Goal: Task Accomplishment & Management: Manage account settings

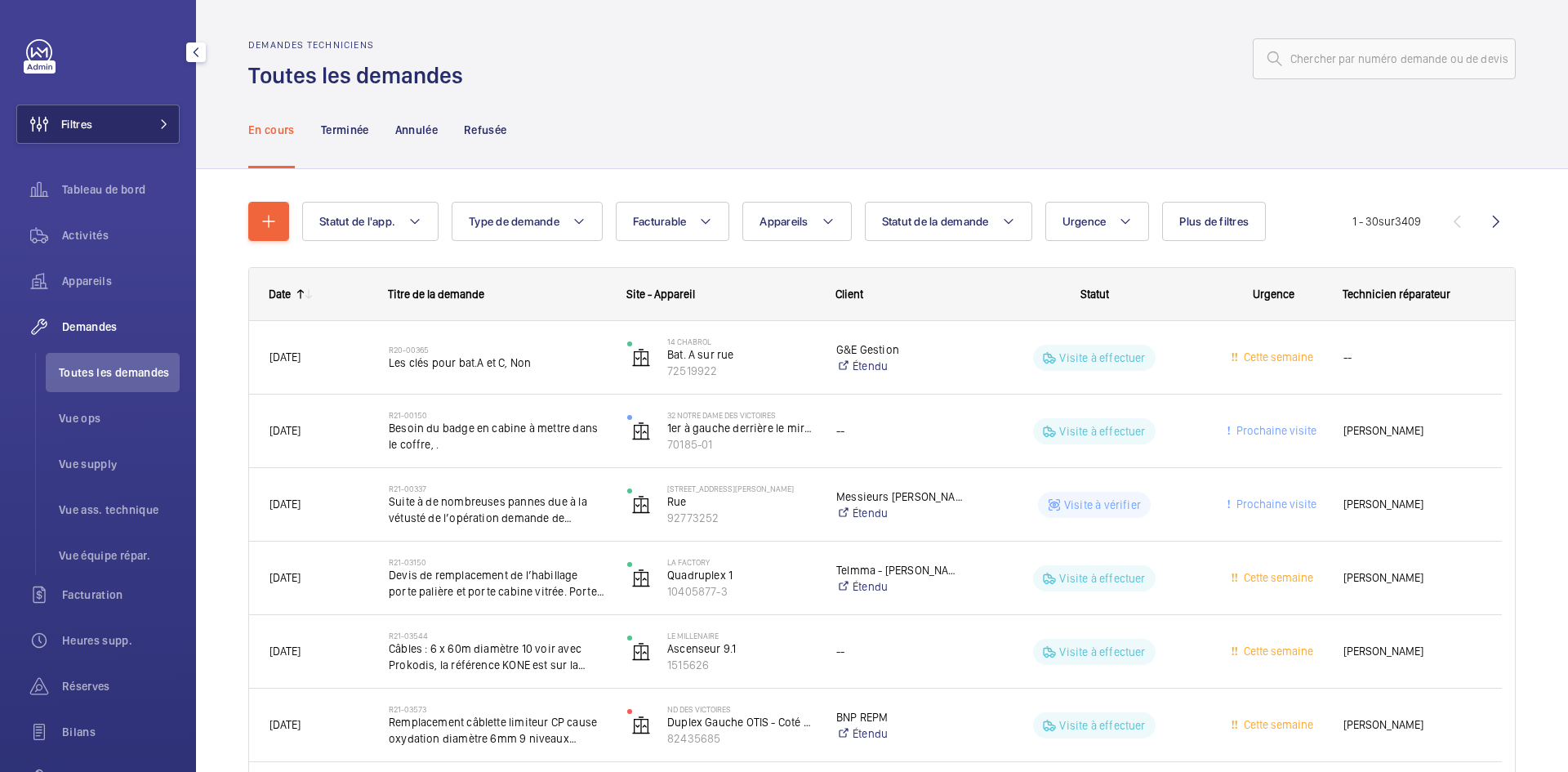
click at [159, 119] on mat-icon at bounding box center [163, 124] width 10 height 10
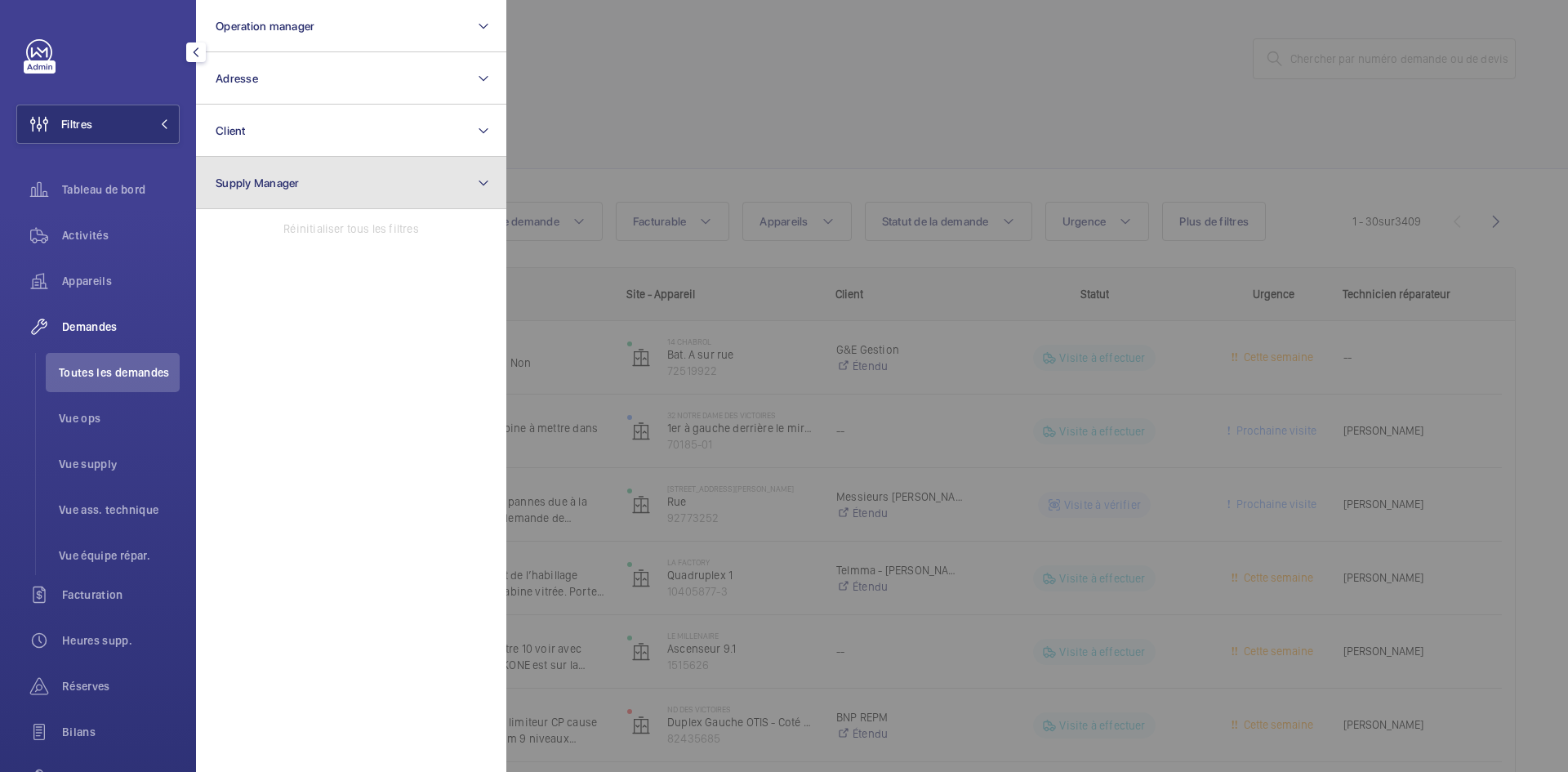
click at [271, 173] on button "Supply Manager" at bounding box center [351, 182] width 310 height 52
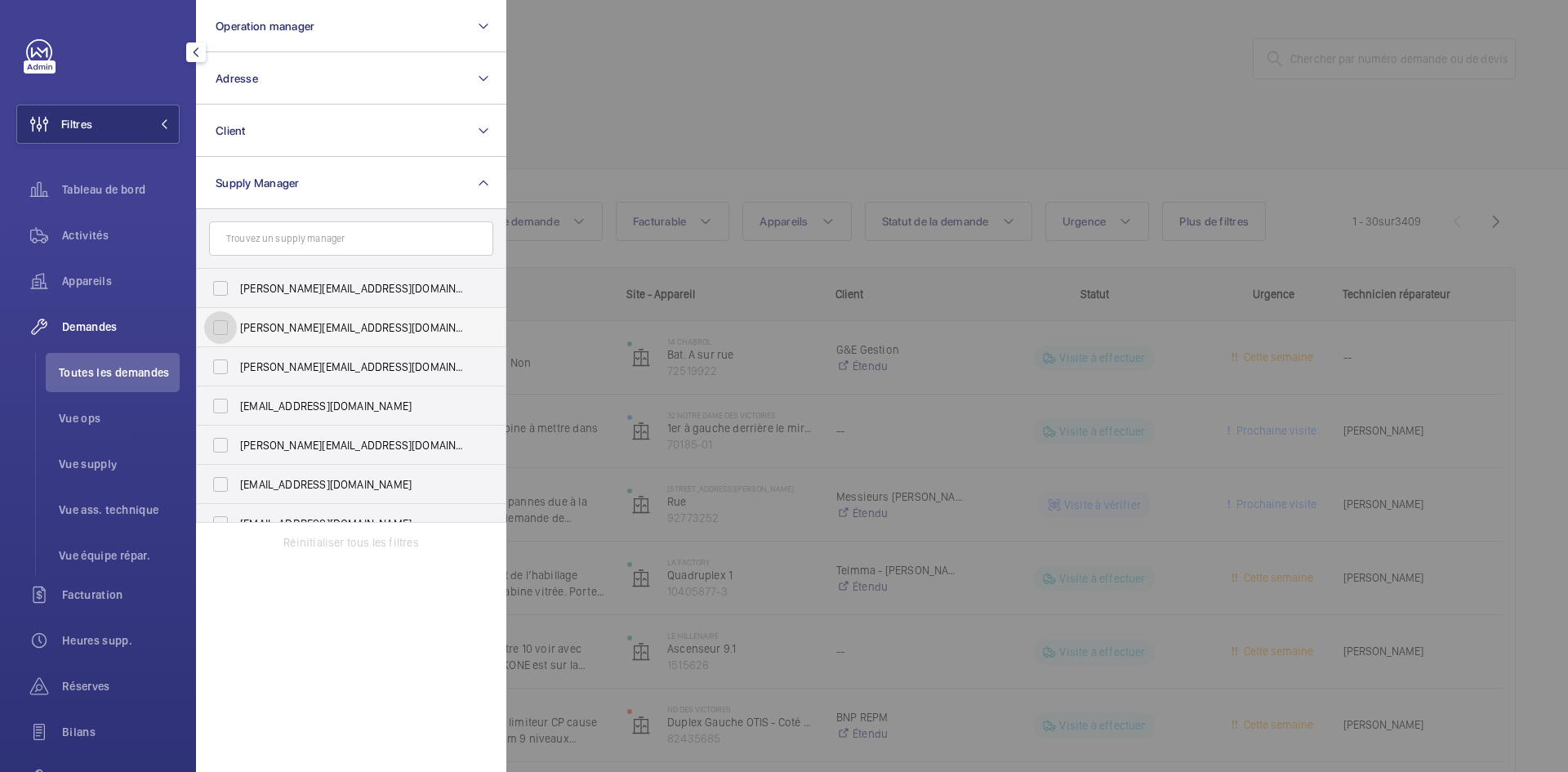
click at [223, 329] on input "diana@wemaintain.com" at bounding box center [220, 327] width 33 height 33
checkbox input "true"
click at [223, 405] on input "fayrouz@wemaintain.com" at bounding box center [220, 405] width 33 height 33
checkbox input "true"
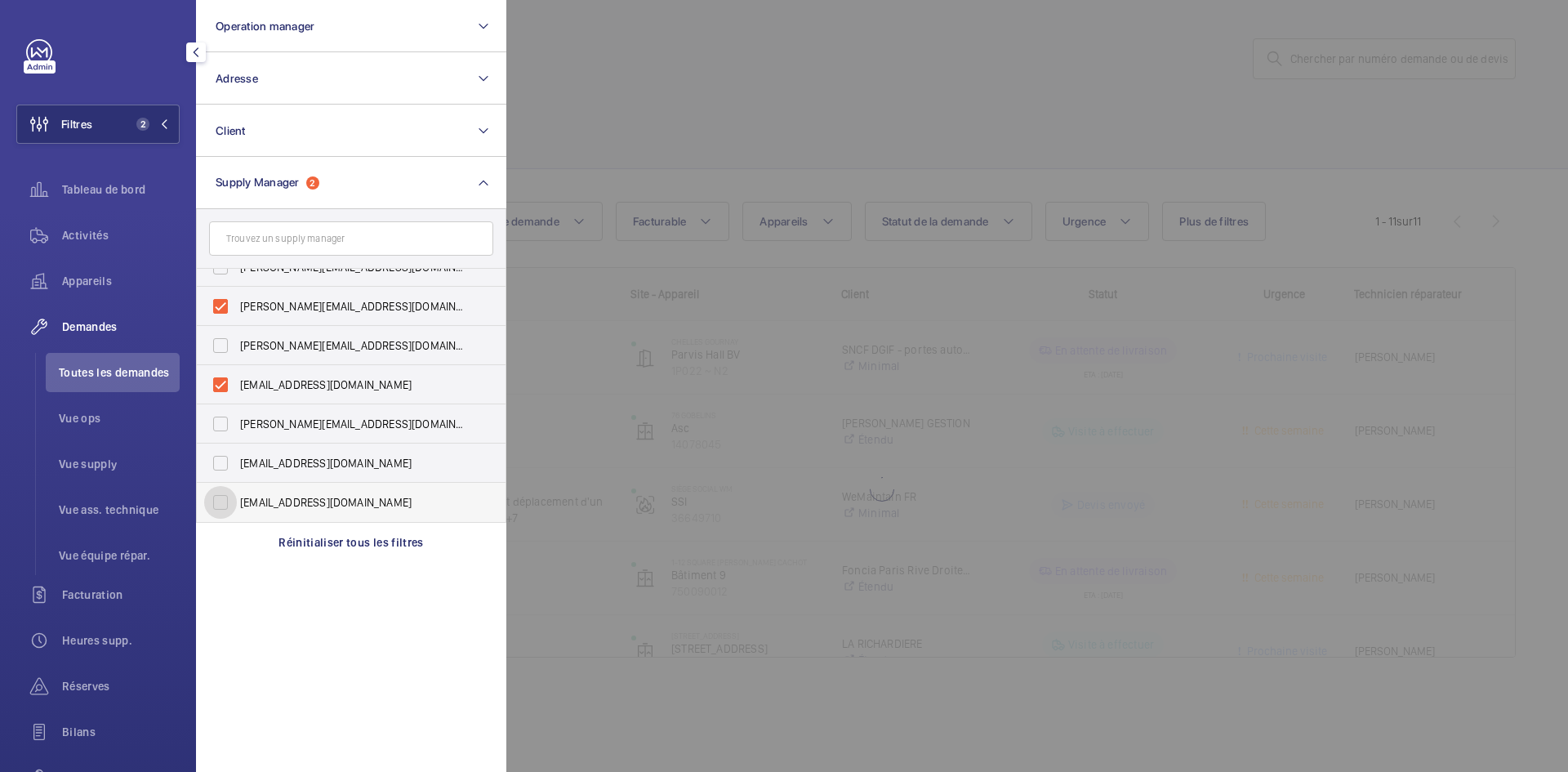
click at [222, 503] on input "[EMAIL_ADDRESS][DOMAIN_NAME]" at bounding box center [220, 502] width 33 height 33
checkbox input "true"
click at [659, 138] on div at bounding box center [1290, 386] width 1568 height 772
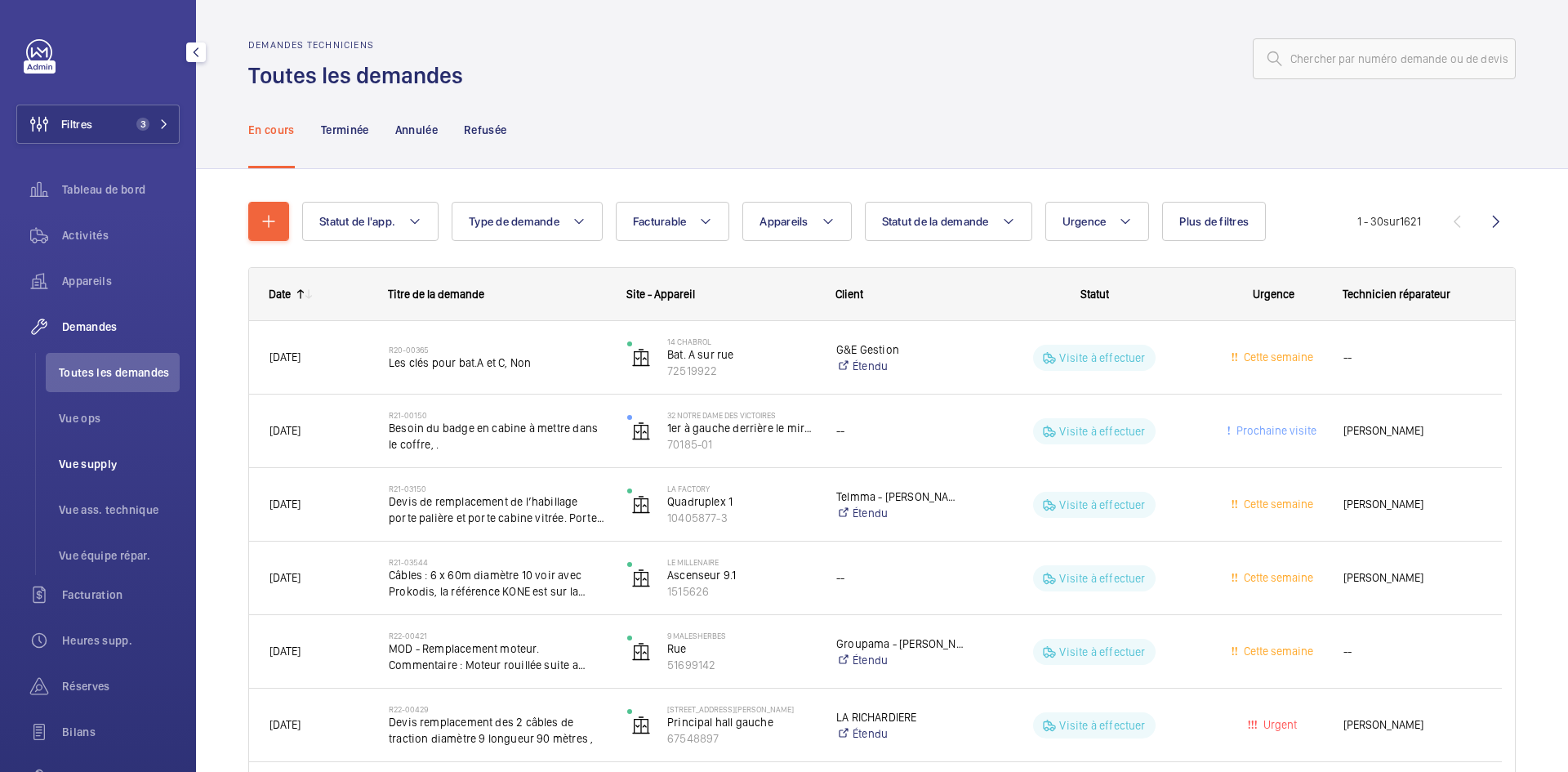
click at [98, 468] on span "Vue supply" at bounding box center [119, 464] width 121 height 16
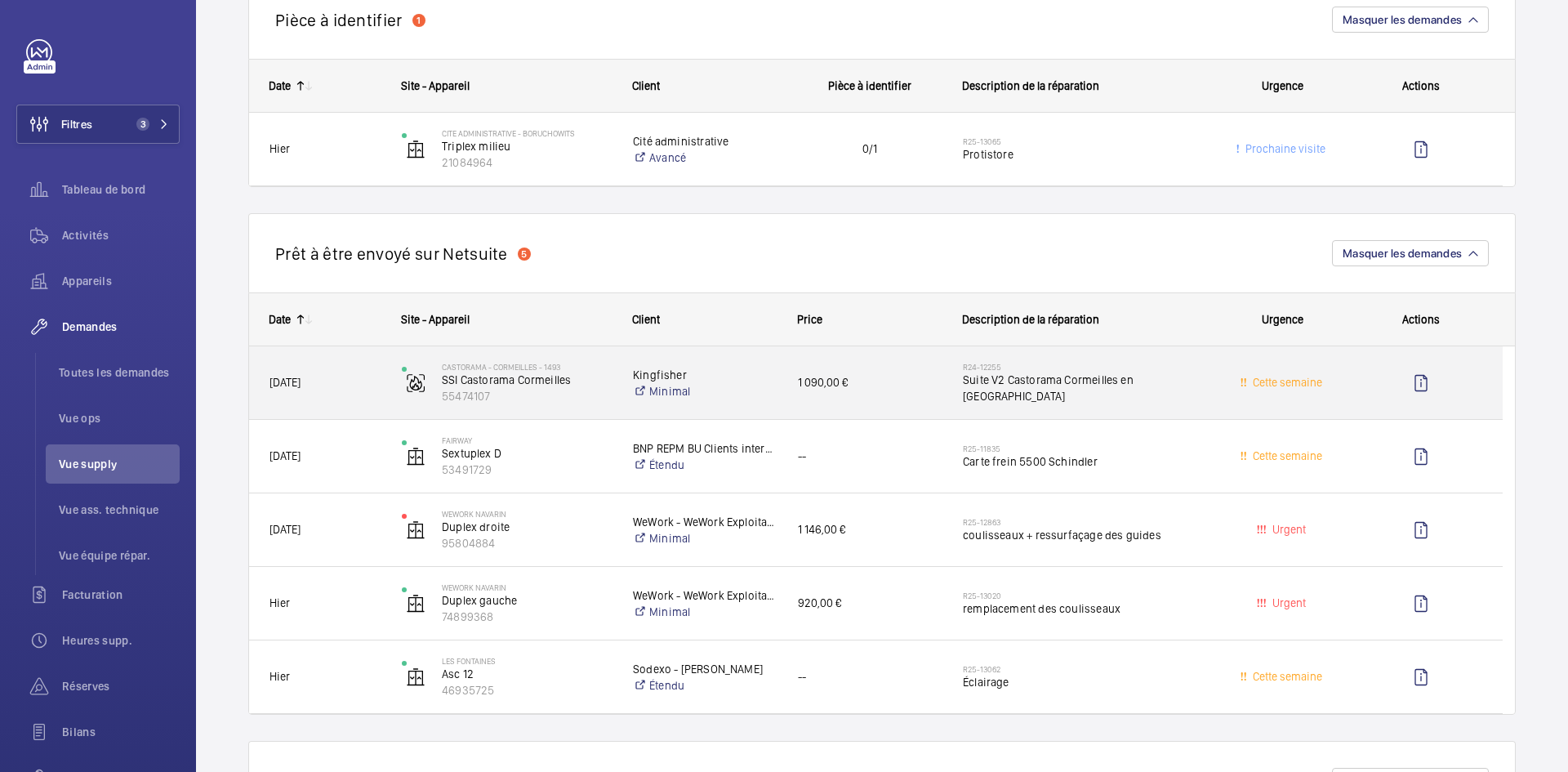
scroll to position [980, 0]
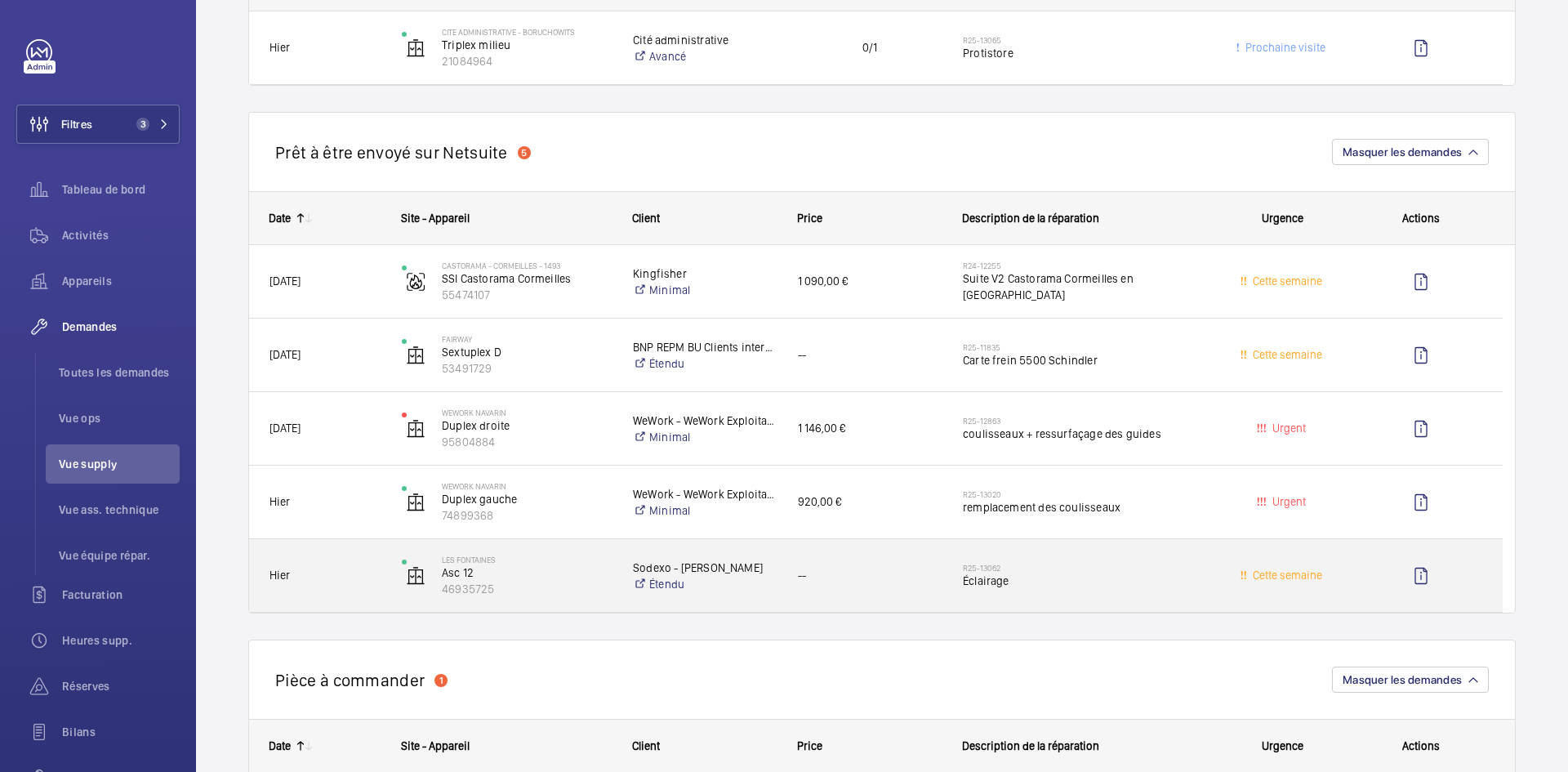
click at [368, 573] on span "Hier" at bounding box center [325, 575] width 111 height 19
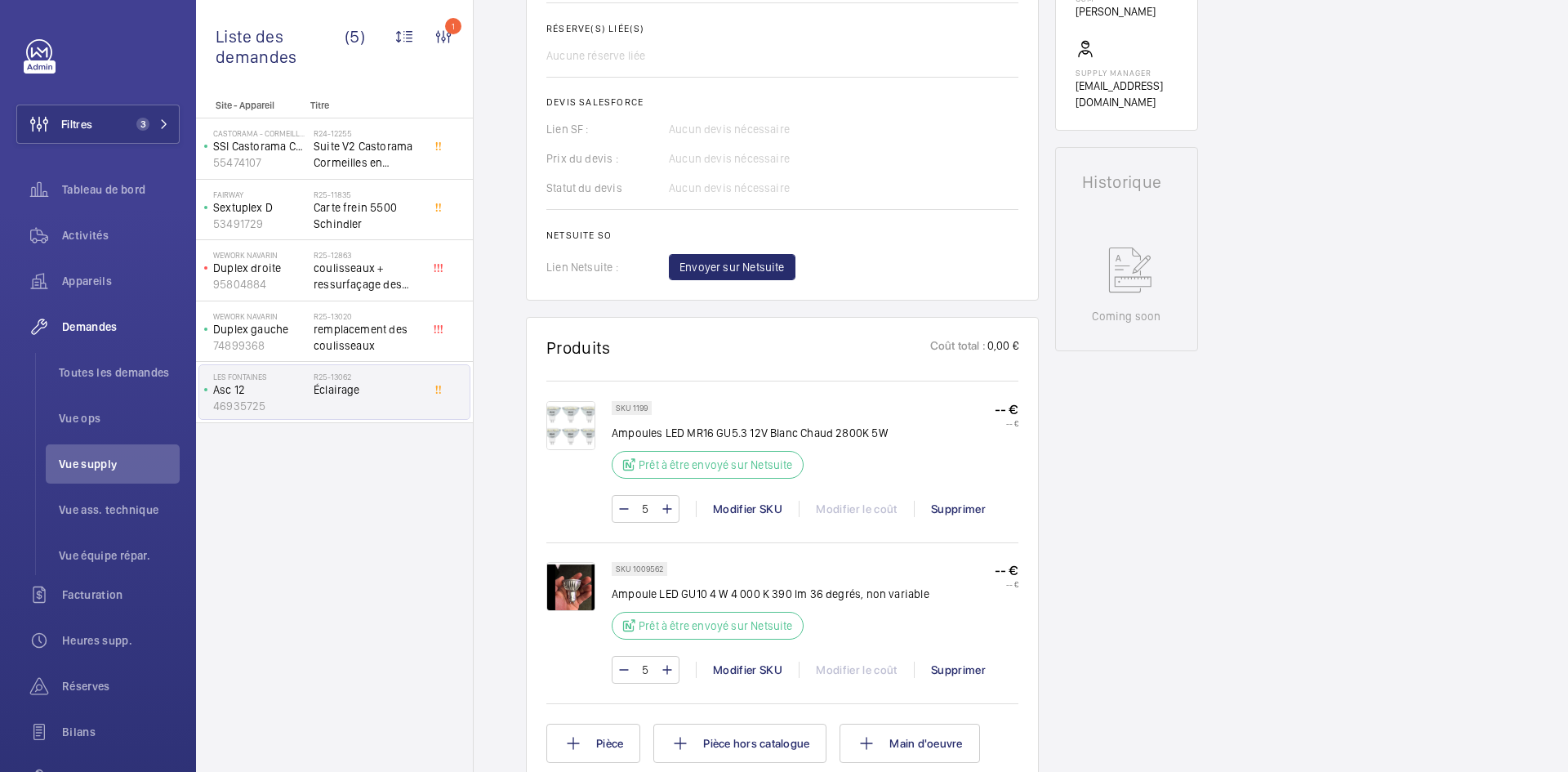
scroll to position [621, 0]
click at [734, 665] on div "Modifier SKU" at bounding box center [747, 670] width 102 height 16
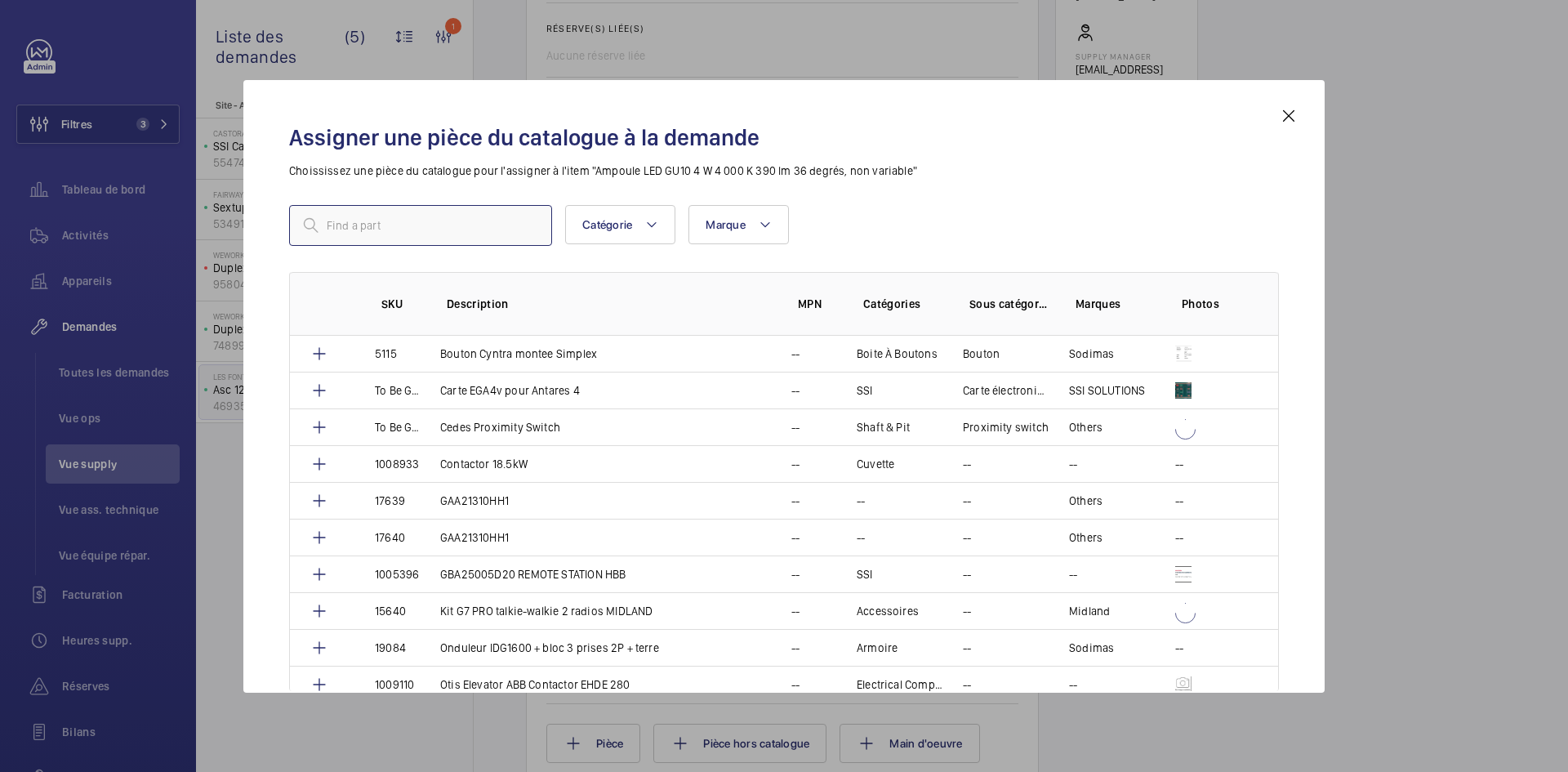
click at [409, 223] on input "text" at bounding box center [420, 225] width 263 height 41
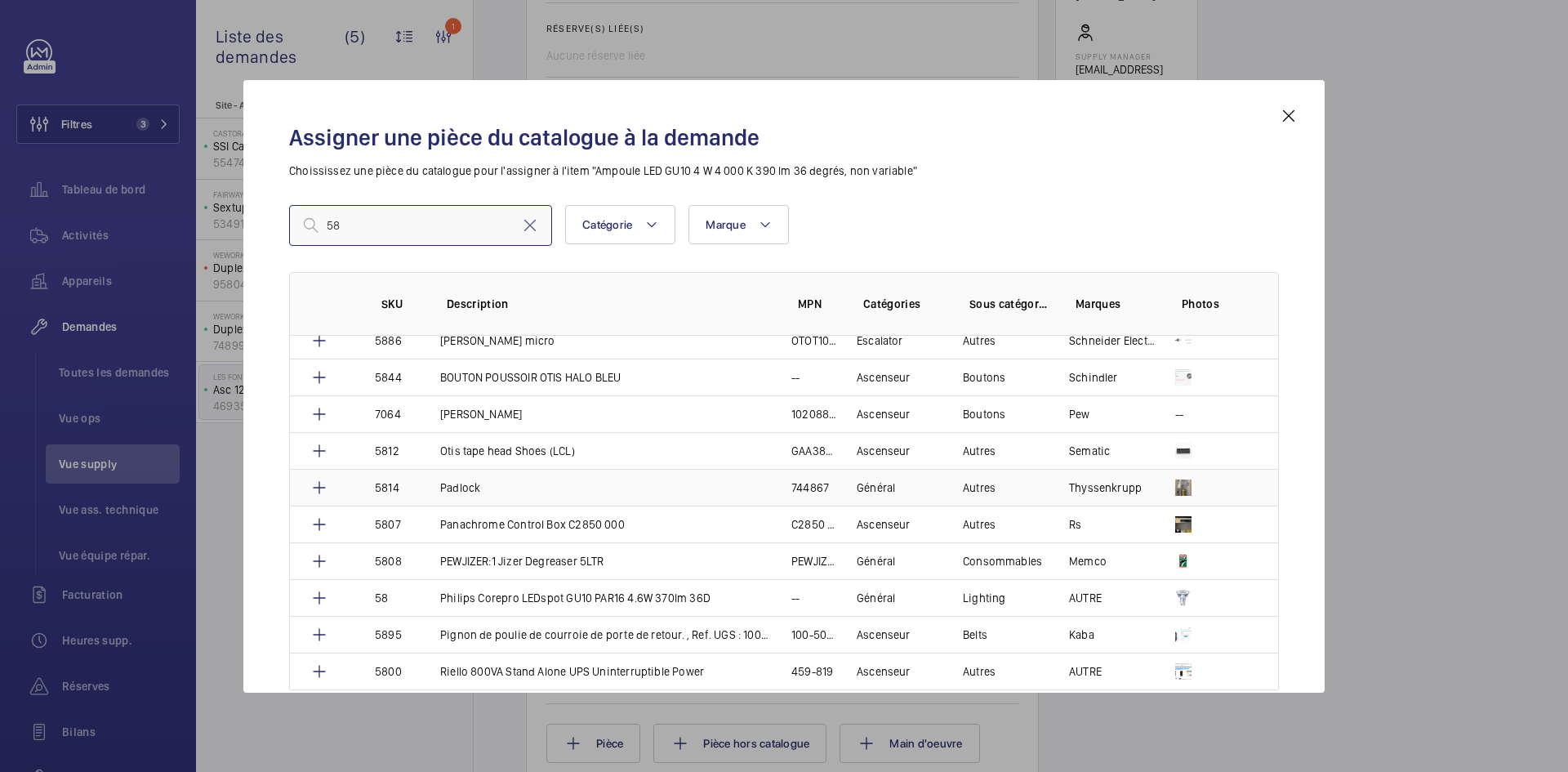
scroll to position [2479, 0]
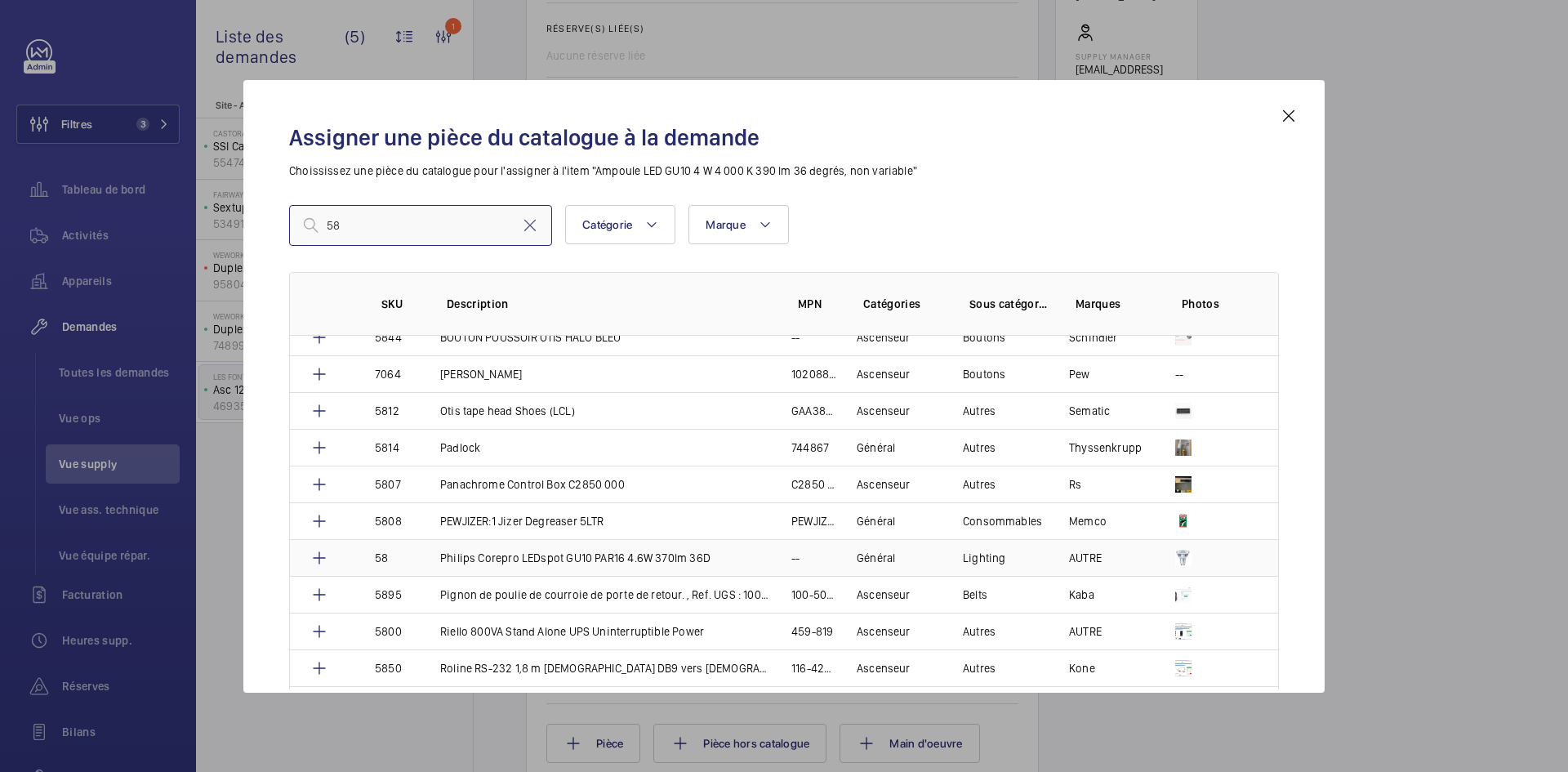
type input "58"
click at [423, 559] on td "Philips Corepro LEDspot GU10 PAR16 4.6W 370lm 36D" at bounding box center [596, 557] width 352 height 37
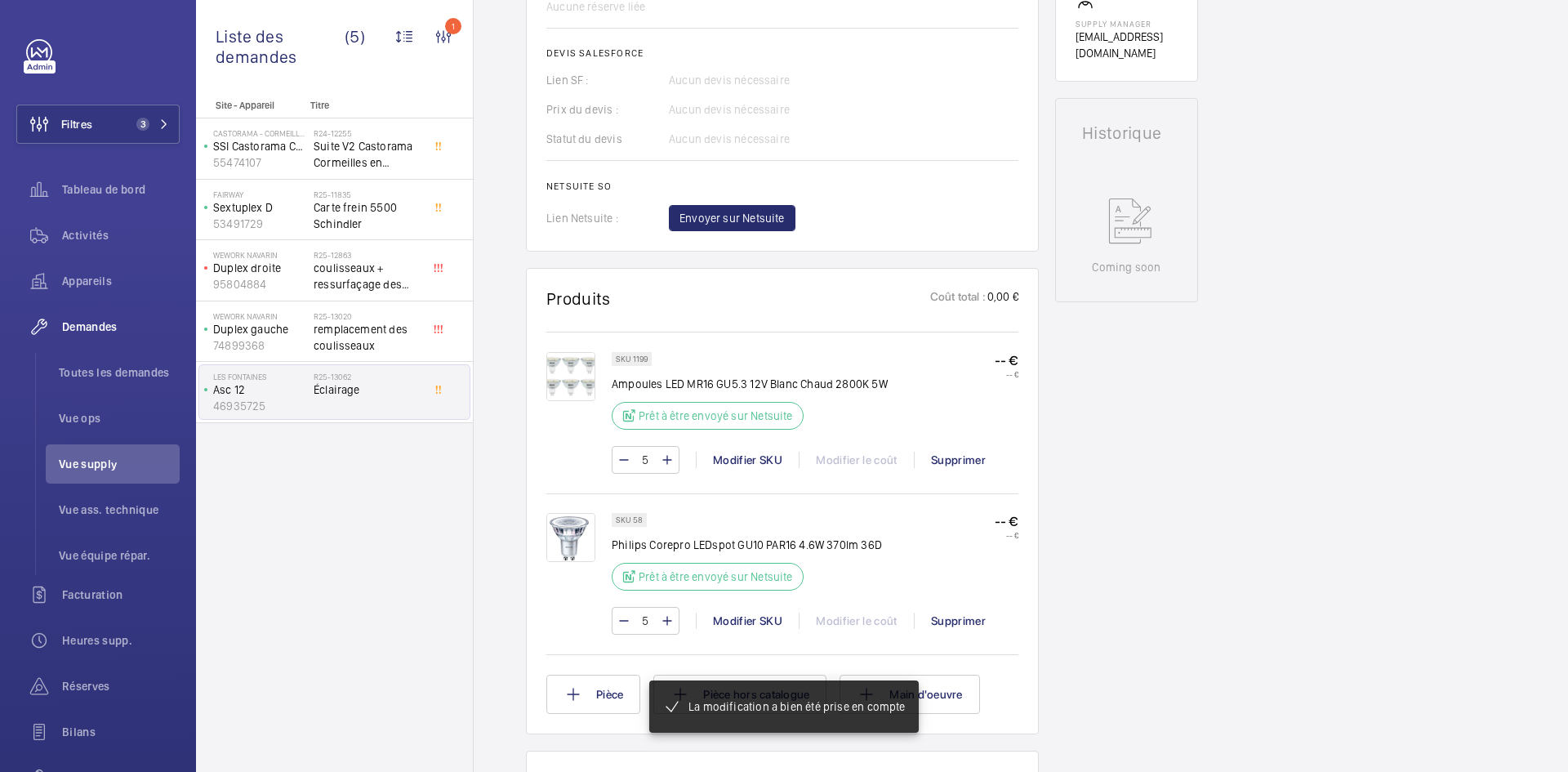
scroll to position [670, 0]
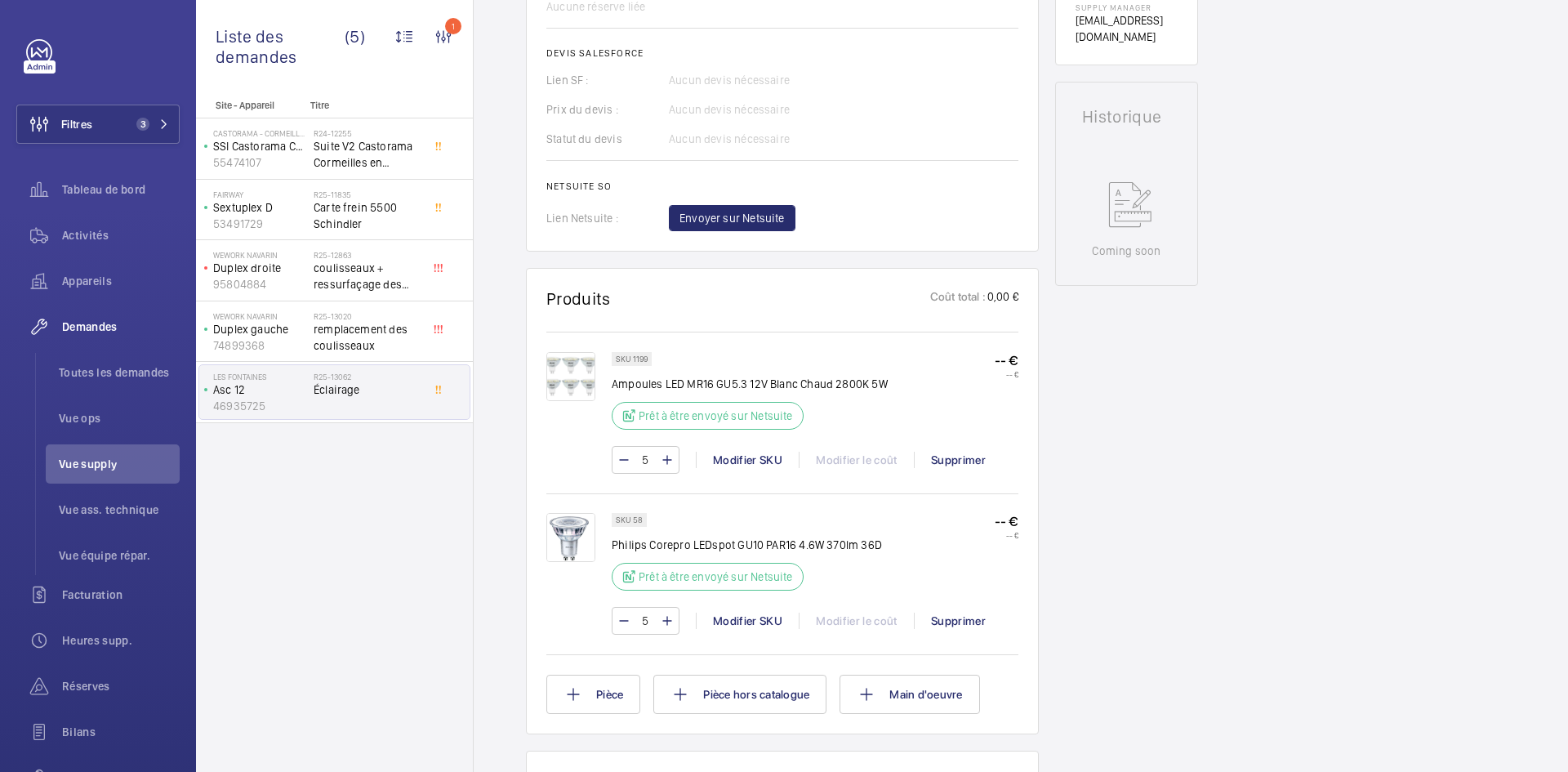
click at [562, 373] on img at bounding box center [570, 375] width 49 height 49
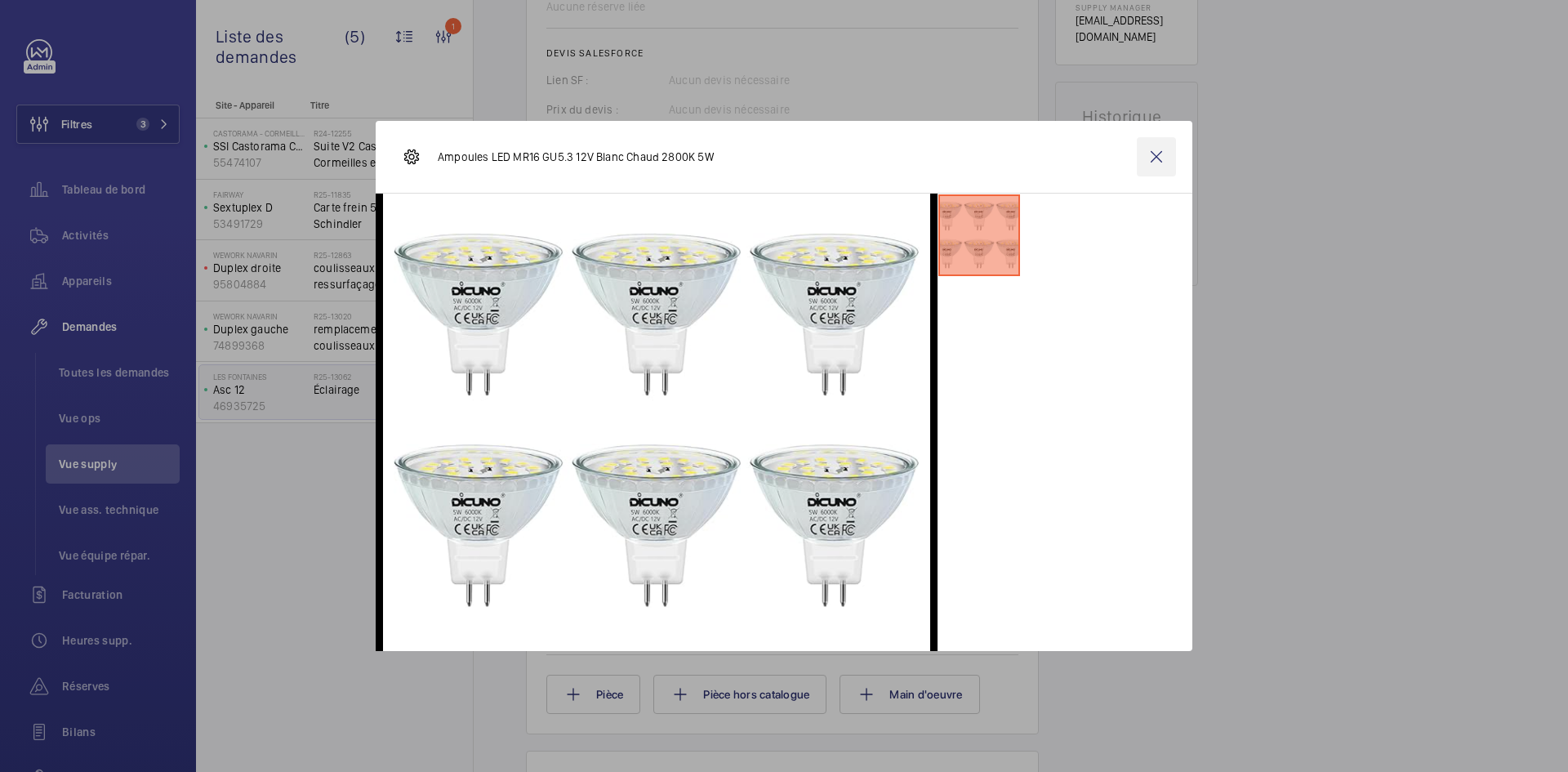
click at [1163, 155] on wm-front-icon-button at bounding box center [1156, 156] width 39 height 39
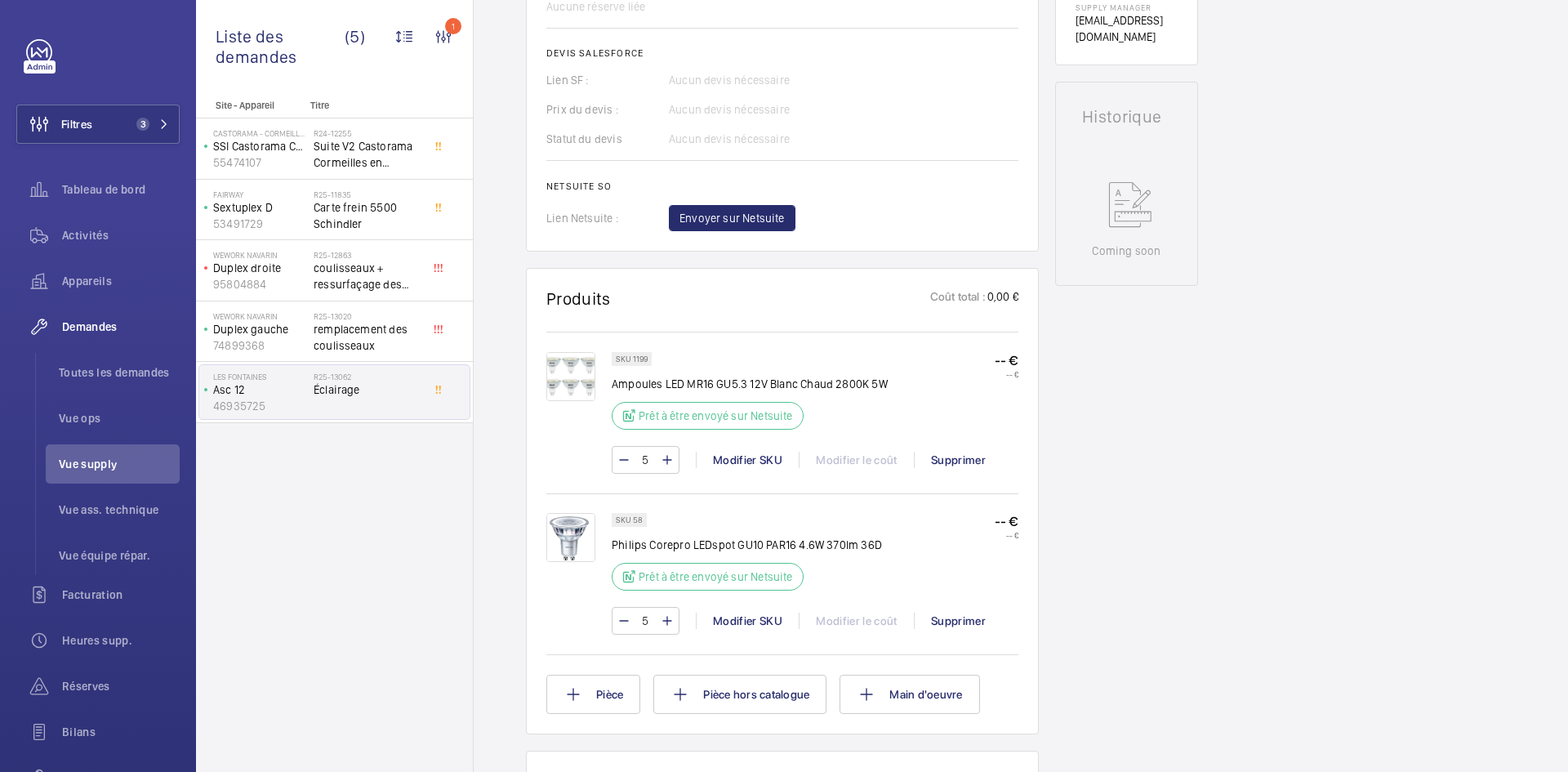
click at [572, 373] on img at bounding box center [570, 375] width 49 height 49
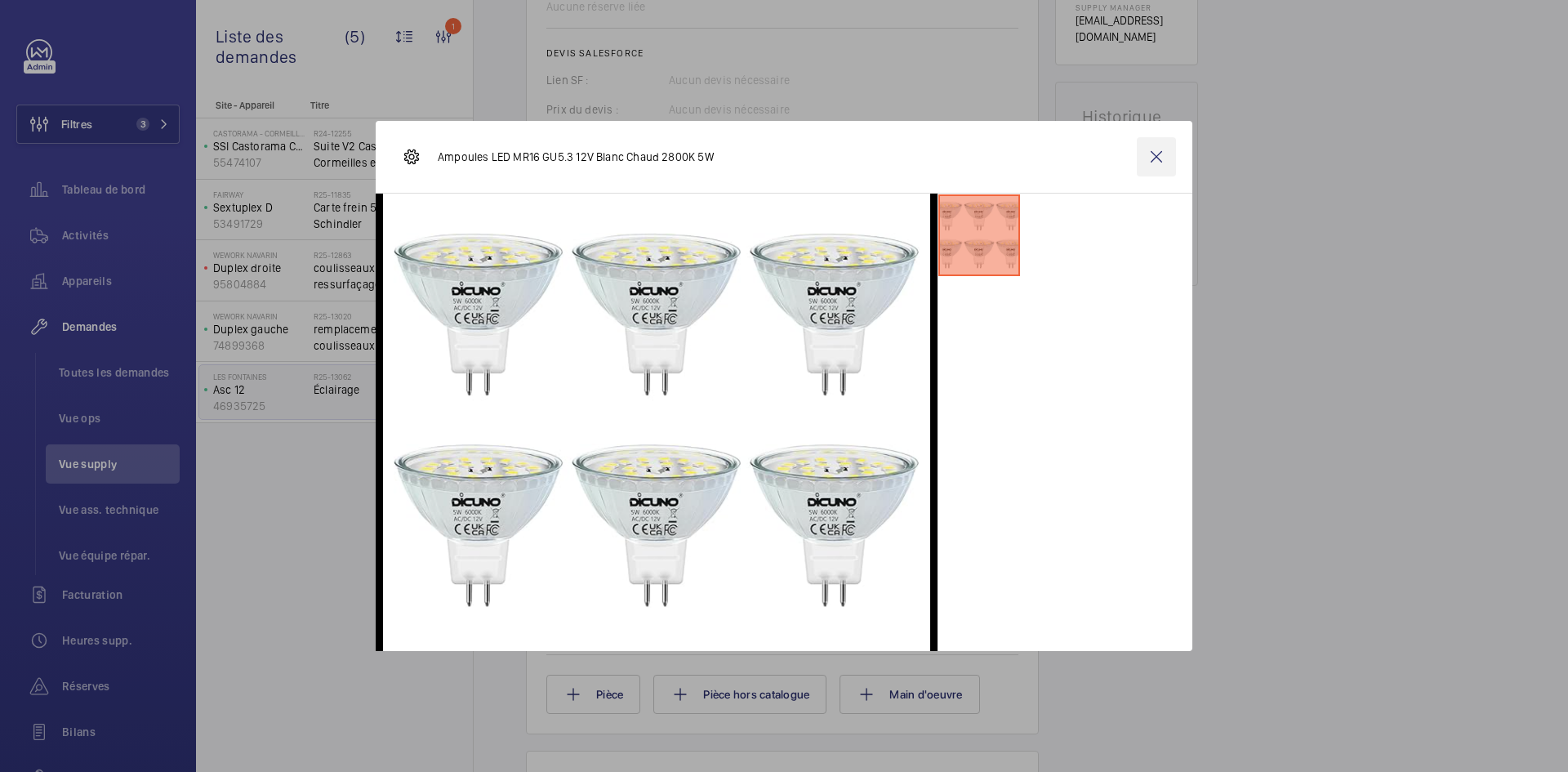
click at [1156, 155] on wm-front-icon-button at bounding box center [1156, 156] width 39 height 39
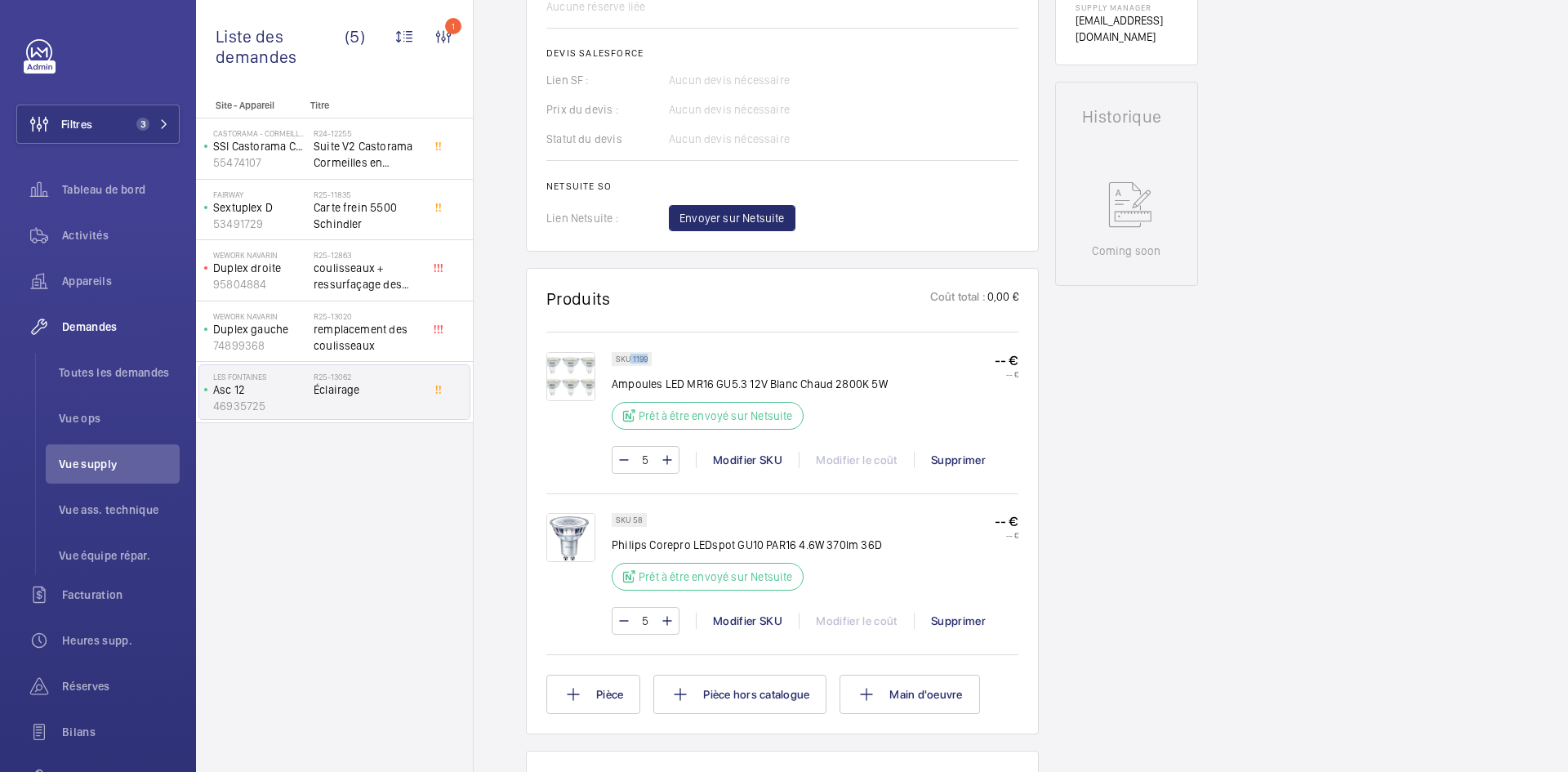
drag, startPoint x: 649, startPoint y: 357, endPoint x: 632, endPoint y: 357, distance: 17.0
click at [632, 357] on div "SKU 1199" at bounding box center [631, 359] width 40 height 14
copy p "1199"
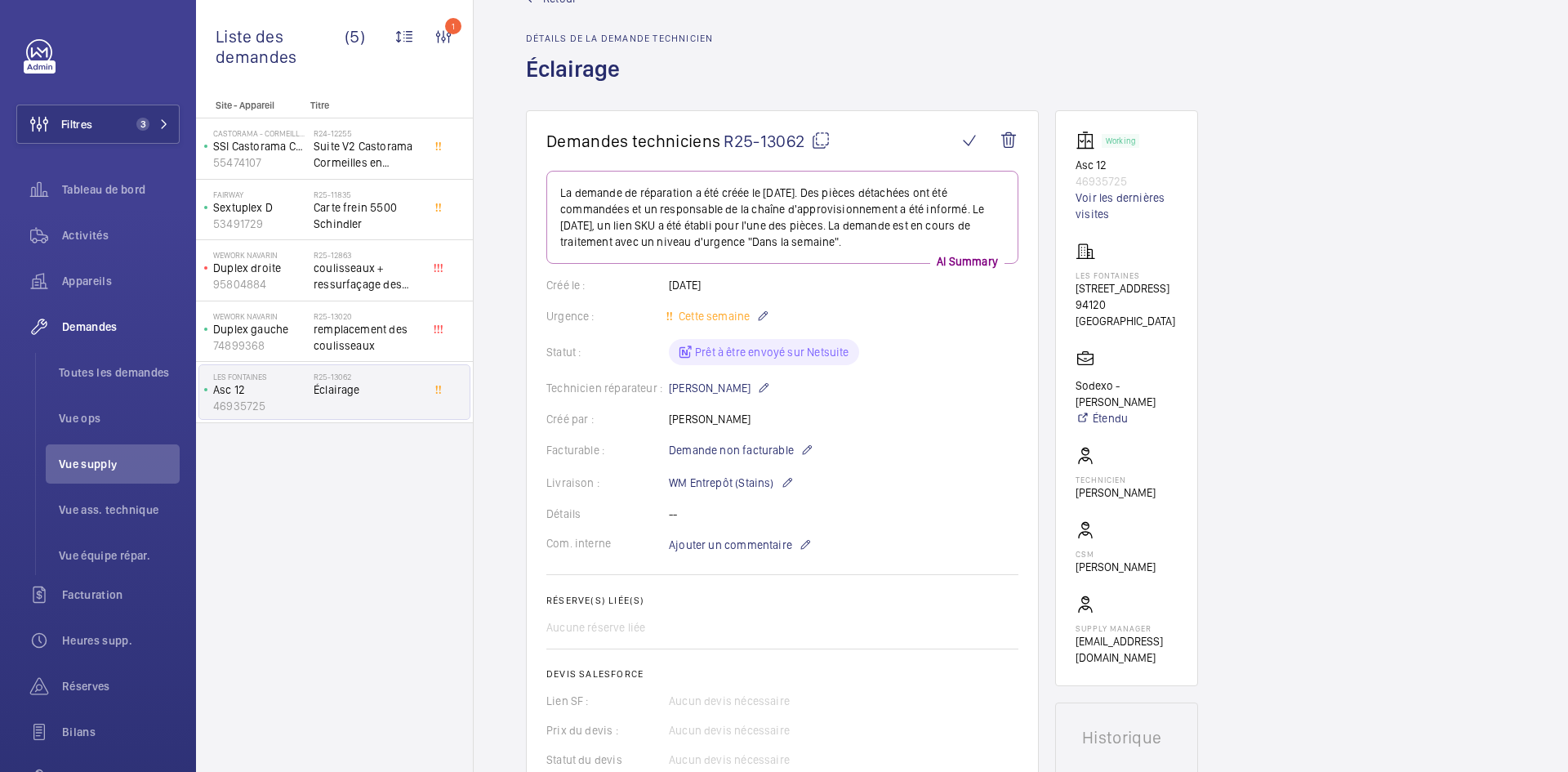
scroll to position [0, 0]
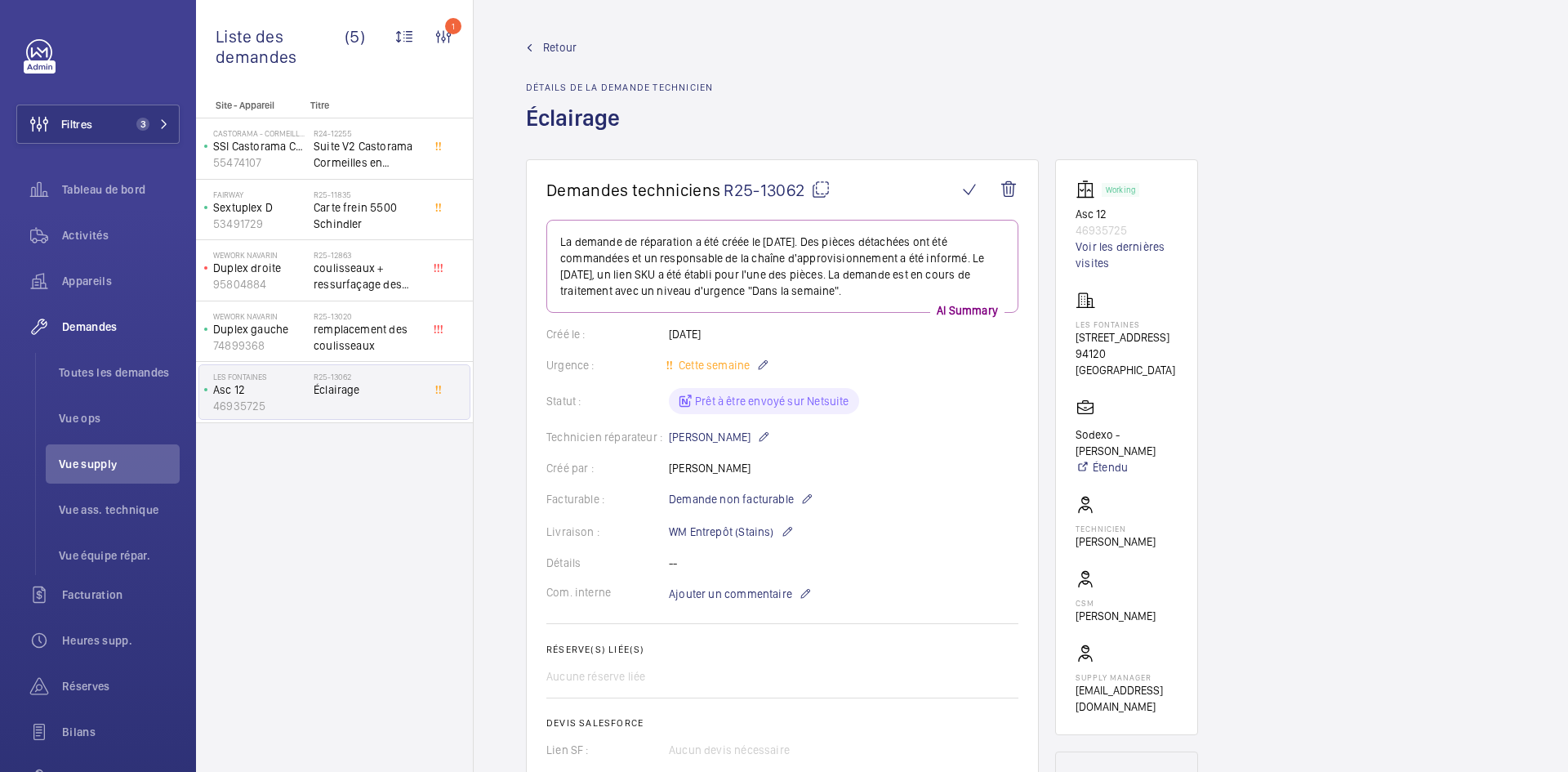
click at [557, 47] on span "Retour" at bounding box center [560, 47] width 34 height 16
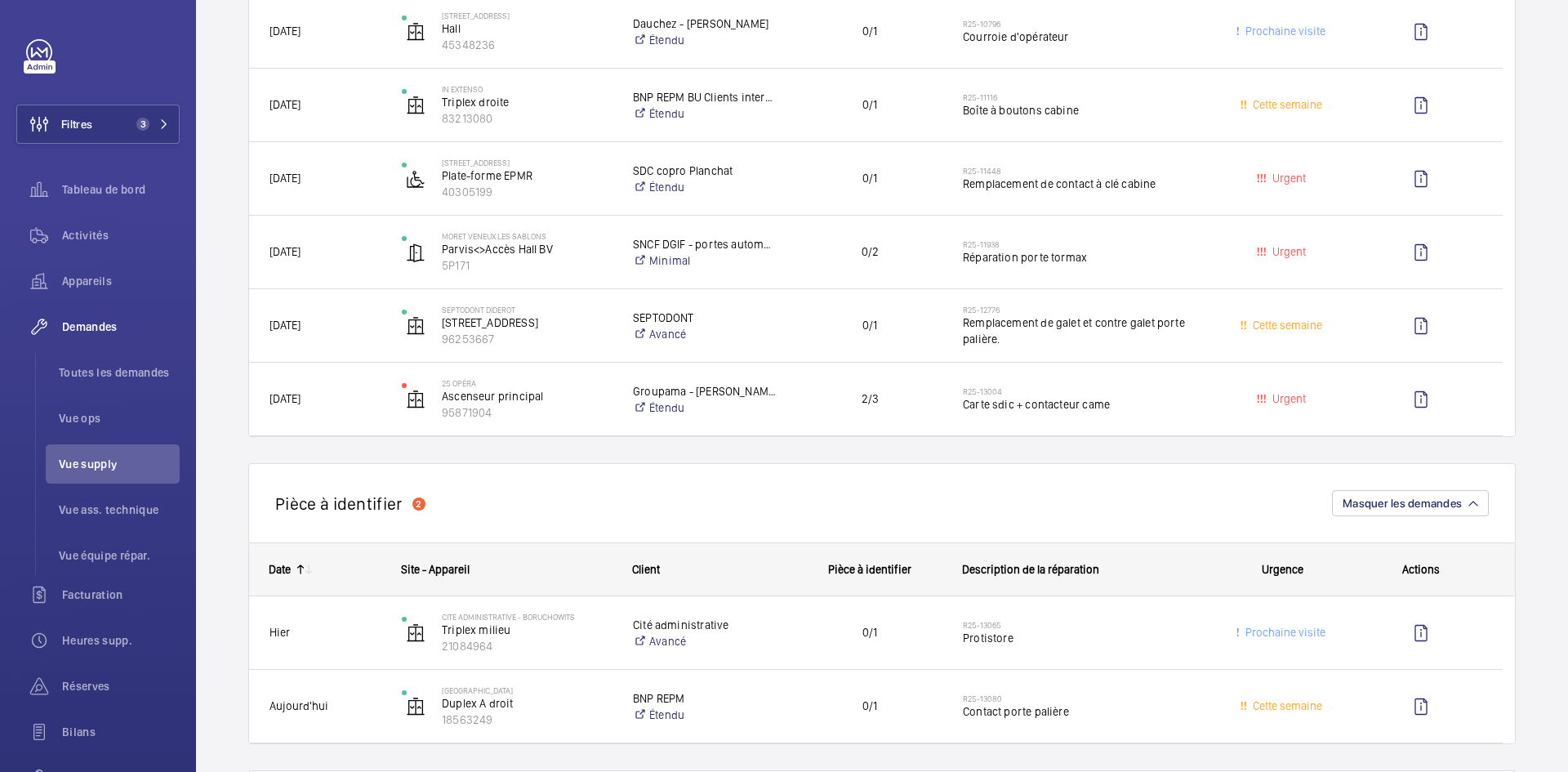
scroll to position [408, 0]
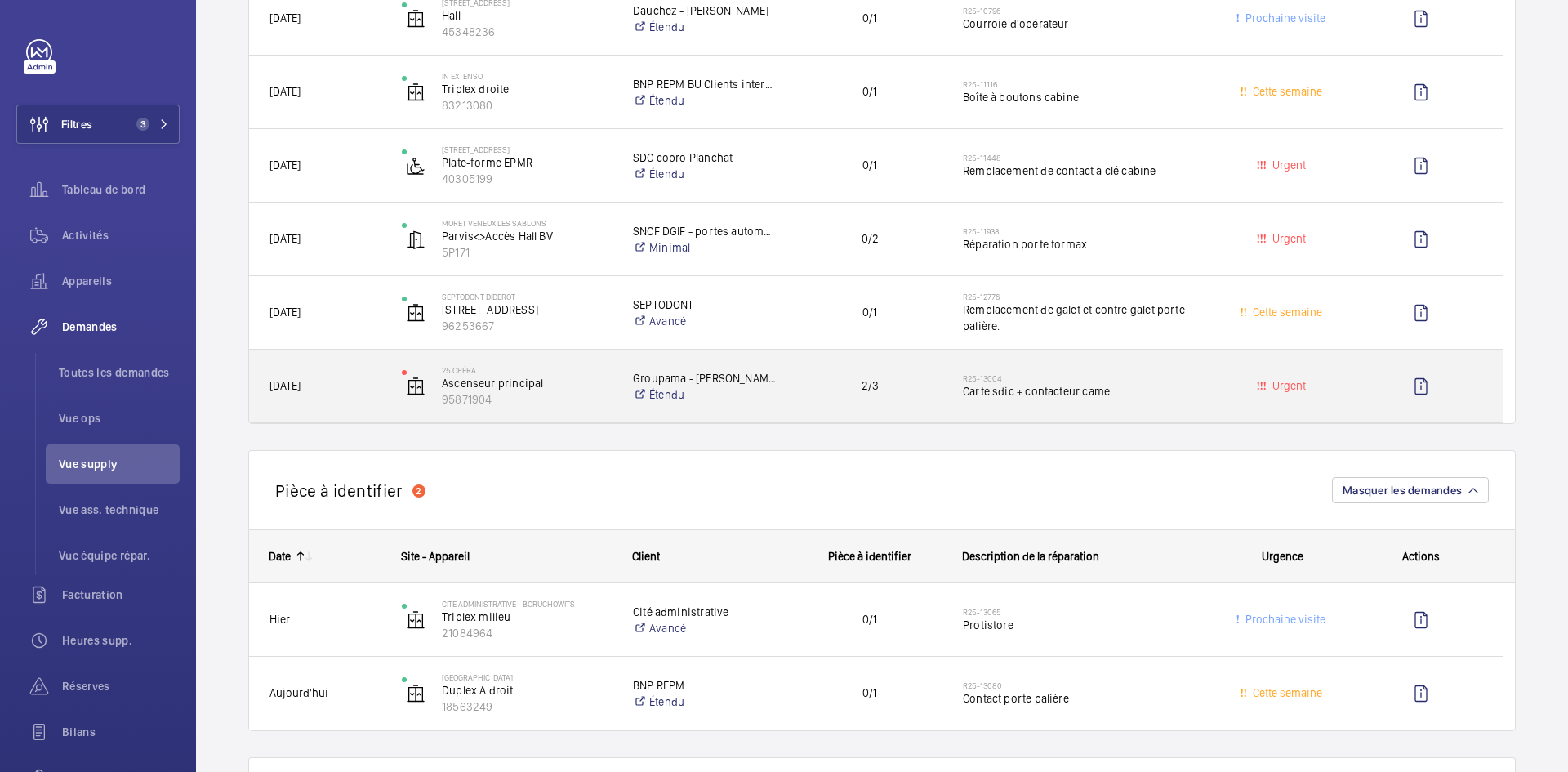
click at [344, 390] on span "[DATE]" at bounding box center [325, 385] width 111 height 19
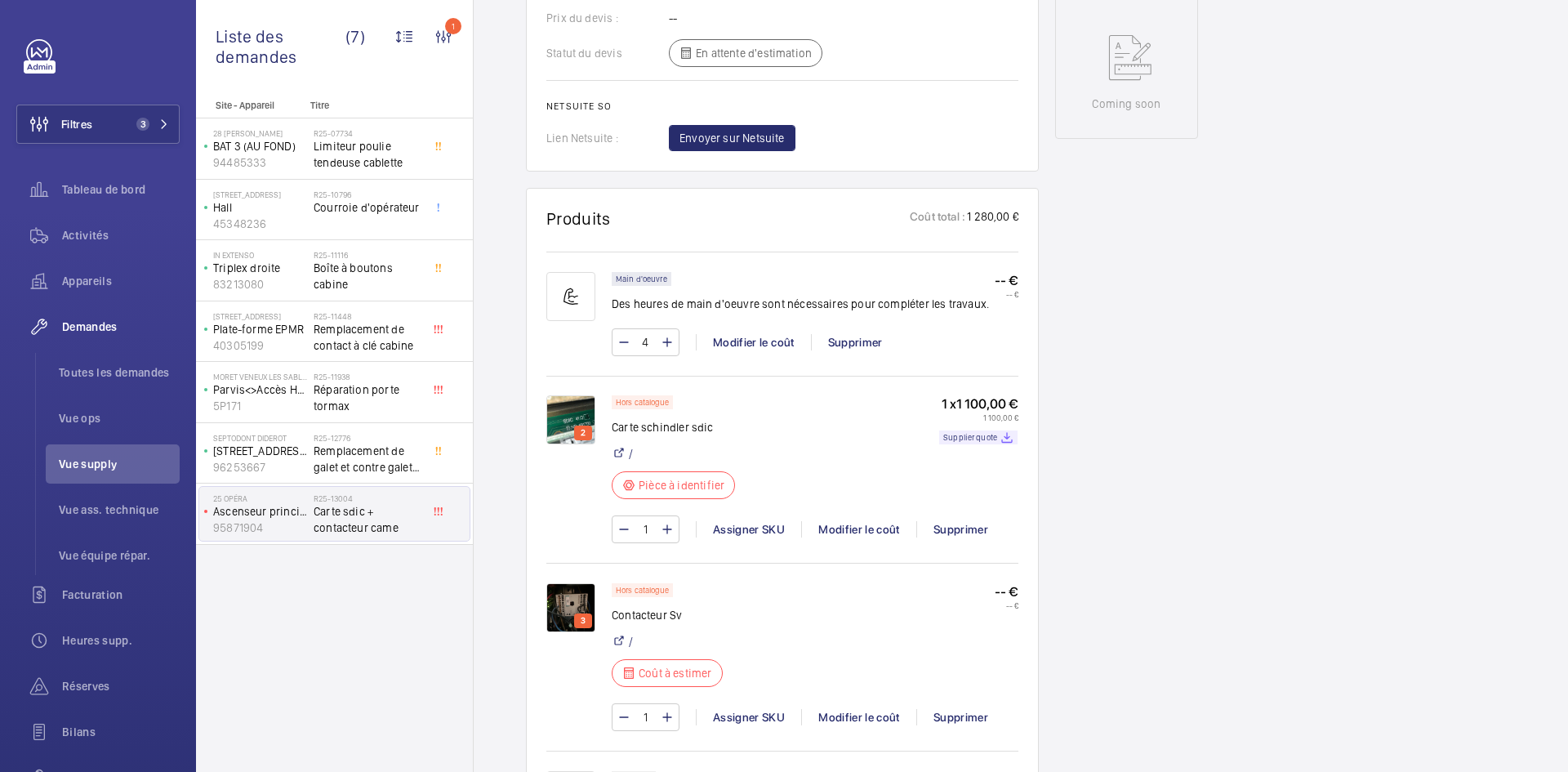
scroll to position [980, 0]
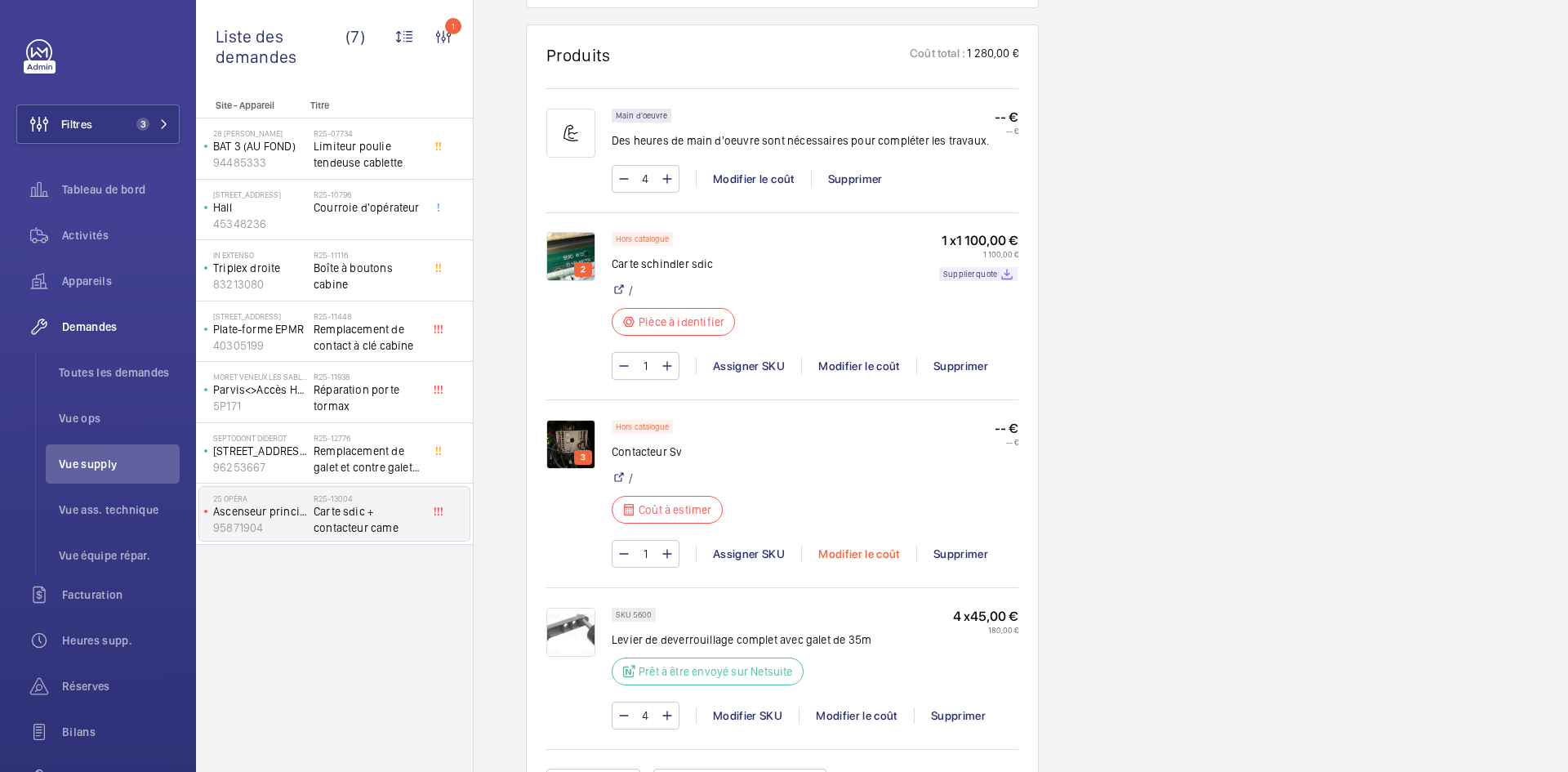
click at [851, 550] on div "Modifier le coût" at bounding box center [859, 554] width 115 height 16
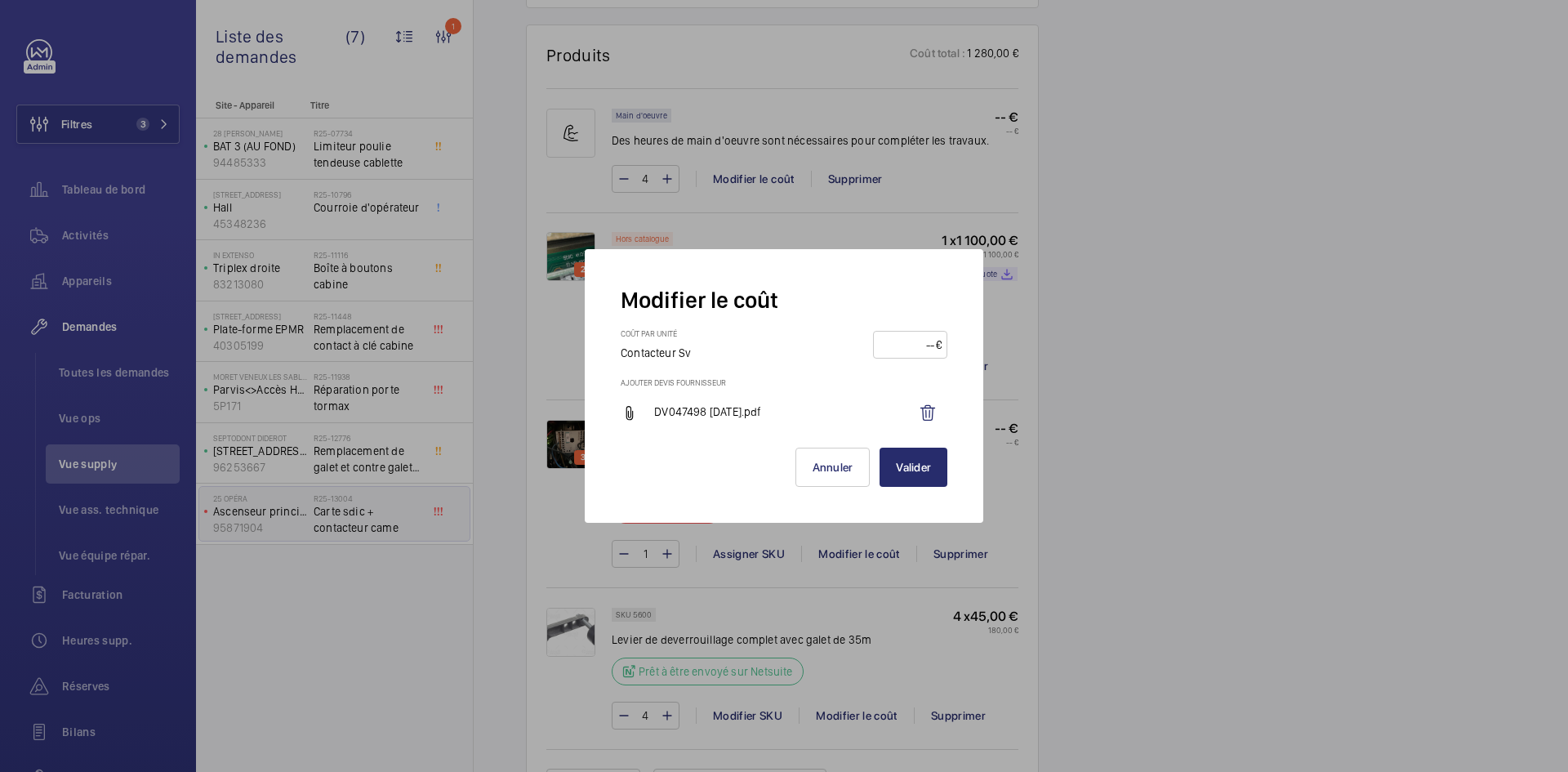
click at [903, 345] on input "number" at bounding box center [907, 344] width 57 height 26
type input "140"
click at [933, 466] on button "Valider" at bounding box center [913, 467] width 68 height 39
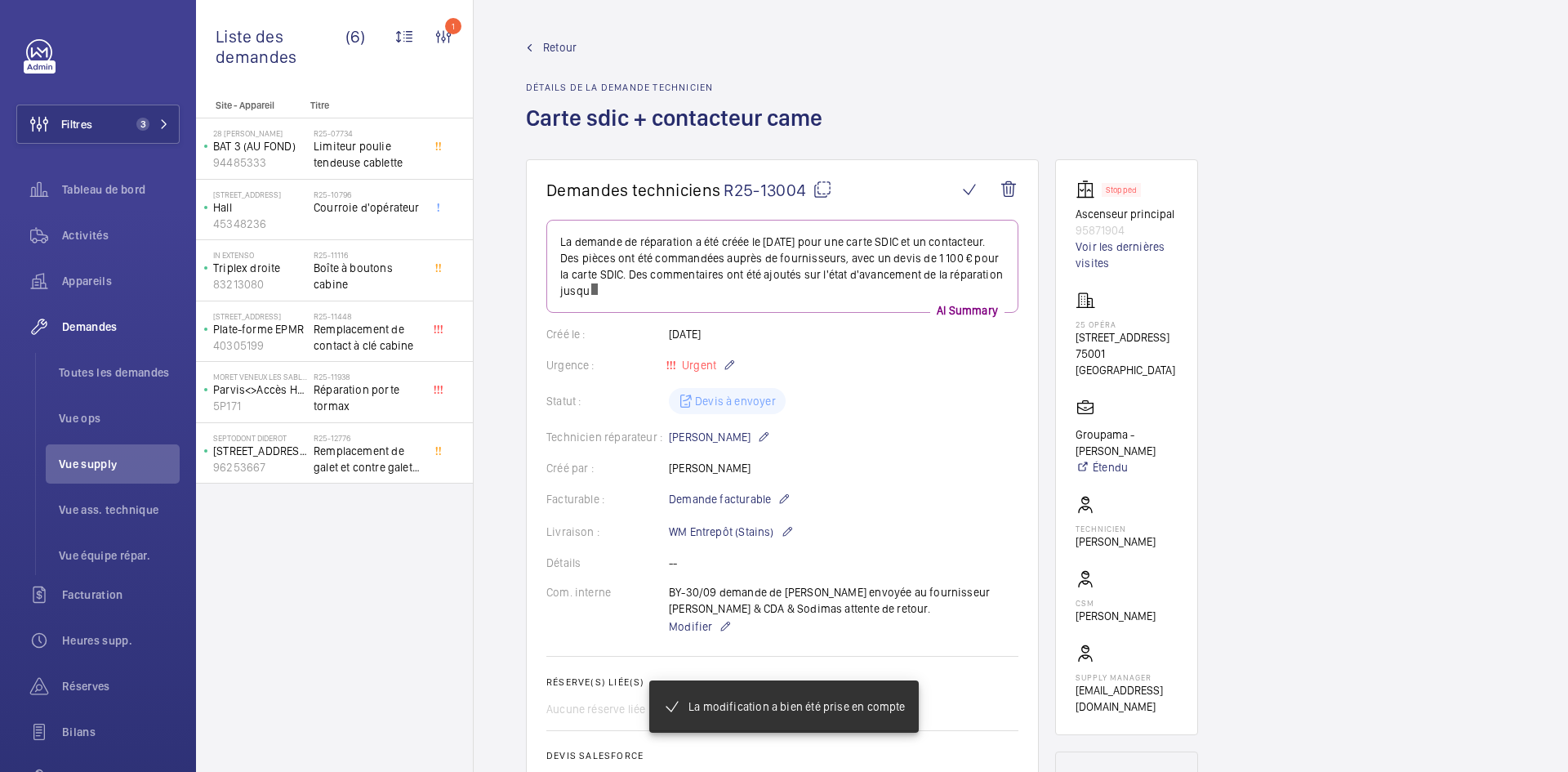
click at [820, 186] on mat-icon at bounding box center [822, 189] width 19 height 19
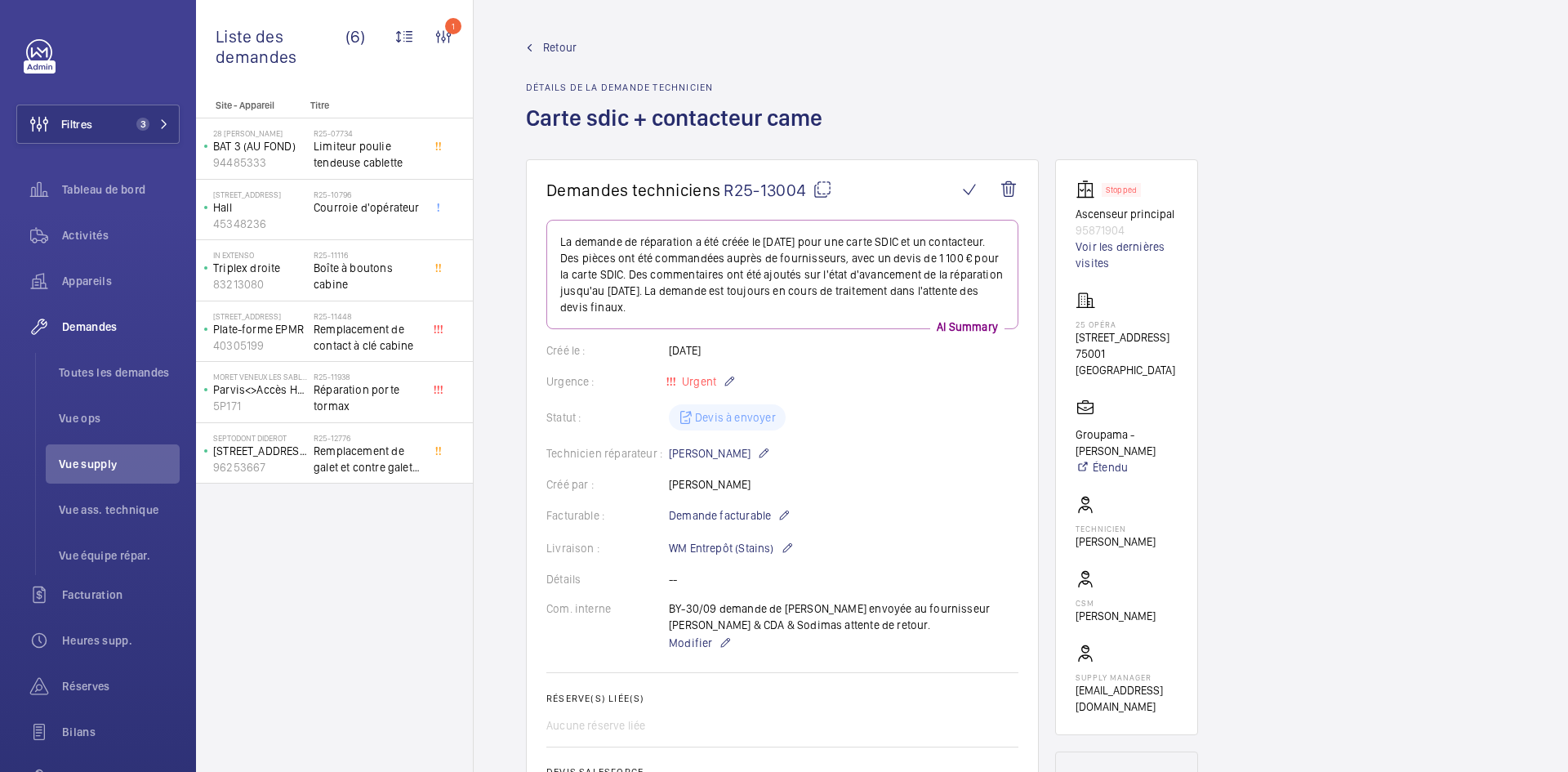
click at [826, 189] on mat-icon at bounding box center [822, 189] width 19 height 19
drag, startPoint x: 1148, startPoint y: 375, endPoint x: 1062, endPoint y: 322, distance: 101.0
click at [1062, 322] on wm-front-card "Stopped Ascenseur principal 95871904 Voir les dernières visites 25 Opéra 25 Ave…" at bounding box center [1126, 447] width 143 height 576
copy div "25 Opéra 25 Avenue de l'Opéra, 75001 PARIS 75001 PARIS"
click at [557, 42] on span "Retour" at bounding box center [560, 47] width 34 height 16
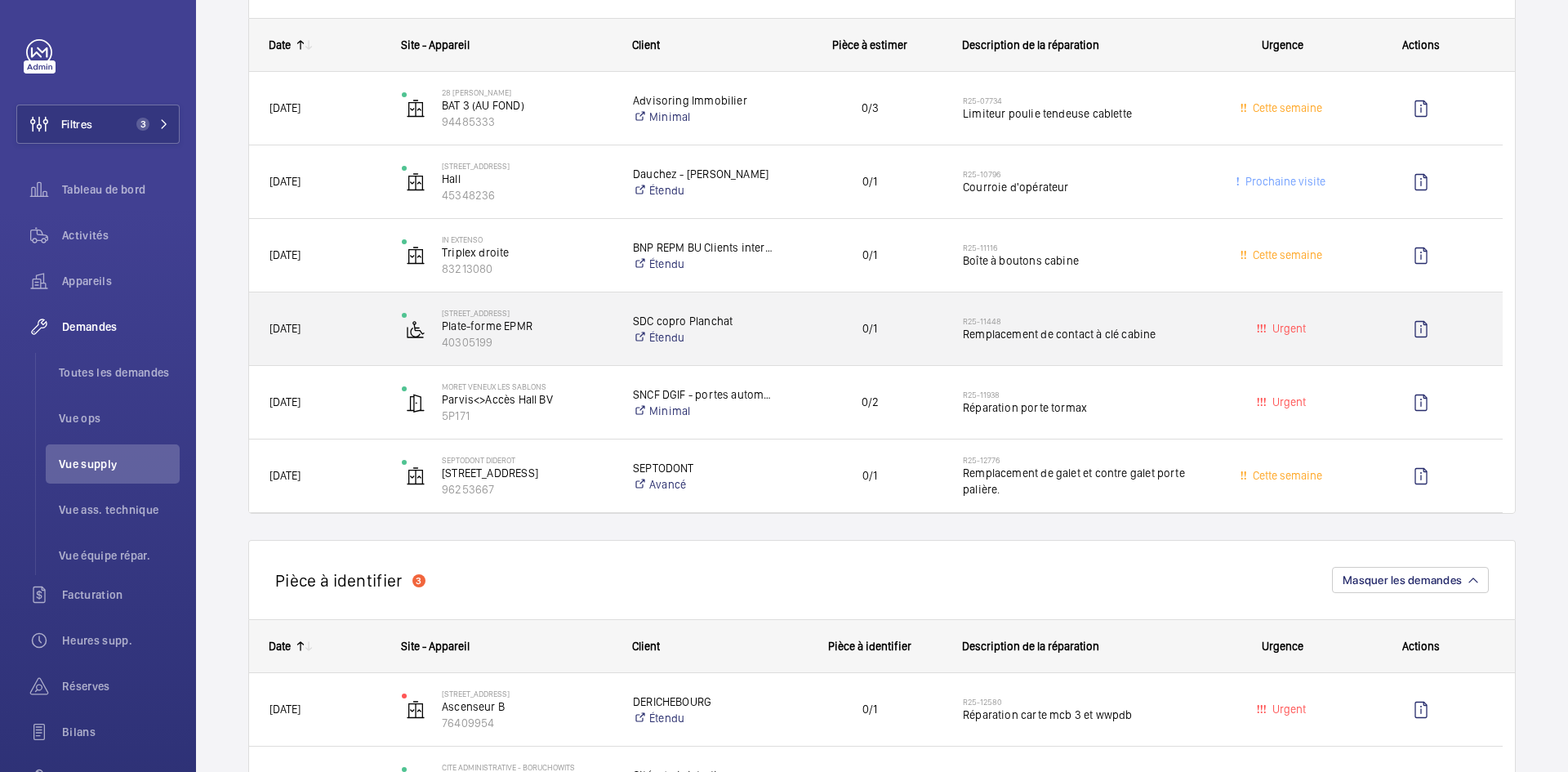
scroll to position [408, 0]
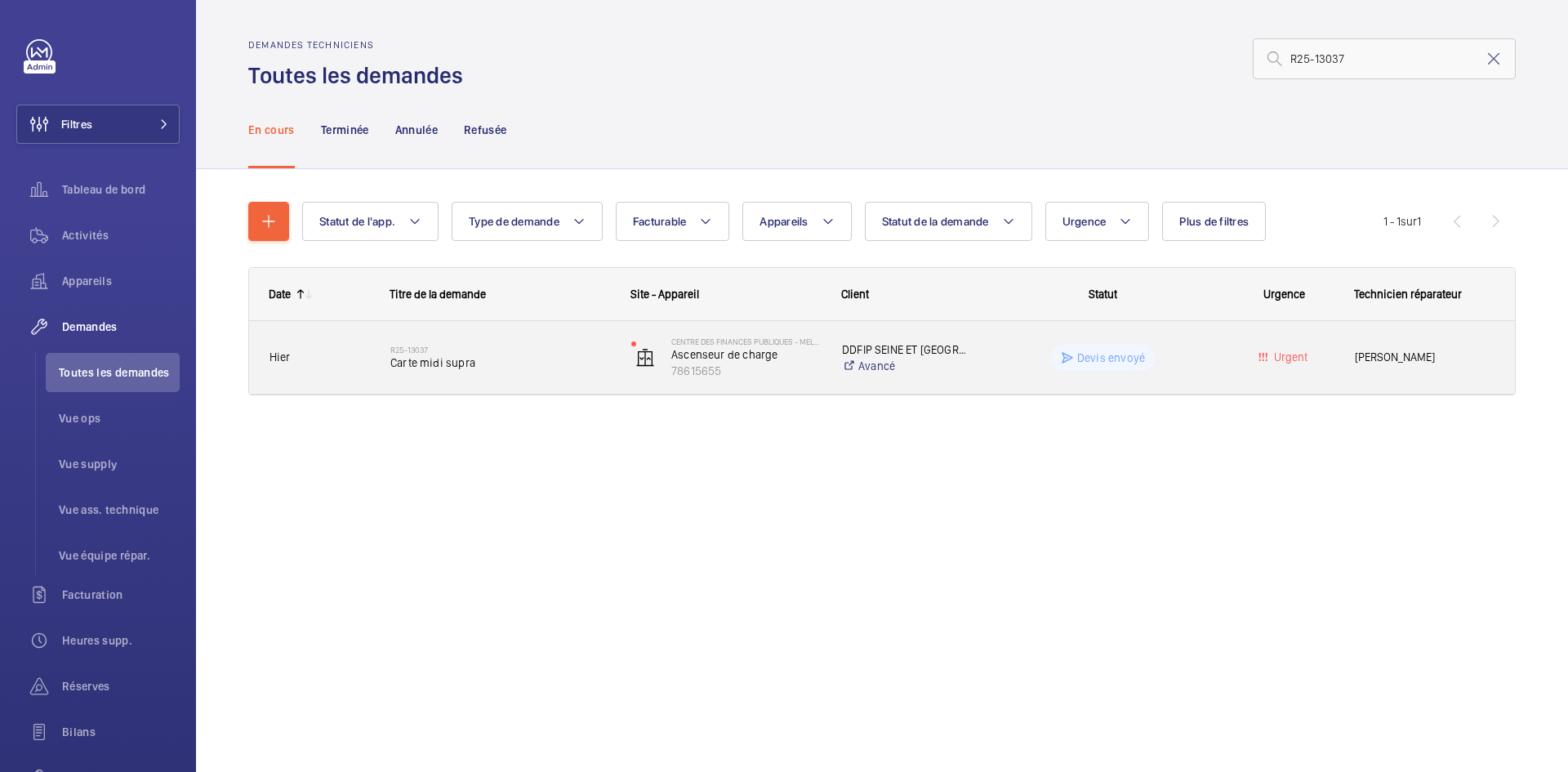
type input "R25-13037"
click at [390, 352] on div "R25-13037 Carte midi supra" at bounding box center [490, 357] width 239 height 73
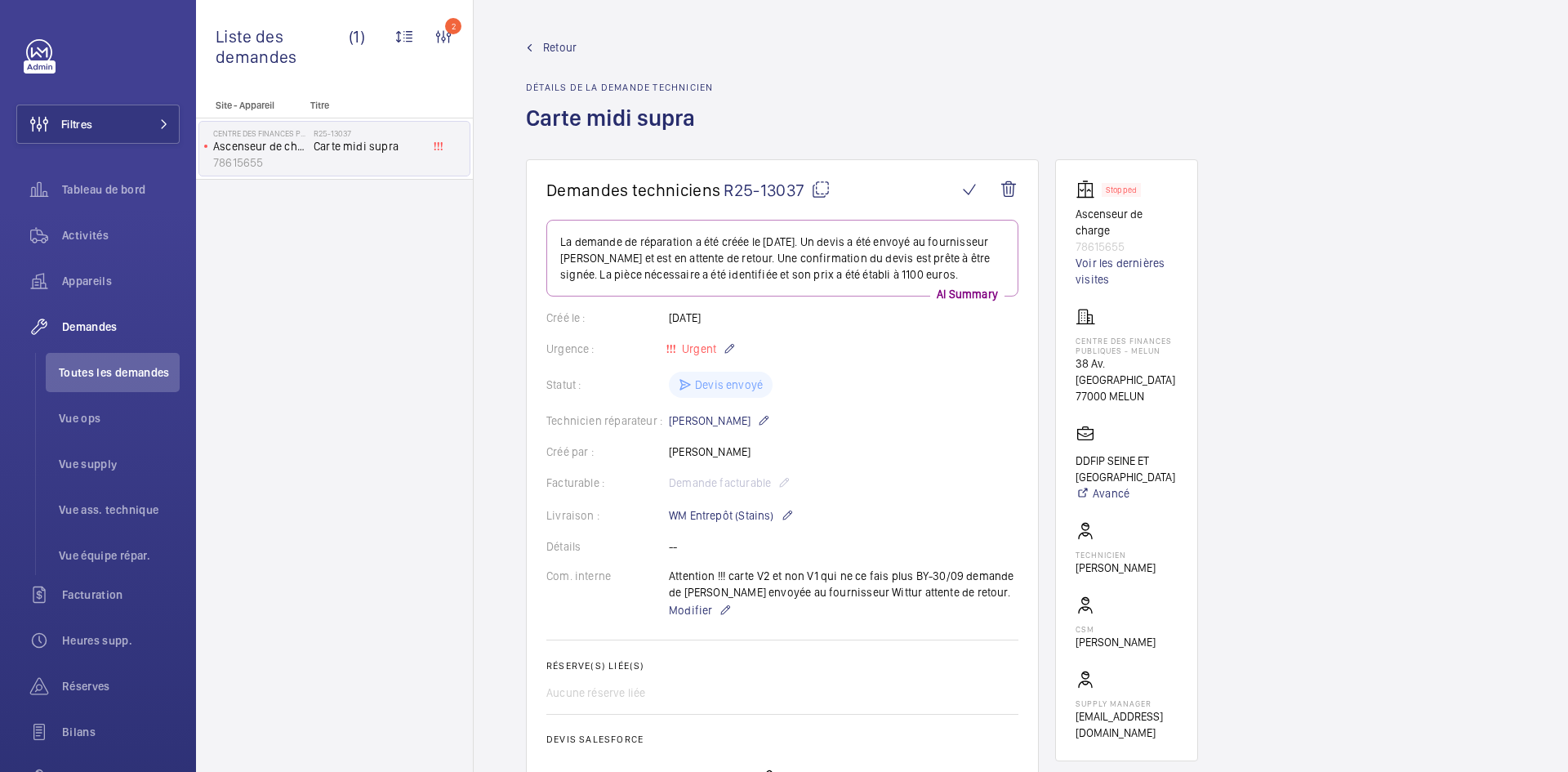
click at [828, 185] on mat-icon at bounding box center [821, 189] width 19 height 19
click at [690, 612] on span "Modifier" at bounding box center [690, 609] width 43 height 16
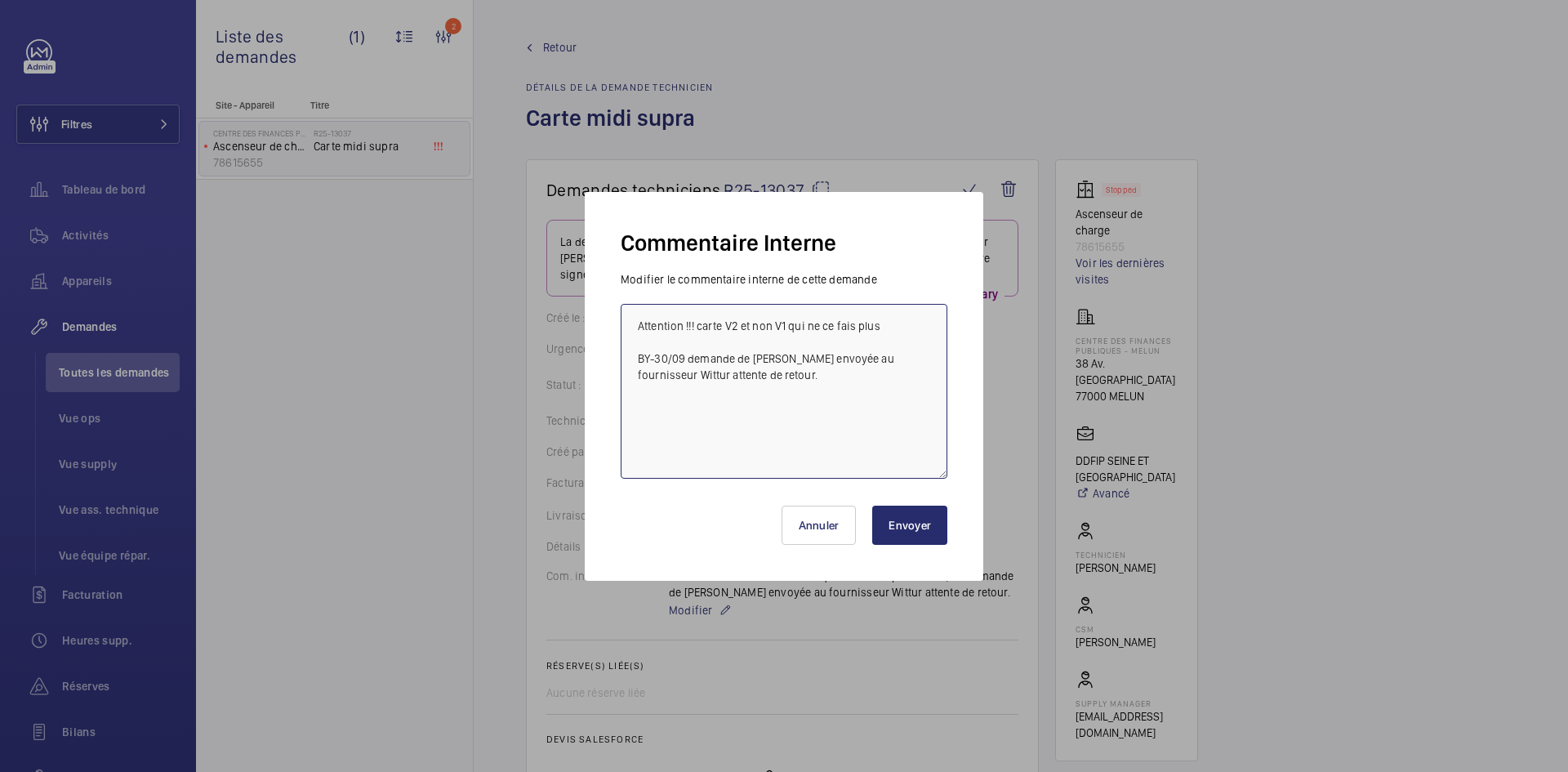
drag, startPoint x: 707, startPoint y: 377, endPoint x: 630, endPoint y: 362, distance: 78.4
click at [630, 362] on textarea "Attention !!! carte V2 et non V1 qui ne ce fais plus BY-30/09 demande de devis …" at bounding box center [784, 391] width 327 height 175
click at [905, 329] on textarea "Attention !!! carte V2 et non V1 qui ne ce fais plus BY-30/09 demande de devis …" at bounding box center [784, 391] width 327 height 175
paste textarea "BY-30/09 demande de devis envoyée au fournisseur Wittur attente de retour."
click at [667, 354] on textarea "Attention !!! carte V2 et non V1 qui ne ce fais plus BY-30/09 demande de devis …" at bounding box center [784, 391] width 327 height 175
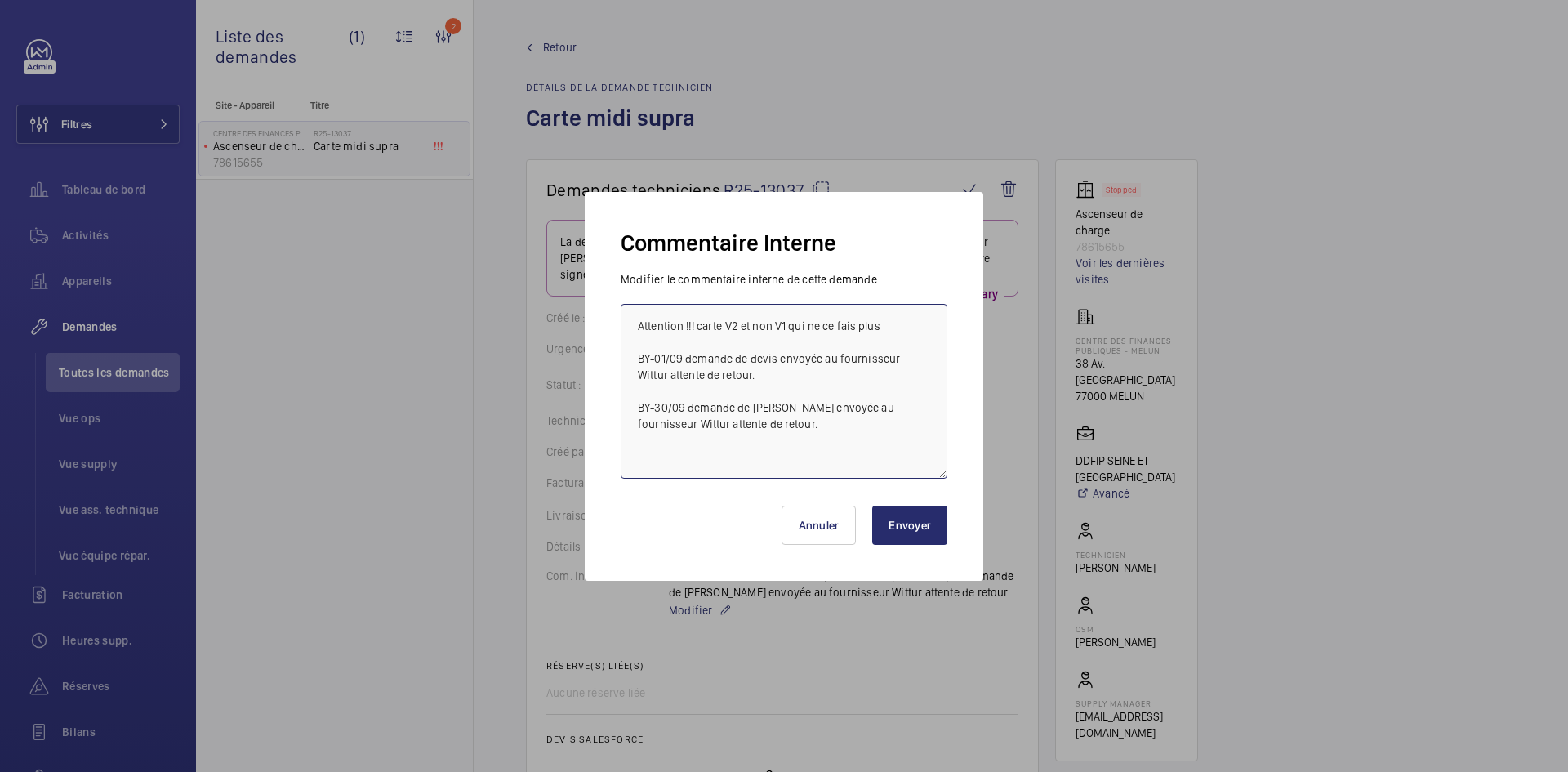
click at [682, 352] on textarea "Attention !!! carte V2 et non V1 qui ne ce fais plus BY-01/09 demande de devis …" at bounding box center [784, 391] width 327 height 175
drag, startPoint x: 898, startPoint y: 354, endPoint x: 925, endPoint y: 355, distance: 27.0
click at [925, 355] on textarea "Attention !!! carte V2 et non V1 qui ne ce fais plus BY-01/10 demande de devis …" at bounding box center [784, 391] width 327 height 175
type textarea "Attention !!! carte V2 et non V1 qui ne ce fais plus BY-01/10 demande de [PERSO…"
click at [919, 524] on button "Envoyer" at bounding box center [909, 525] width 75 height 39
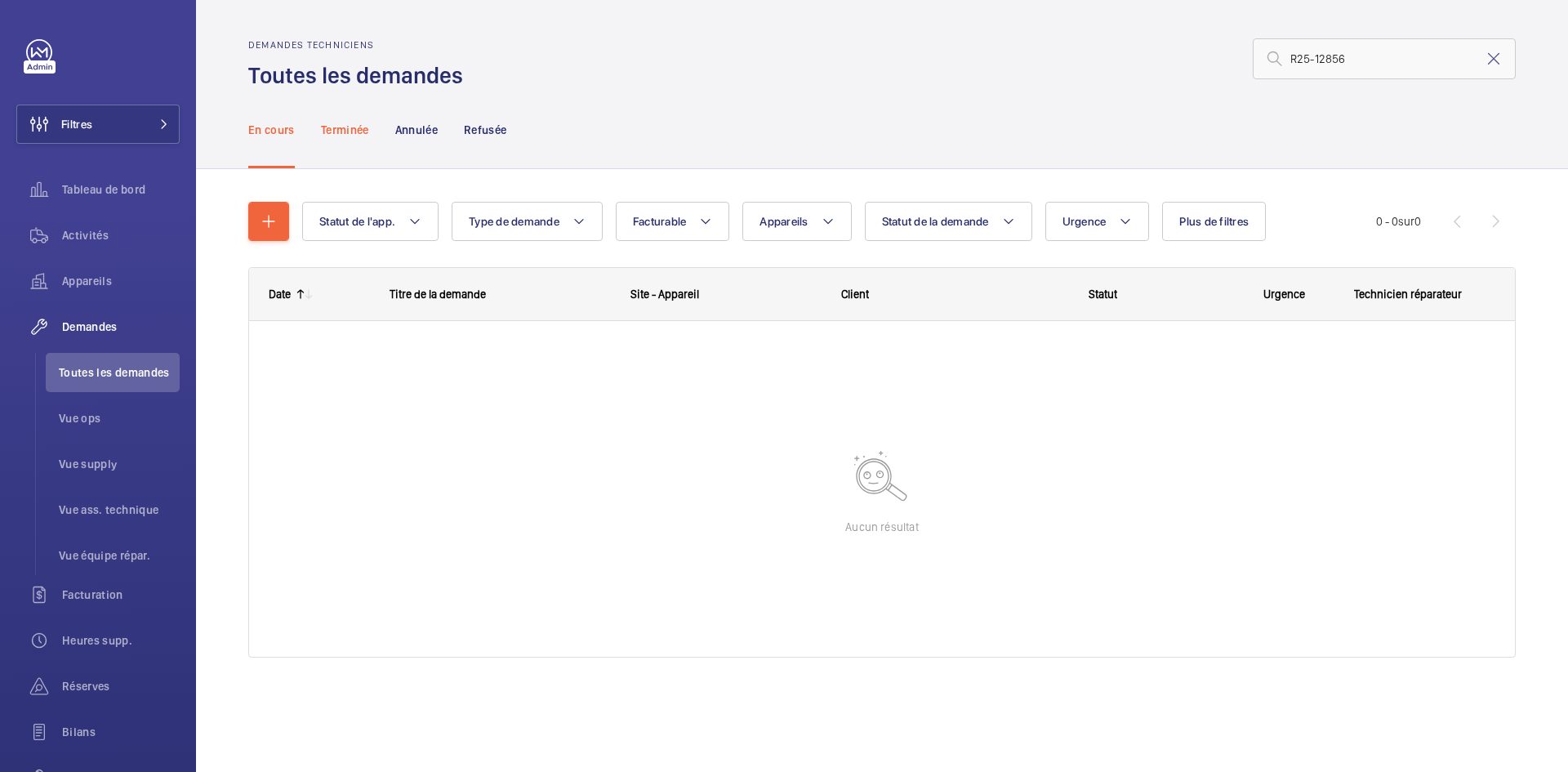
type input "R25-12856"
click at [355, 140] on div "Terminée" at bounding box center [345, 130] width 49 height 78
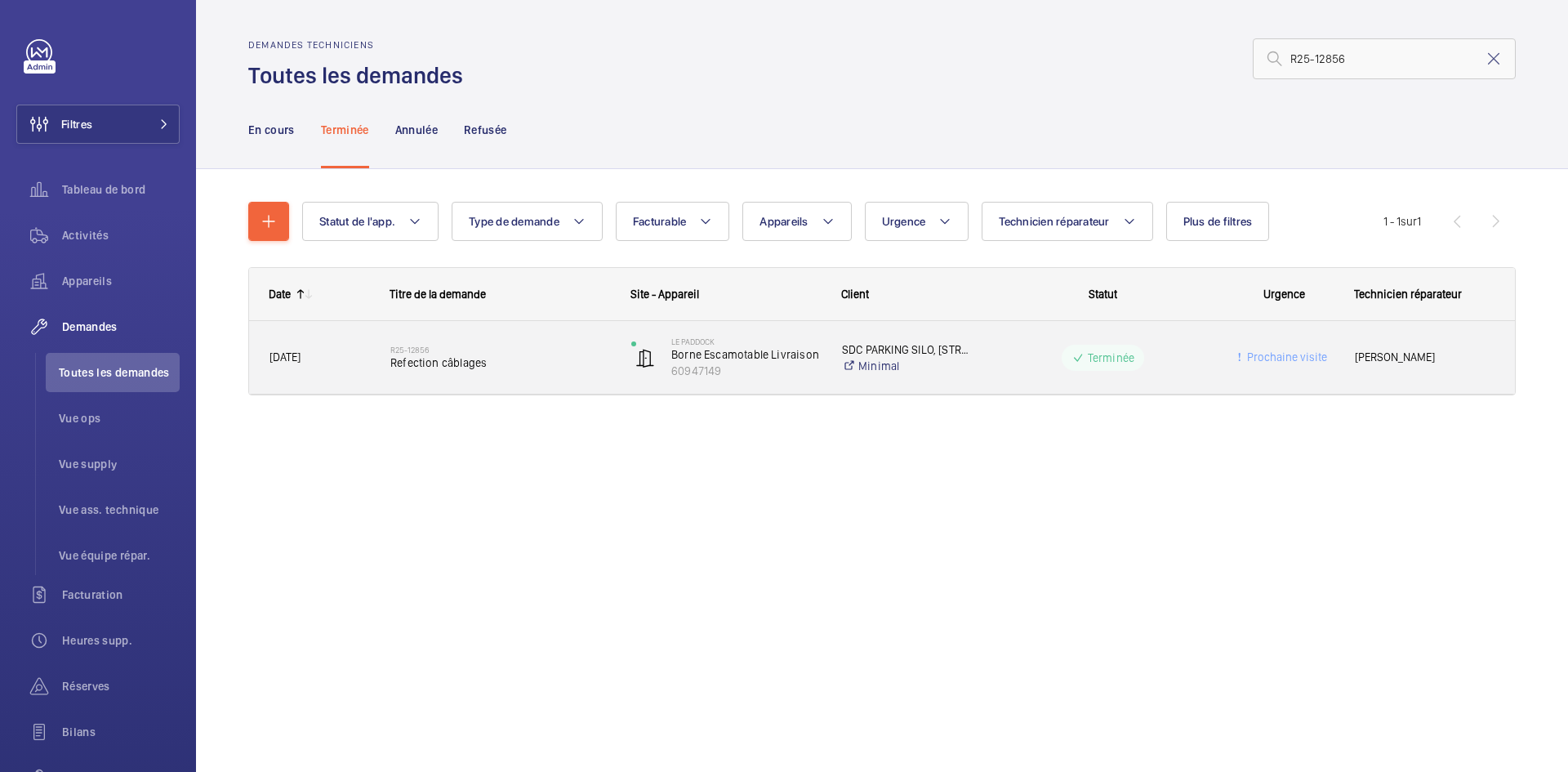
click at [372, 360] on div "R25-12856 Refection câblages" at bounding box center [490, 357] width 239 height 73
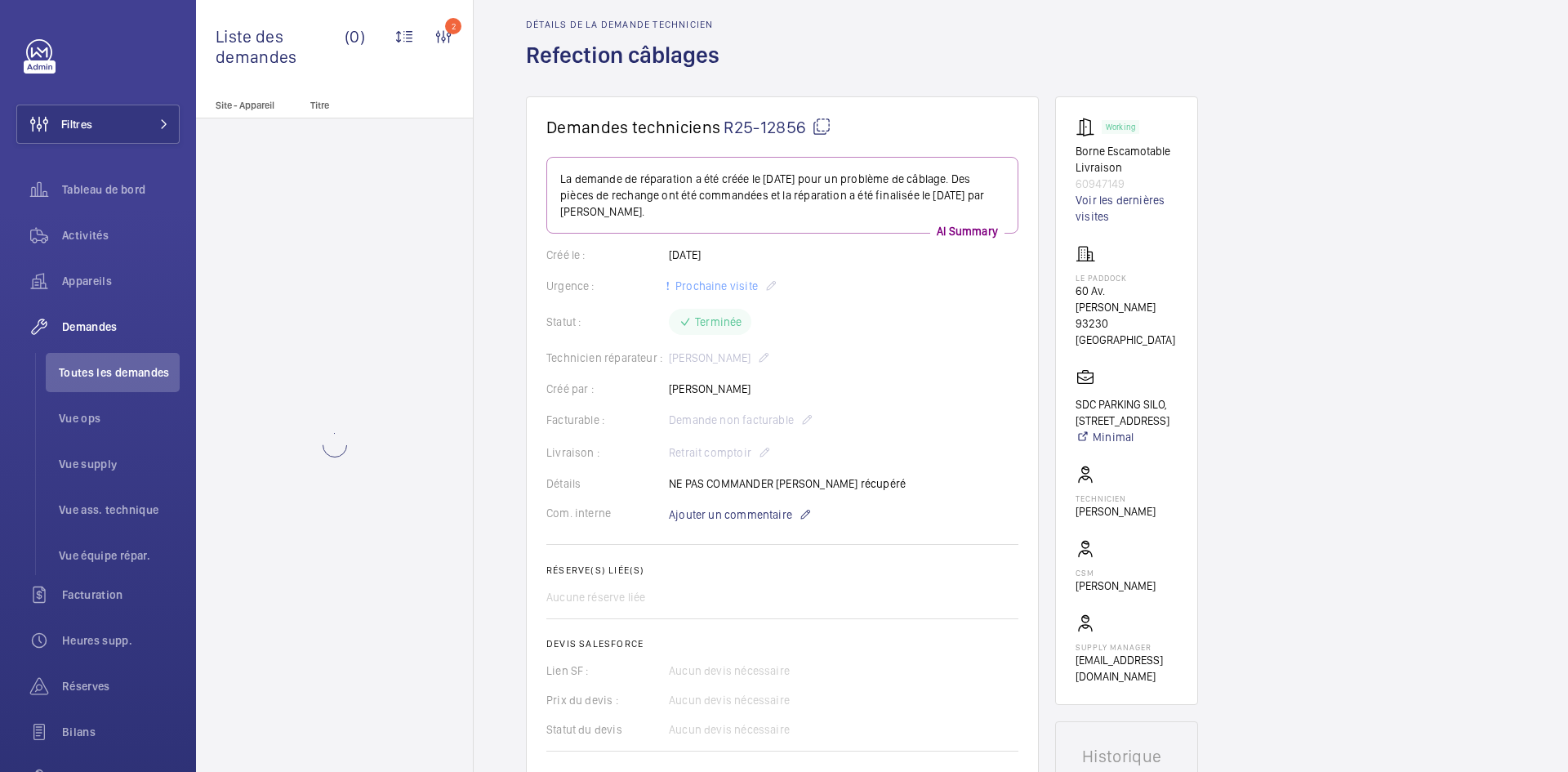
scroll to position [245, 0]
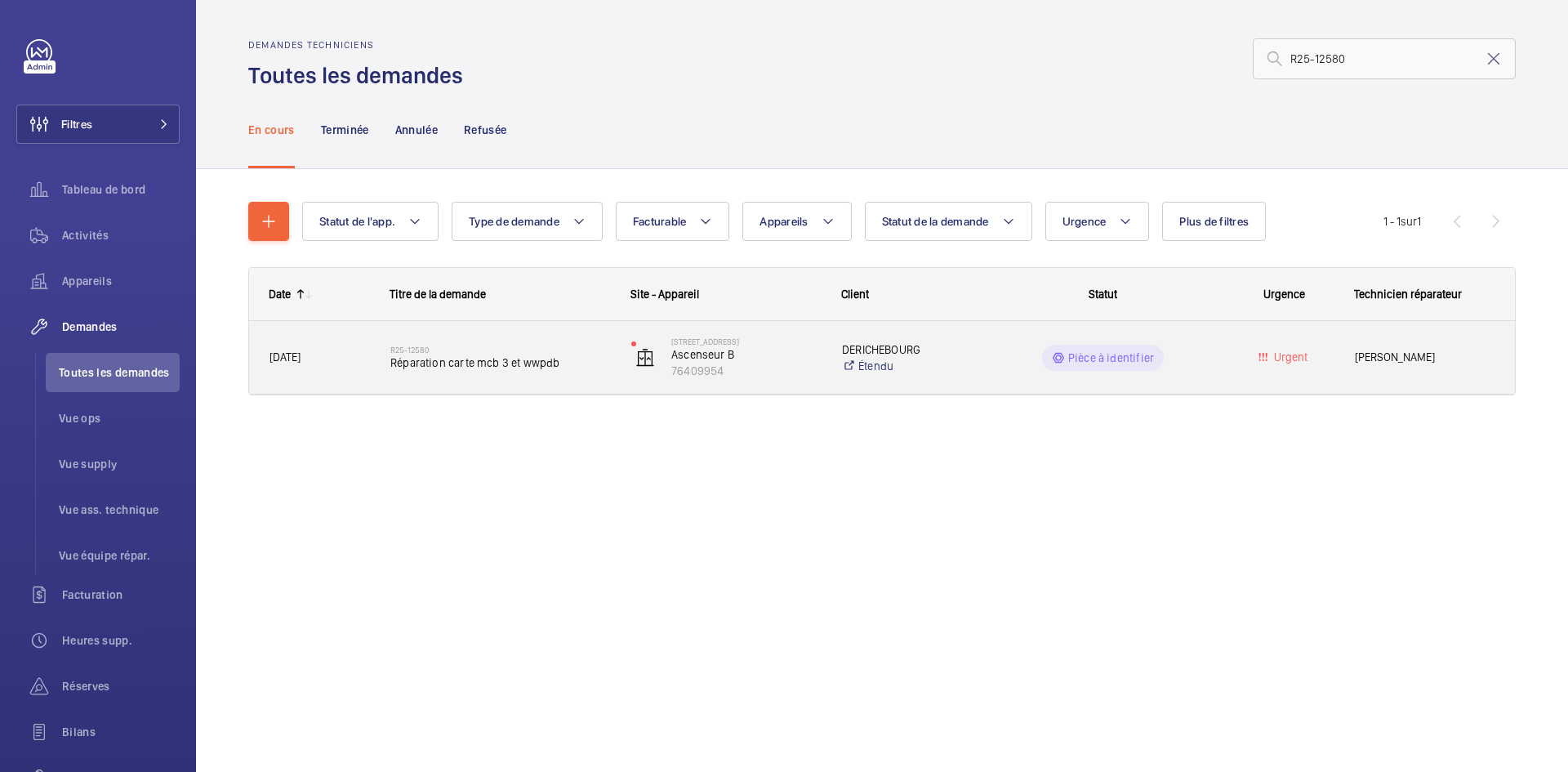
type input "R25-12580"
click at [359, 360] on span "22/09/2025" at bounding box center [319, 357] width 100 height 19
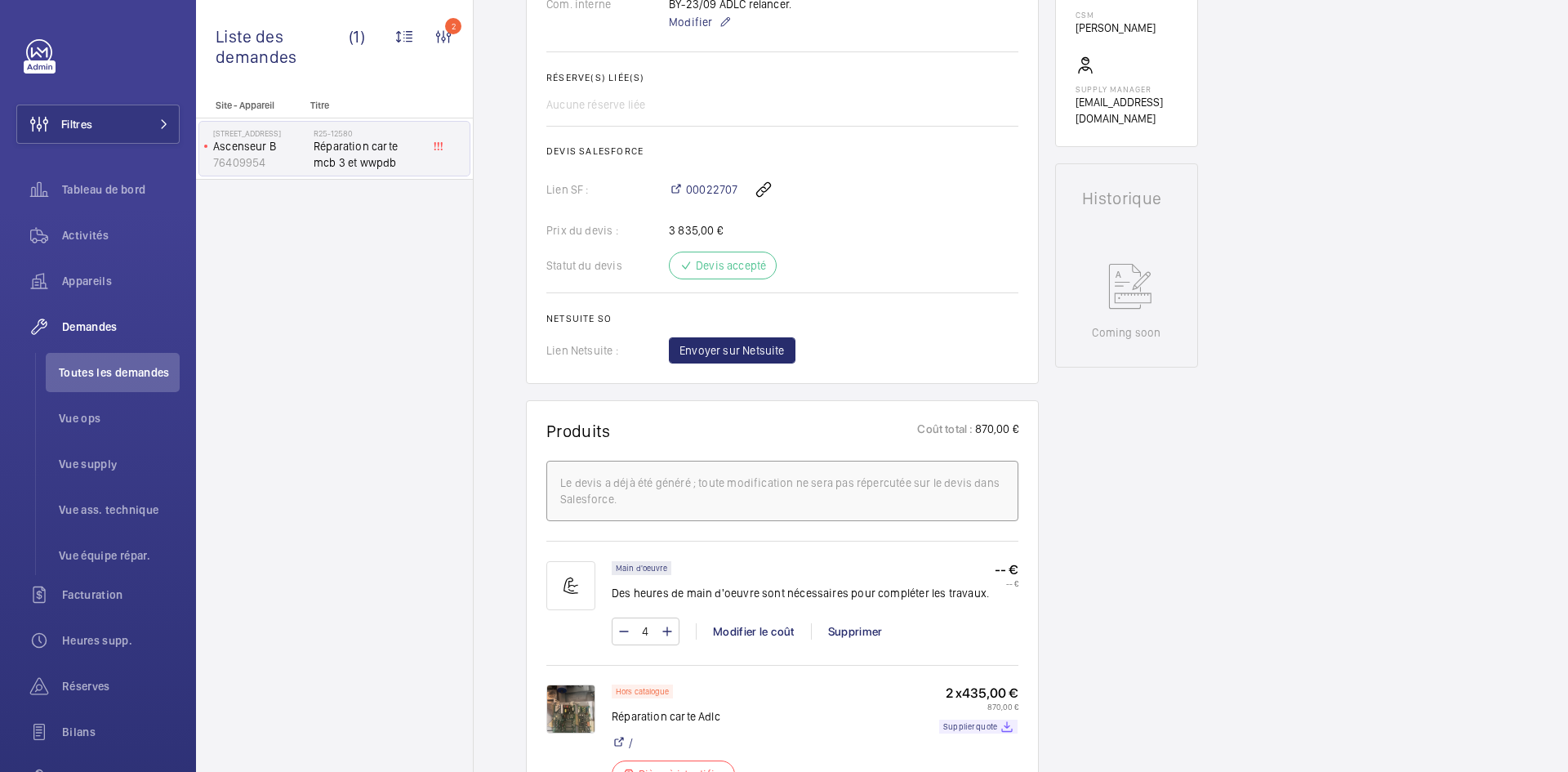
scroll to position [735, 0]
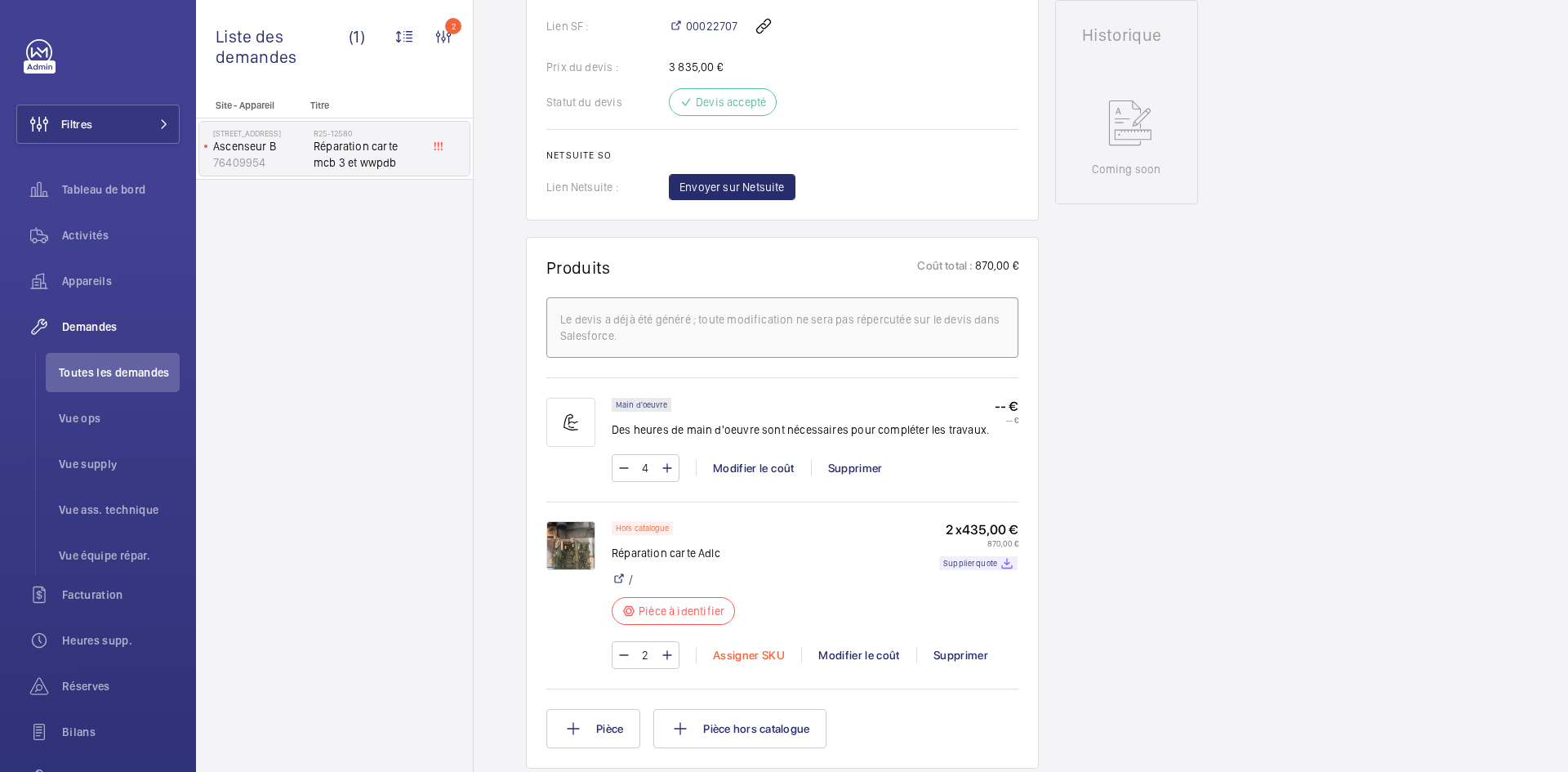
click at [744, 655] on div "Assigner SKU" at bounding box center [748, 655] width 105 height 16
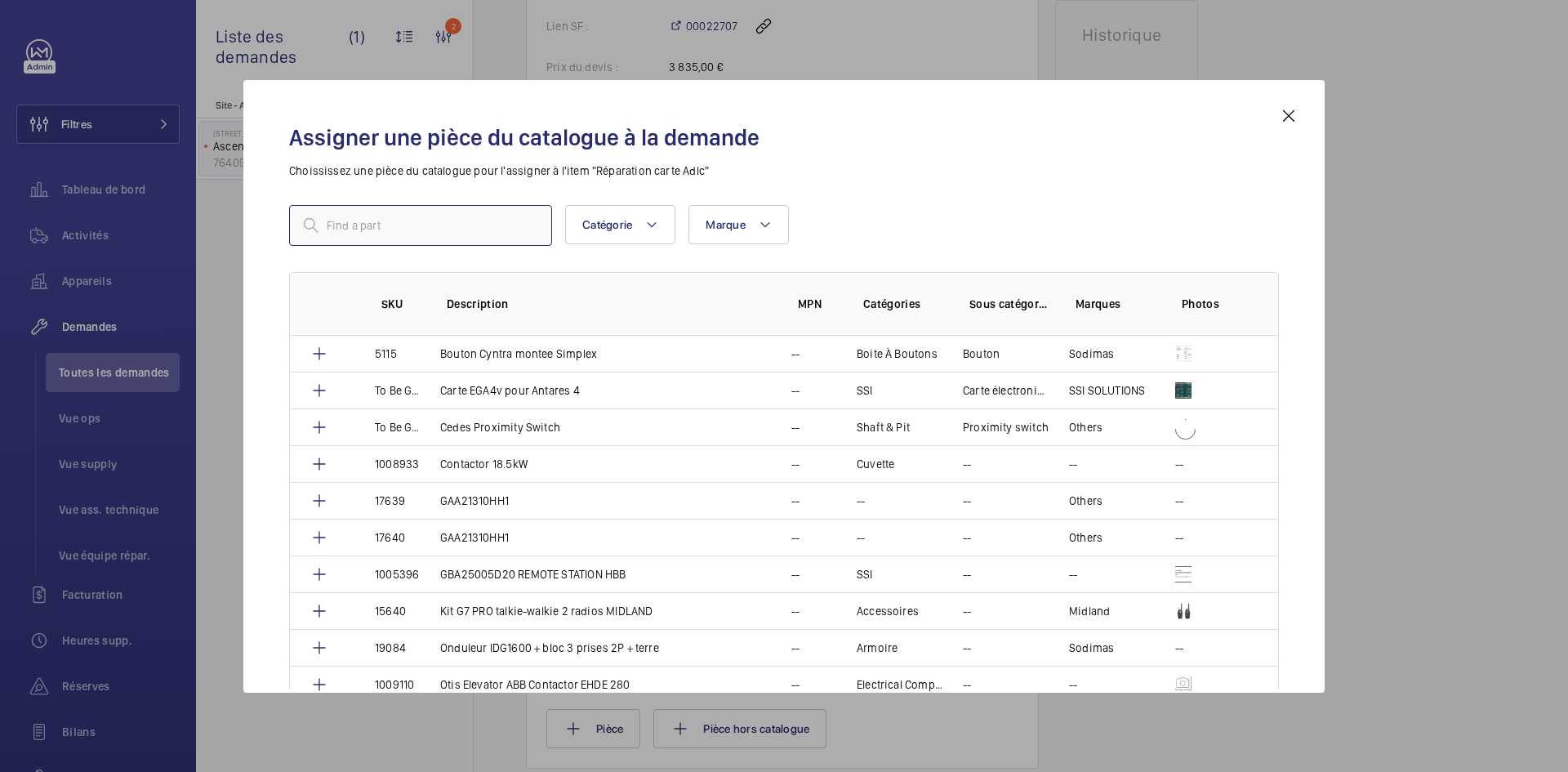
click at [343, 220] on input "text" at bounding box center [420, 225] width 263 height 41
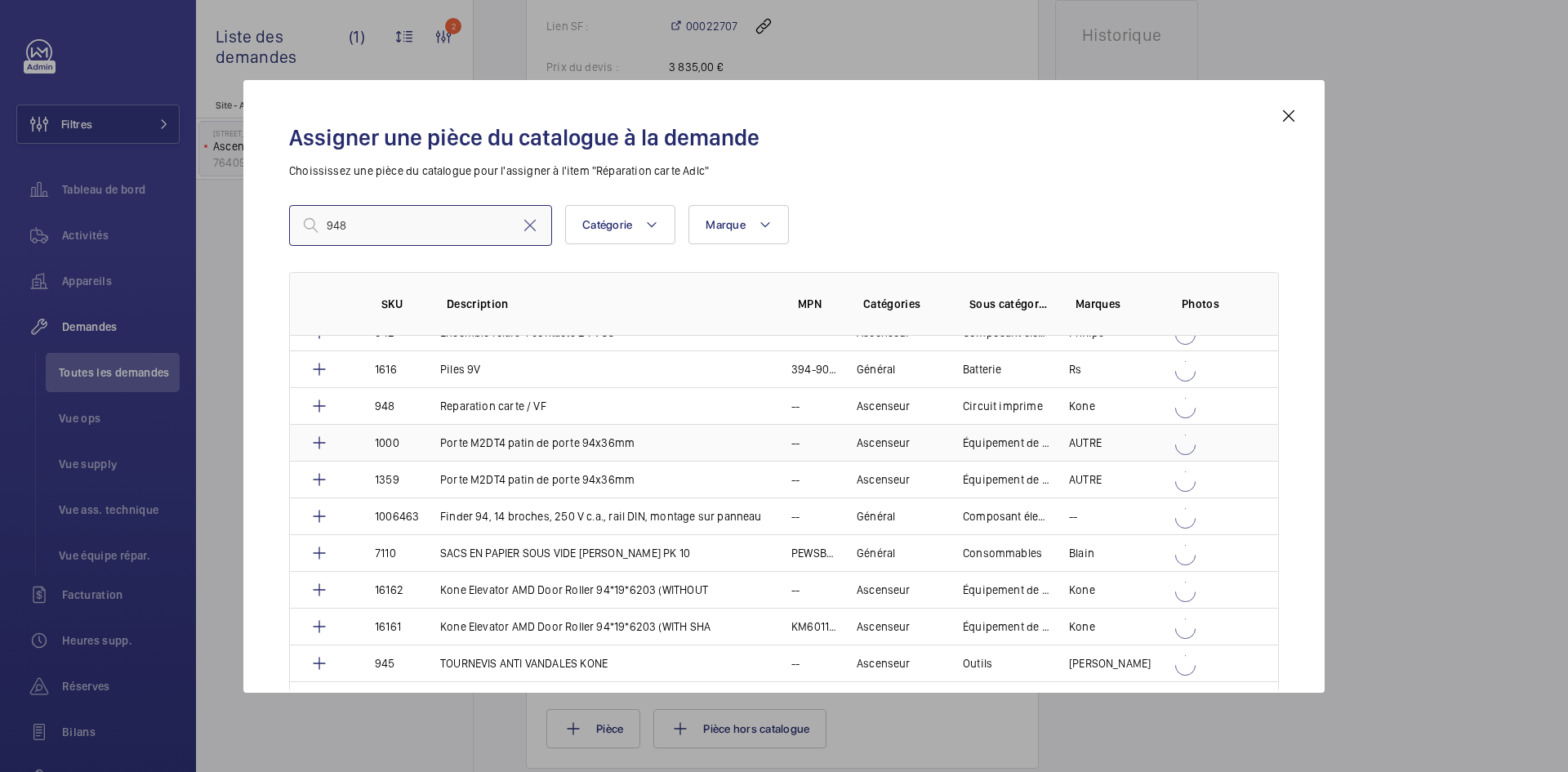
scroll to position [81, 0]
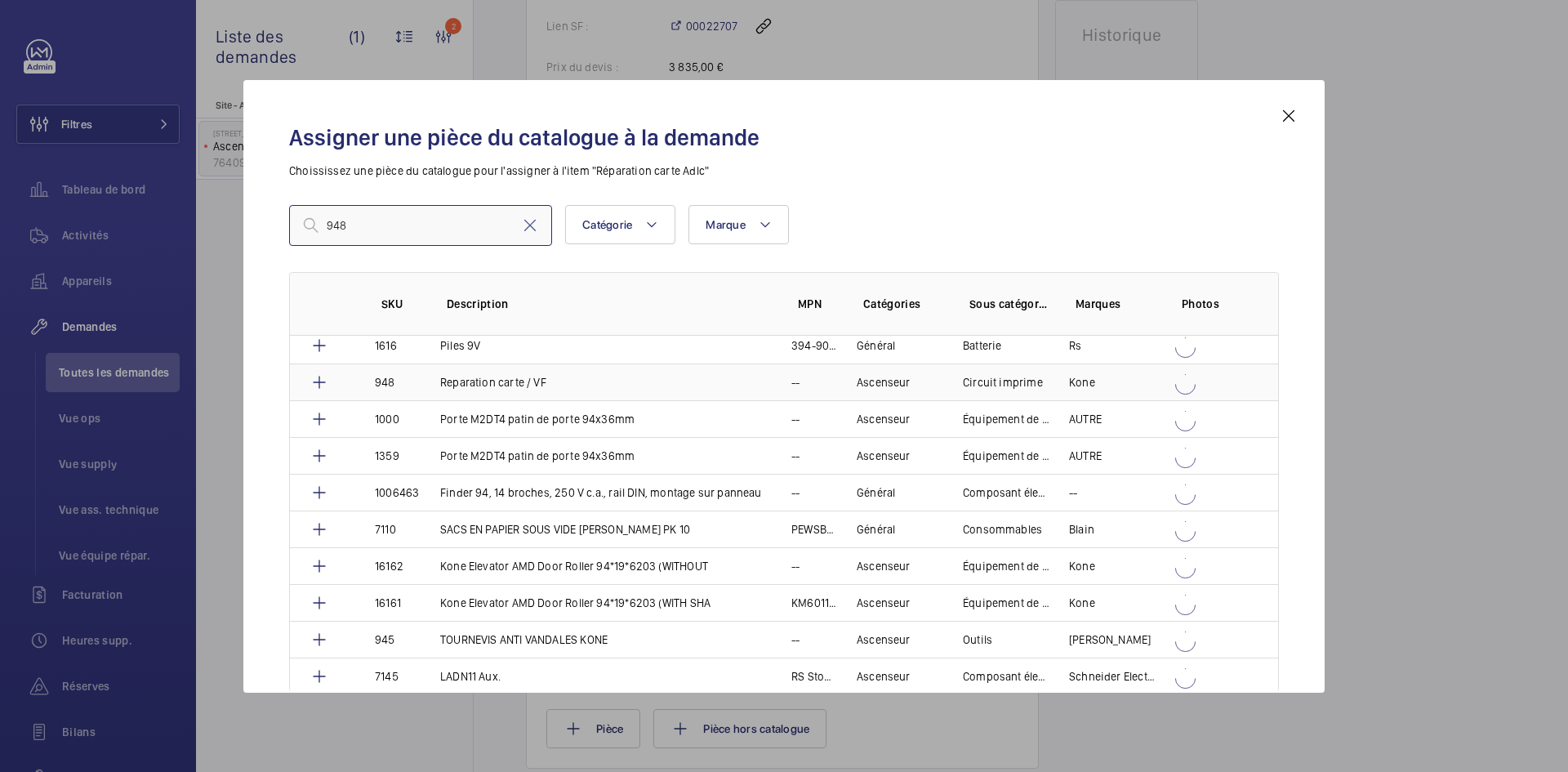
type input "948"
click at [408, 376] on td "948" at bounding box center [388, 382] width 65 height 37
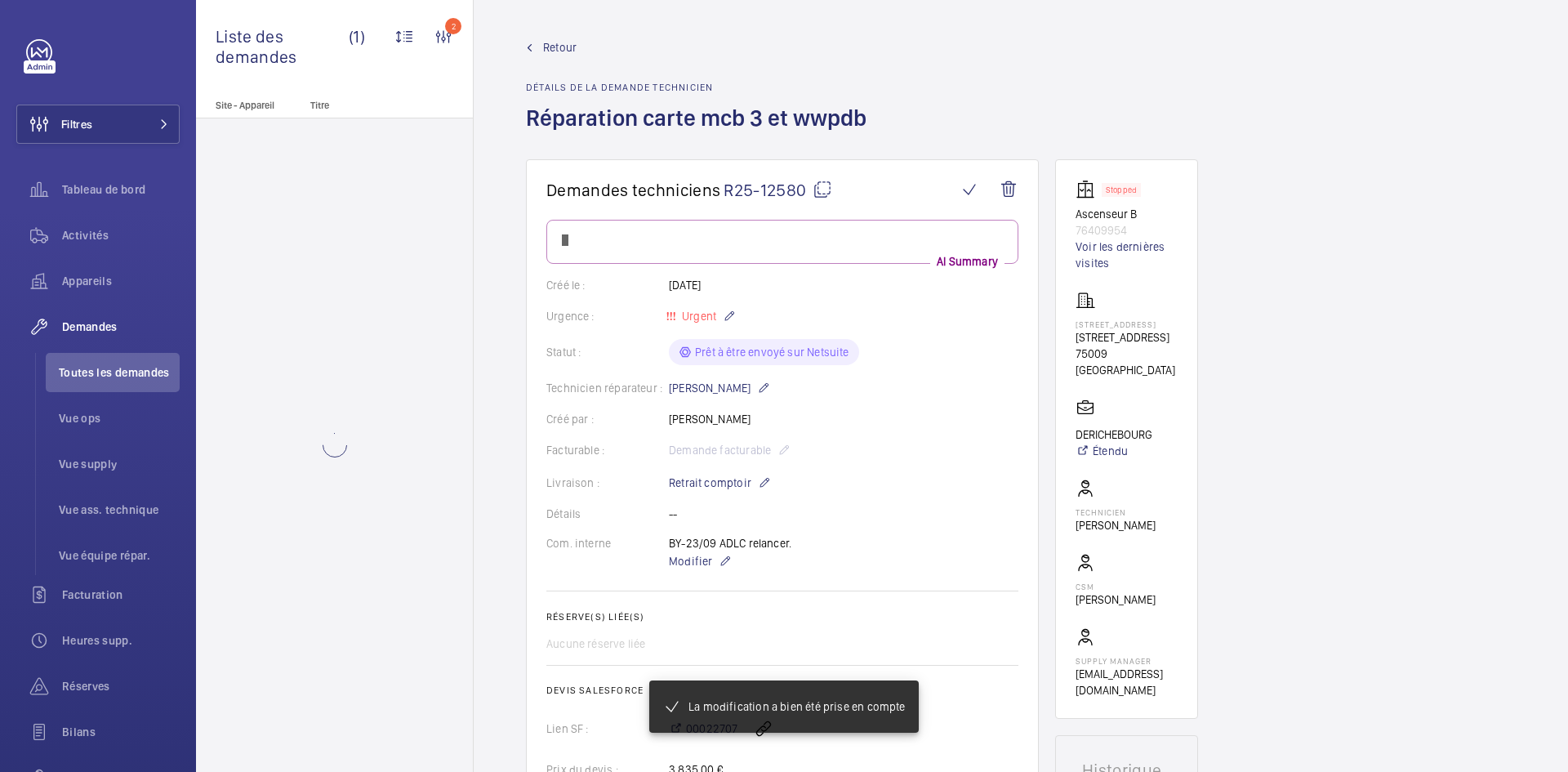
scroll to position [735, 0]
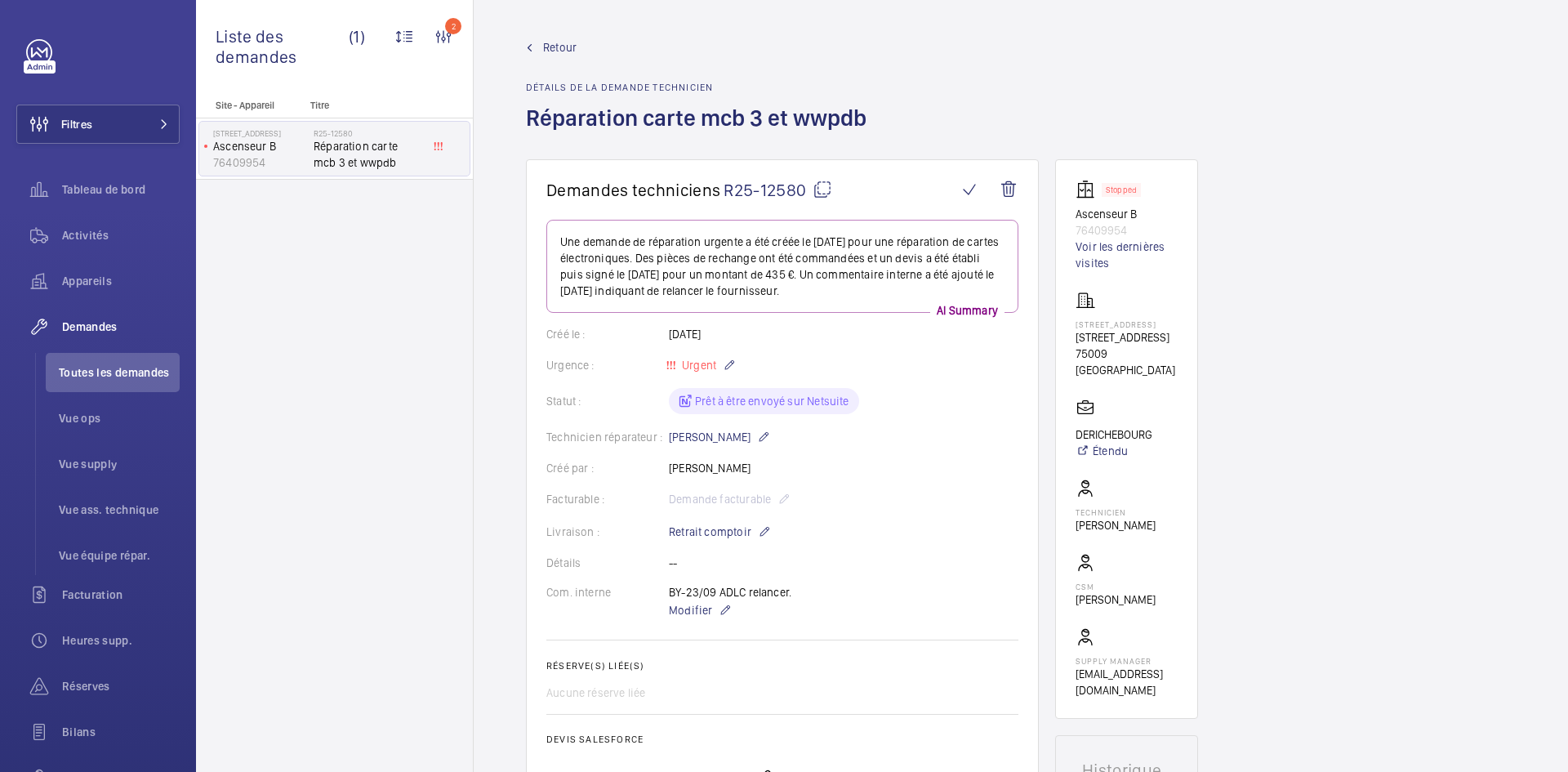
click at [820, 188] on mat-icon at bounding box center [822, 189] width 19 height 19
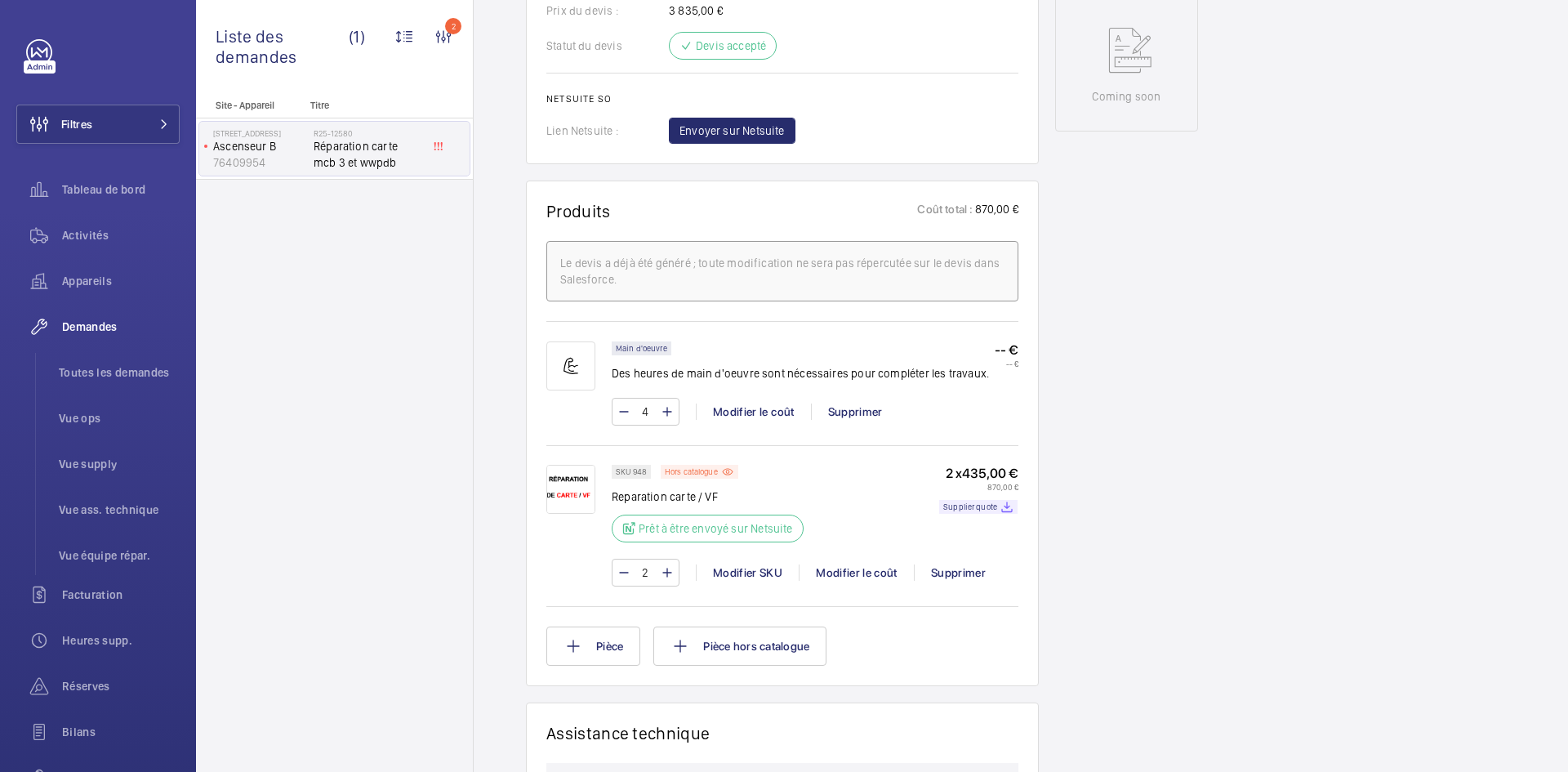
scroll to position [816, 0]
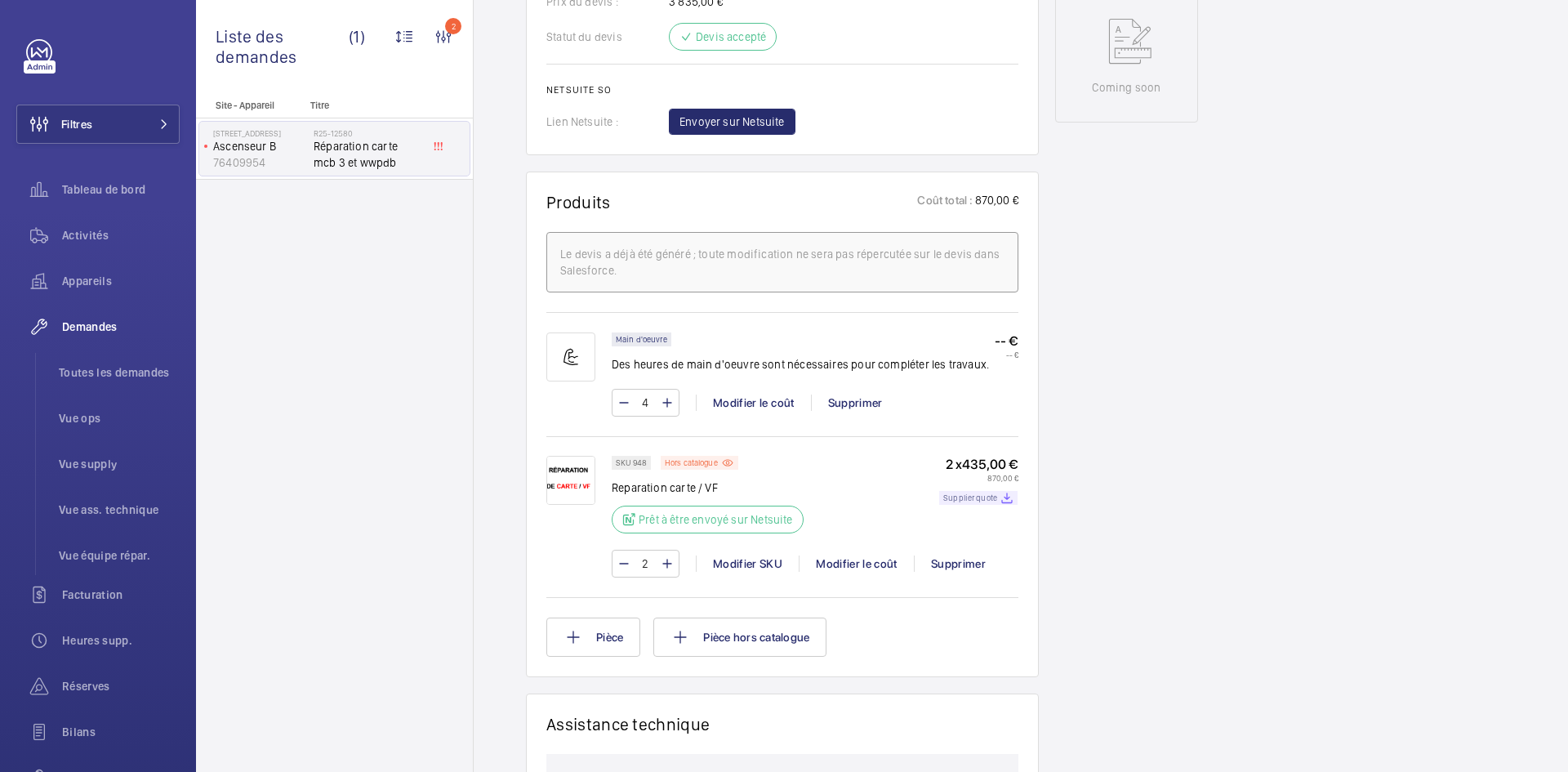
click at [977, 503] on div "Supplier quote" at bounding box center [978, 498] width 79 height 14
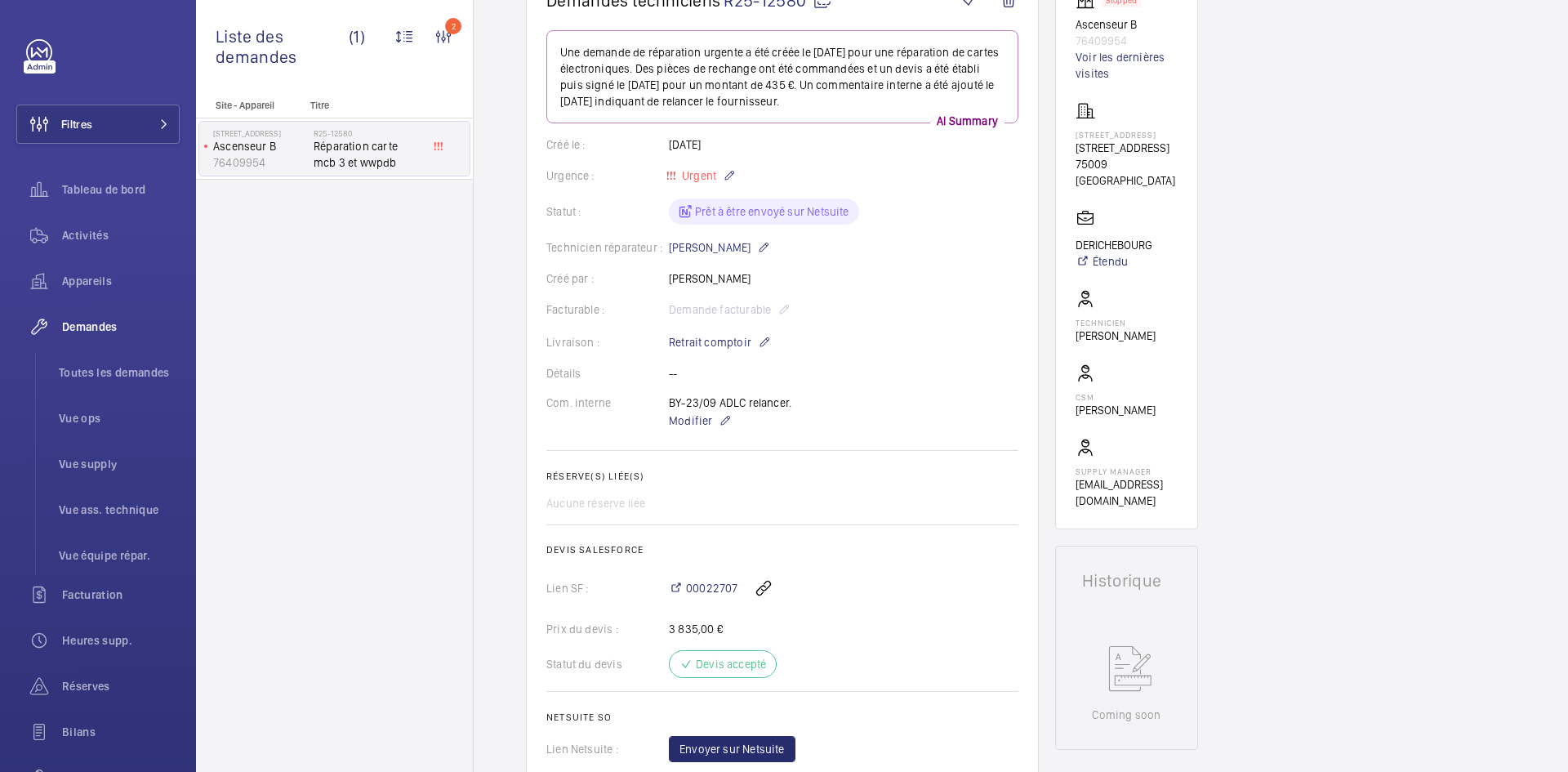
scroll to position [0, 0]
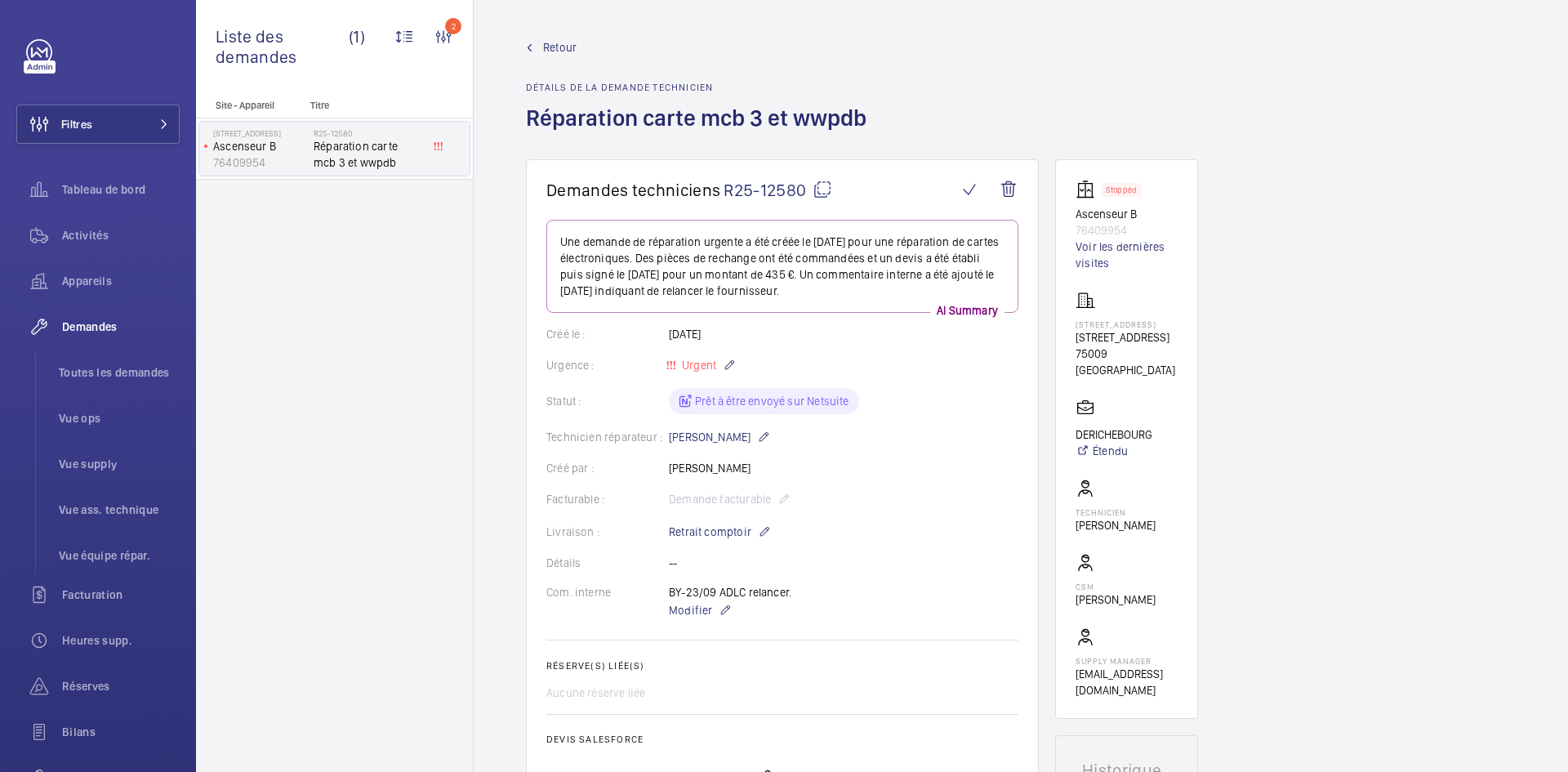
click at [827, 183] on mat-icon at bounding box center [822, 189] width 19 height 19
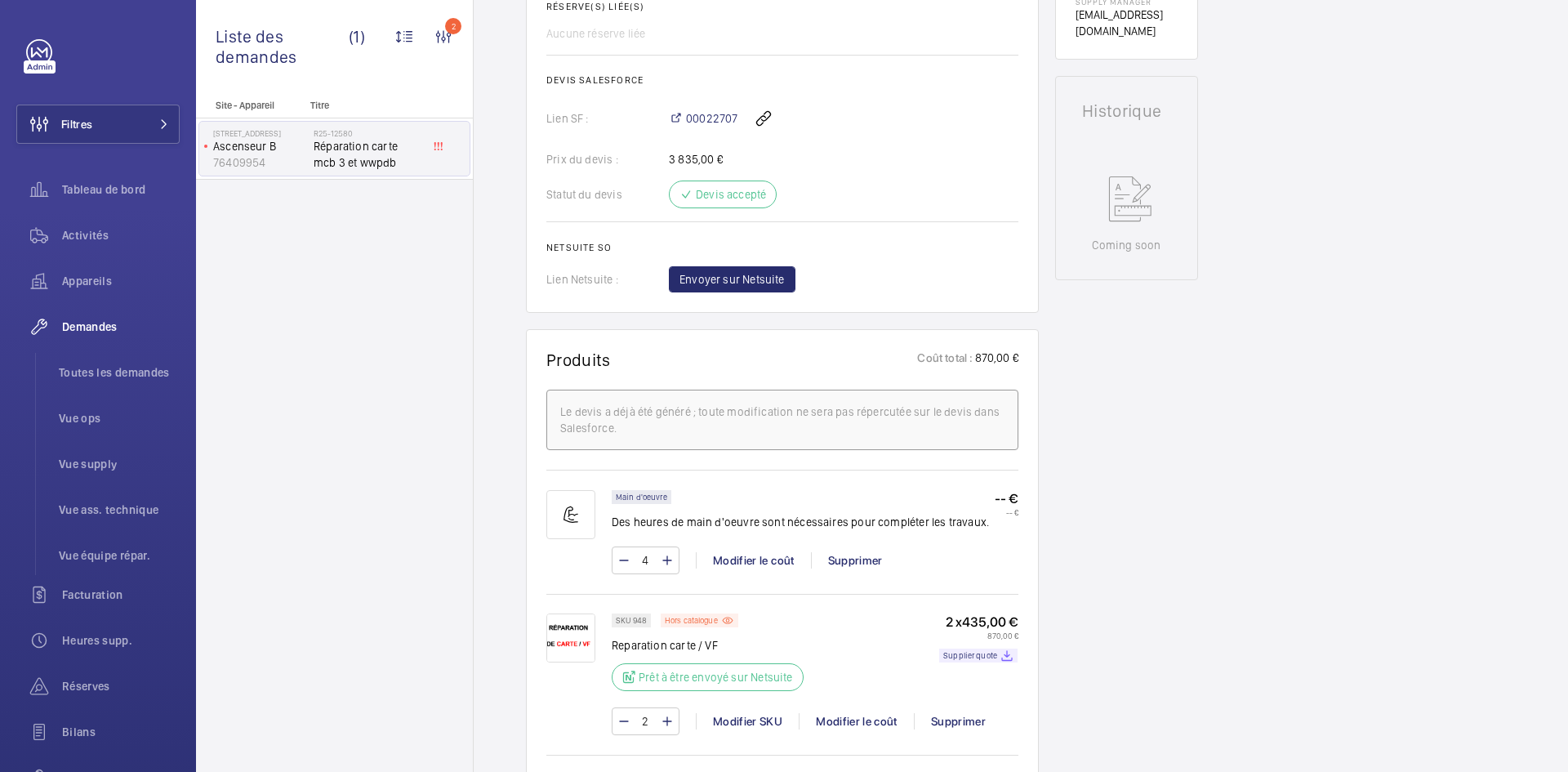
scroll to position [490, 0]
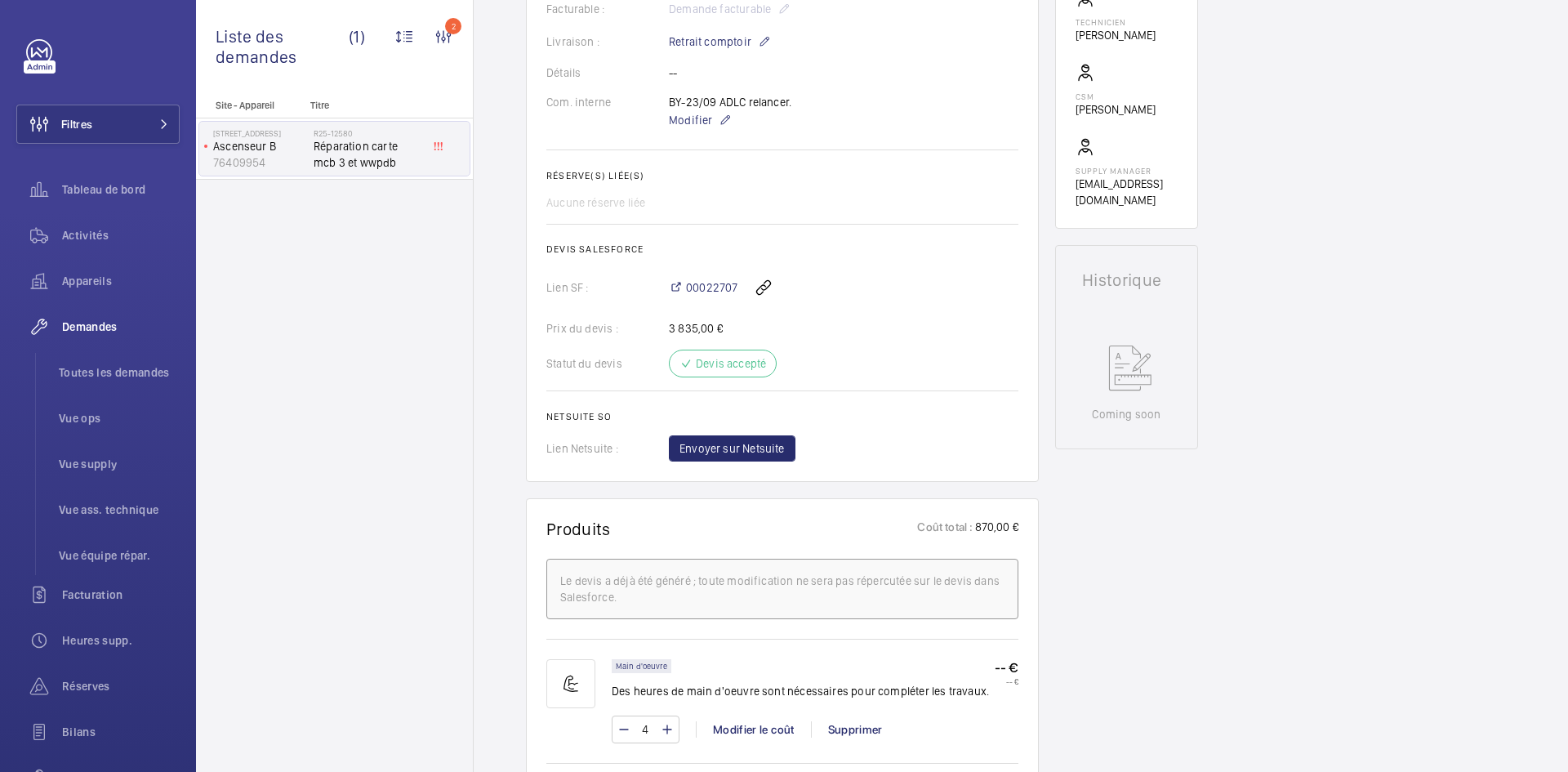
click at [758, 473] on wm-front-card "Demandes techniciens R25-12580 Une demande de réparation urgente a été créée le…" at bounding box center [782, 76] width 513 height 813
click at [767, 452] on span "Envoyer sur Netsuite" at bounding box center [731, 448] width 105 height 16
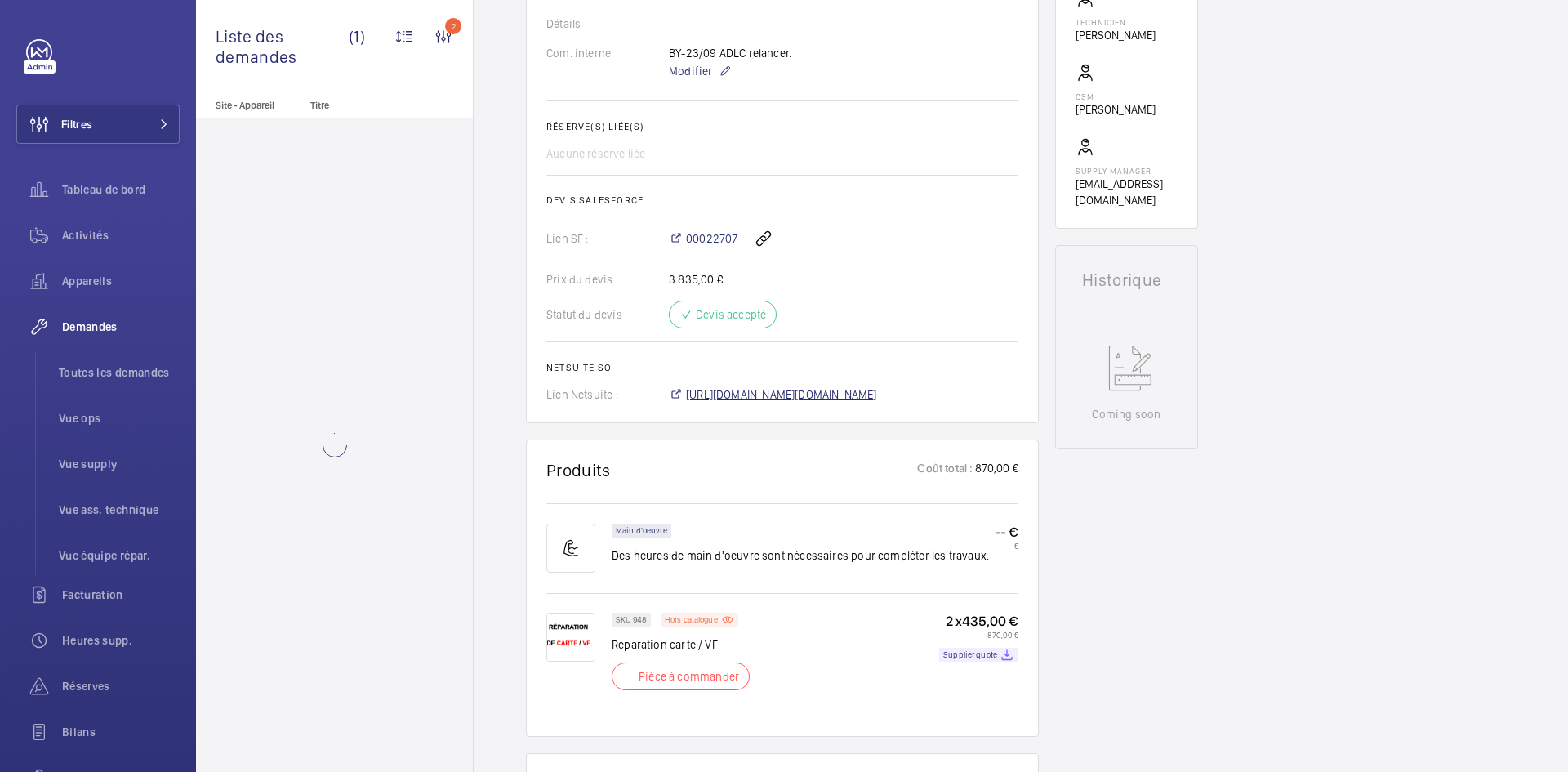
click at [877, 390] on span "https://6461500.app.netsuite.com/app/accounting/transactions/salesord.nl?id=305…" at bounding box center [782, 394] width 191 height 16
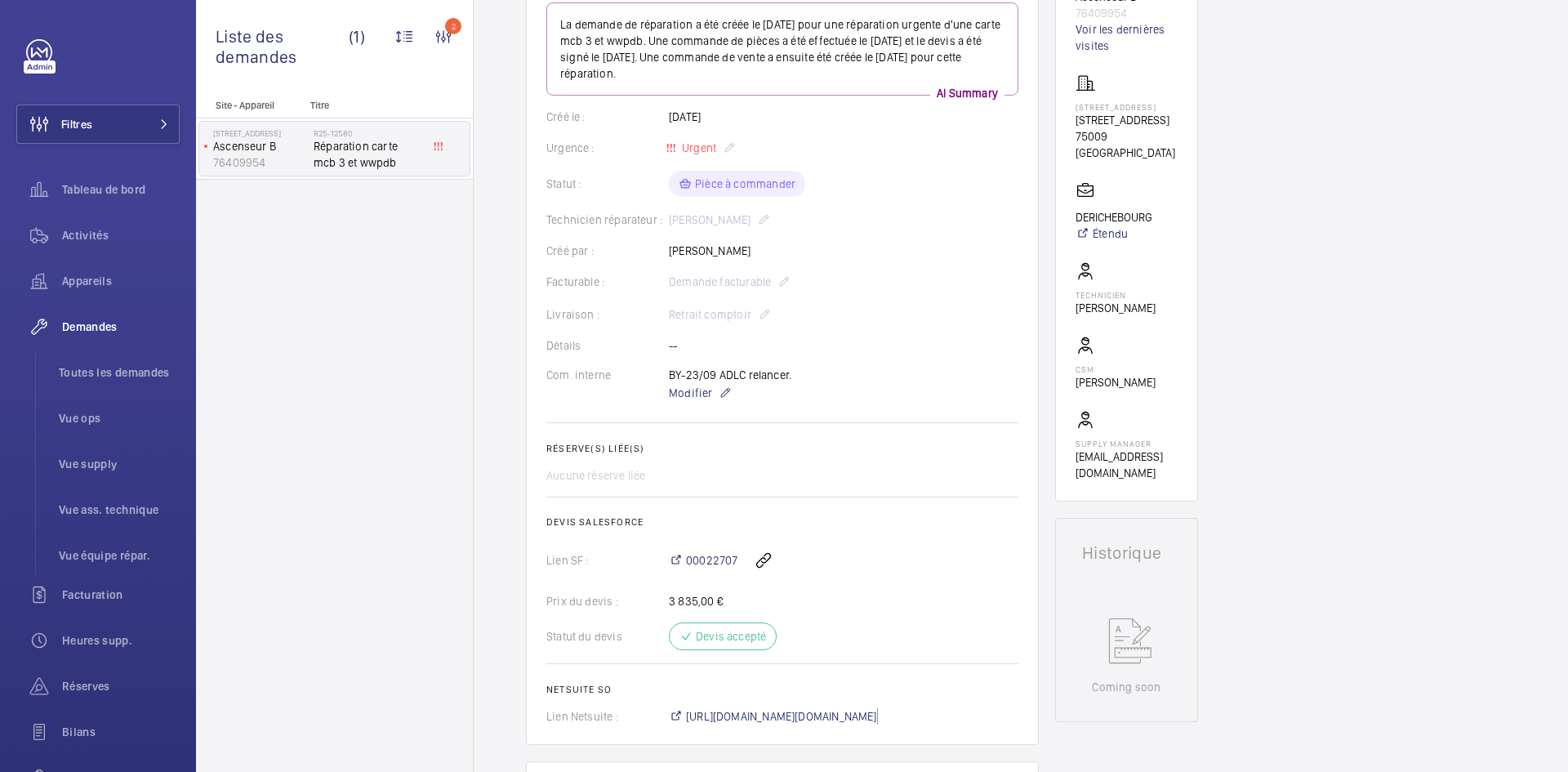
scroll to position [212, 0]
click at [676, 402] on span "Modifier" at bounding box center [690, 397] width 43 height 16
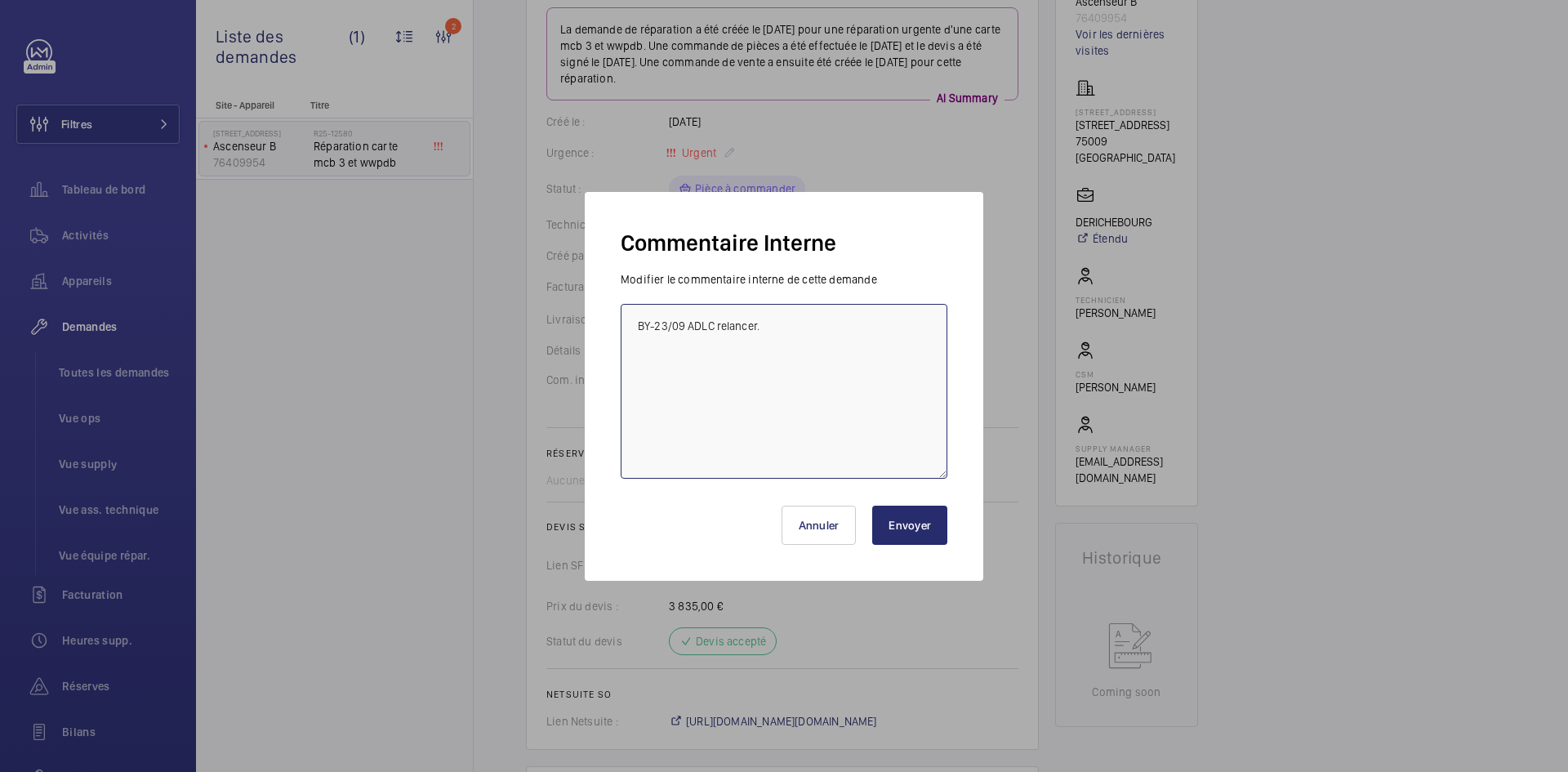
click at [634, 322] on textarea "BY-23/09 ADLC relancer." at bounding box center [784, 391] width 327 height 175
click at [650, 319] on textarea "BY-23/09 ADLC relancer." at bounding box center [784, 391] width 327 height 175
paste textarea "BY-01/10 commande effectuer chez le fournisseur ADLC via l'email livraison prév…"
type textarea "BY-01/10 commande effectuer chez le fournisseur ADLC via l'email livraison prév…"
click at [934, 534] on button "Envoyer" at bounding box center [909, 525] width 75 height 39
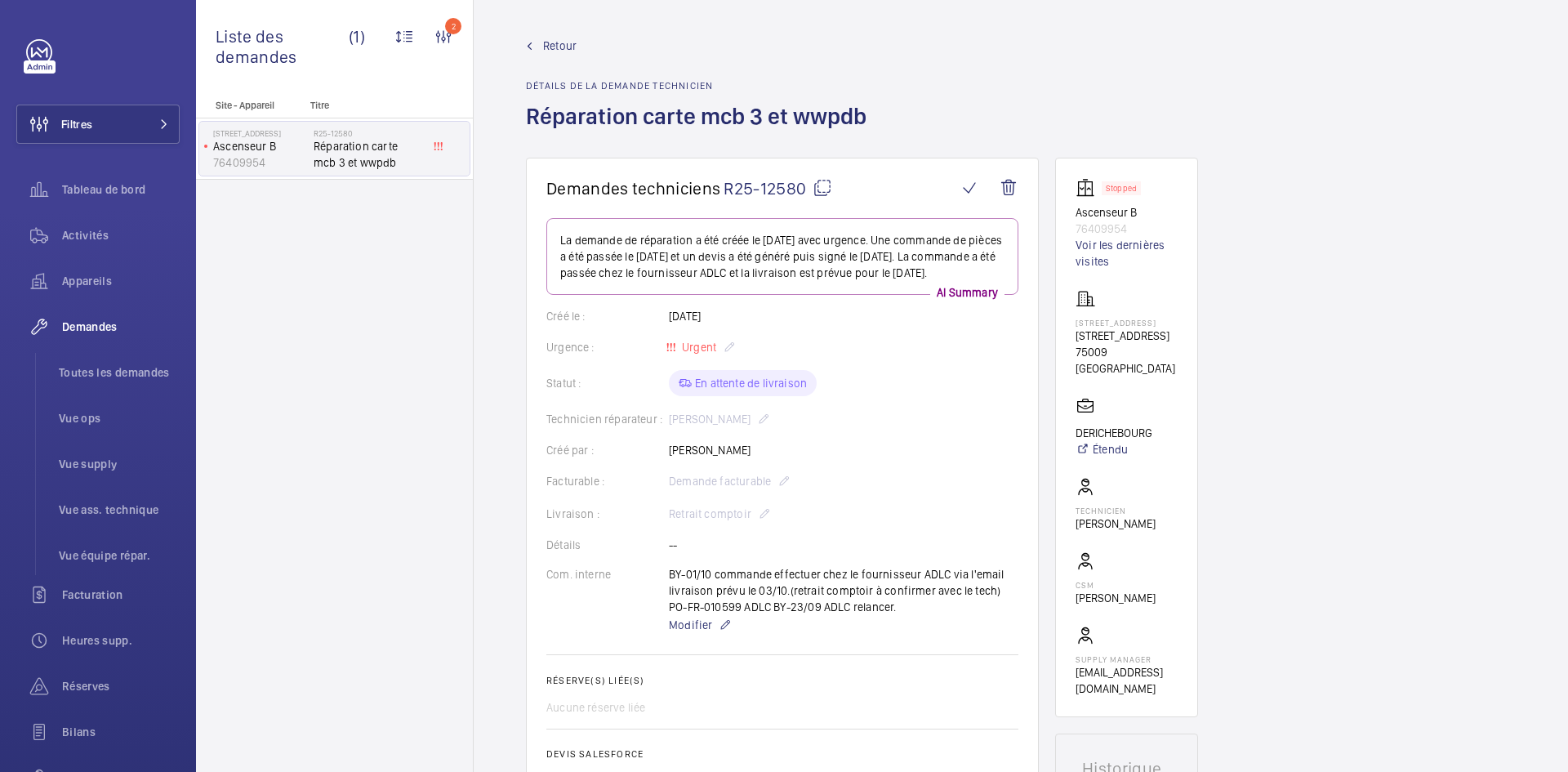
scroll to position [0, 0]
click at [828, 190] on mat-icon at bounding box center [822, 189] width 19 height 19
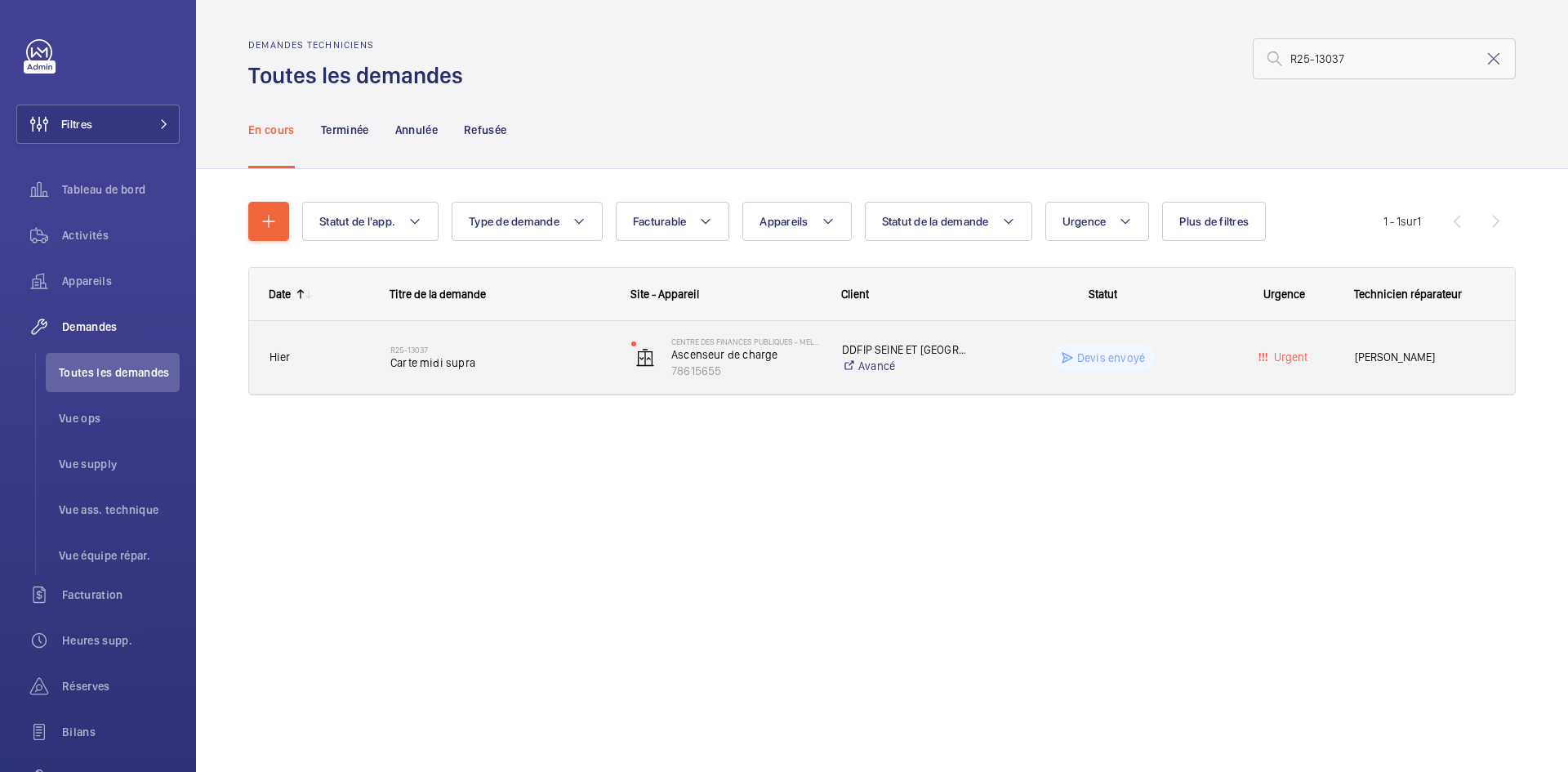
type input "R25-13037"
click at [347, 358] on span "Hier" at bounding box center [319, 357] width 100 height 19
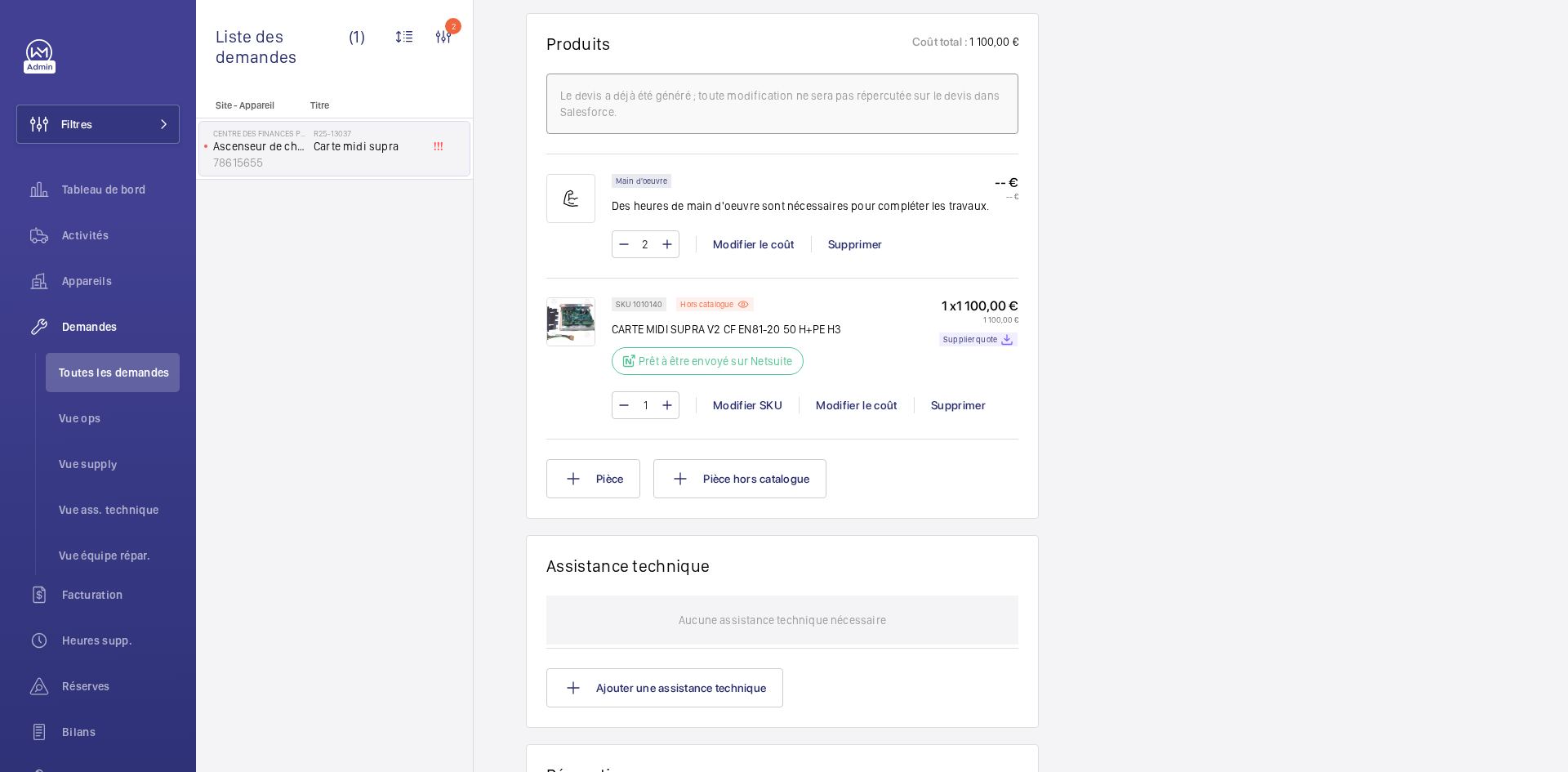
scroll to position [1143, 0]
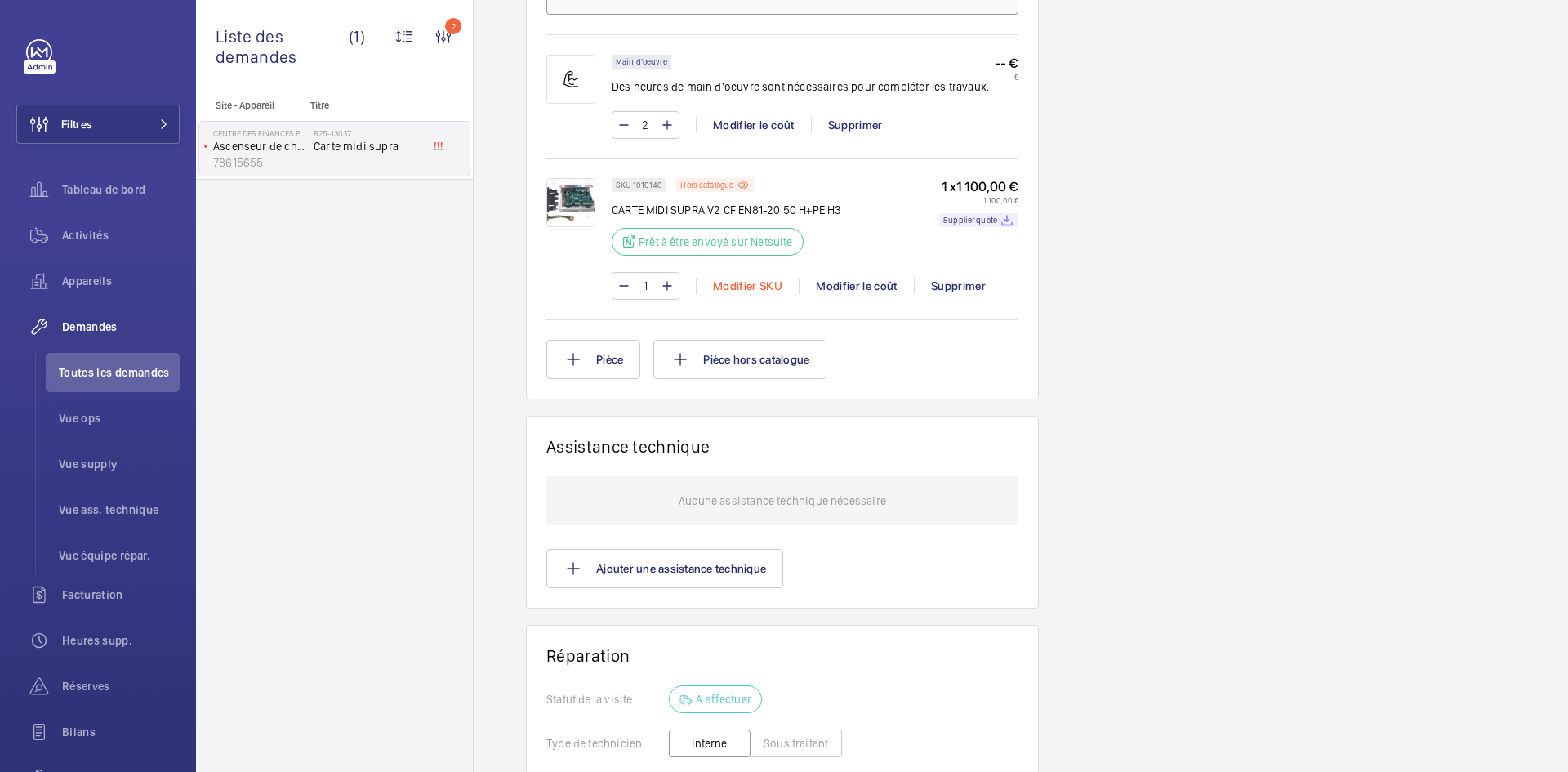
click at [729, 280] on div "Modifier SKU" at bounding box center [747, 285] width 102 height 16
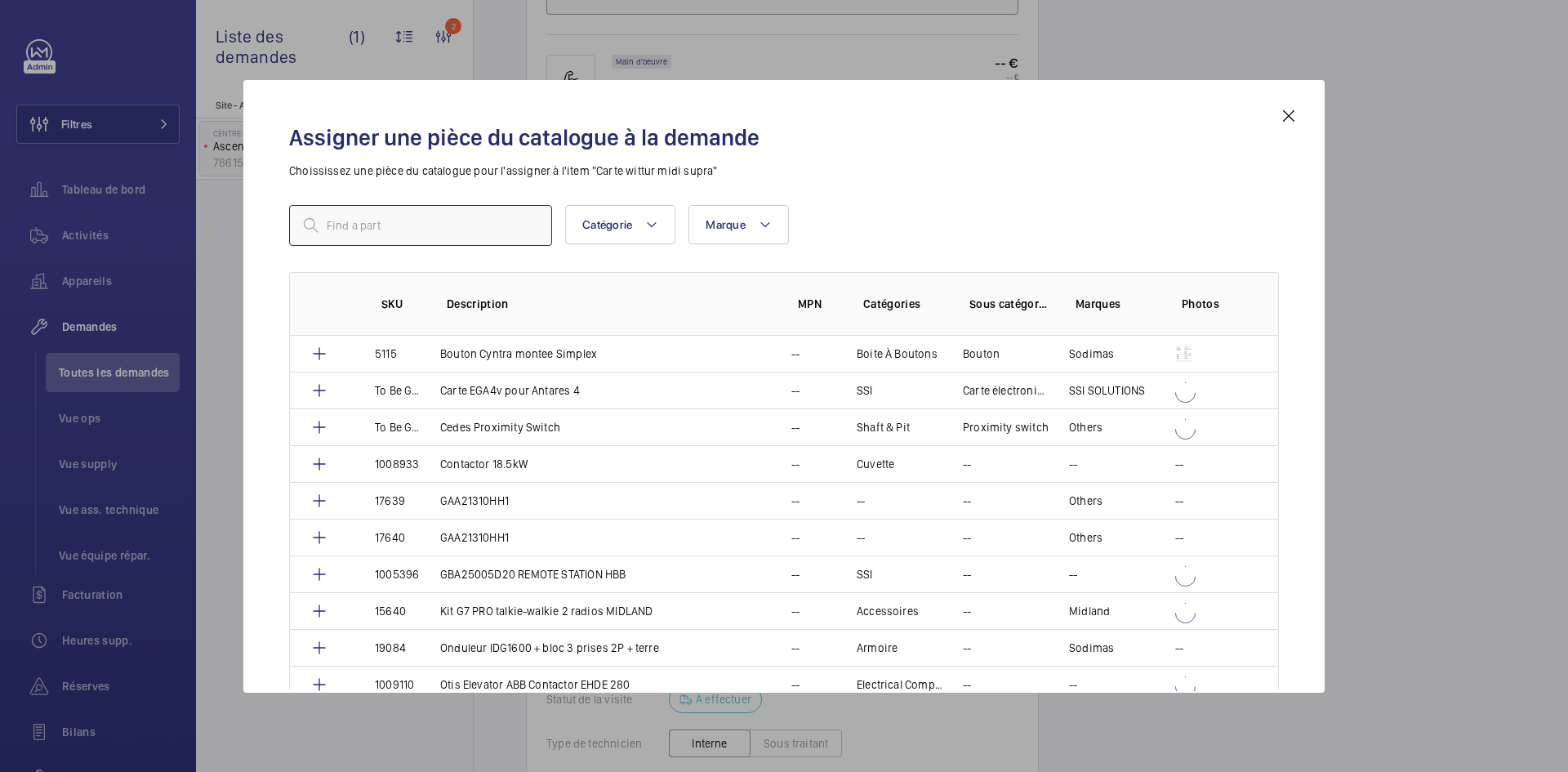
click at [440, 230] on input "text" at bounding box center [420, 225] width 263 height 41
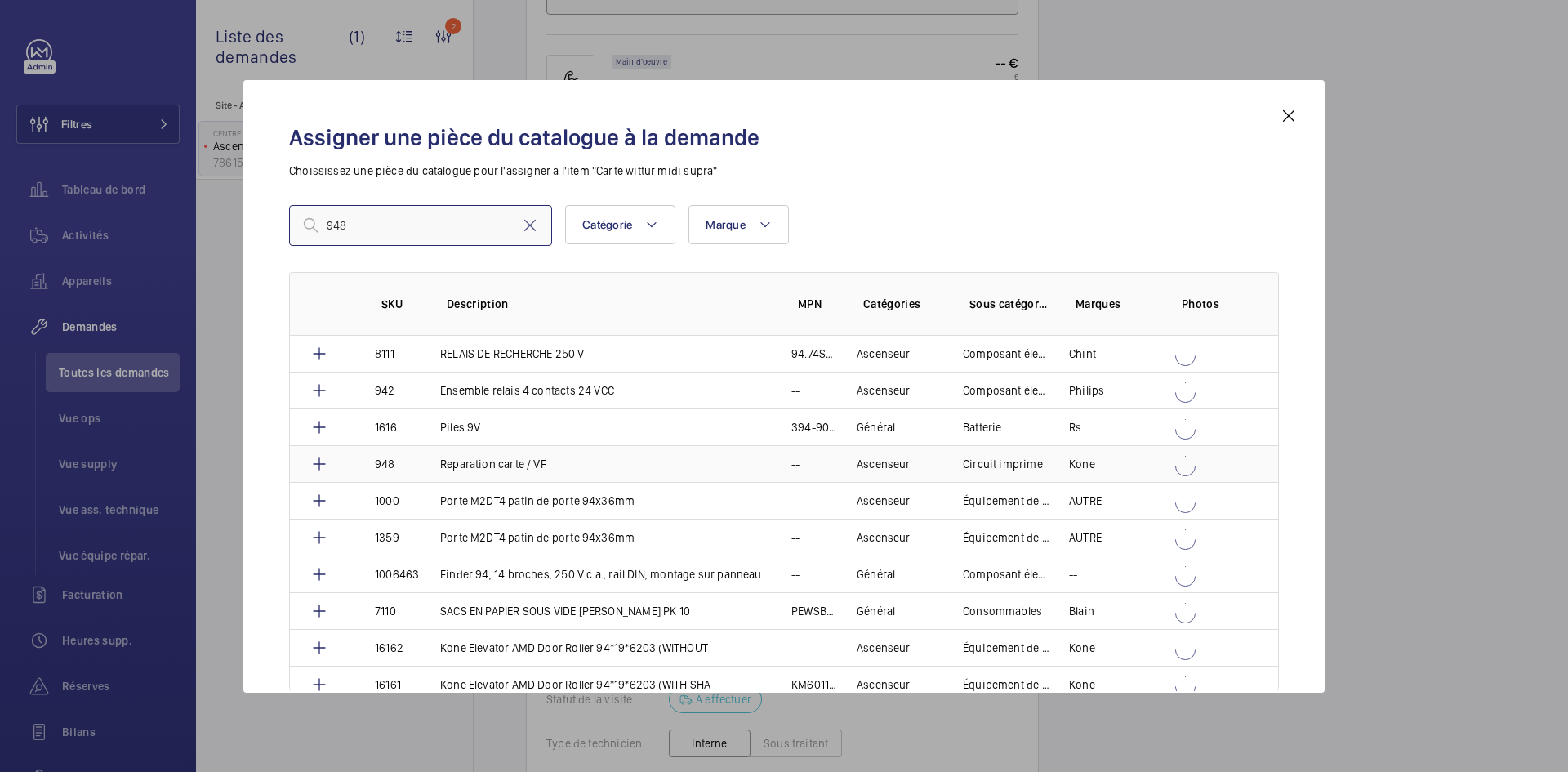
type input "948"
click at [420, 461] on td "Reparation carte / VF" at bounding box center [596, 464] width 352 height 37
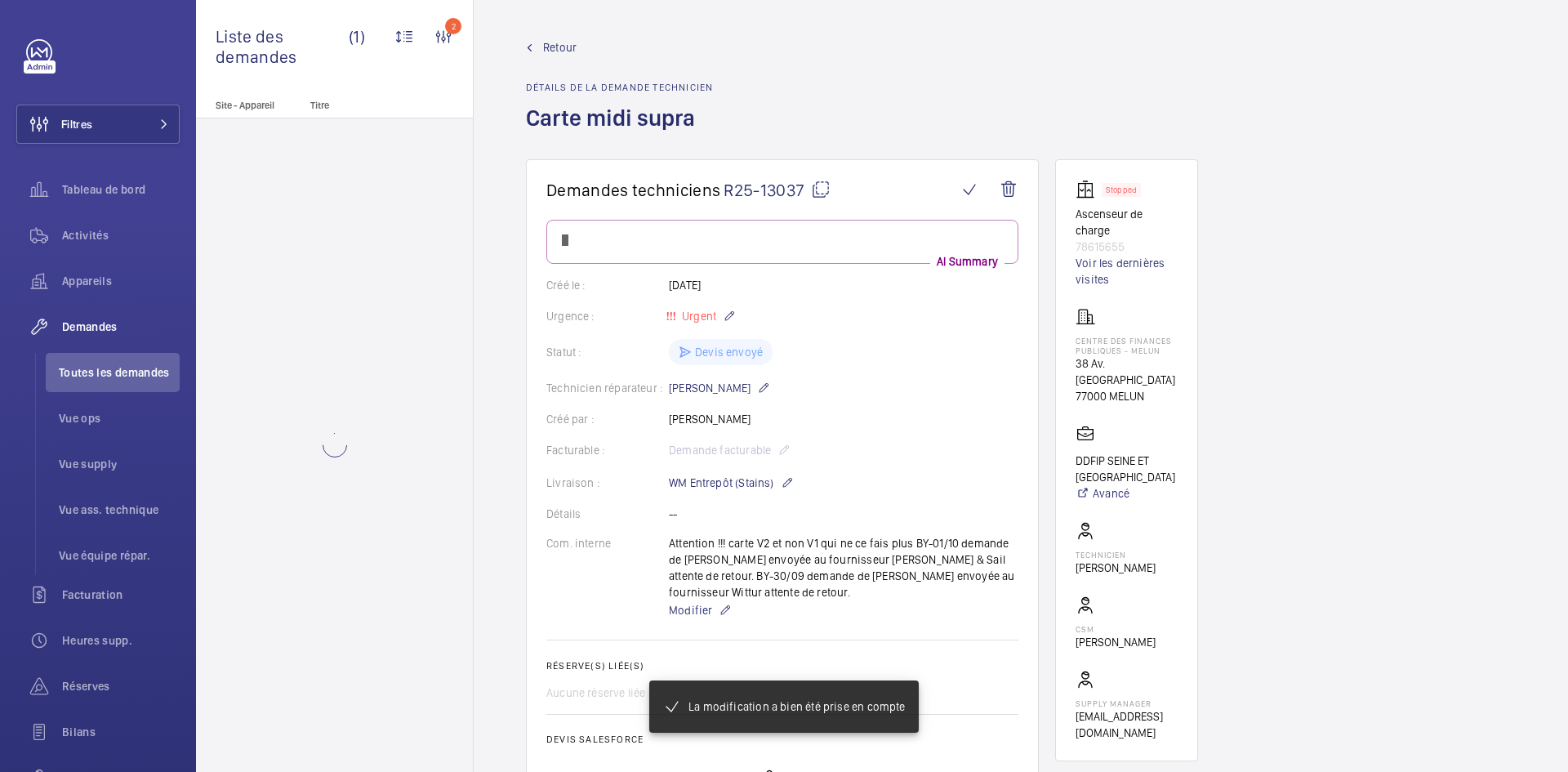
scroll to position [1143, 0]
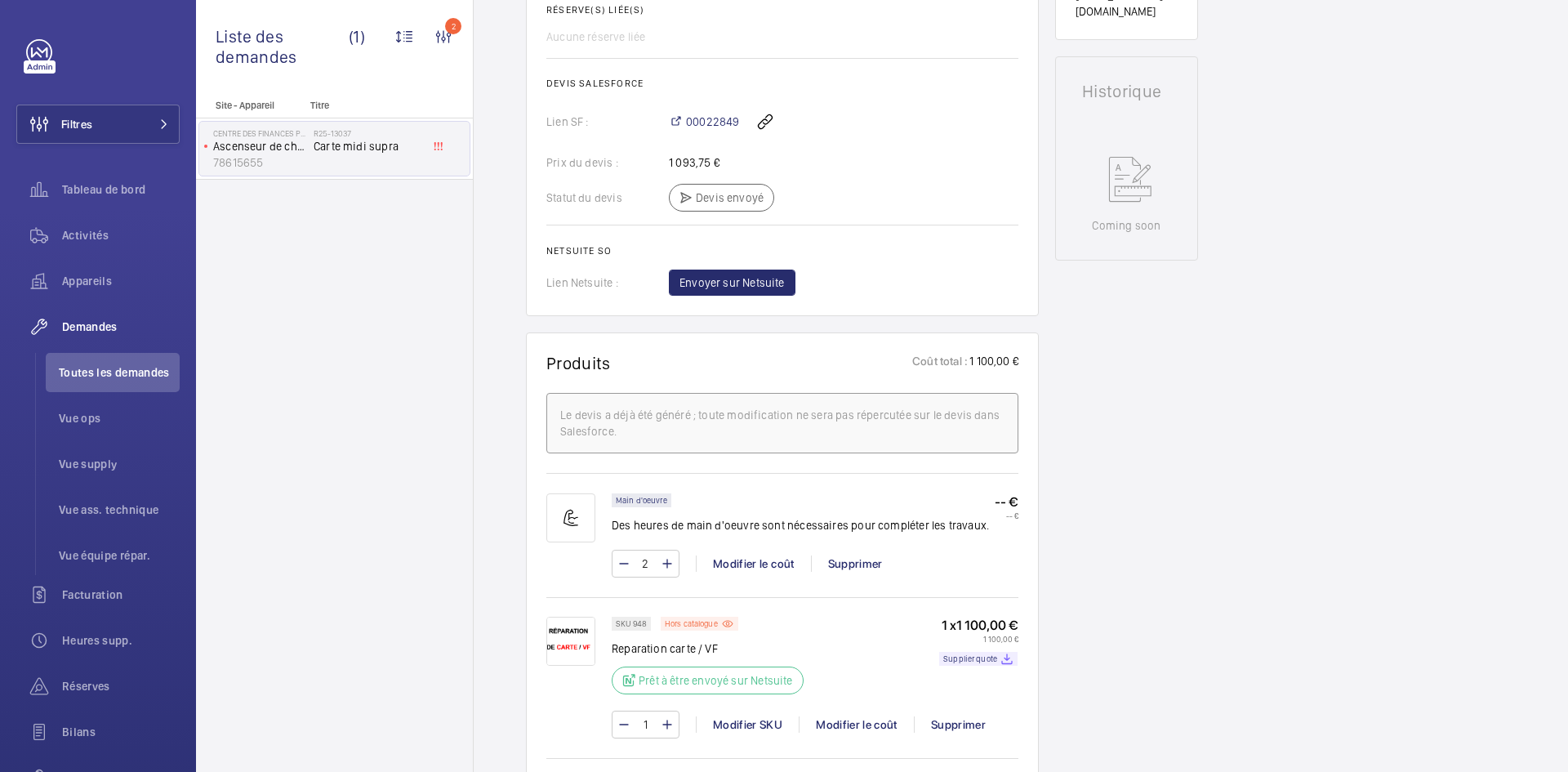
scroll to position [800, 0]
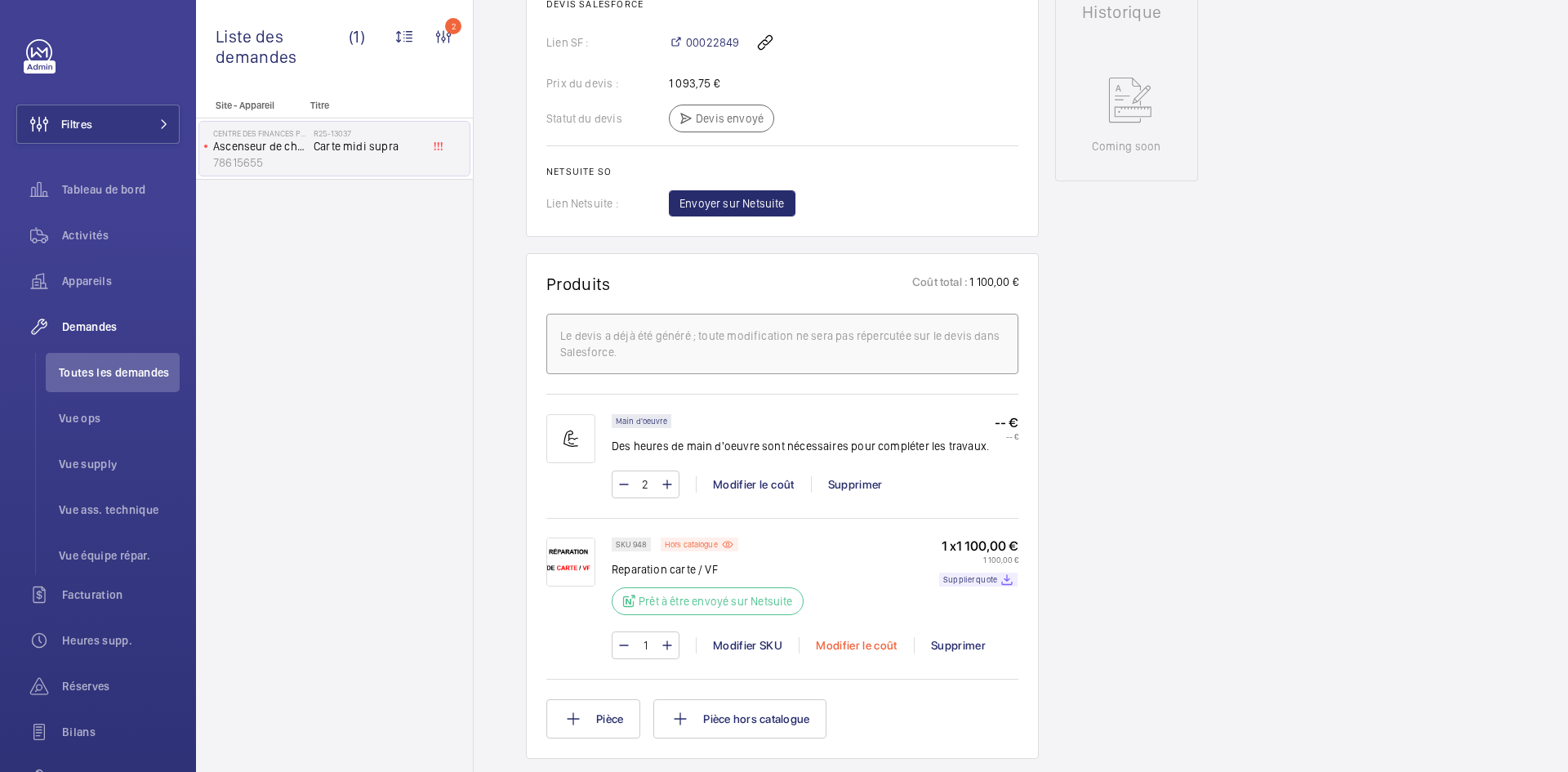
click at [888, 643] on div "Modifier le coût" at bounding box center [856, 645] width 115 height 16
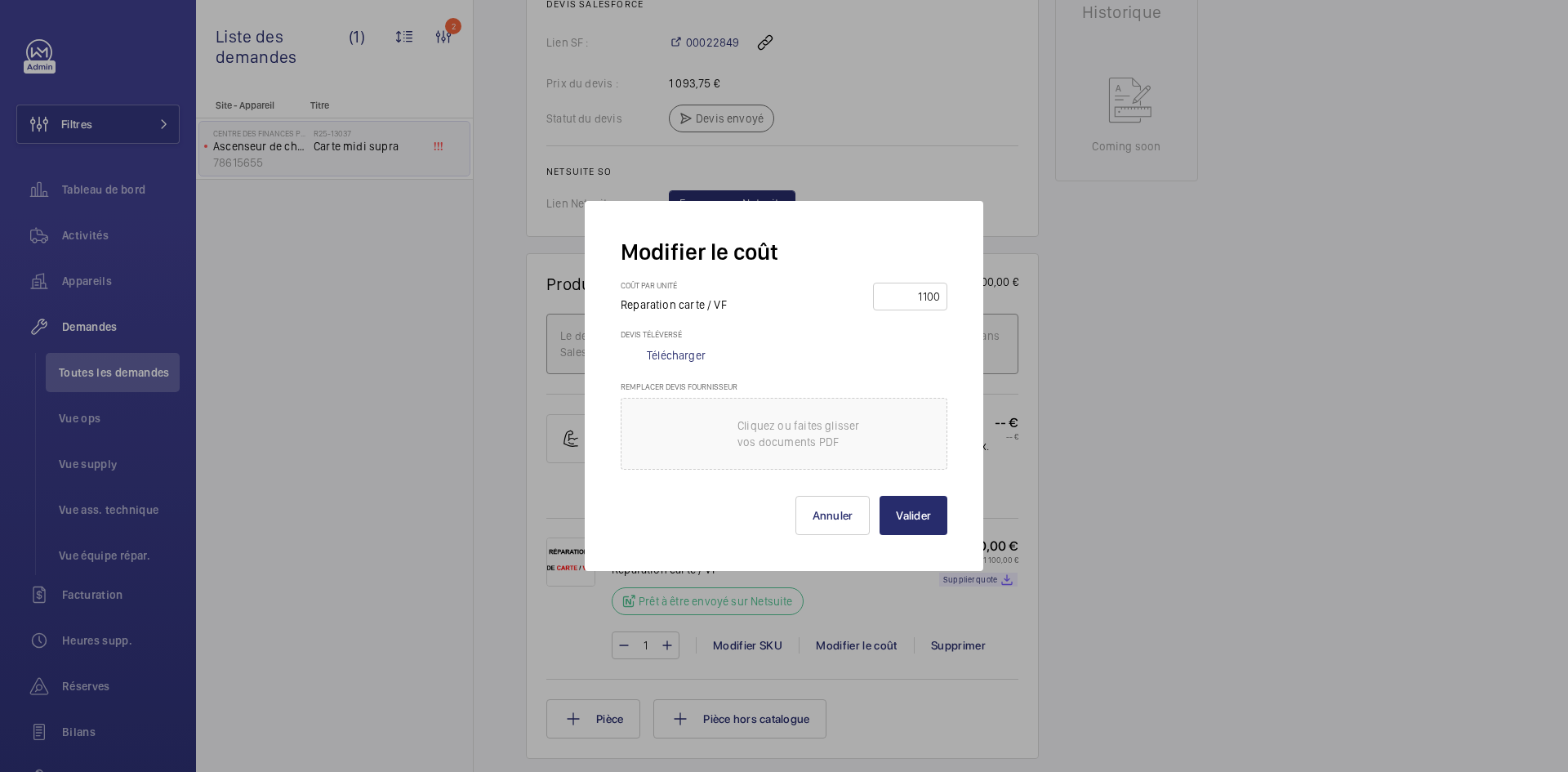
click at [928, 291] on input "1100" at bounding box center [910, 297] width 63 height 26
type input "600"
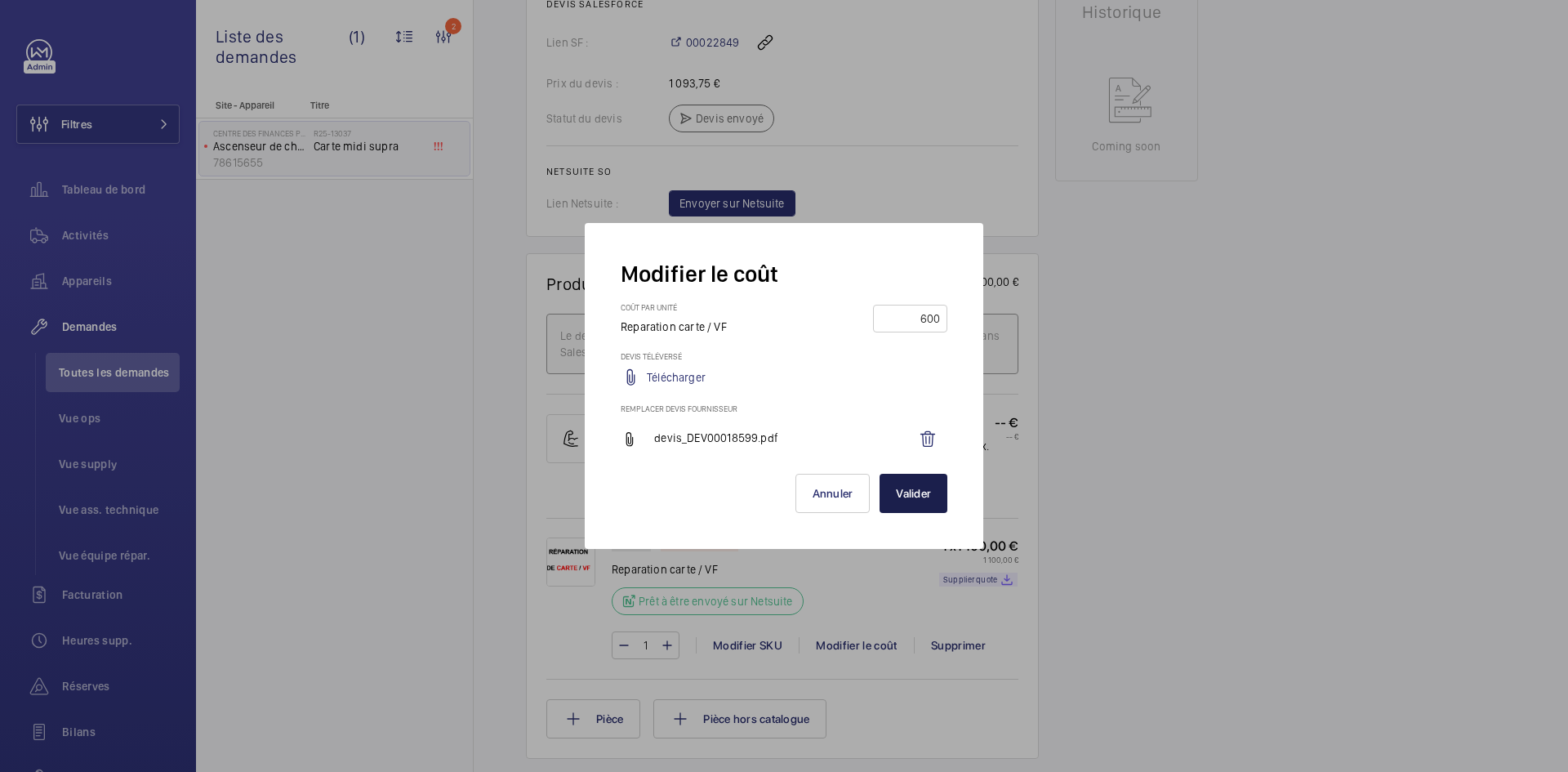
click at [923, 495] on button "Valider" at bounding box center [913, 493] width 68 height 39
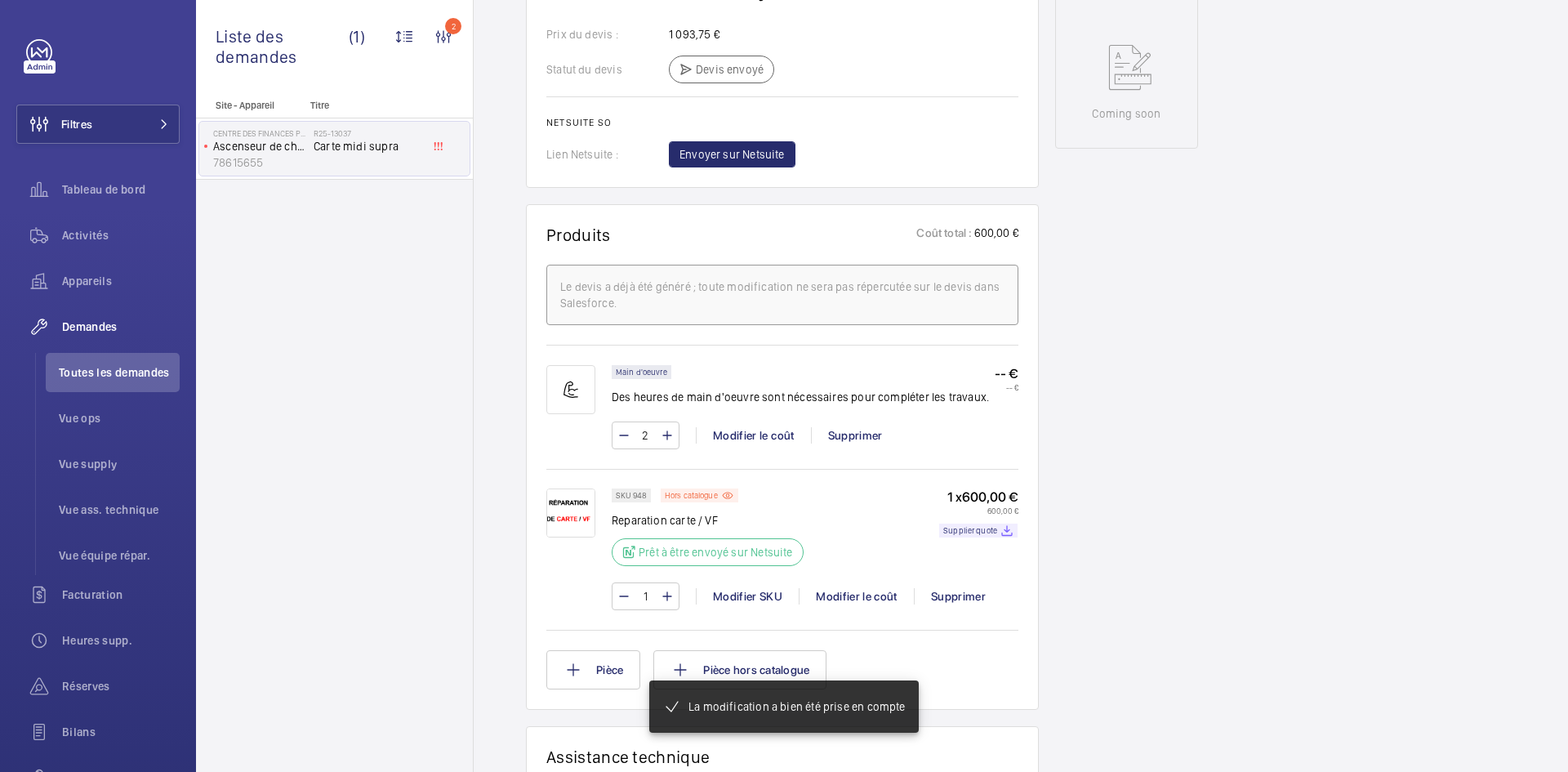
scroll to position [849, 0]
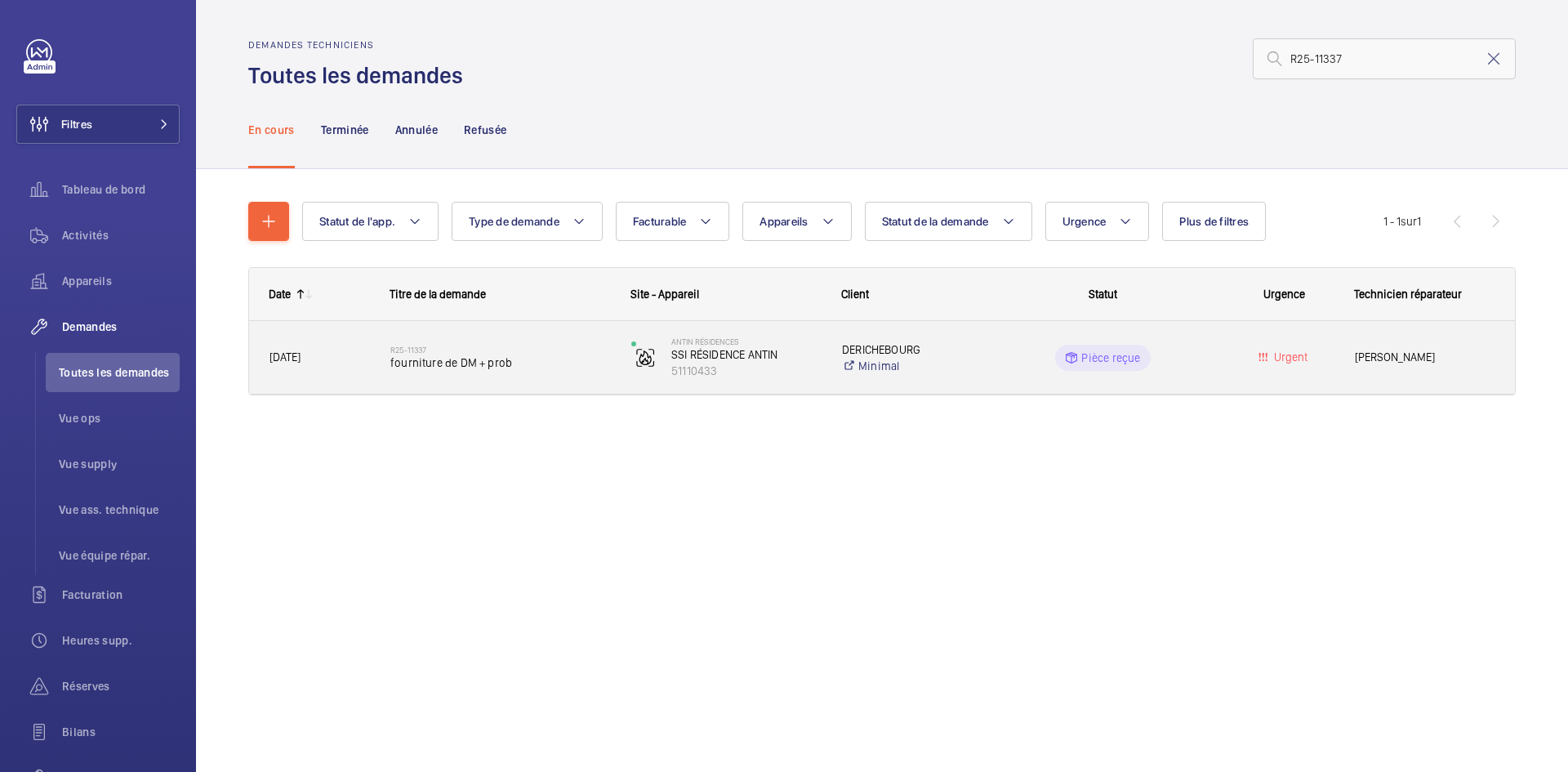
type input "R25-11337"
click at [359, 353] on span "26/08/2025" at bounding box center [319, 357] width 100 height 19
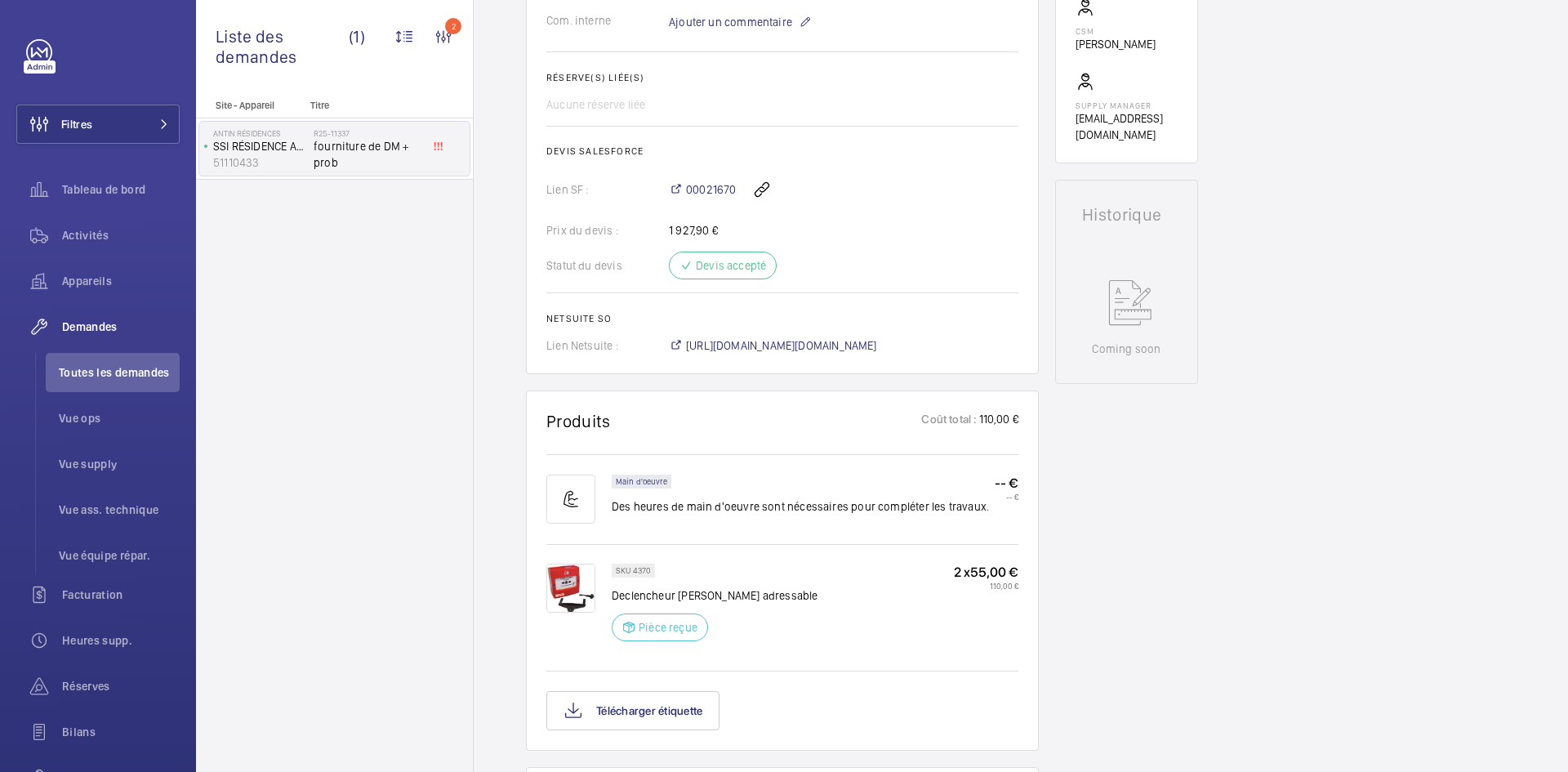
scroll to position [408, 0]
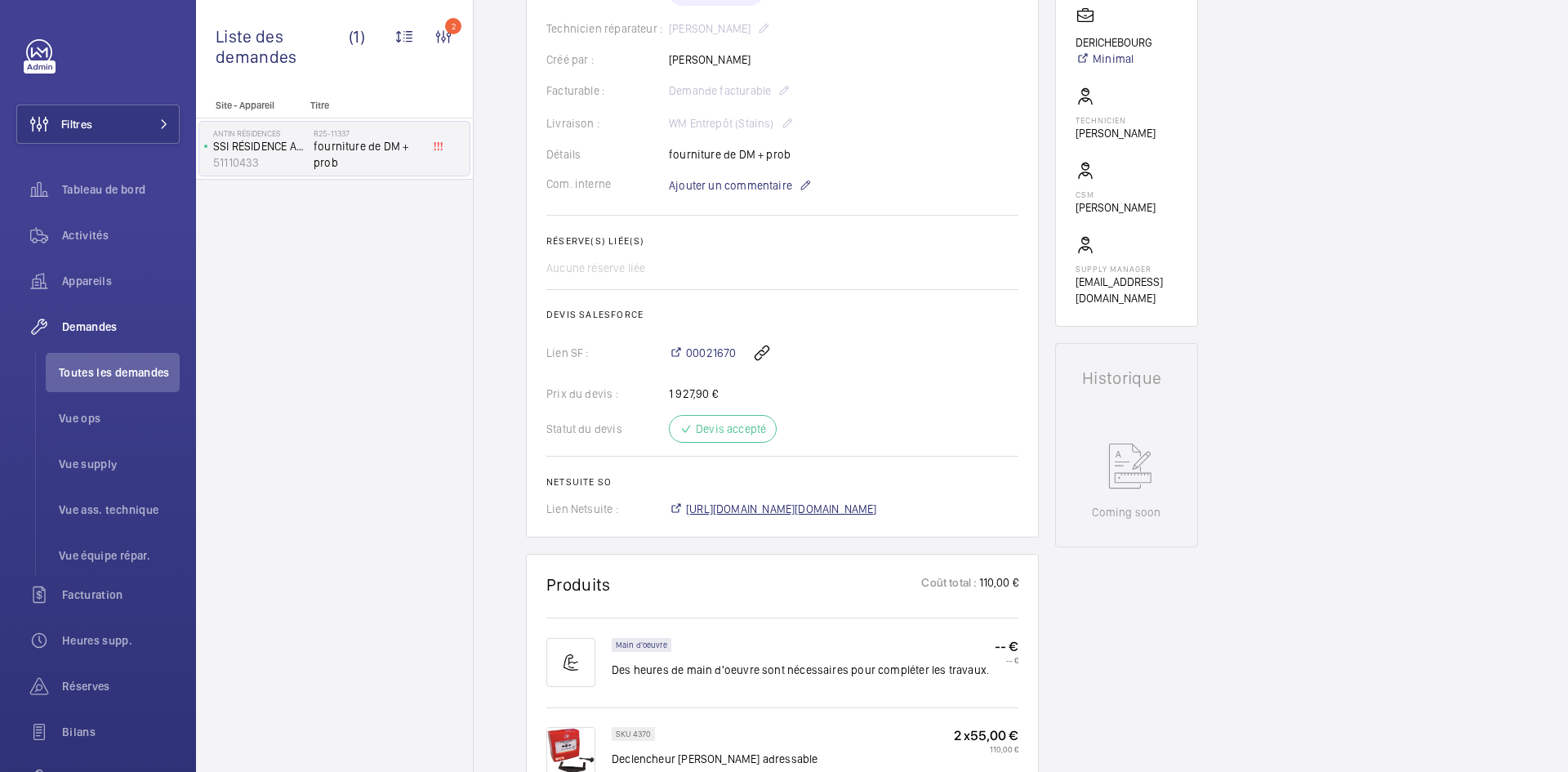
click at [784, 513] on span "https://6461500.app.netsuite.com/app/accounting/transactions/salesord.nl?id=302…" at bounding box center [782, 509] width 191 height 16
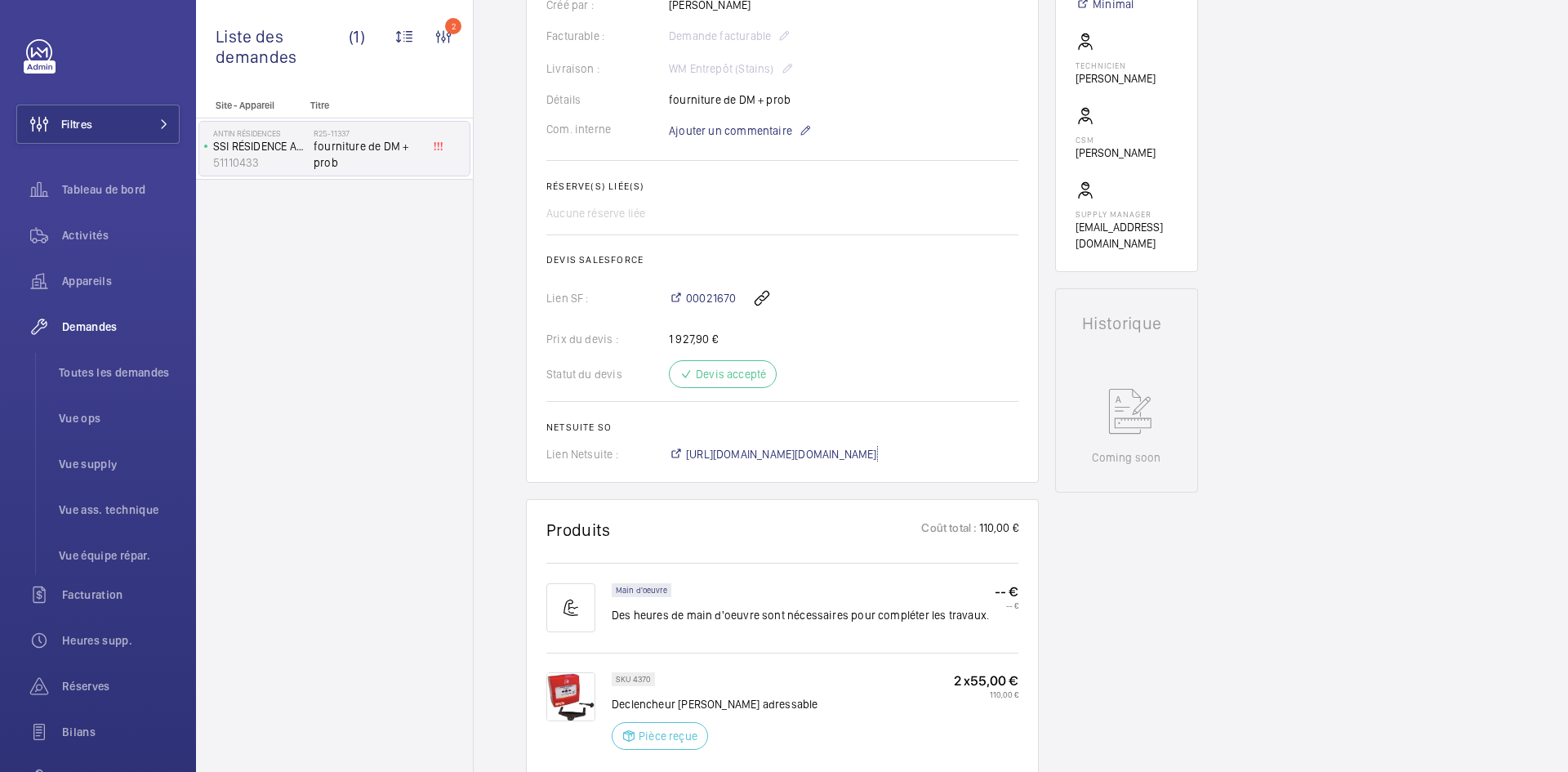
scroll to position [490, 0]
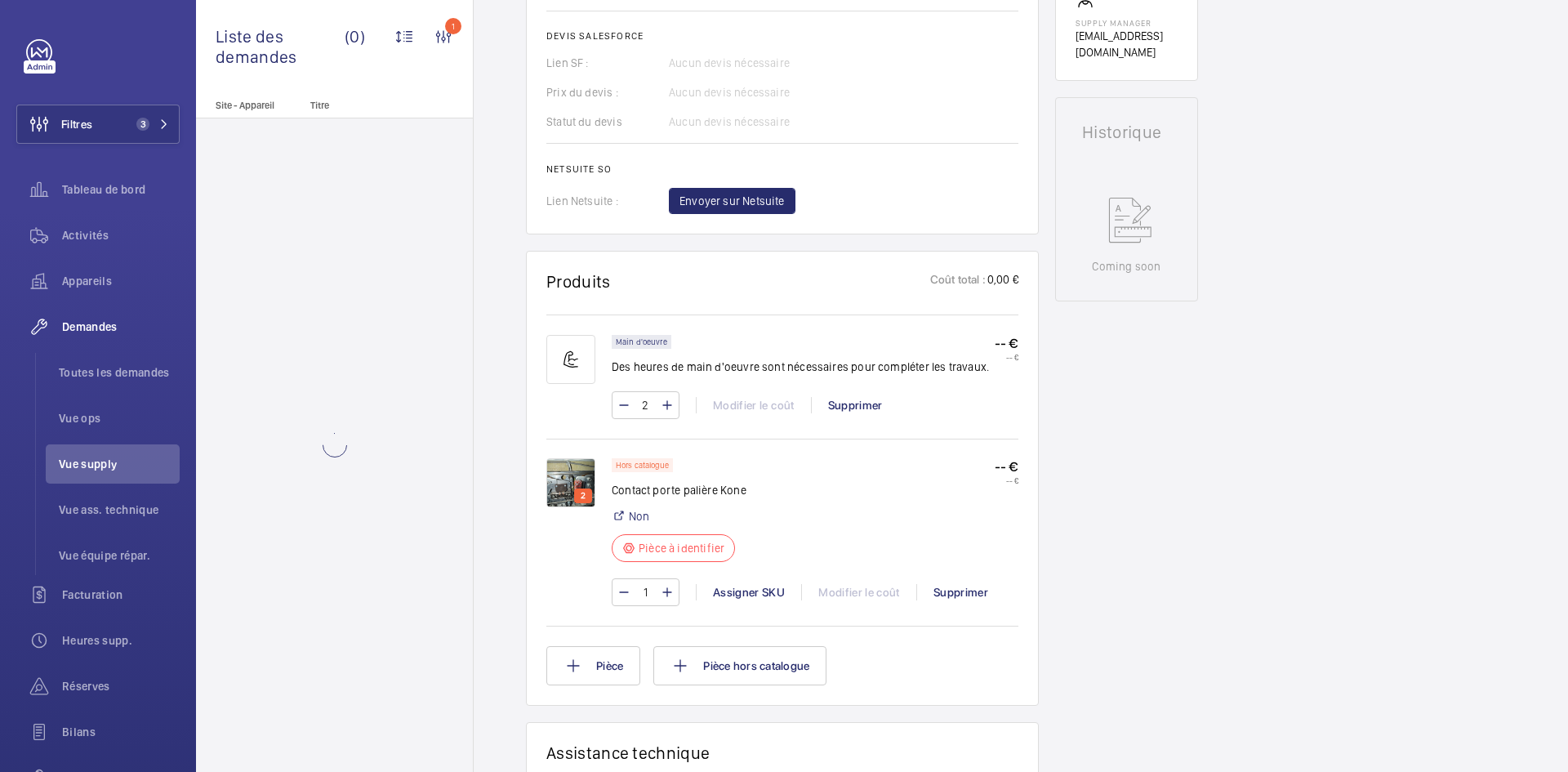
scroll to position [898, 0]
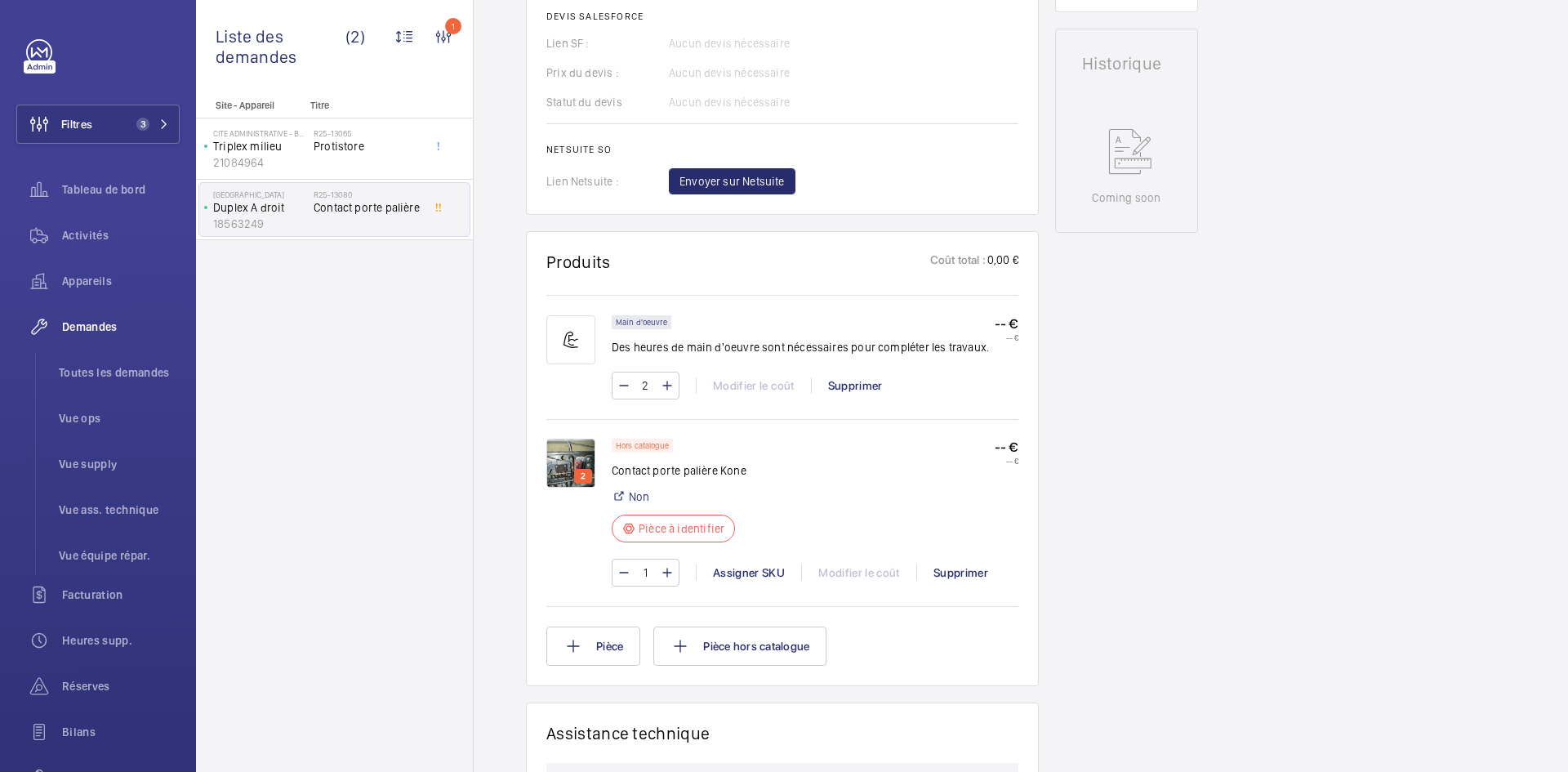
scroll to position [735, 0]
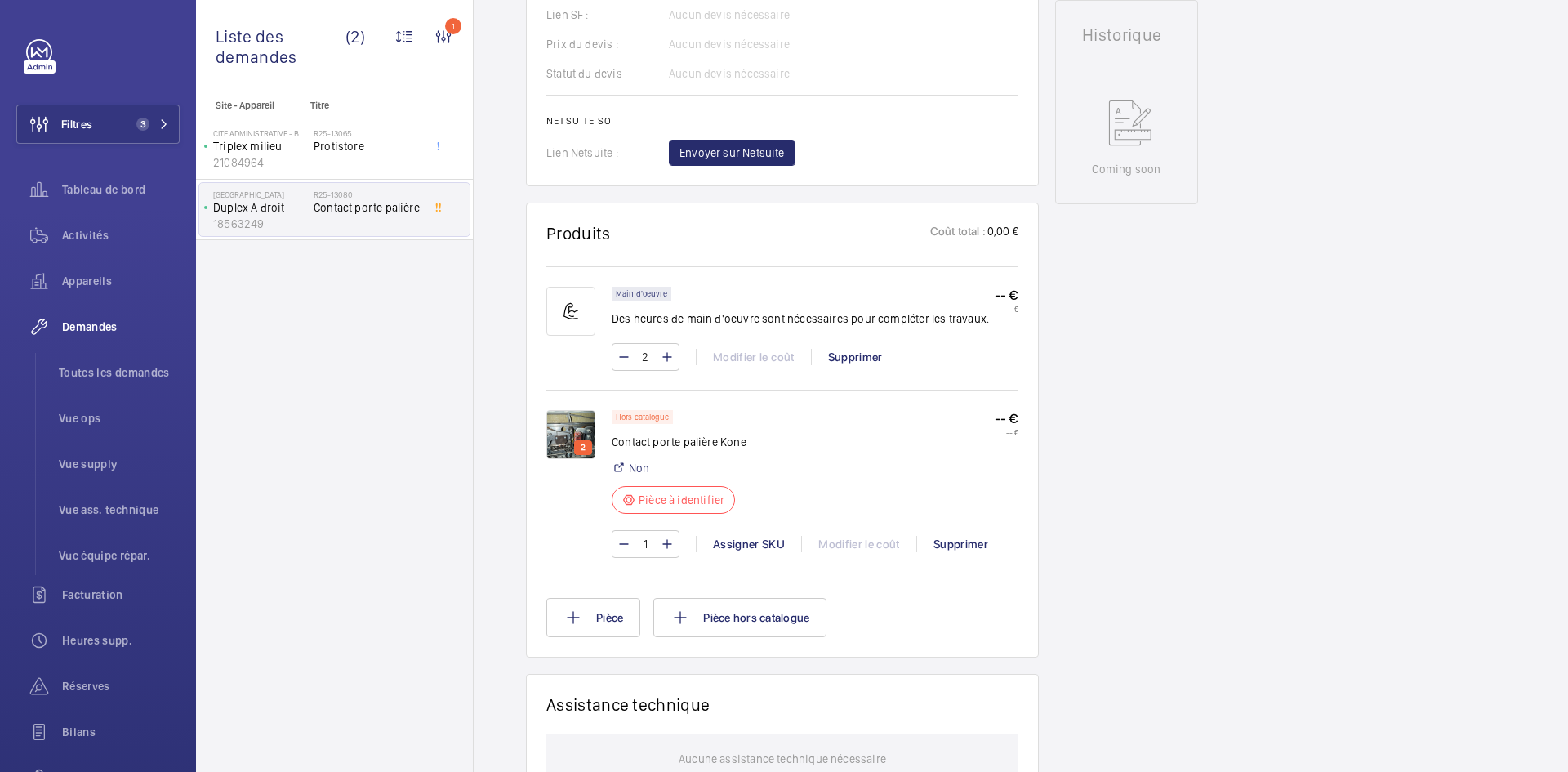
click at [570, 431] on img at bounding box center [570, 434] width 49 height 49
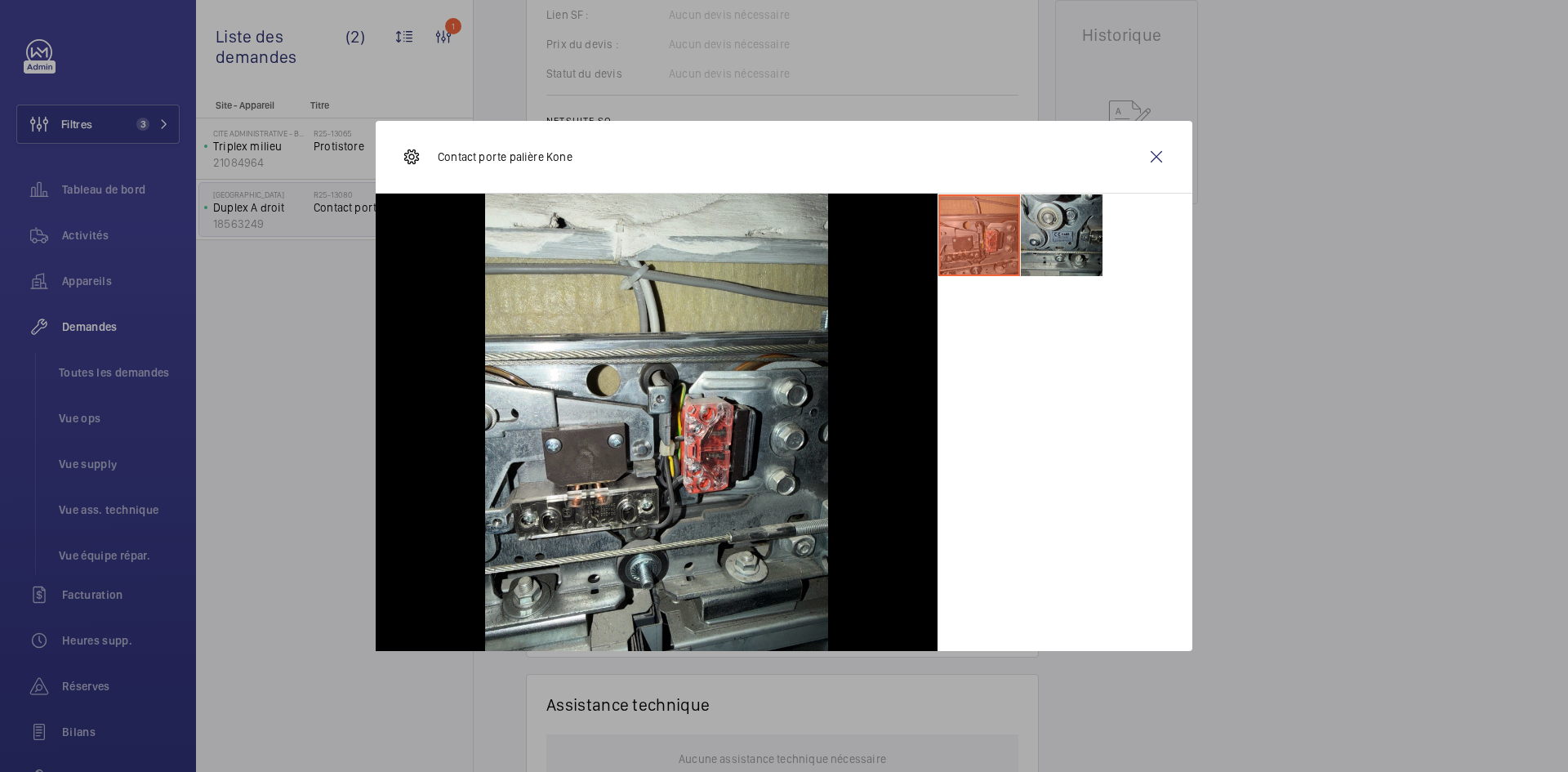
click at [1043, 225] on li at bounding box center [1062, 235] width 81 height 81
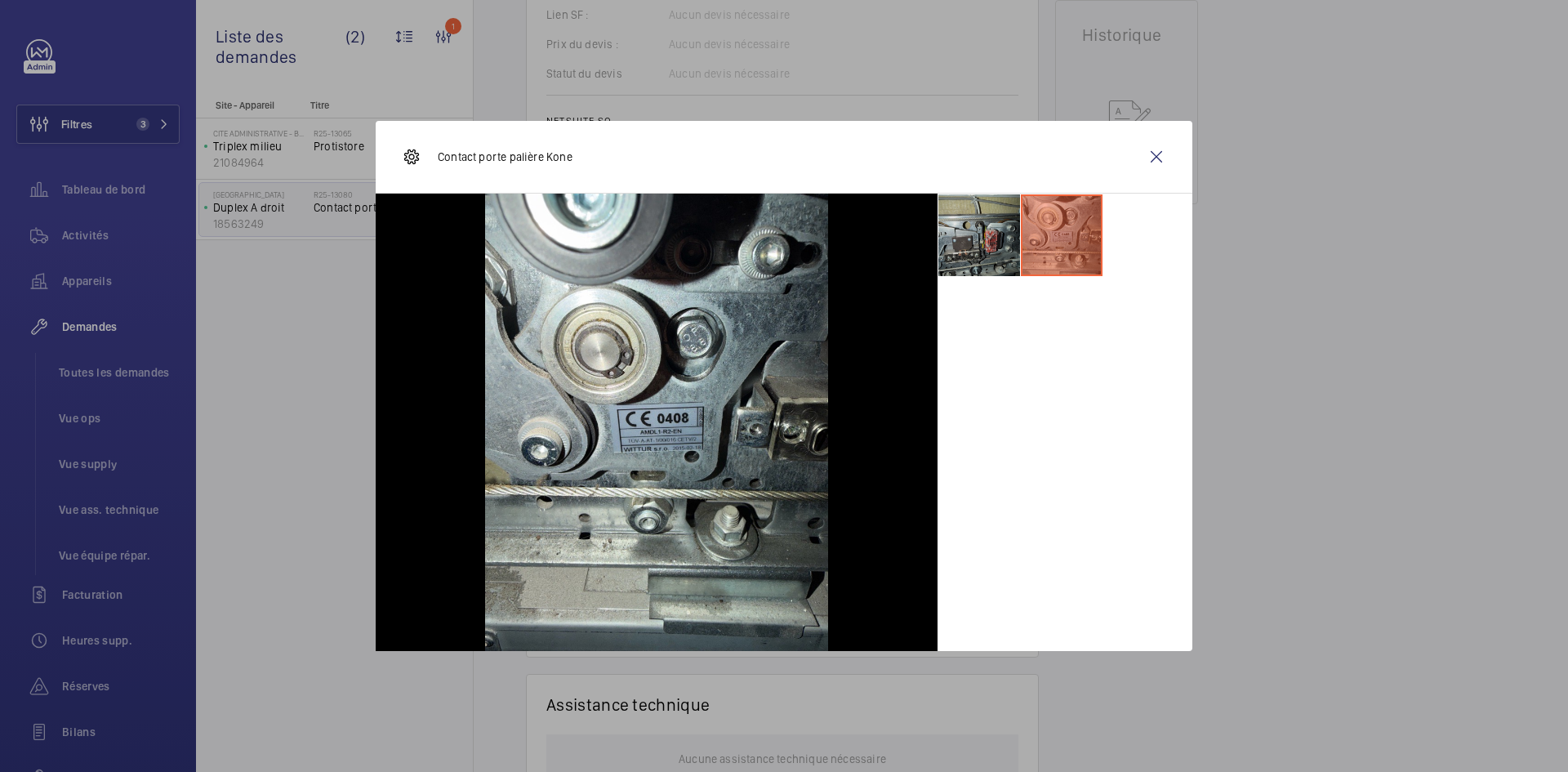
click at [995, 233] on li at bounding box center [979, 235] width 81 height 81
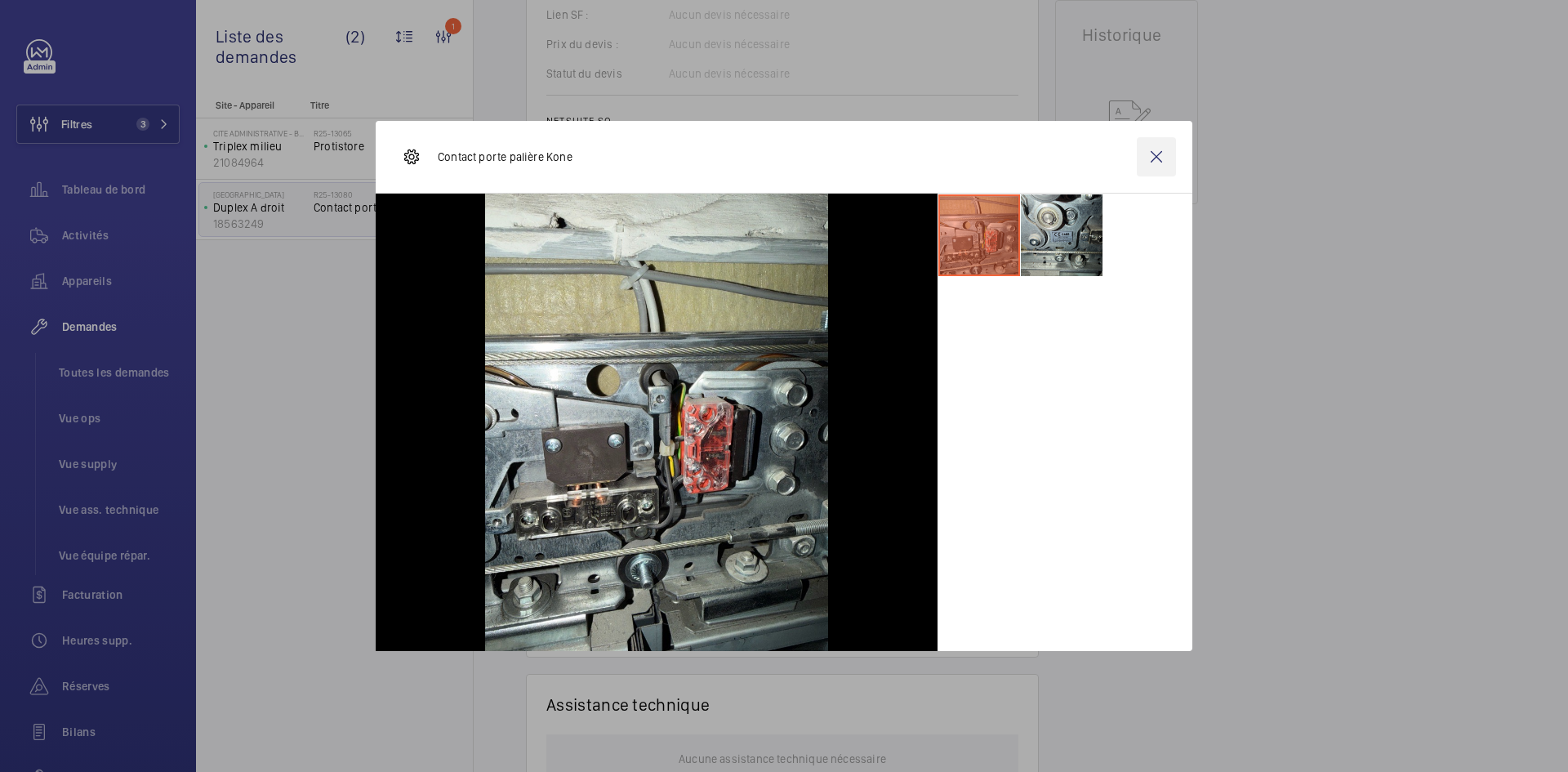
click at [1149, 163] on wm-front-icon-button at bounding box center [1156, 156] width 39 height 39
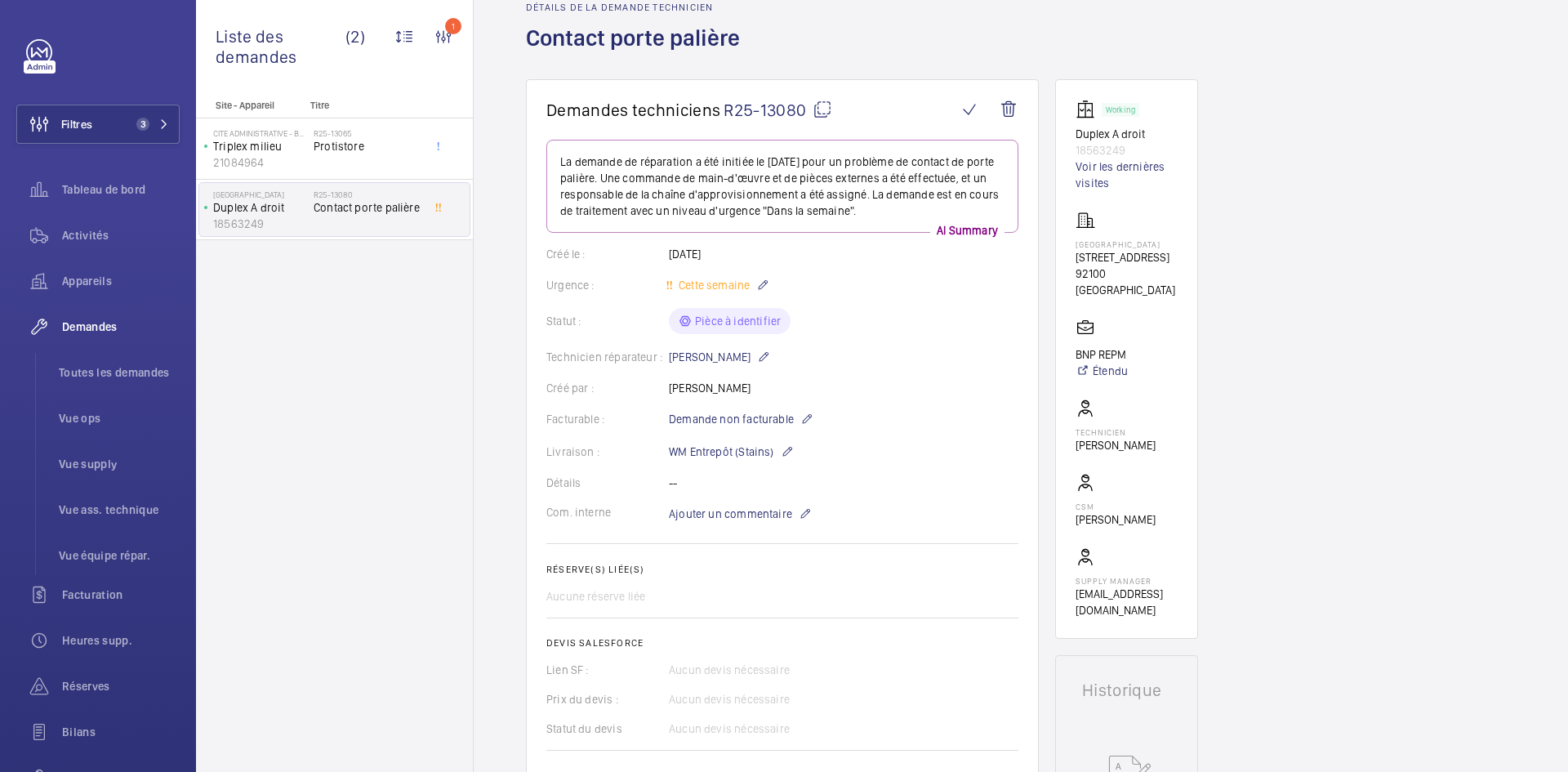
scroll to position [0, 0]
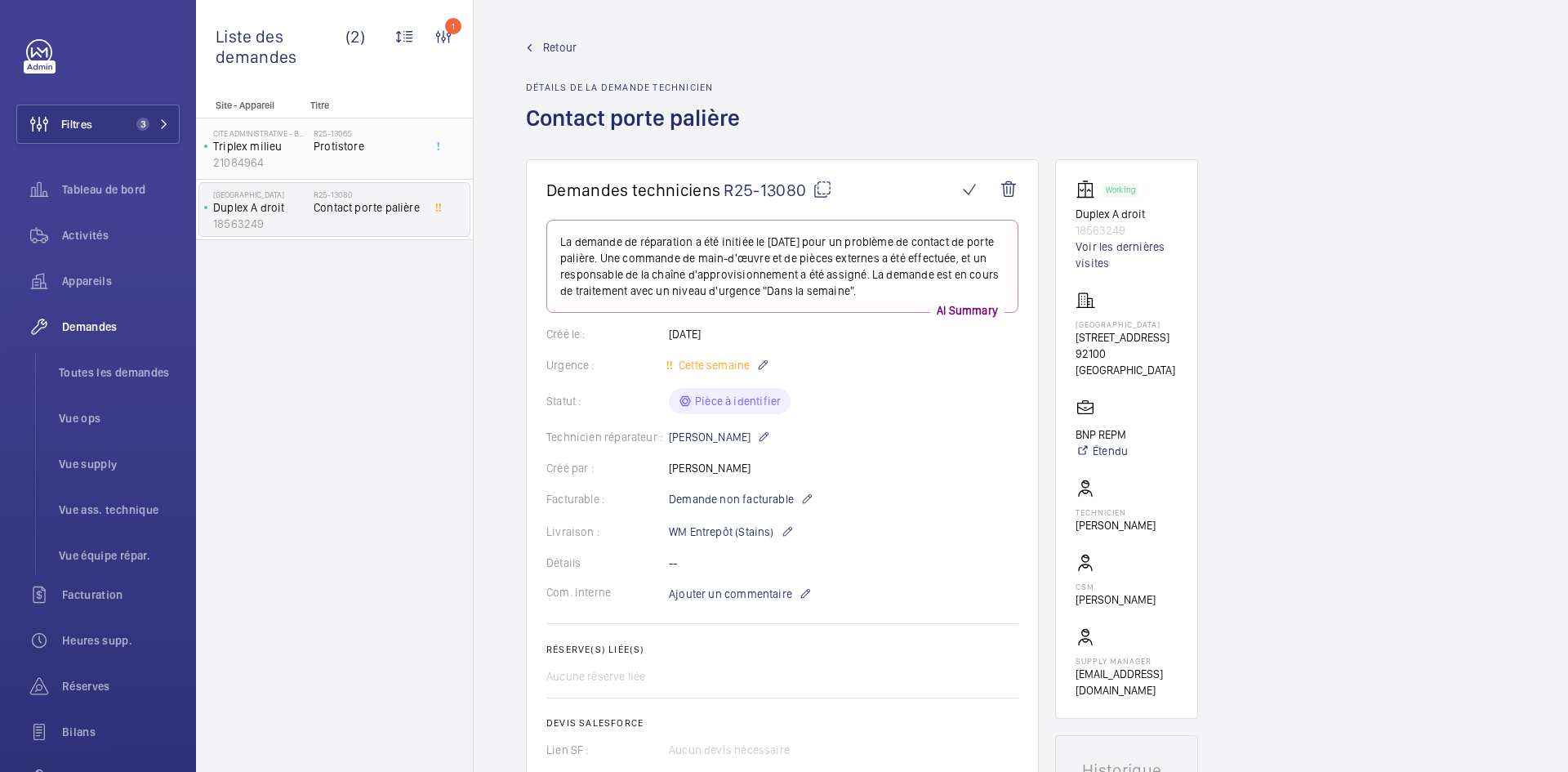
click at [338, 148] on span "Protistore" at bounding box center [367, 146] width 108 height 16
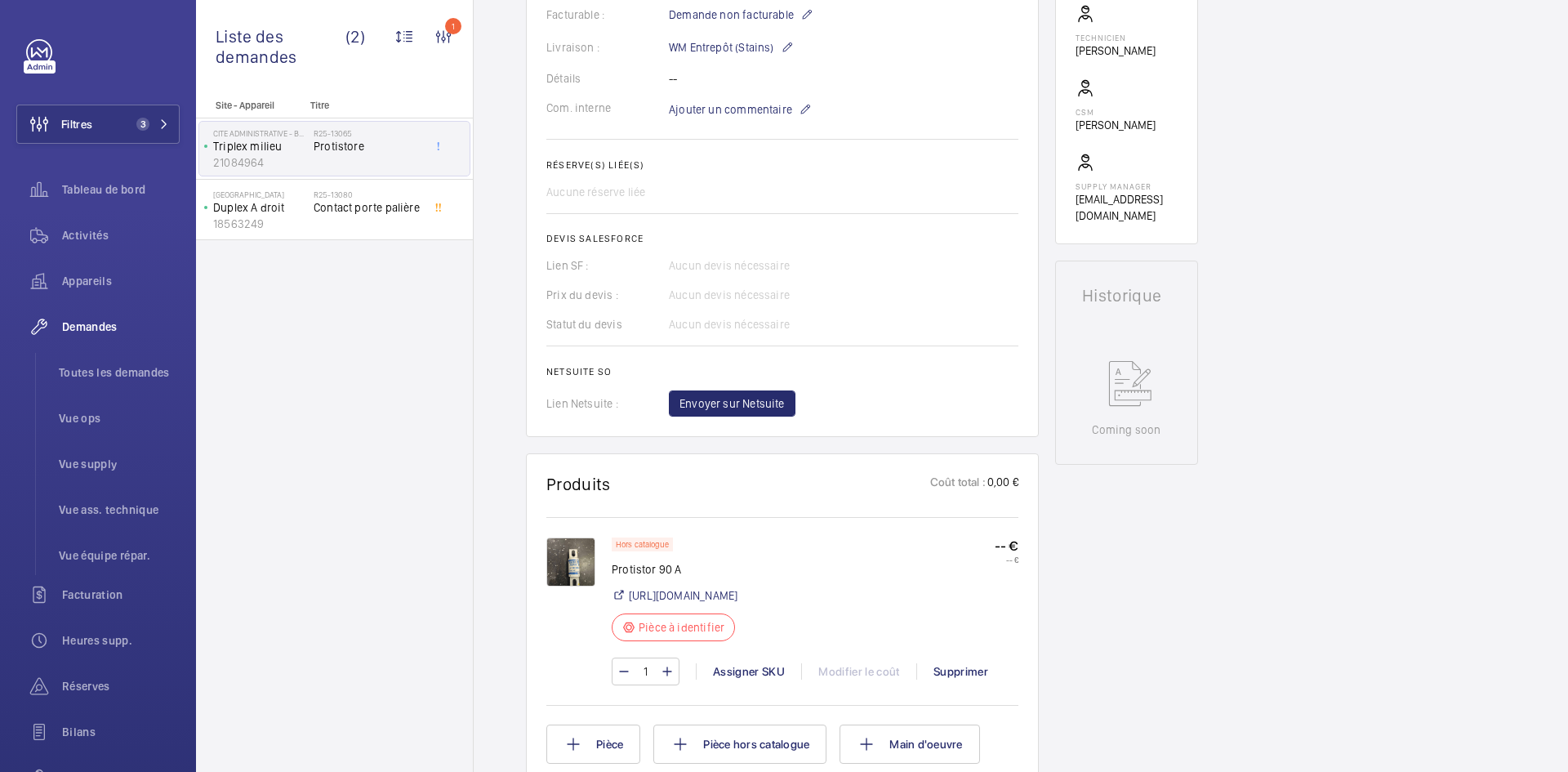
scroll to position [490, 0]
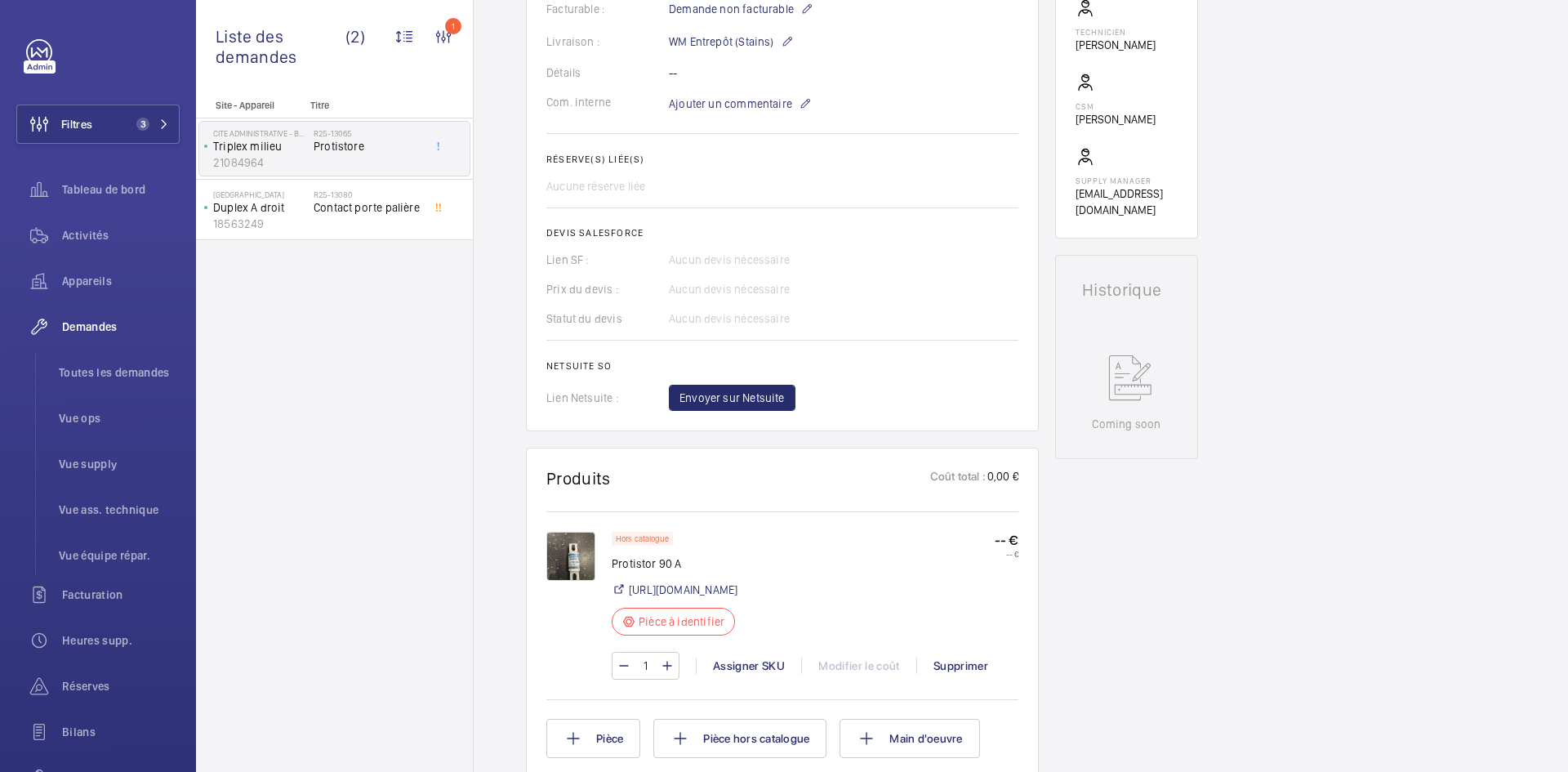
click at [567, 556] on img at bounding box center [570, 556] width 49 height 49
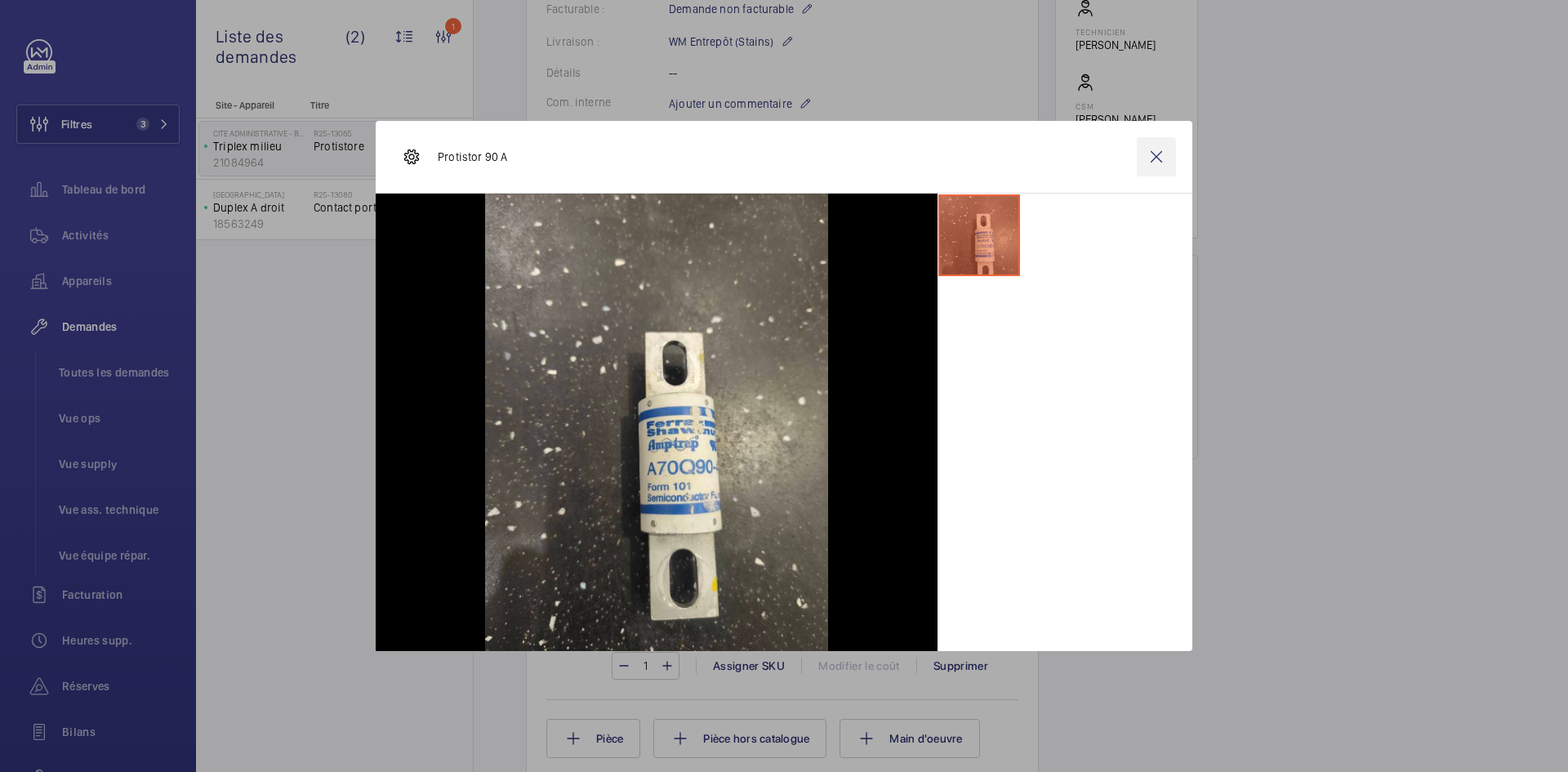
click at [1152, 153] on wm-front-icon-button at bounding box center [1156, 156] width 39 height 39
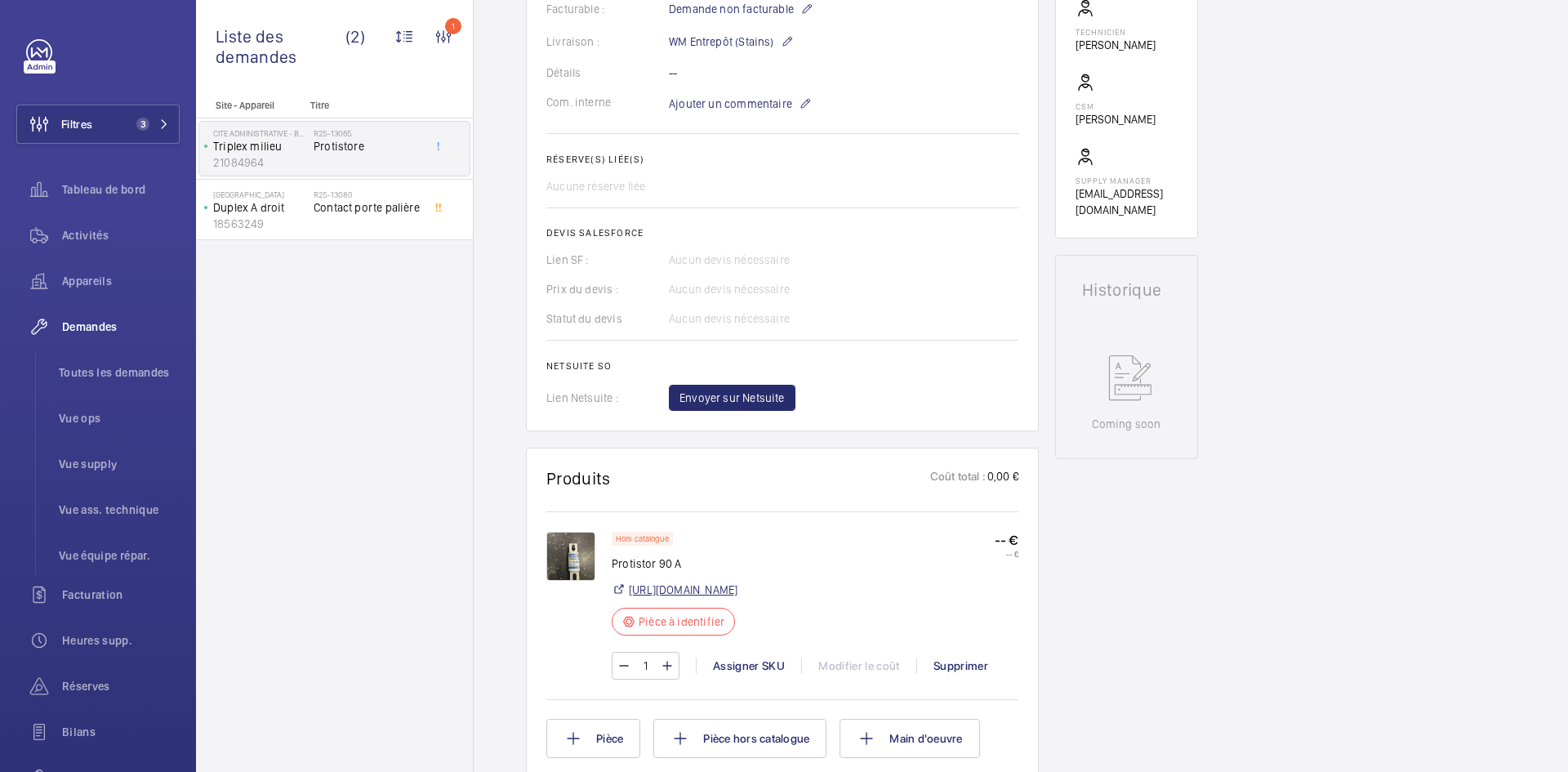
click at [738, 589] on link "https://www.amazon.fr/YMUGUEGH-A70Q90-4-A70Q70-4-A70Q80-4-A70Q100-4/dp/B0F6V53R…" at bounding box center [683, 589] width 109 height 16
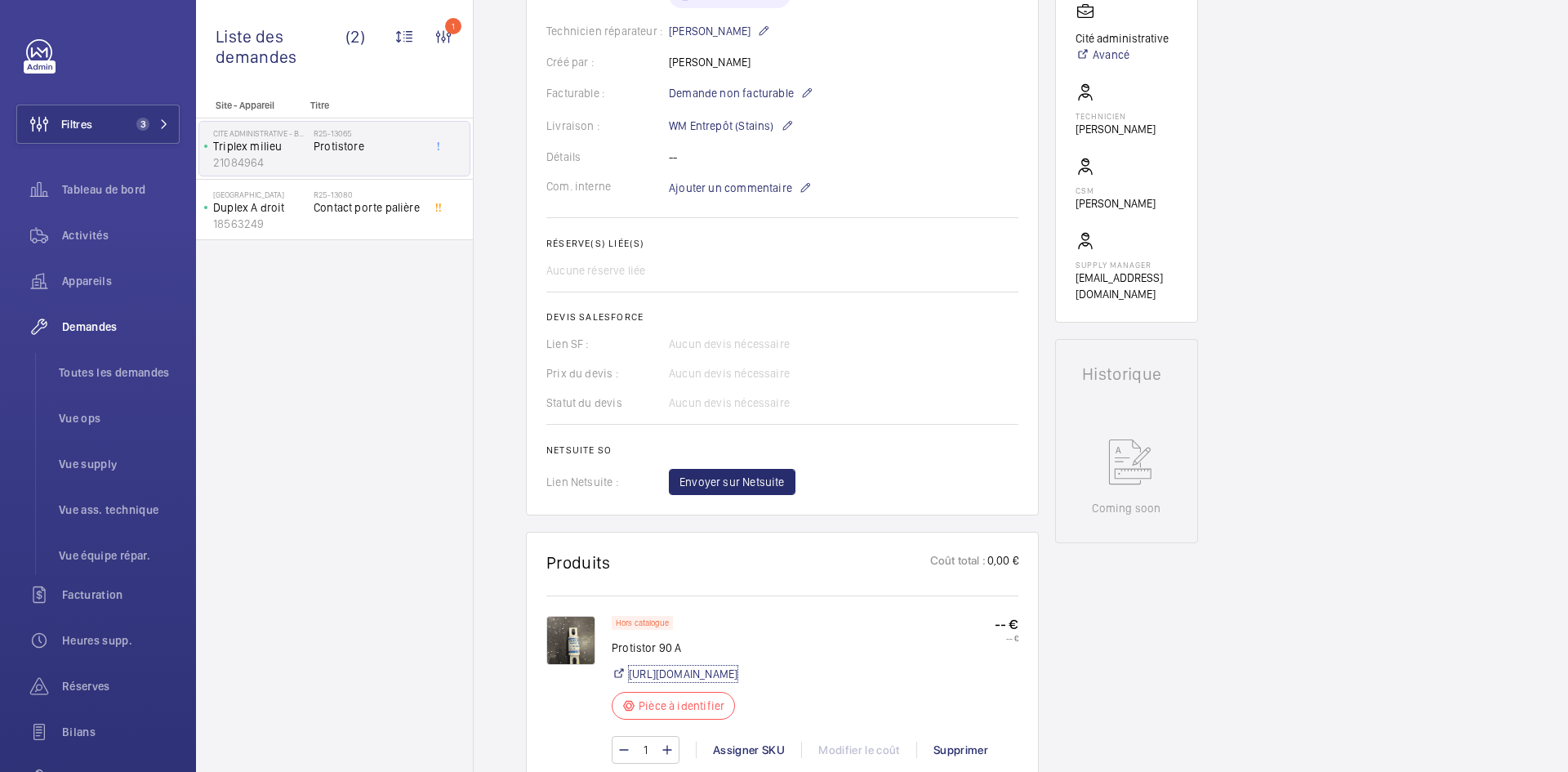
scroll to position [245, 0]
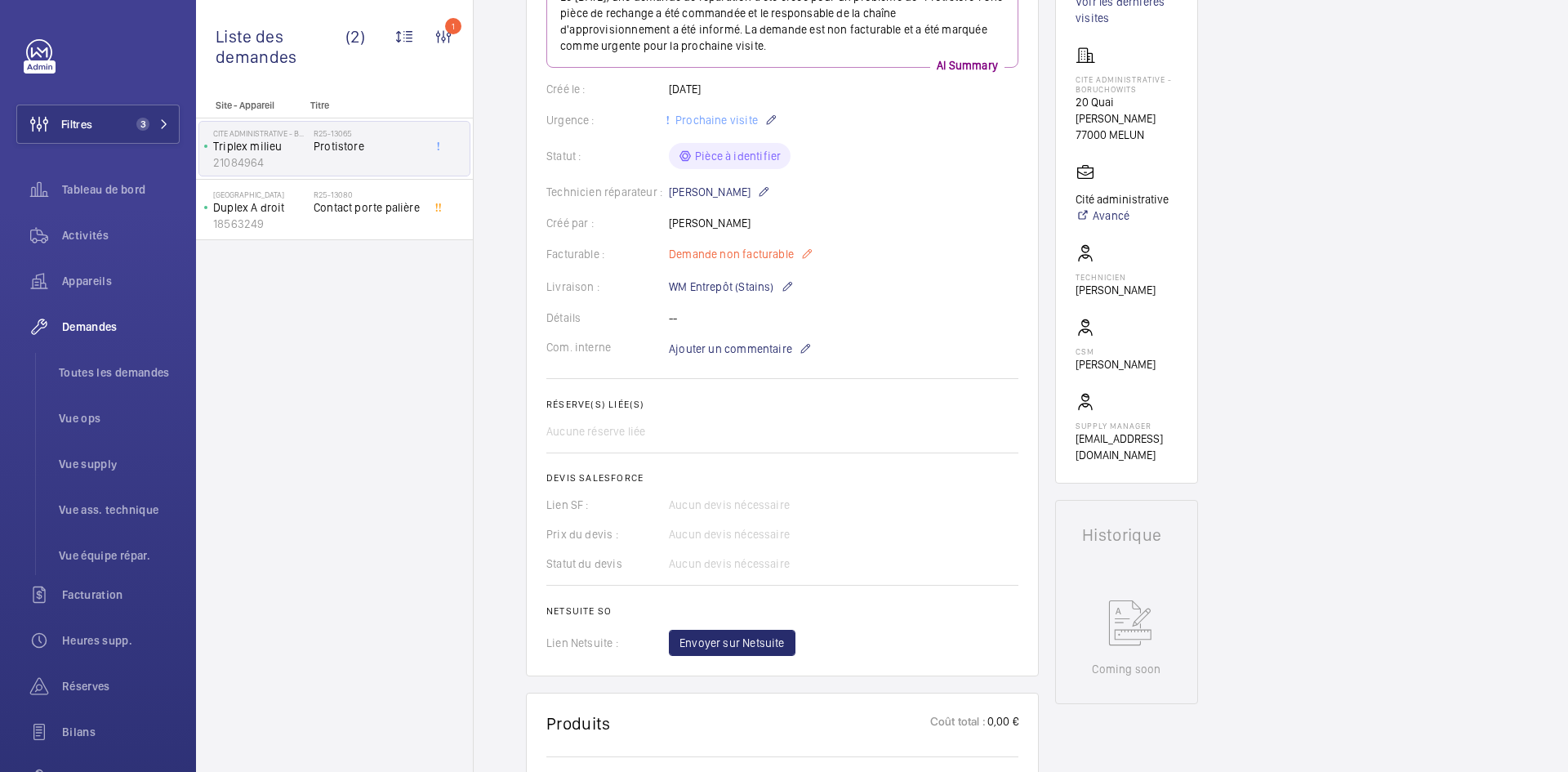
click at [805, 250] on mat-icon at bounding box center [807, 254] width 13 height 19
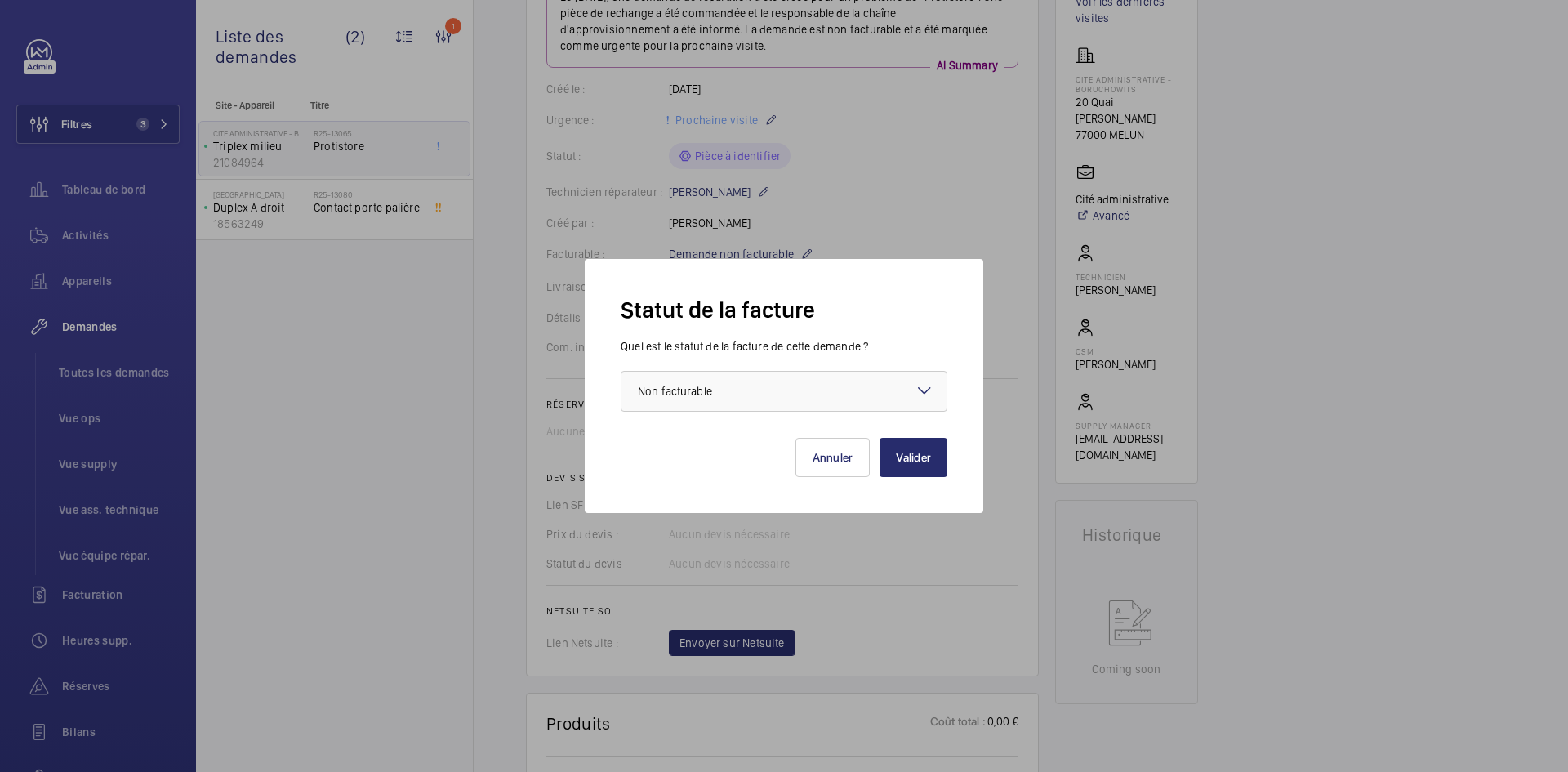
click at [921, 385] on mat-icon at bounding box center [924, 390] width 19 height 19
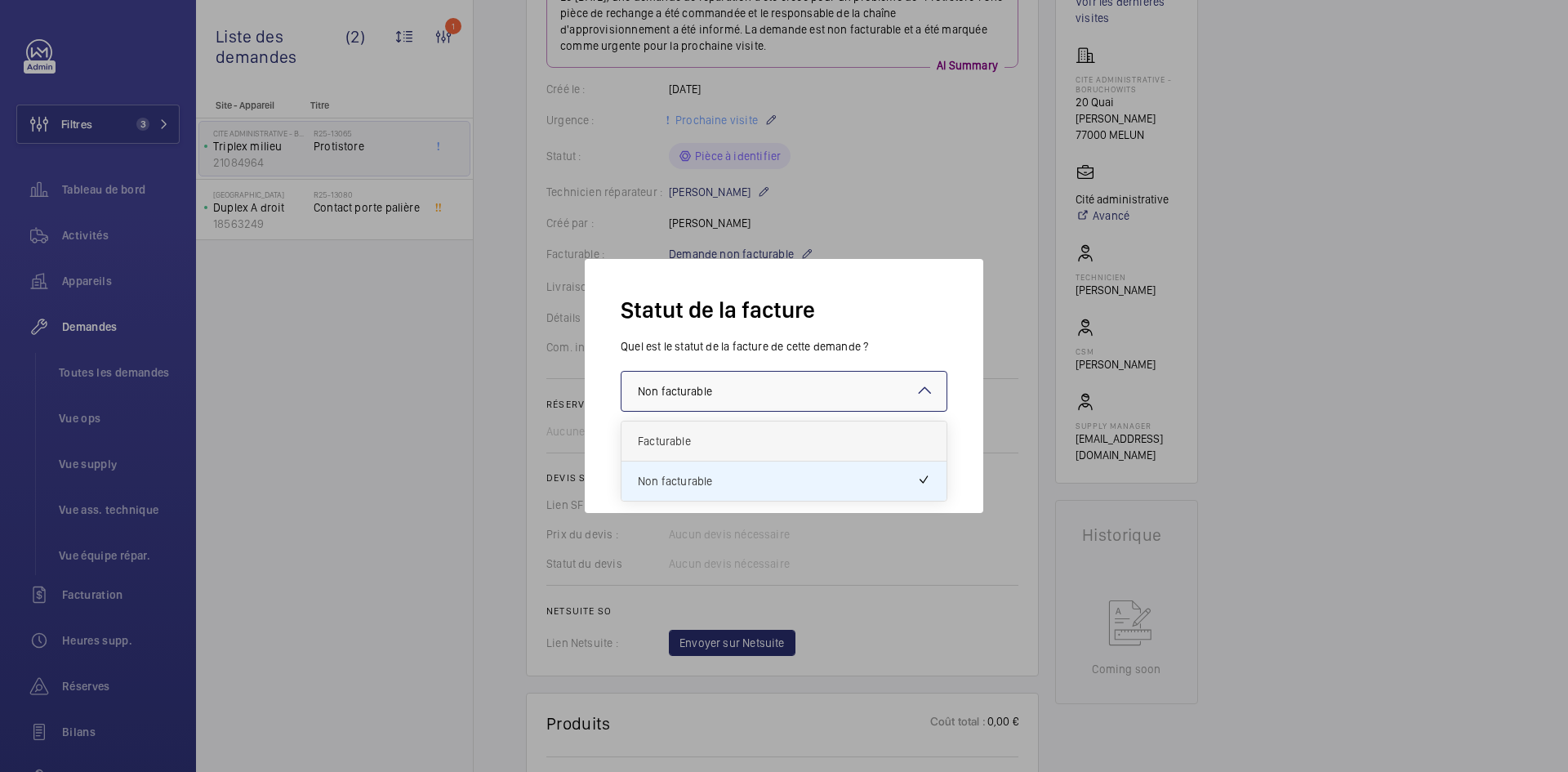
click at [754, 442] on span "Facturable" at bounding box center [784, 441] width 292 height 16
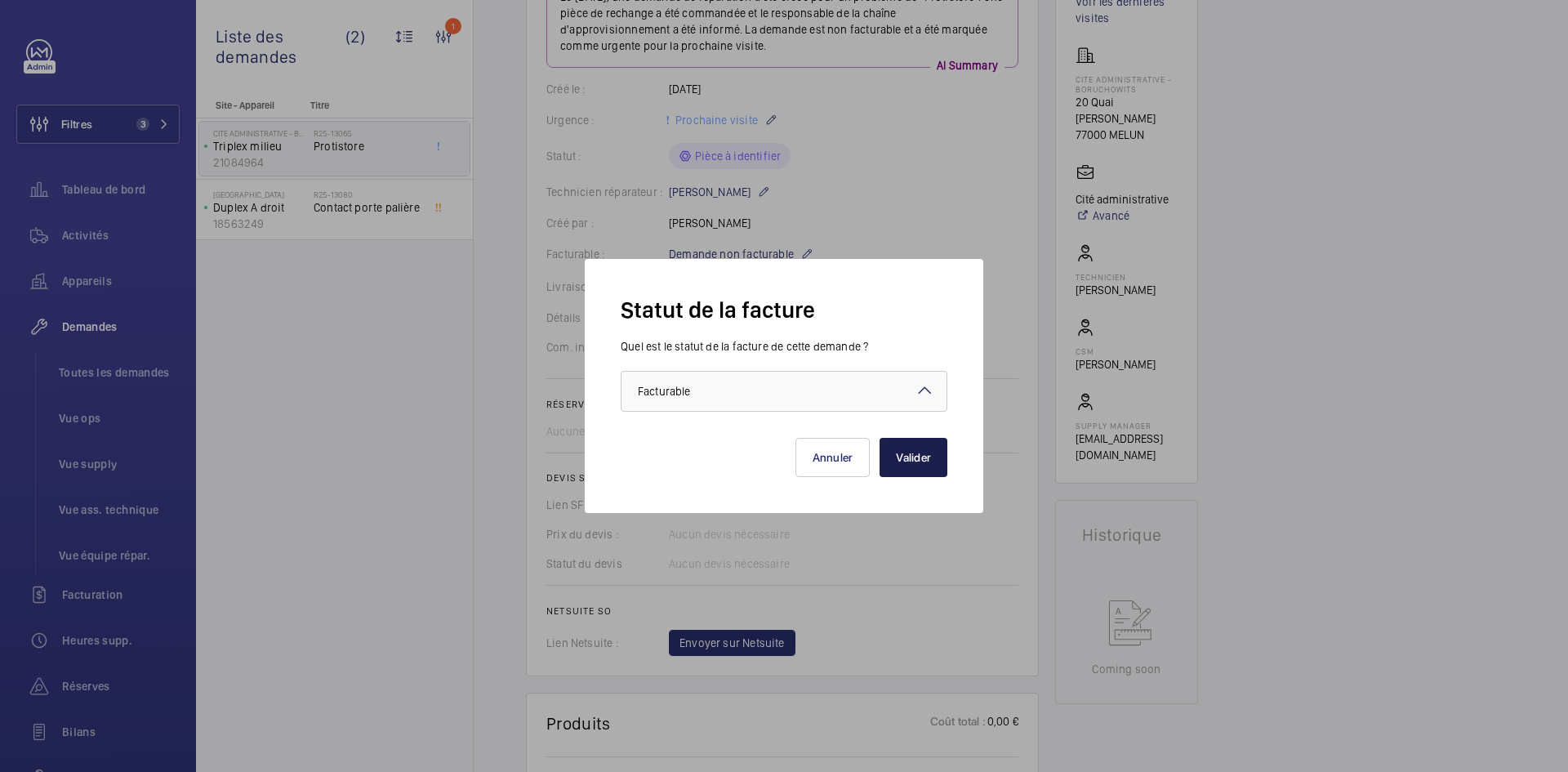
click at [905, 459] on button "Valider" at bounding box center [913, 458] width 68 height 39
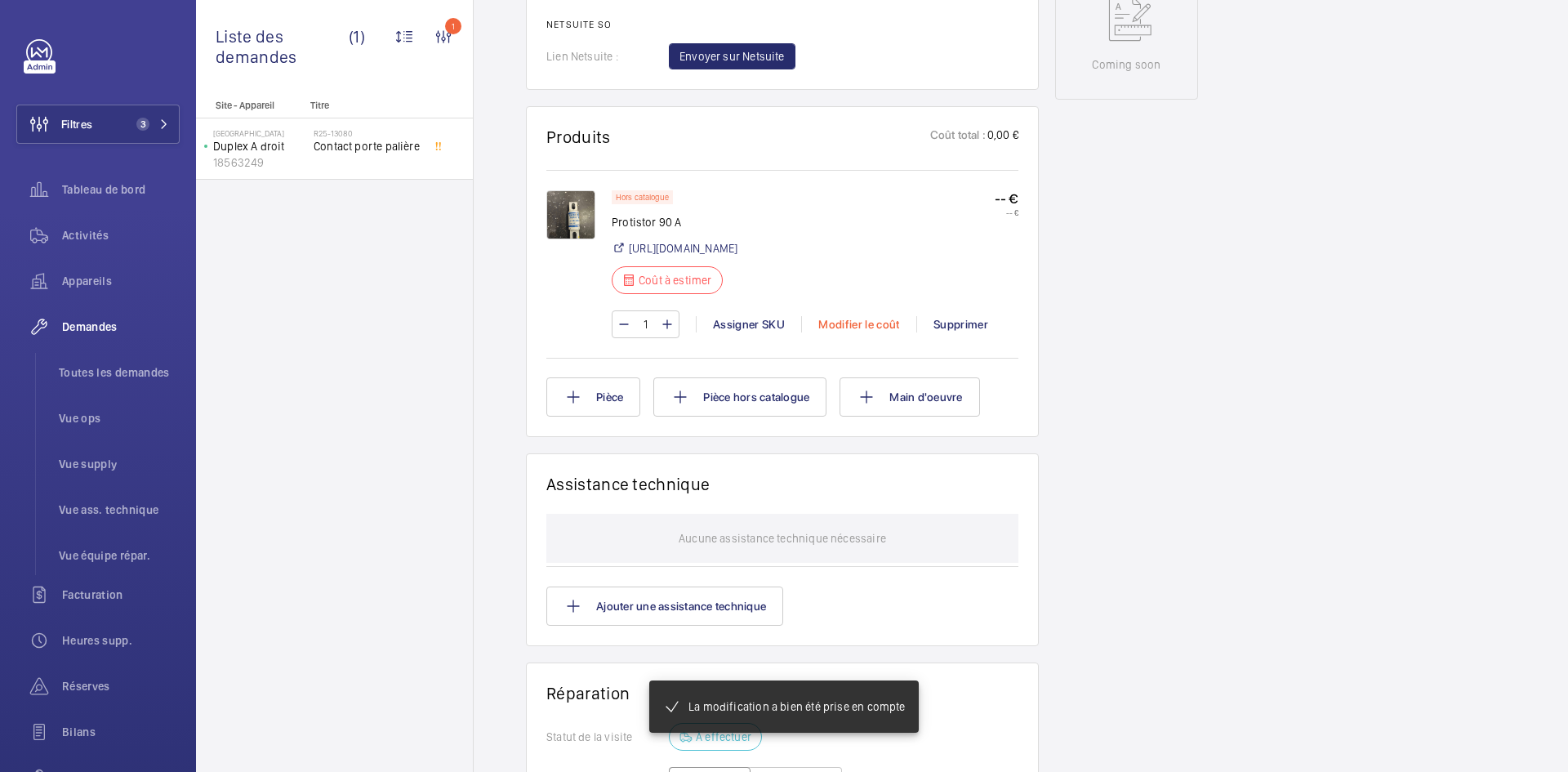
scroll to position [866, 0]
click at [862, 332] on div "Modifier le coût" at bounding box center [859, 324] width 115 height 16
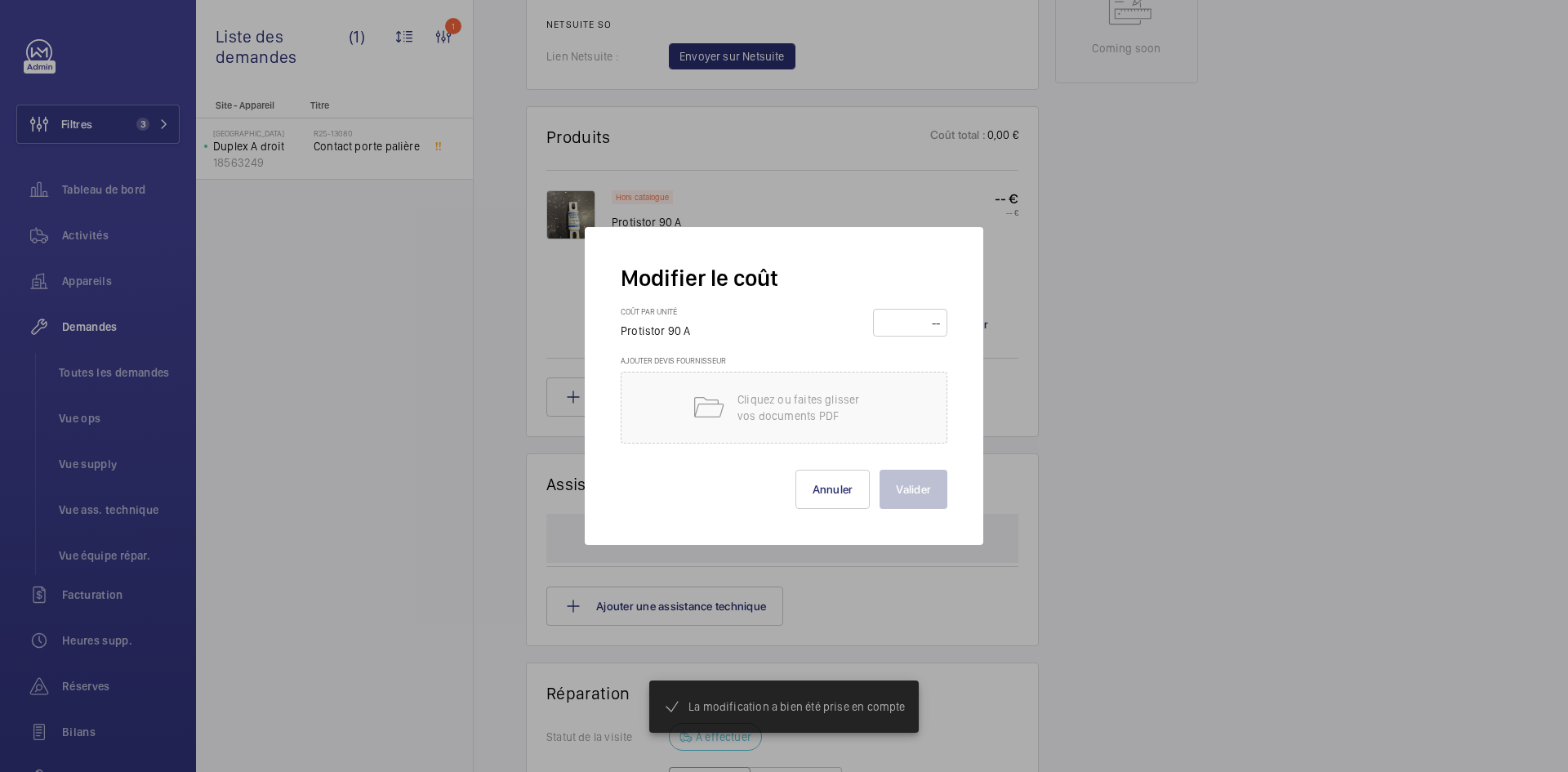
click at [896, 320] on input "number" at bounding box center [910, 322] width 63 height 26
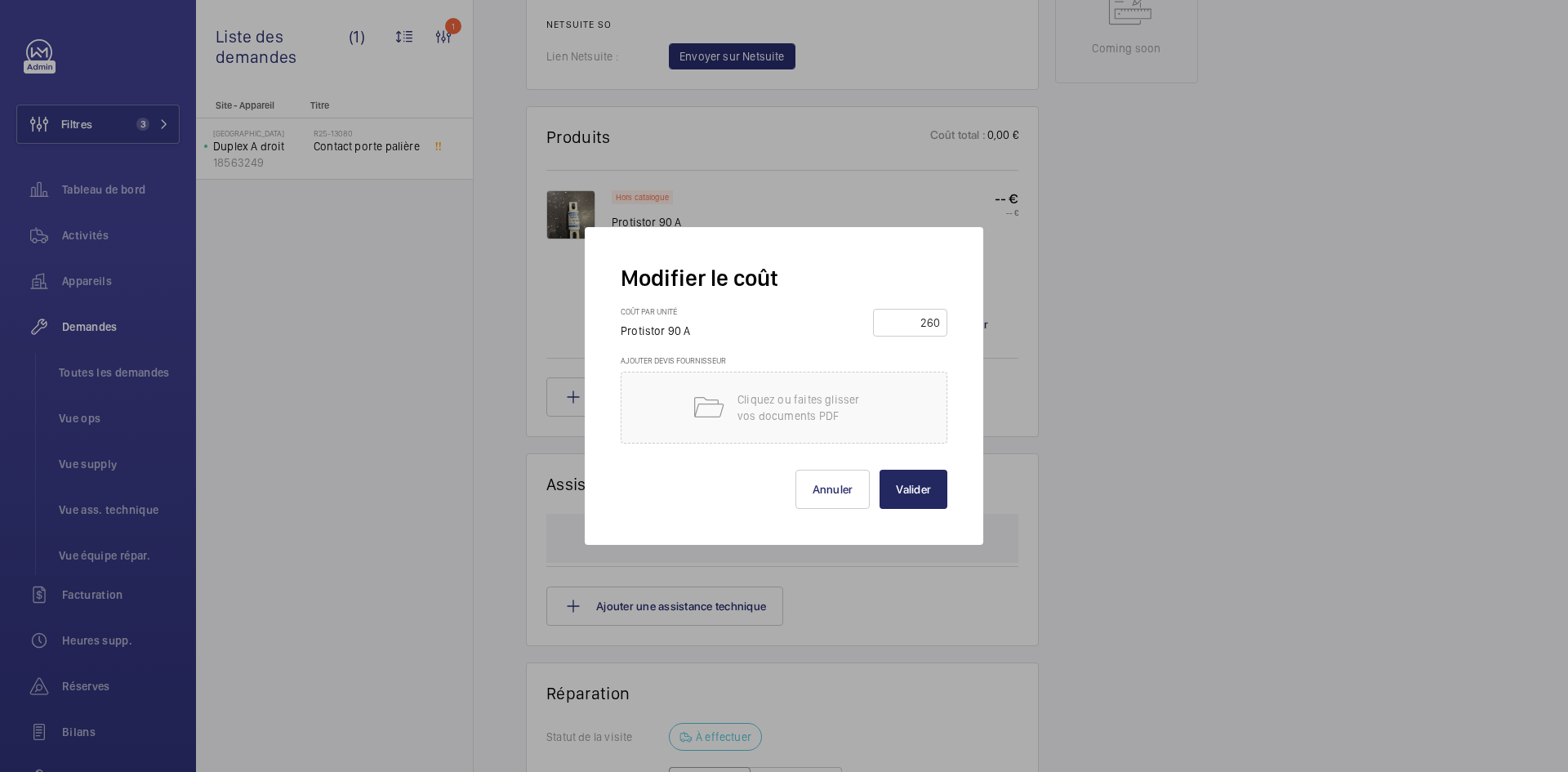
type input "260"
click at [935, 488] on button "Valider" at bounding box center [913, 489] width 68 height 39
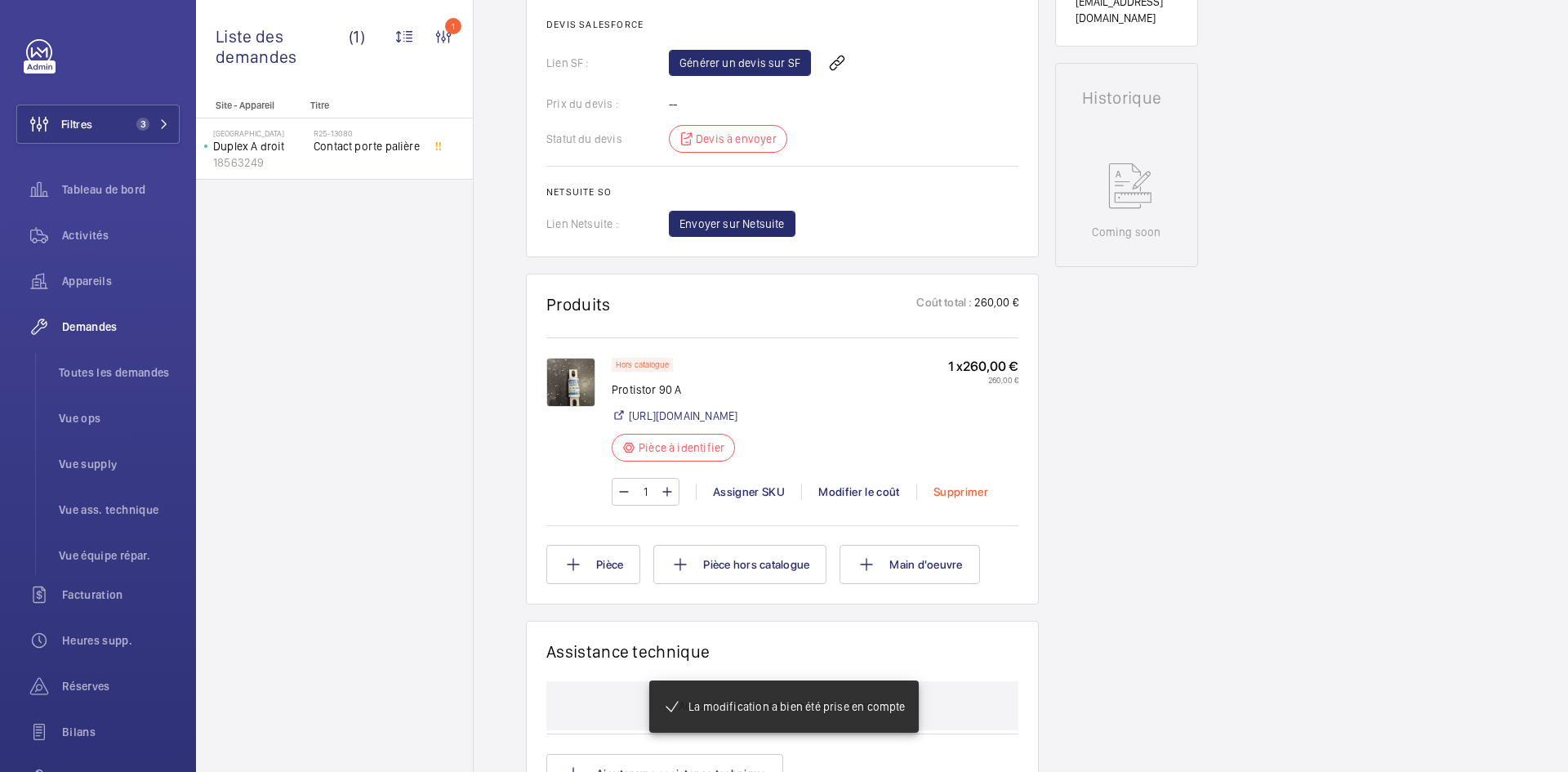
scroll to position [654, 0]
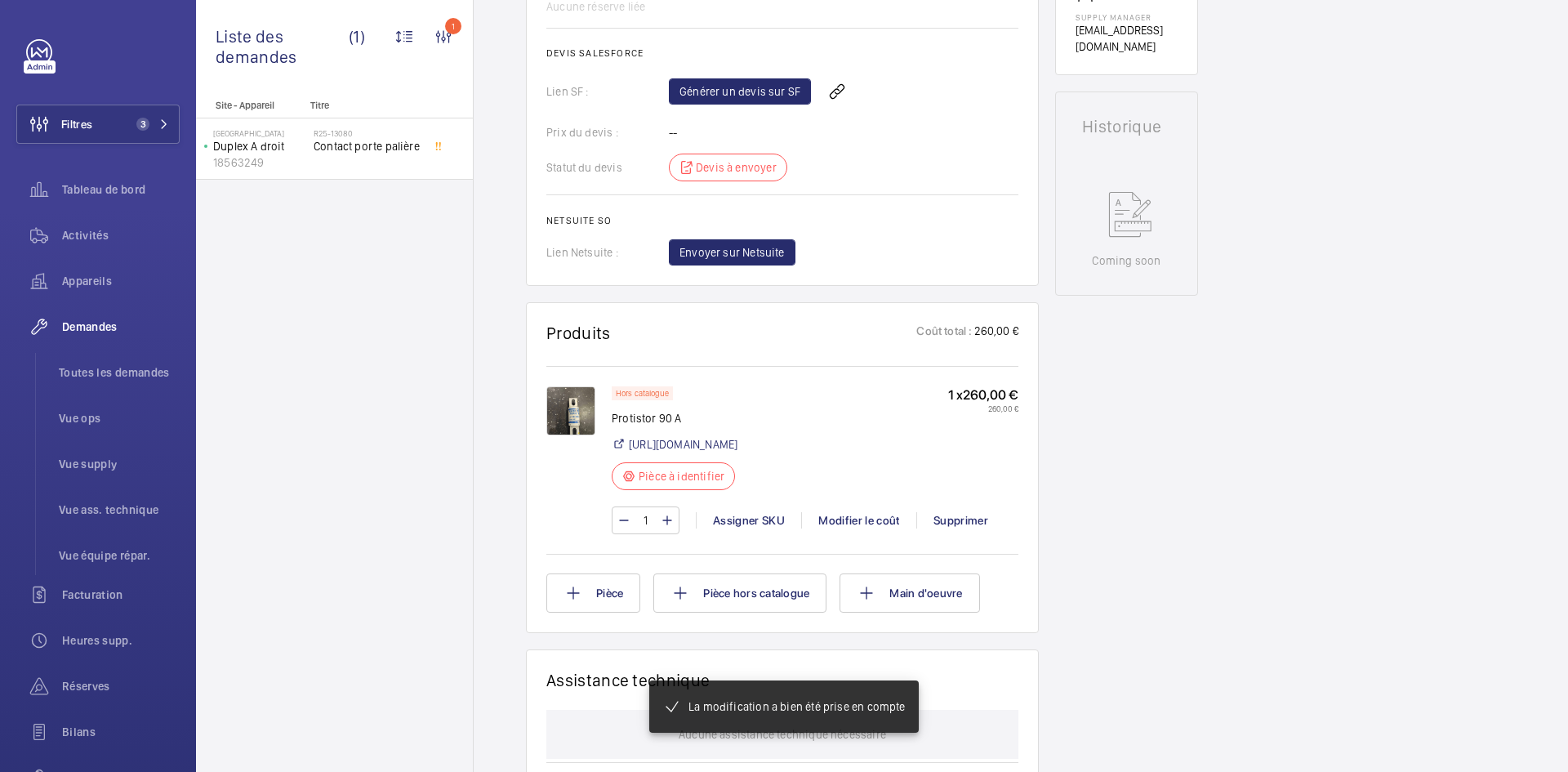
click at [563, 402] on img at bounding box center [570, 410] width 49 height 49
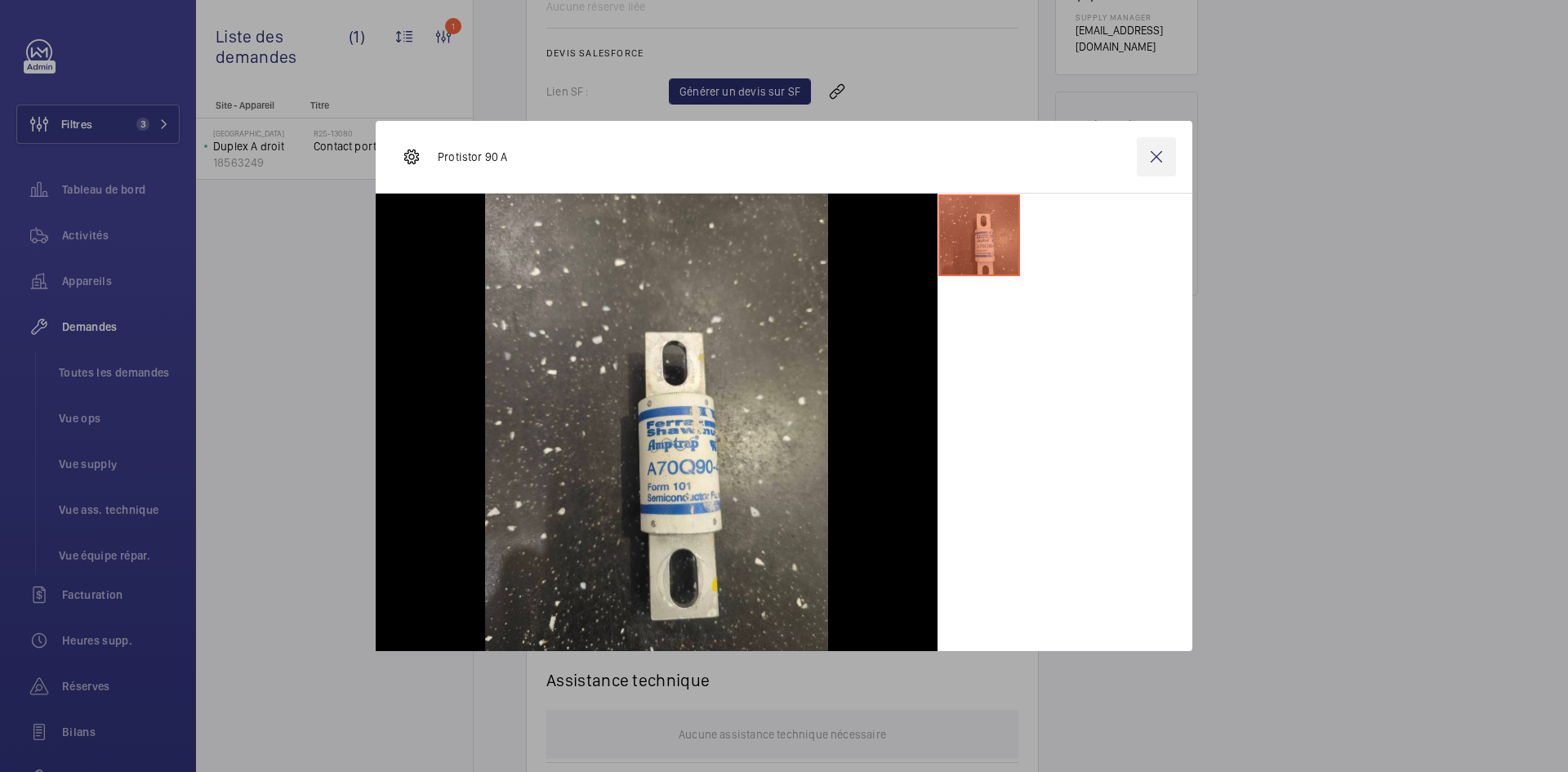
click at [1151, 160] on wm-front-icon-button at bounding box center [1156, 156] width 39 height 39
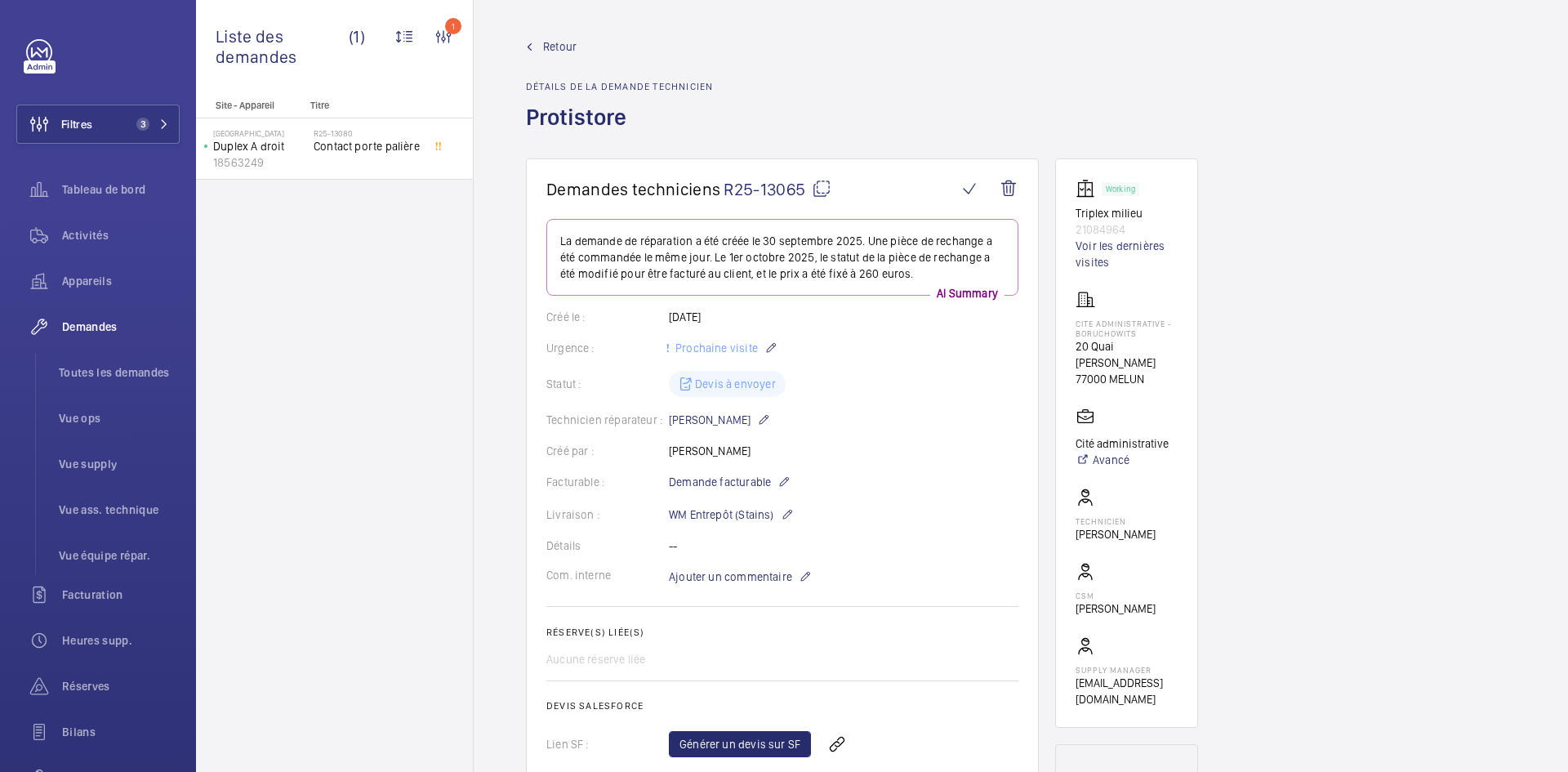
scroll to position [0, 0]
click at [567, 42] on span "Retour" at bounding box center [560, 47] width 34 height 16
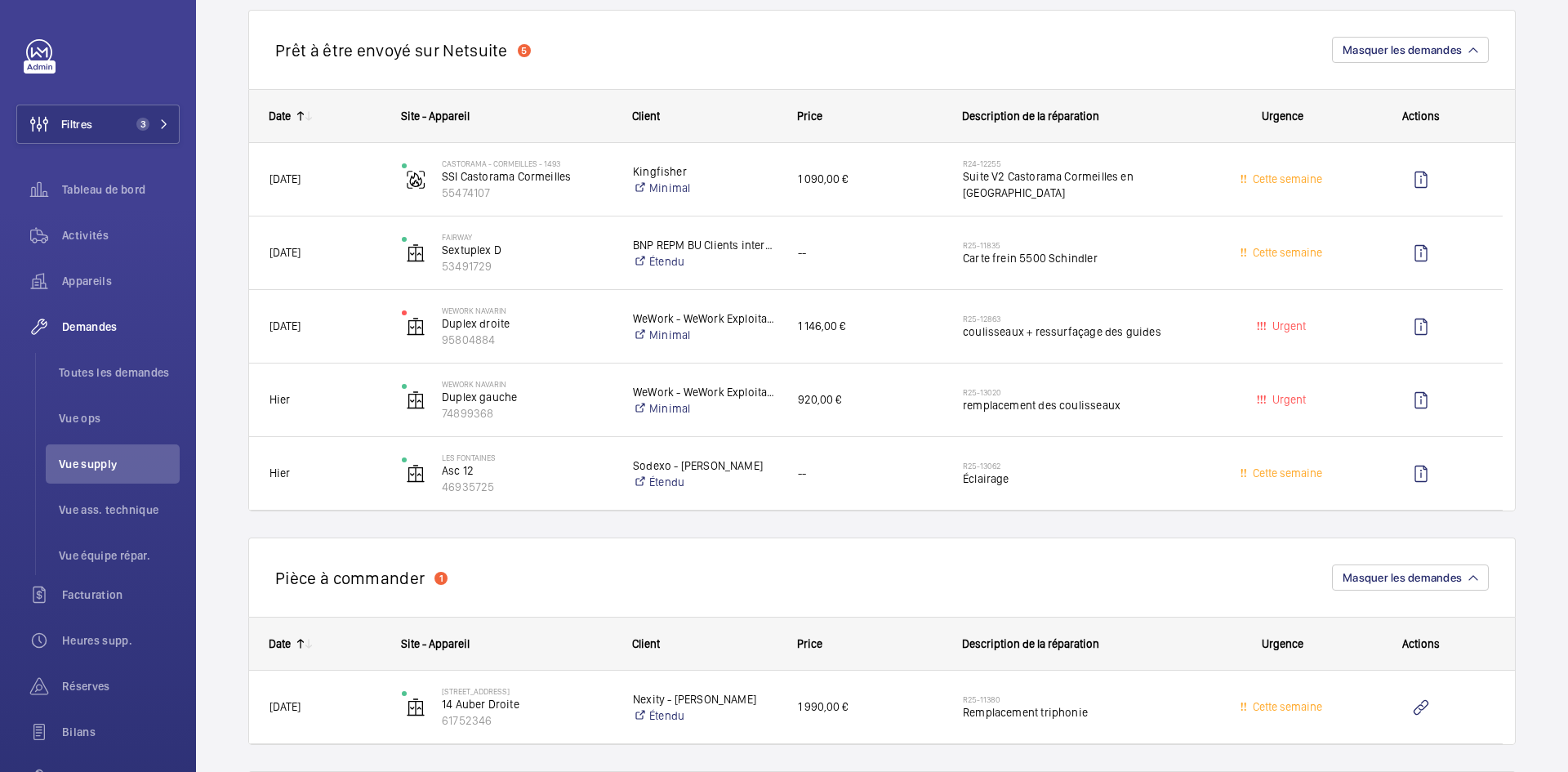
scroll to position [980, 0]
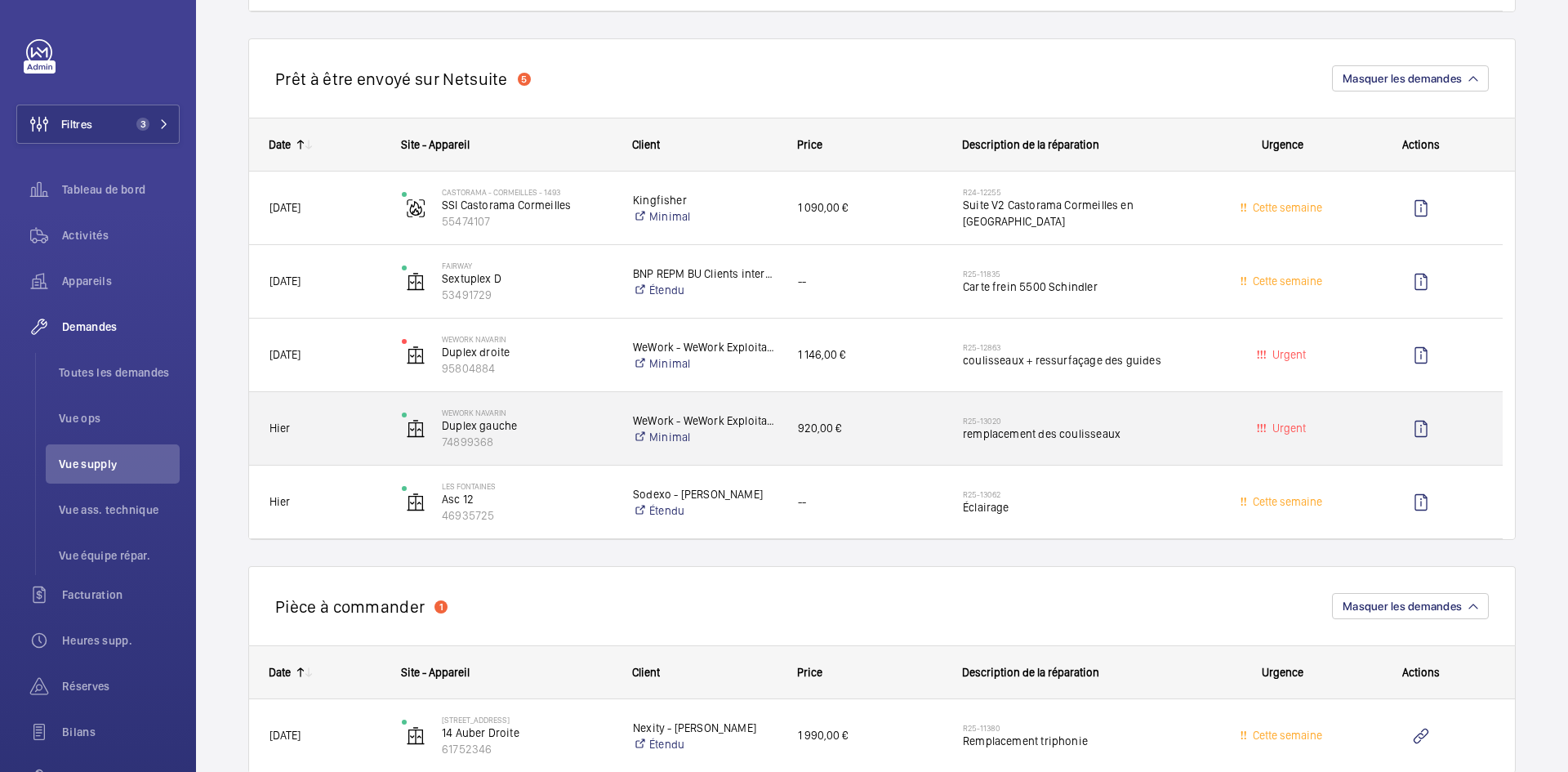
click at [345, 414] on div "Hier" at bounding box center [315, 428] width 131 height 51
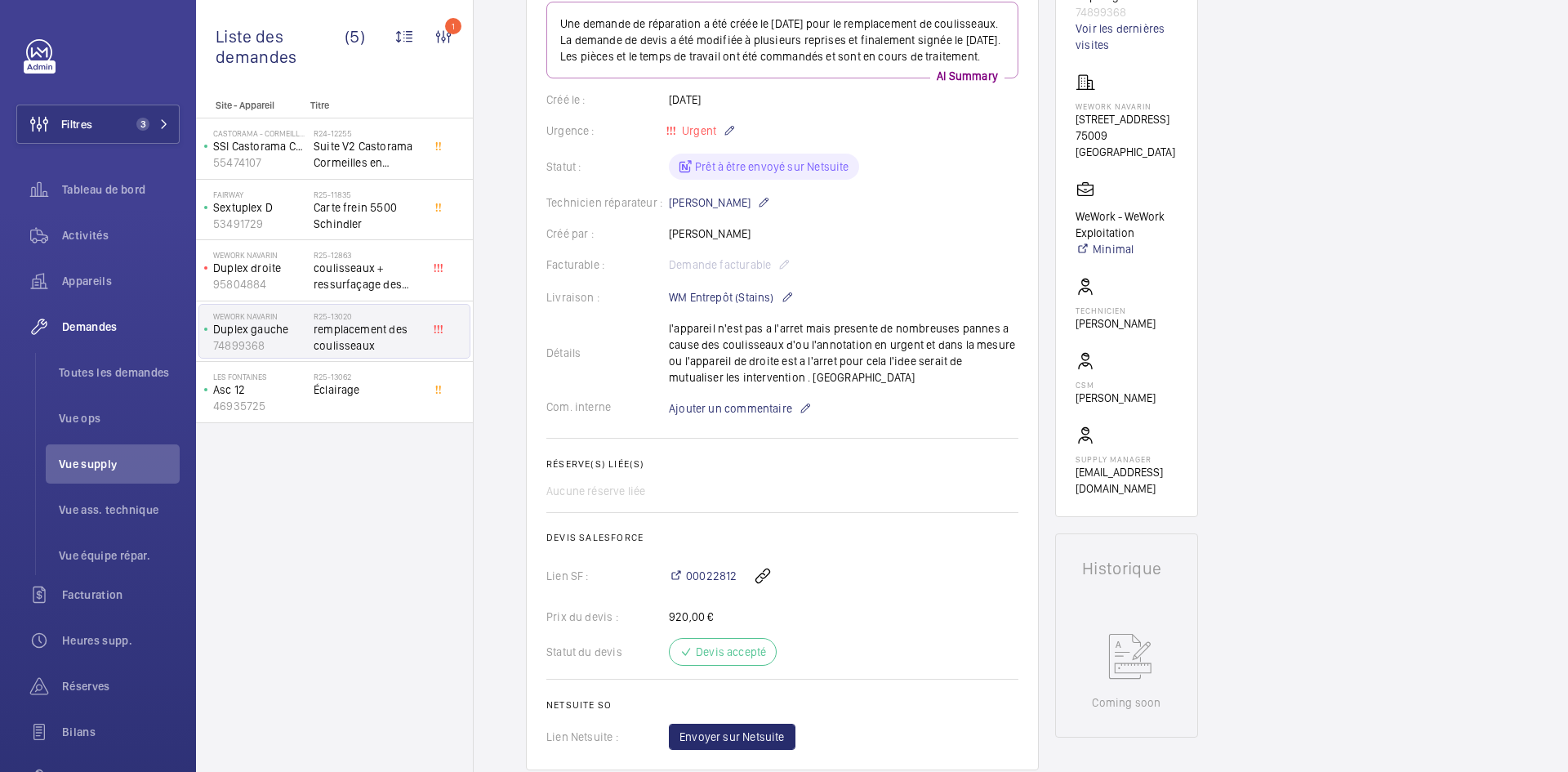
scroll to position [212, 0]
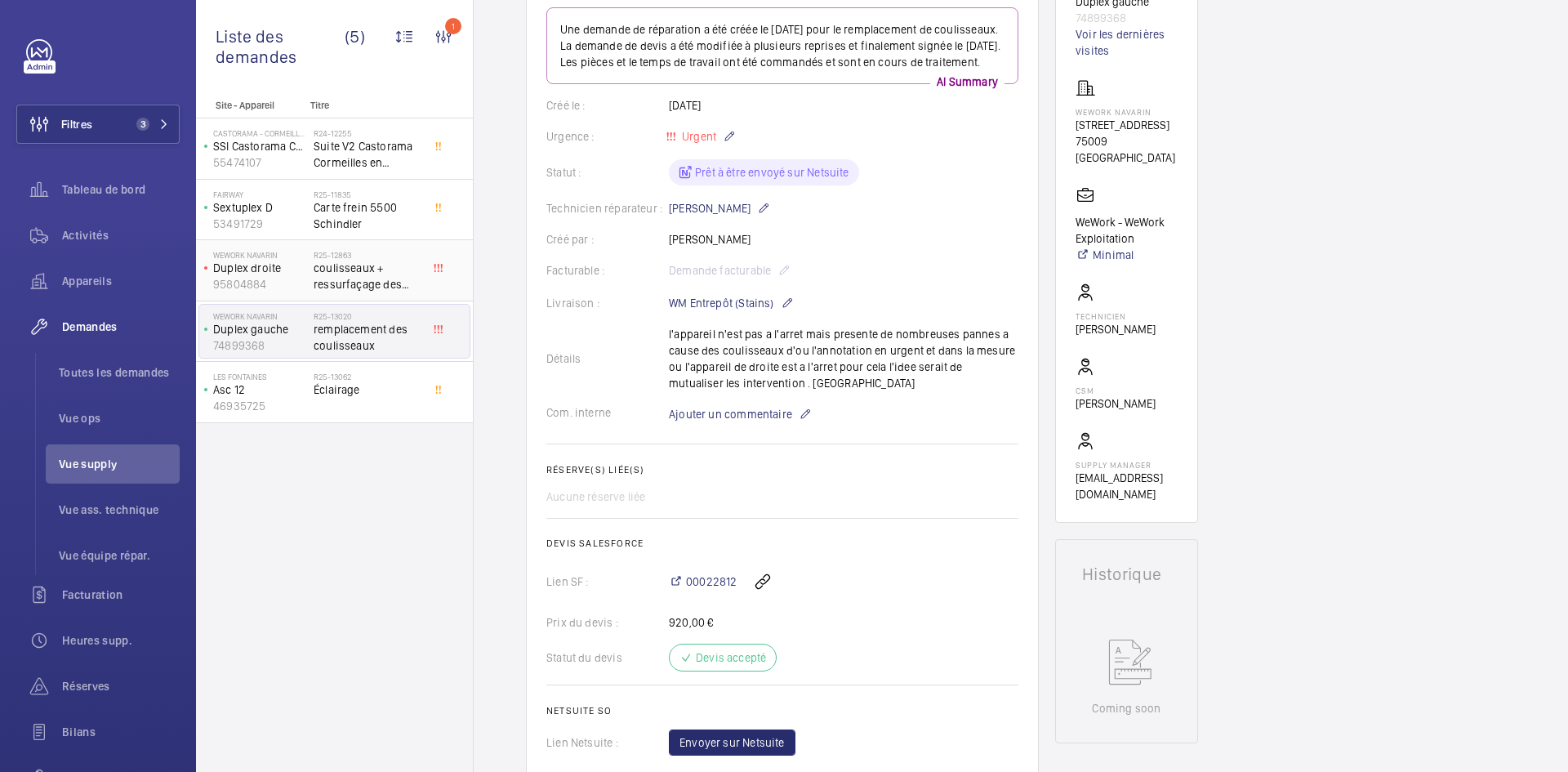
click at [303, 283] on p "95804884" at bounding box center [260, 284] width 94 height 16
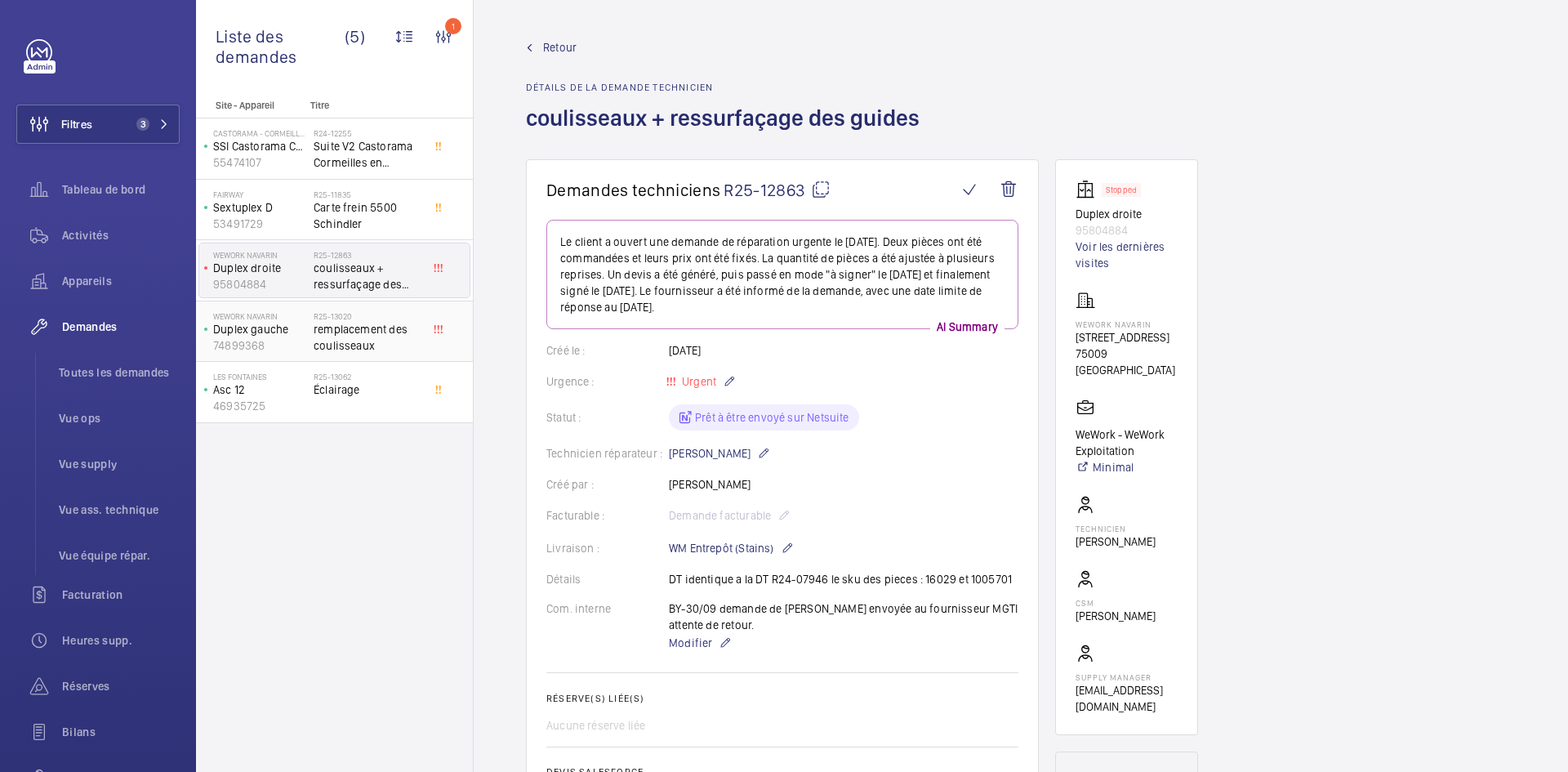
click at [299, 331] on p "Duplex gauche" at bounding box center [260, 329] width 94 height 16
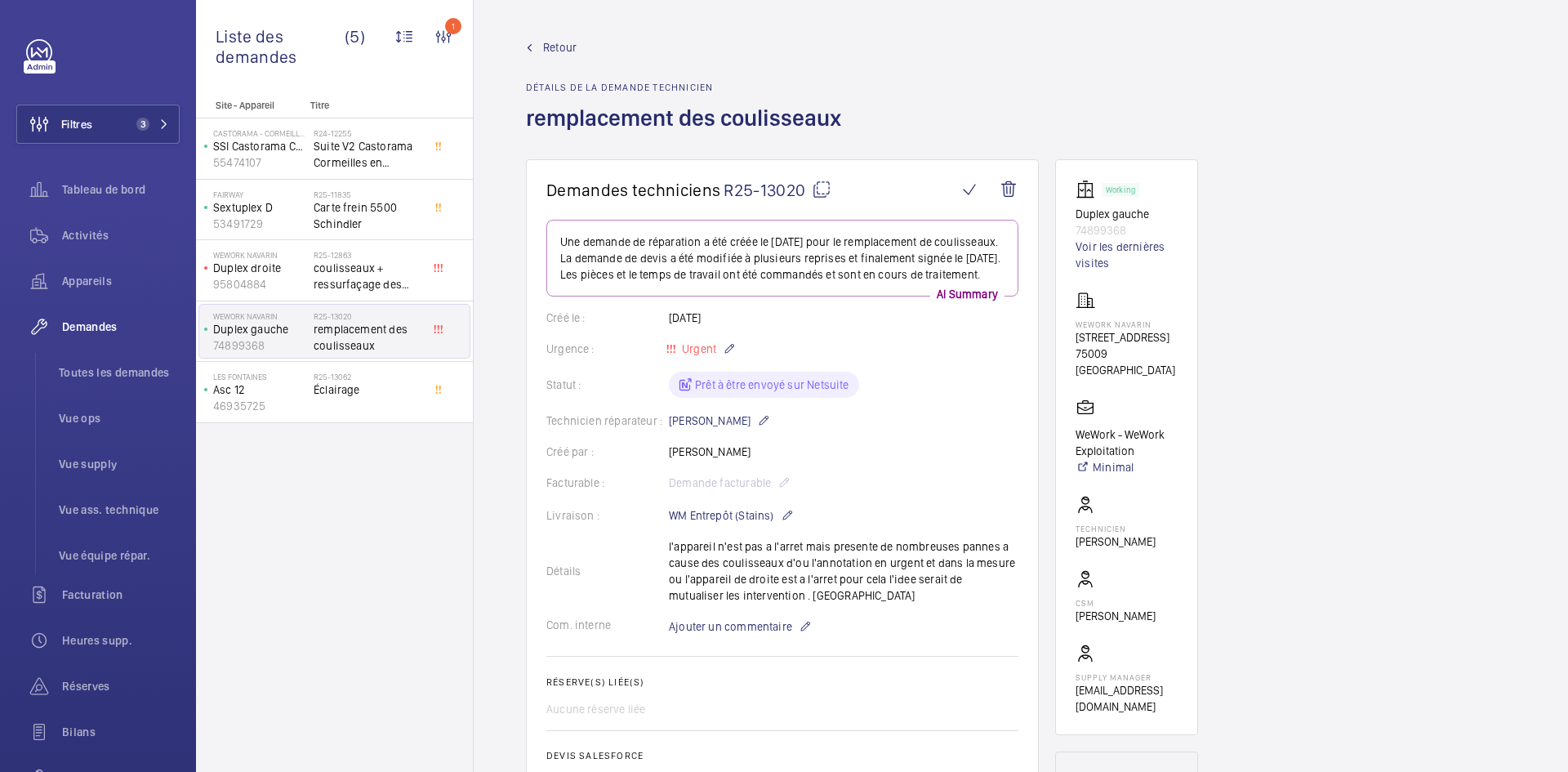
click at [823, 184] on mat-icon at bounding box center [822, 189] width 19 height 19
click at [543, 44] on span "Retour" at bounding box center [560, 47] width 34 height 16
click at [568, 42] on span "Retour" at bounding box center [560, 47] width 34 height 16
click at [566, 45] on span "Retour" at bounding box center [560, 47] width 34 height 16
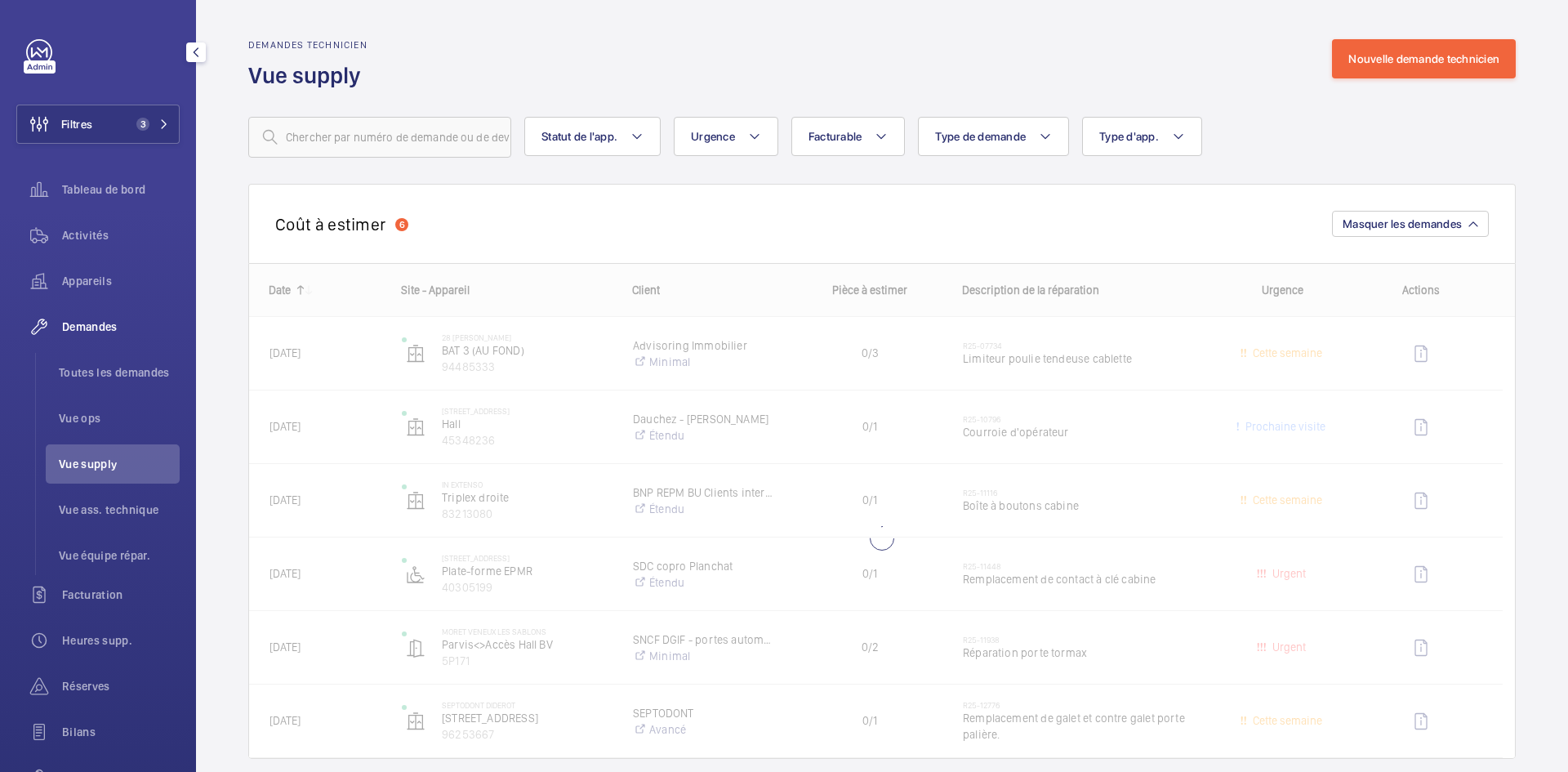
click at [130, 460] on span "Vue supply" at bounding box center [119, 464] width 121 height 16
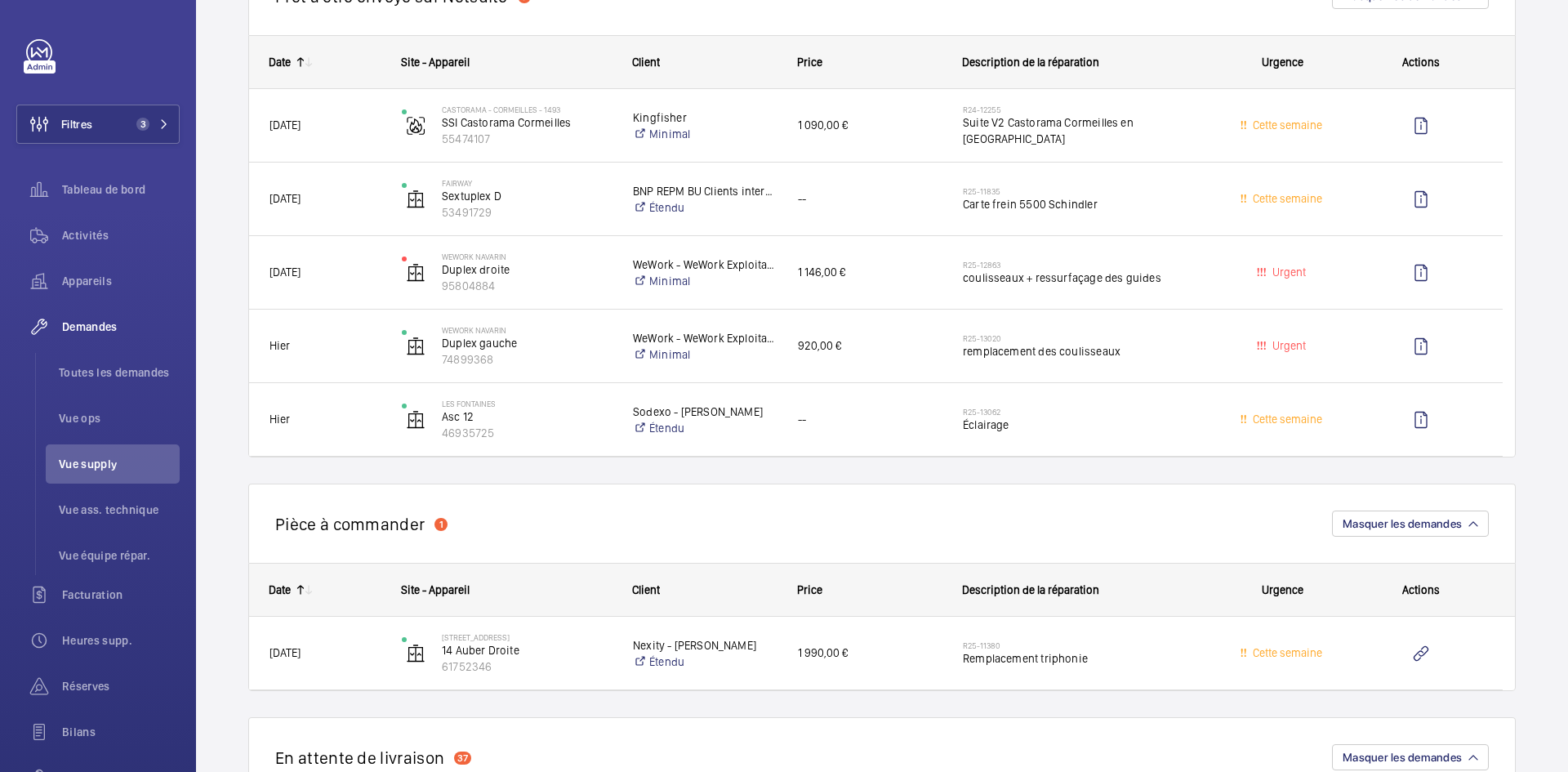
scroll to position [1062, 0]
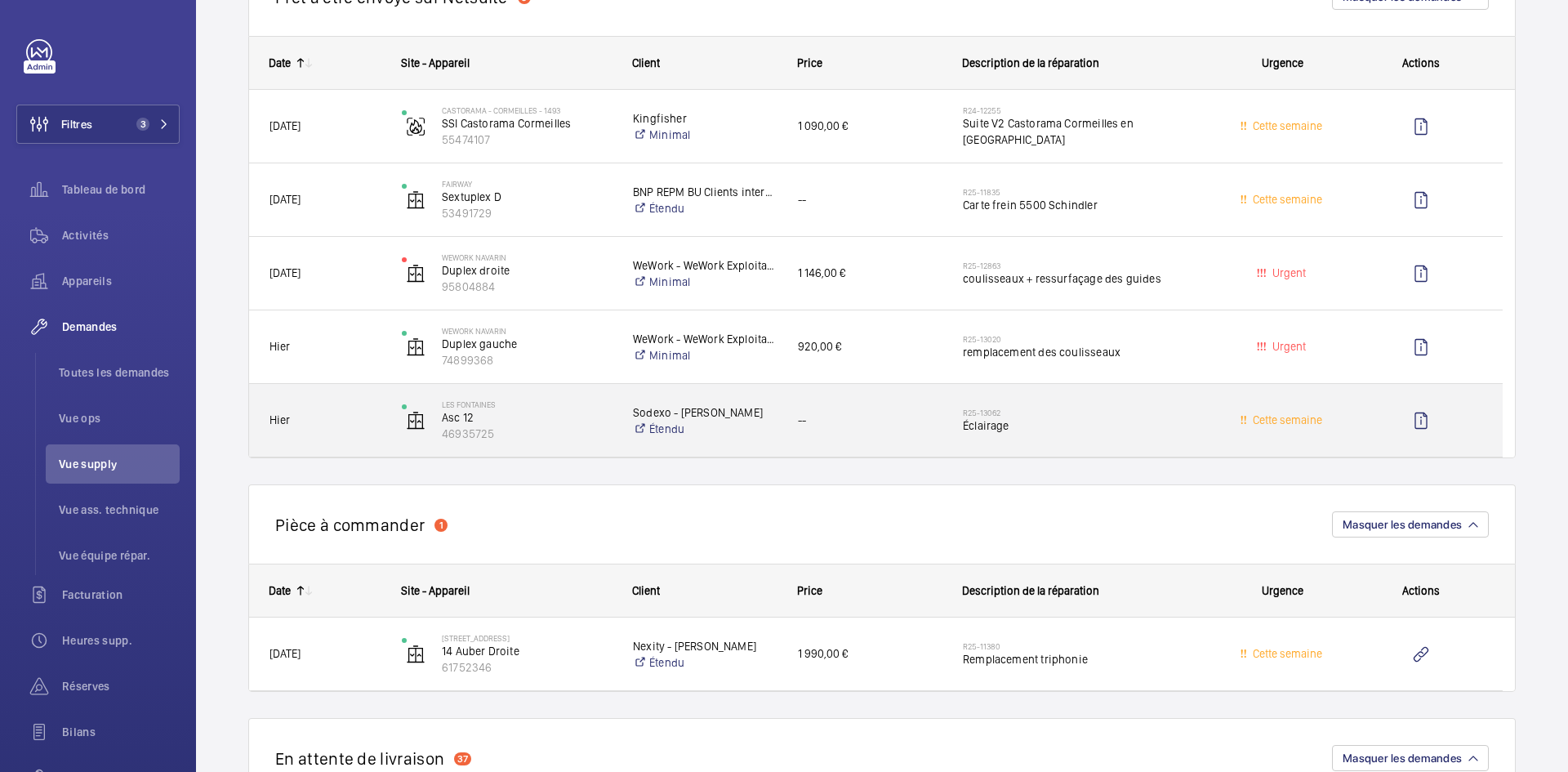
click at [378, 416] on span "Hier" at bounding box center [325, 420] width 111 height 19
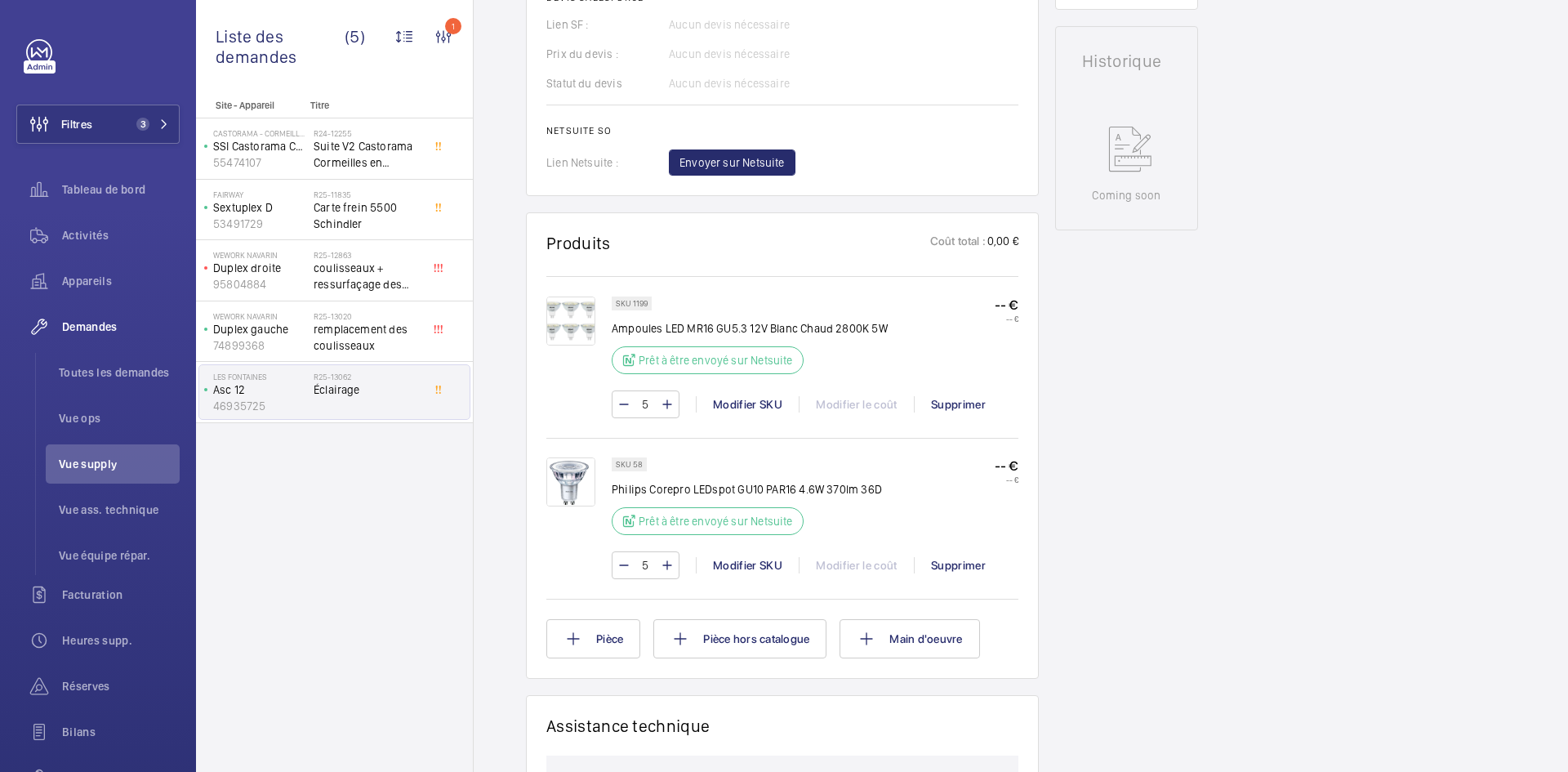
scroll to position [735, 0]
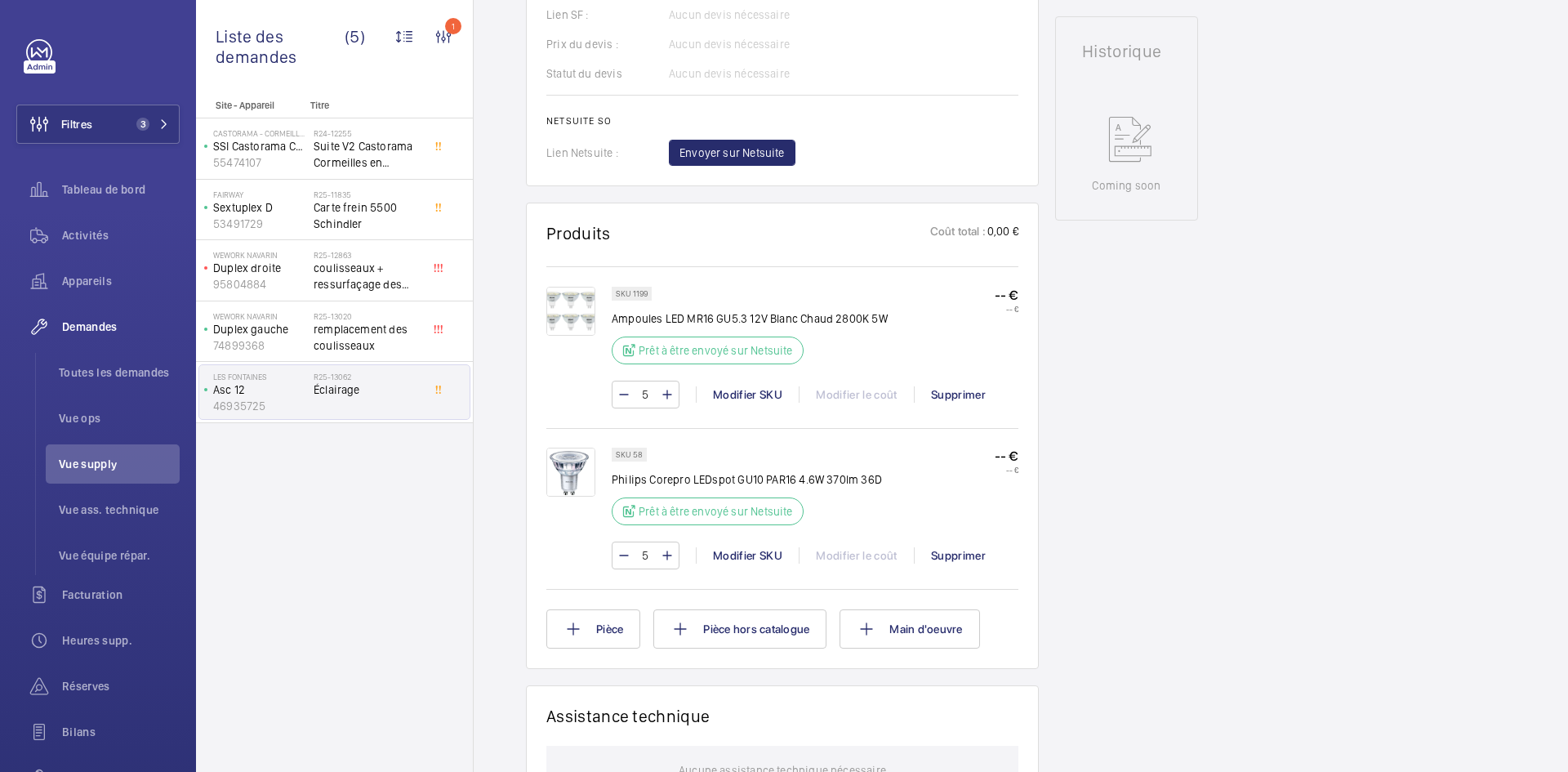
click at [575, 309] on img at bounding box center [570, 310] width 49 height 49
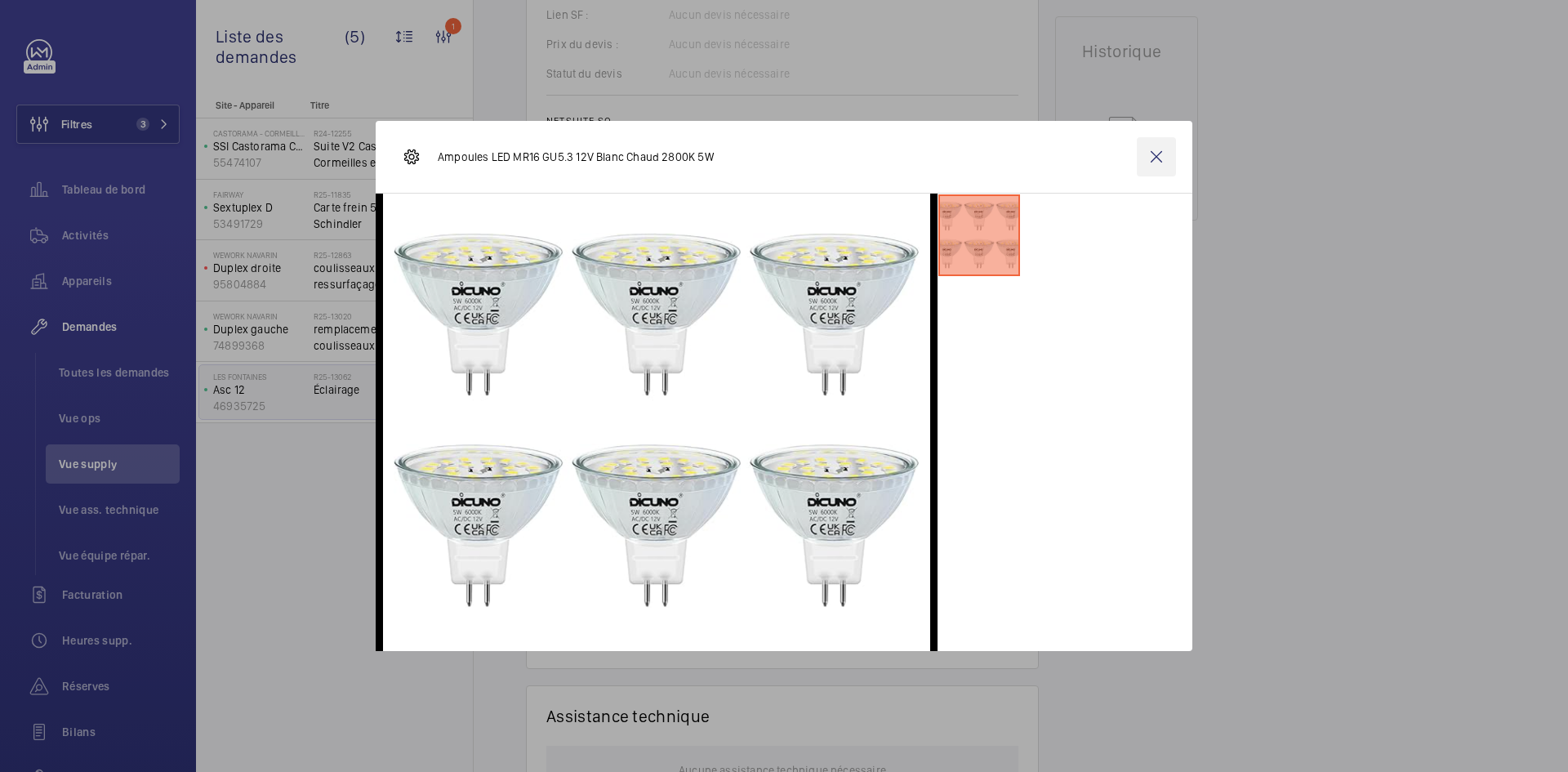
click at [1165, 150] on wm-front-icon-button at bounding box center [1156, 156] width 39 height 39
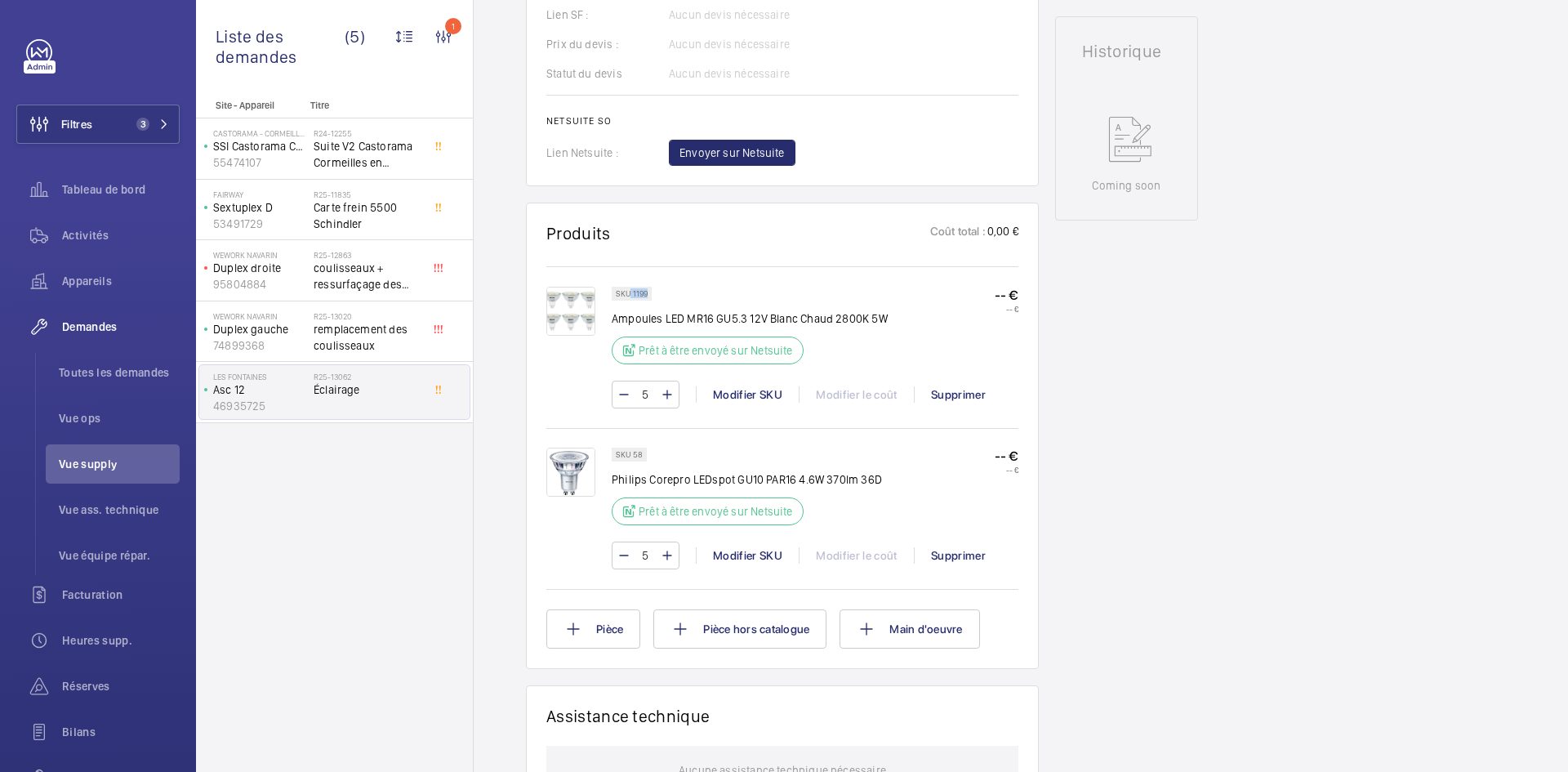
drag, startPoint x: 649, startPoint y: 292, endPoint x: 632, endPoint y: 293, distance: 17.0
click at [632, 293] on div "SKU 1199" at bounding box center [631, 293] width 40 height 14
copy p "1199"
drag, startPoint x: 642, startPoint y: 455, endPoint x: 632, endPoint y: 454, distance: 10.0
click at [632, 454] on div "SKU 58" at bounding box center [629, 455] width 35 height 14
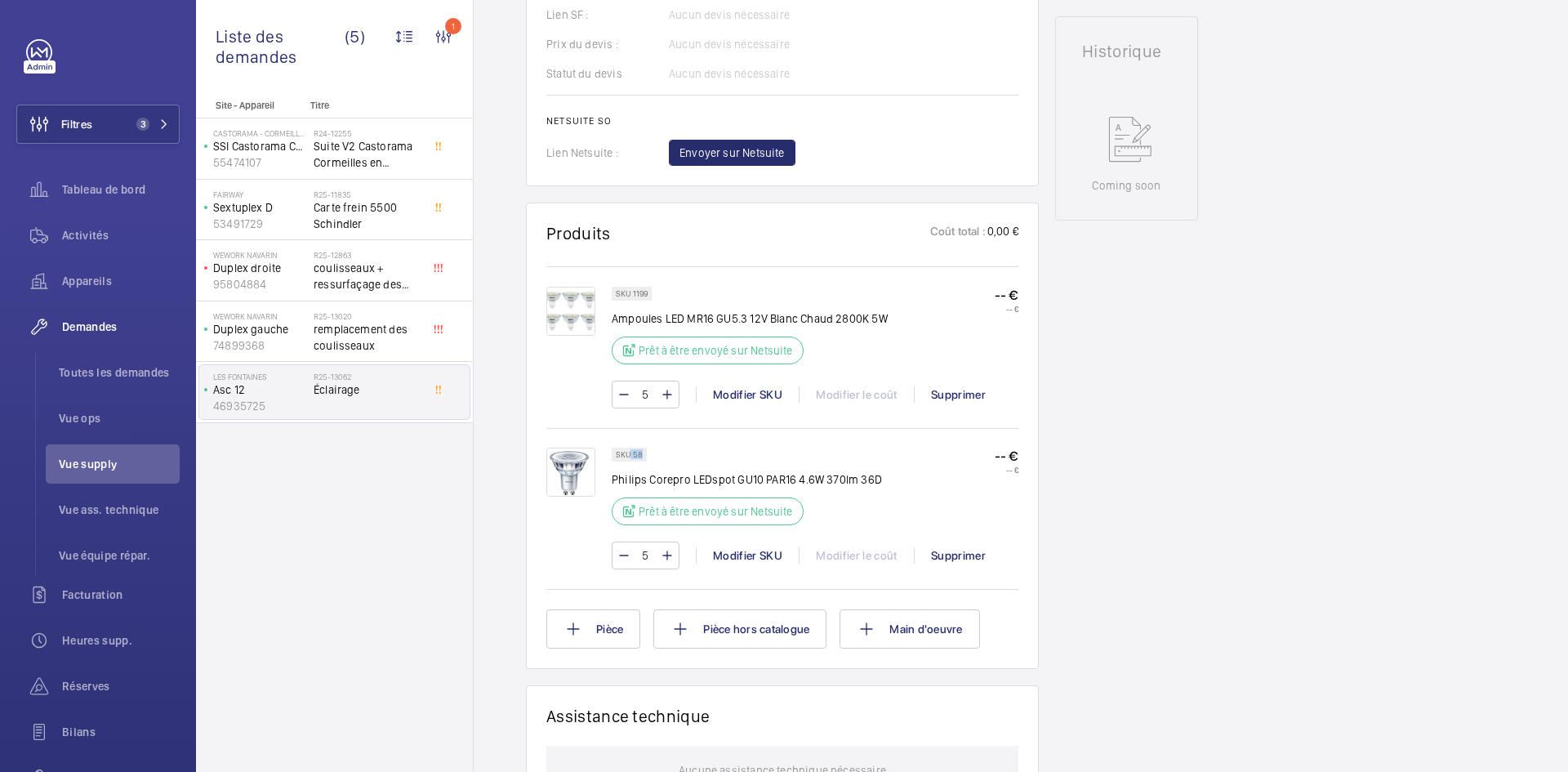
copy p "58"
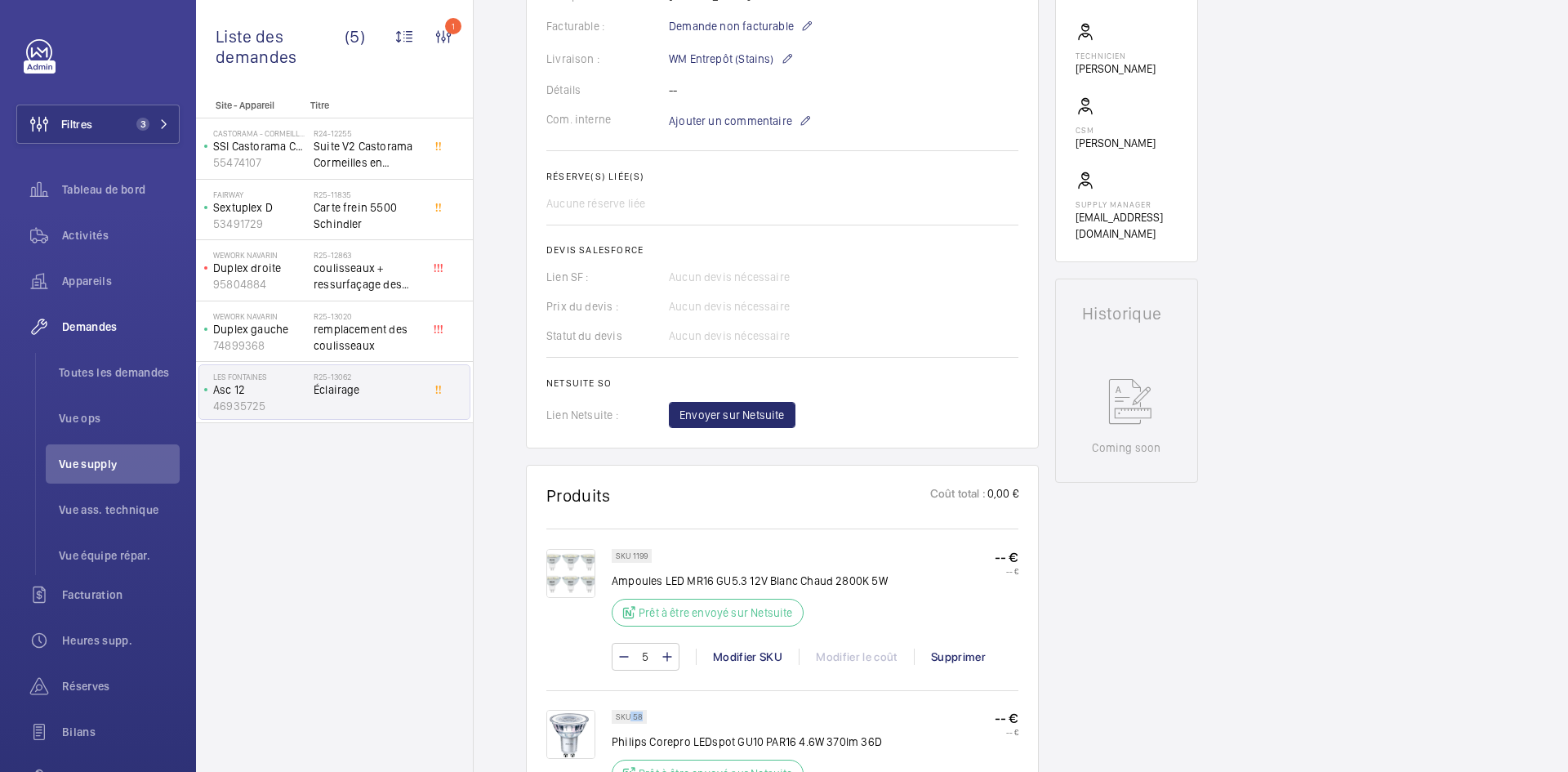
scroll to position [490, 0]
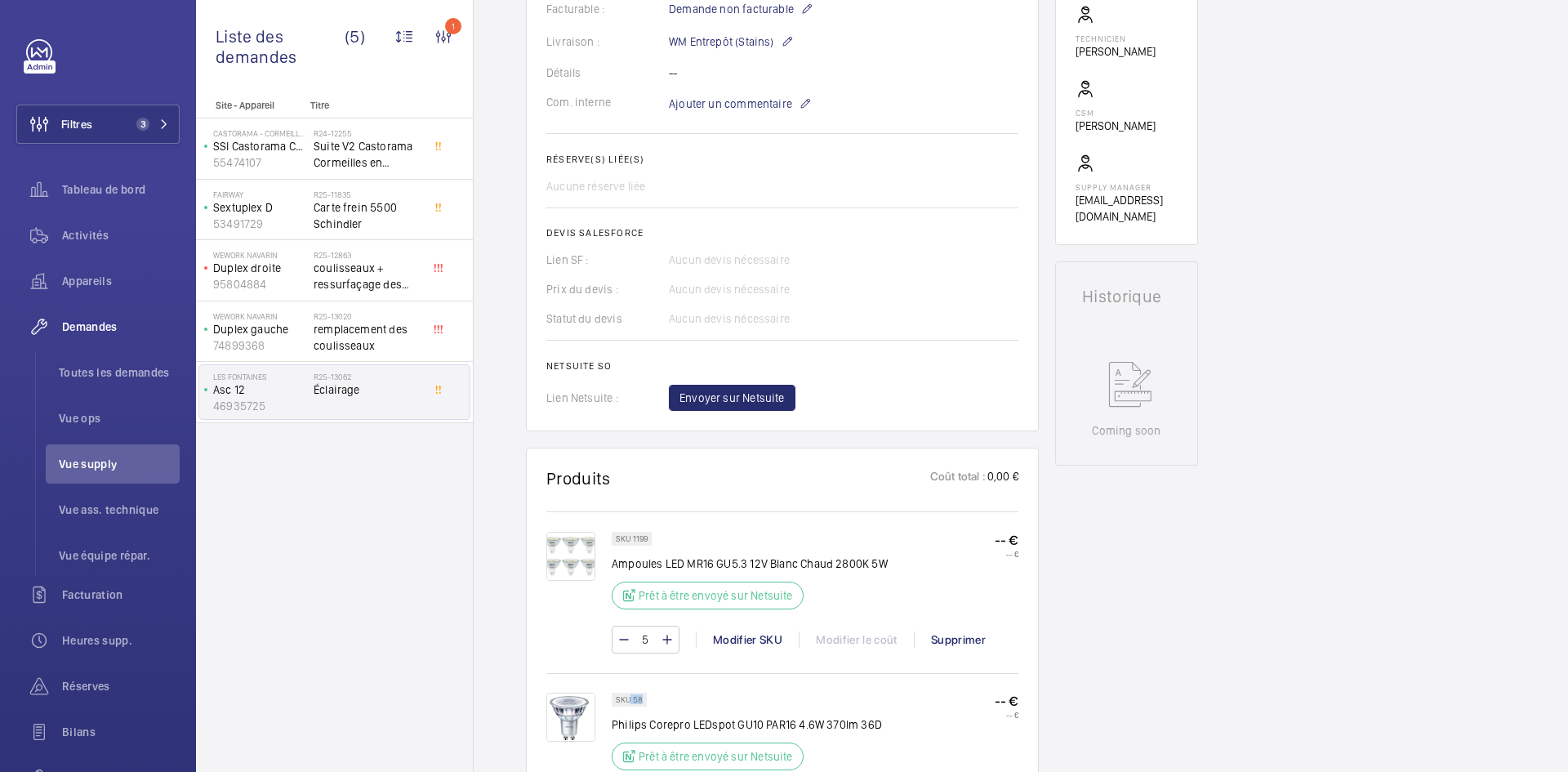
click at [568, 556] on img at bounding box center [570, 556] width 49 height 49
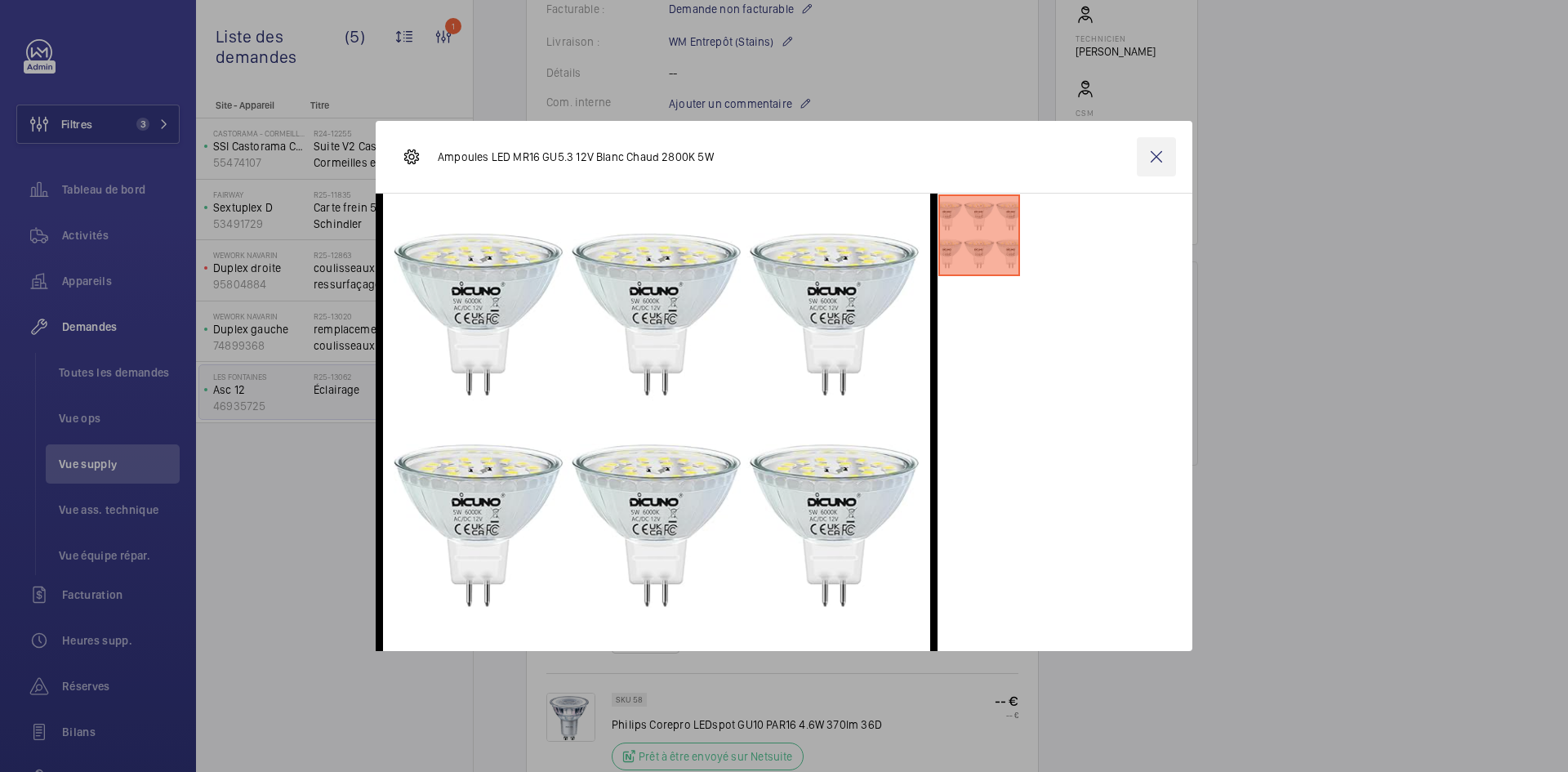
click at [1156, 149] on wm-front-icon-button at bounding box center [1156, 156] width 39 height 39
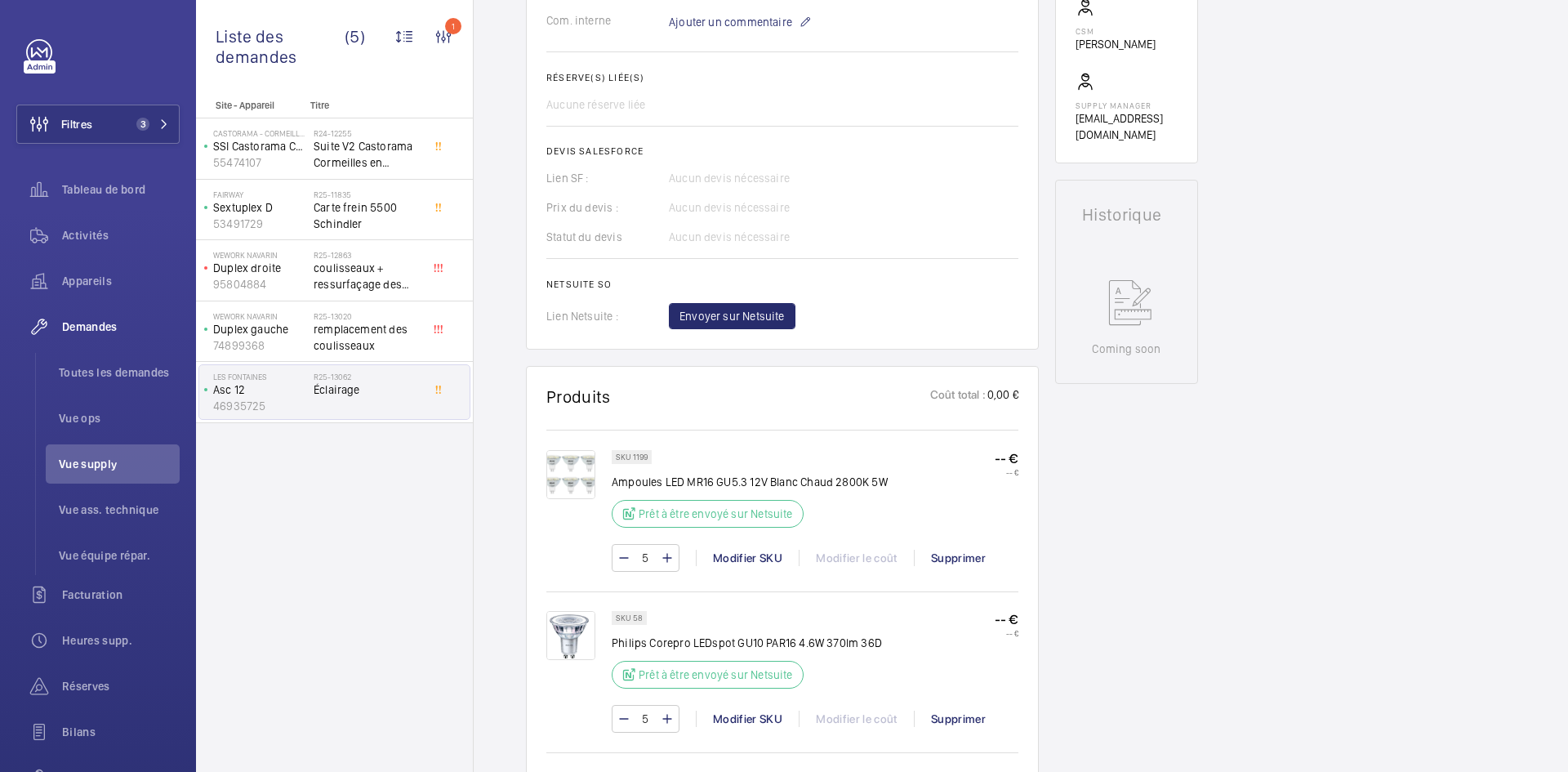
scroll to position [654, 0]
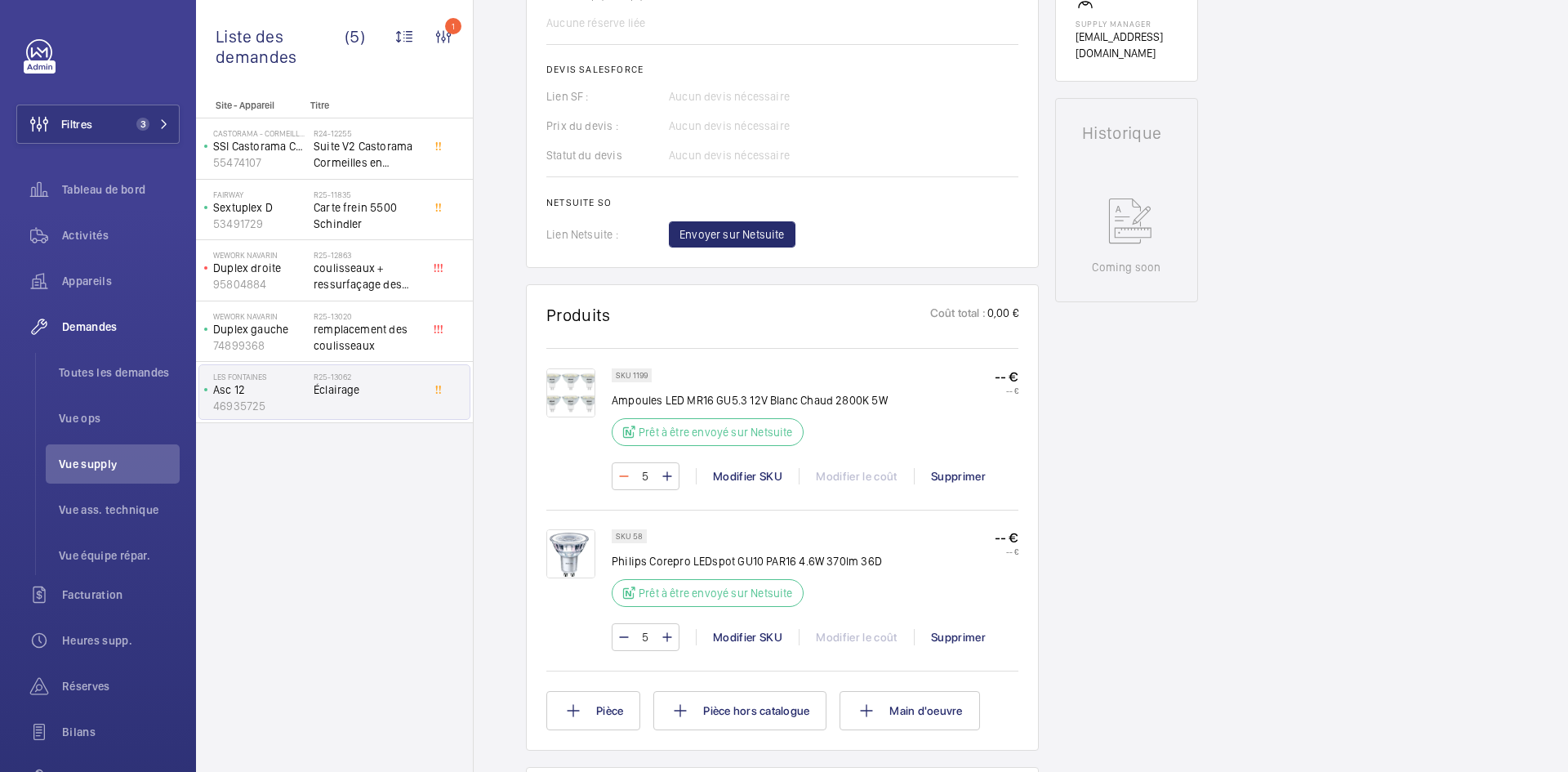
click at [624, 474] on mat-icon at bounding box center [624, 476] width 13 height 19
type input "4"
click at [624, 474] on wm-front-input-numeric-stepper "4" at bounding box center [645, 475] width 68 height 27
click at [624, 474] on mat-icon at bounding box center [624, 476] width 13 height 19
type input "3"
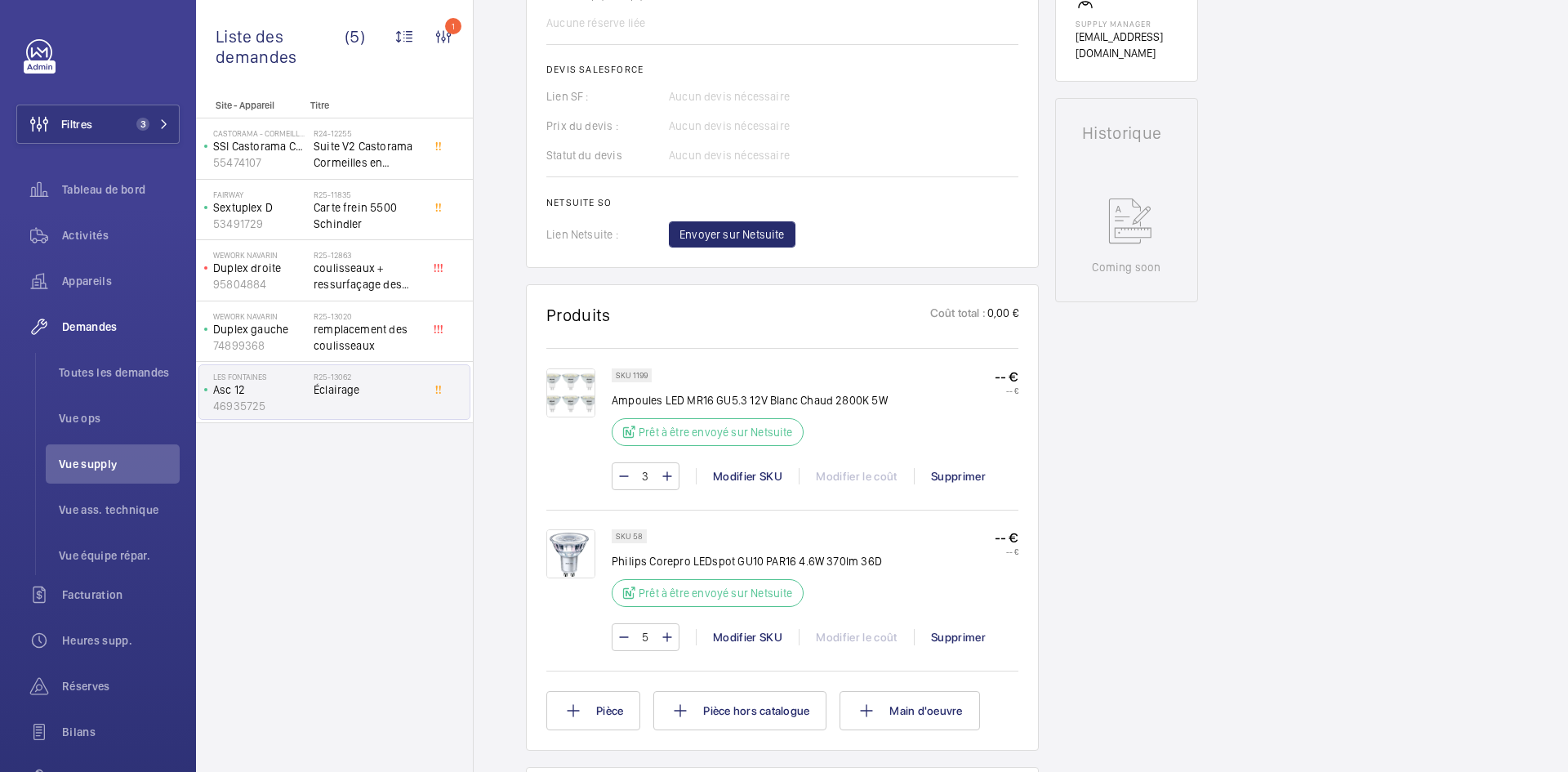
click at [624, 474] on mat-icon at bounding box center [624, 476] width 13 height 19
type input "2"
click at [624, 474] on mat-icon at bounding box center [624, 476] width 13 height 19
type input "1"
click at [762, 231] on span "Envoyer sur Netsuite" at bounding box center [731, 234] width 105 height 16
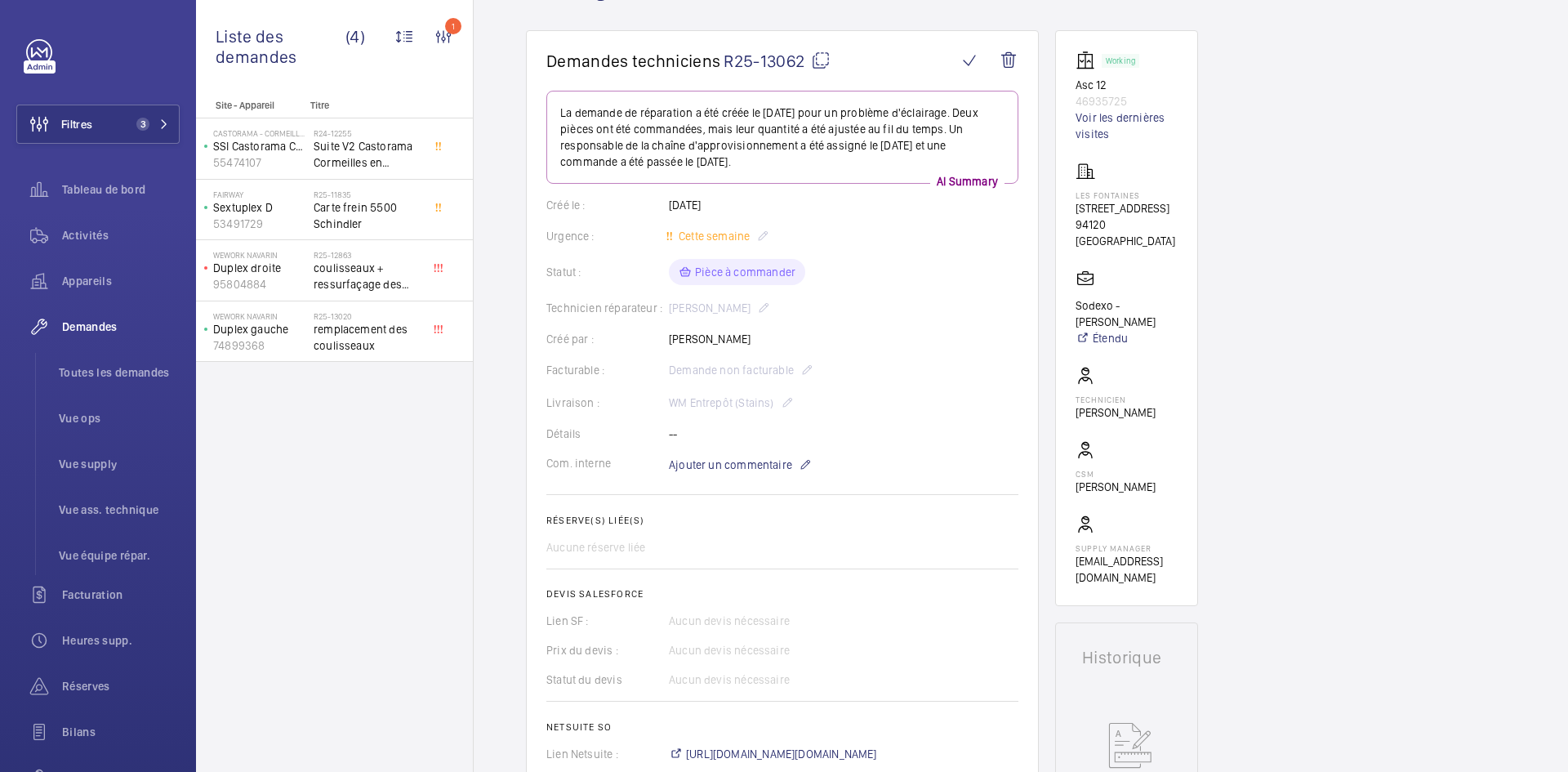
scroll to position [490, 0]
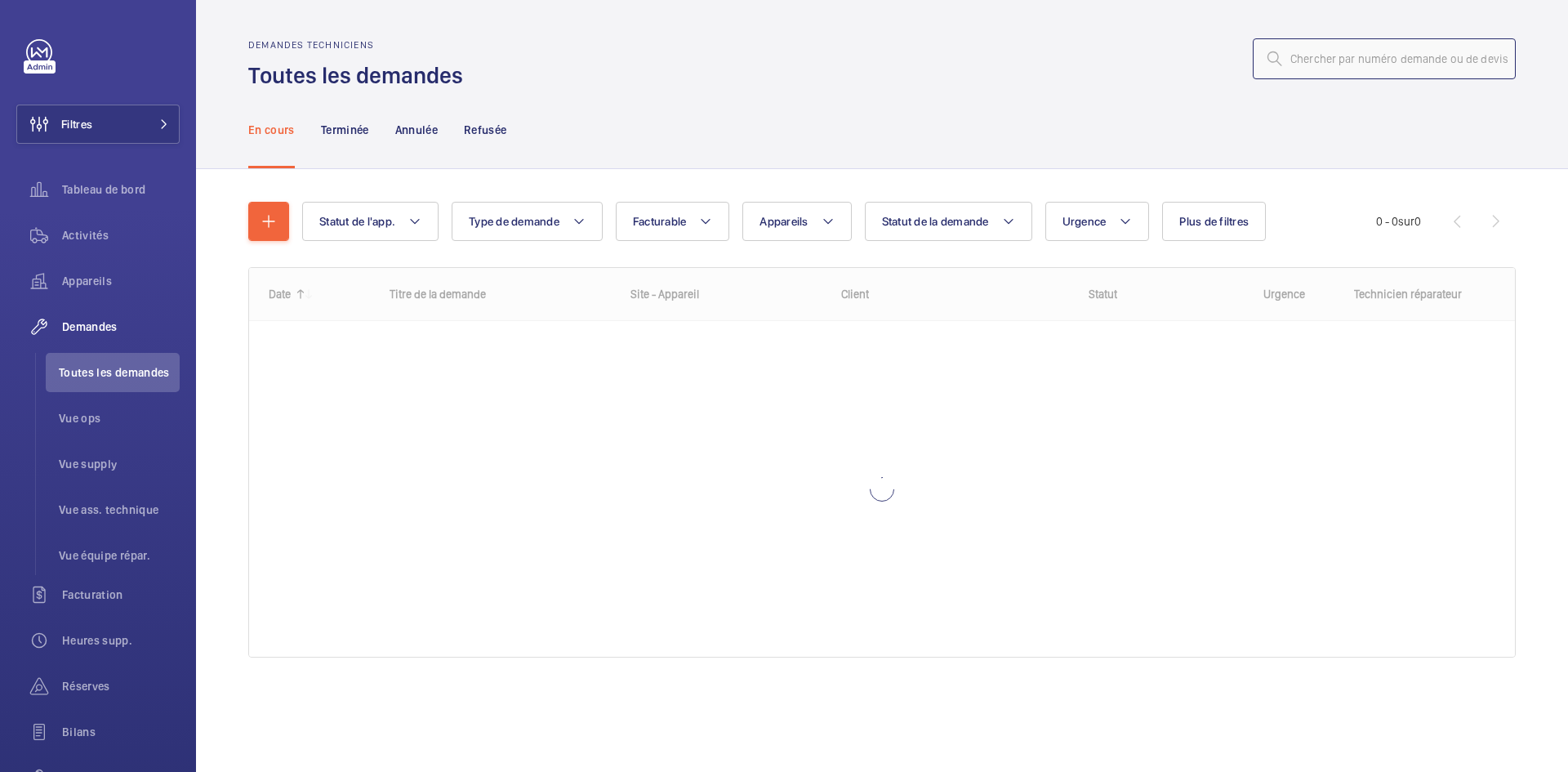
click at [1337, 59] on input "text" at bounding box center [1384, 58] width 263 height 41
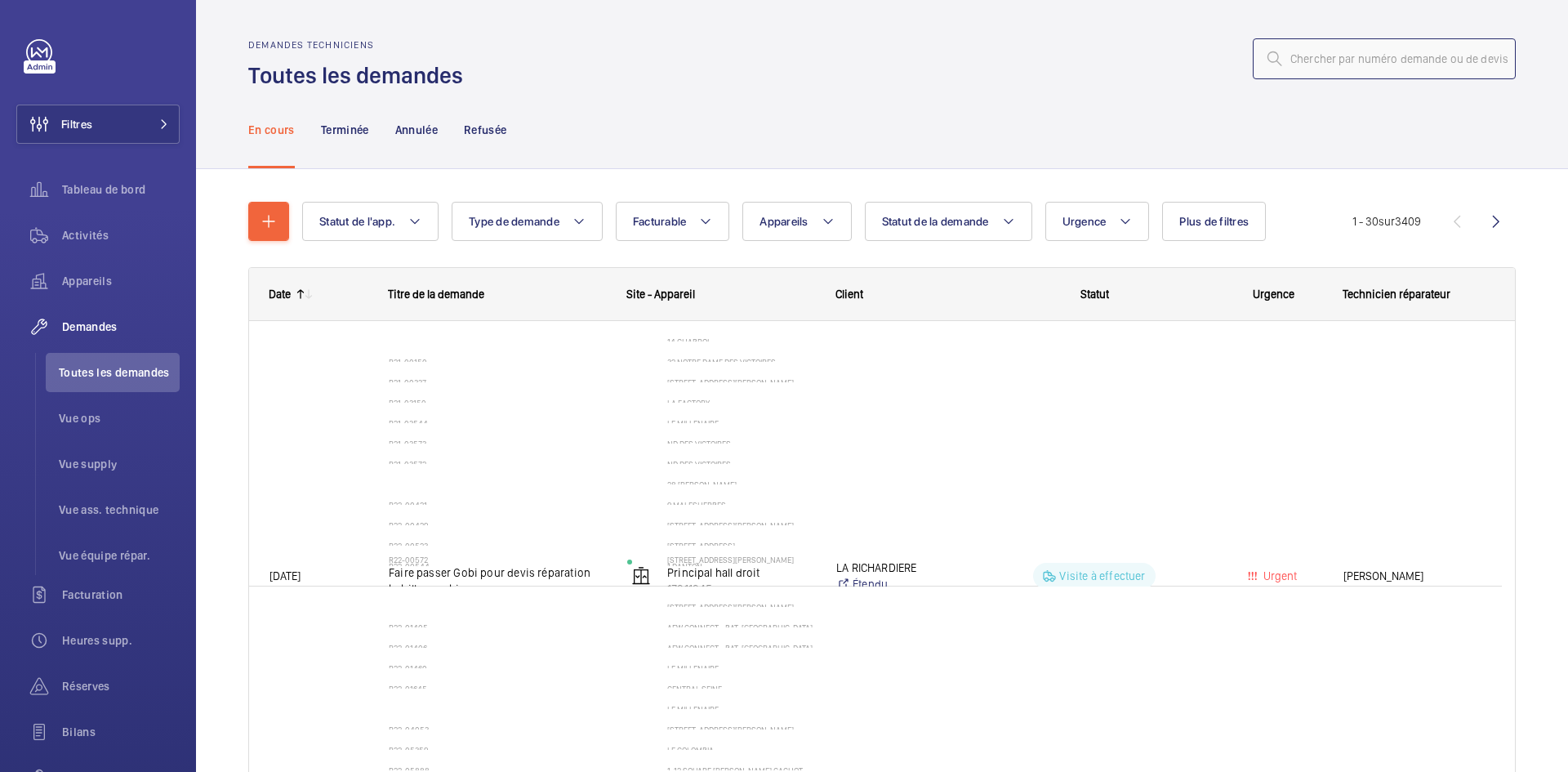
paste input "R25_12856"
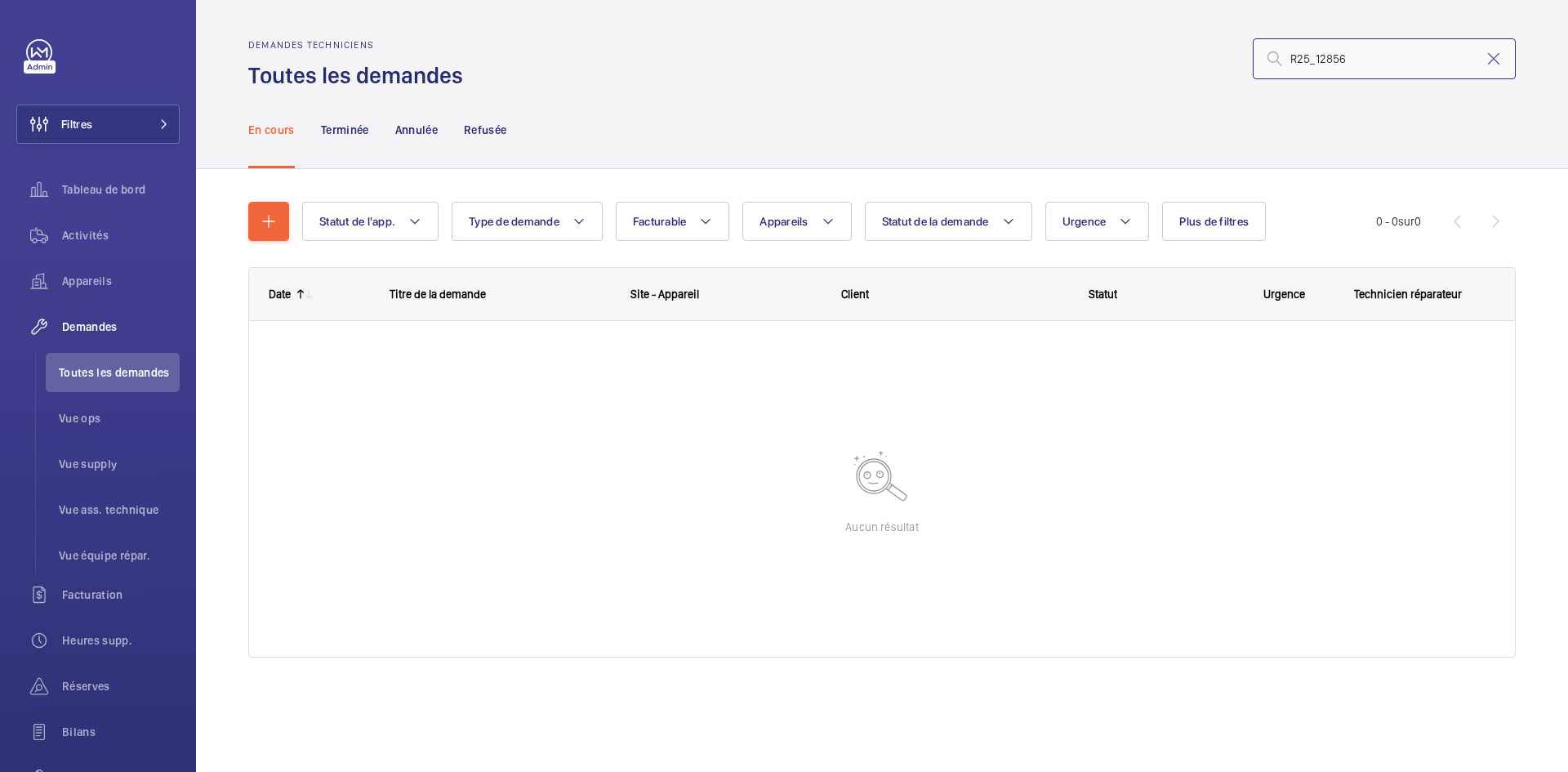
click at [1317, 56] on input "R25_12856" at bounding box center [1384, 58] width 263 height 41
click at [1314, 55] on input "R25_12856" at bounding box center [1384, 58] width 263 height 41
type input "R25-12856"
click at [350, 132] on p "Terminée" at bounding box center [345, 130] width 49 height 16
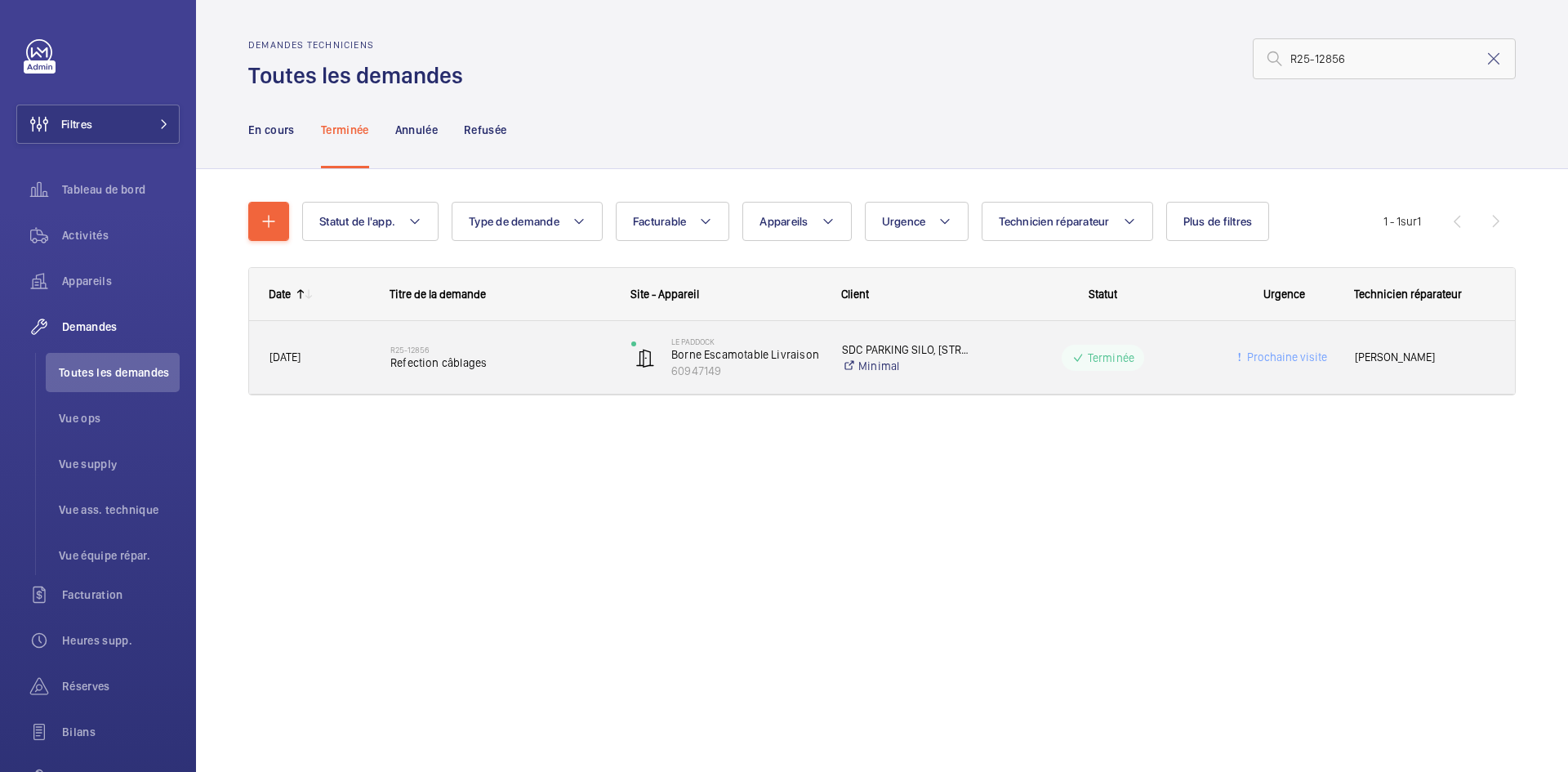
click at [330, 359] on span "[DATE]" at bounding box center [319, 357] width 100 height 19
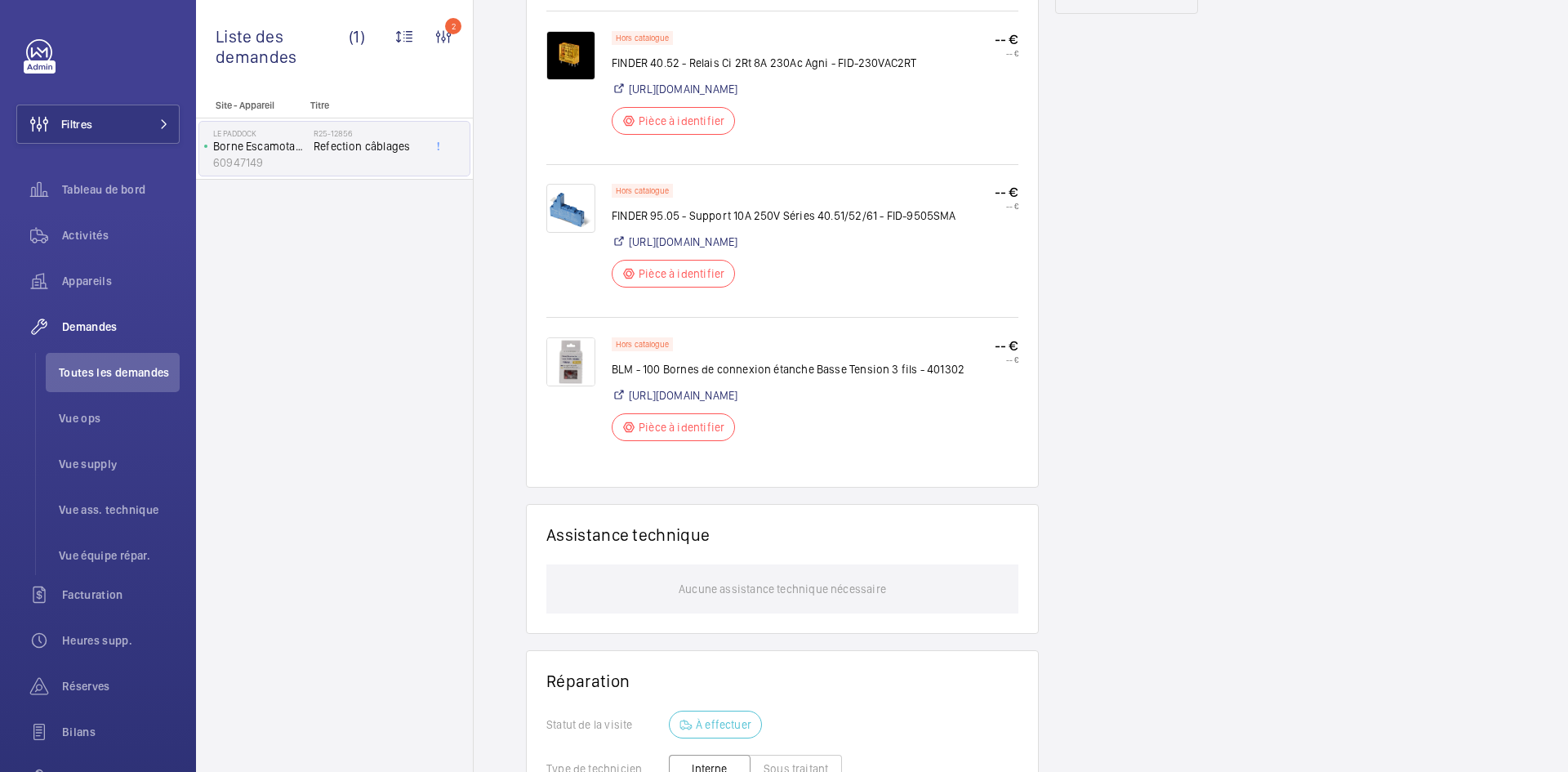
scroll to position [980, 0]
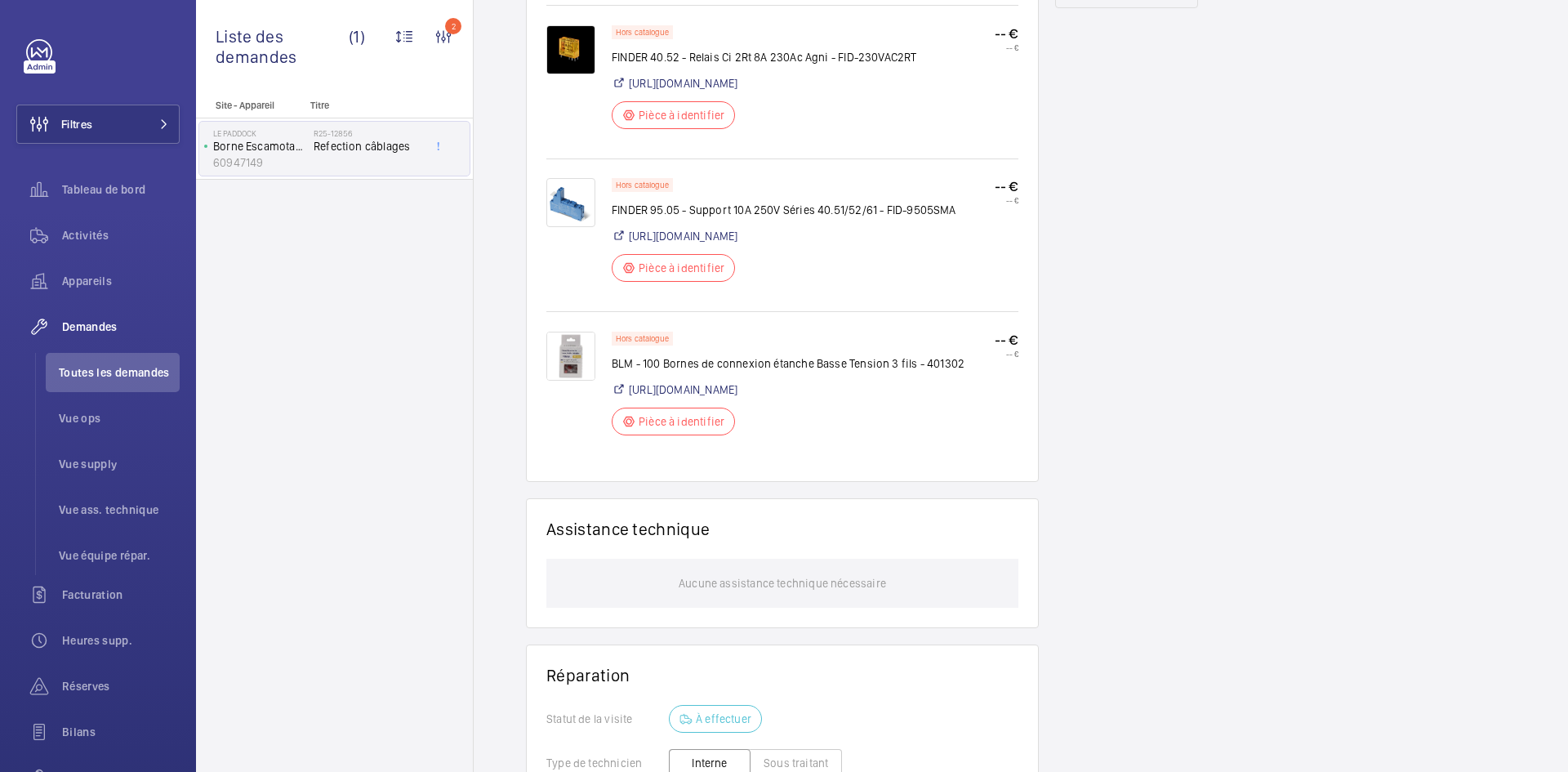
click at [579, 375] on img at bounding box center [570, 355] width 49 height 49
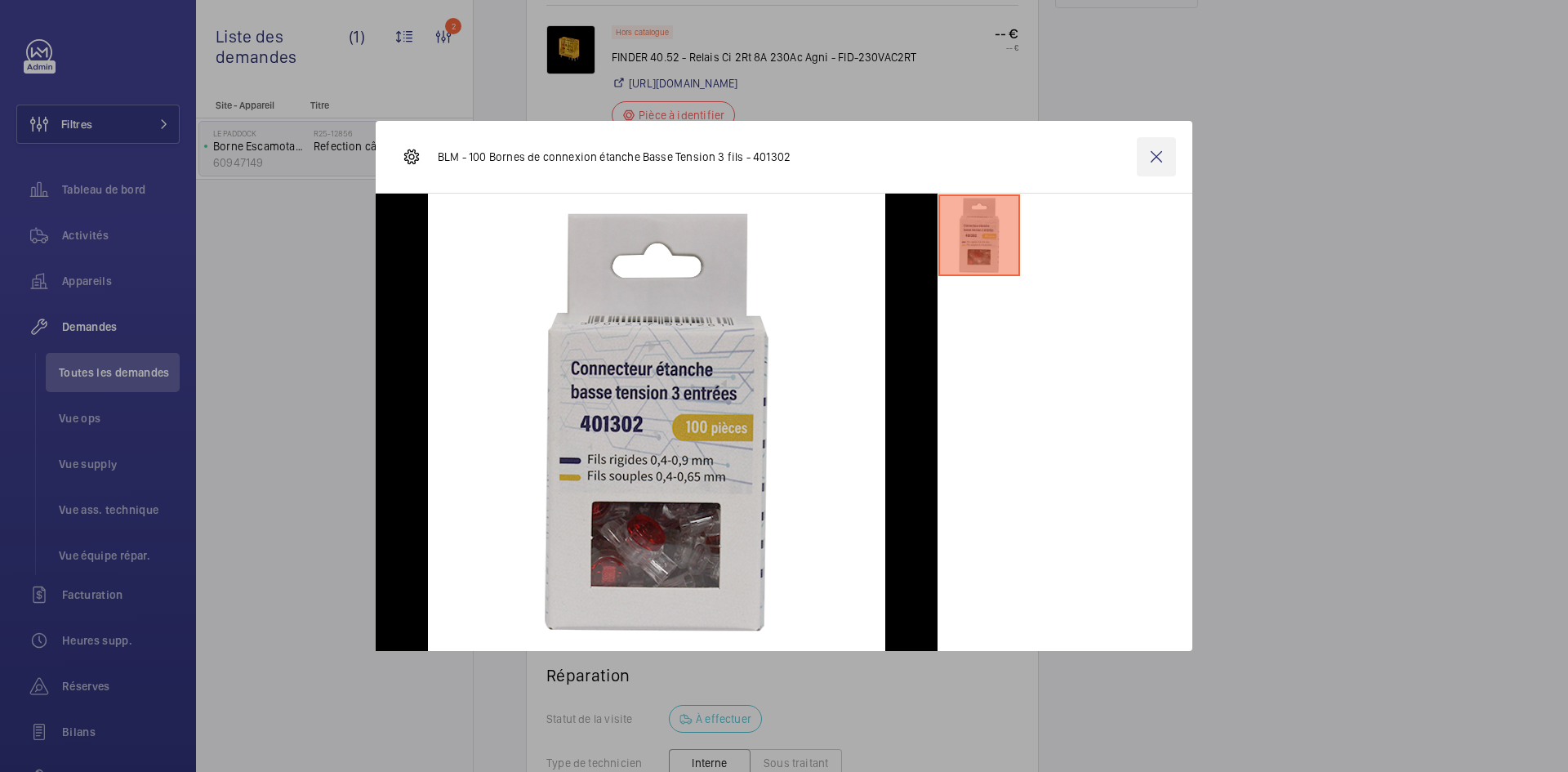
click at [1165, 156] on wm-front-icon-button at bounding box center [1156, 156] width 39 height 39
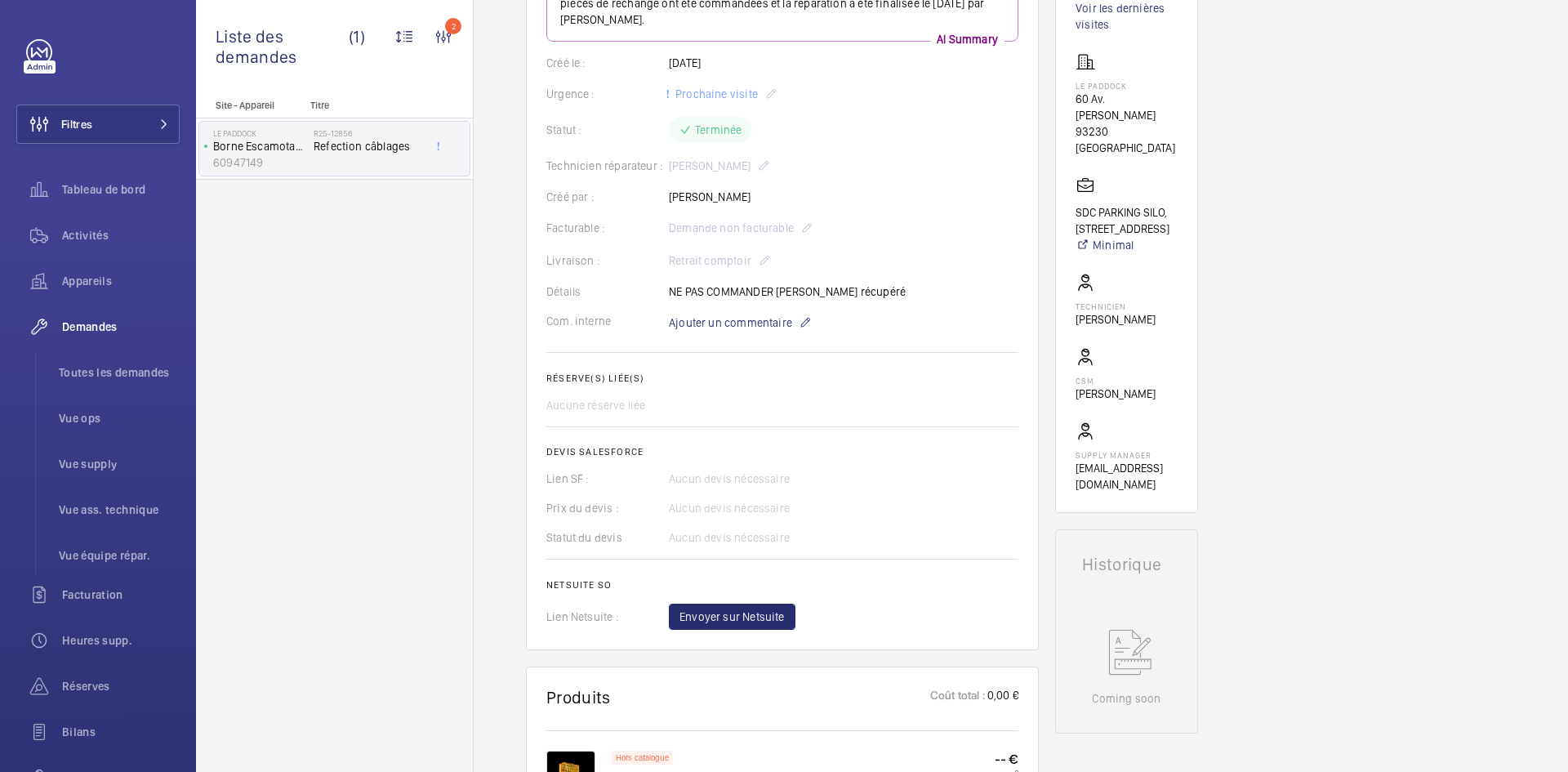
scroll to position [0, 0]
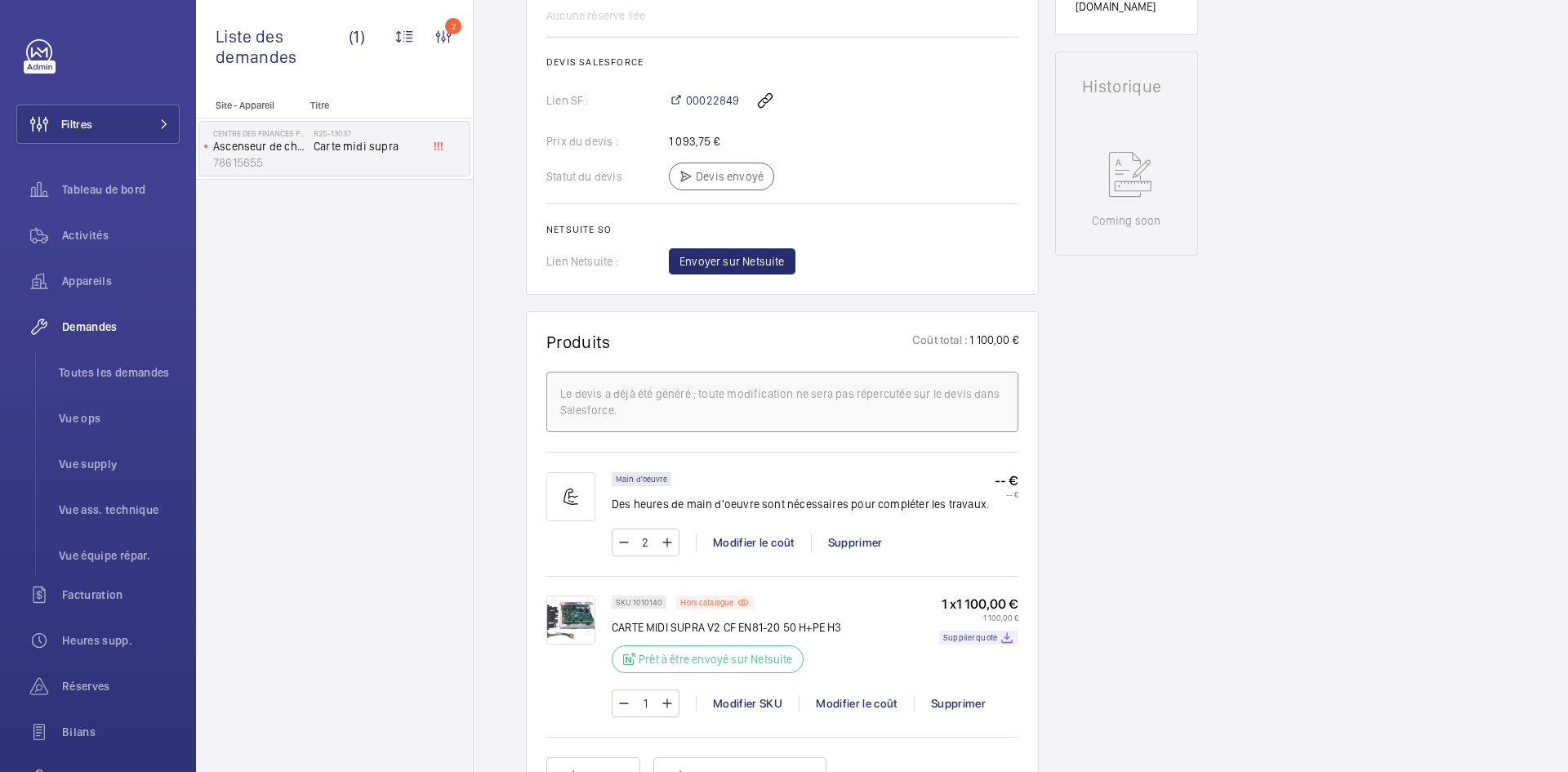
scroll to position [571, 0]
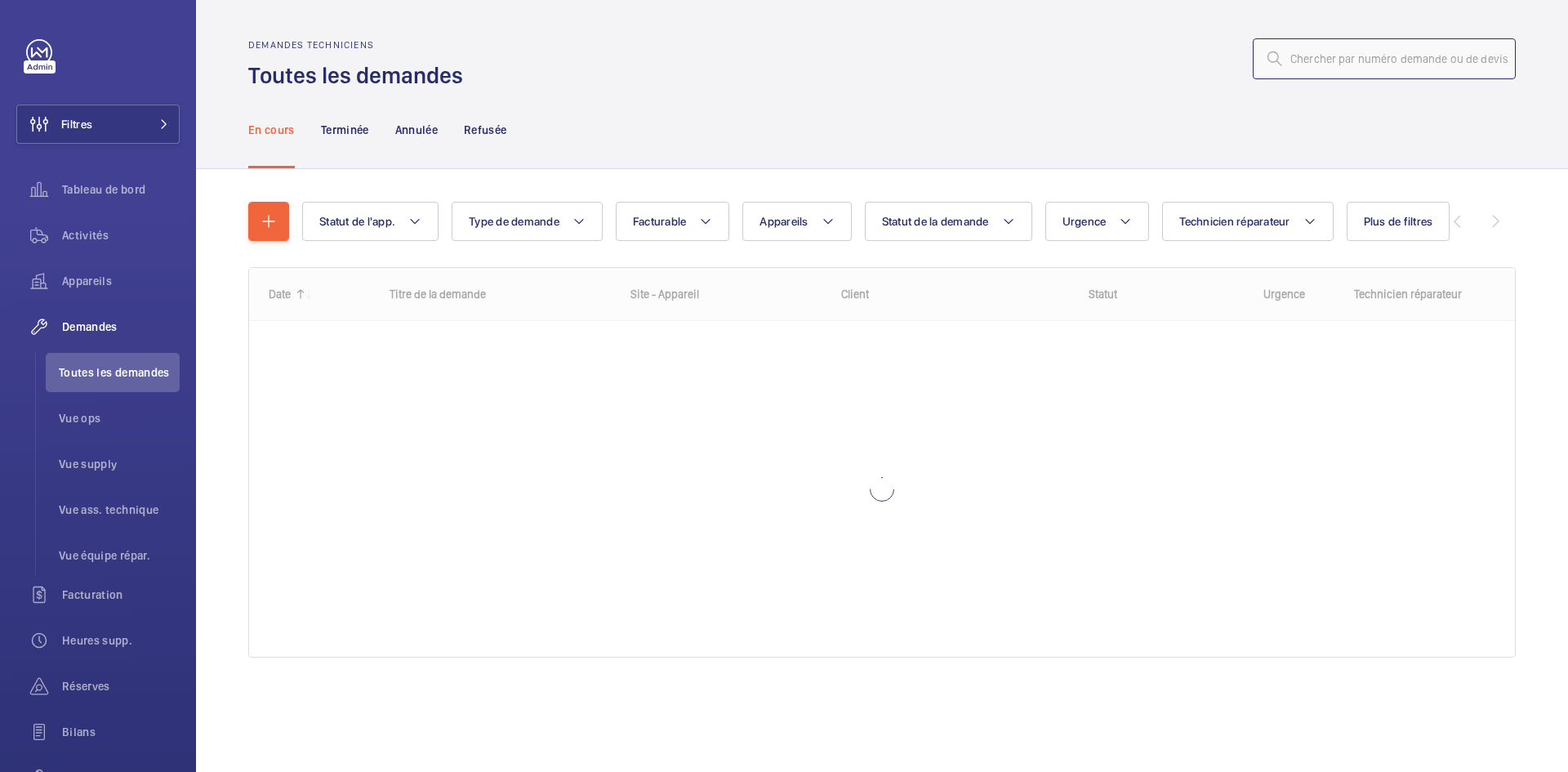
click at [1344, 66] on input "text" at bounding box center [1384, 58] width 263 height 41
paste input "R25-11763"
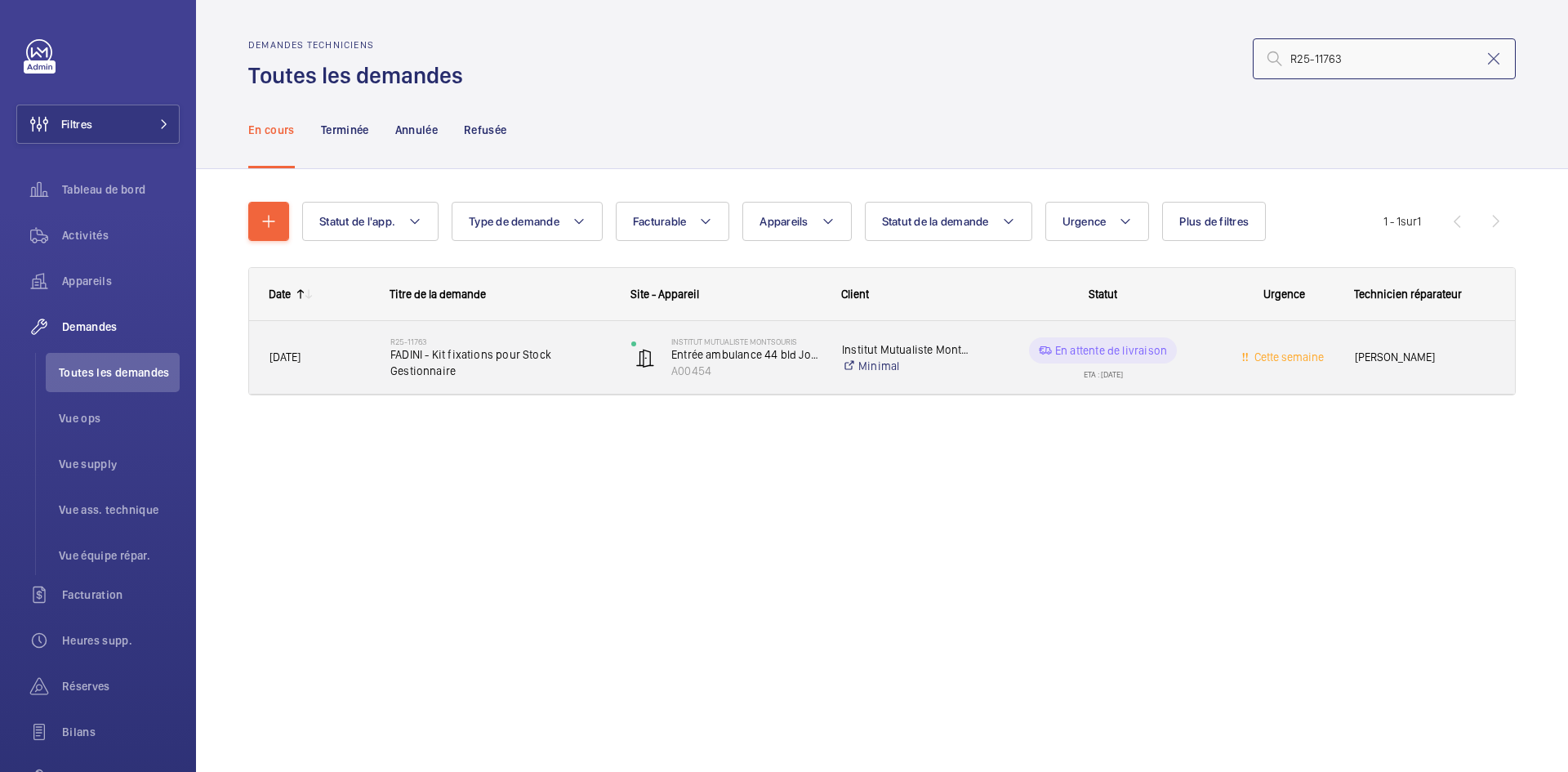
type input "R25-11763"
click at [360, 360] on span "[DATE]" at bounding box center [319, 357] width 100 height 19
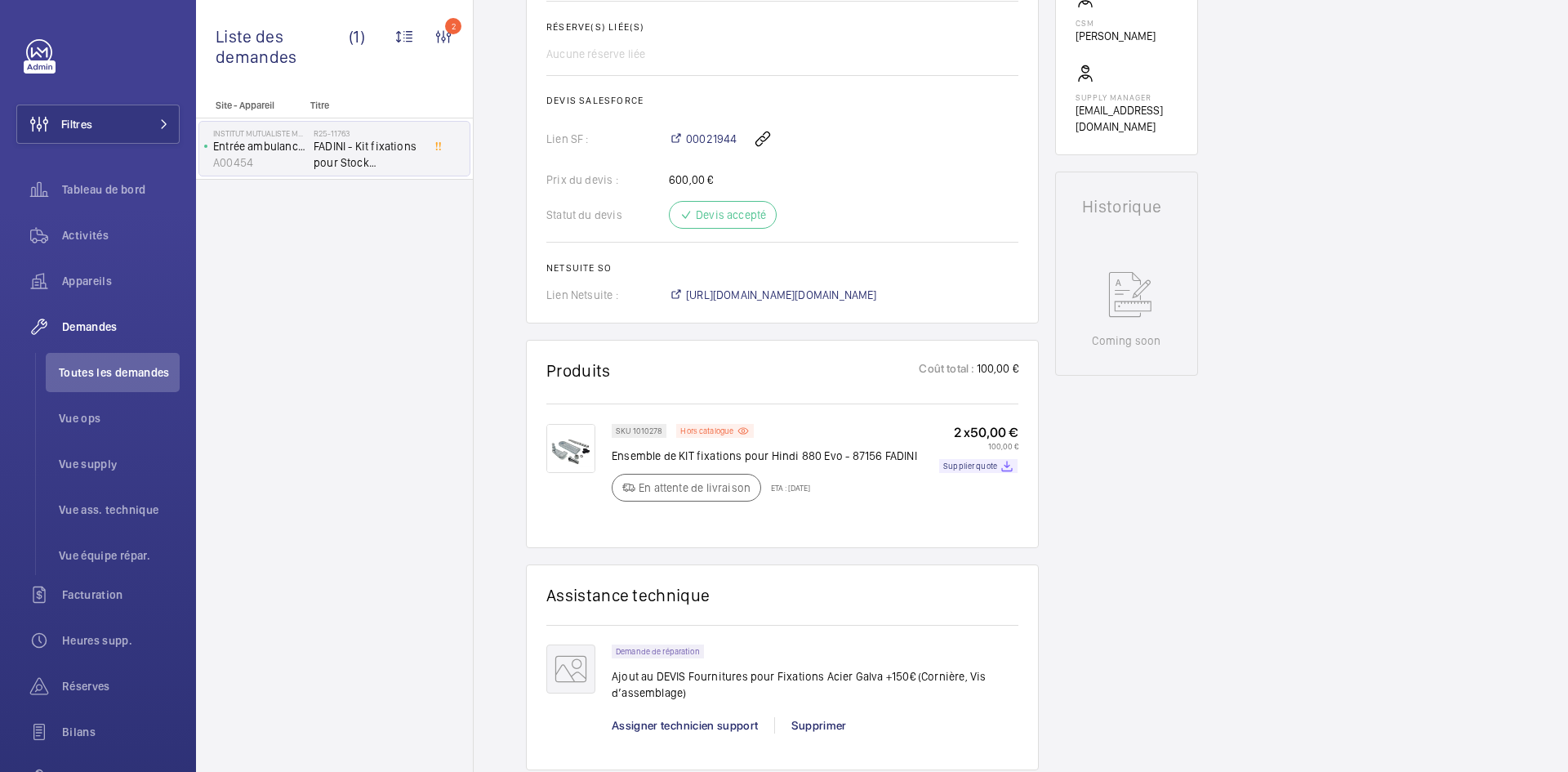
scroll to position [654, 0]
click at [877, 305] on span "[URL][DOMAIN_NAME][DOMAIN_NAME]" at bounding box center [782, 296] width 191 height 16
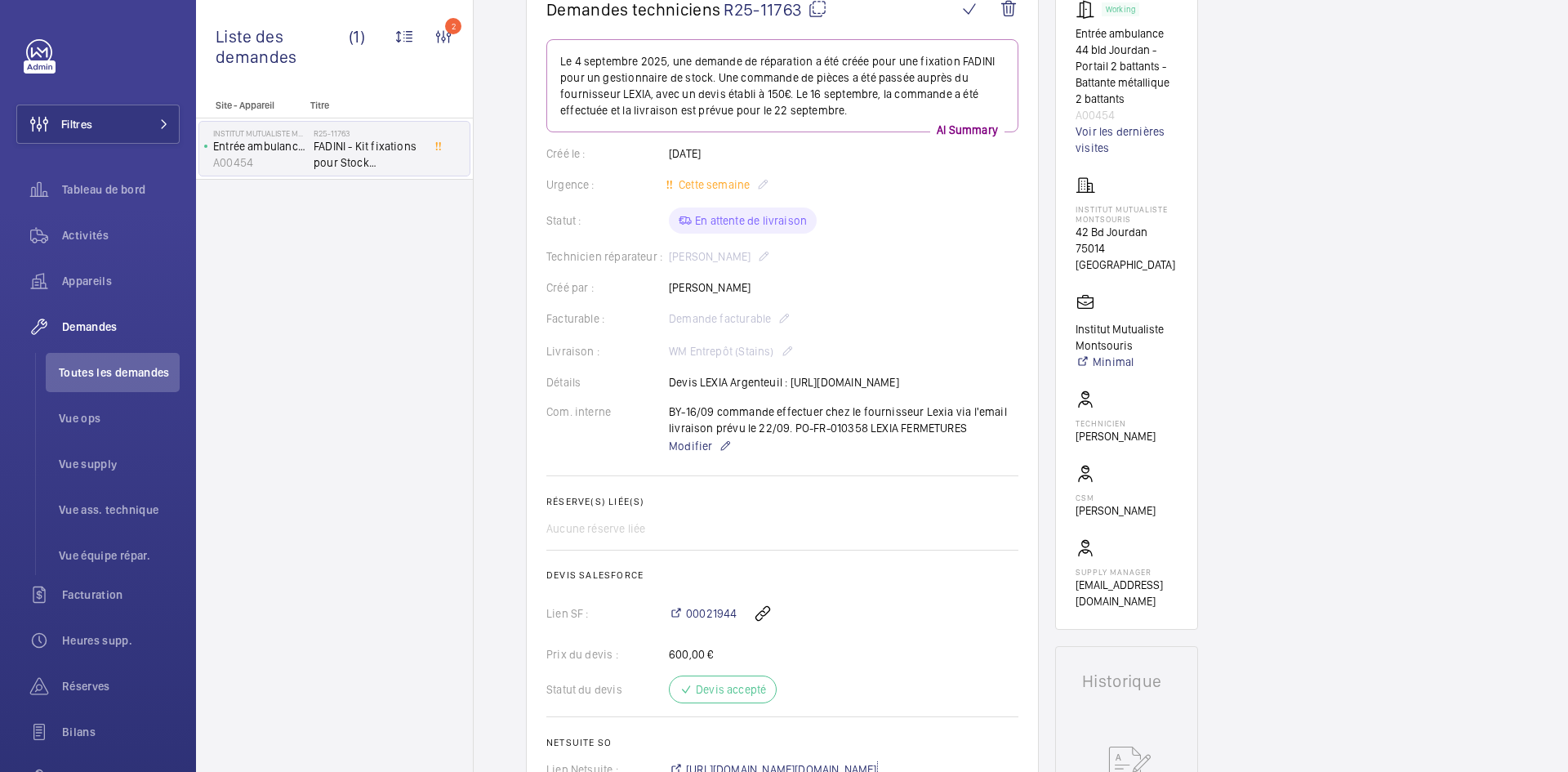
scroll to position [0, 0]
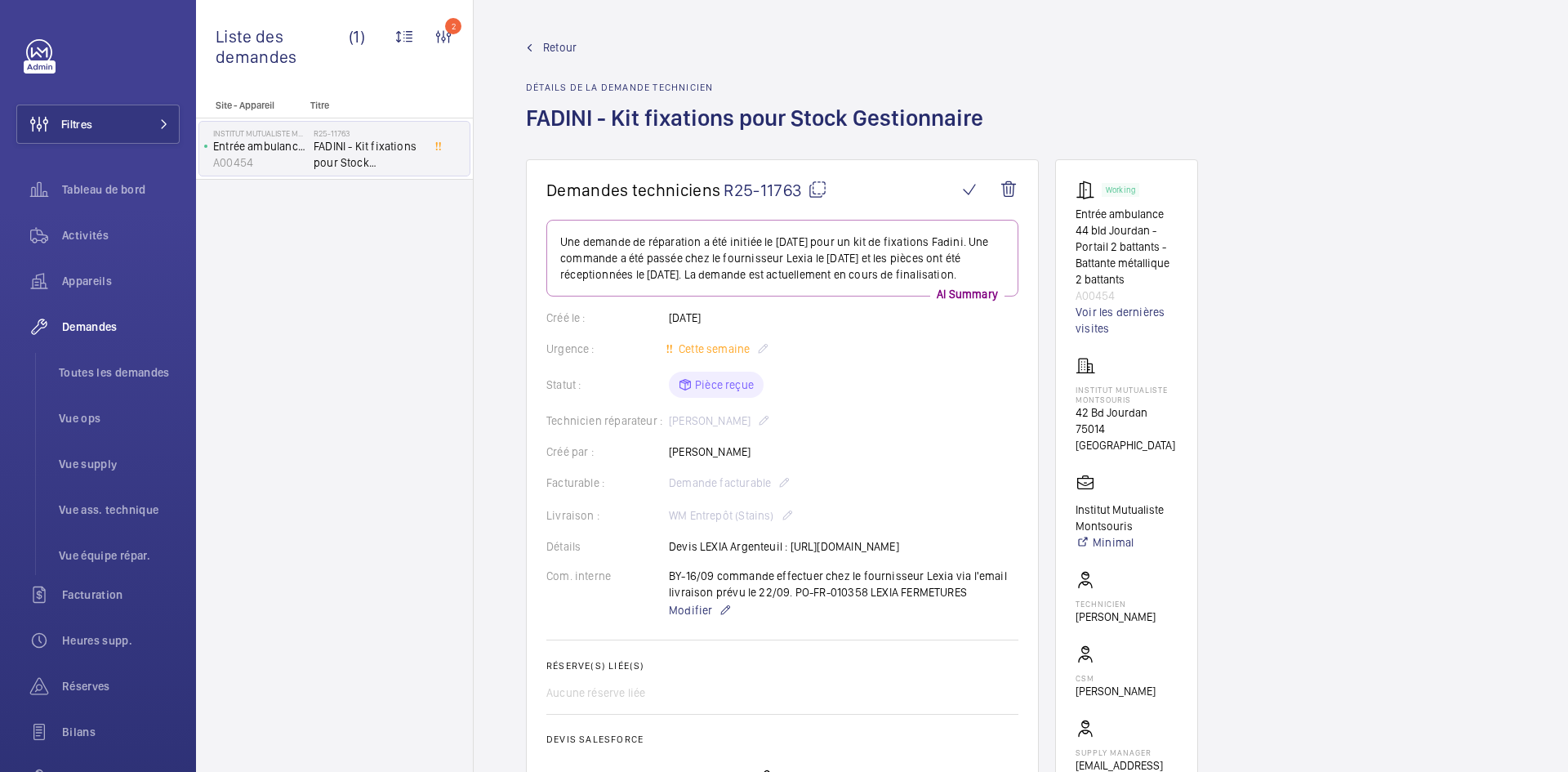
click at [564, 49] on span "Retour" at bounding box center [560, 47] width 34 height 16
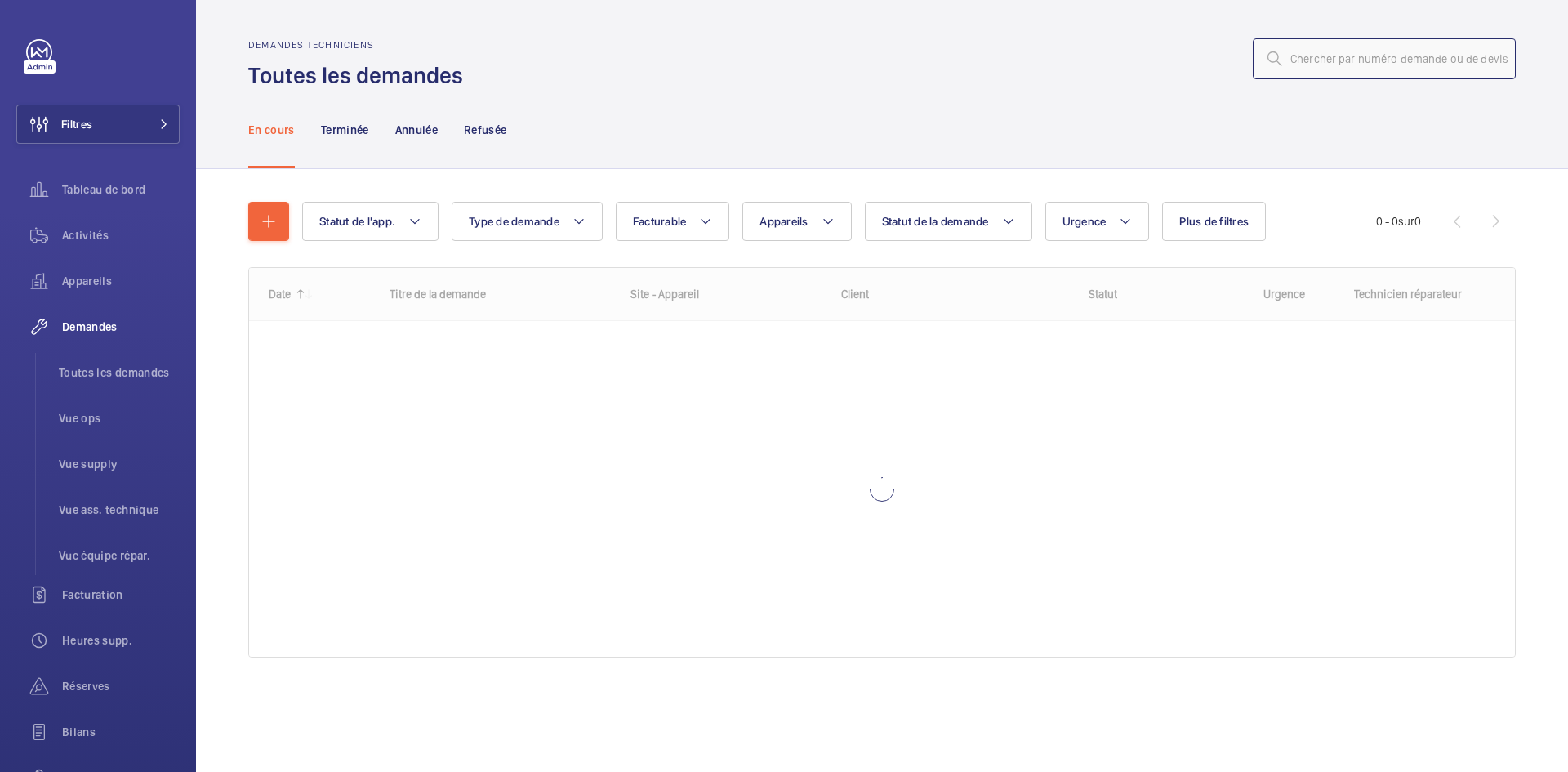
click at [1340, 61] on input "text" at bounding box center [1384, 58] width 263 height 41
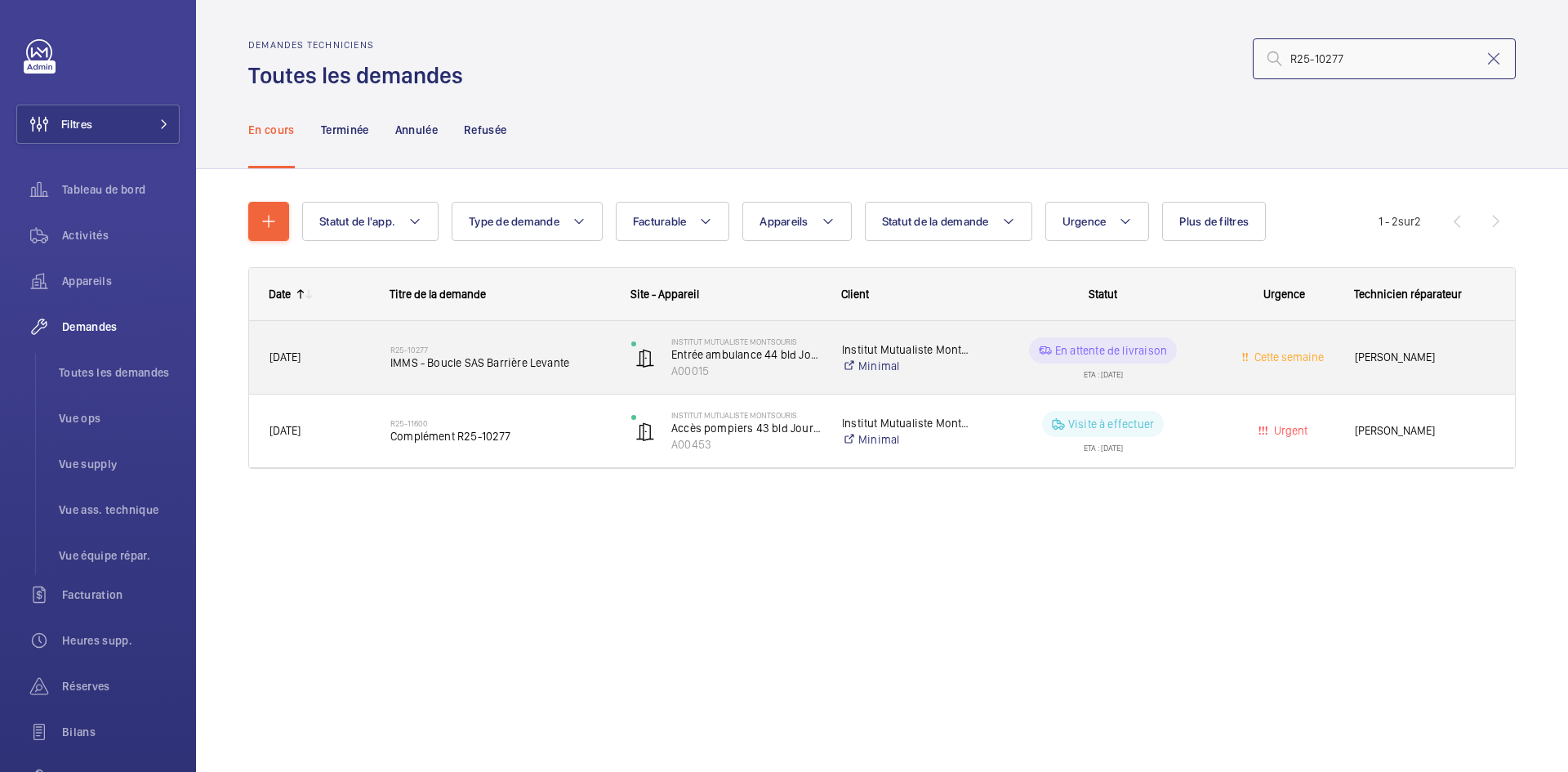
type input "R25-10277"
click at [345, 356] on span "[DATE]" at bounding box center [319, 357] width 100 height 19
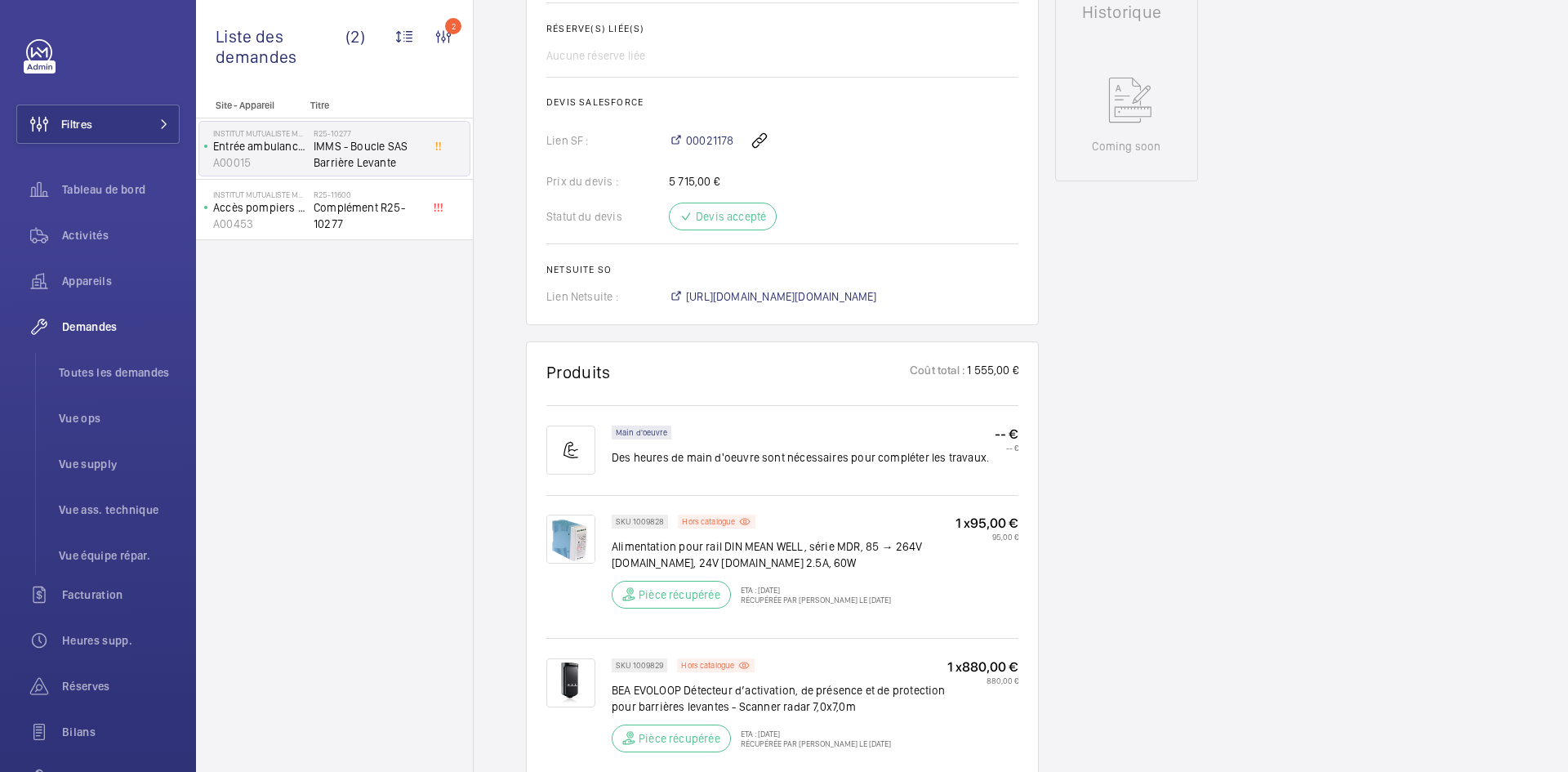
scroll to position [882, 0]
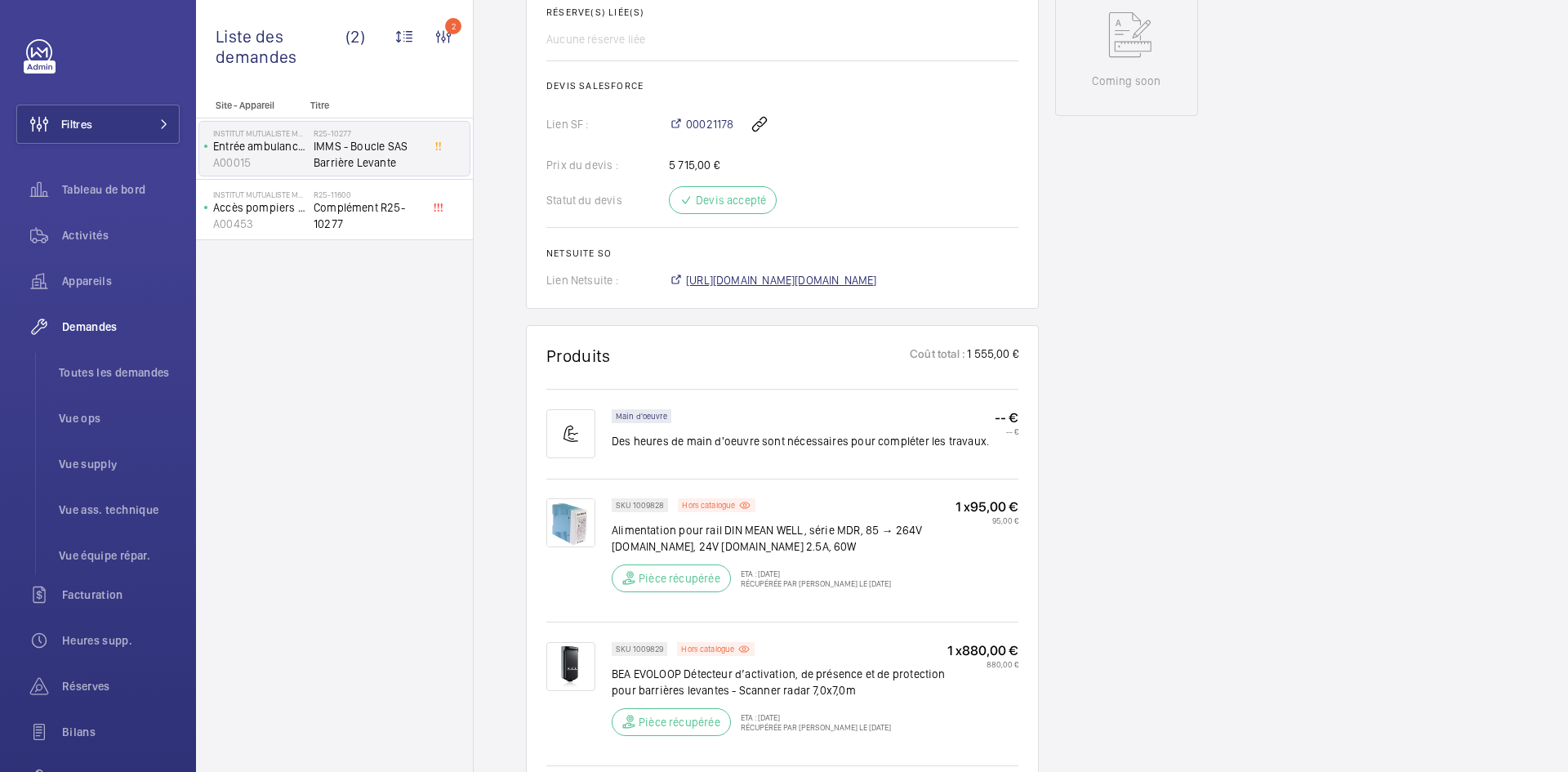
click at [877, 276] on span "[URL][DOMAIN_NAME][DOMAIN_NAME]" at bounding box center [782, 280] width 191 height 16
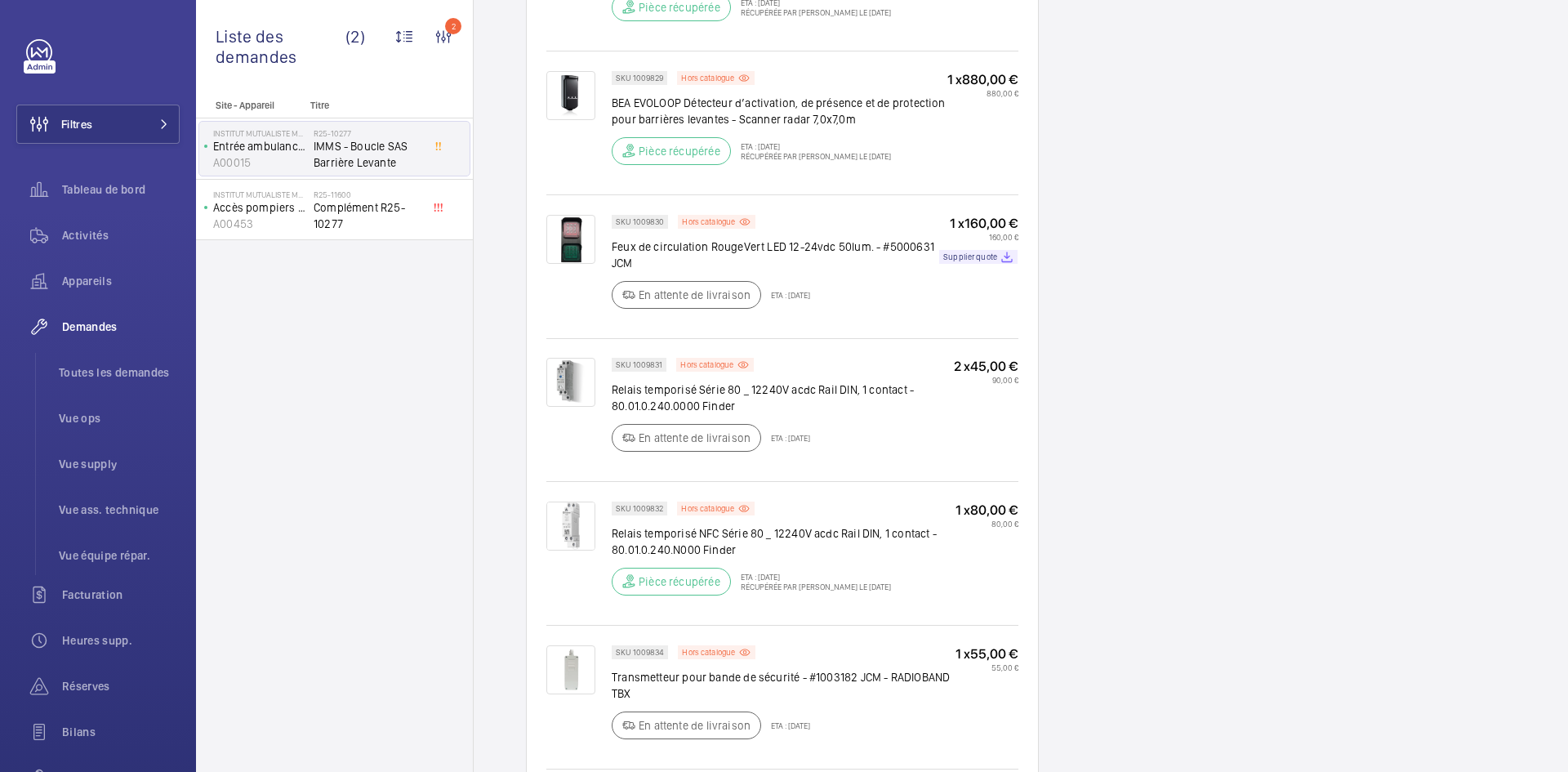
scroll to position [1454, 0]
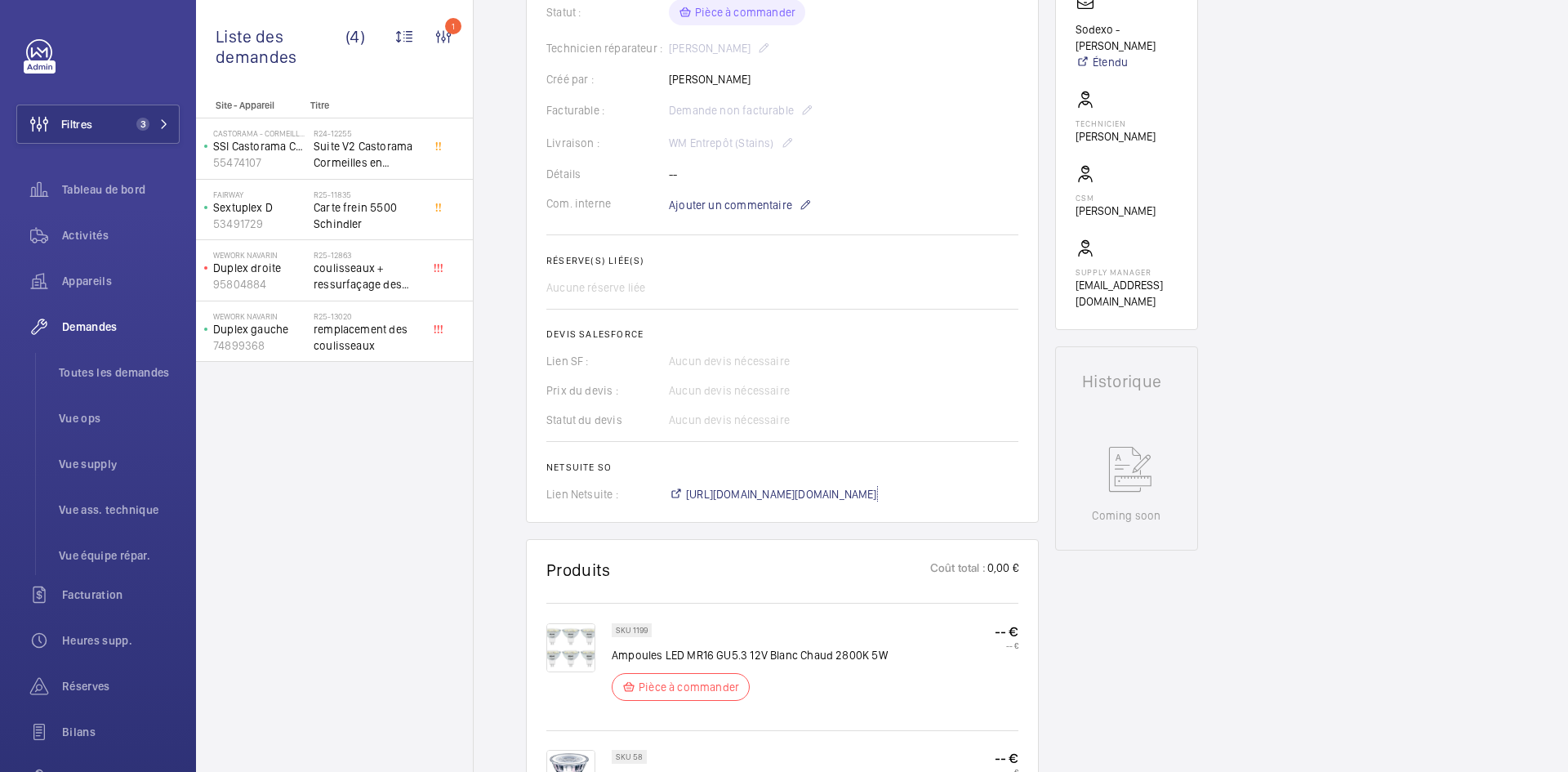
scroll to position [392, 0]
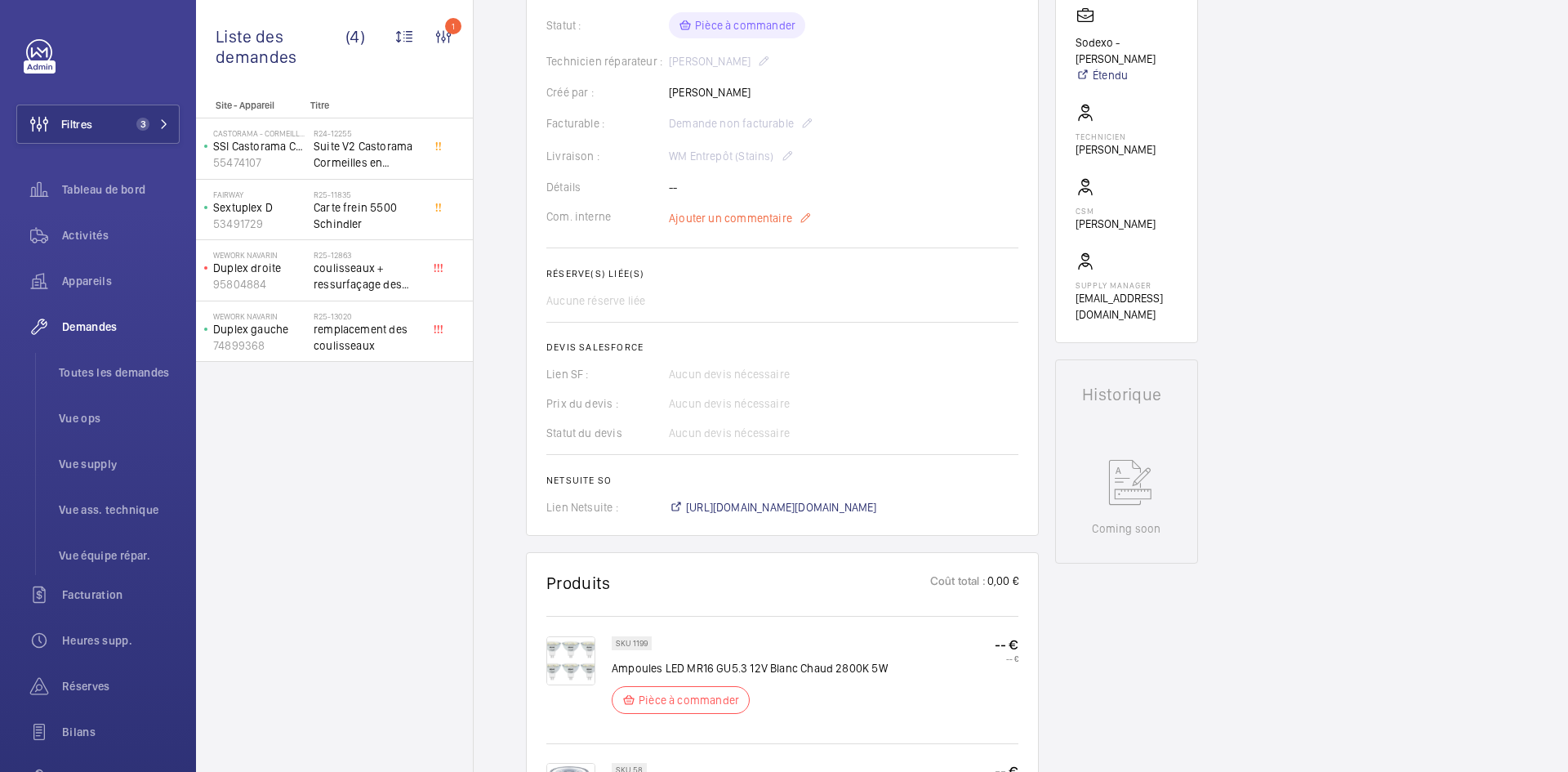
click at [743, 214] on span "Ajouter un commentaire" at bounding box center [731, 218] width 124 height 16
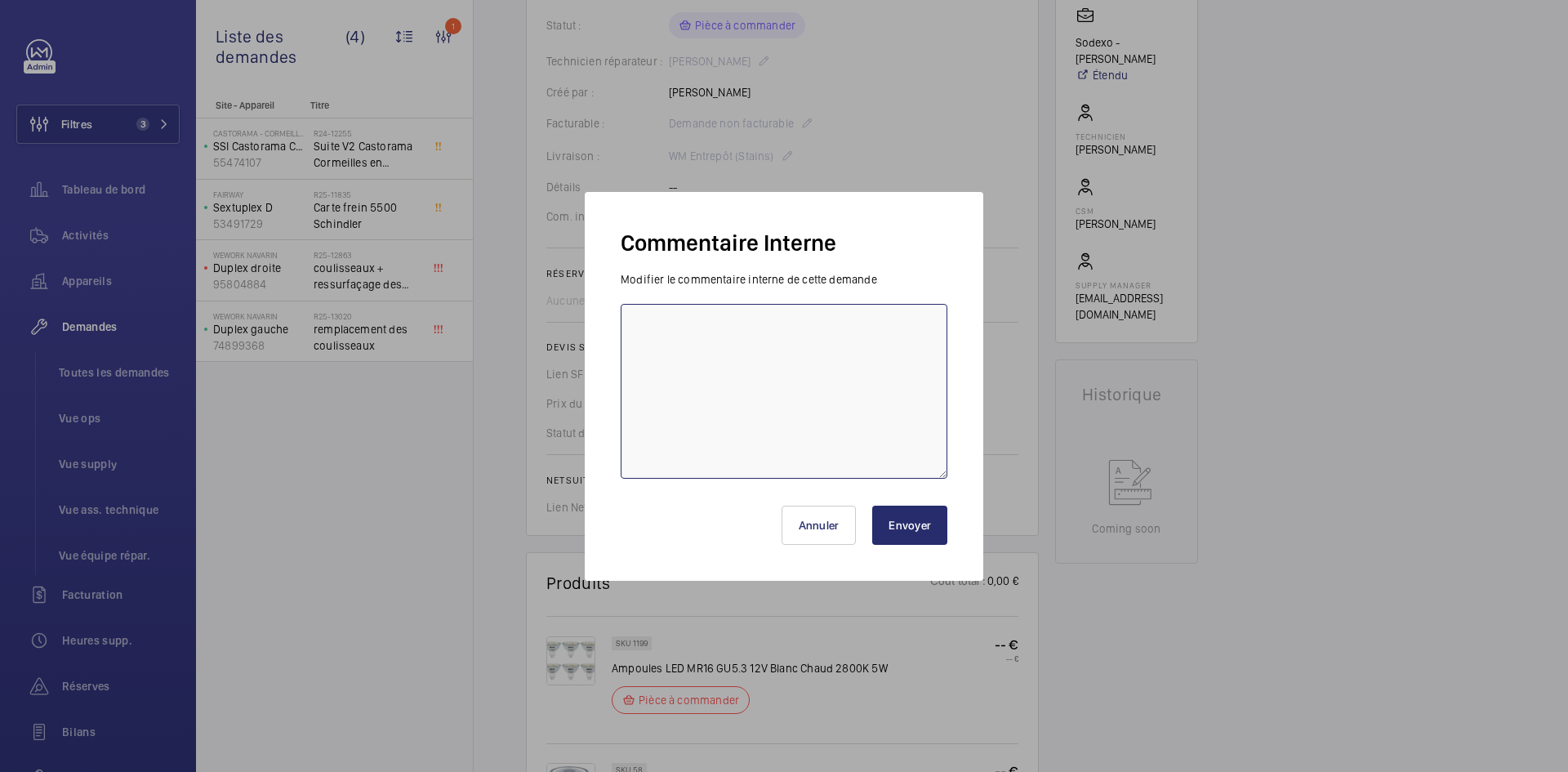
click at [687, 325] on textarea at bounding box center [784, 391] width 327 height 175
paste textarea "BY-01/10 commande effectuer chez le fournisseur Amazon via le site livraison pr…"
type textarea "BY-01/10 commande effectuer chez le fournisseur Amazon via le site livraison pr…"
click at [913, 528] on button "Envoyer" at bounding box center [909, 525] width 75 height 39
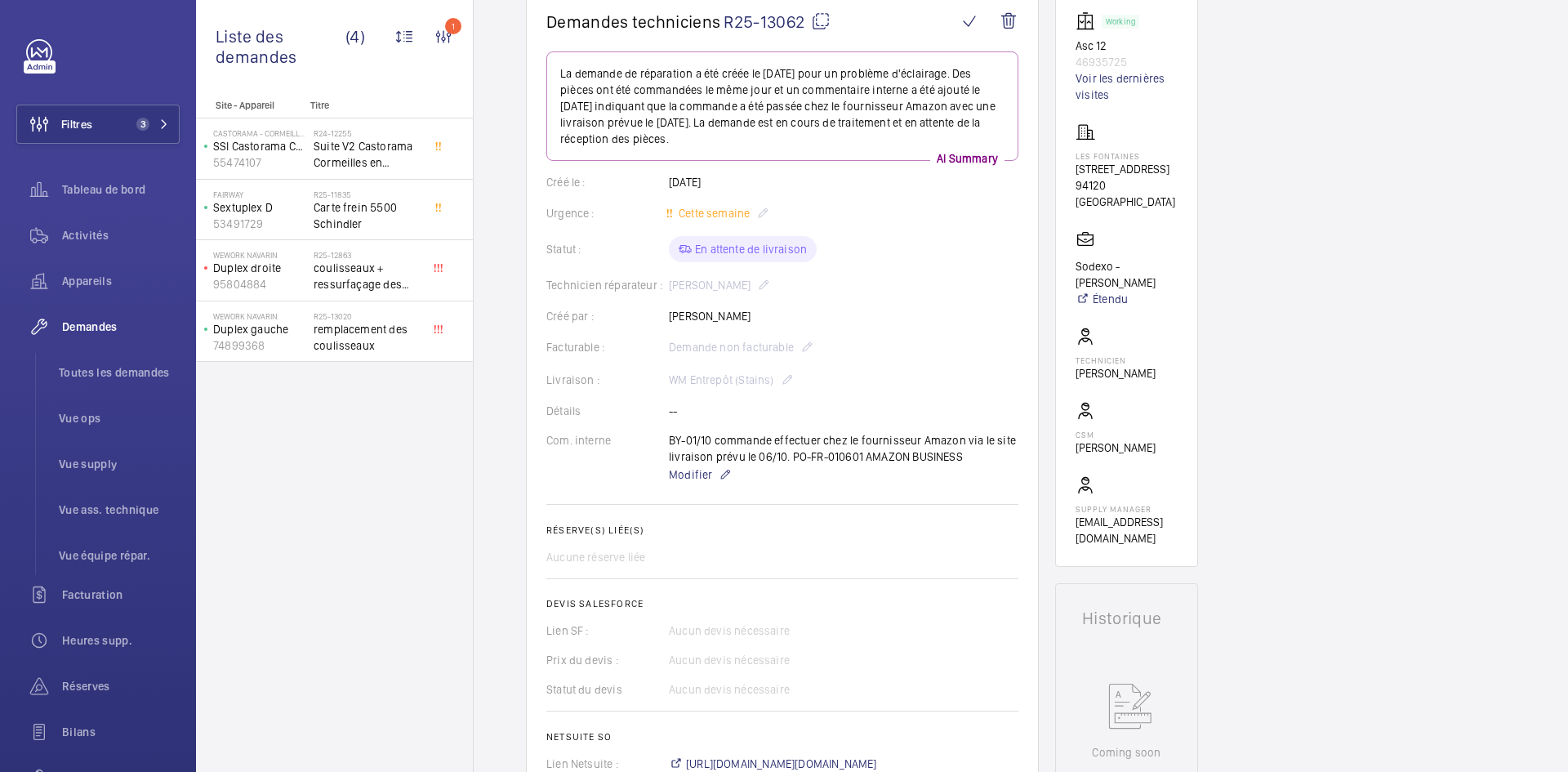
scroll to position [0, 0]
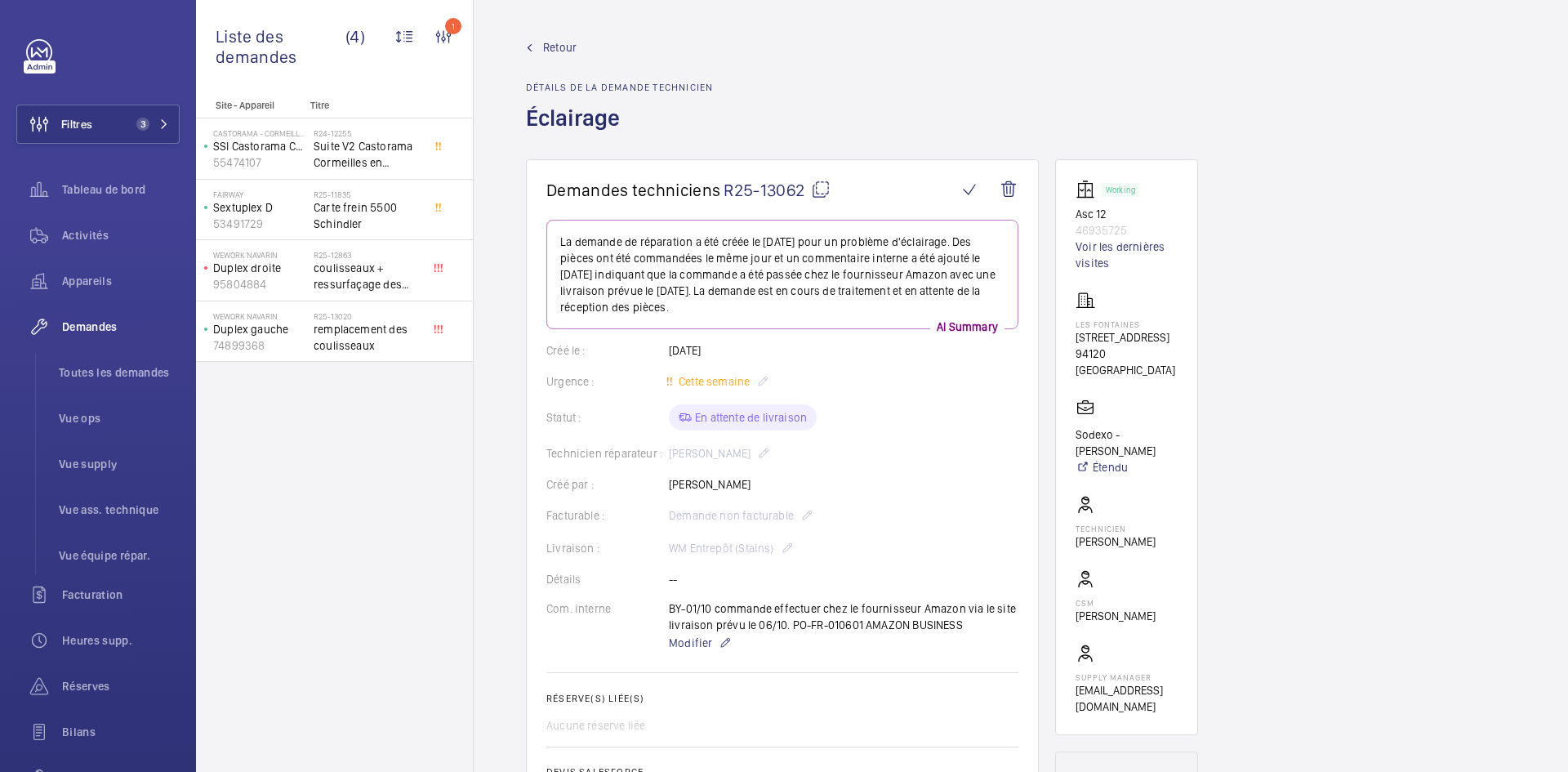
click at [561, 42] on span "Retour" at bounding box center [560, 47] width 34 height 16
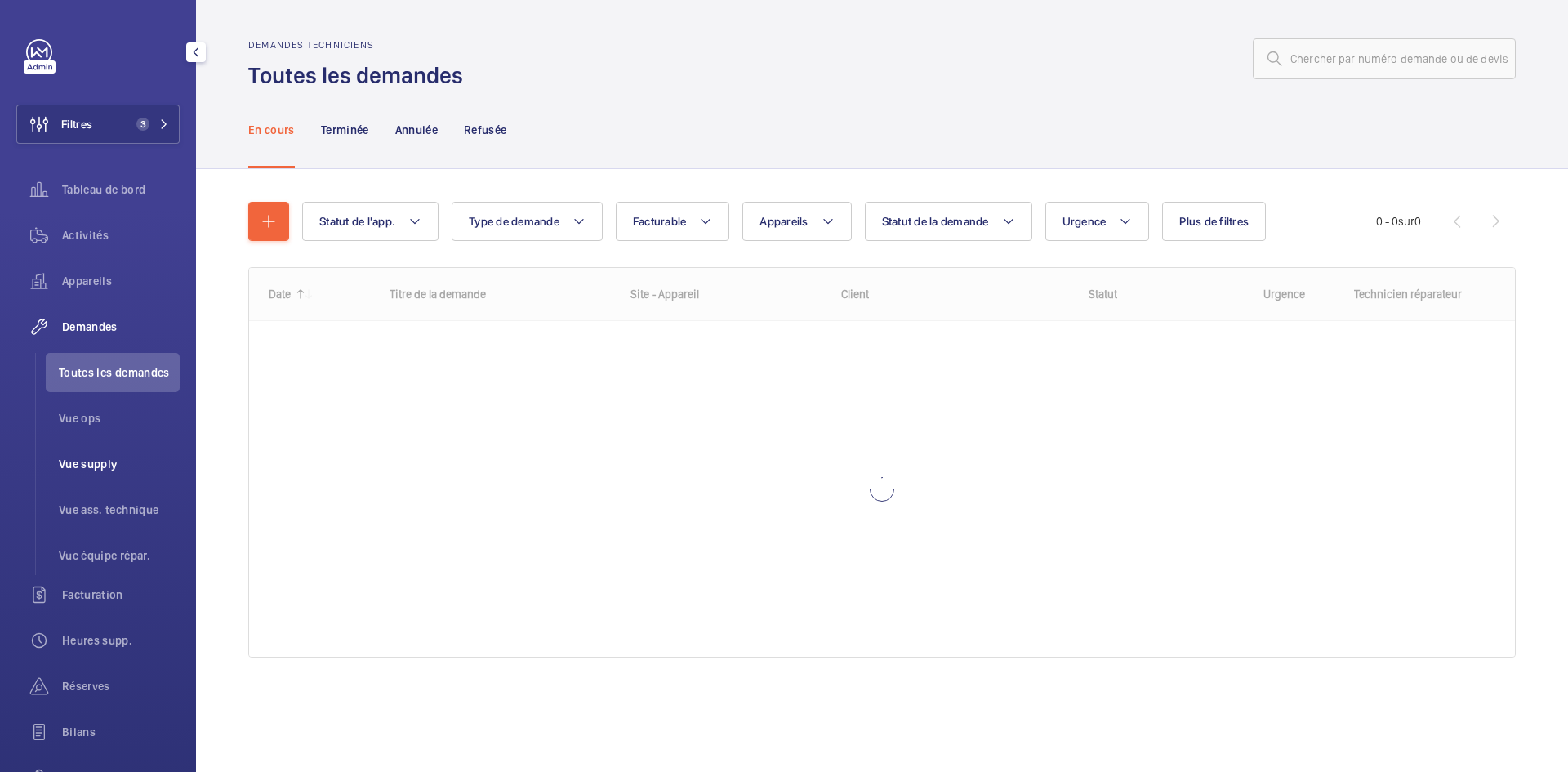
click at [103, 461] on span "Vue supply" at bounding box center [119, 464] width 121 height 16
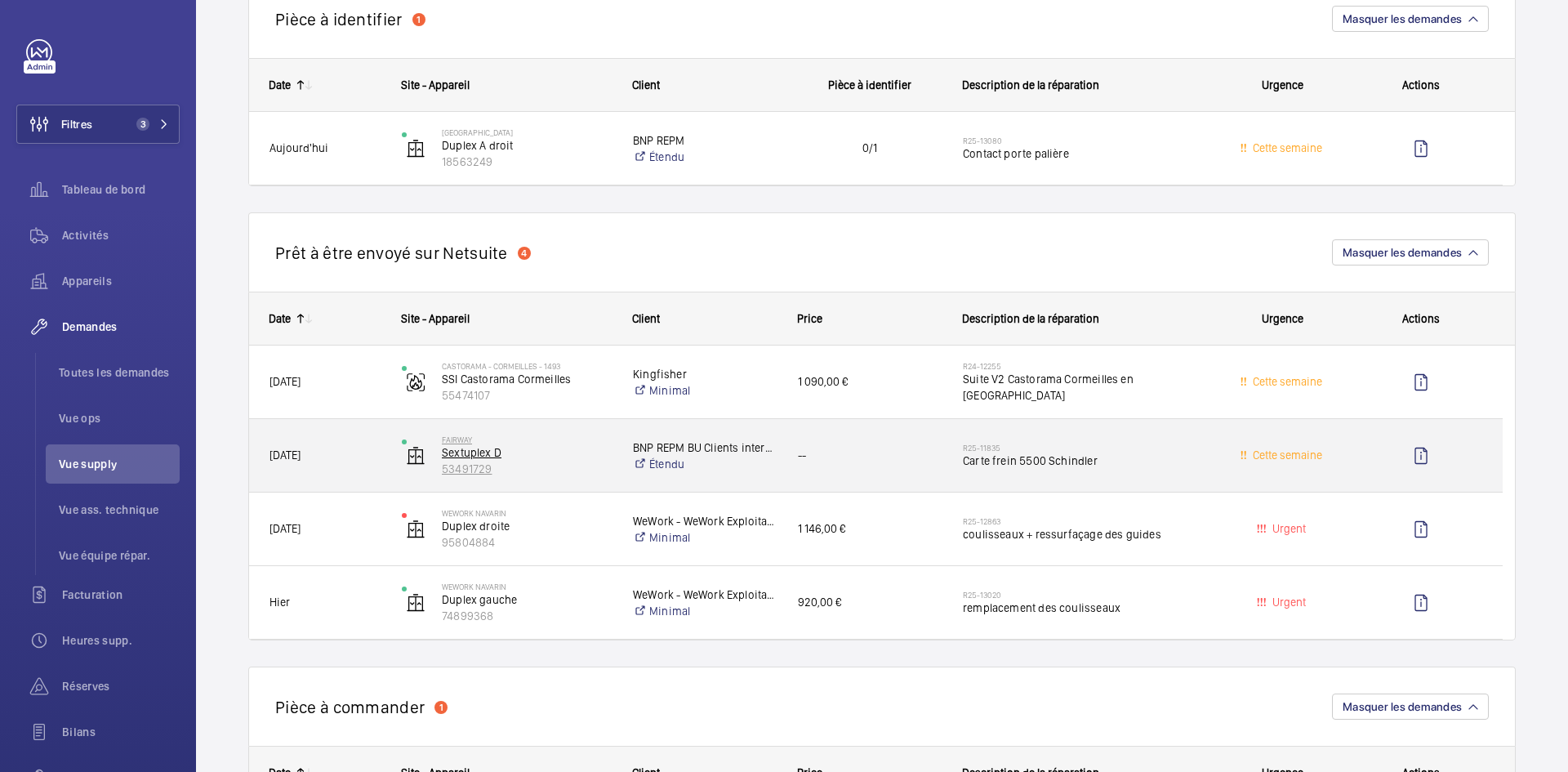
scroll to position [816, 0]
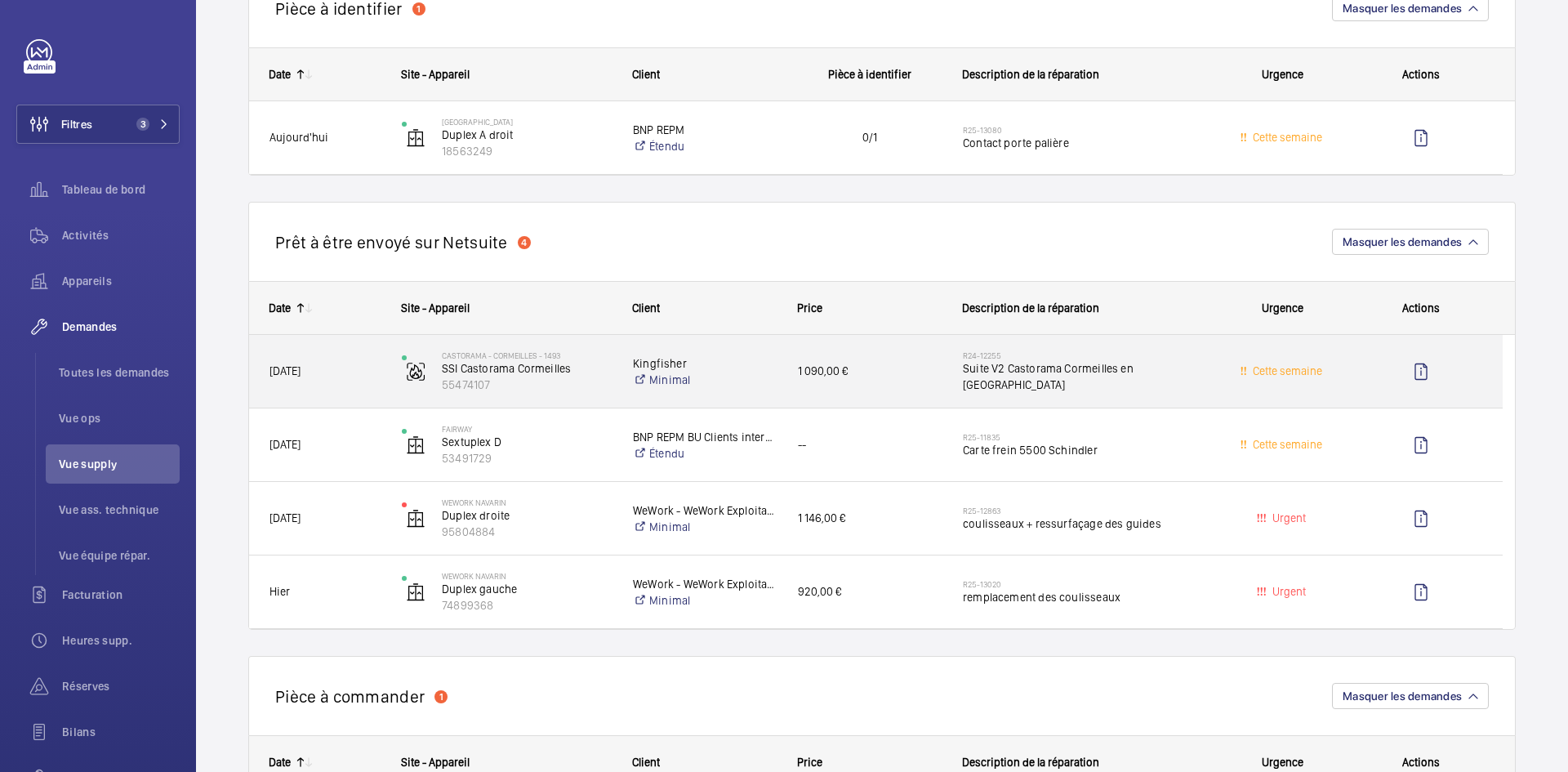
click at [381, 375] on div "[DATE]" at bounding box center [315, 371] width 133 height 72
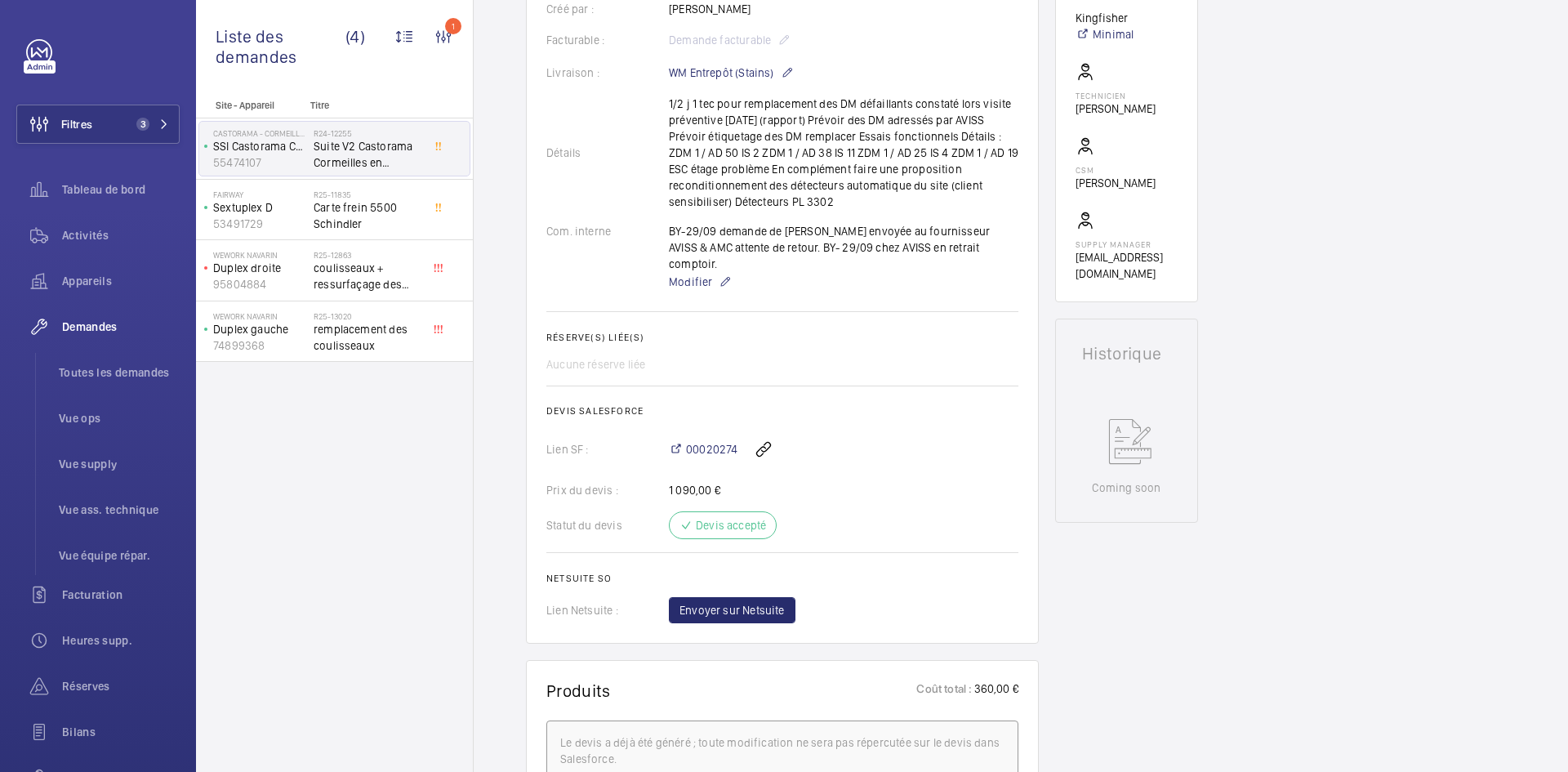
scroll to position [490, 0]
click at [779, 601] on span "Envoyer sur Netsuite" at bounding box center [731, 609] width 105 height 16
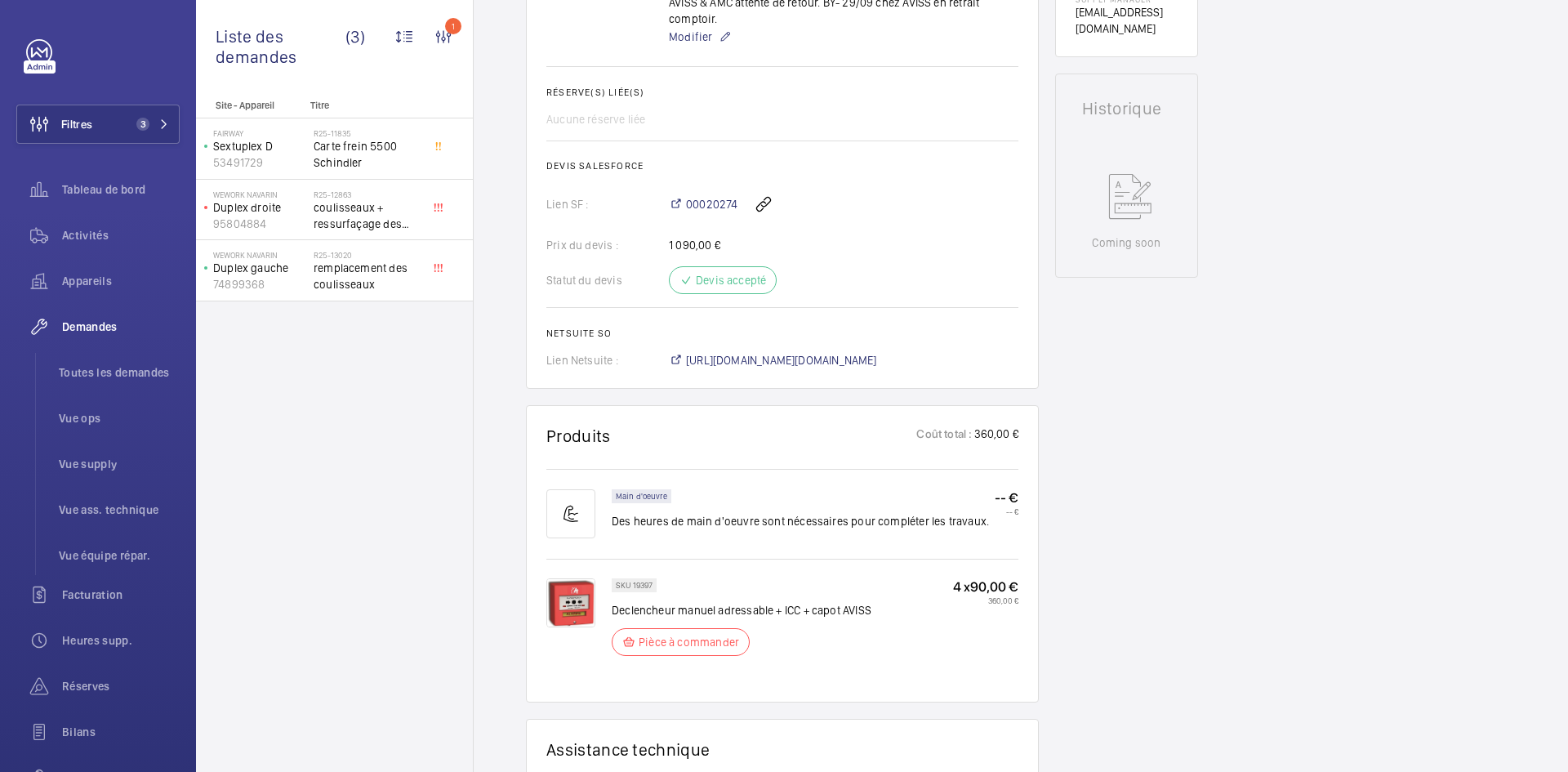
scroll to position [735, 0]
click at [774, 352] on span "[URL][DOMAIN_NAME][DOMAIN_NAME]" at bounding box center [782, 360] width 191 height 16
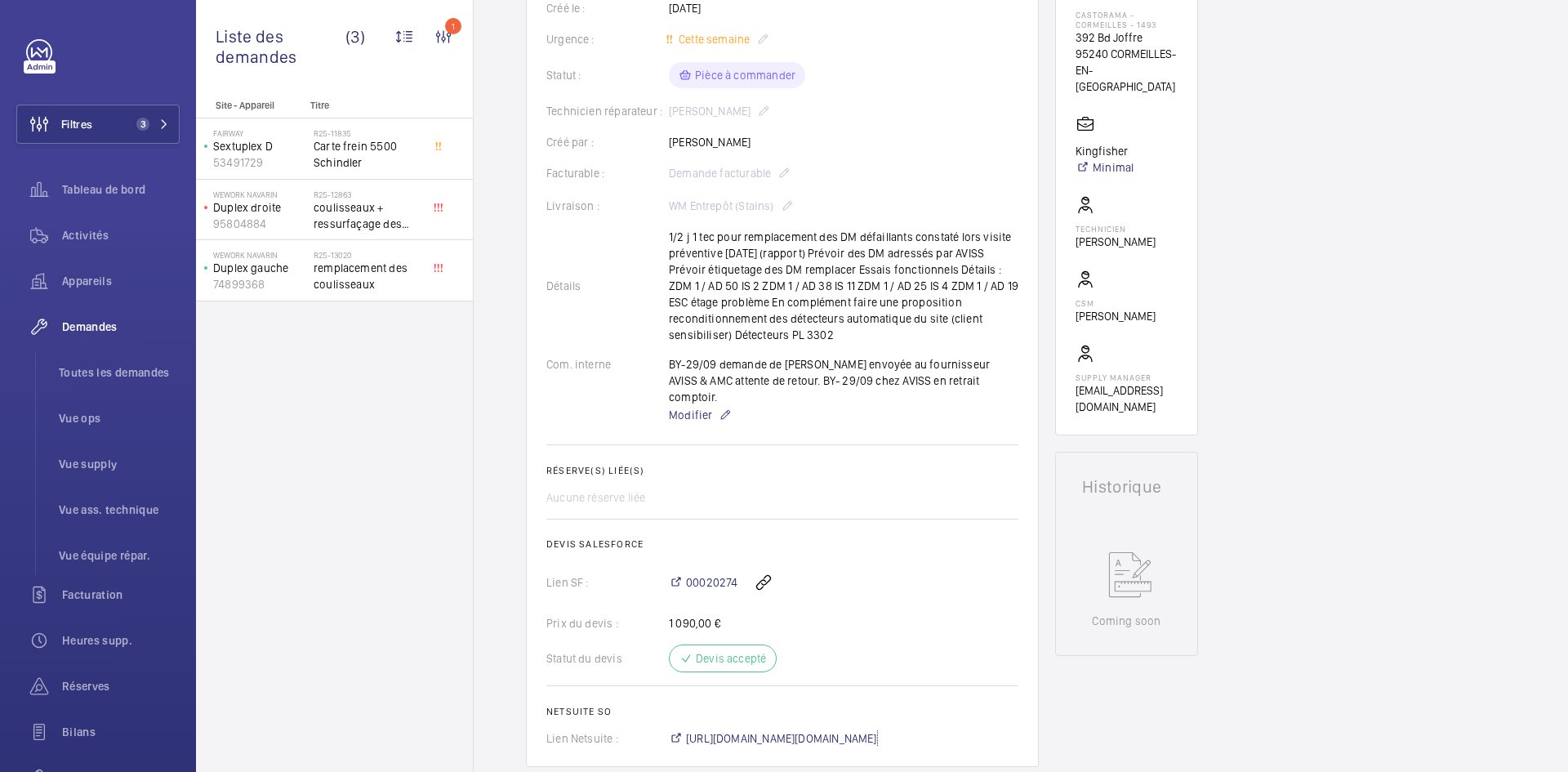
scroll to position [327, 0]
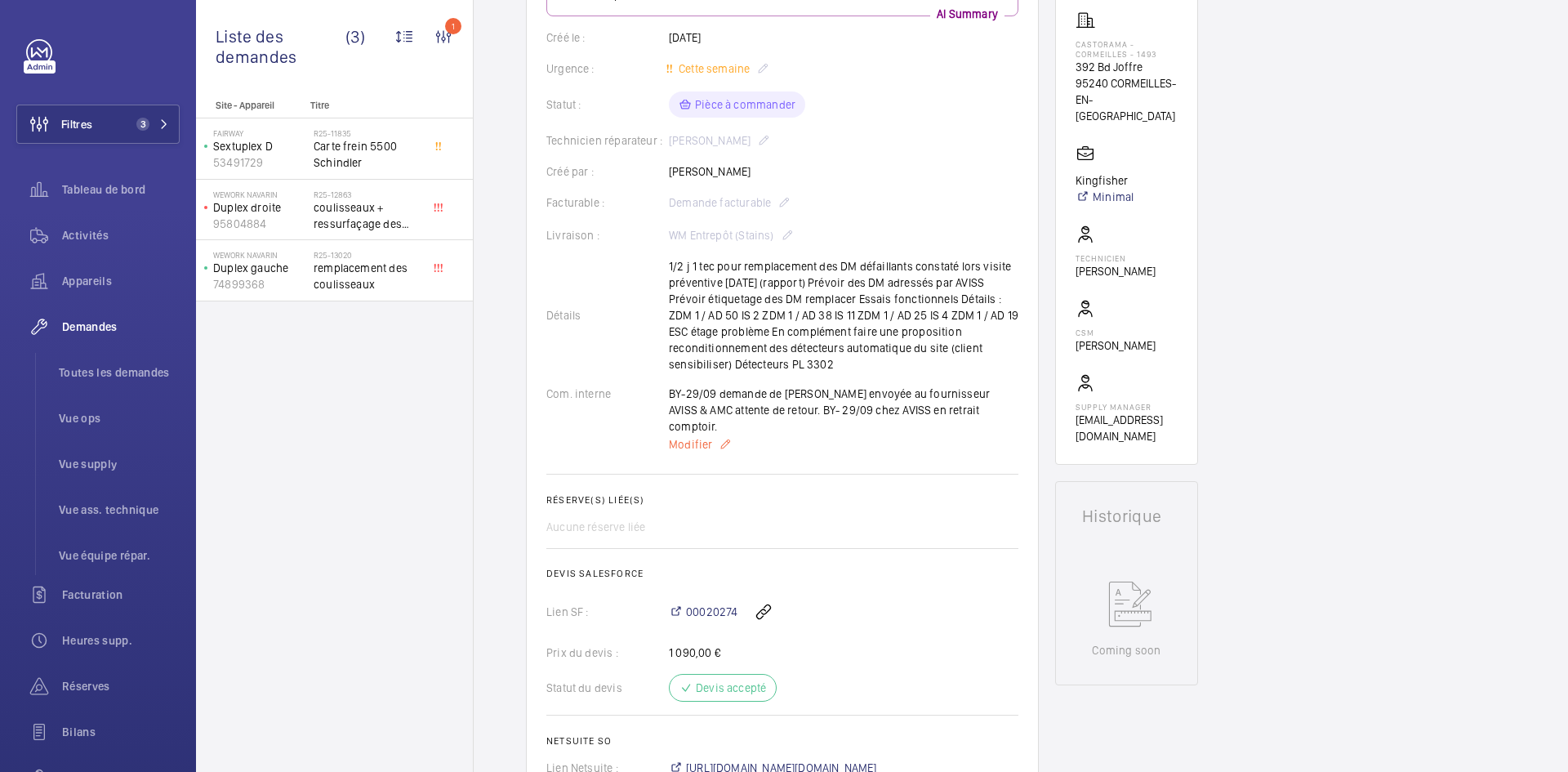
click at [693, 436] on span "Modifier" at bounding box center [690, 444] width 43 height 16
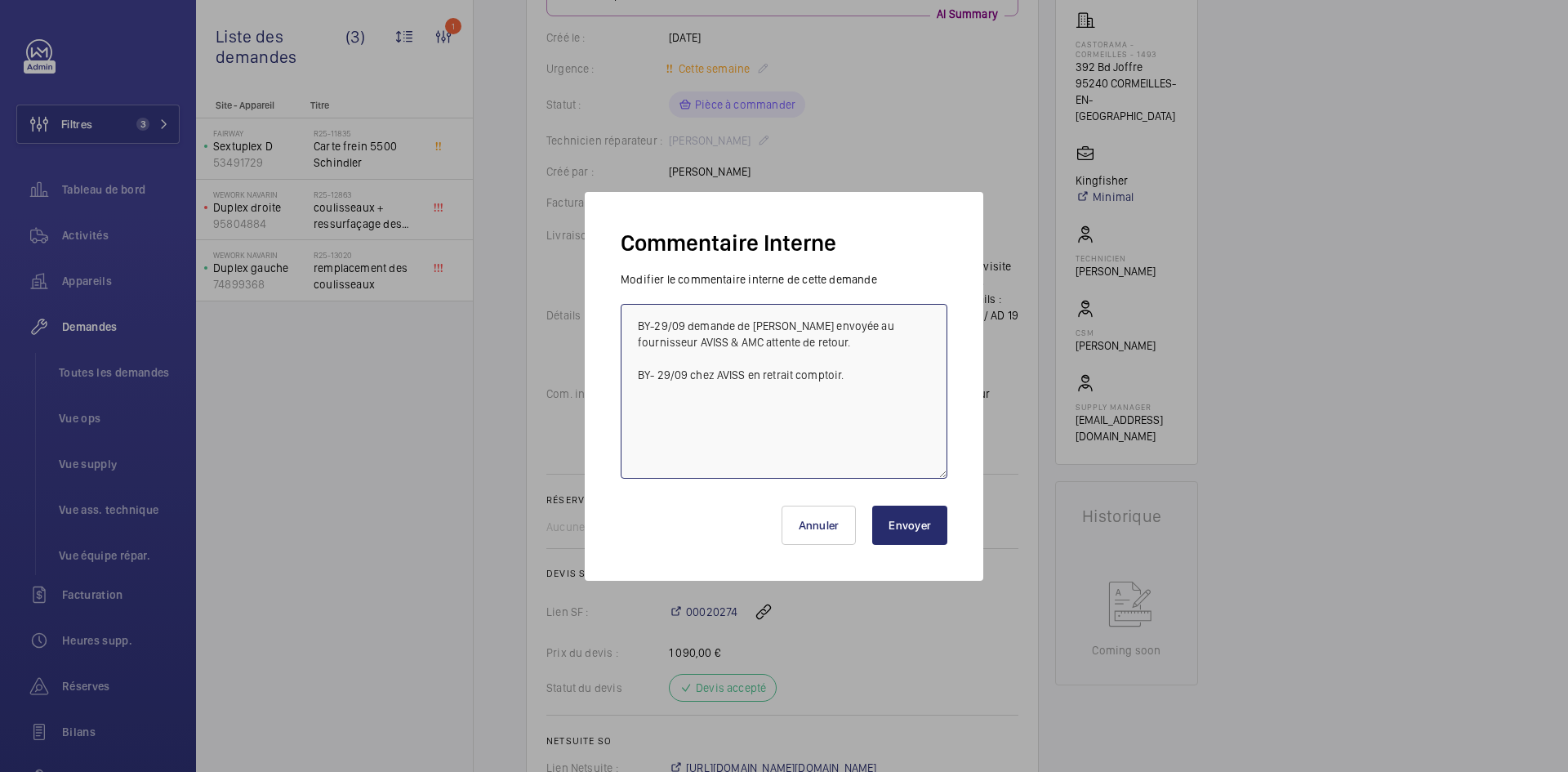
click at [634, 319] on textarea "BY-29/09 demande de [PERSON_NAME] envoyée au fournisseur AVISS & AMC attente de…" at bounding box center [784, 391] width 327 height 175
click at [648, 322] on textarea "BY-29/09 demande de [PERSON_NAME] envoyée au fournisseur AVISS & AMC attente de…" at bounding box center [784, 391] width 327 height 175
paste textarea "BY-01/10 commande effectuer chez le fournisseur AMC via l'email livraison prévu…"
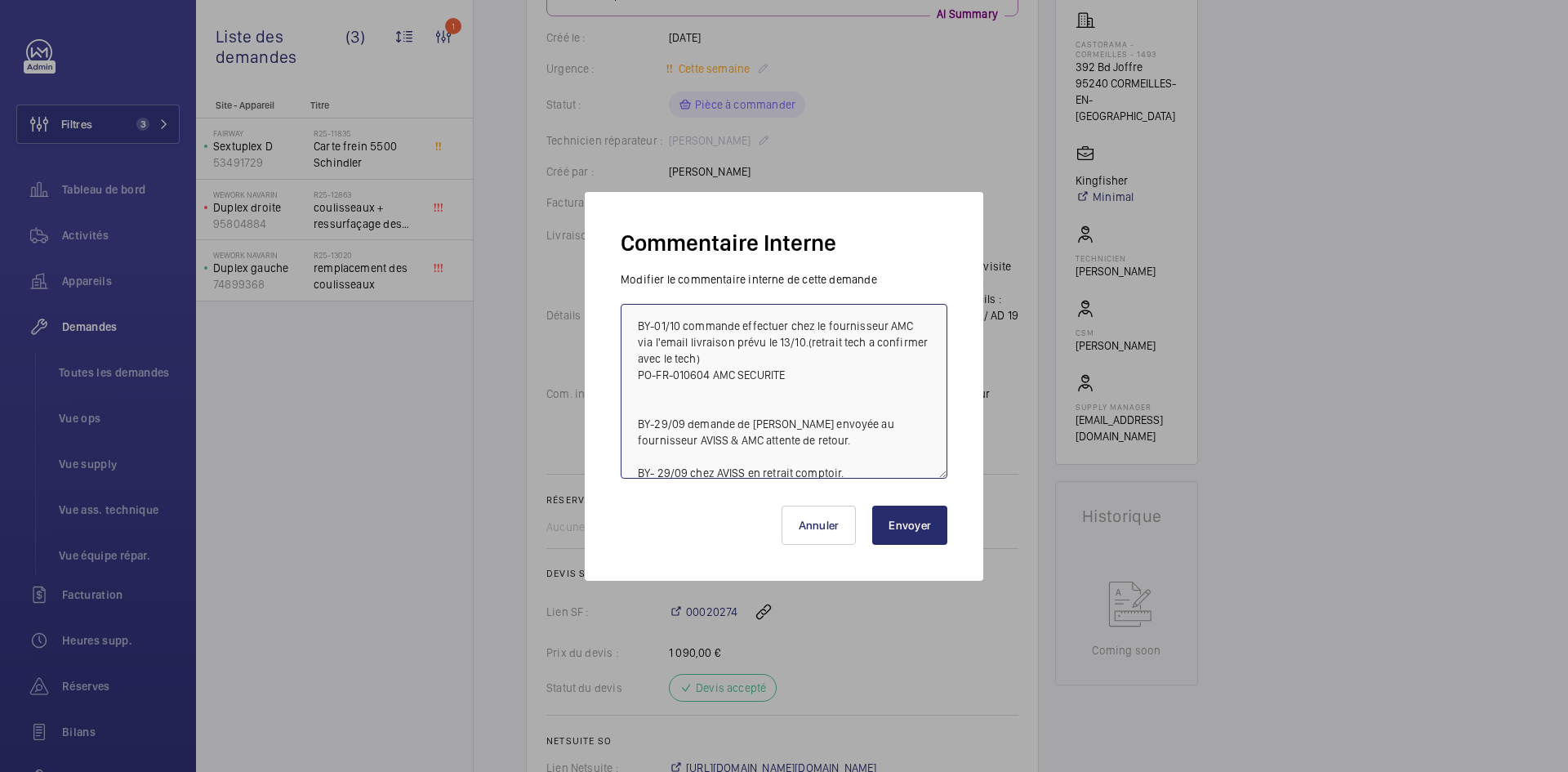
type textarea "BY-01/10 commande effectuer chez le fournisseur AMC via l'email livraison prévu…"
click at [913, 527] on button "Envoyer" at bounding box center [909, 525] width 75 height 39
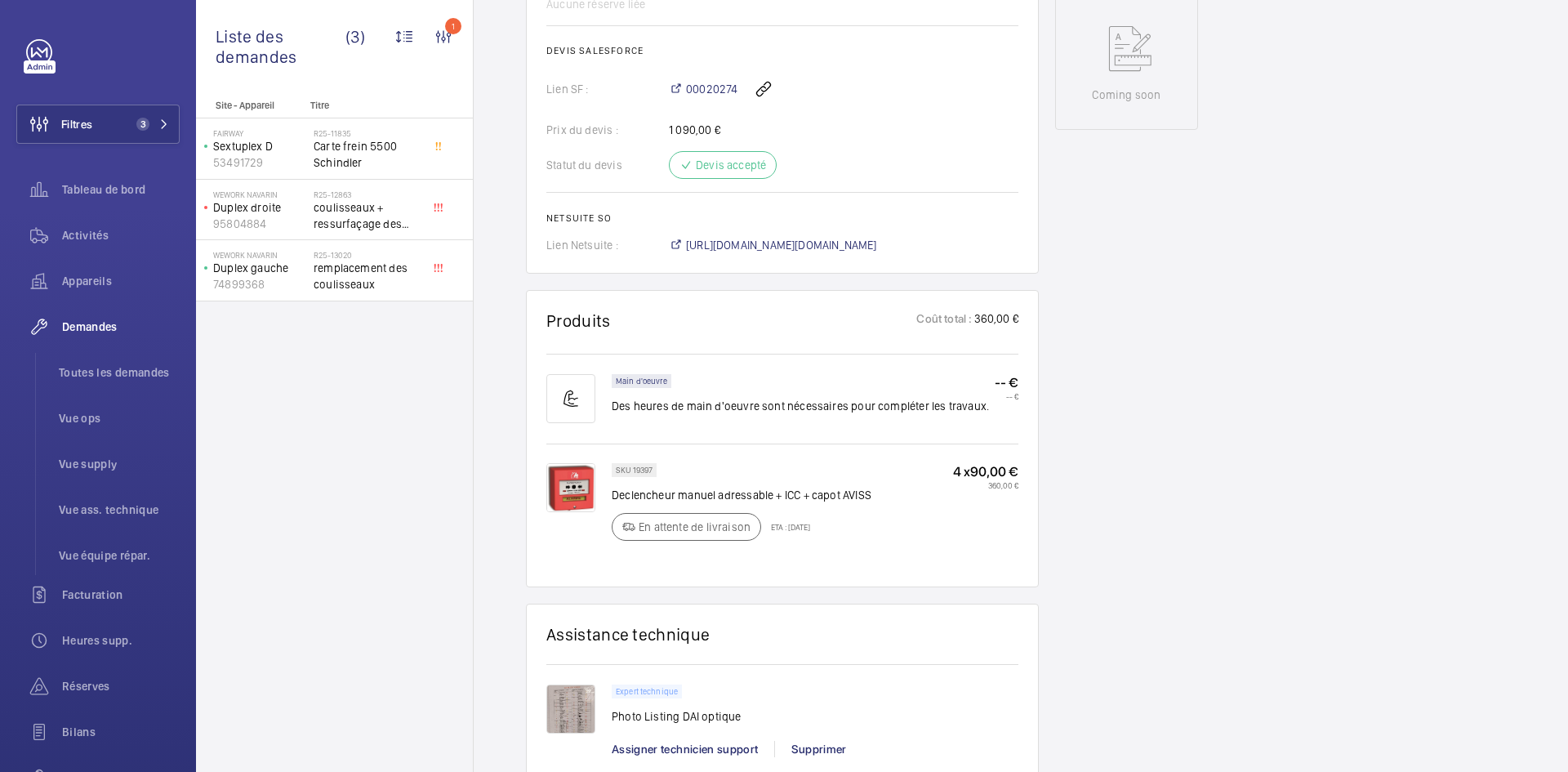
scroll to position [898, 0]
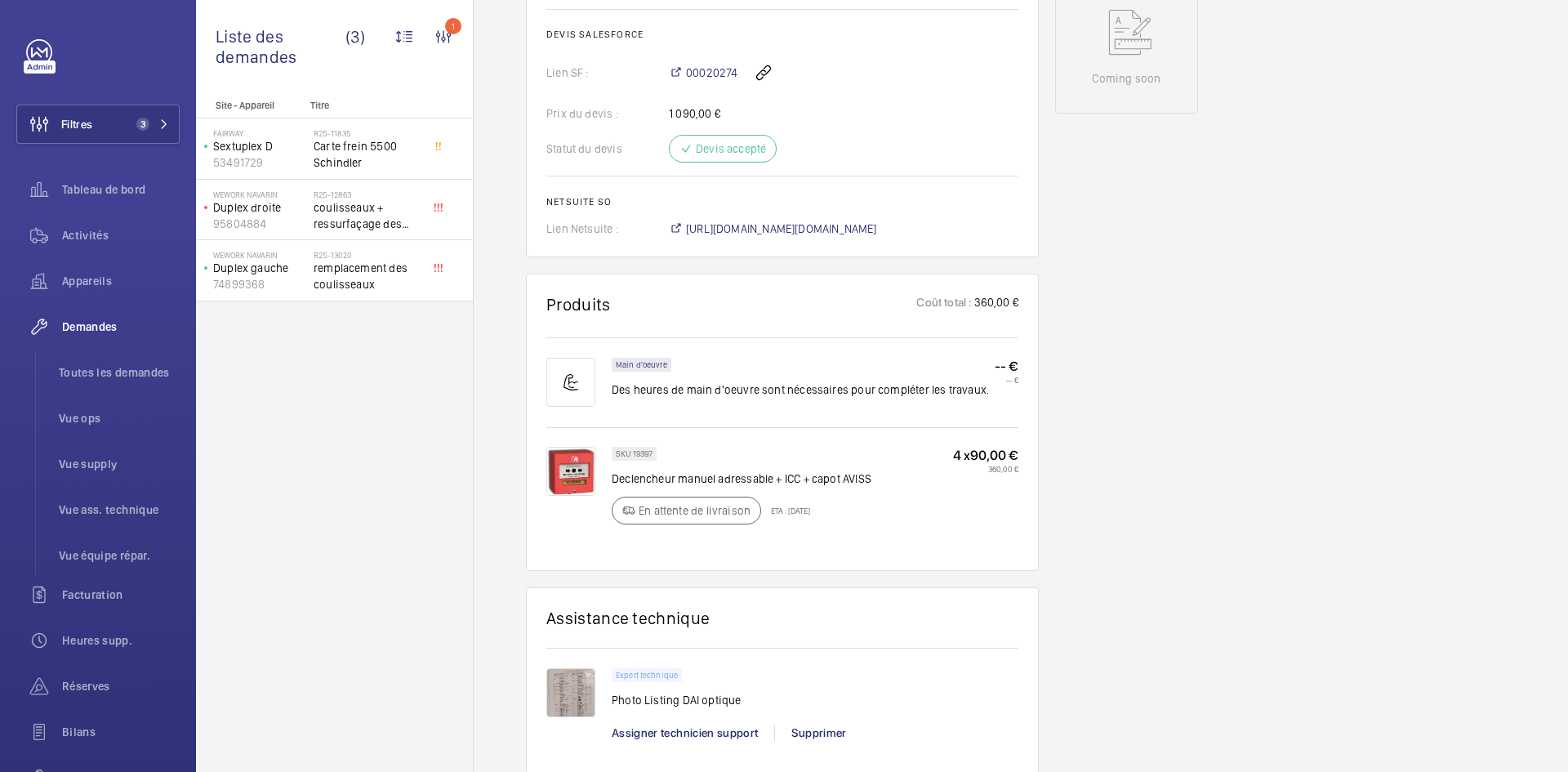
click at [564, 668] on img at bounding box center [570, 692] width 49 height 49
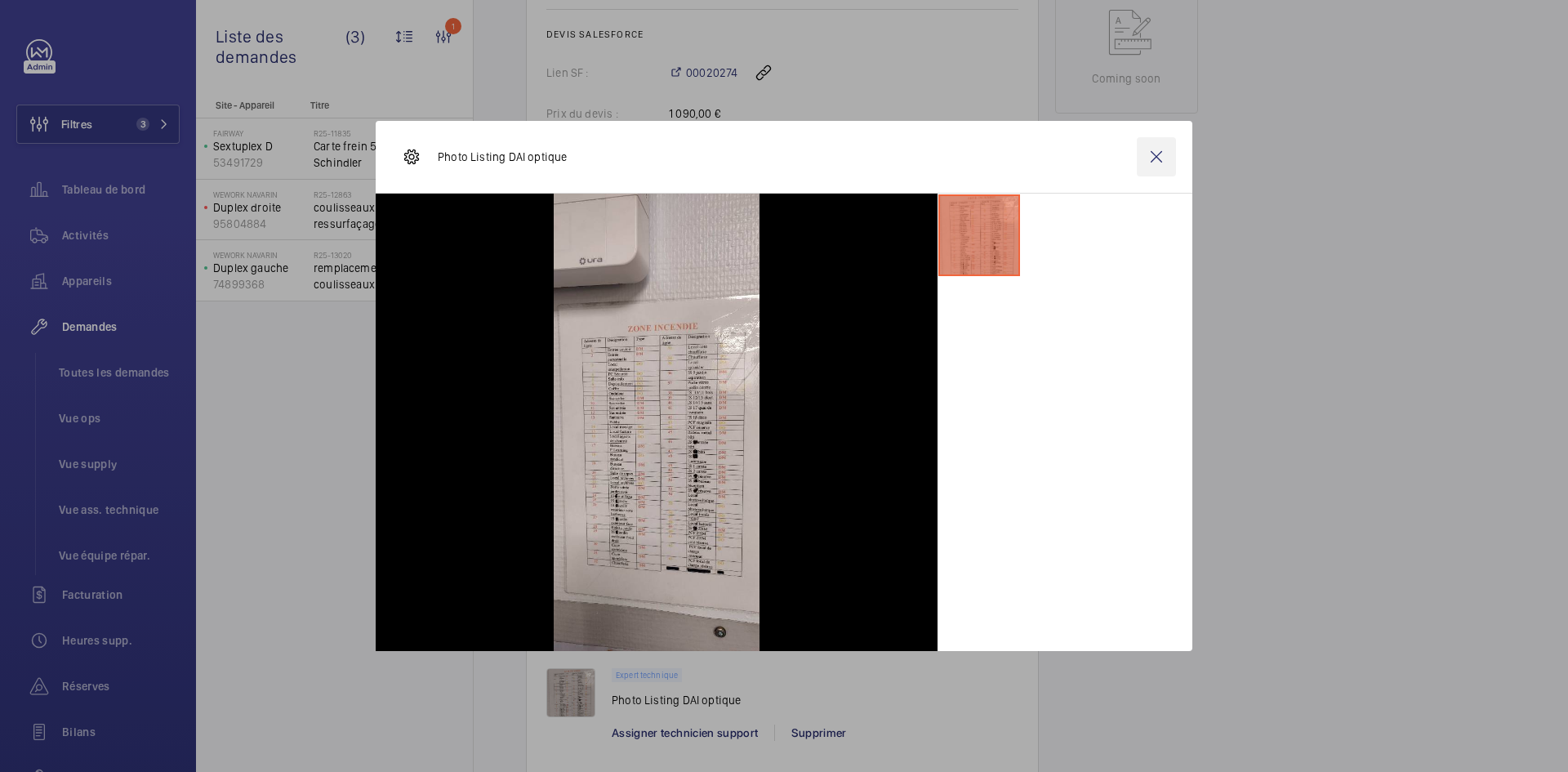
click at [1163, 161] on wm-front-icon-button at bounding box center [1156, 156] width 39 height 39
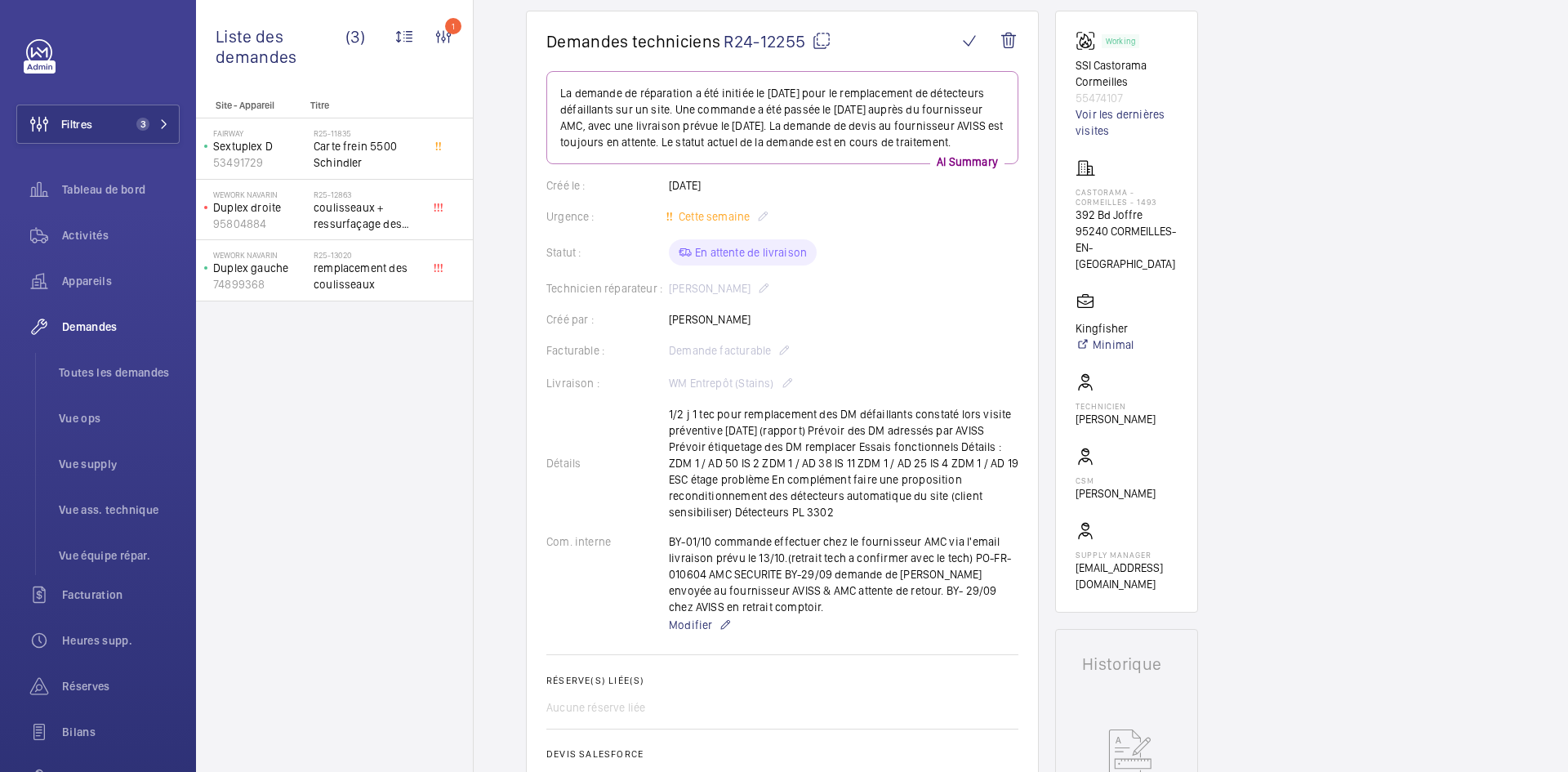
scroll to position [0, 0]
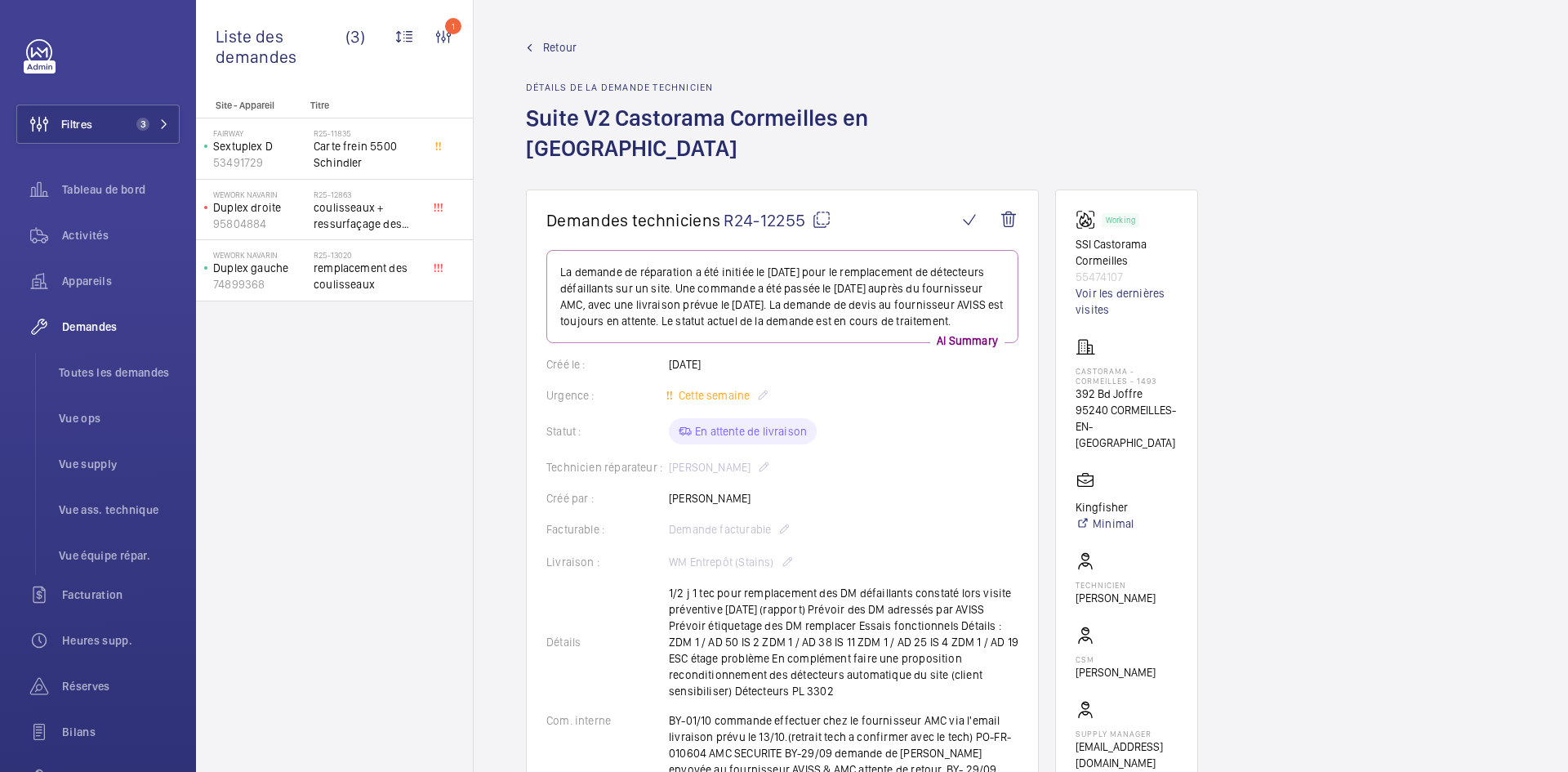
click at [822, 210] on mat-icon at bounding box center [822, 220] width 19 height 19
click at [822, 210] on mat-icon at bounding box center [822, 220] width 19 height 19
drag, startPoint x: 1151, startPoint y: 397, endPoint x: 1068, endPoint y: 333, distance: 104.8
click at [1068, 333] on wm-front-card "Working SSI Castorama Cormeilles 55474107 Voir les dernières visites Castorama …" at bounding box center [1126, 489] width 143 height 602
copy div "Castorama - CORMEILLES - 1493 392 Bd Joffre 95240 CORMEILLES-EN-PARISIS"
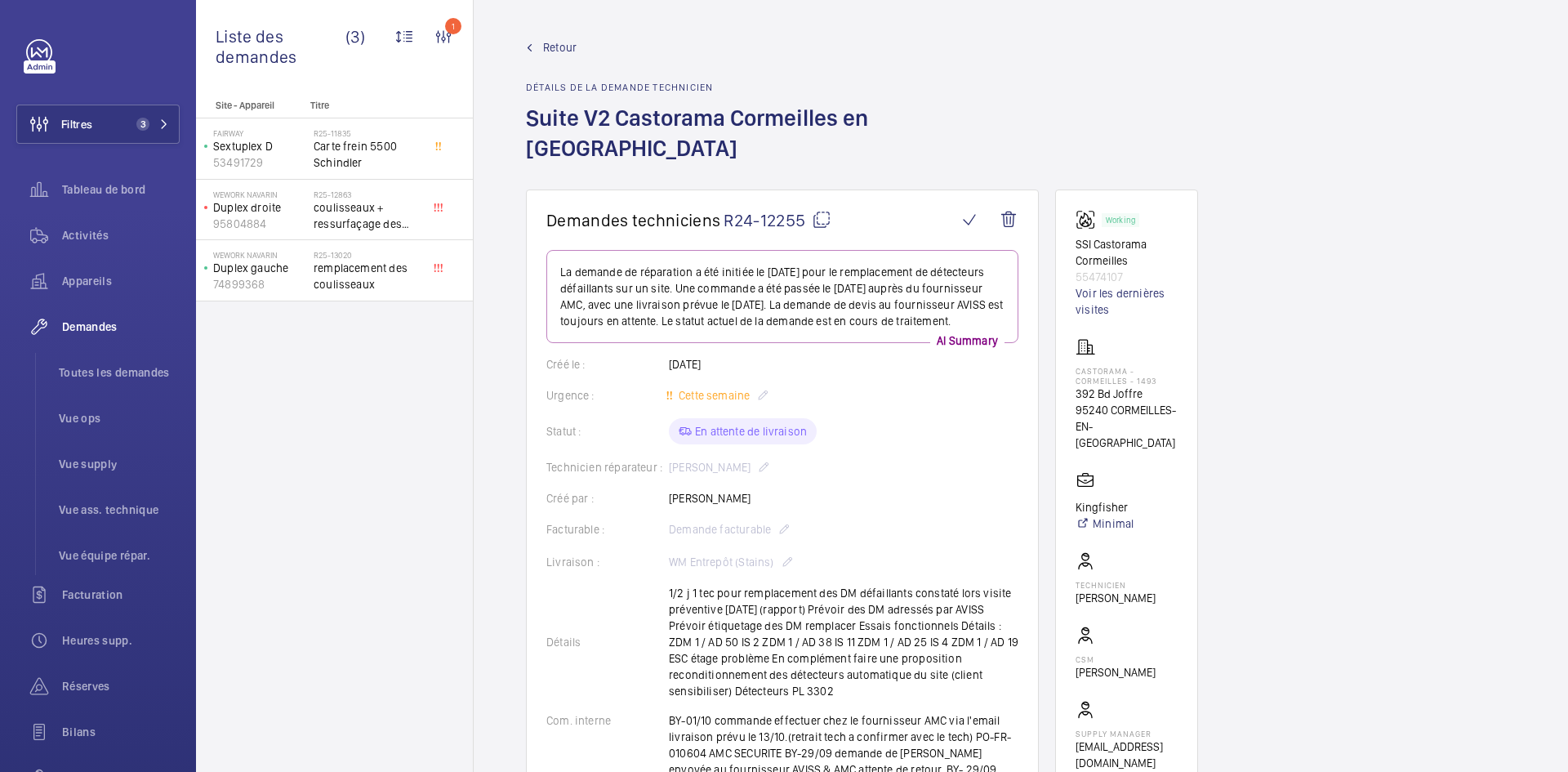
click at [542, 43] on link "Retour" at bounding box center [782, 47] width 513 height 16
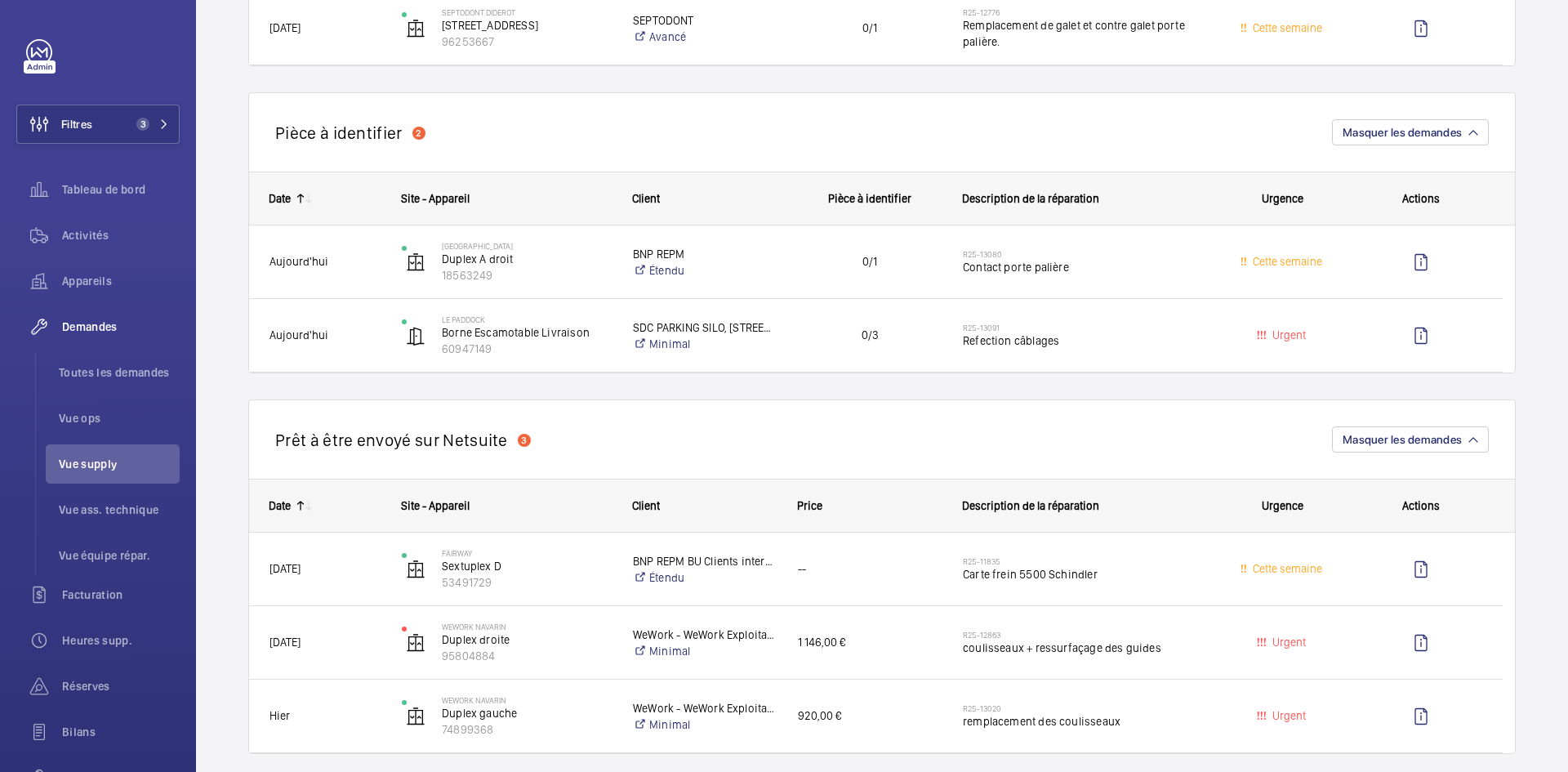
scroll to position [654, 0]
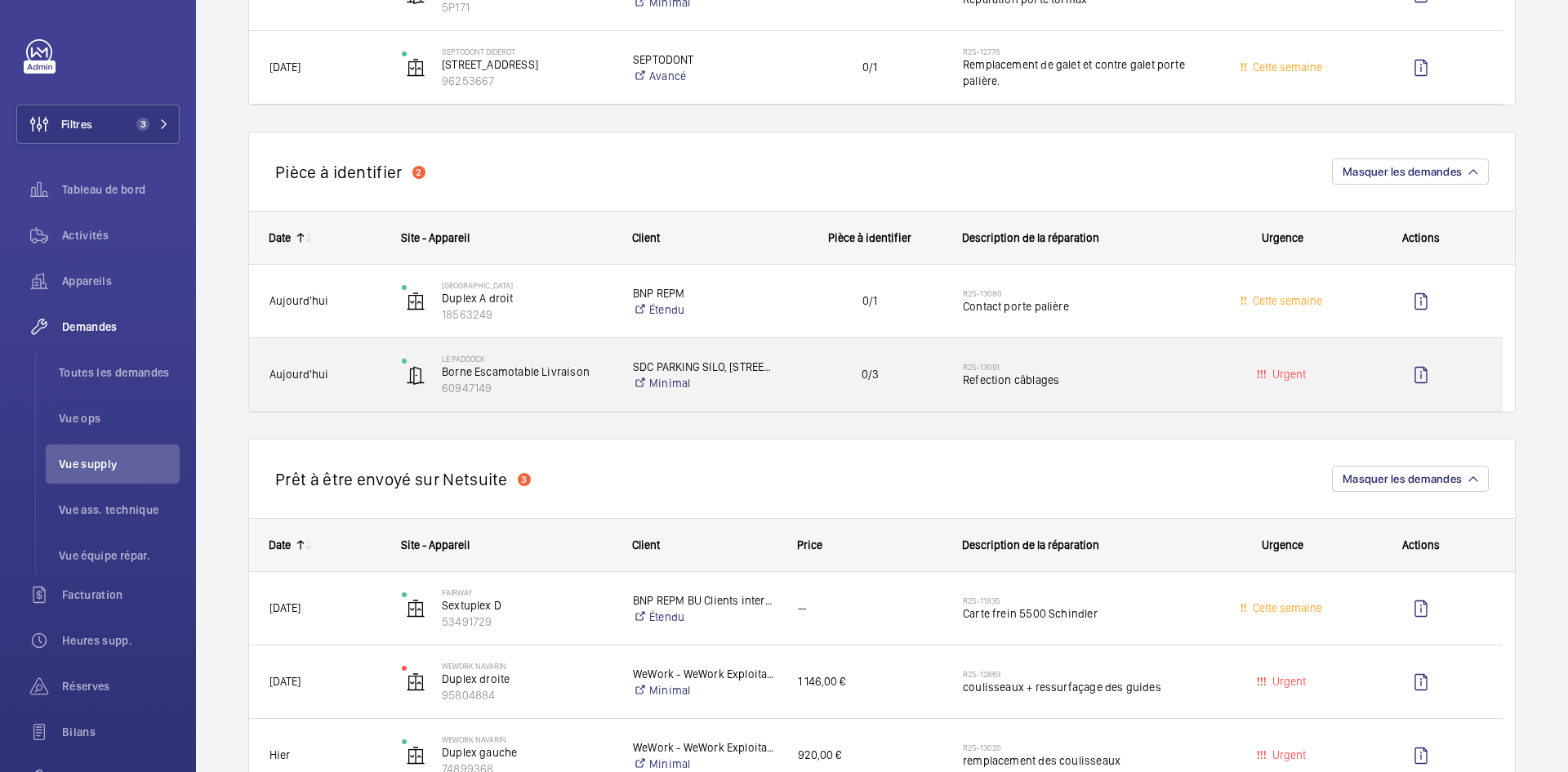
click at [366, 382] on span "Aujourd'hui" at bounding box center [325, 374] width 111 height 19
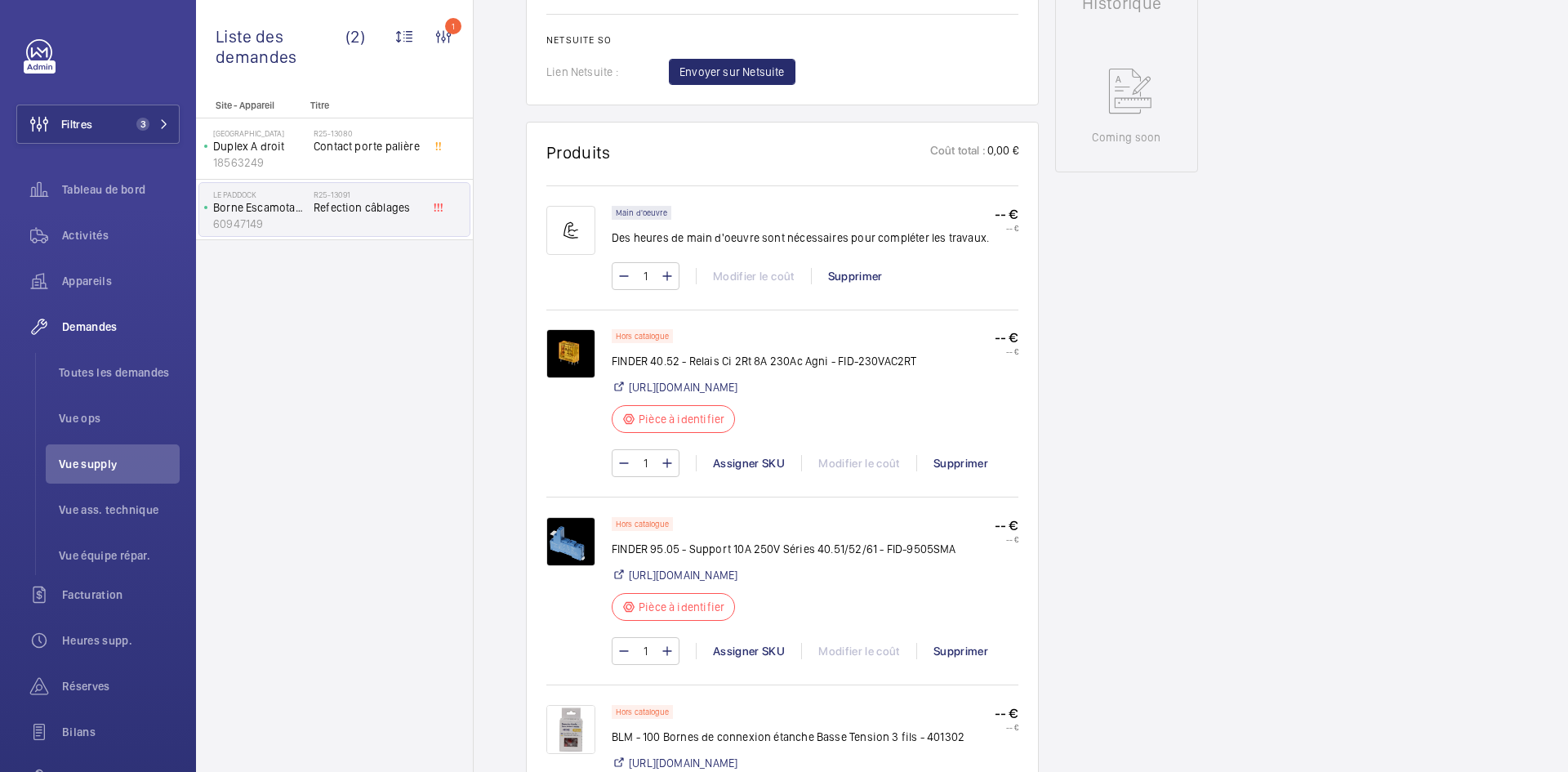
scroll to position [816, 0]
click at [571, 345] on img at bounding box center [570, 352] width 49 height 49
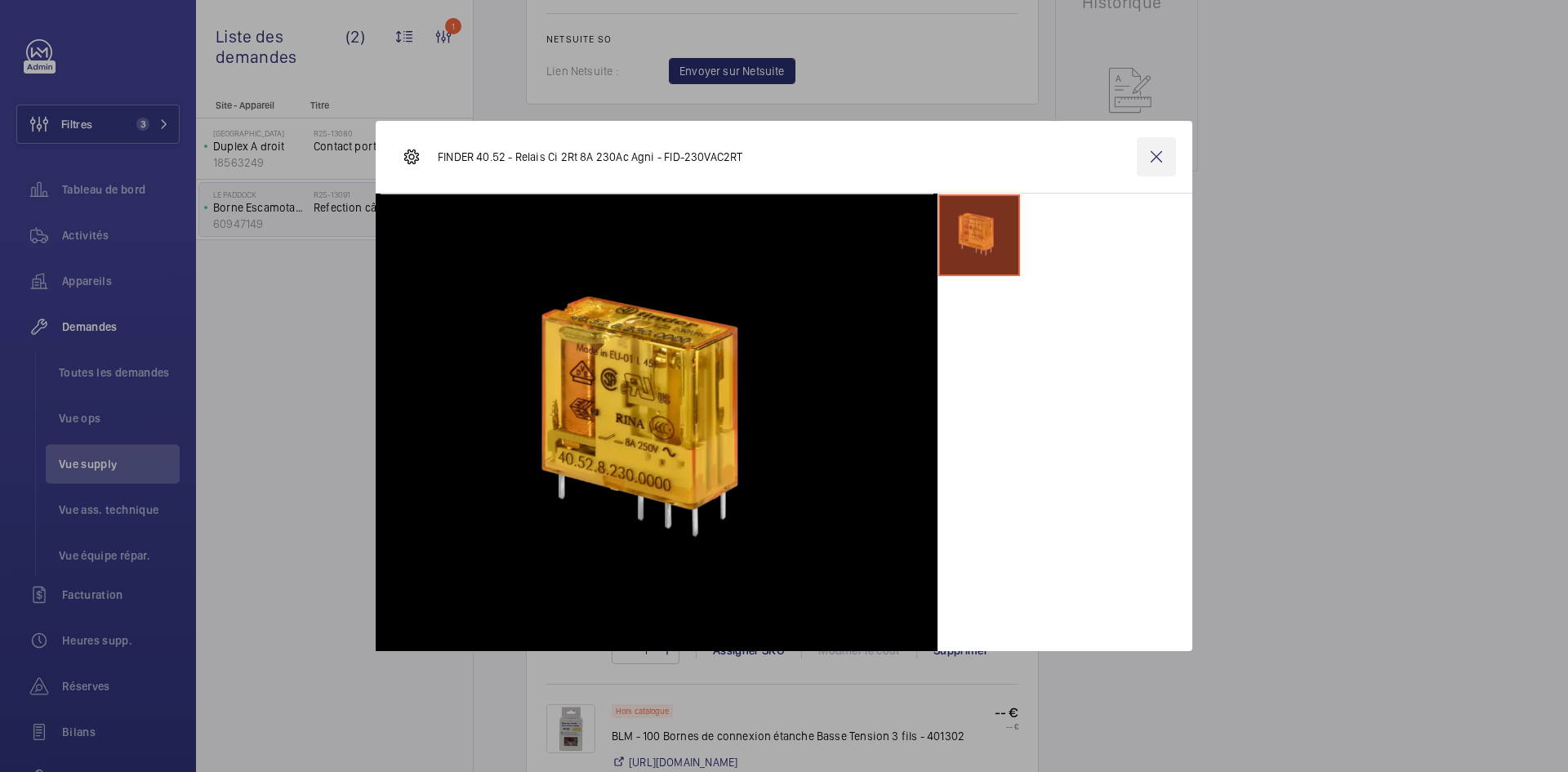
click at [1155, 163] on wm-front-icon-button at bounding box center [1156, 156] width 39 height 39
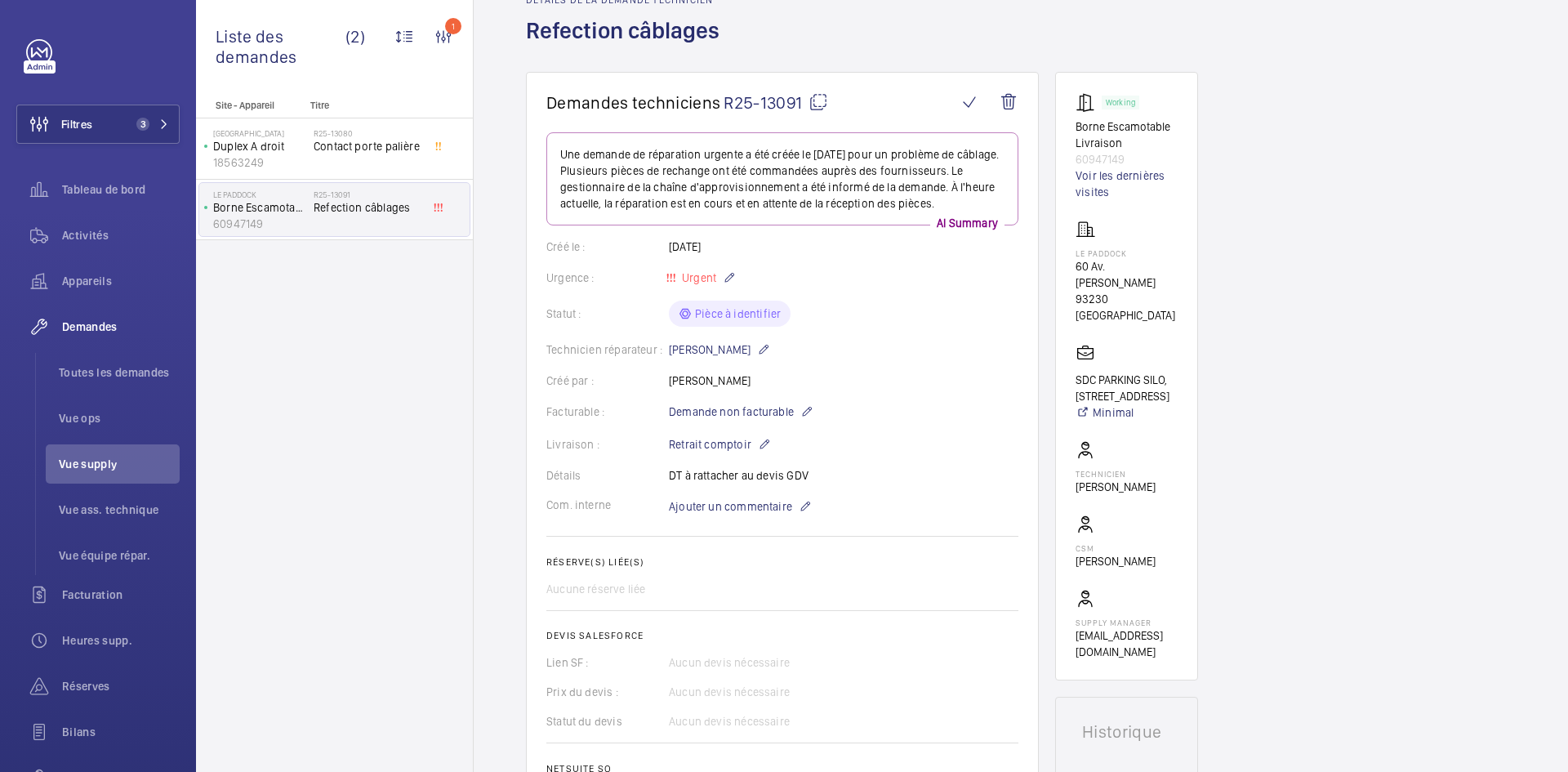
scroll to position [0, 0]
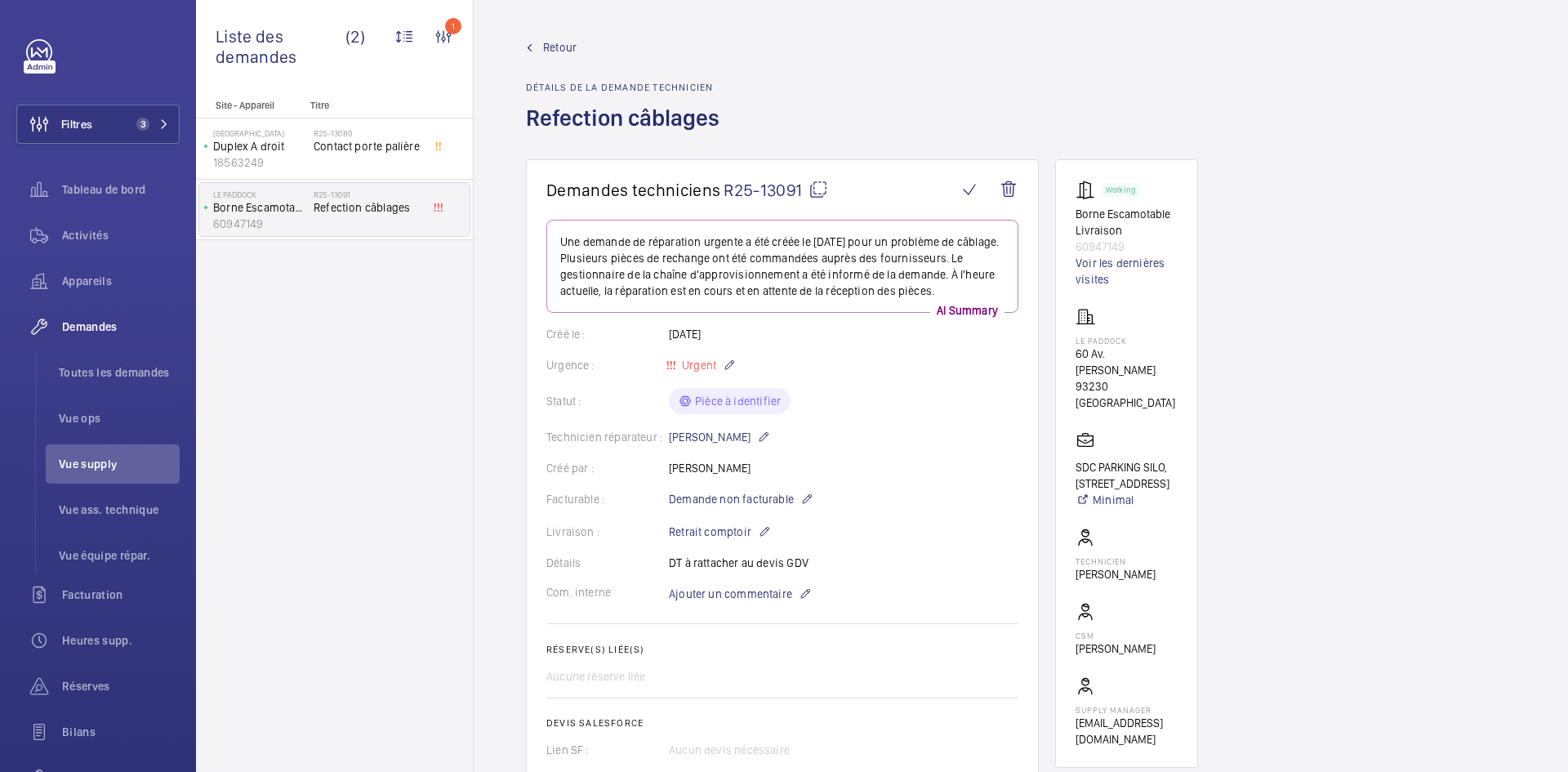
click at [822, 185] on mat-icon at bounding box center [818, 189] width 19 height 19
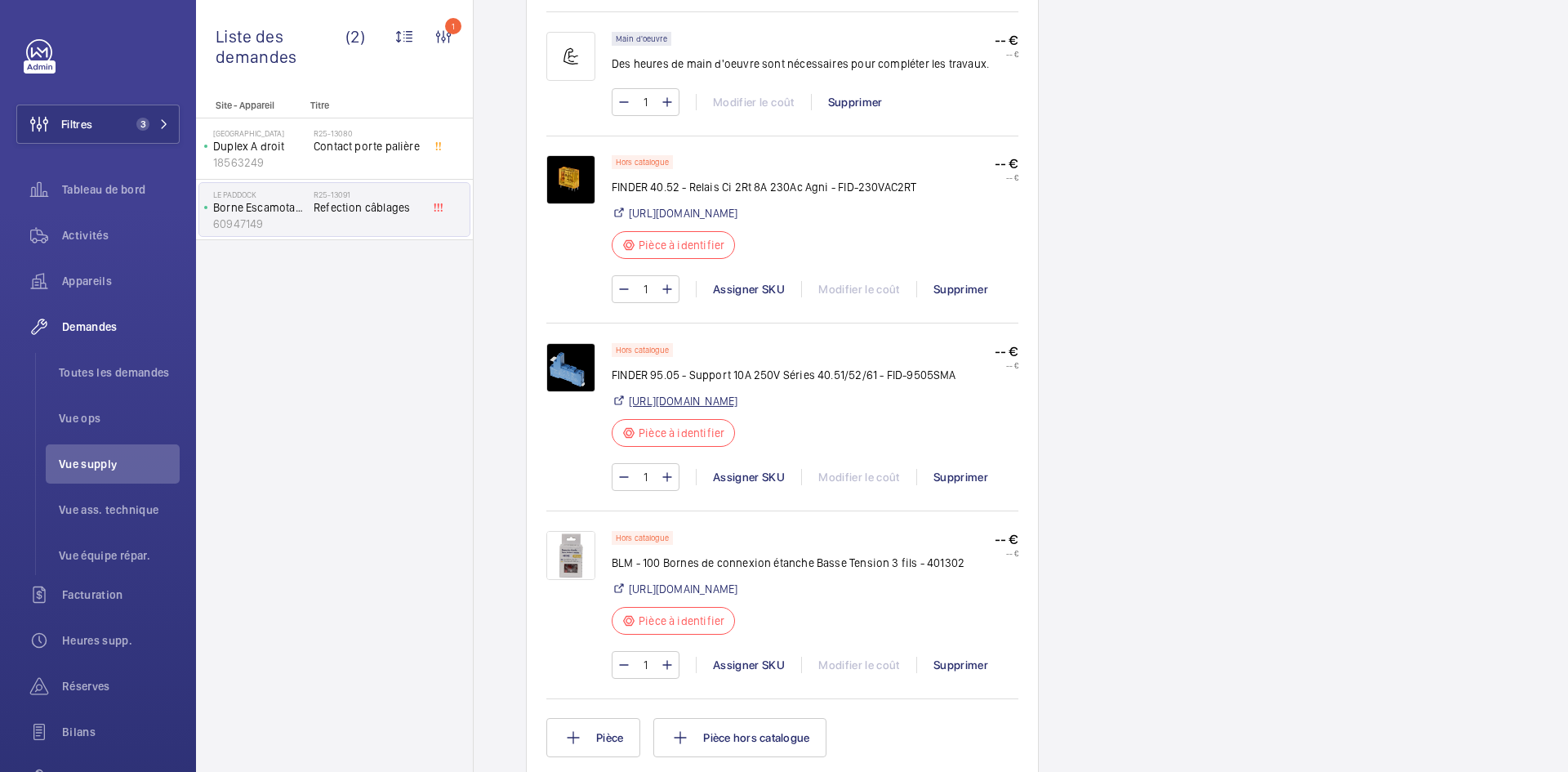
scroll to position [1062, 0]
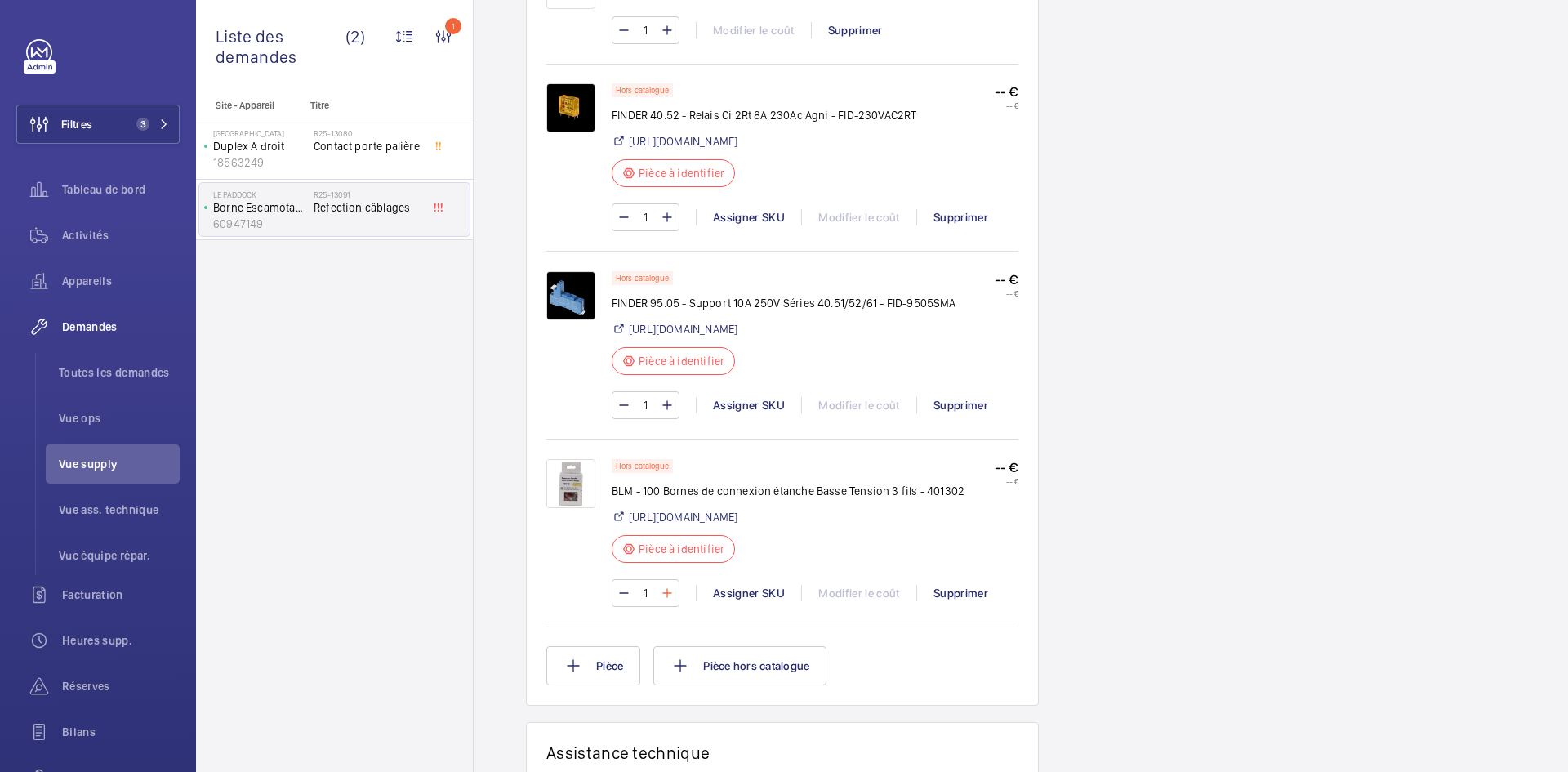
click at [663, 602] on mat-icon at bounding box center [667, 593] width 13 height 19
type input "2"
click at [655, 418] on input "1" at bounding box center [646, 405] width 30 height 26
type input "10"
click at [665, 219] on mat-icon at bounding box center [667, 217] width 13 height 19
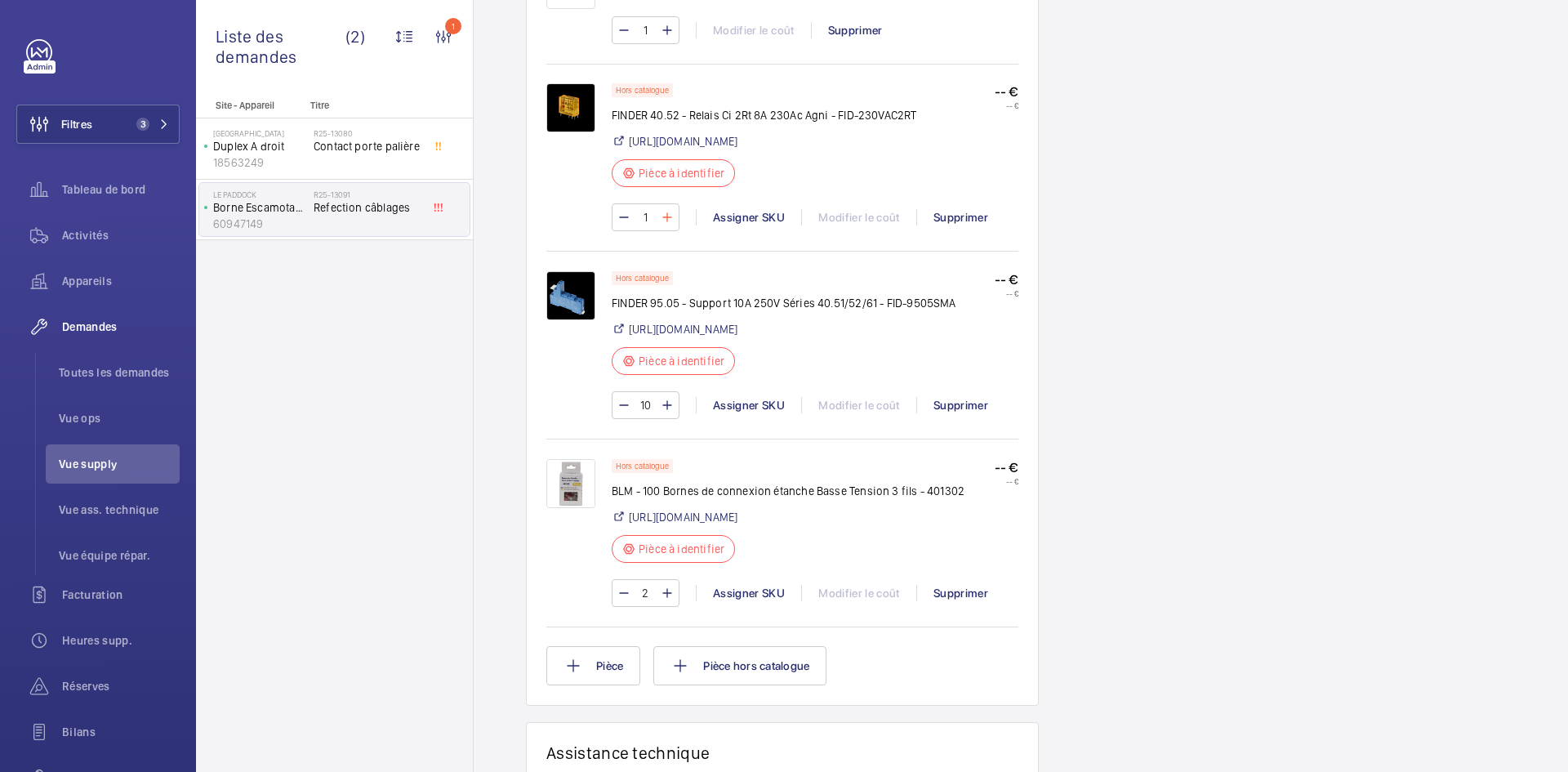
type input "2"
click at [647, 214] on input "2" at bounding box center [646, 217] width 30 height 26
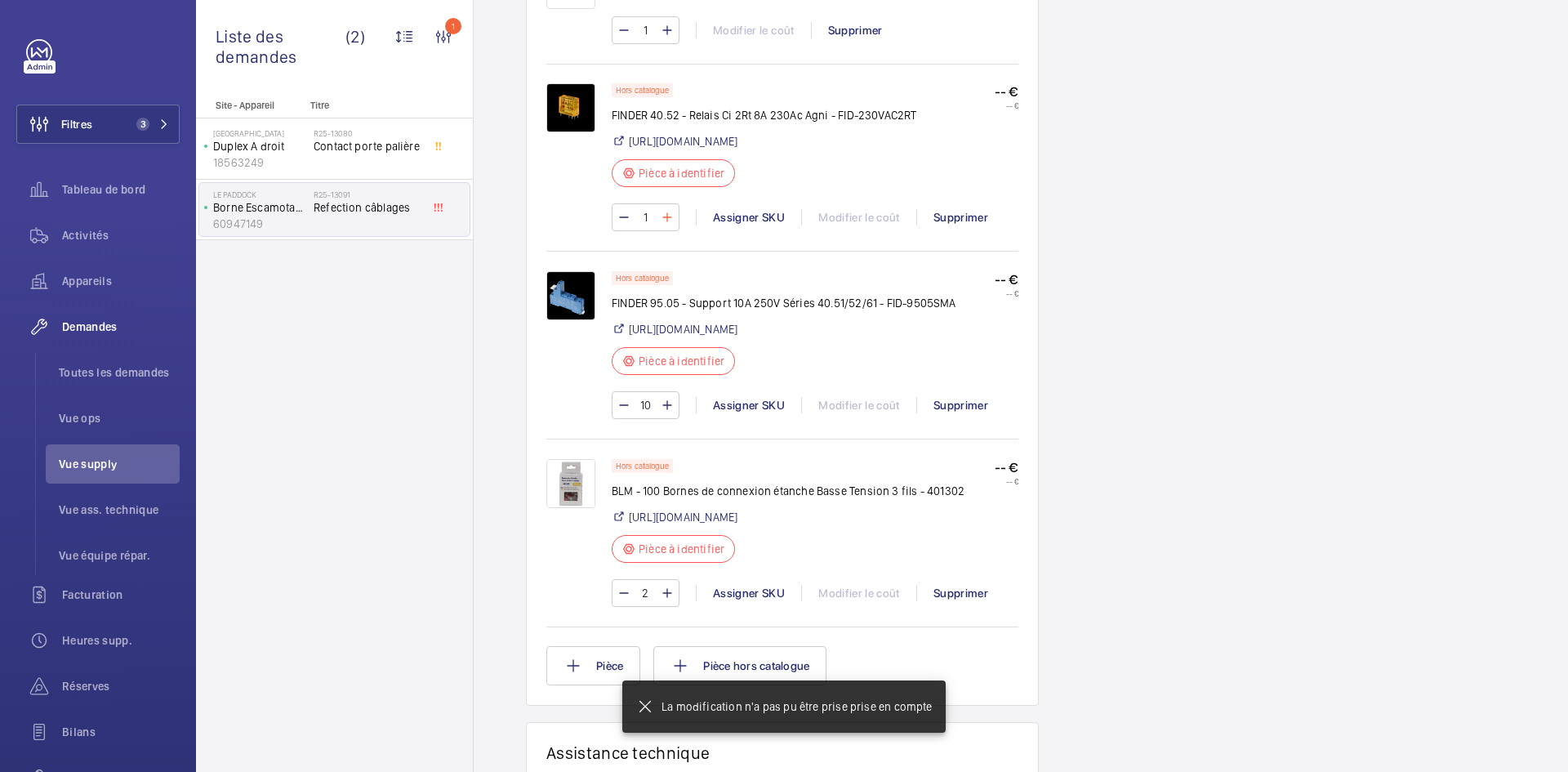
type input "10"
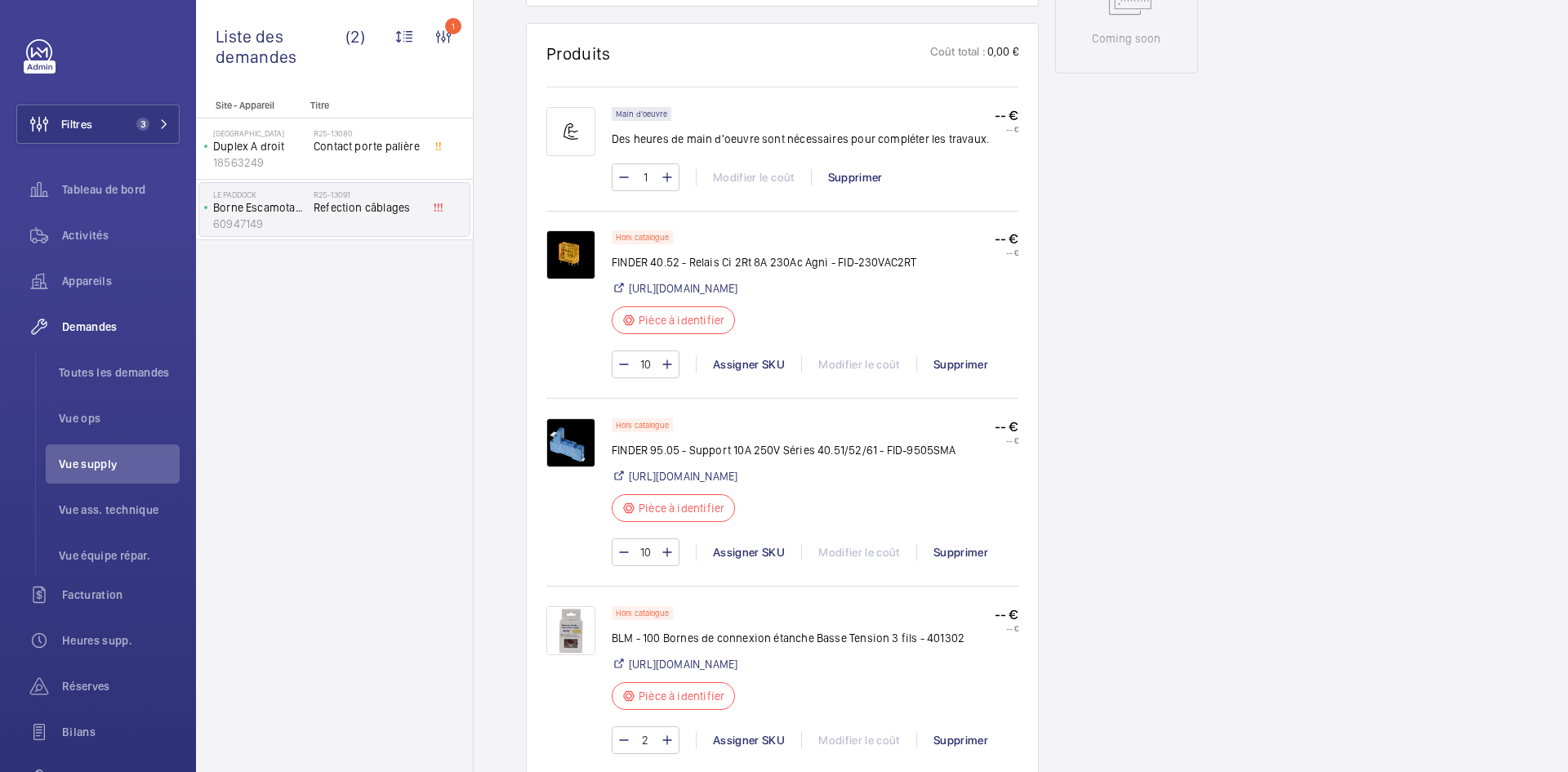
scroll to position [898, 0]
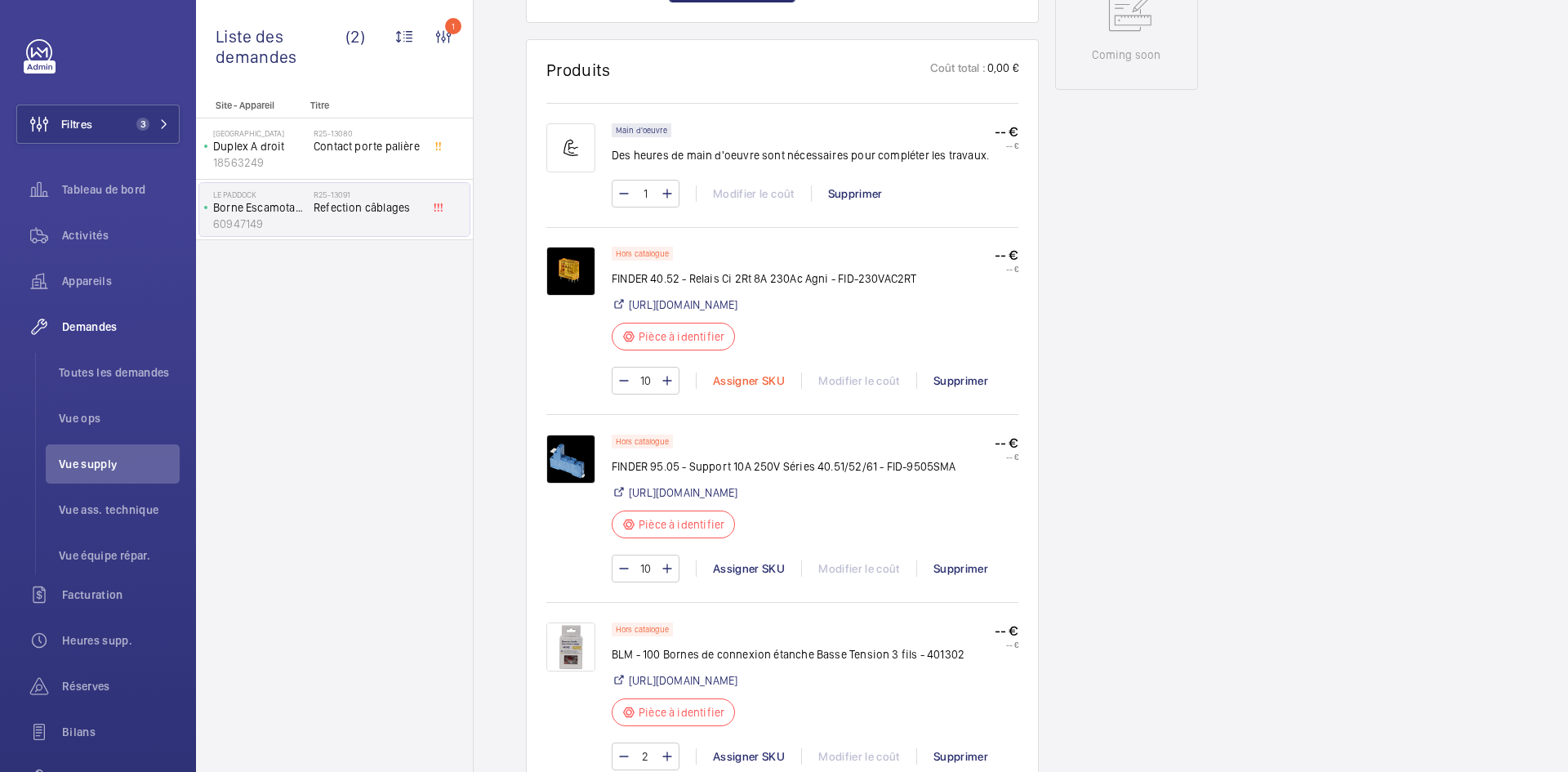
click at [747, 381] on div "Assigner SKU" at bounding box center [748, 381] width 105 height 16
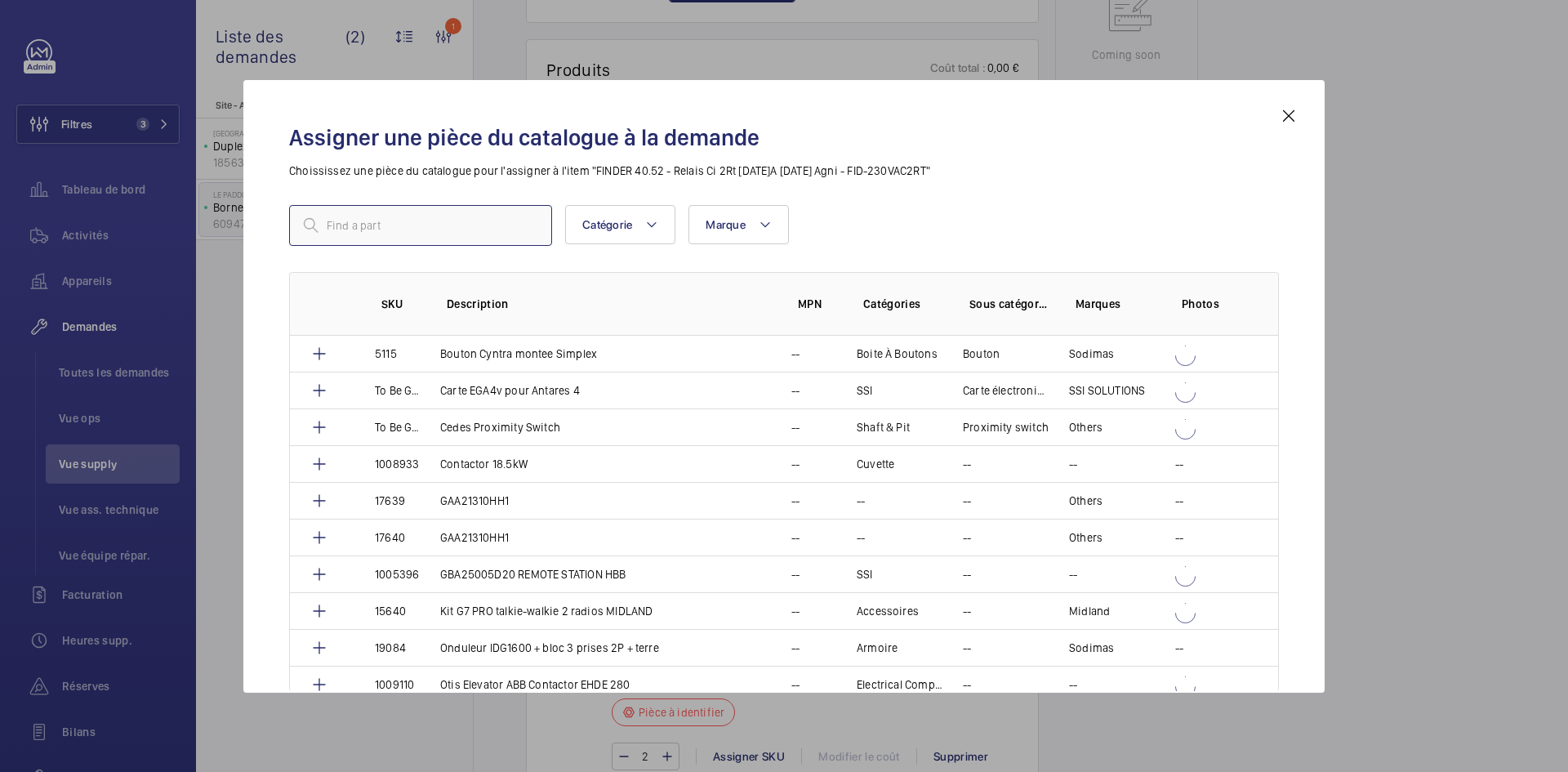
click at [469, 228] on input "text" at bounding box center [420, 225] width 263 height 41
paste input "1010407"
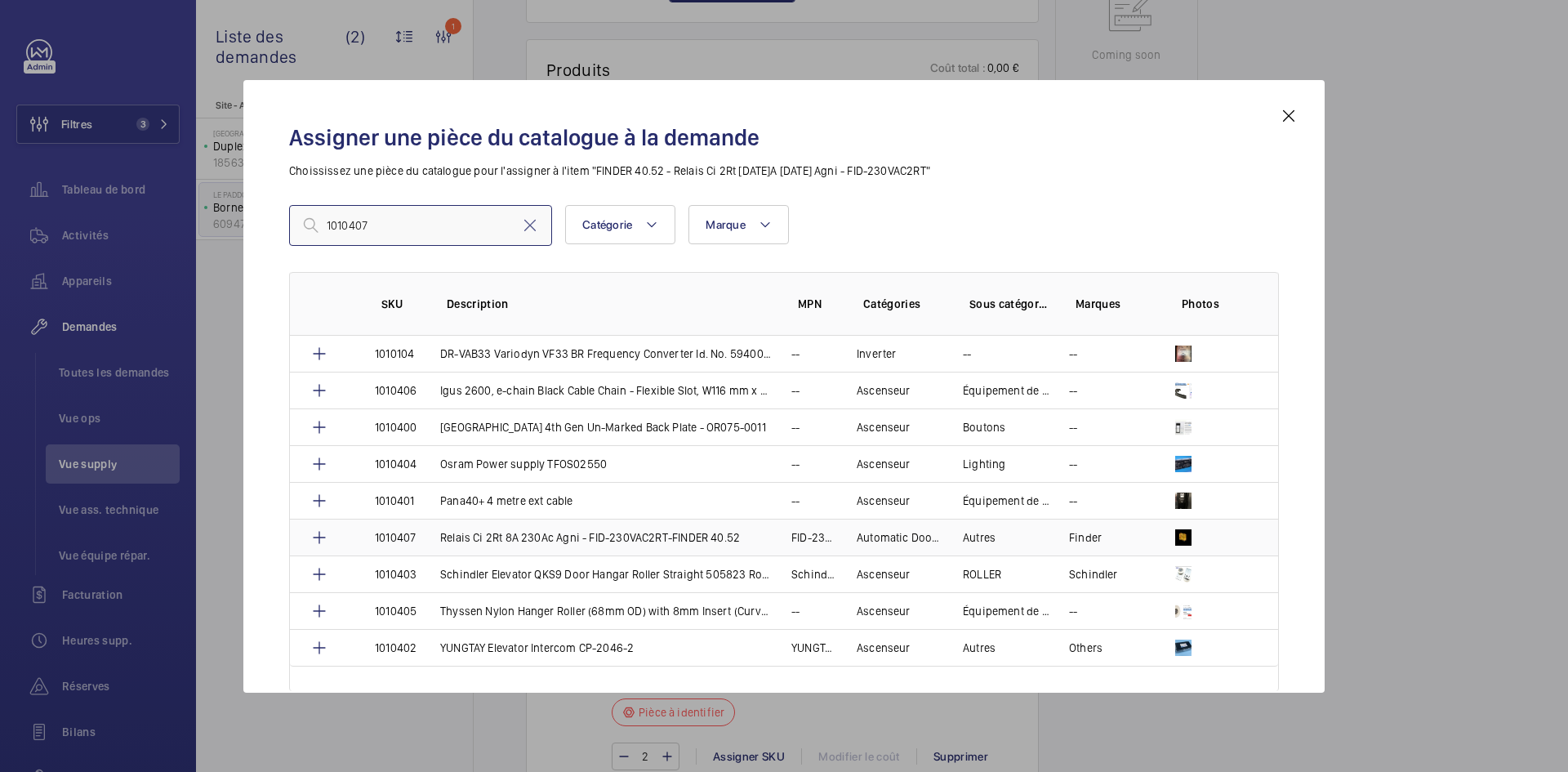
type input "1010407"
click at [420, 537] on td "1010407" at bounding box center [388, 537] width 65 height 37
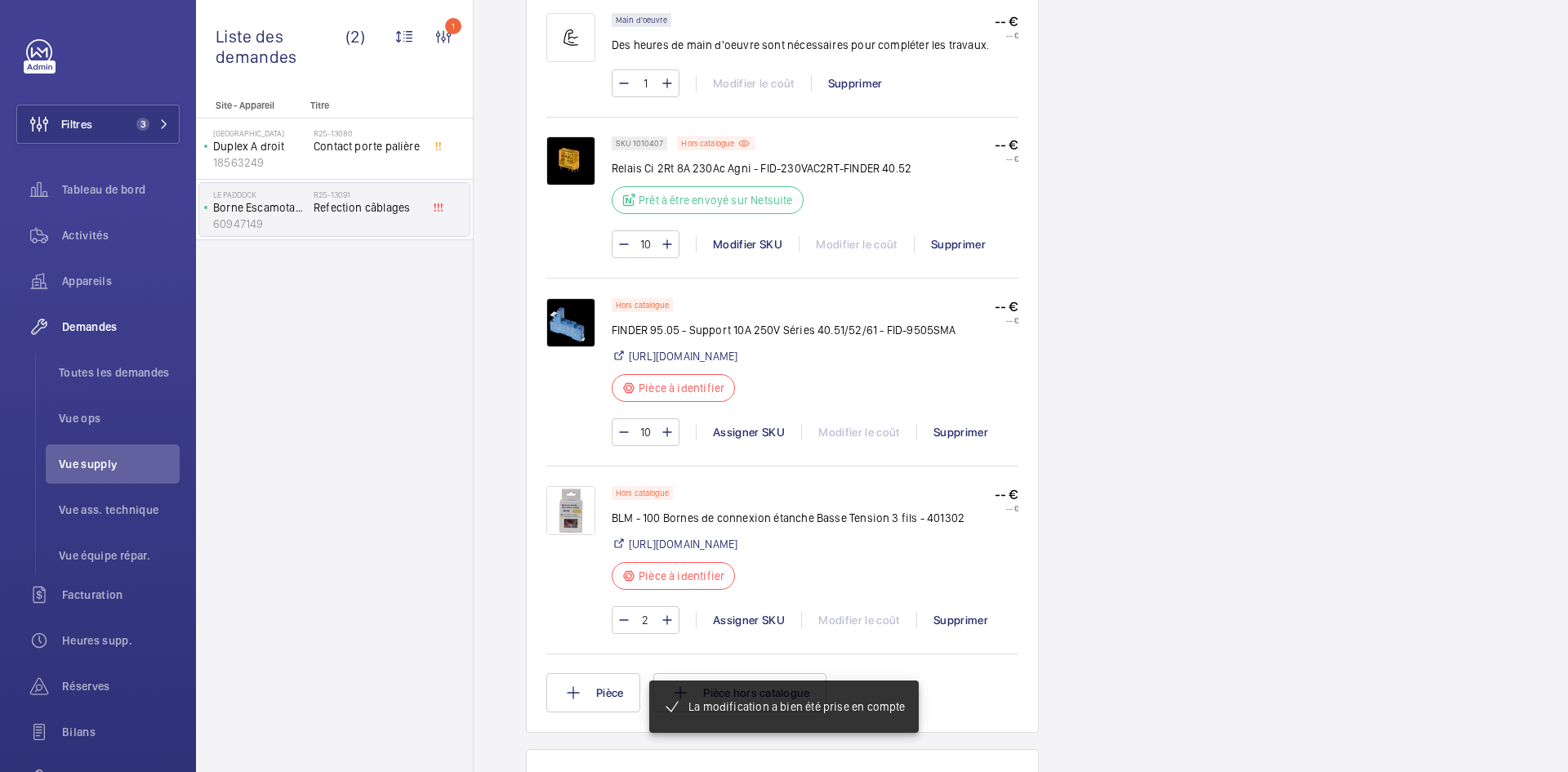
scroll to position [964, 0]
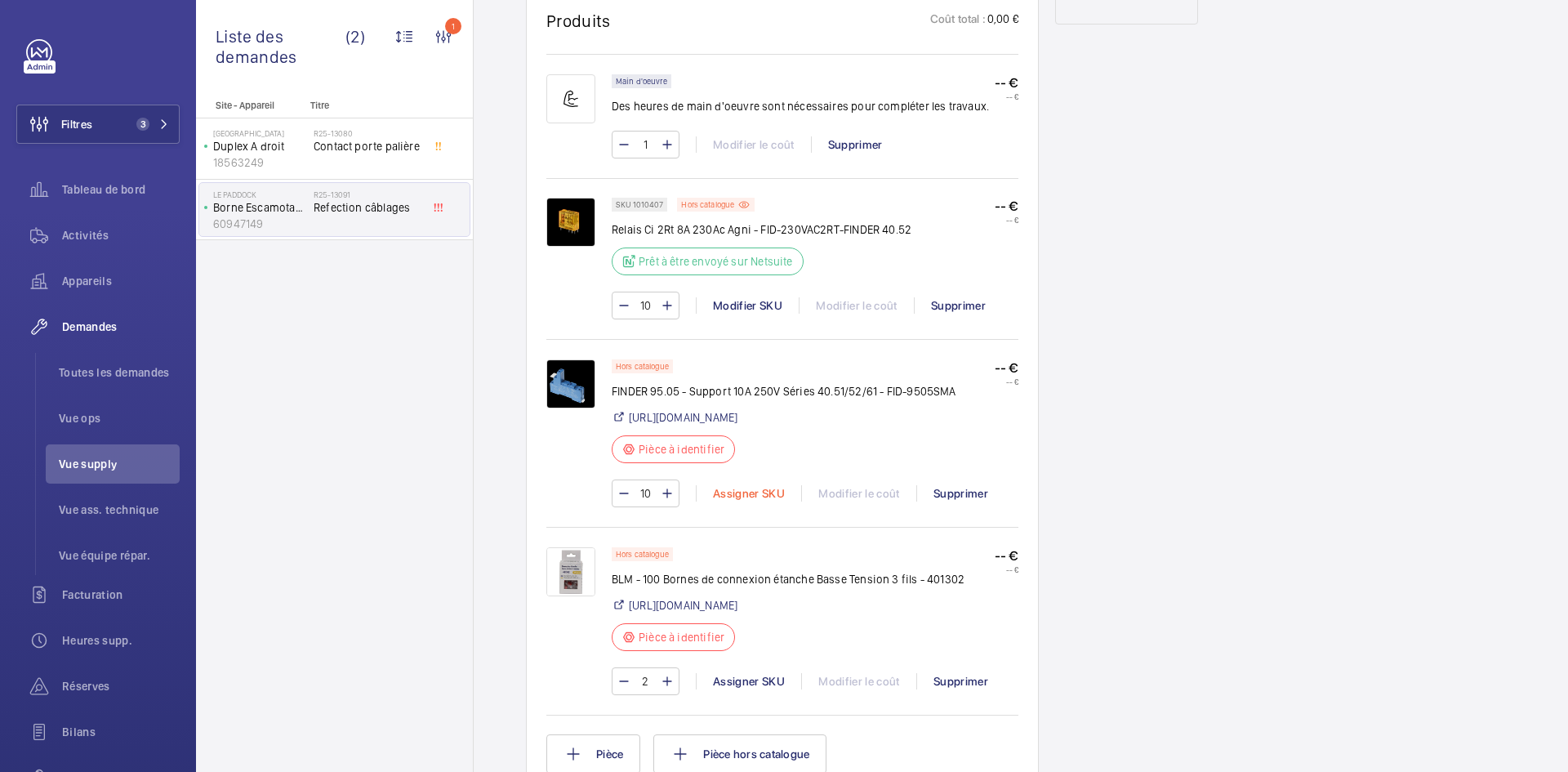
click at [763, 502] on div "Assigner SKU" at bounding box center [748, 493] width 105 height 16
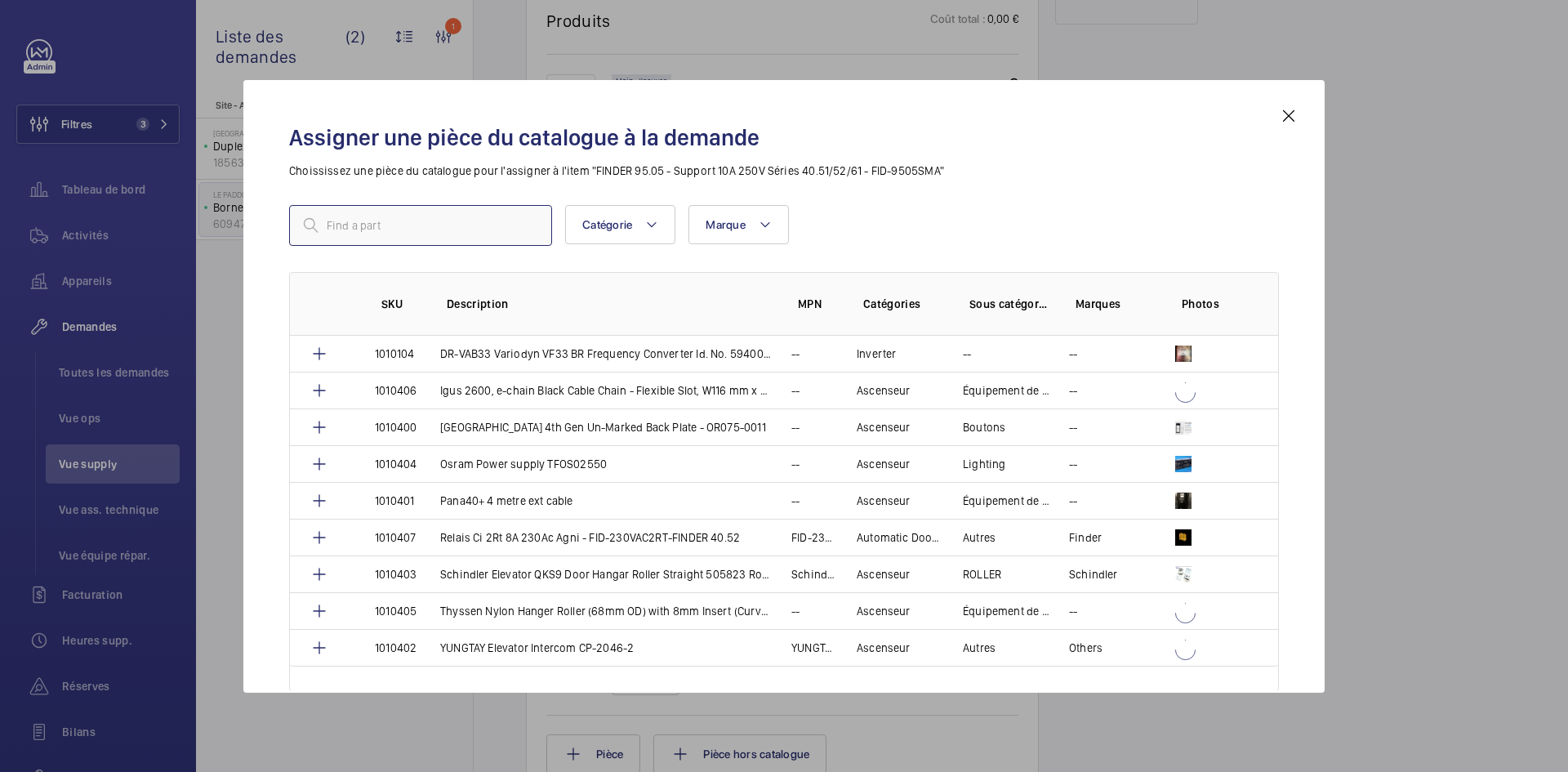
click at [469, 230] on input "text" at bounding box center [420, 225] width 263 height 41
paste input "1010408"
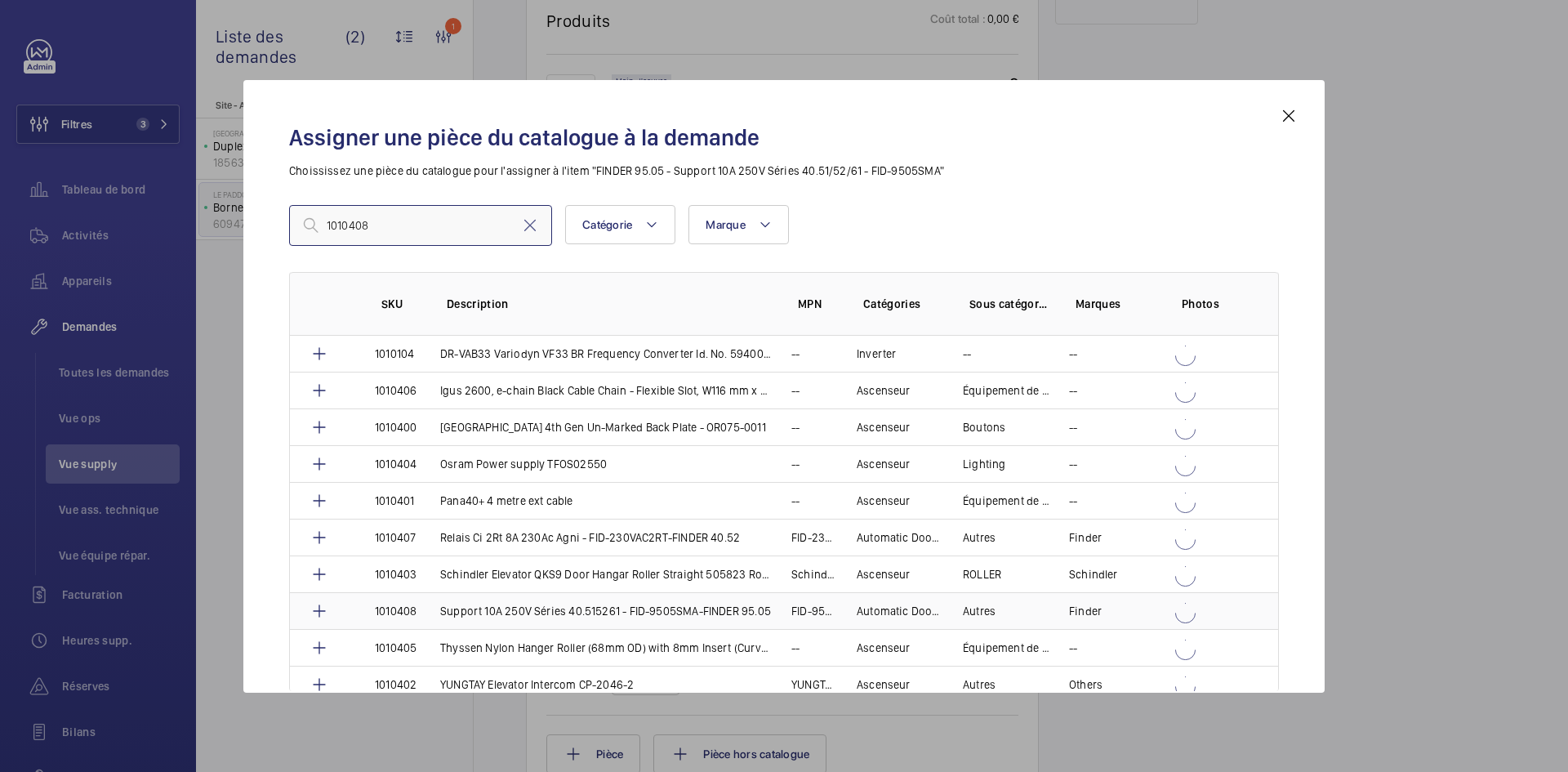
type input "1010408"
click at [436, 606] on td "Support 10A 250V Séries 40.515261 - FID-9505SMA-FINDER 95.05" at bounding box center [596, 610] width 352 height 37
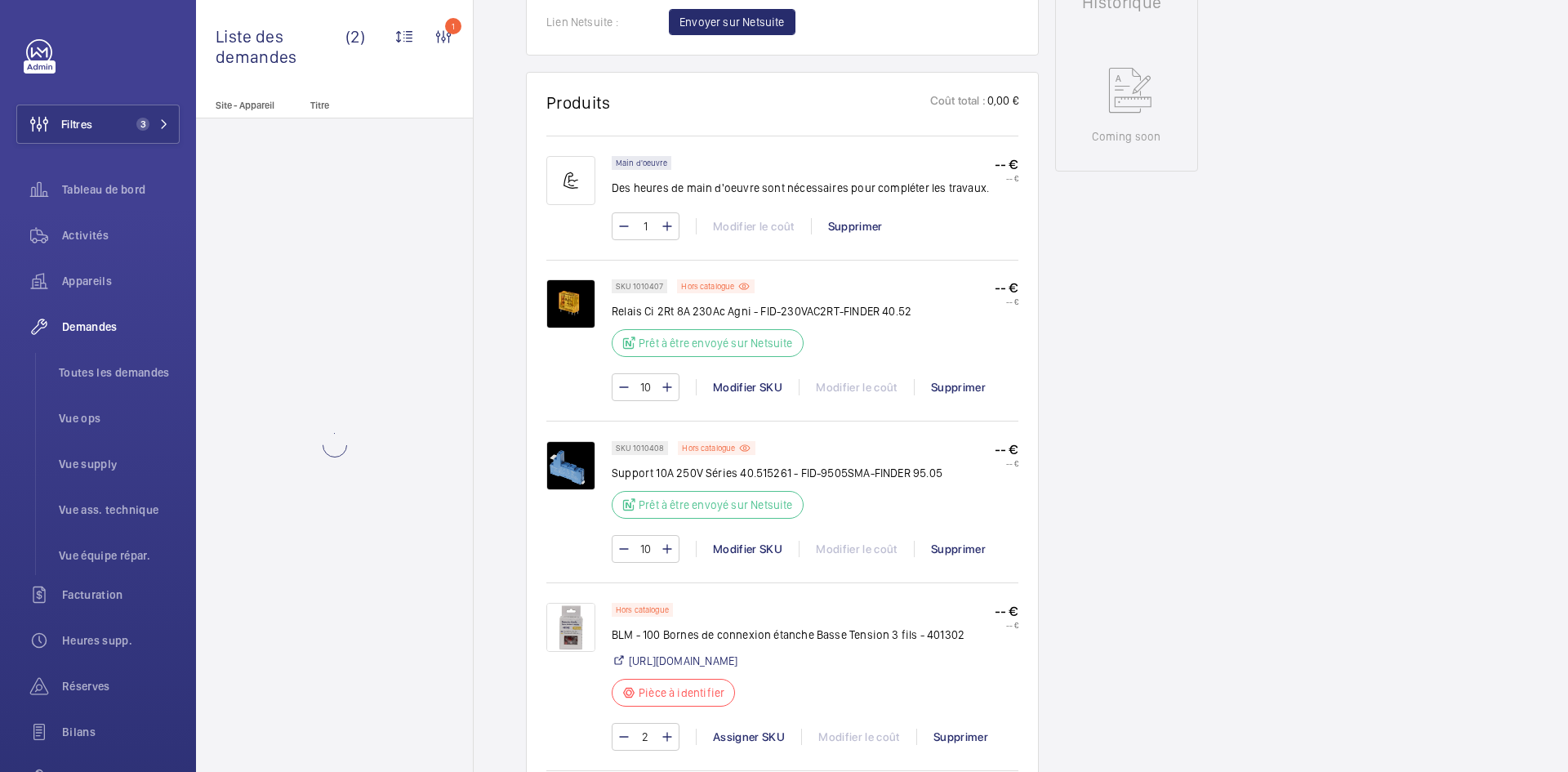
scroll to position [898, 0]
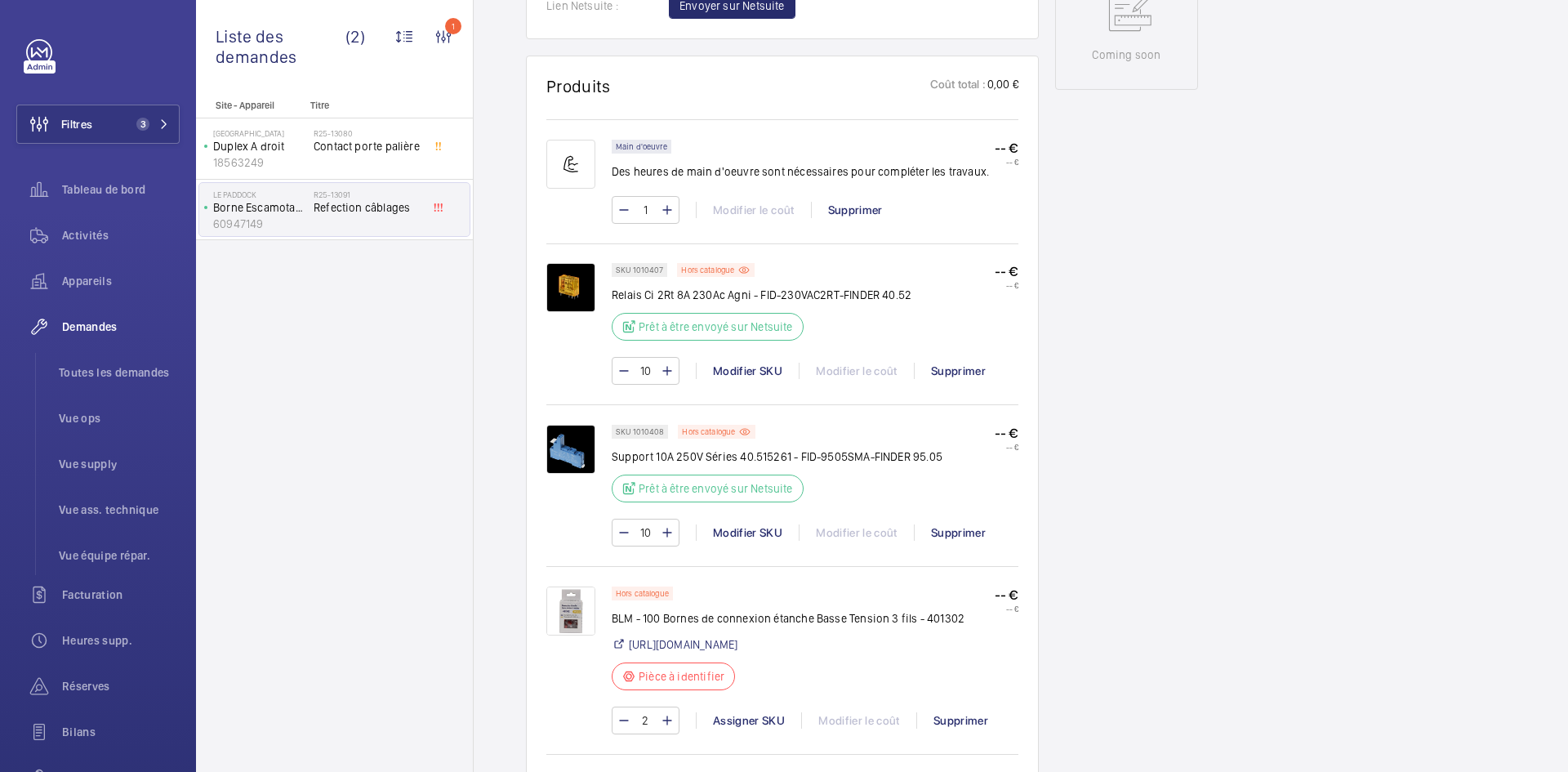
scroll to position [964, 0]
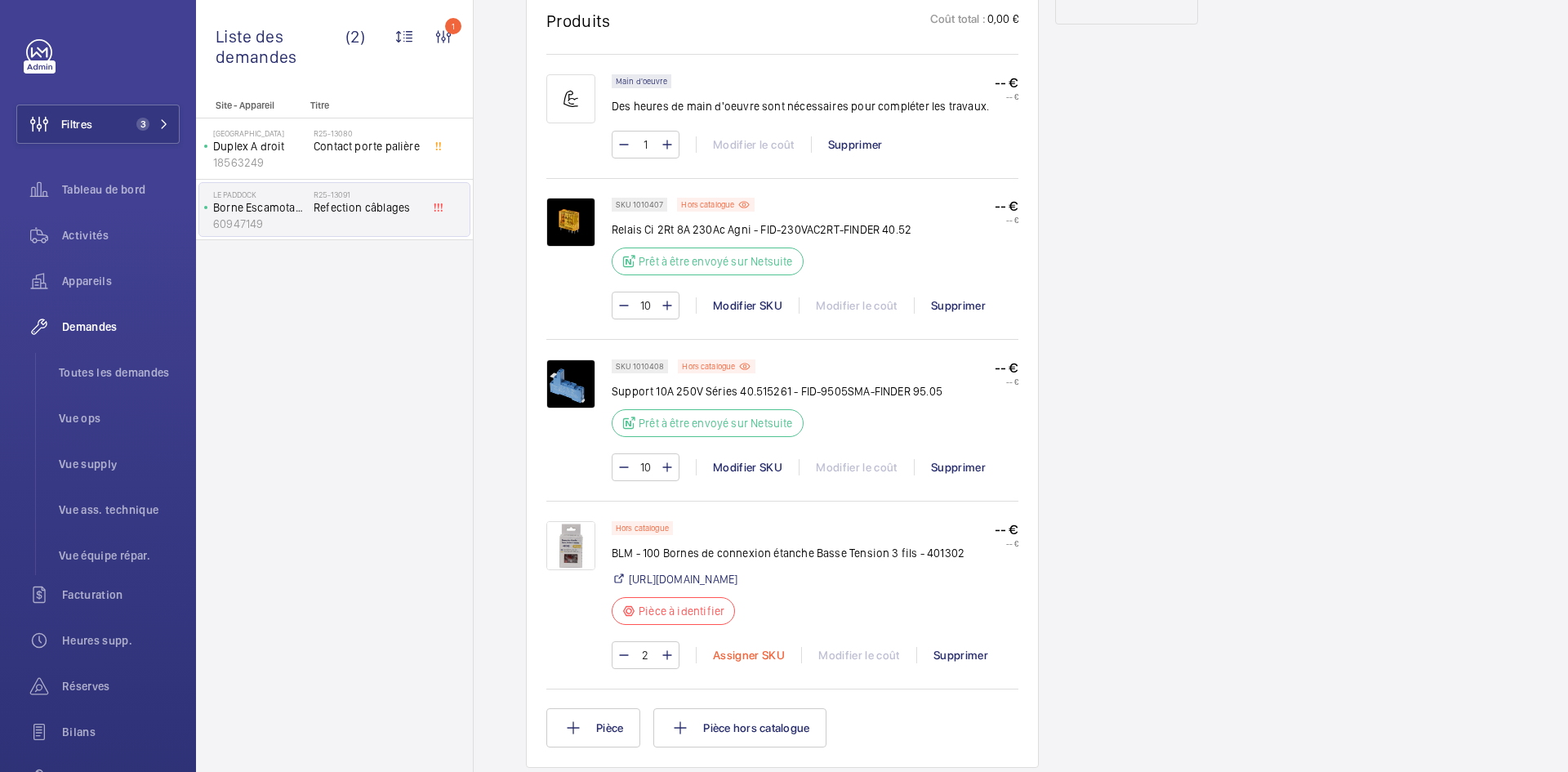
click at [750, 663] on div "Assigner SKU" at bounding box center [748, 655] width 105 height 16
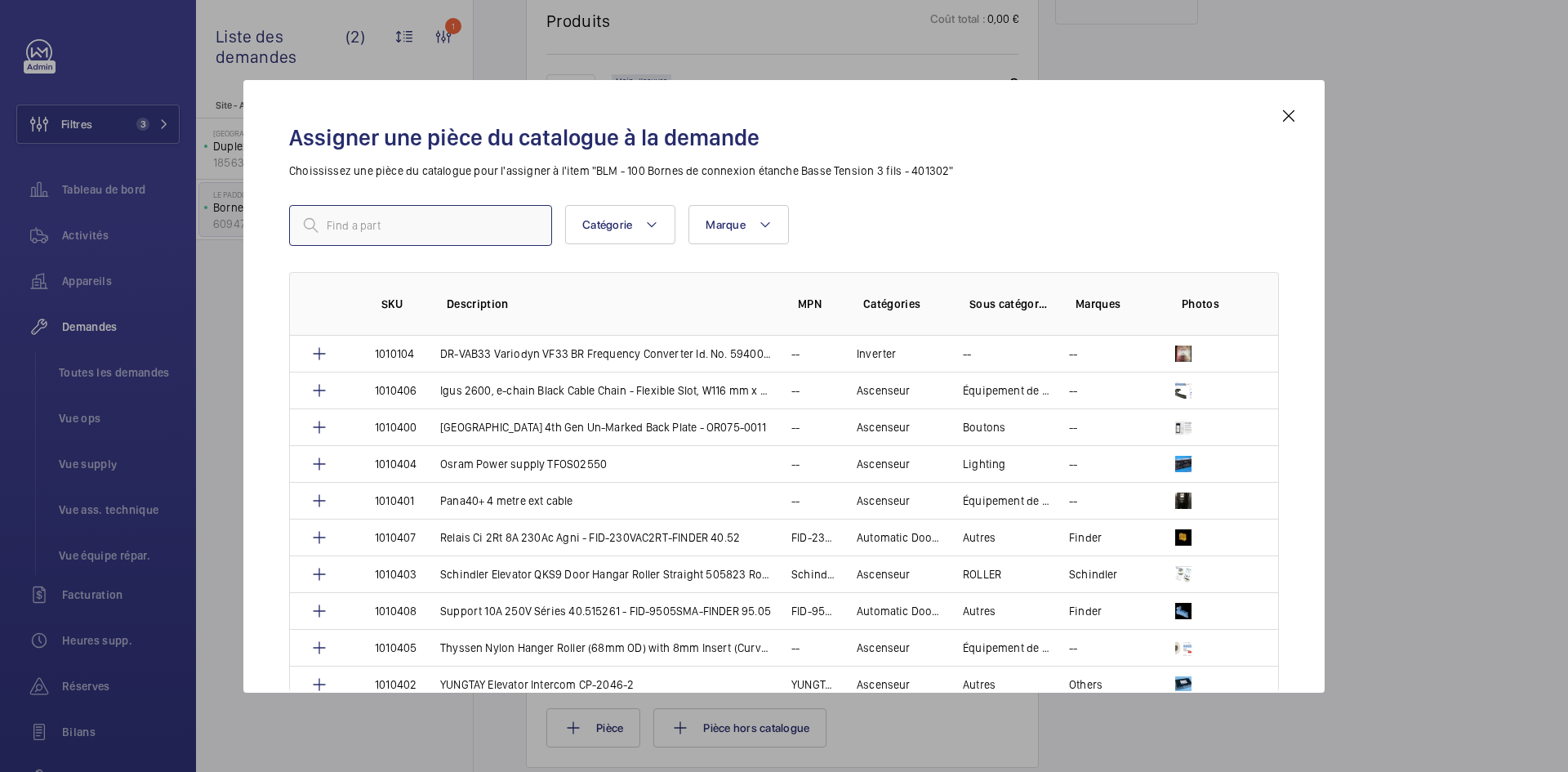
click at [399, 223] on input "text" at bounding box center [420, 225] width 263 height 41
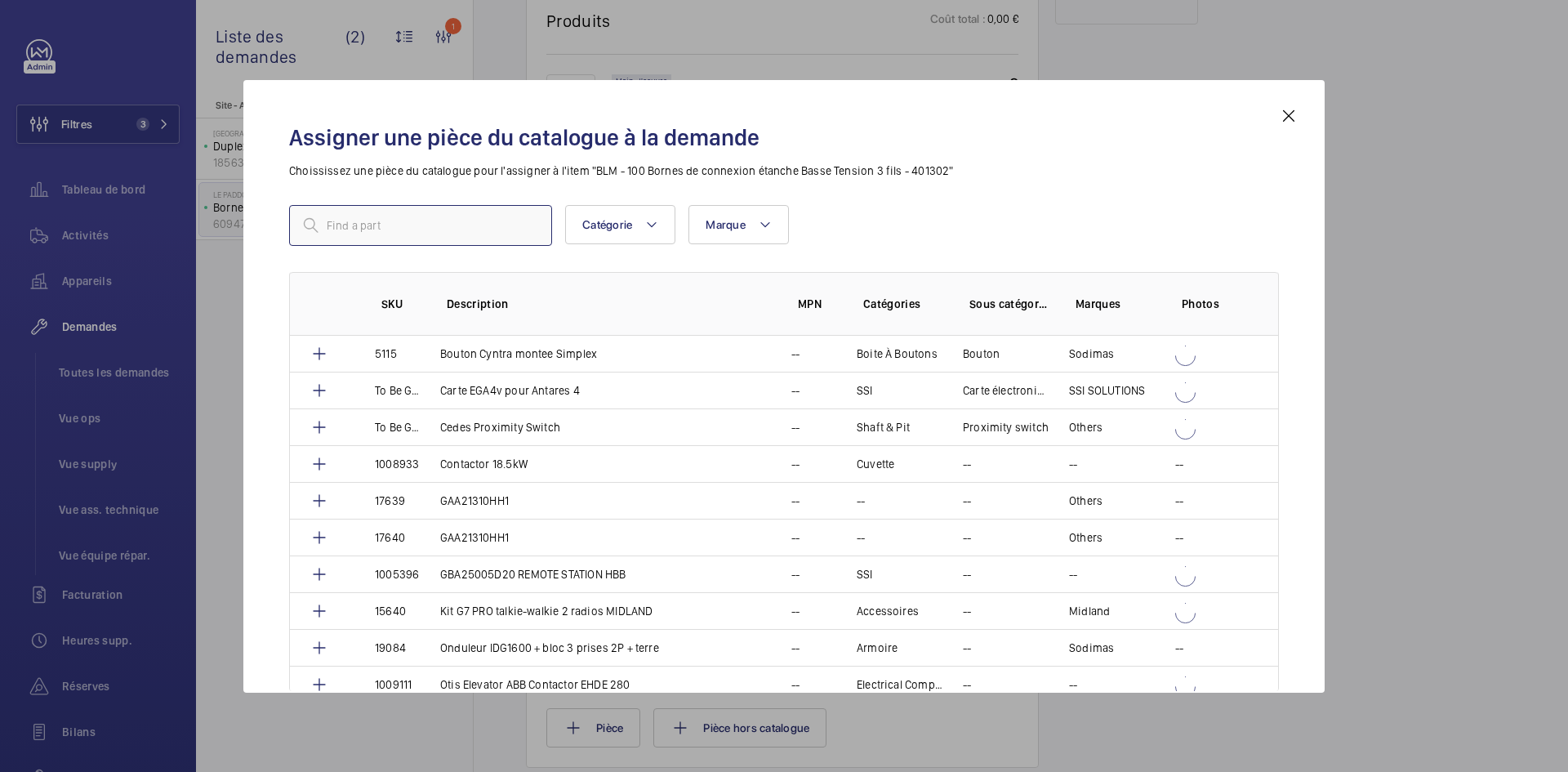
paste input "1010409"
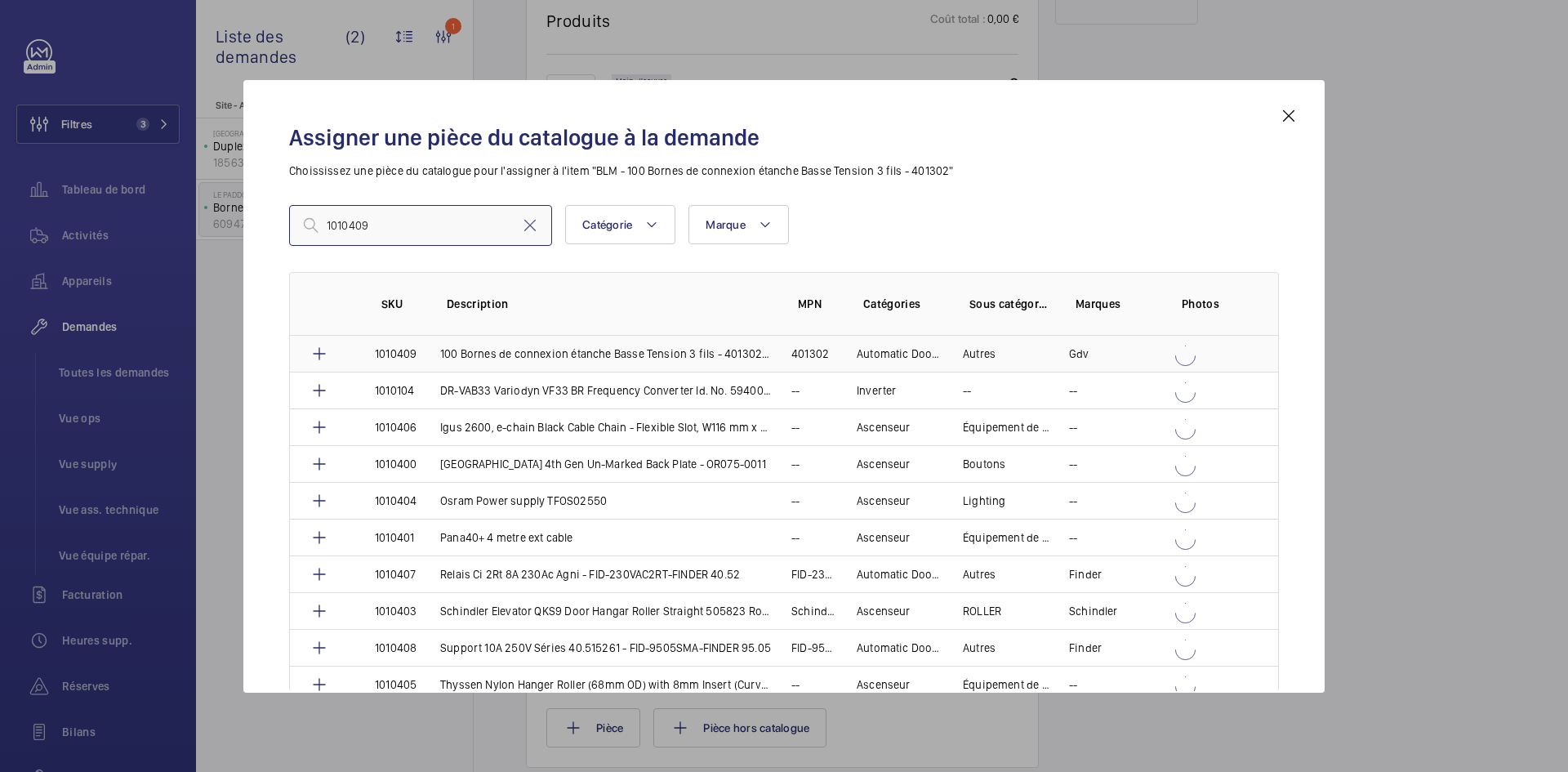
type input "1010409"
click at [417, 356] on td "1010409" at bounding box center [388, 353] width 65 height 36
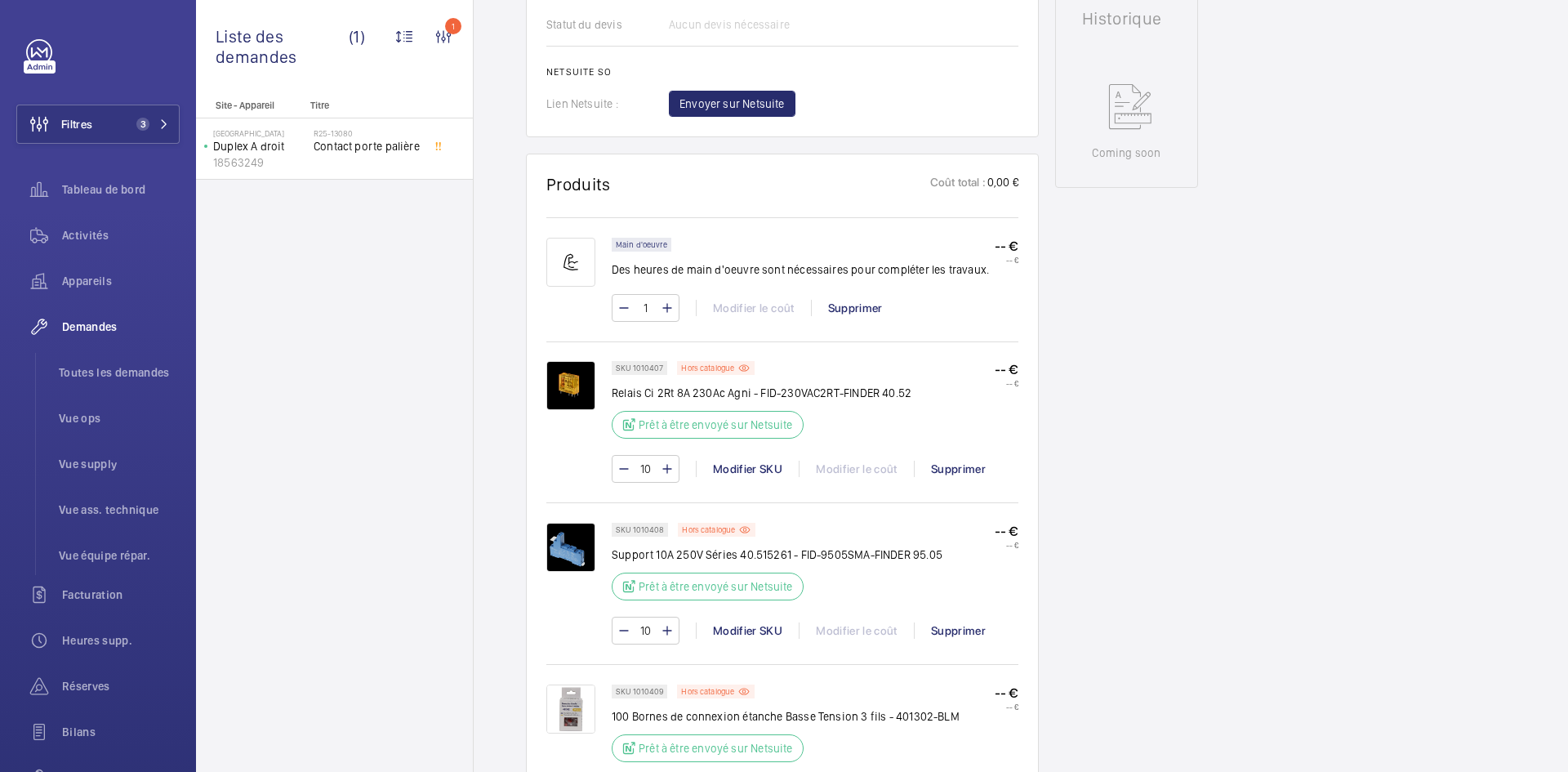
scroll to position [964, 0]
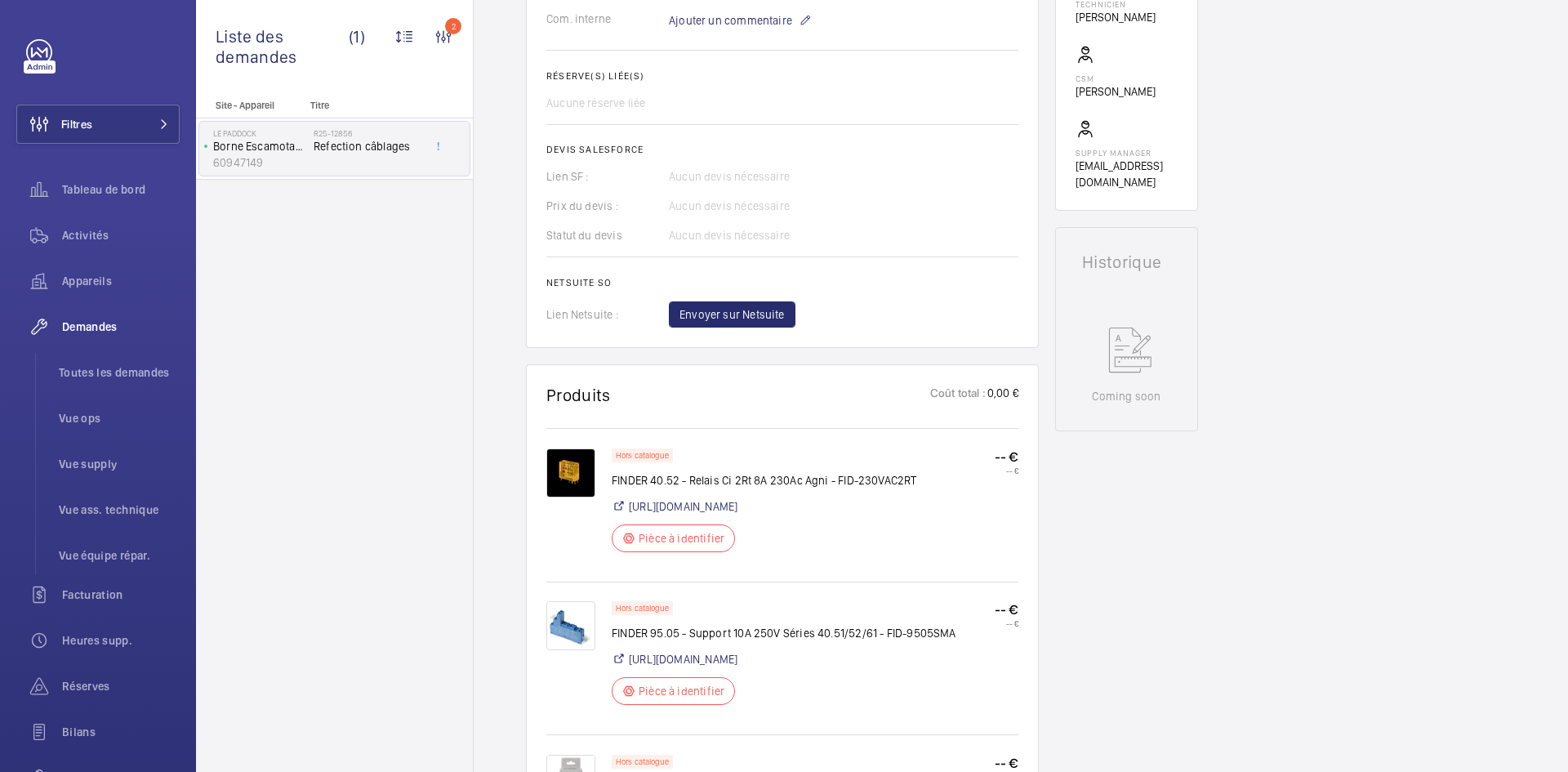
scroll to position [571, 0]
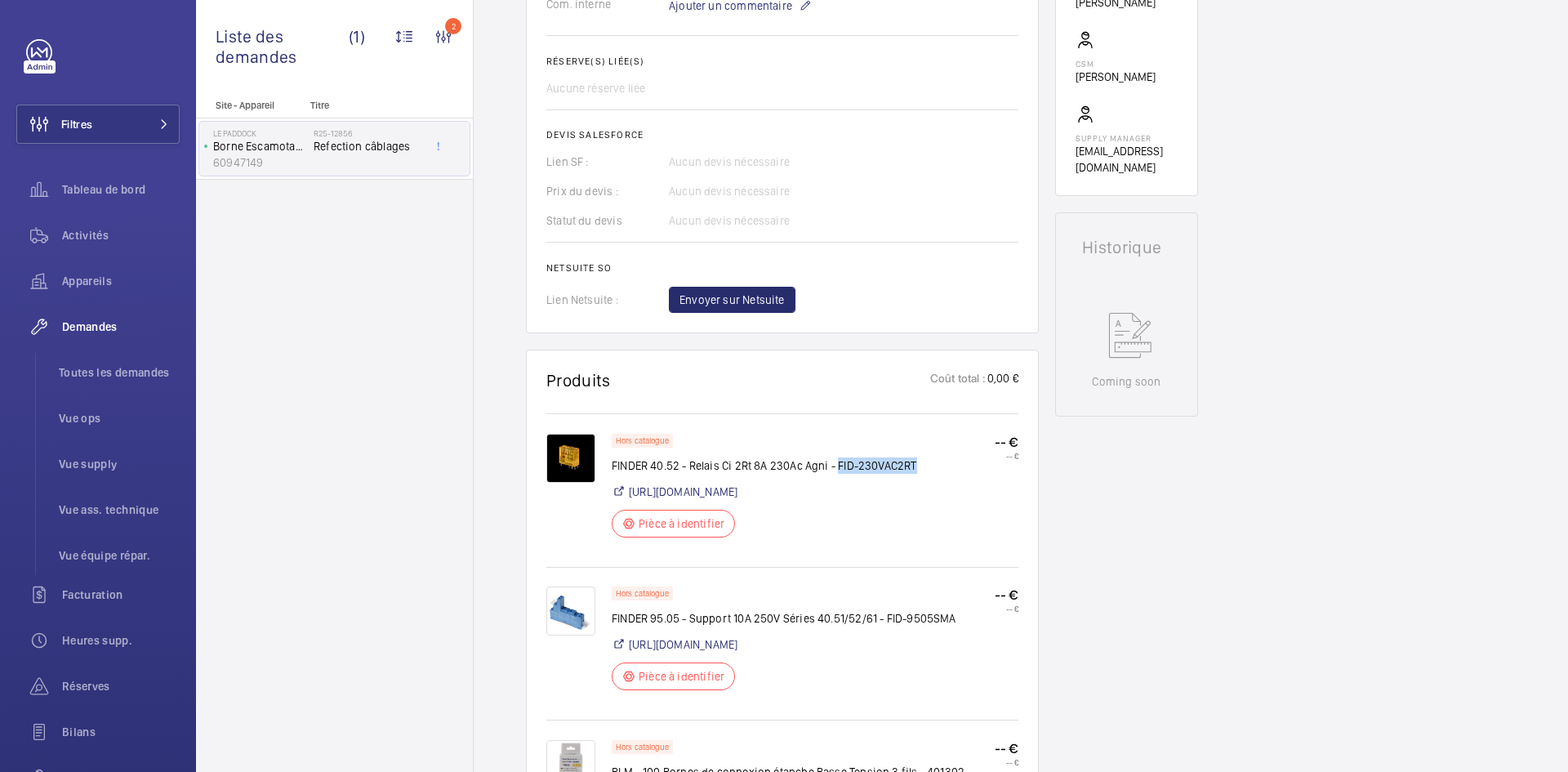
drag, startPoint x: 914, startPoint y: 462, endPoint x: 838, endPoint y: 464, distance: 76.0
click at [838, 464] on p "FINDER 40.52 - Relais Ci 2Rt 8A 230Ac Agni - FID-230VAC2RT" at bounding box center [764, 465] width 306 height 16
copy p "FID-230VAC2RT"
drag, startPoint x: 951, startPoint y: 614, endPoint x: 883, endPoint y: 617, distance: 68.1
click at [883, 617] on p "FINDER 95.05 - Support 10A 250V Séries 40.51/52/61 - FID-9505SMA" at bounding box center [784, 618] width 345 height 16
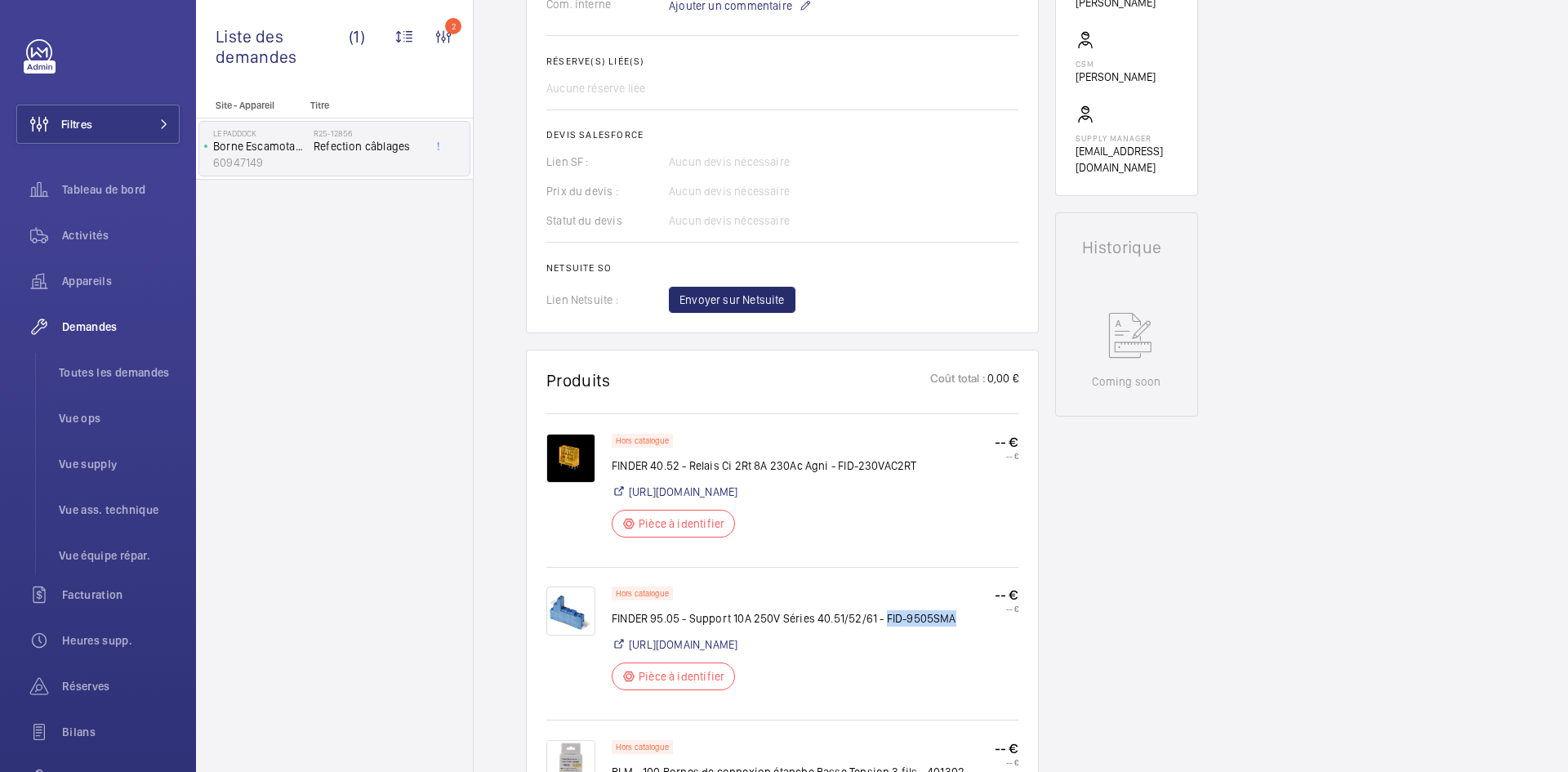
copy p "FID-9505SMA"
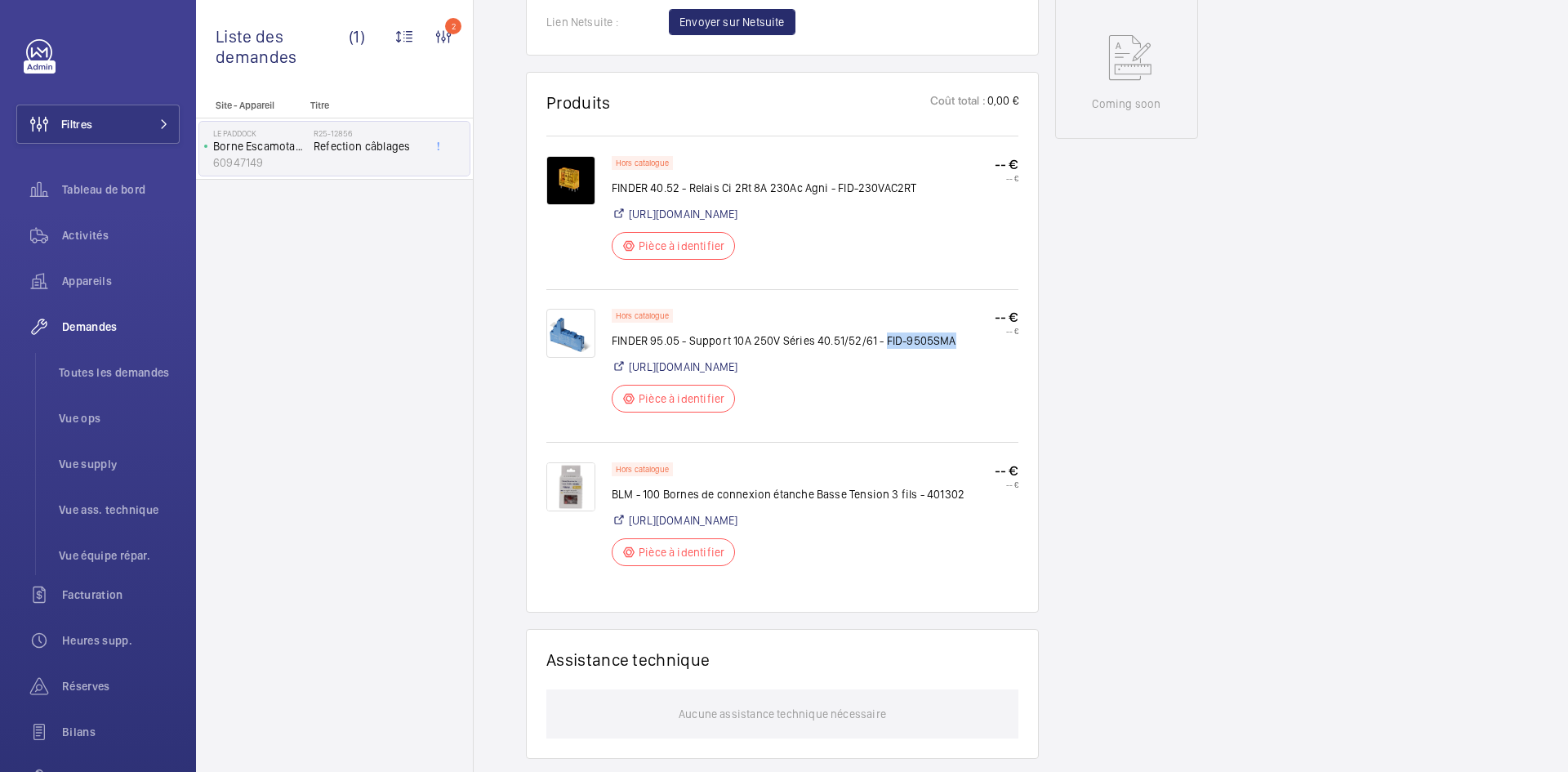
scroll to position [898, 0]
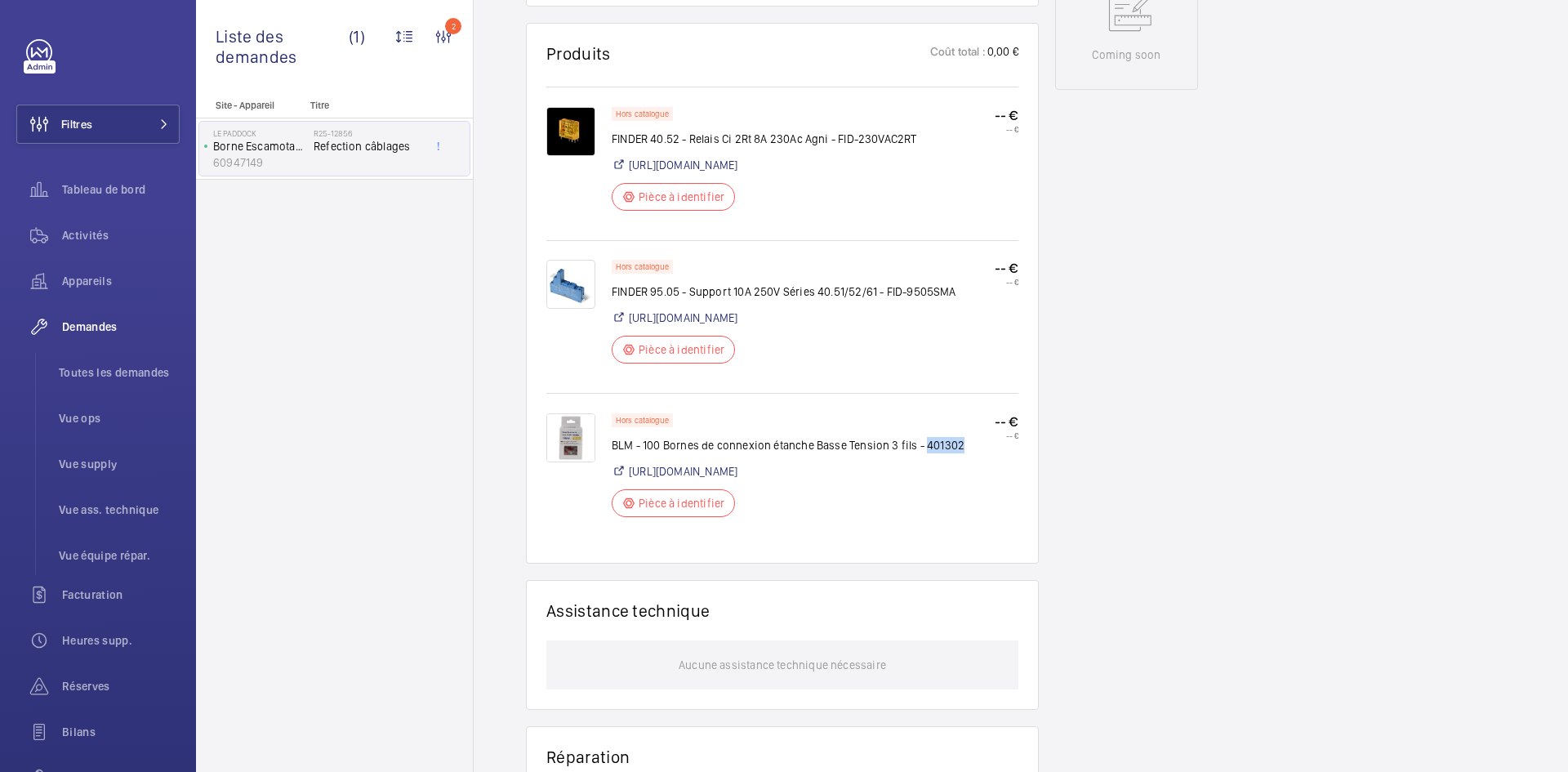
drag, startPoint x: 959, startPoint y: 464, endPoint x: 924, endPoint y: 464, distance: 35.0
click at [924, 453] on p "BLM - 100 Bornes de connexion étanche Basse Tension 3 fils - 401302" at bounding box center [787, 445] width 352 height 16
copy p "401302"
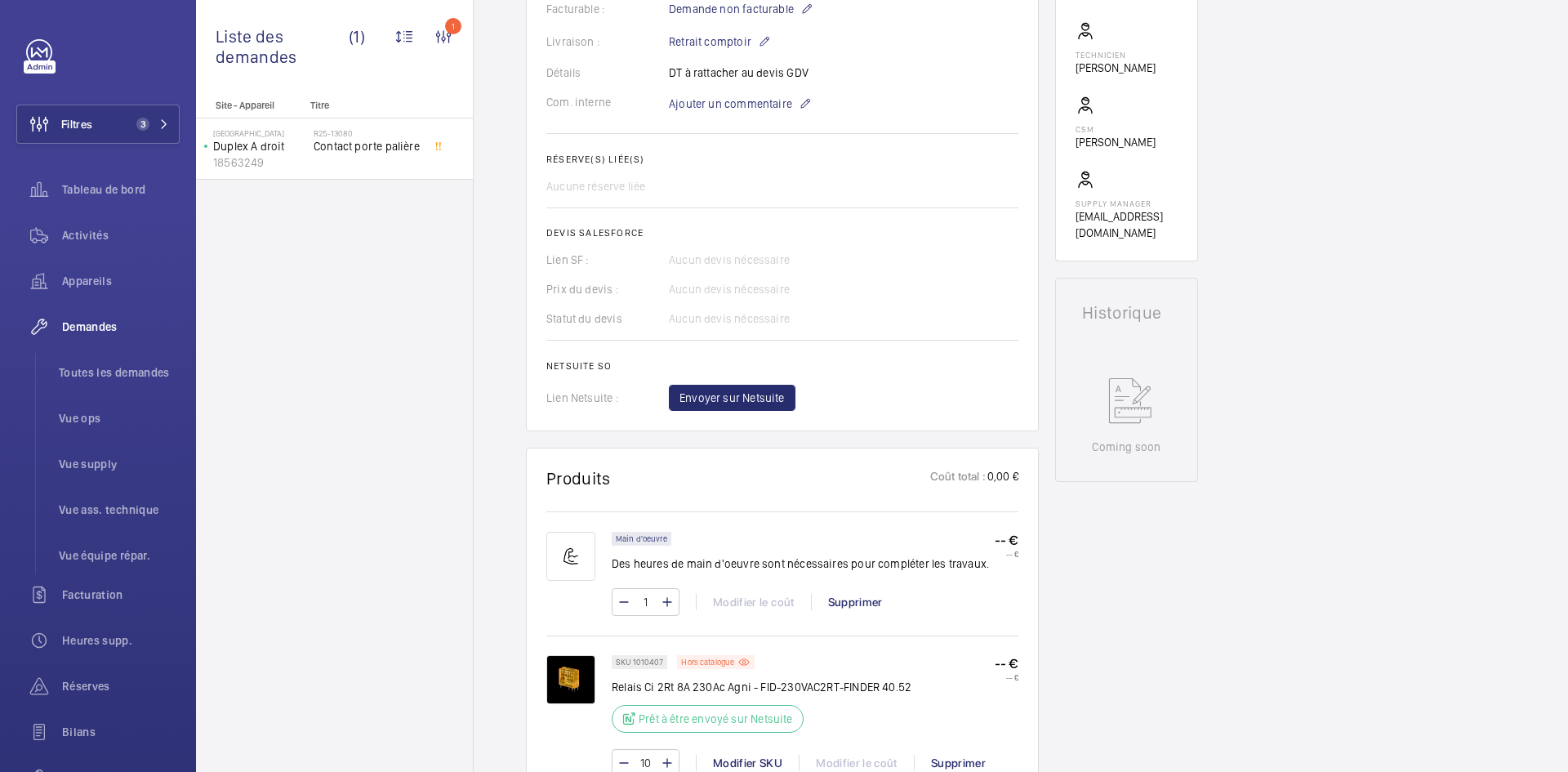
scroll to position [490, 0]
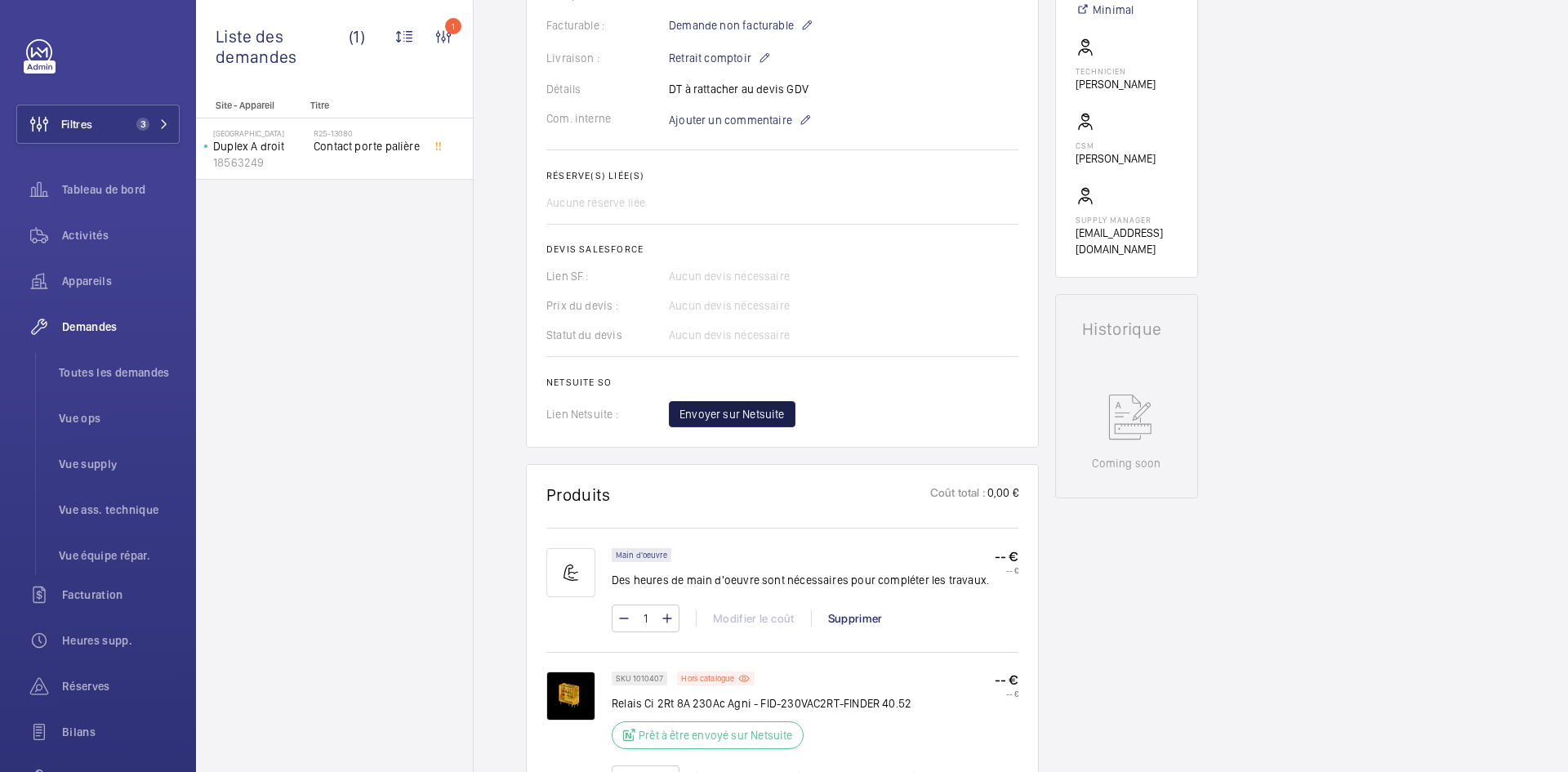
click at [752, 412] on span "Envoyer sur Netsuite" at bounding box center [731, 413] width 105 height 16
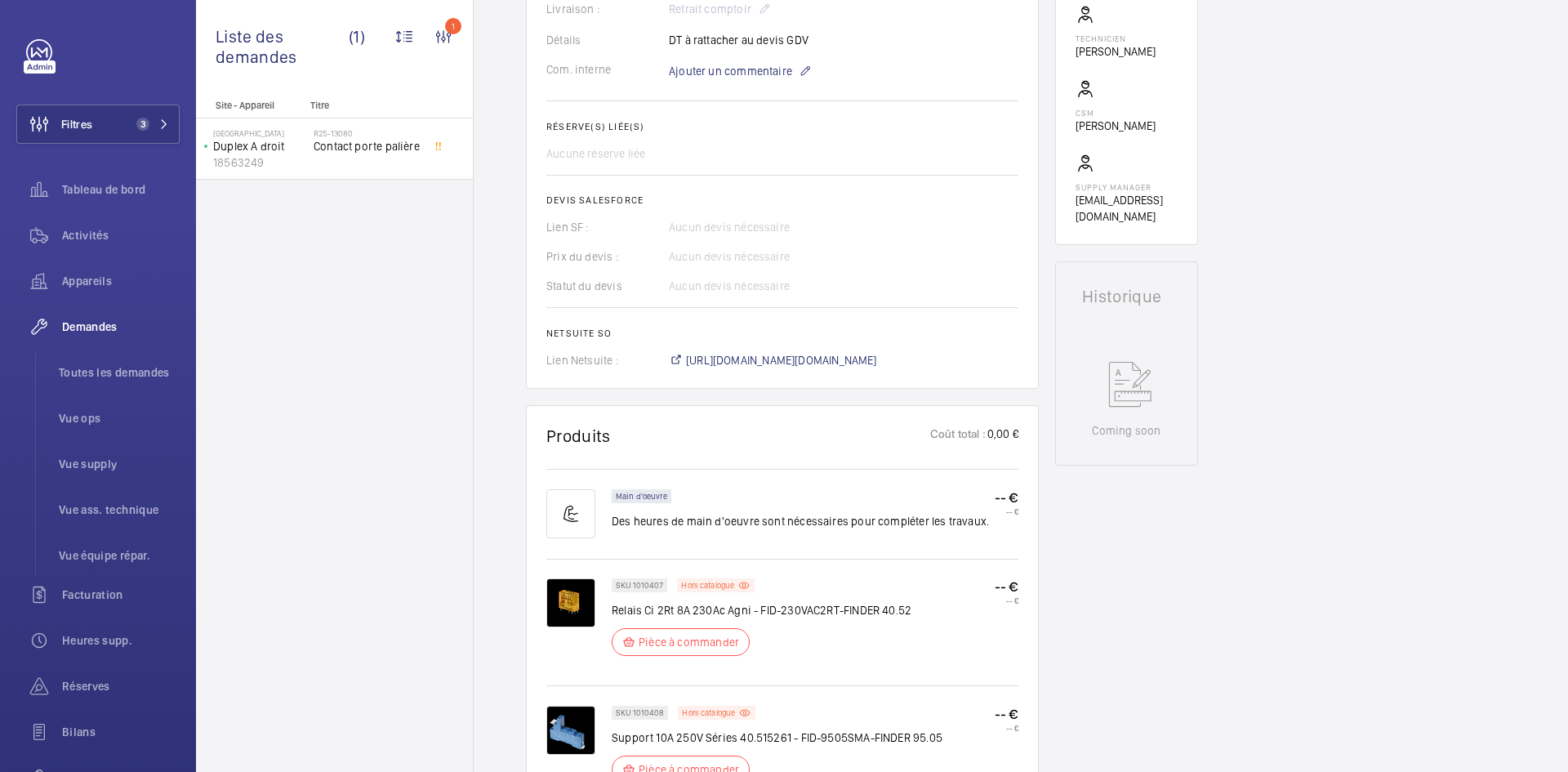
scroll to position [539, 0]
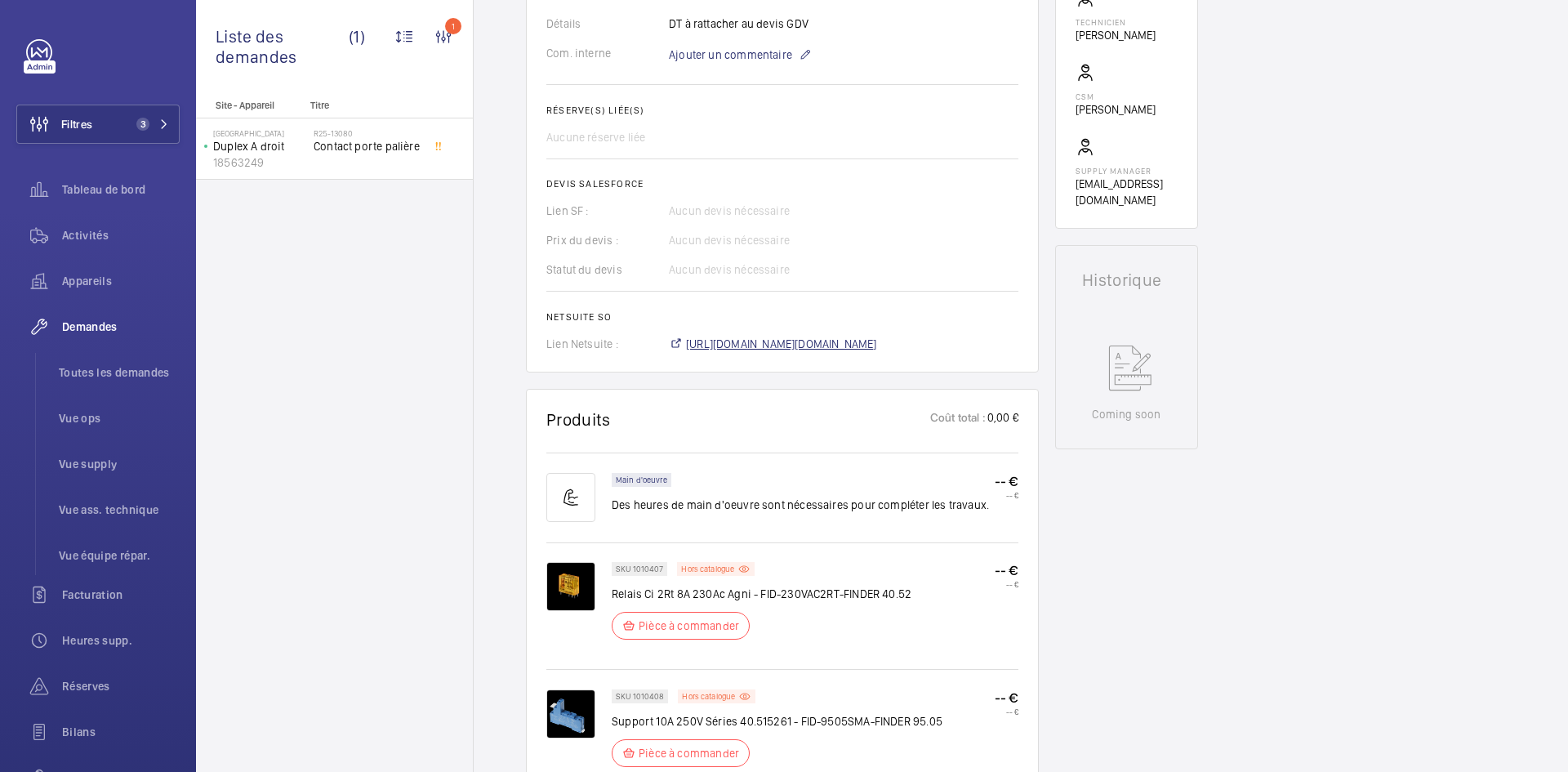
click at [784, 340] on span "[URL][DOMAIN_NAME][DOMAIN_NAME]" at bounding box center [782, 344] width 191 height 16
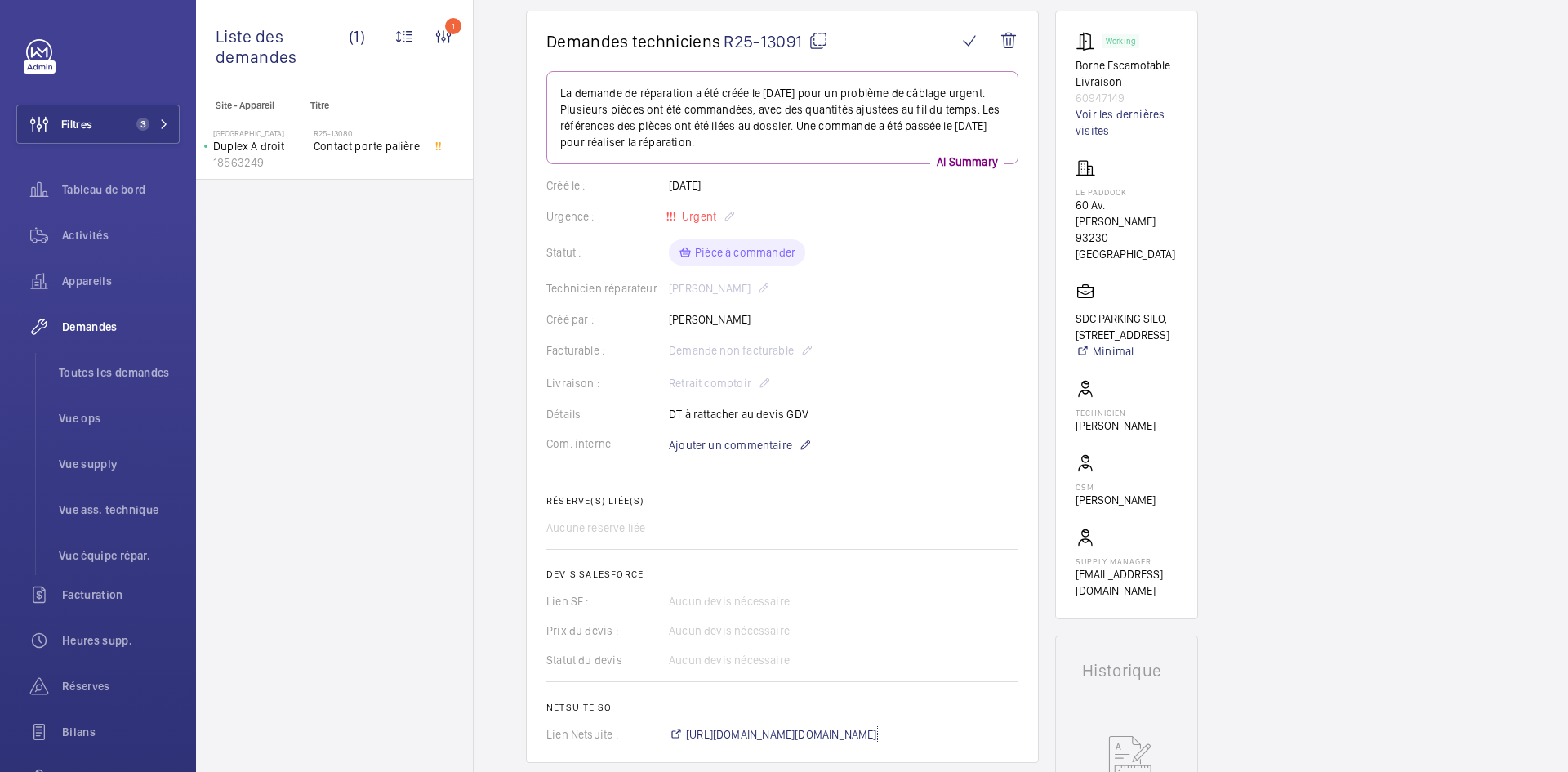
scroll to position [131, 0]
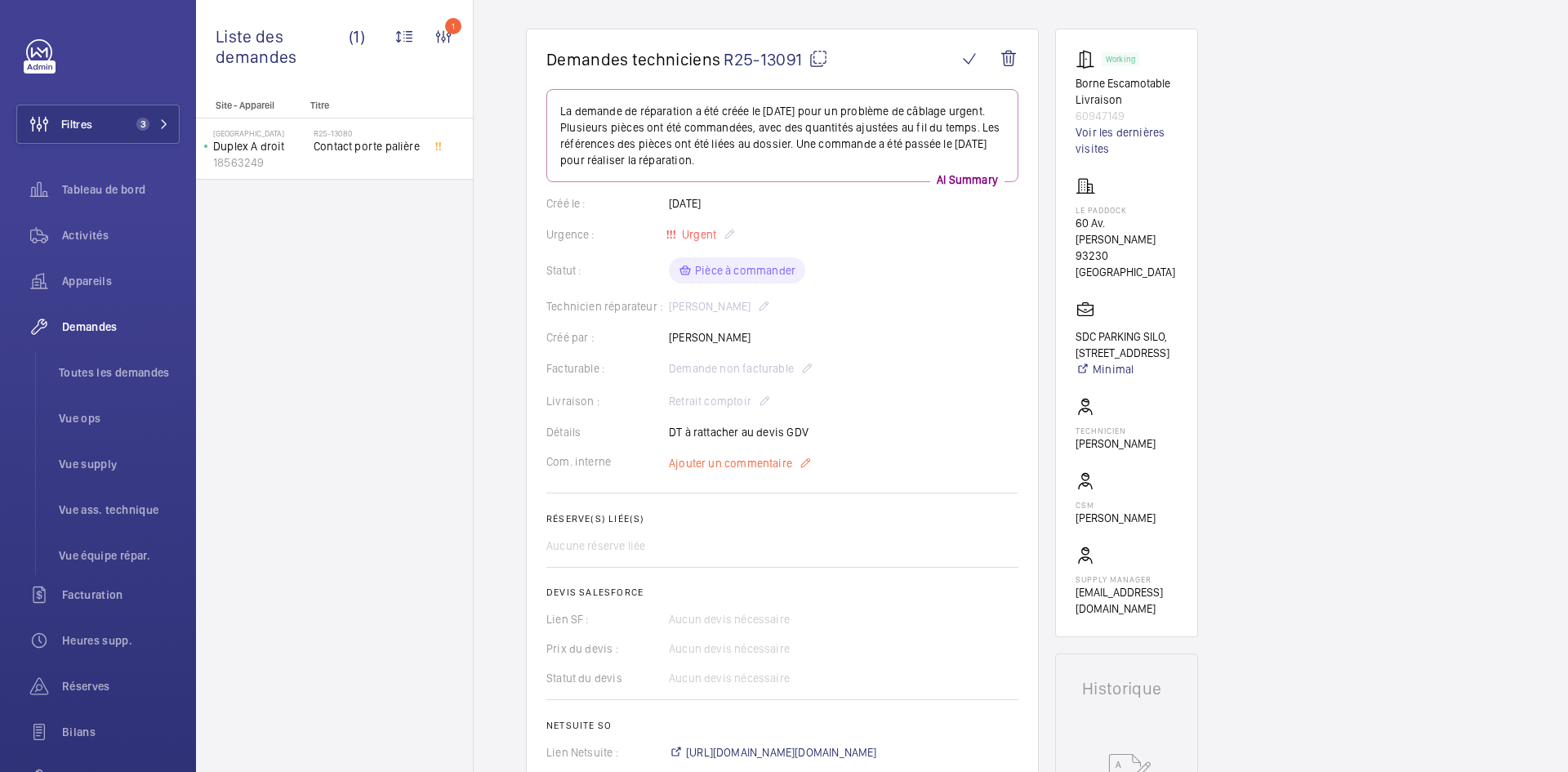
click at [744, 465] on span "Ajouter un commentaire" at bounding box center [731, 463] width 124 height 16
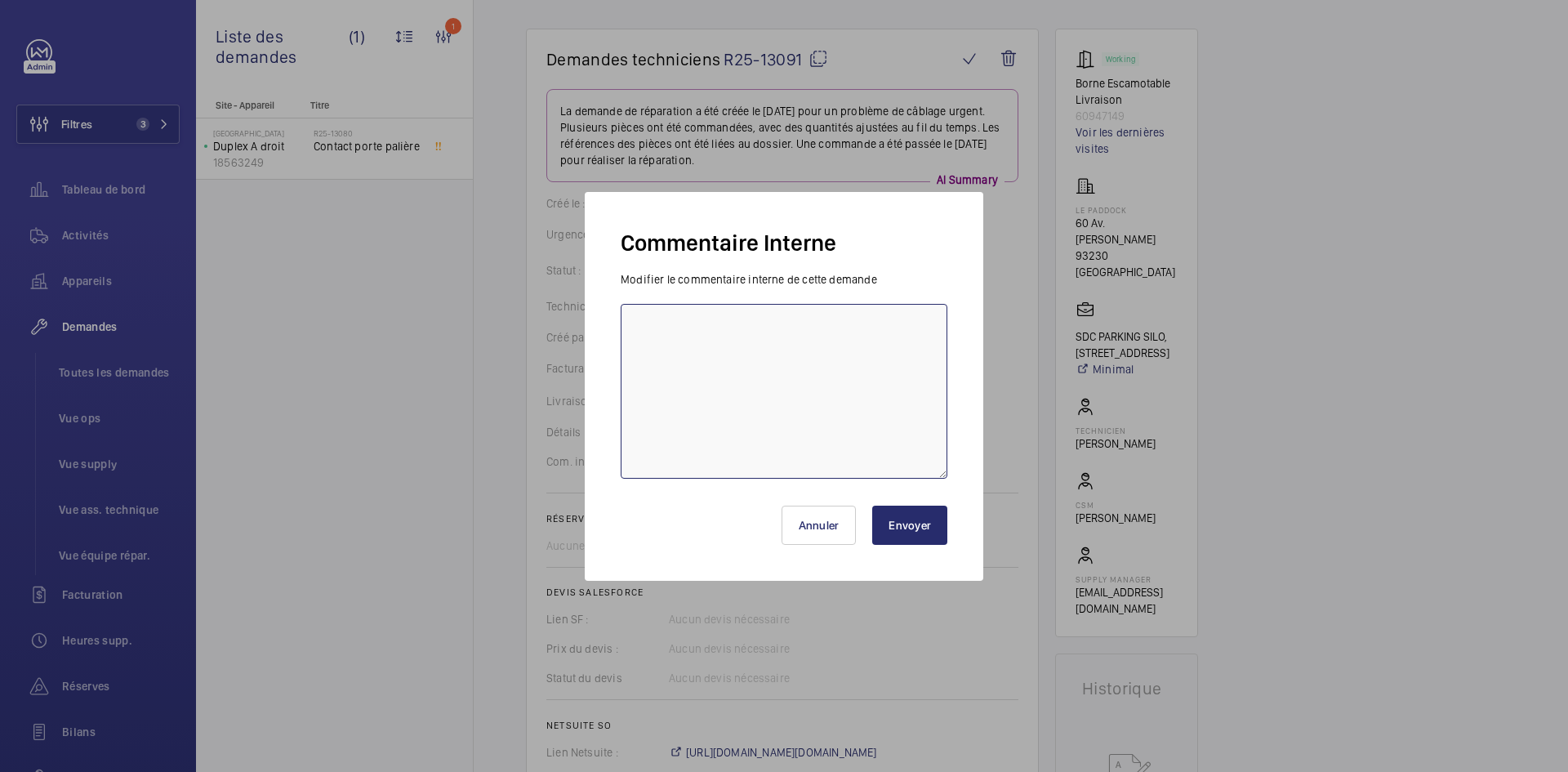
click at [663, 329] on textarea at bounding box center [784, 391] width 327 height 175
paste textarea "BY-01/10 commande effectuer chez le fournisseur GDV via l'email livraison prévu…"
type textarea "BY-01/10 commande effectuer chez le fournisseur GDV via l'email livraison prévu…"
click at [917, 513] on button "Envoyer" at bounding box center [909, 525] width 75 height 39
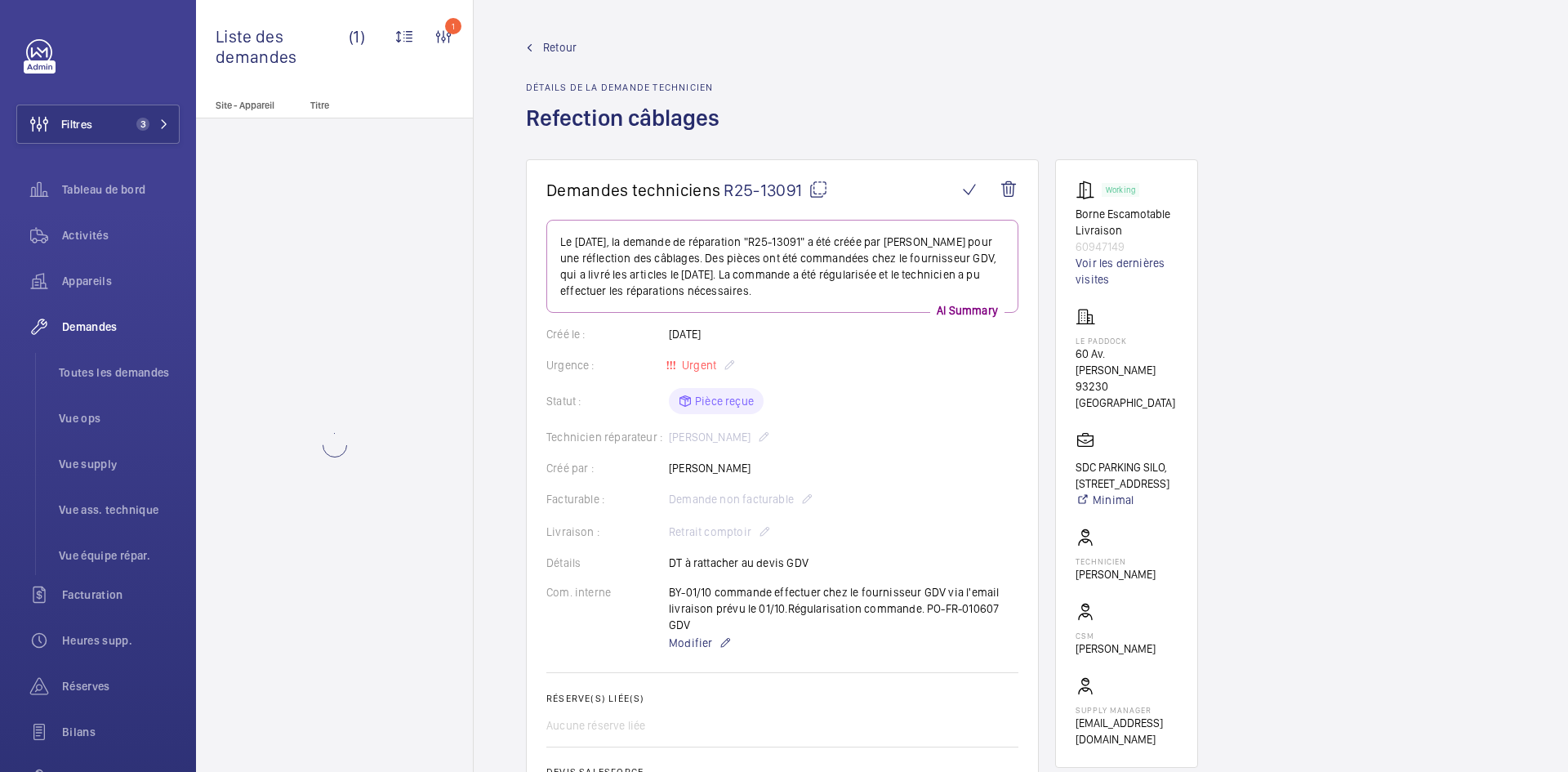
click at [564, 44] on span "Retour" at bounding box center [560, 47] width 34 height 16
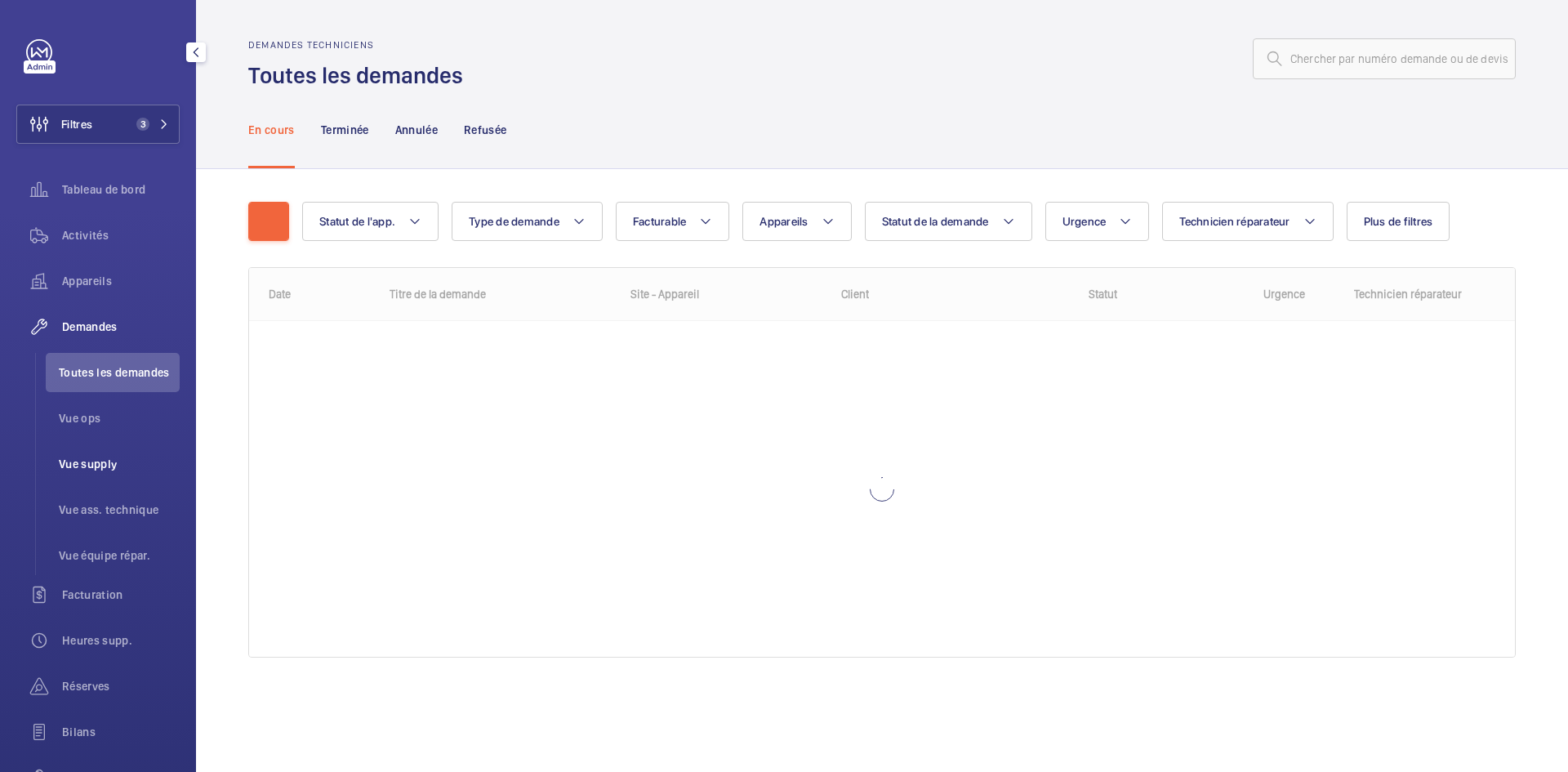
click at [100, 452] on li "Vue supply" at bounding box center [113, 464] width 134 height 39
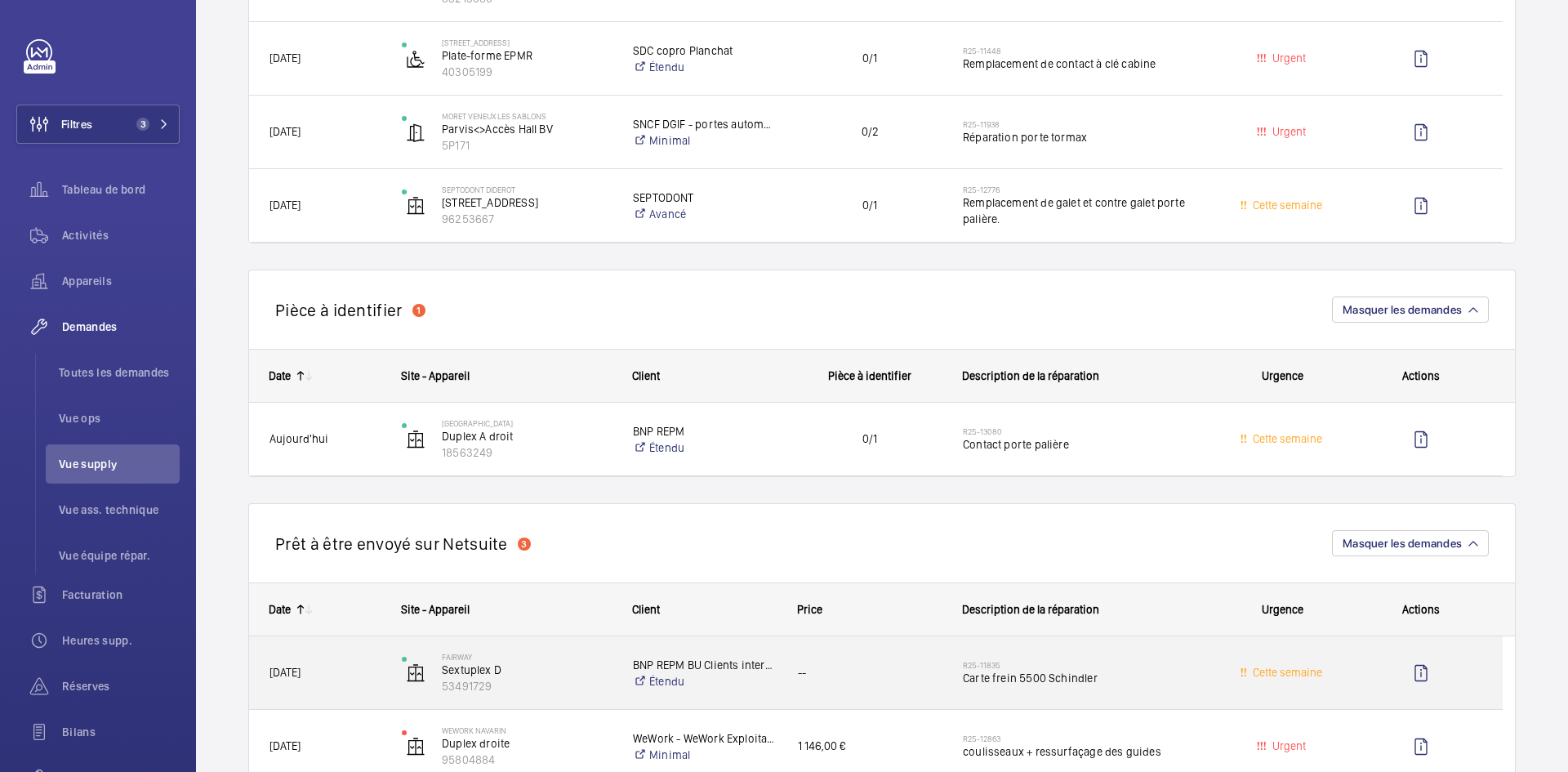
scroll to position [490, 0]
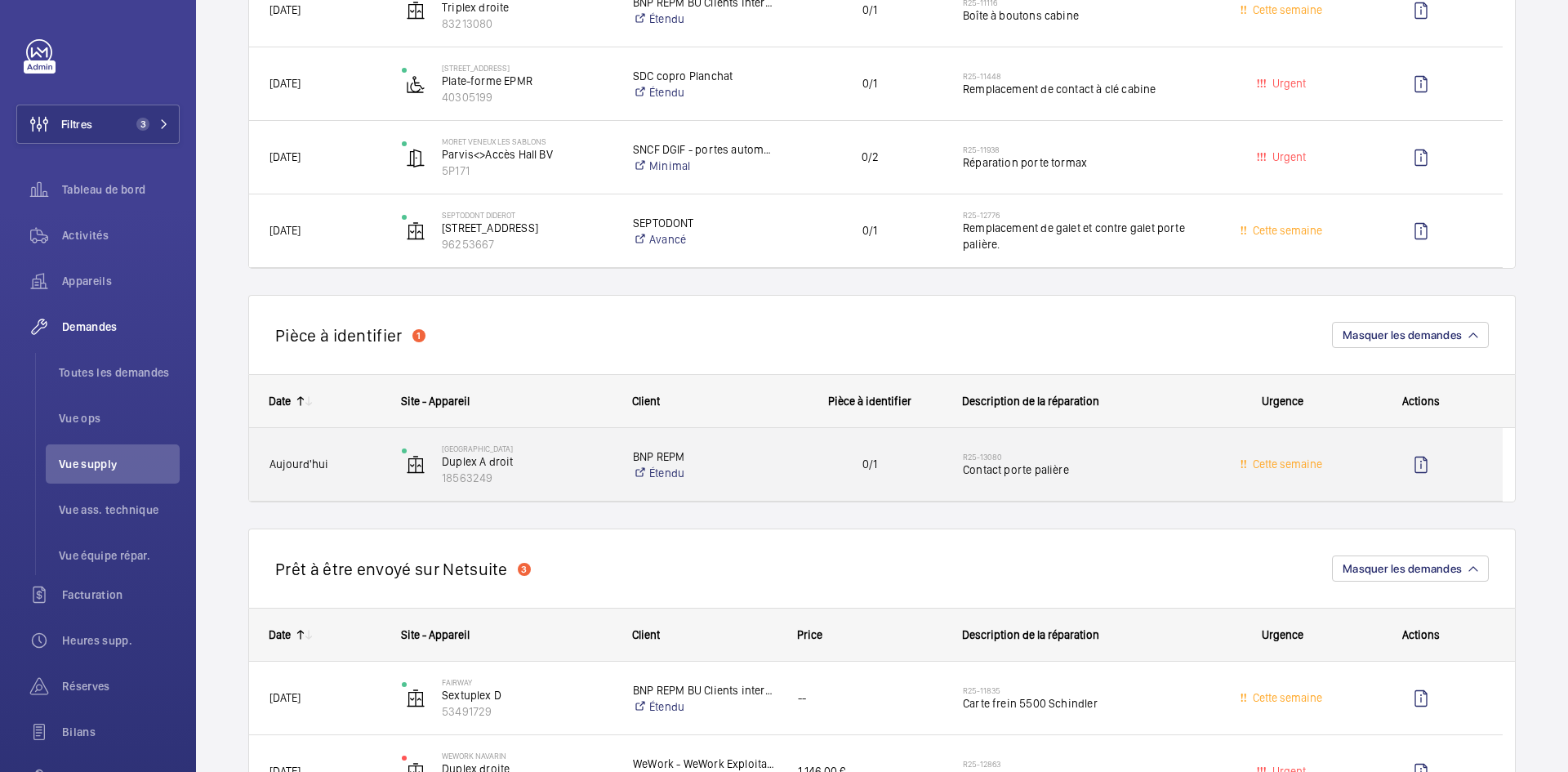
click at [371, 472] on span "Aujourd'hui" at bounding box center [325, 464] width 111 height 19
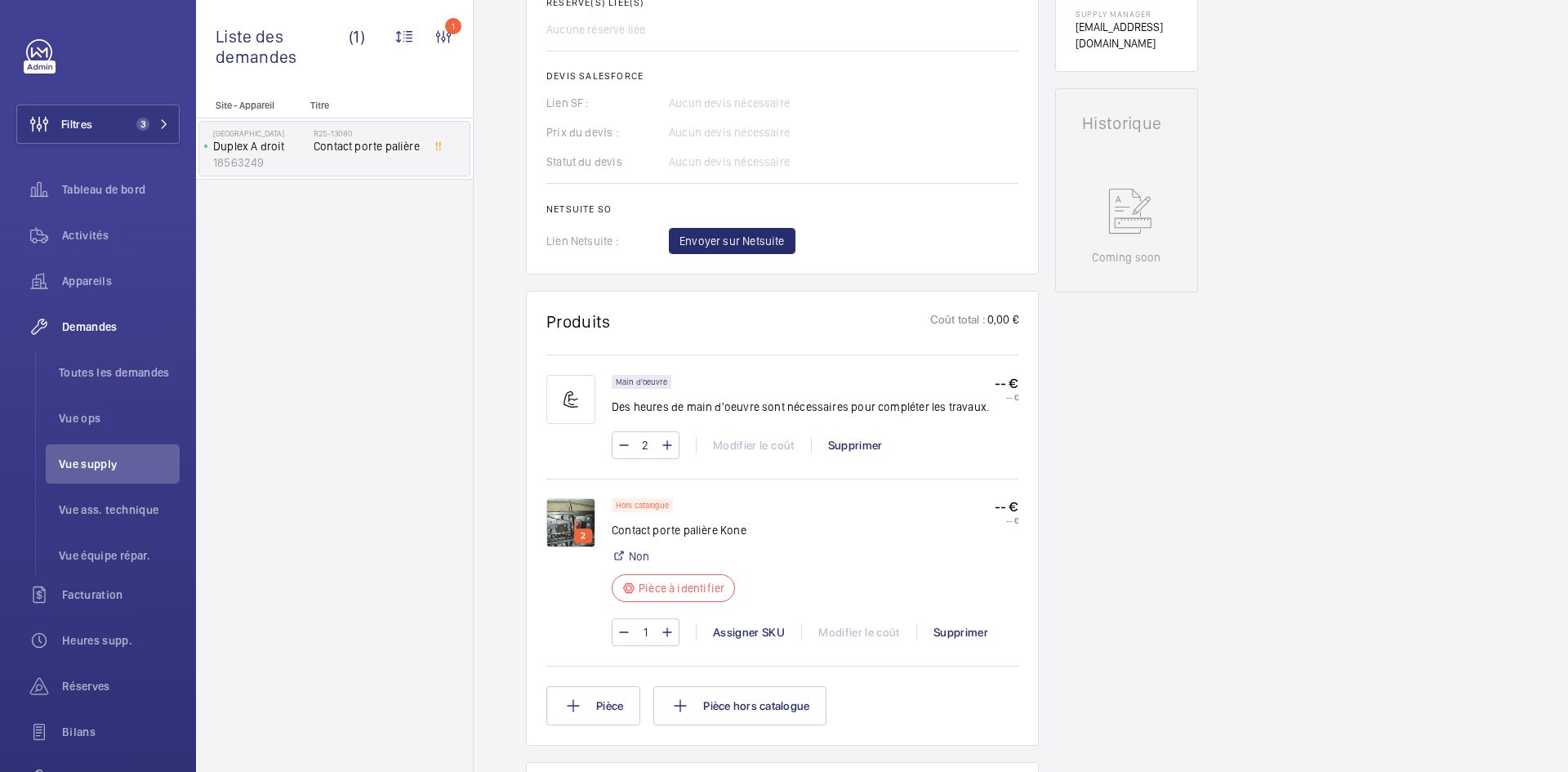
scroll to position [735, 0]
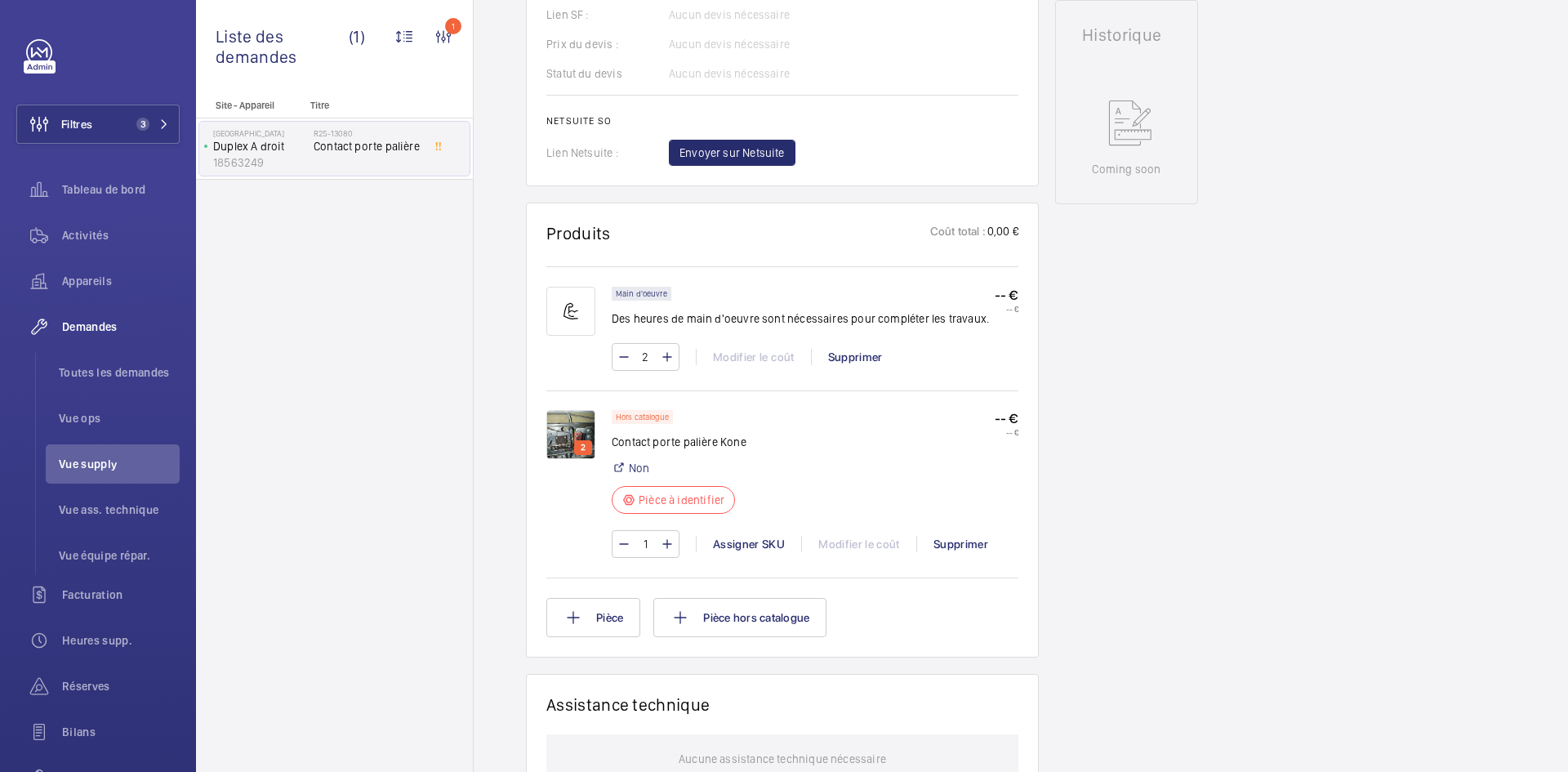
click at [574, 433] on img at bounding box center [570, 434] width 49 height 49
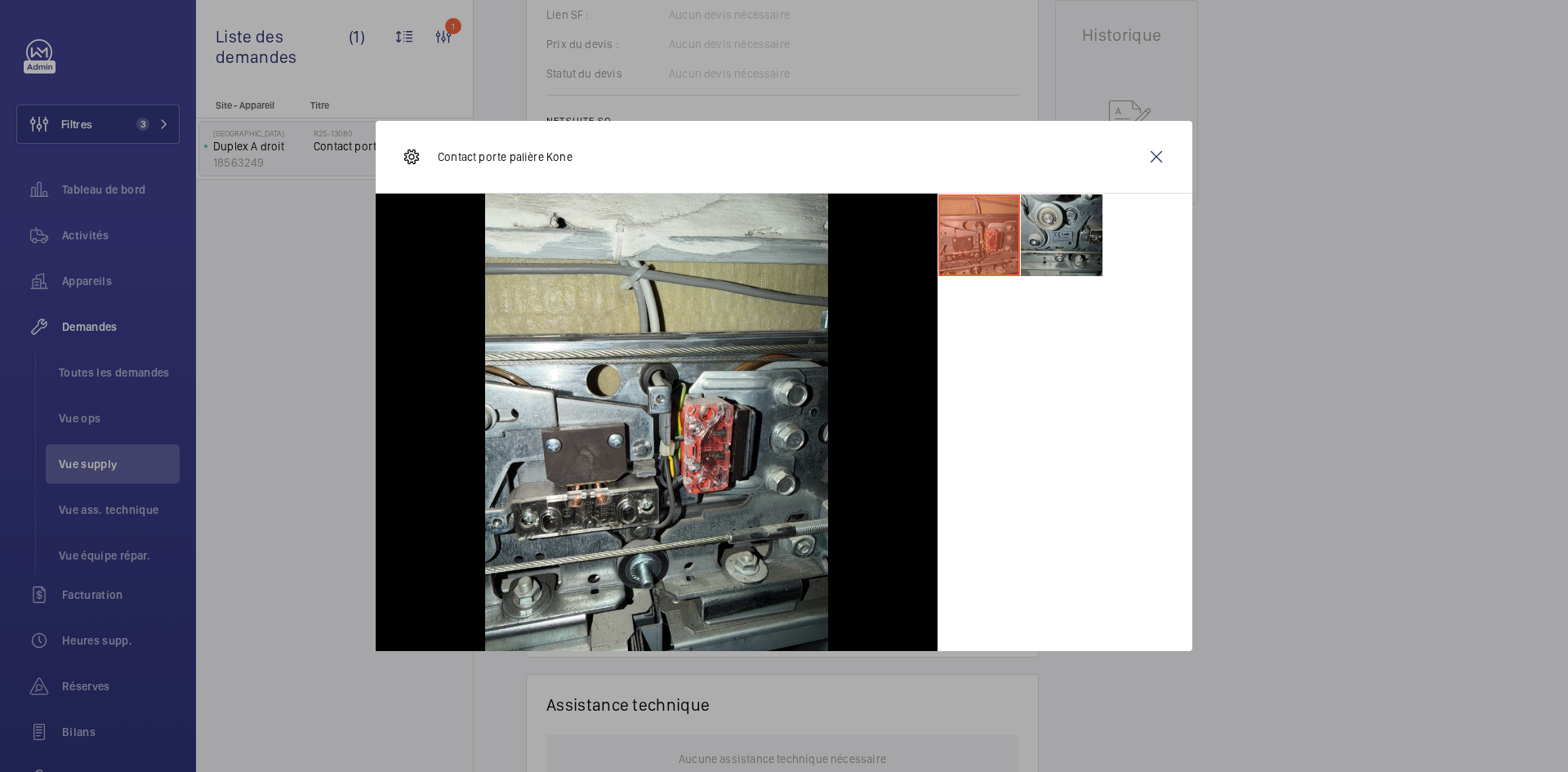
click at [1076, 218] on li at bounding box center [1062, 235] width 81 height 81
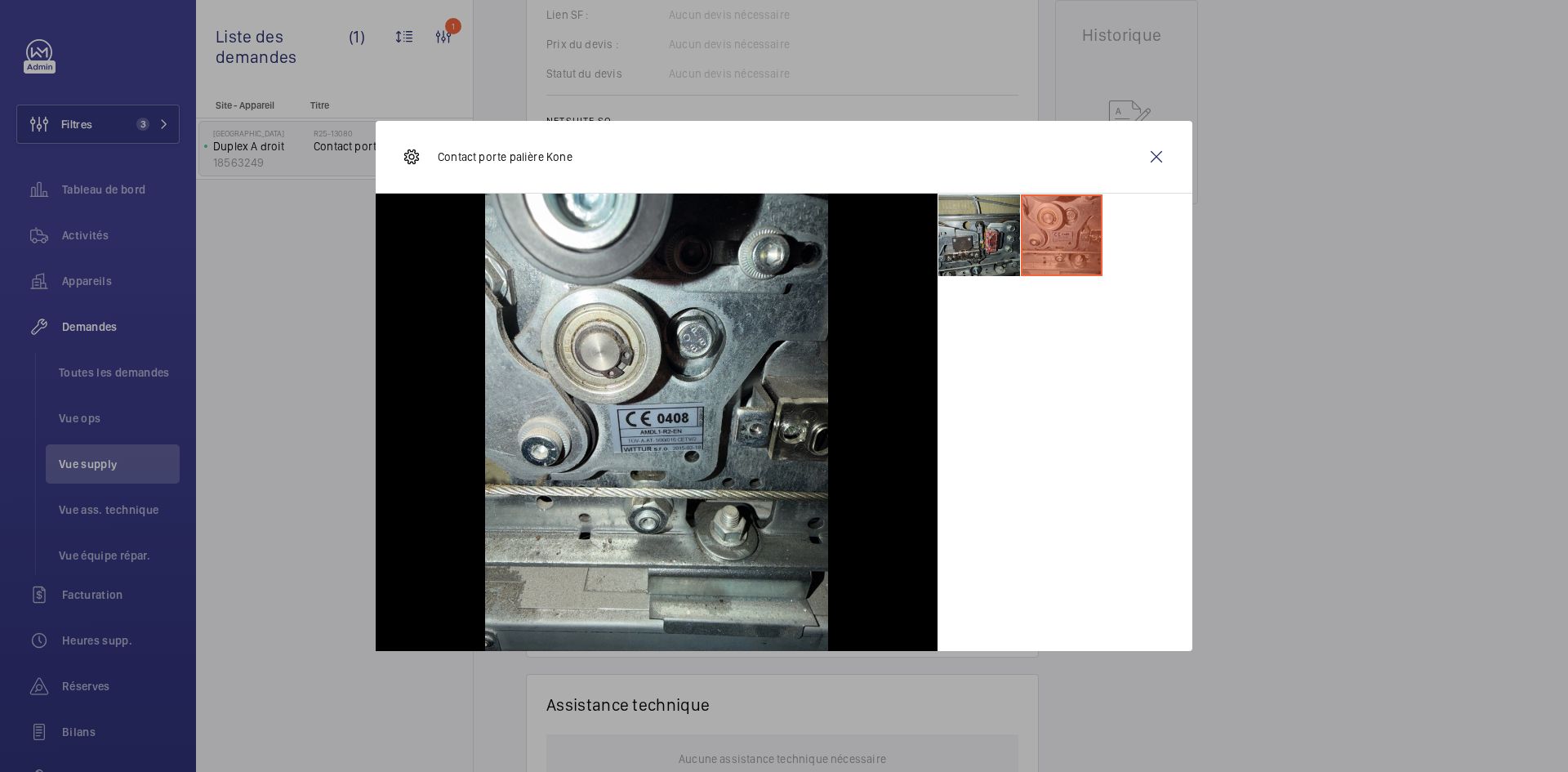
click at [970, 229] on li at bounding box center [979, 235] width 81 height 81
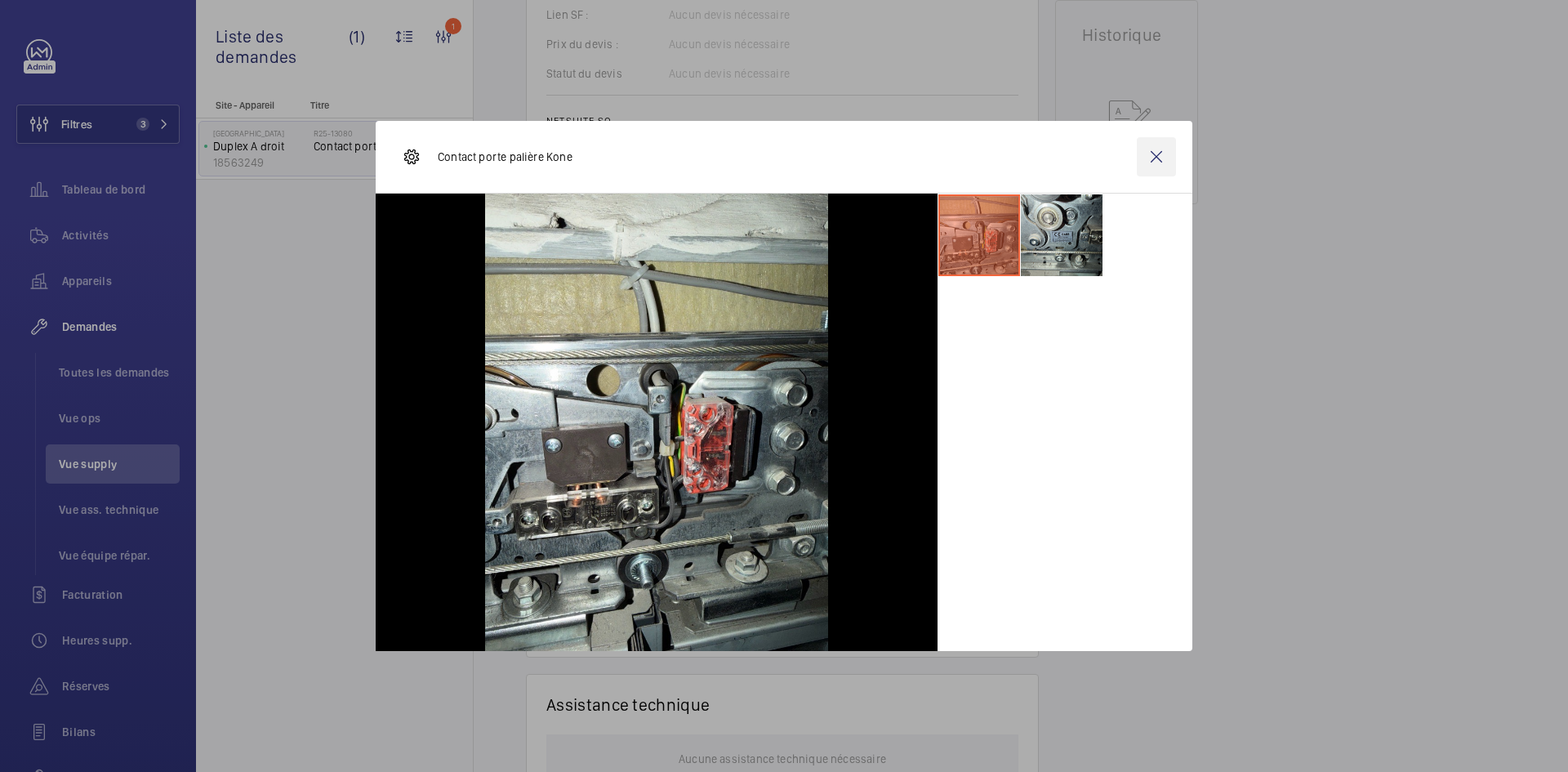
click at [1162, 168] on wm-front-icon-button at bounding box center [1156, 156] width 39 height 39
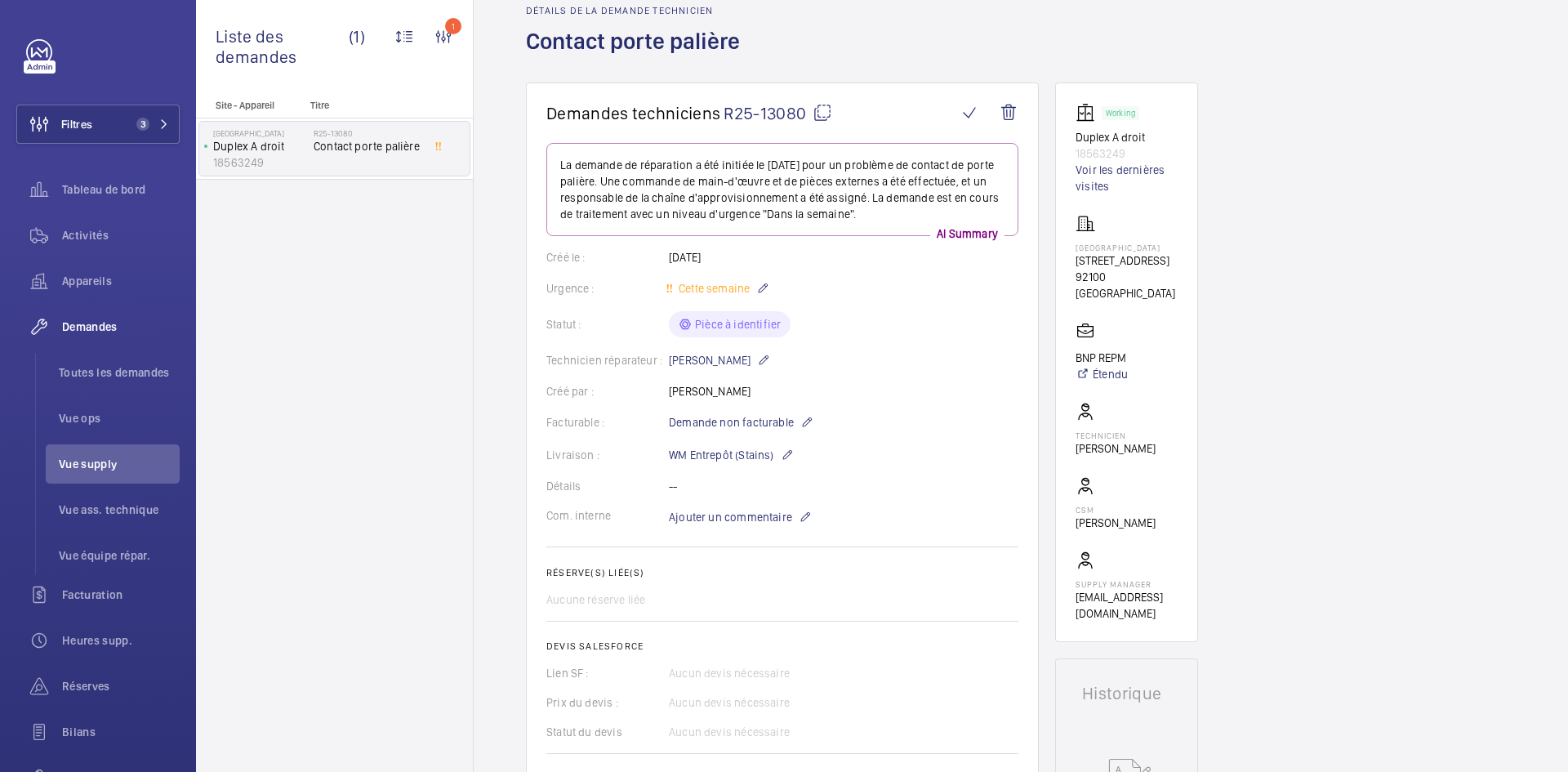
scroll to position [0, 0]
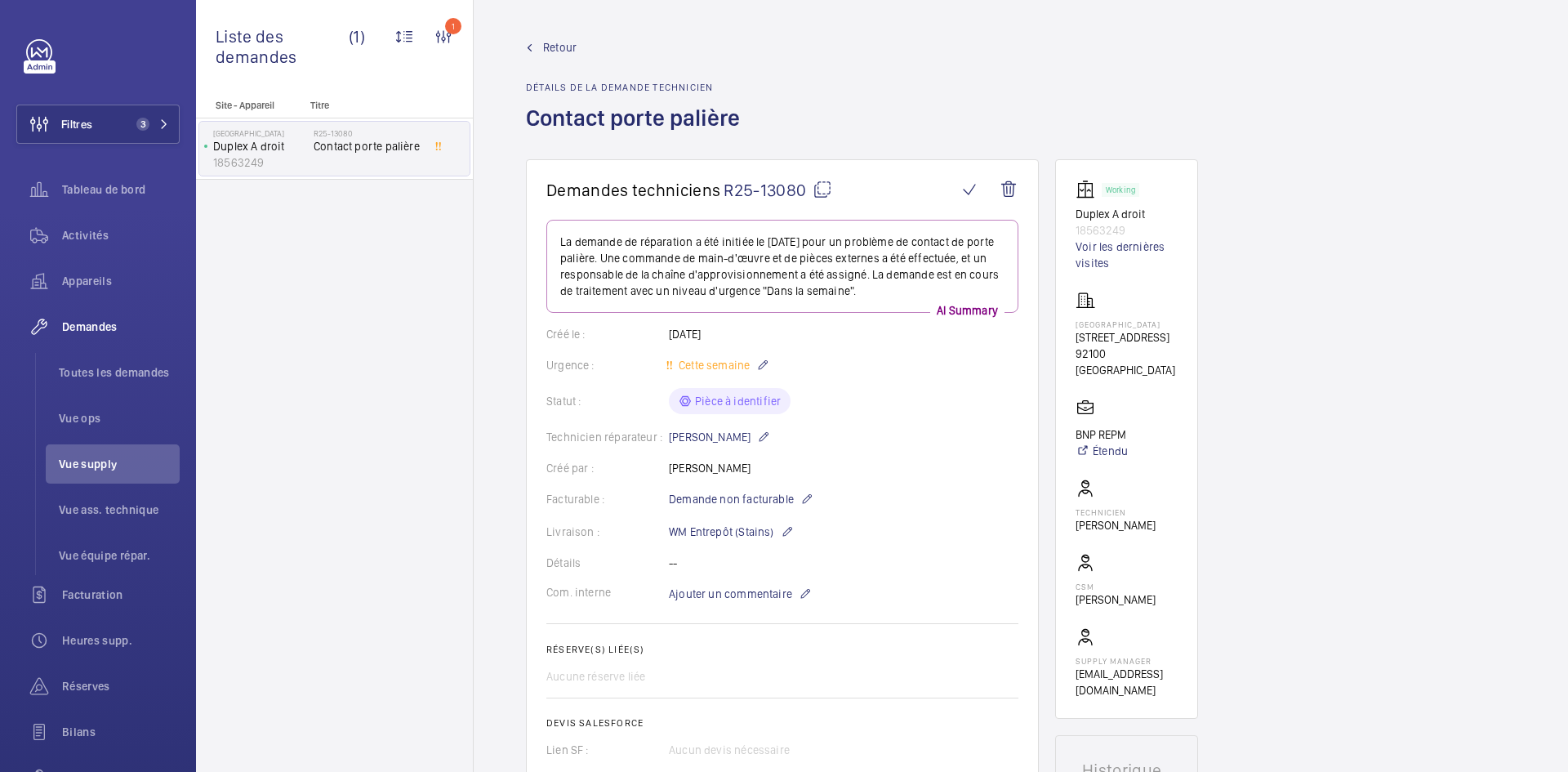
click at [823, 188] on mat-icon at bounding box center [822, 189] width 19 height 19
click at [731, 602] on p "Ajouter un commentaire" at bounding box center [740, 594] width 143 height 19
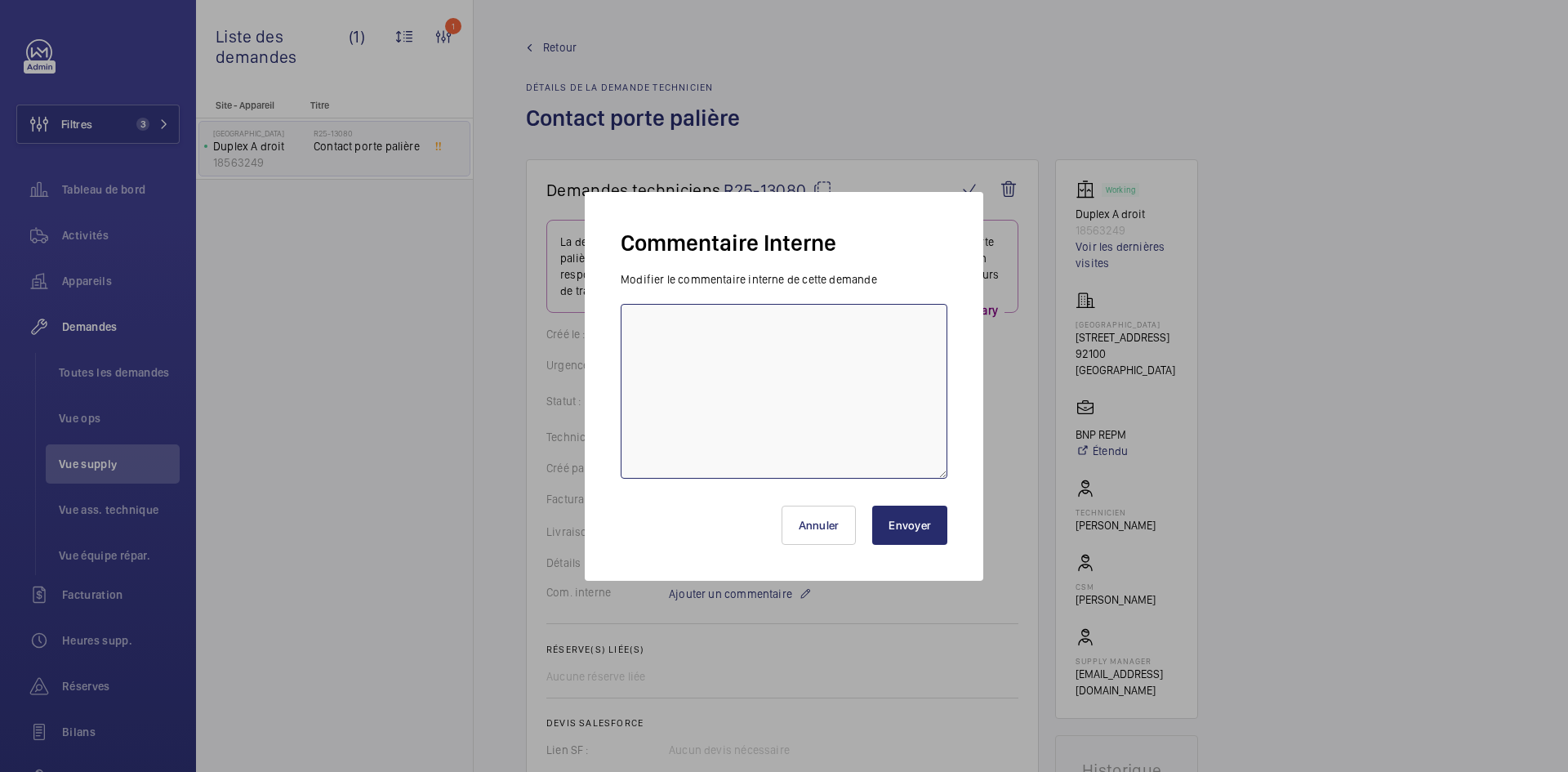
click at [700, 346] on textarea at bounding box center [784, 391] width 327 height 175
type textarea "BY-01/10 demande de devis envoyée au fournisseur Prokodis attente de retour."
click at [906, 521] on button "Envoyer" at bounding box center [909, 525] width 75 height 39
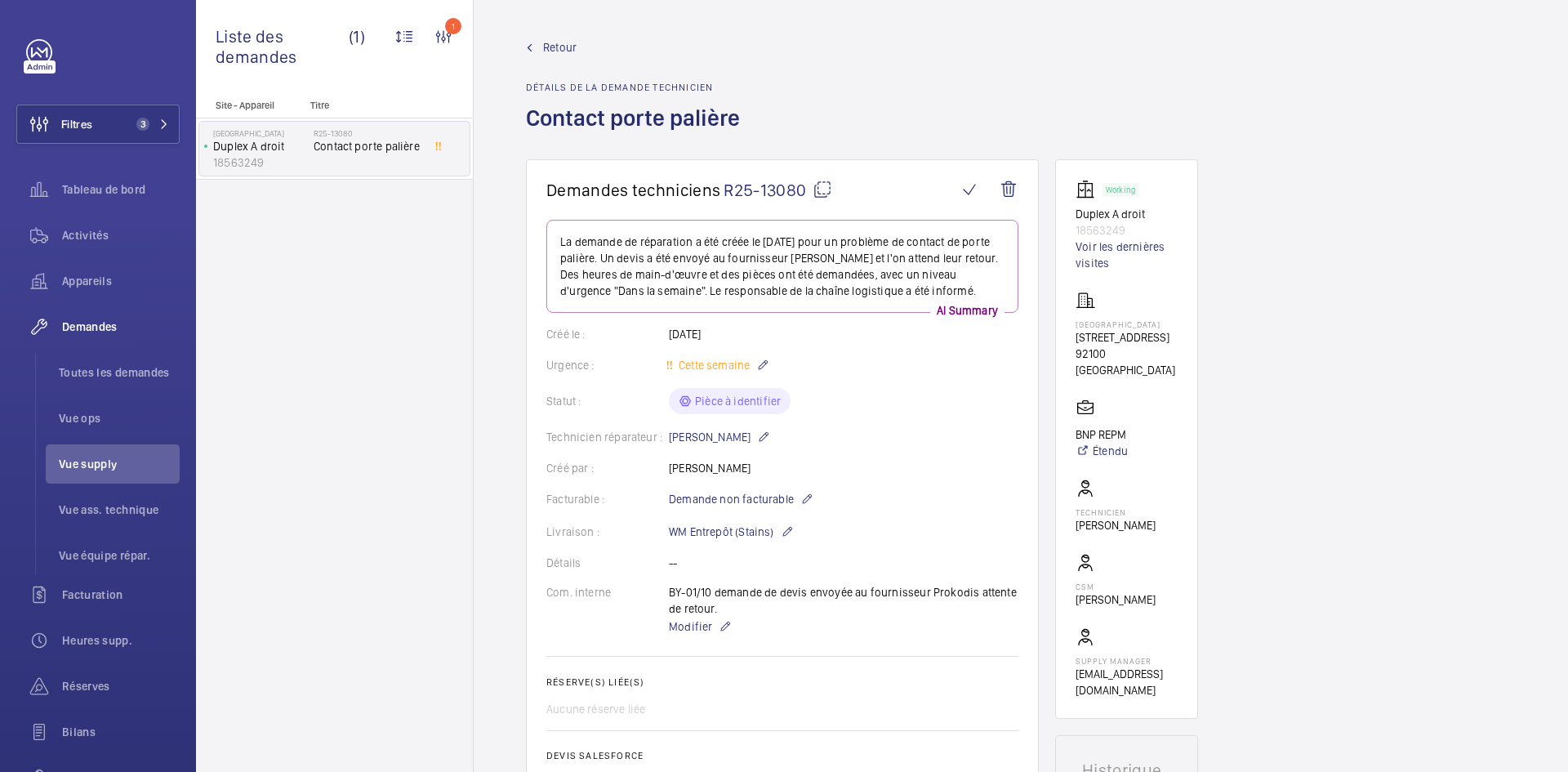
click at [558, 49] on span "Retour" at bounding box center [560, 47] width 34 height 16
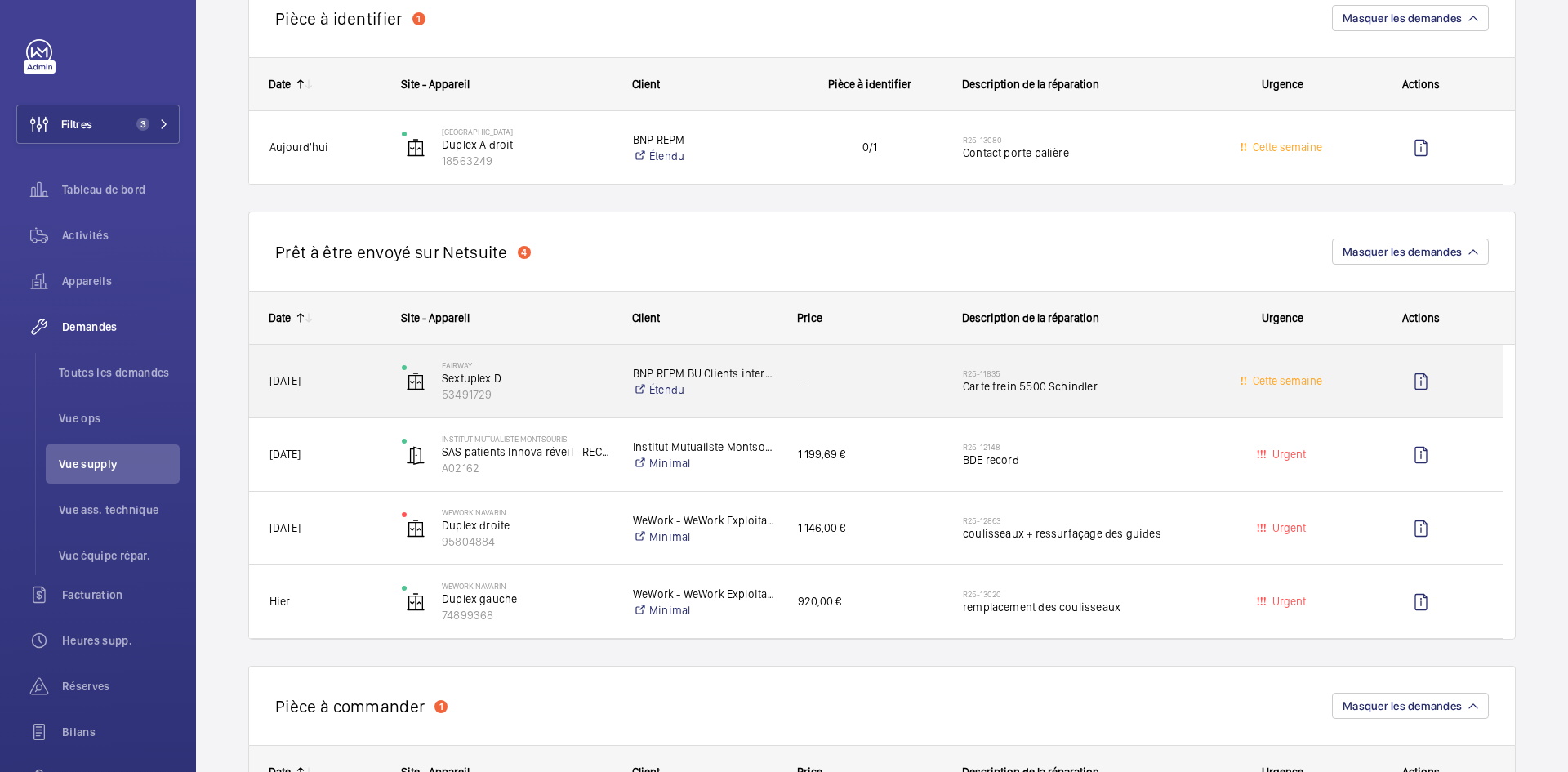
scroll to position [816, 0]
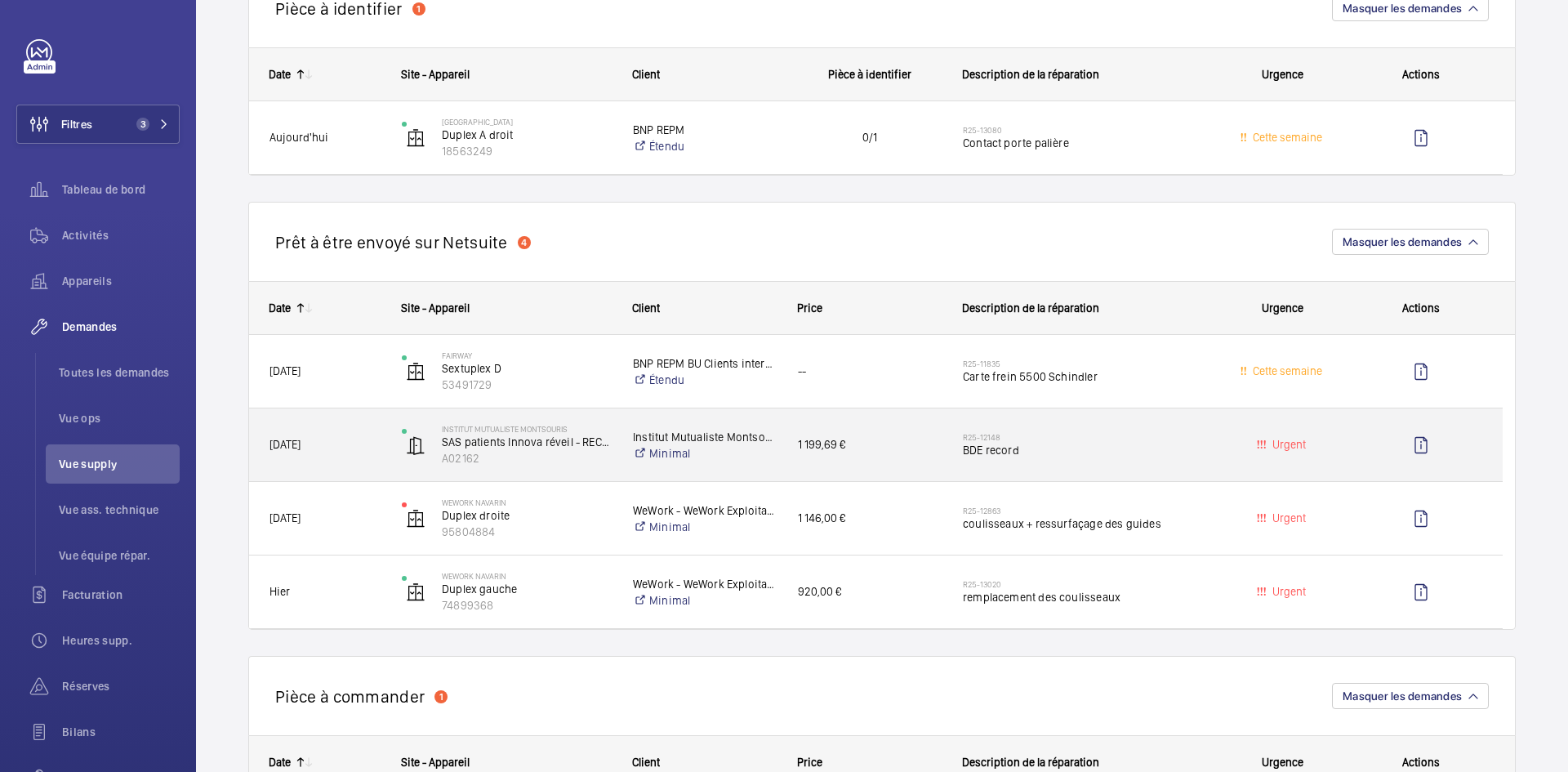
click at [373, 441] on span "12/09/2025" at bounding box center [325, 444] width 111 height 19
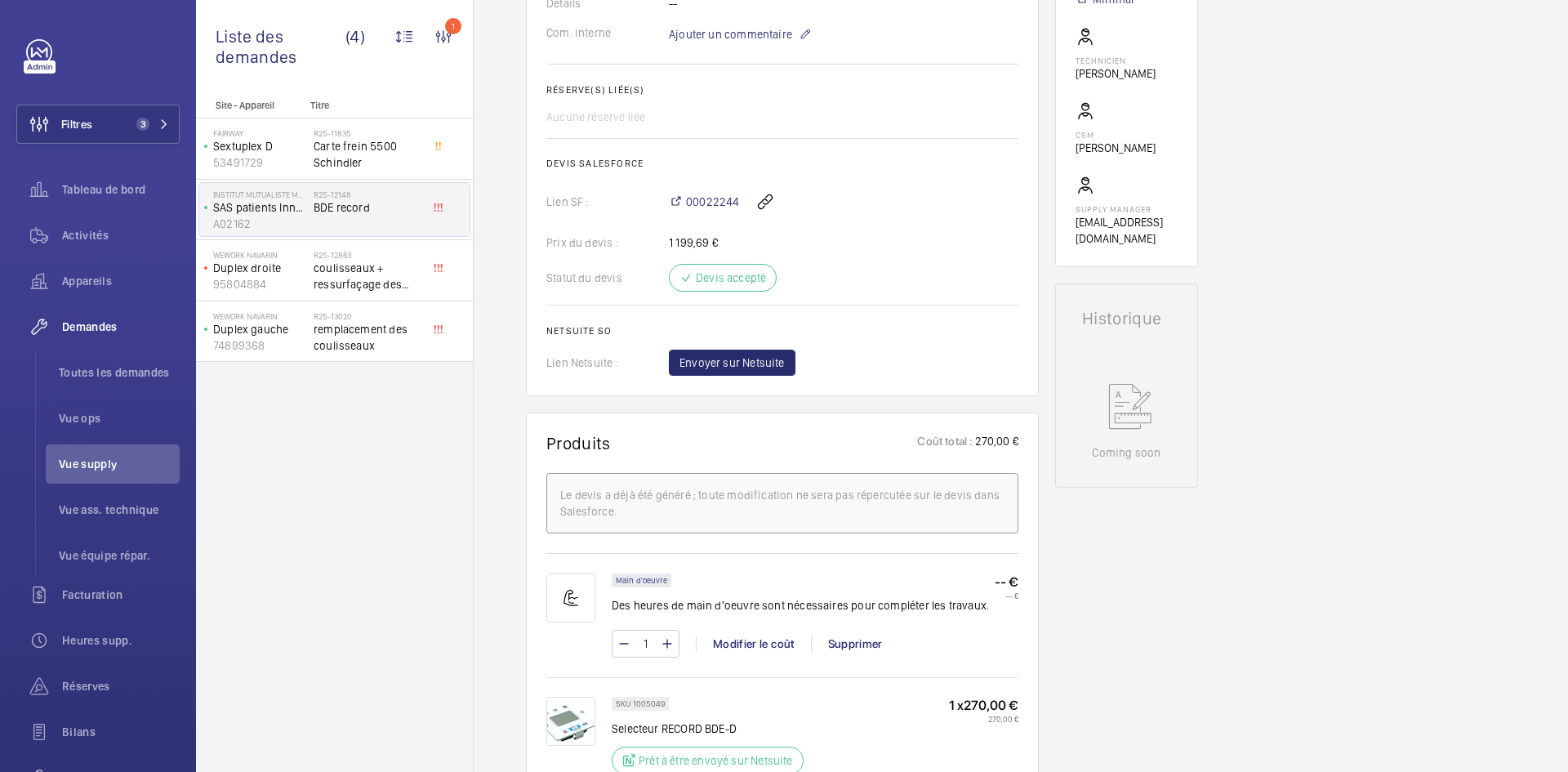
scroll to position [768, 0]
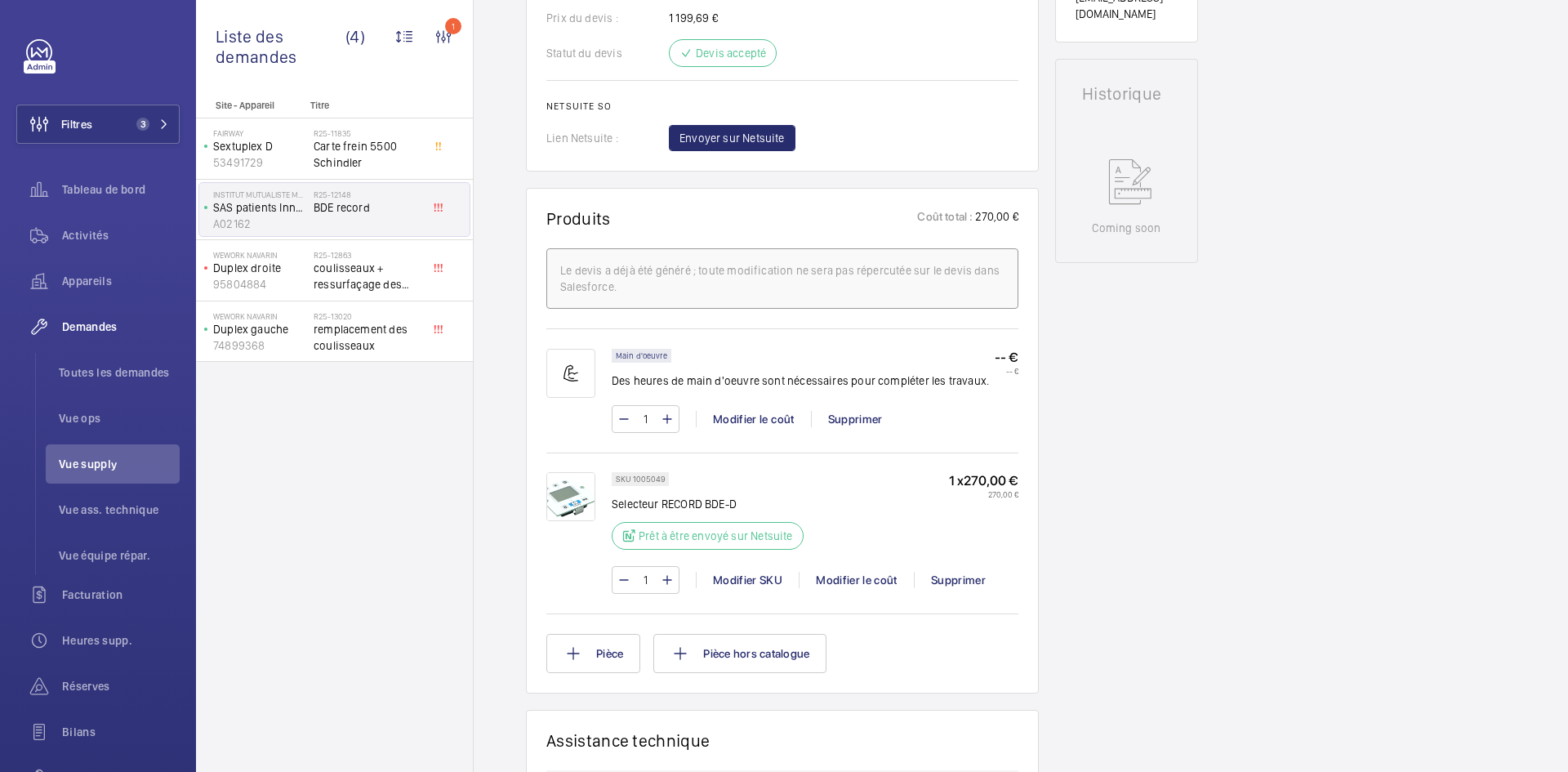
click at [576, 492] on img at bounding box center [570, 496] width 49 height 49
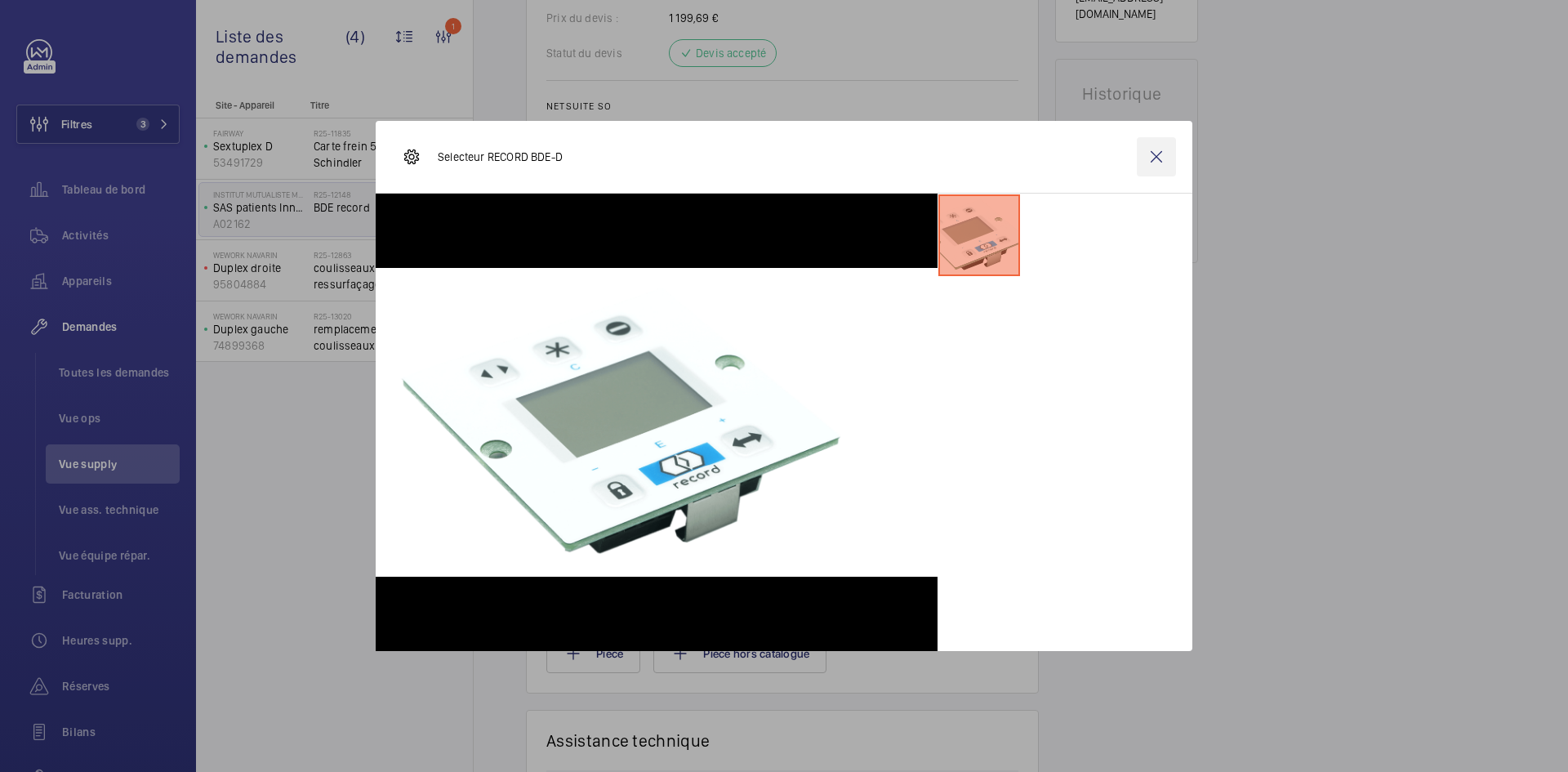
click at [1145, 158] on wm-front-icon-button at bounding box center [1156, 156] width 39 height 39
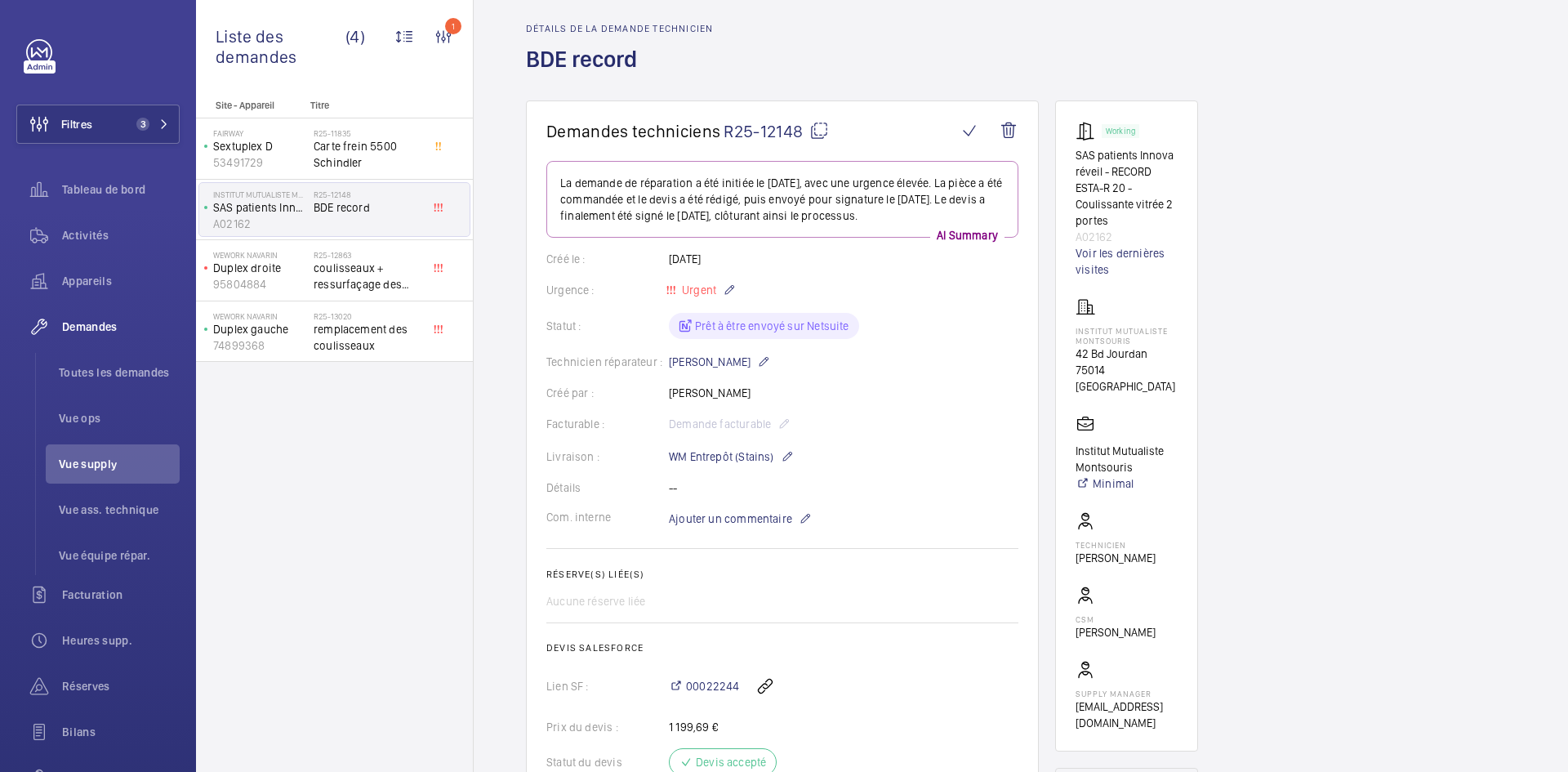
scroll to position [0, 0]
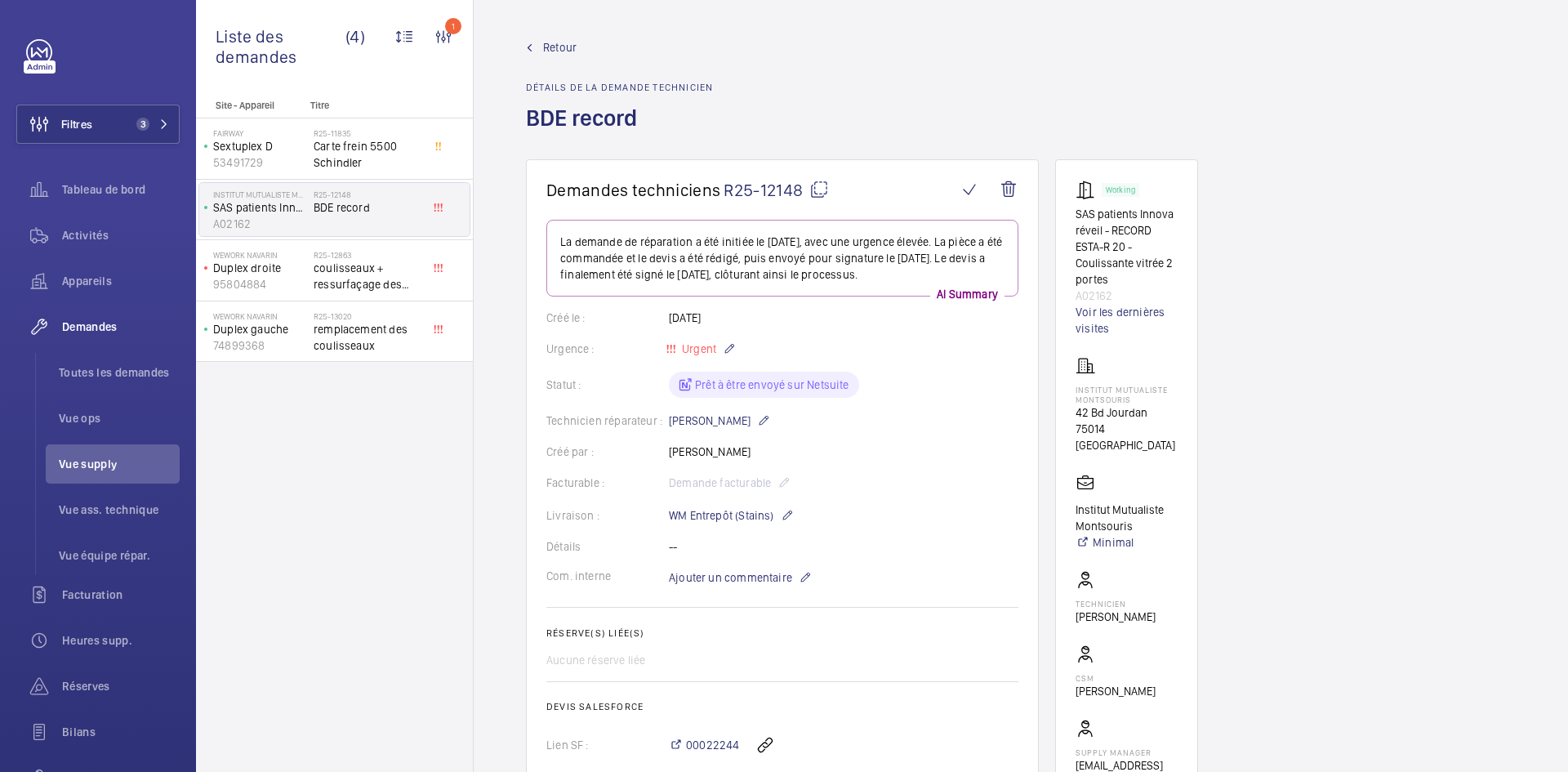
click at [820, 187] on mat-icon at bounding box center [819, 189] width 19 height 19
click at [821, 180] on mat-icon at bounding box center [819, 189] width 19 height 19
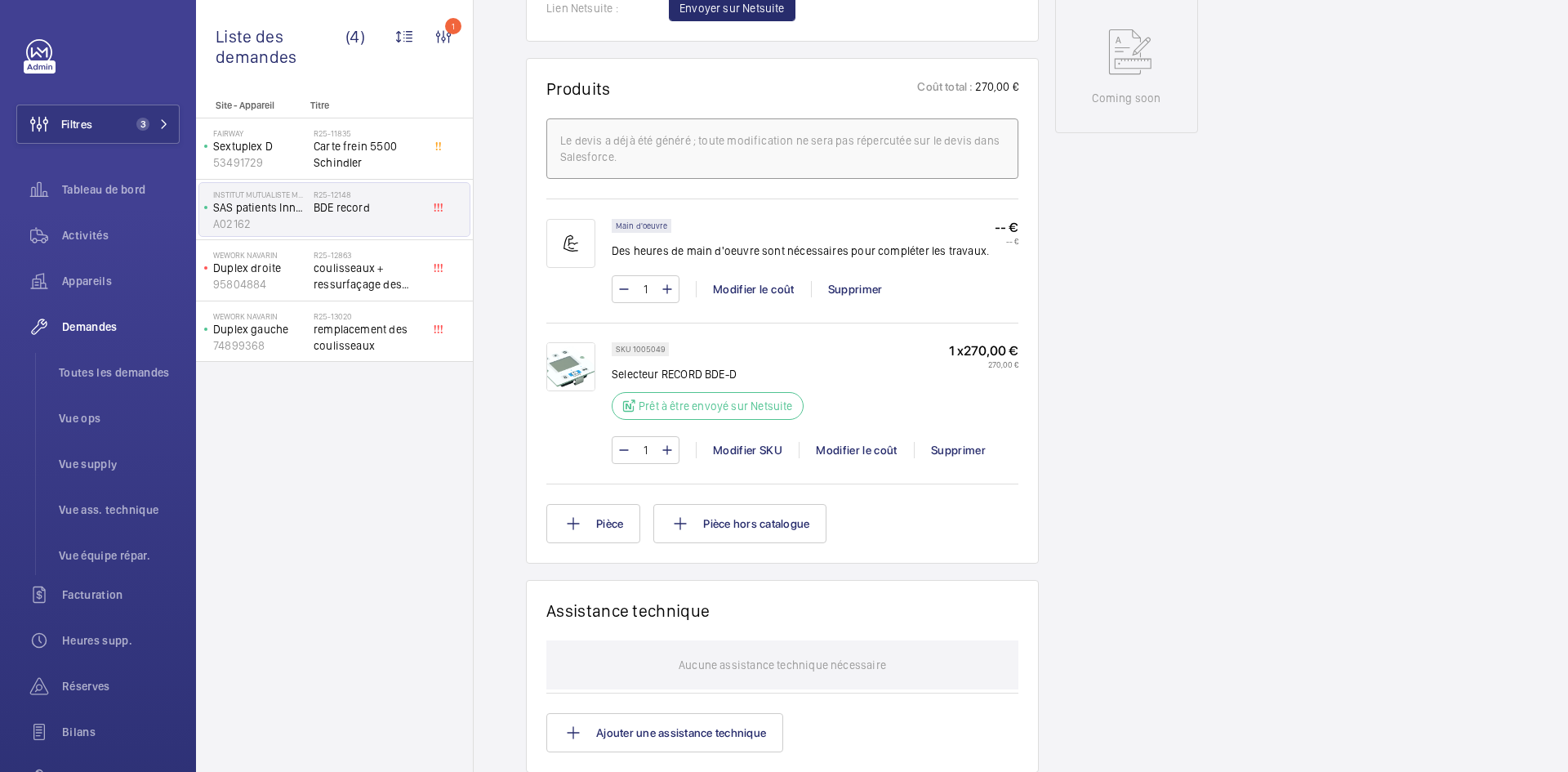
scroll to position [898, 0]
drag, startPoint x: 742, startPoint y: 370, endPoint x: 612, endPoint y: 375, distance: 130.1
click at [612, 375] on p "Selecteur RECORD BDE-D" at bounding box center [707, 373] width 192 height 16
copy p "Selecteur RECORD BDE-D"
click at [582, 370] on img at bounding box center [570, 365] width 49 height 49
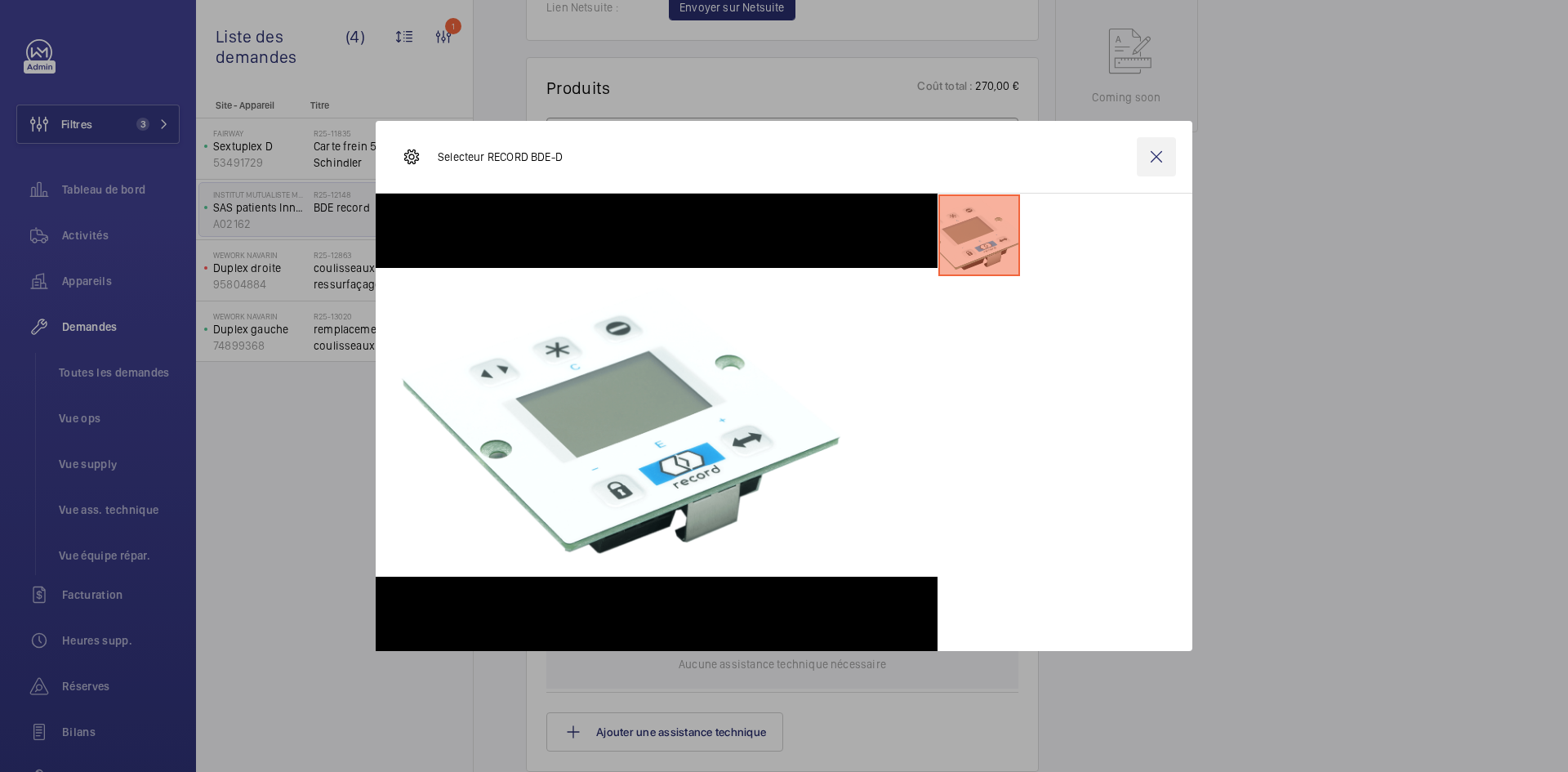
click at [1167, 161] on wm-front-icon-button at bounding box center [1156, 156] width 39 height 39
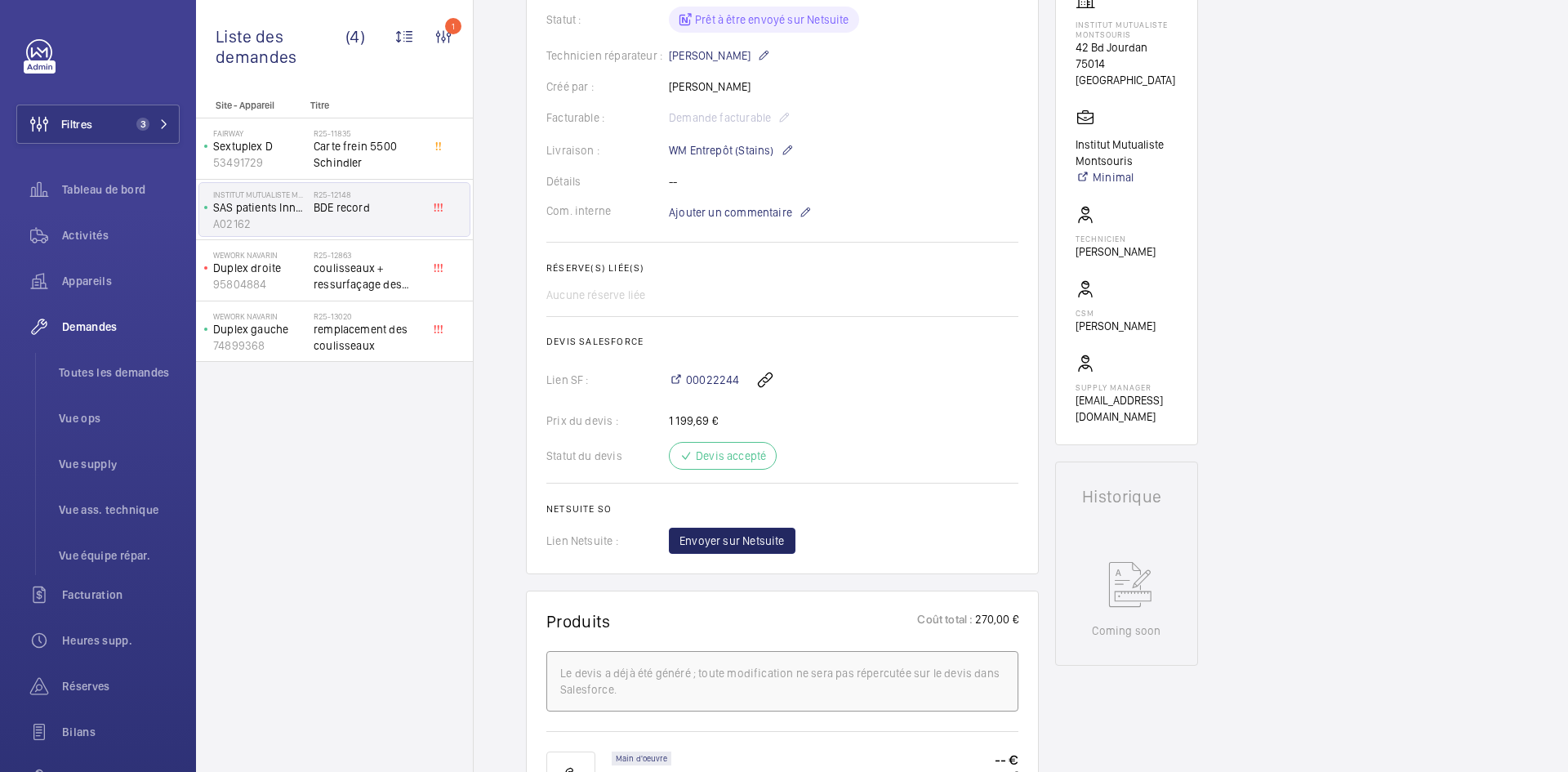
scroll to position [245, 0]
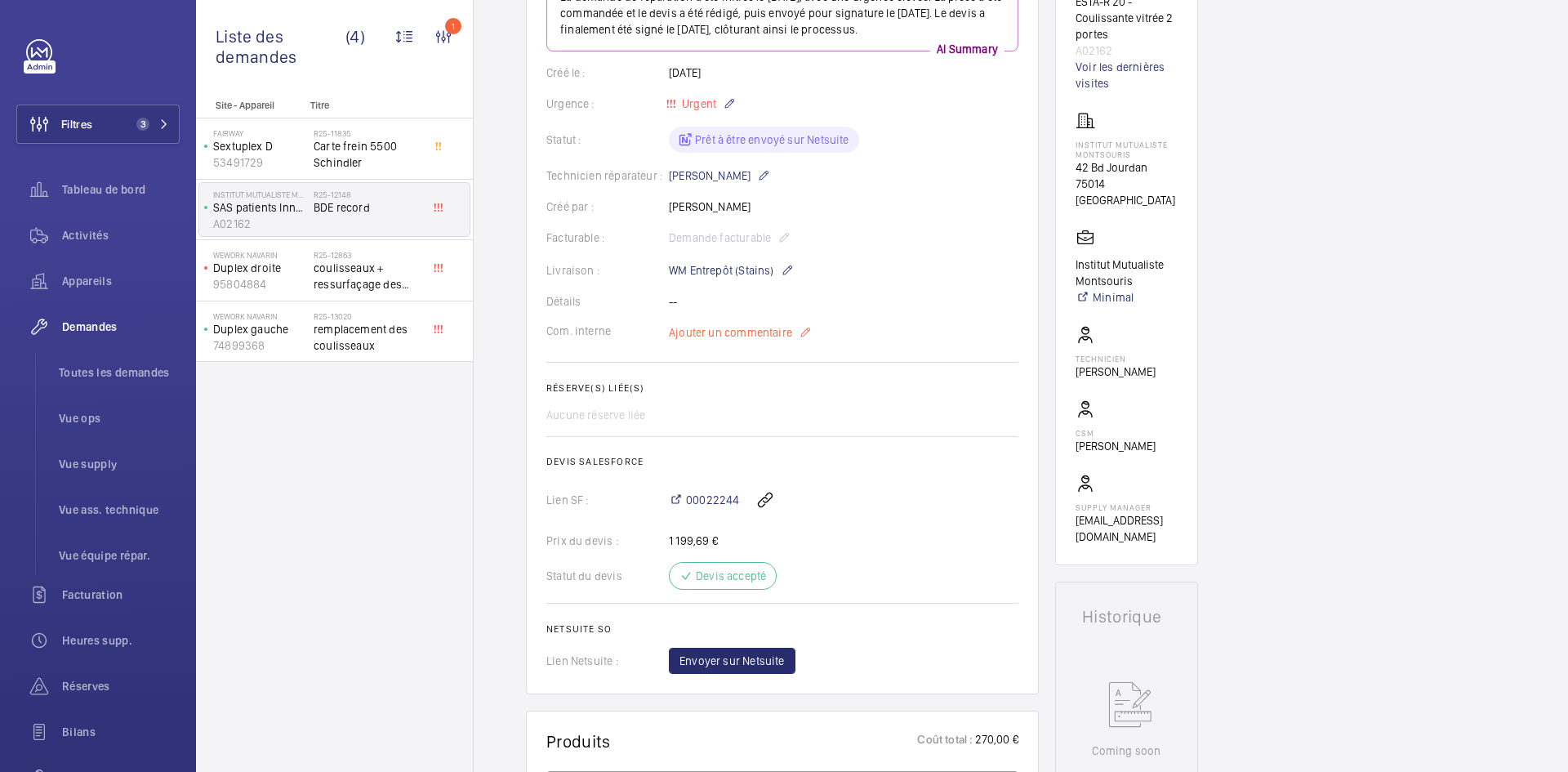
click at [752, 333] on span "Ajouter un commentaire" at bounding box center [731, 332] width 124 height 16
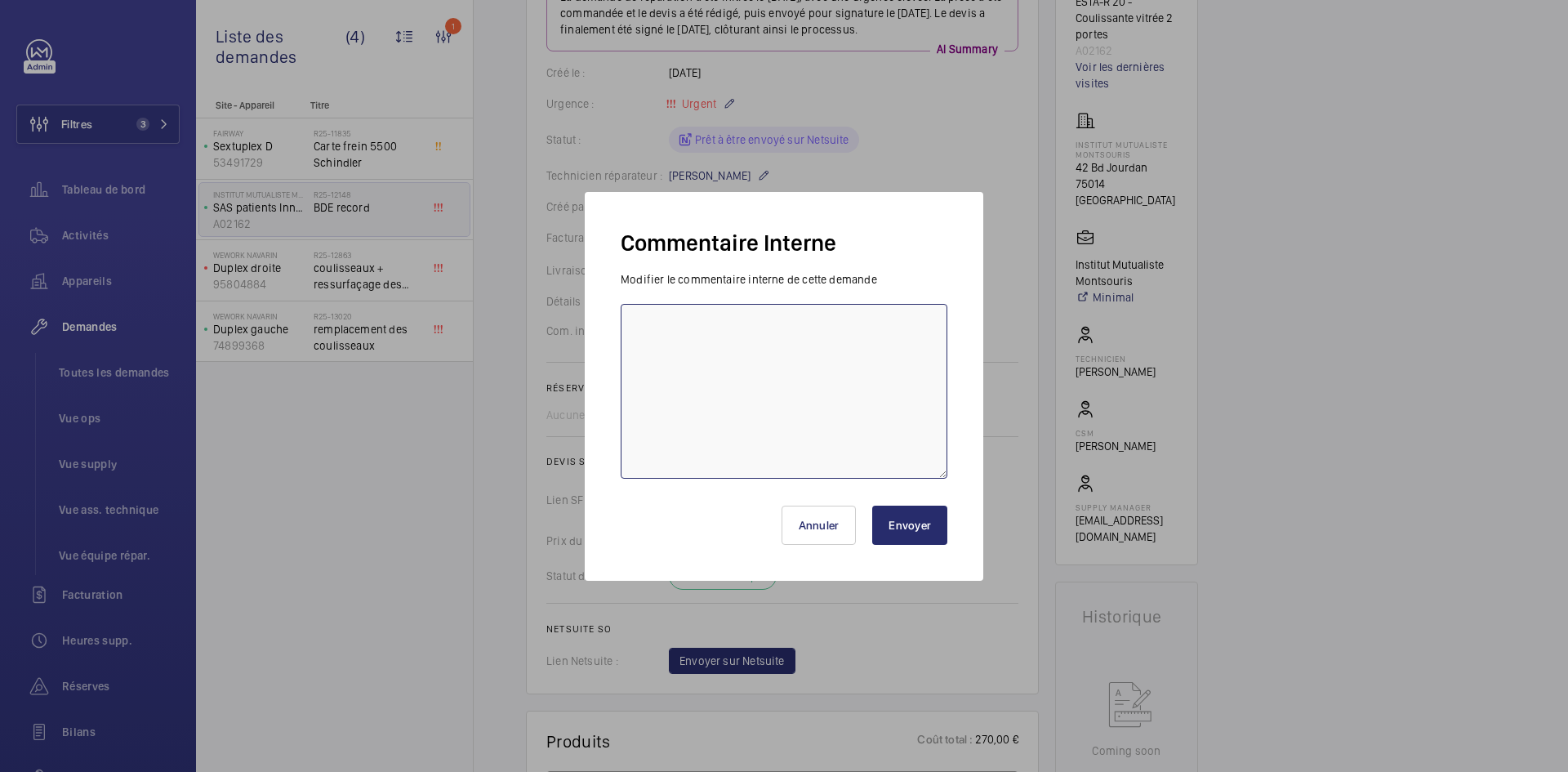
click at [706, 330] on textarea at bounding box center [784, 391] width 327 height 175
type textarea "BY-01/10 demande de devis envoyée au fournisseur vercor attente de retour."
click at [935, 522] on button "Envoyer" at bounding box center [909, 525] width 75 height 39
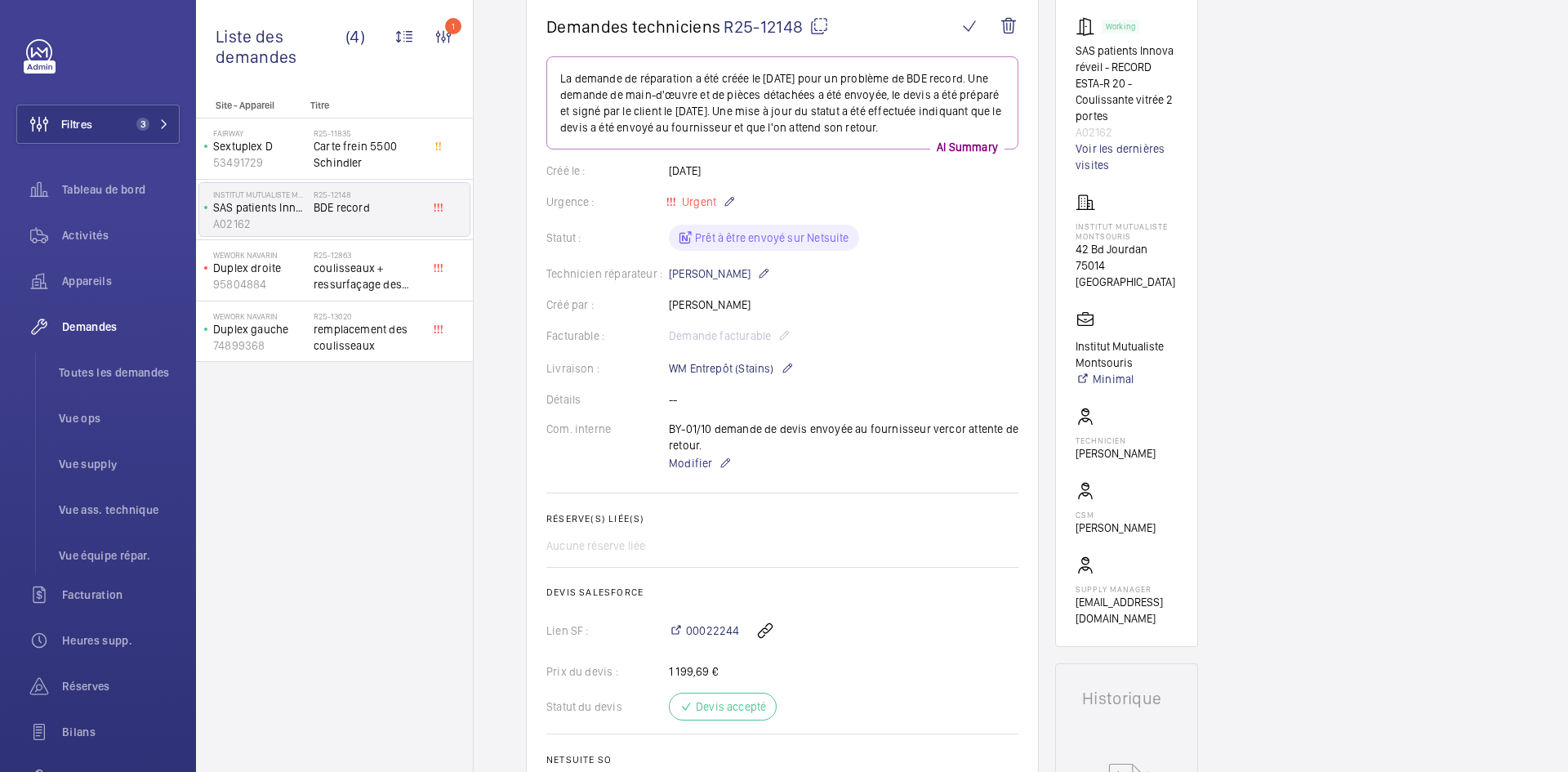
scroll to position [0, 0]
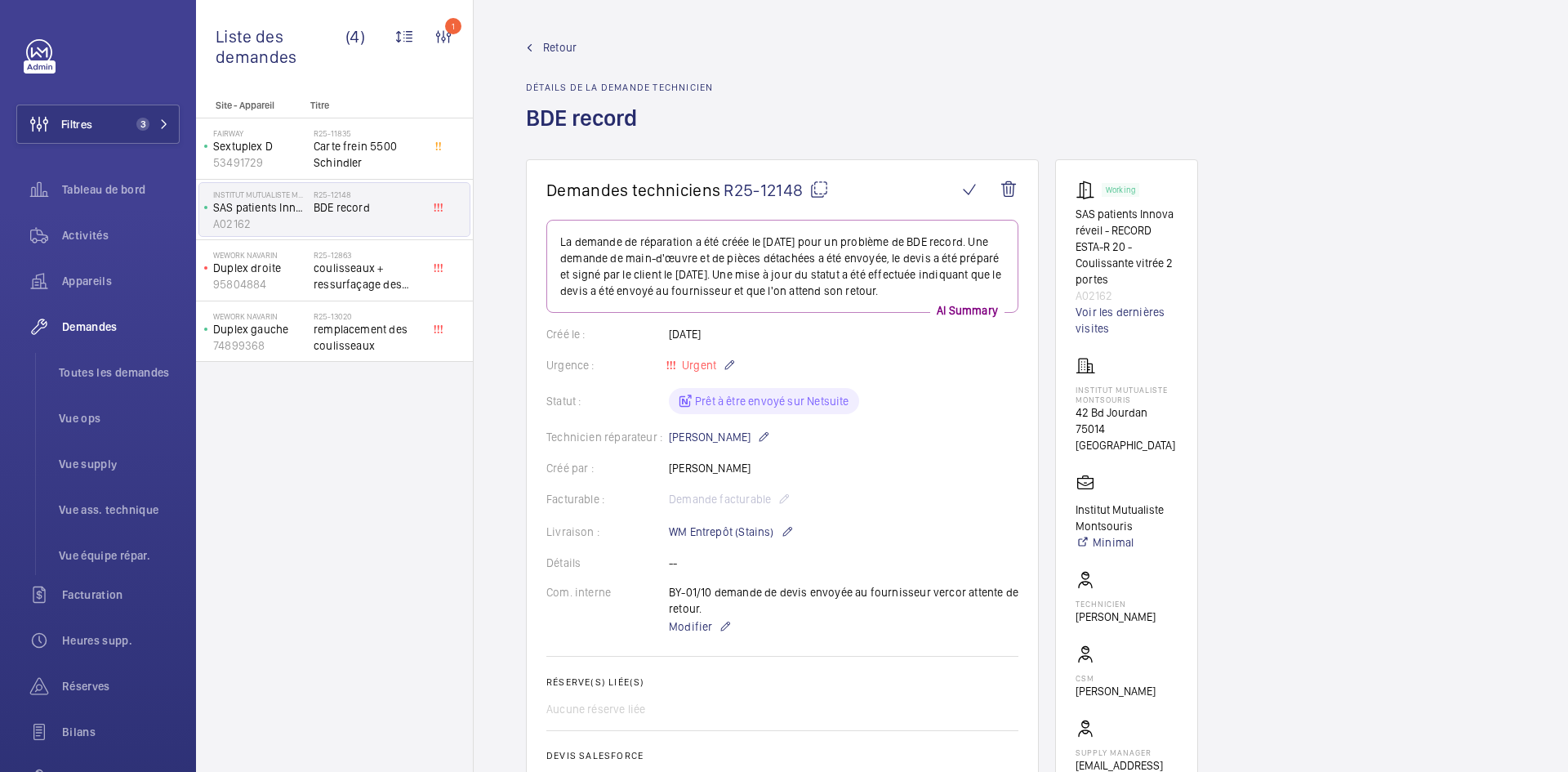
click at [557, 45] on span "Retour" at bounding box center [560, 47] width 34 height 16
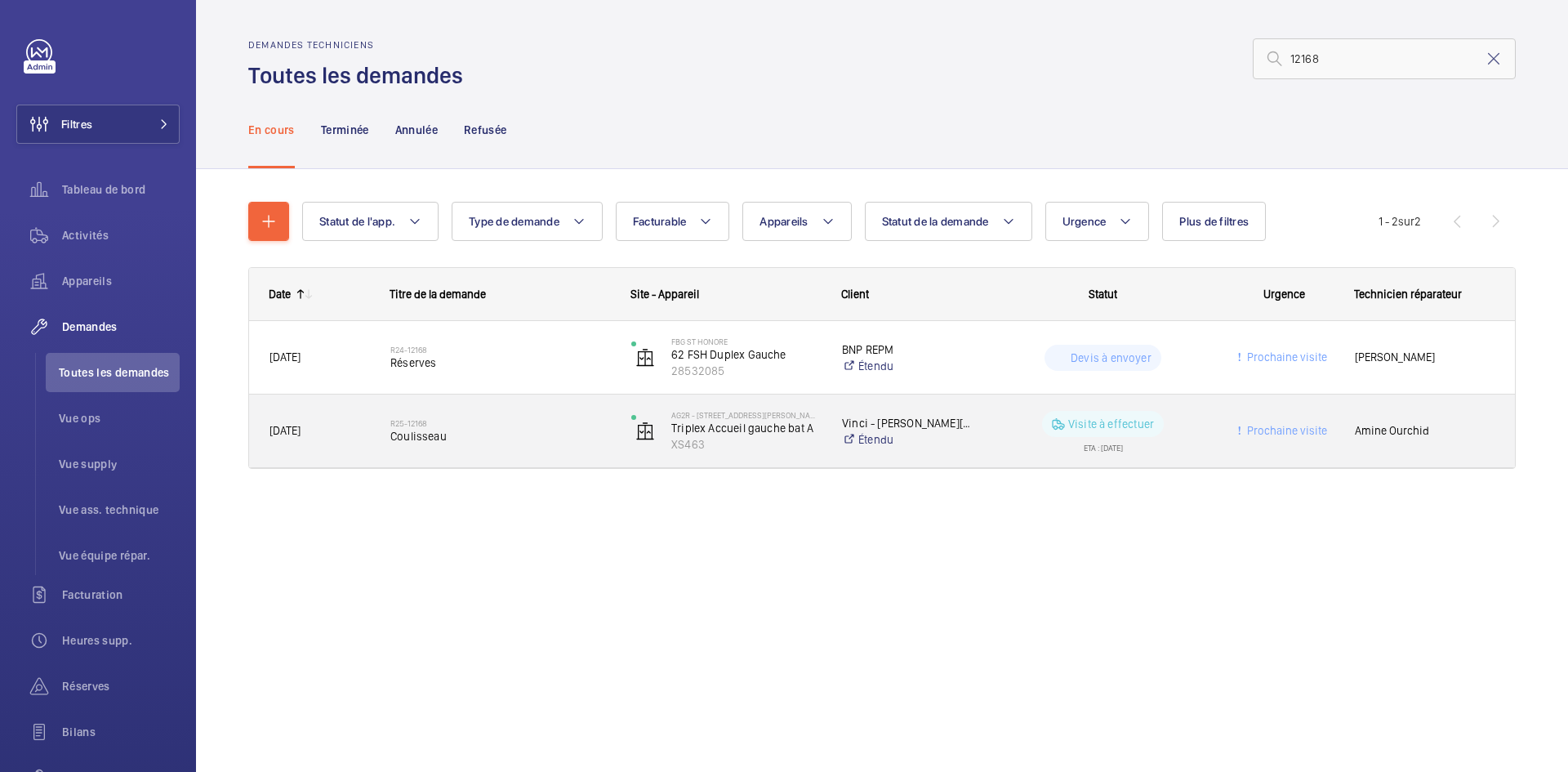
type input "12168"
click at [367, 420] on div "[DATE]" at bounding box center [309, 431] width 119 height 51
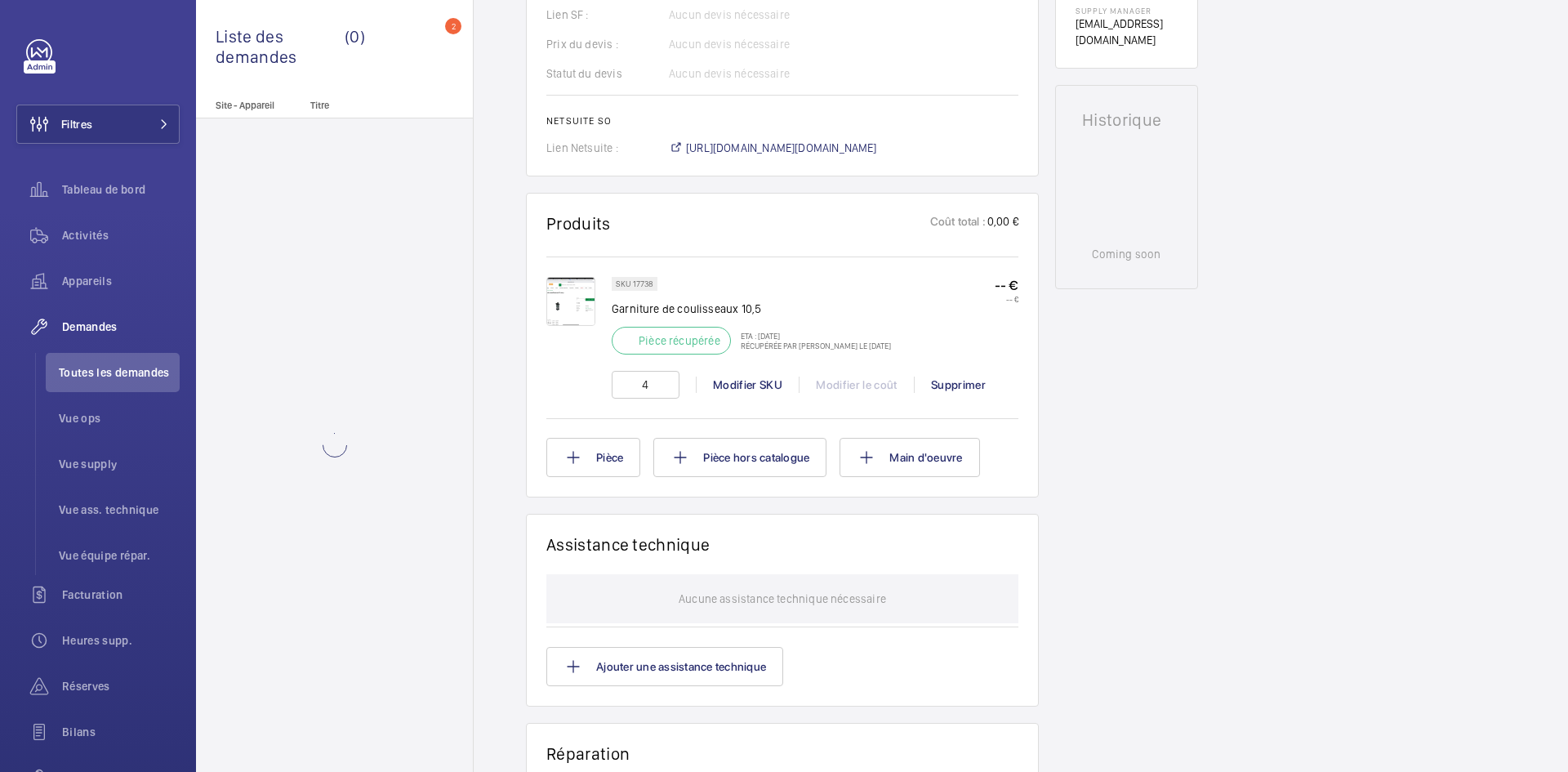
scroll to position [732, 0]
click at [870, 148] on span "https://6461500.app.netsuite.com/app/accounting/transactions/salesord.nl?id=300…" at bounding box center [782, 150] width 191 height 16
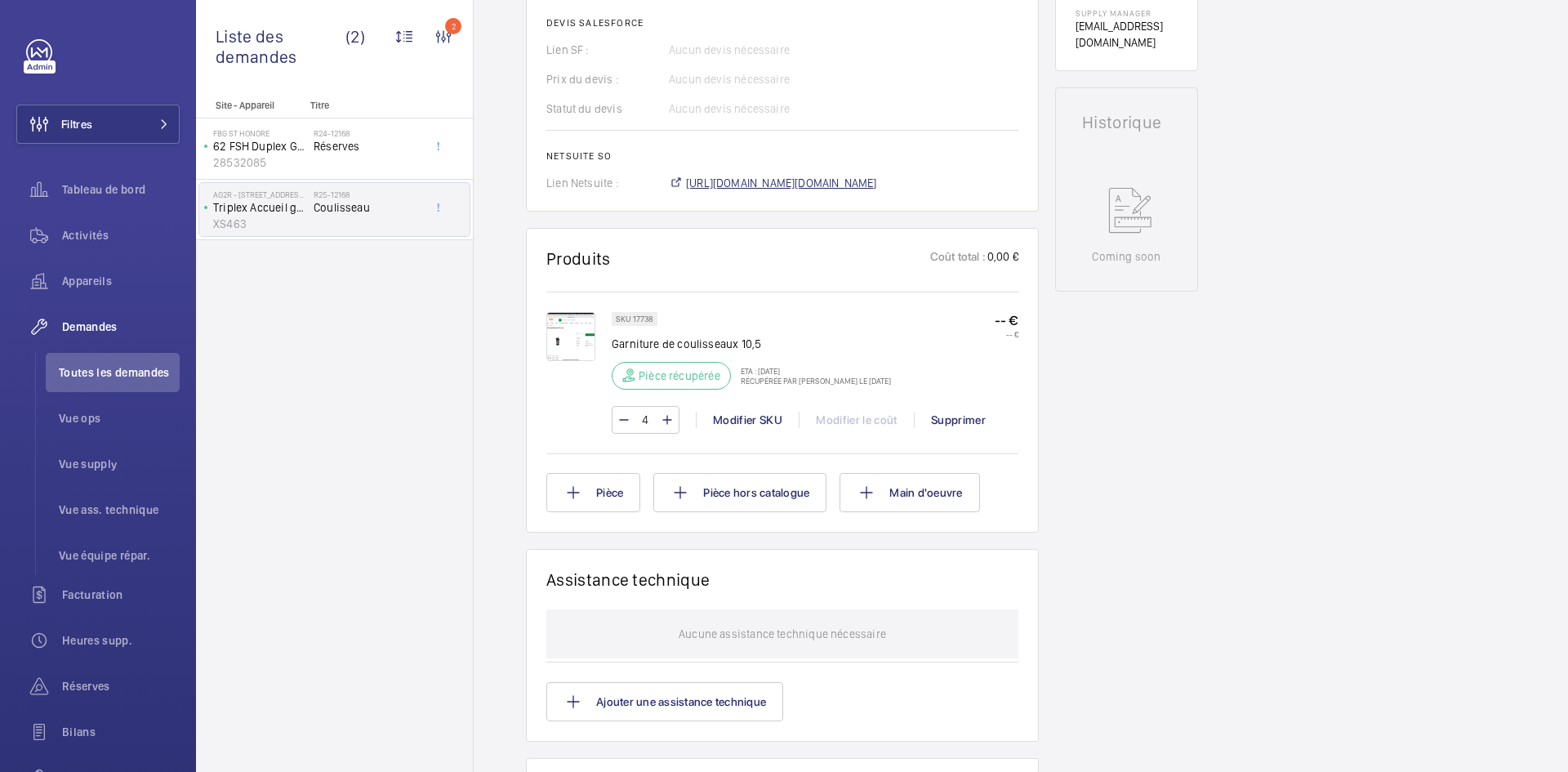
scroll to position [765, 0]
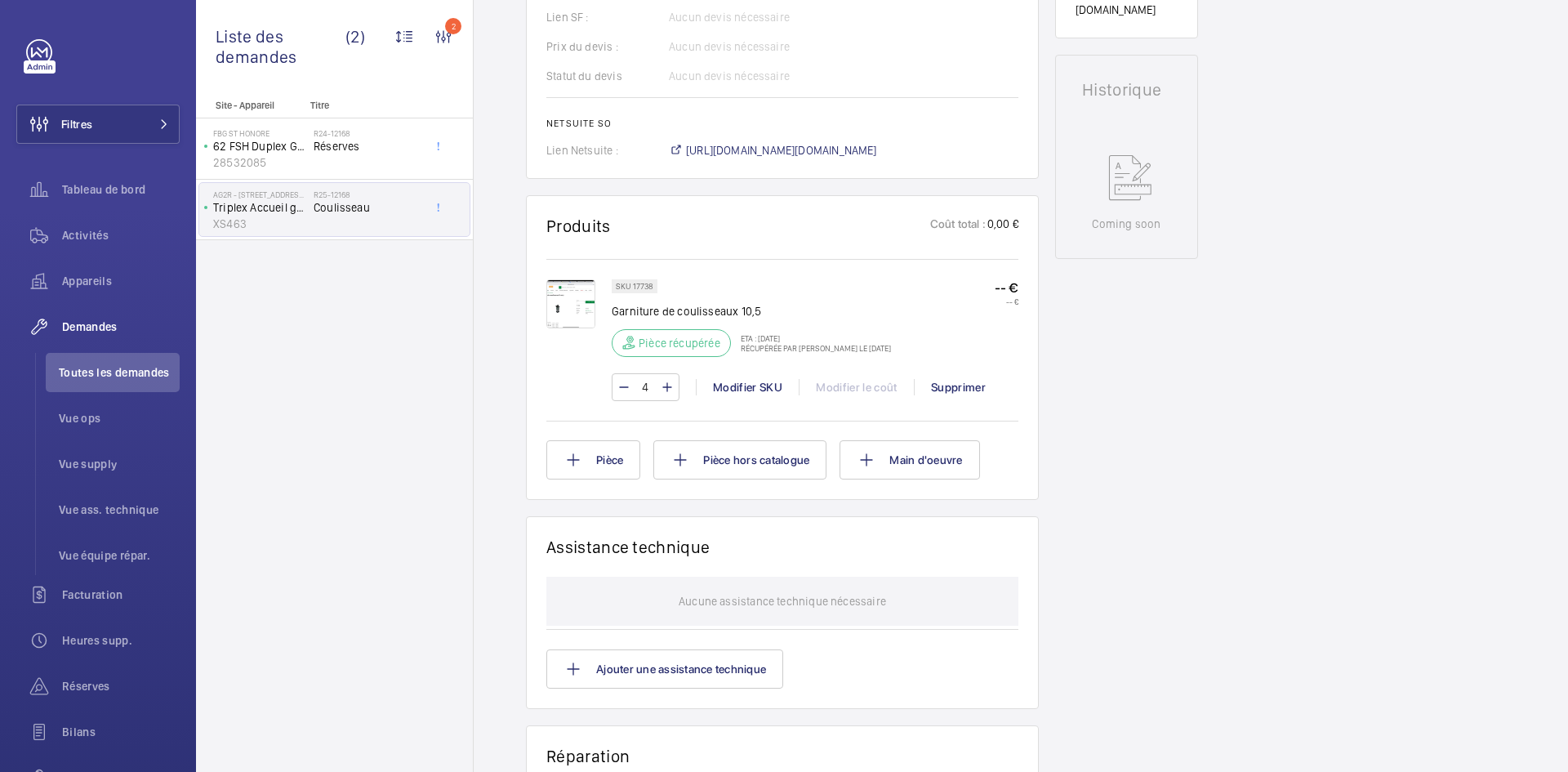
click at [570, 298] on img at bounding box center [570, 303] width 49 height 49
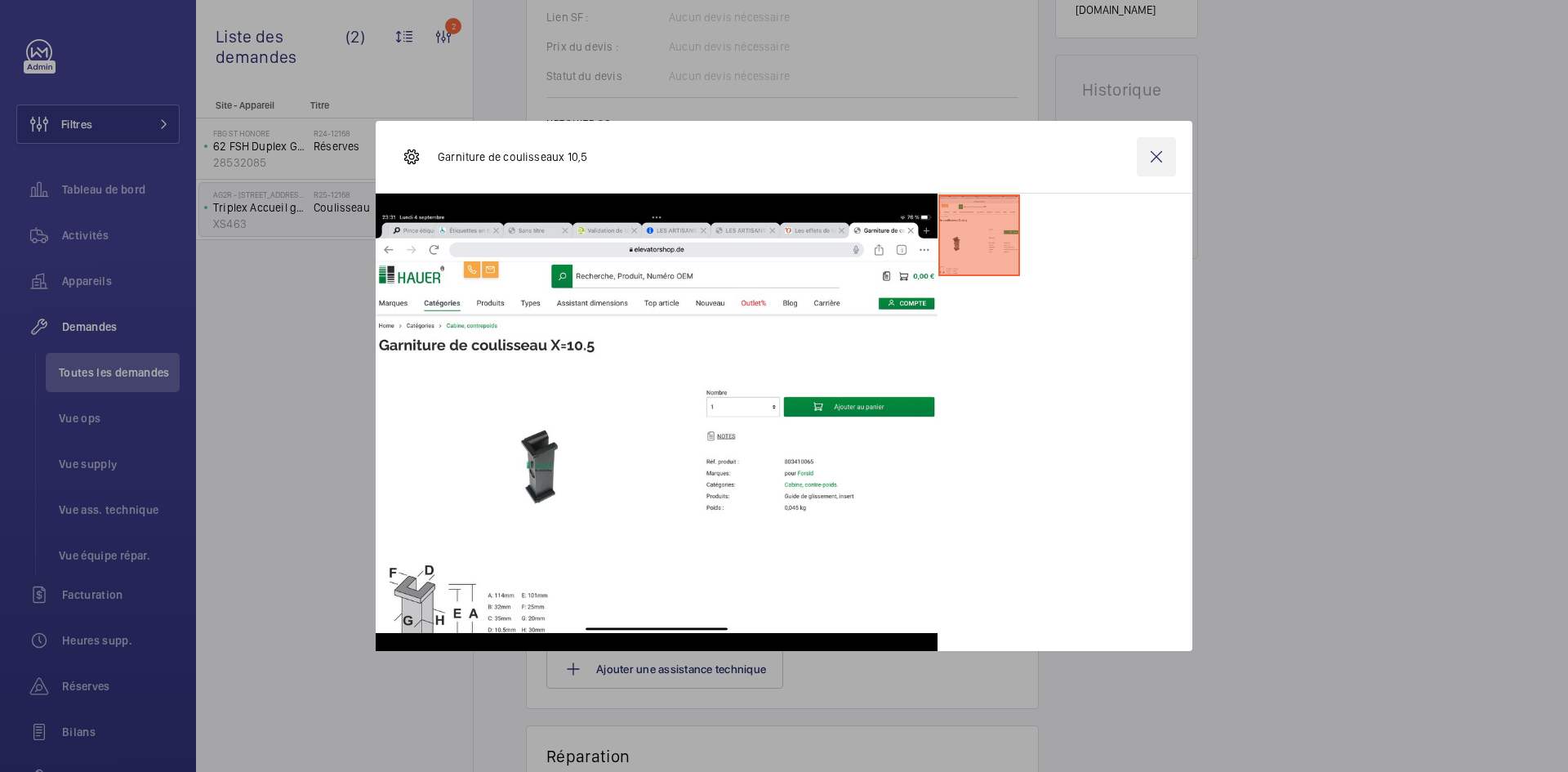
click at [1155, 158] on wm-front-icon-button at bounding box center [1156, 156] width 39 height 39
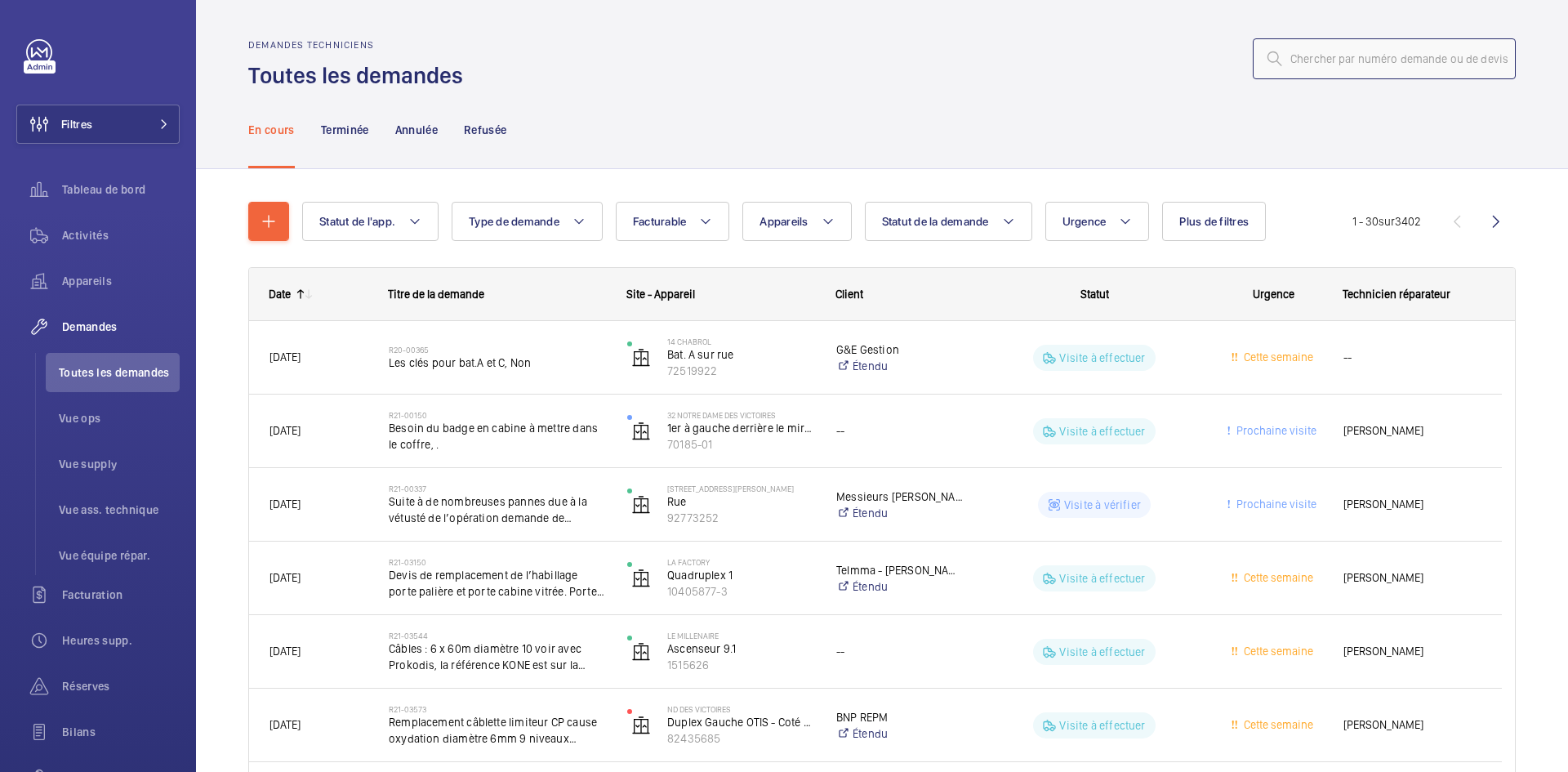
click at [1356, 70] on input "text" at bounding box center [1384, 58] width 263 height 41
paste input "R25-10277"
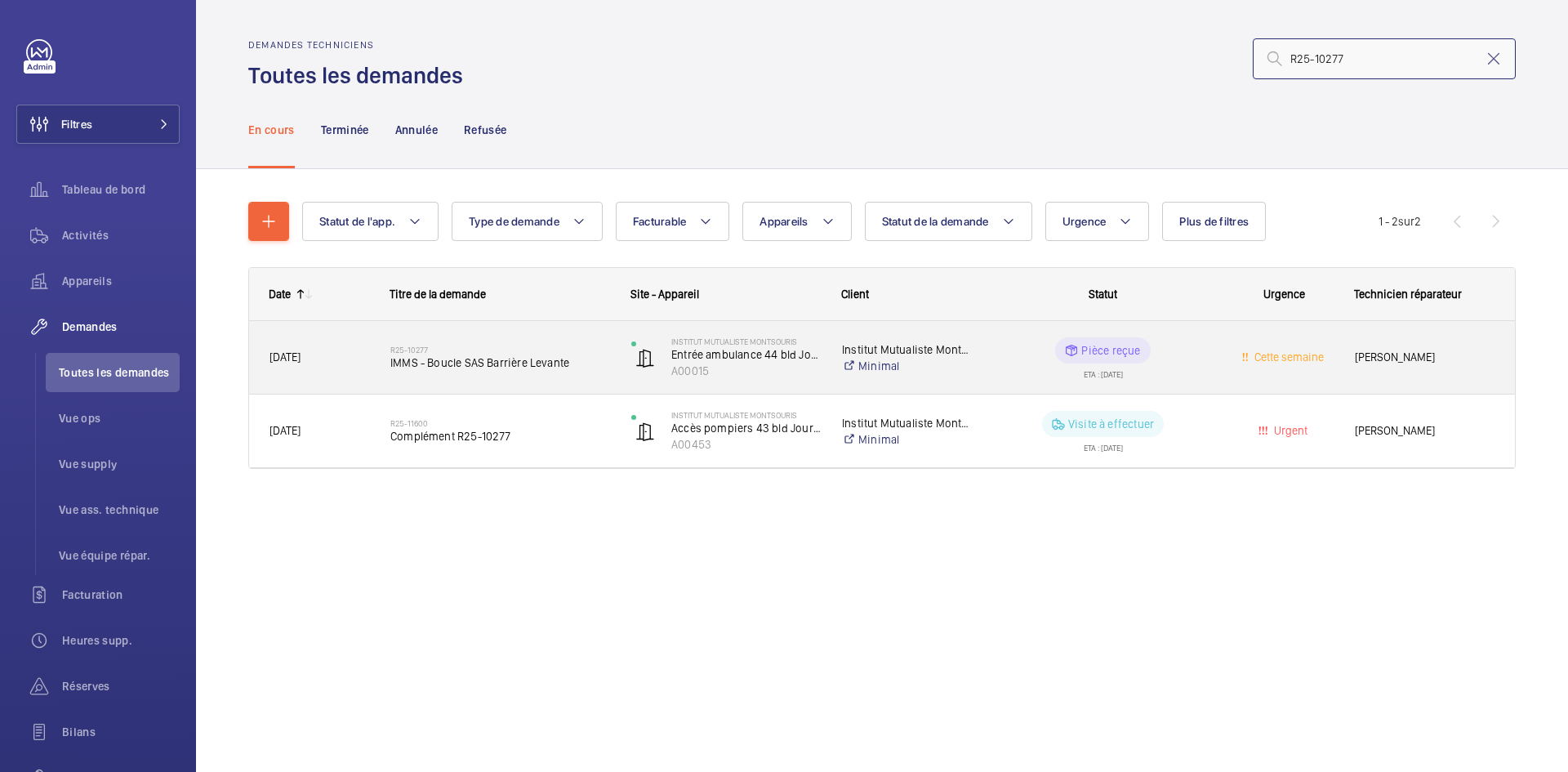
type input "R25-10277"
click at [352, 352] on span "[DATE]" at bounding box center [319, 357] width 100 height 19
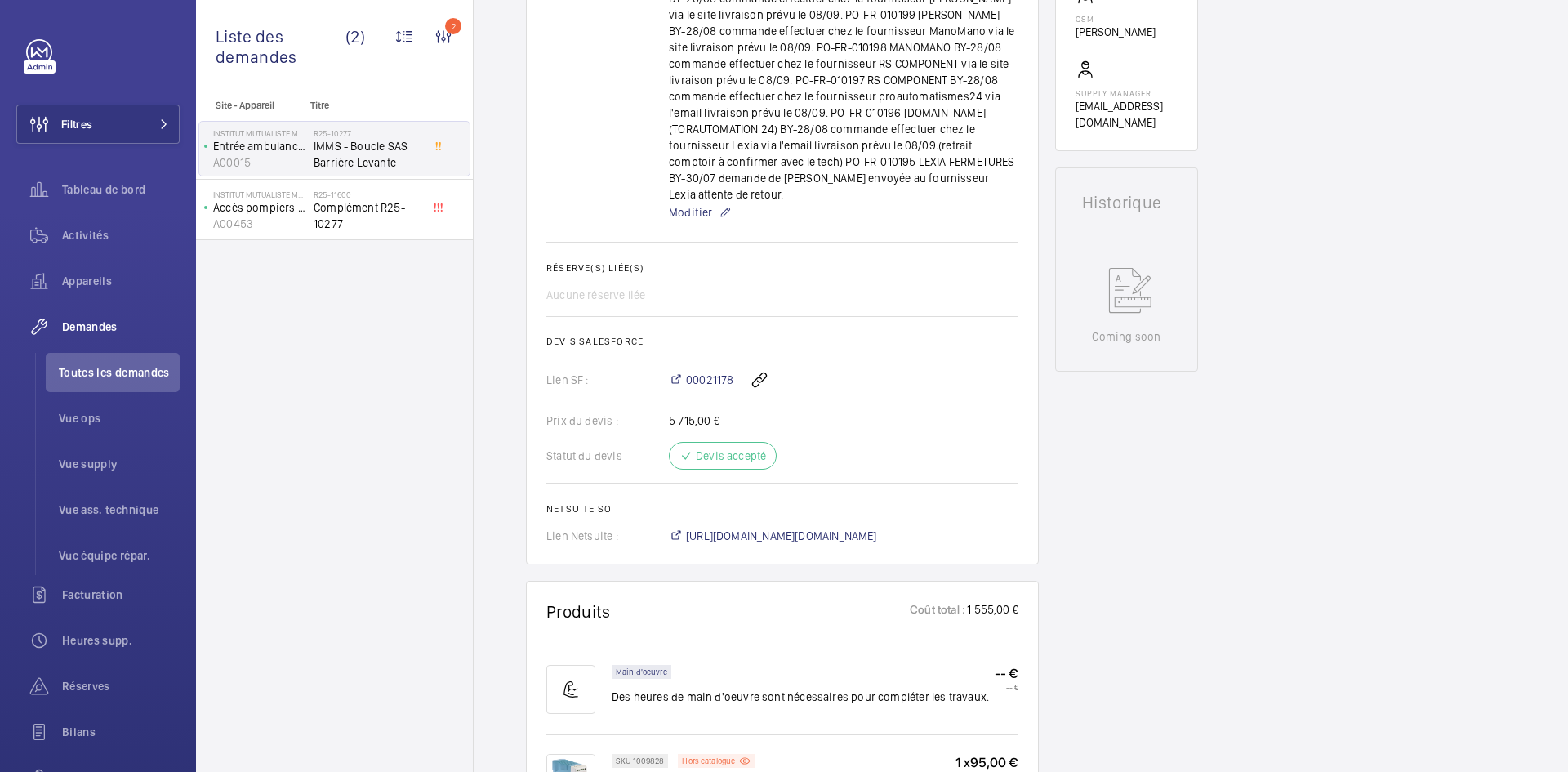
scroll to position [490, 0]
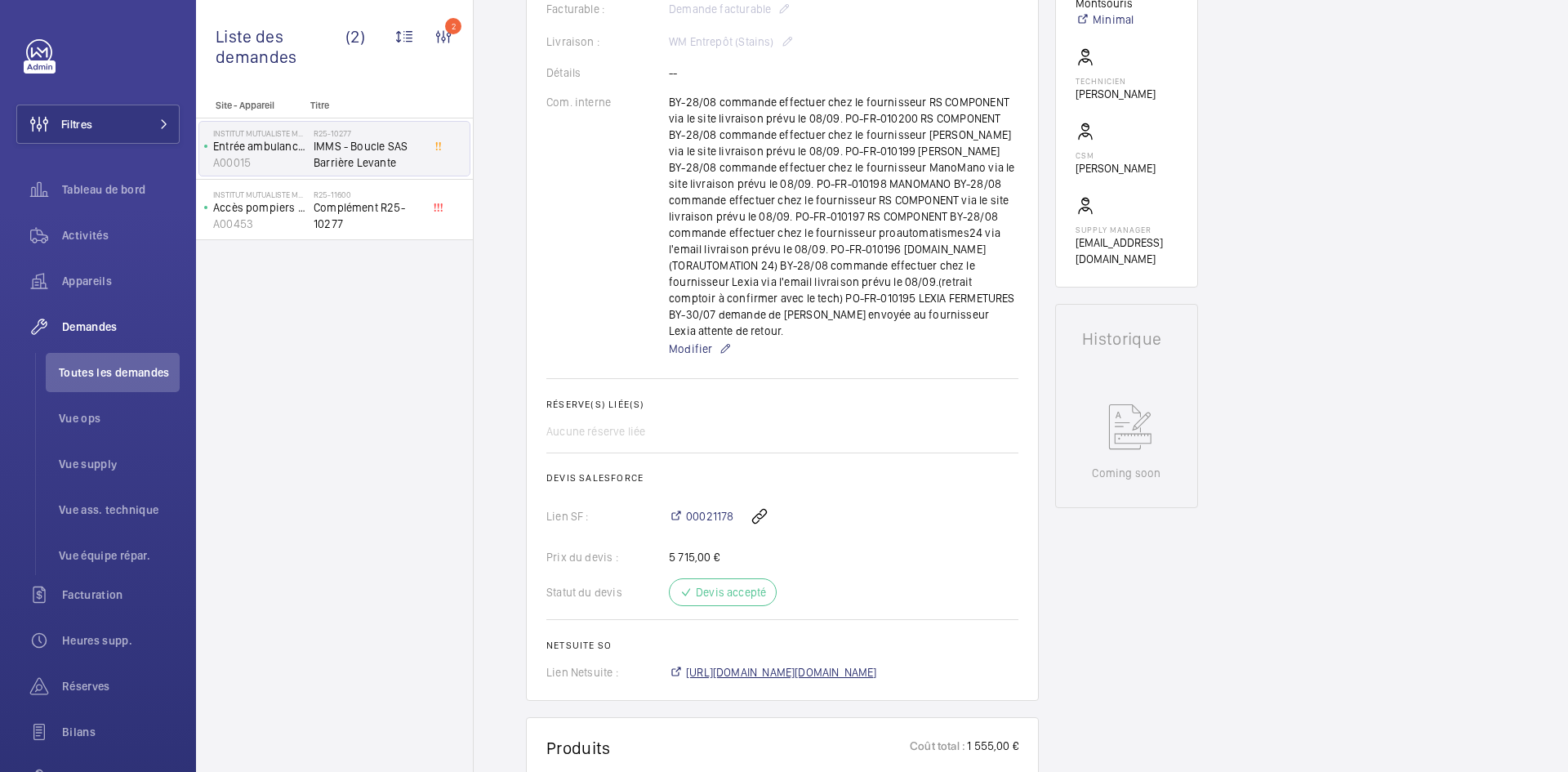
click at [784, 664] on span "[URL][DOMAIN_NAME][DOMAIN_NAME]" at bounding box center [782, 672] width 191 height 16
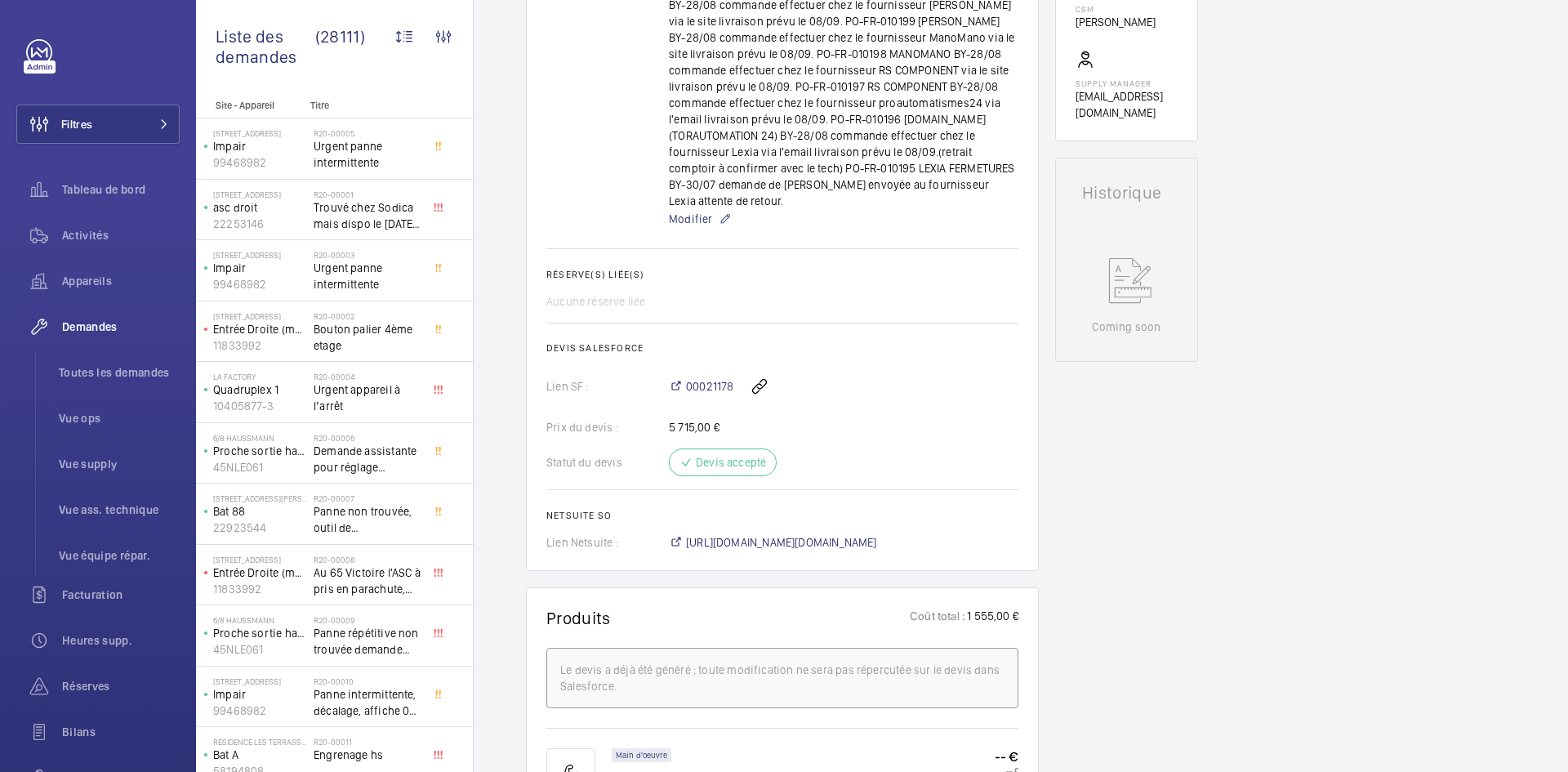
scroll to position [654, 0]
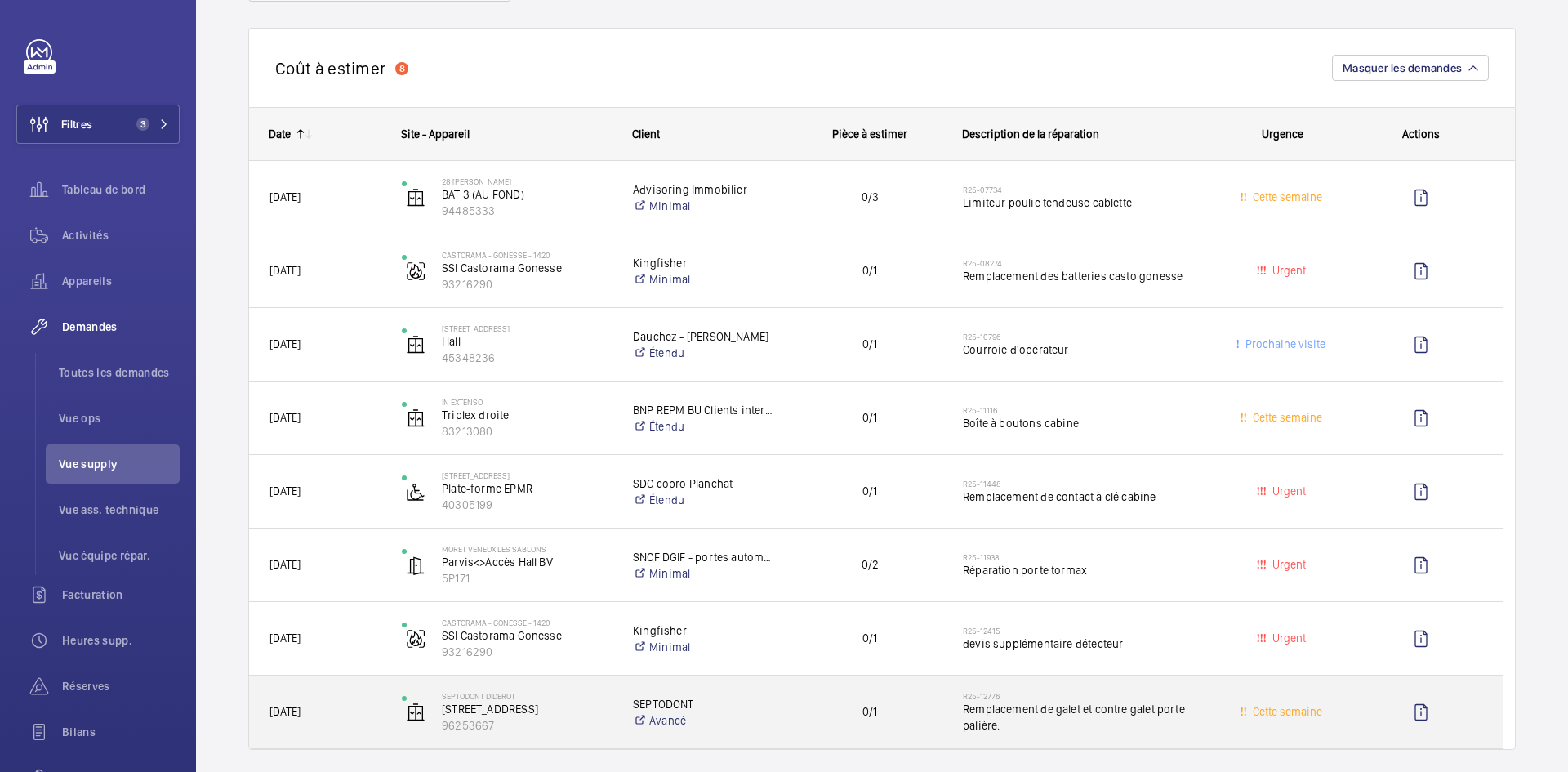
scroll to position [81, 0]
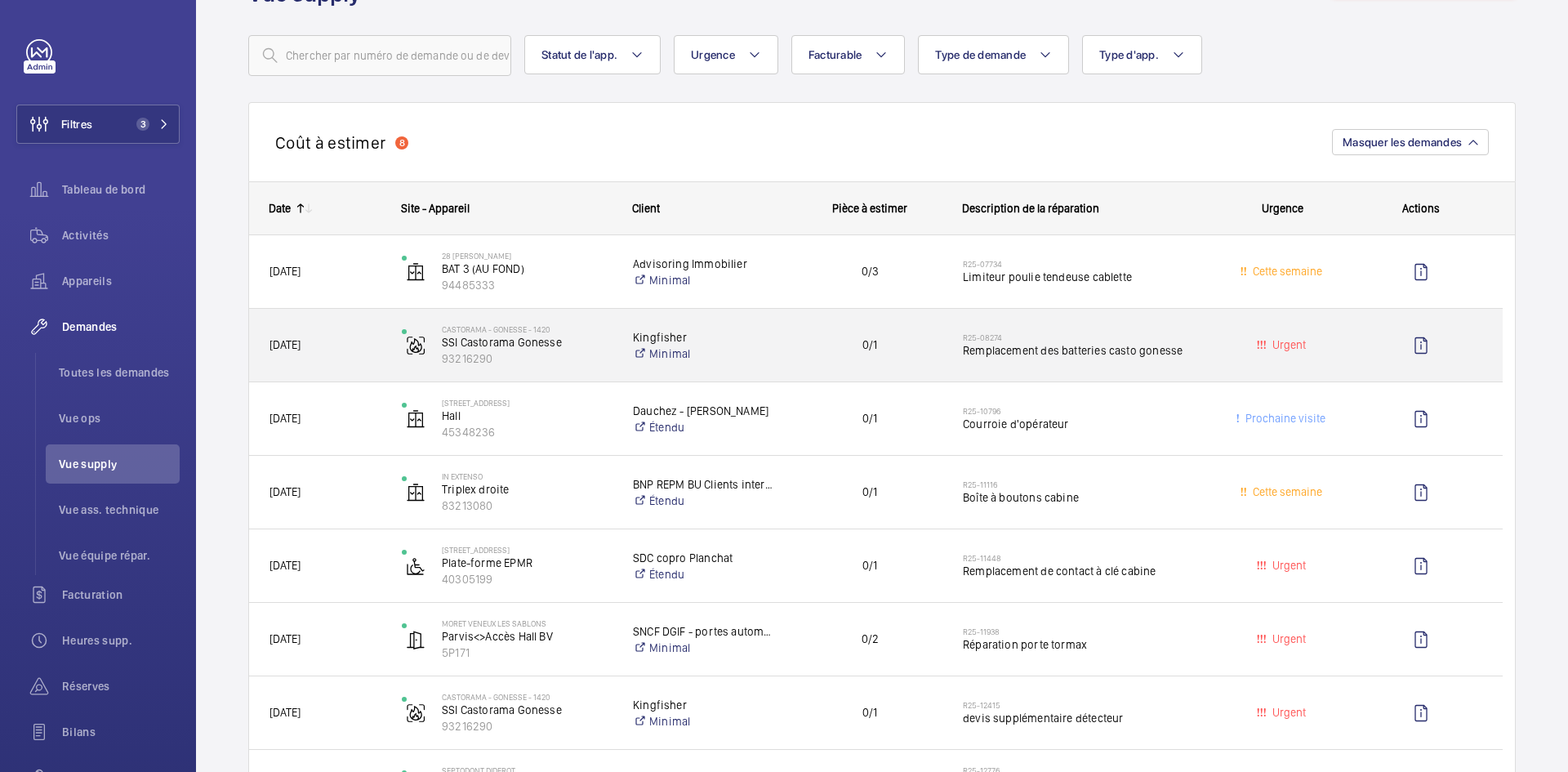
click at [342, 337] on span "[DATE]" at bounding box center [325, 344] width 111 height 19
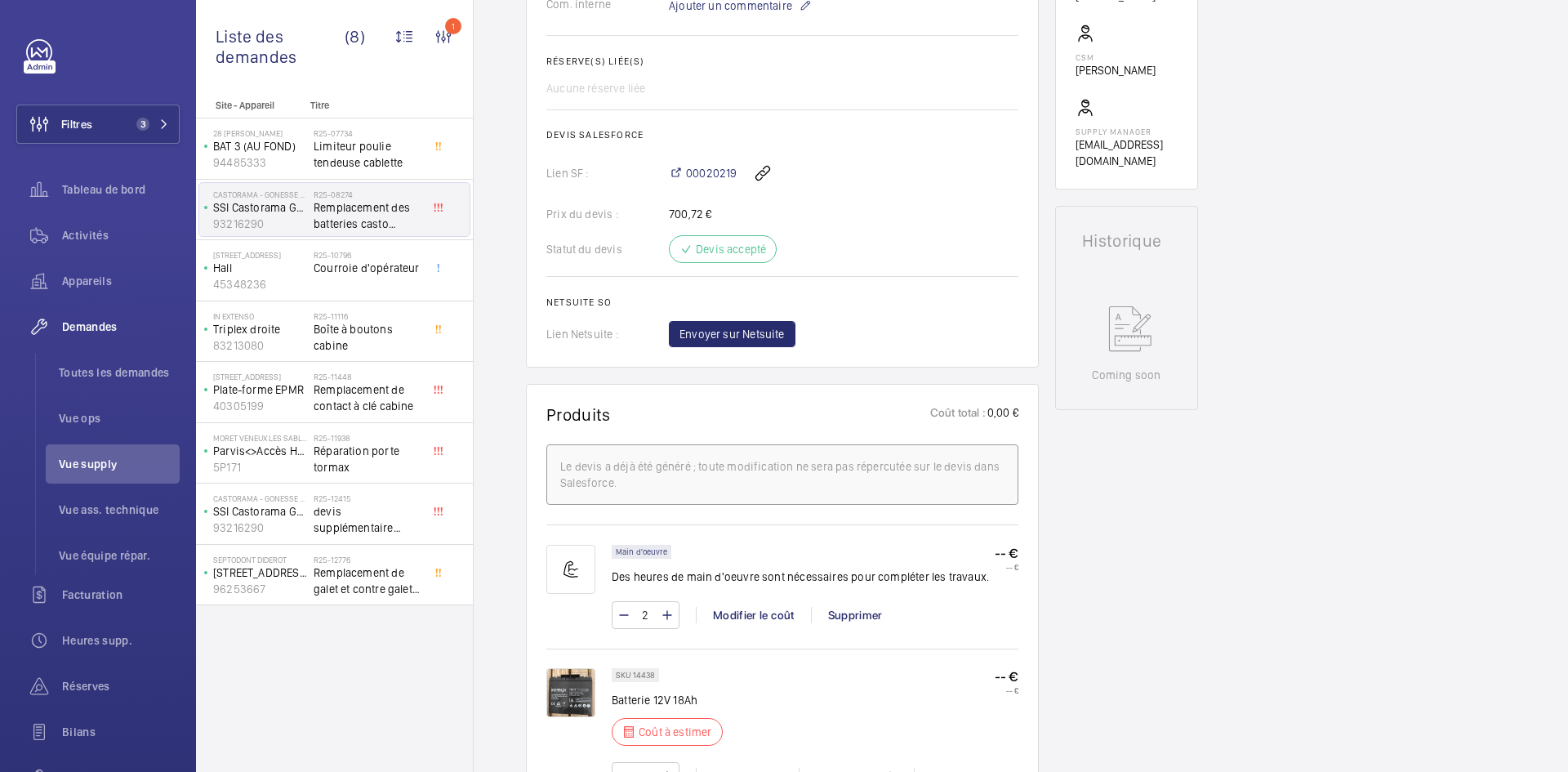
scroll to position [816, 0]
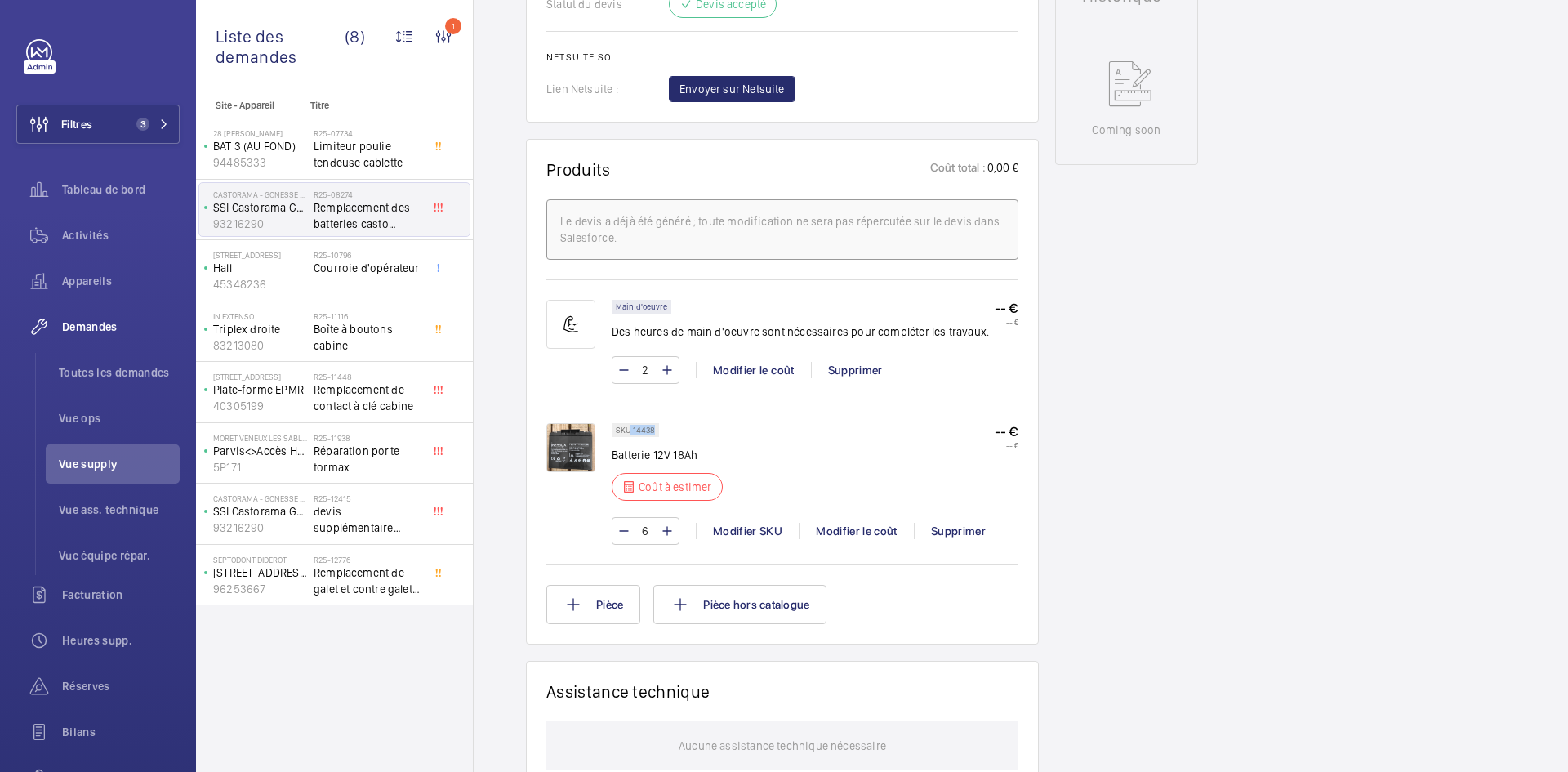
drag, startPoint x: 655, startPoint y: 428, endPoint x: 632, endPoint y: 433, distance: 23.5
click at [632, 433] on p "SKU 14438" at bounding box center [635, 429] width 39 height 5
copy p "14438"
click at [844, 532] on div "Modifier le coût" at bounding box center [856, 531] width 115 height 16
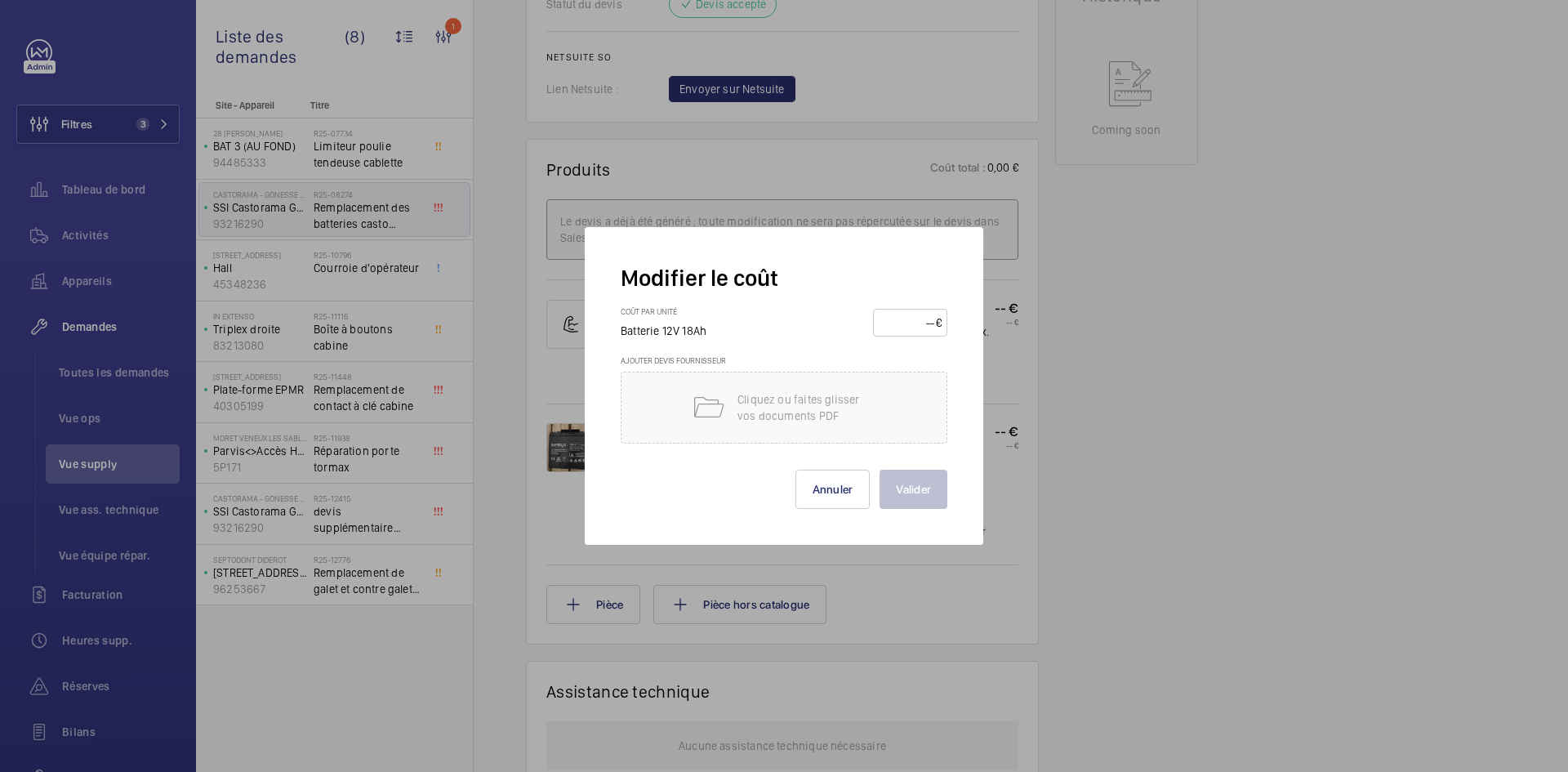
click at [906, 322] on input "number" at bounding box center [907, 322] width 57 height 26
type input "30"
click at [923, 488] on button "Valider" at bounding box center [913, 489] width 68 height 39
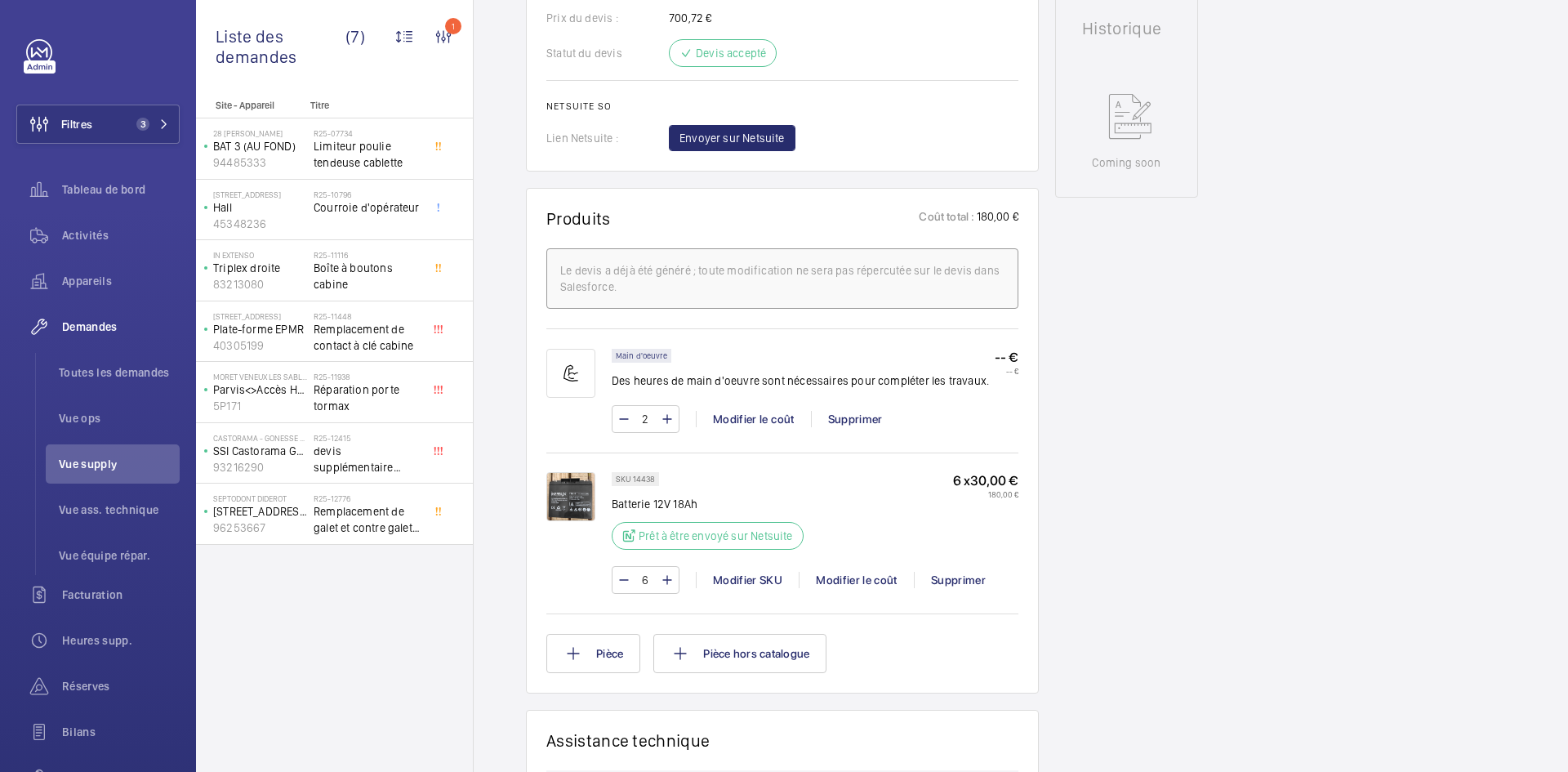
scroll to position [621, 0]
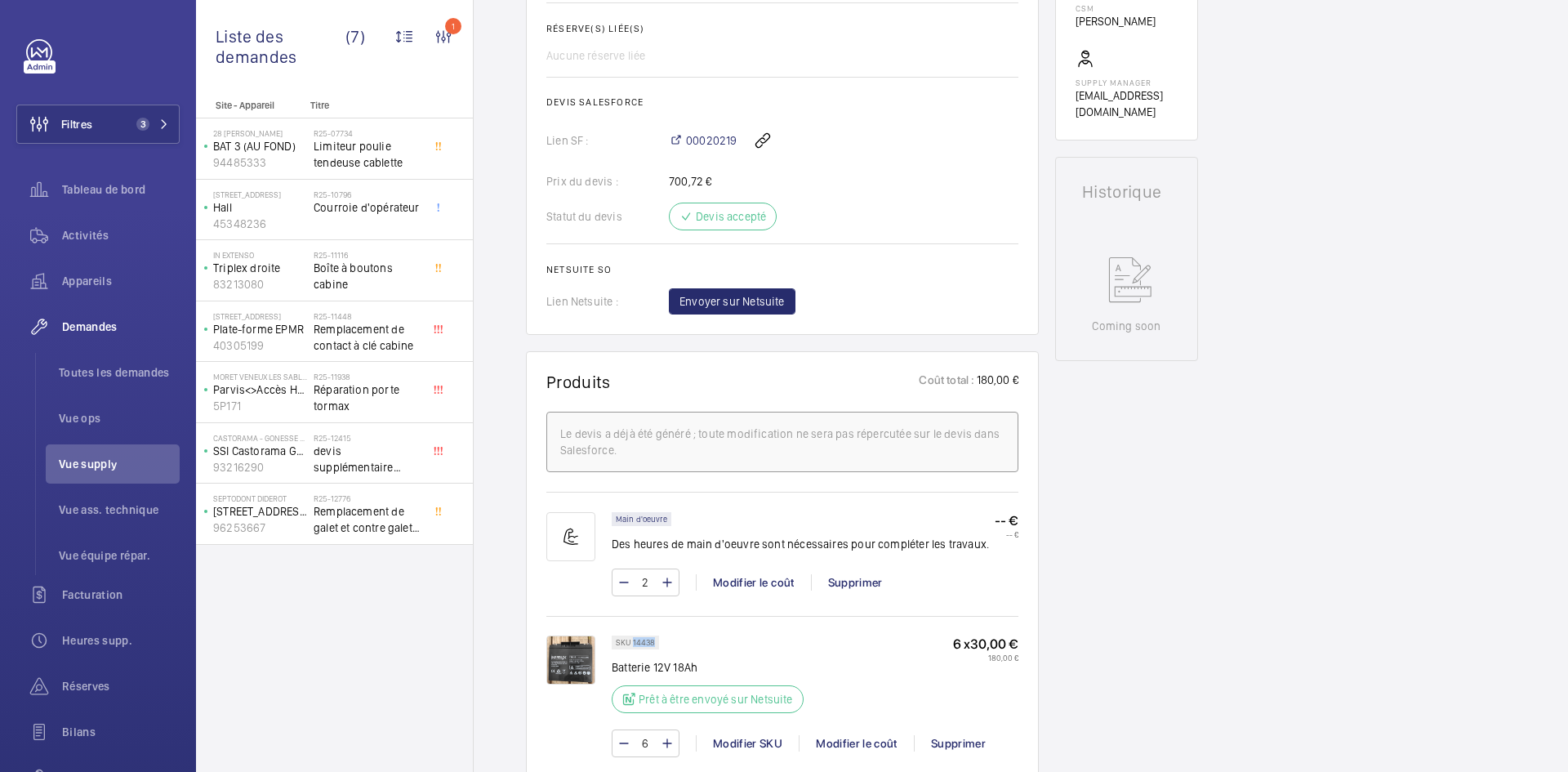
drag, startPoint x: 655, startPoint y: 638, endPoint x: 633, endPoint y: 639, distance: 22.0
click at [633, 639] on div "SKU 14438" at bounding box center [635, 642] width 48 height 14
copy p "14438"
click at [767, 296] on span "Envoyer sur Netsuite" at bounding box center [731, 301] width 105 height 16
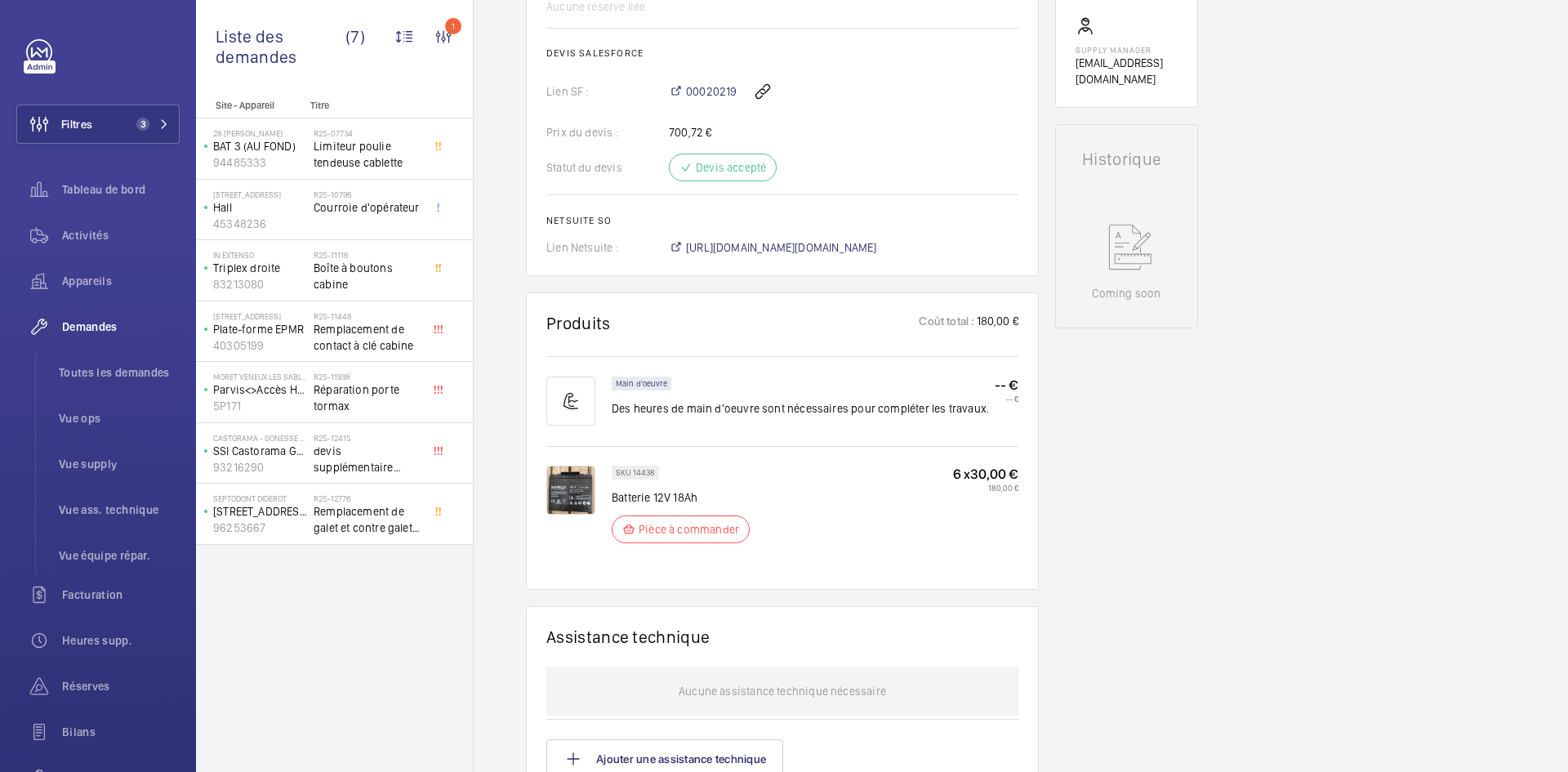
scroll to position [670, 0]
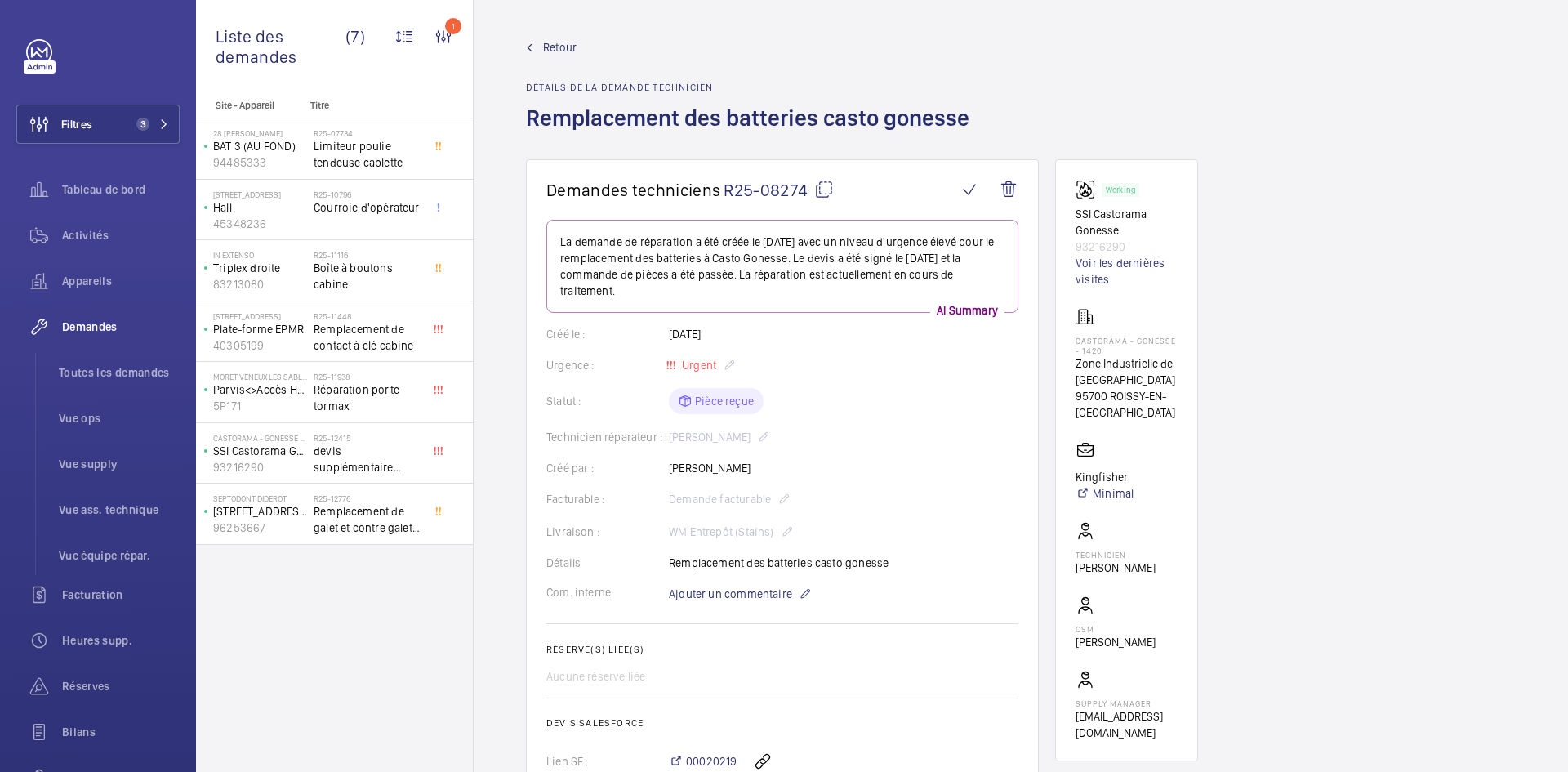
click at [557, 46] on span "Retour" at bounding box center [560, 47] width 34 height 16
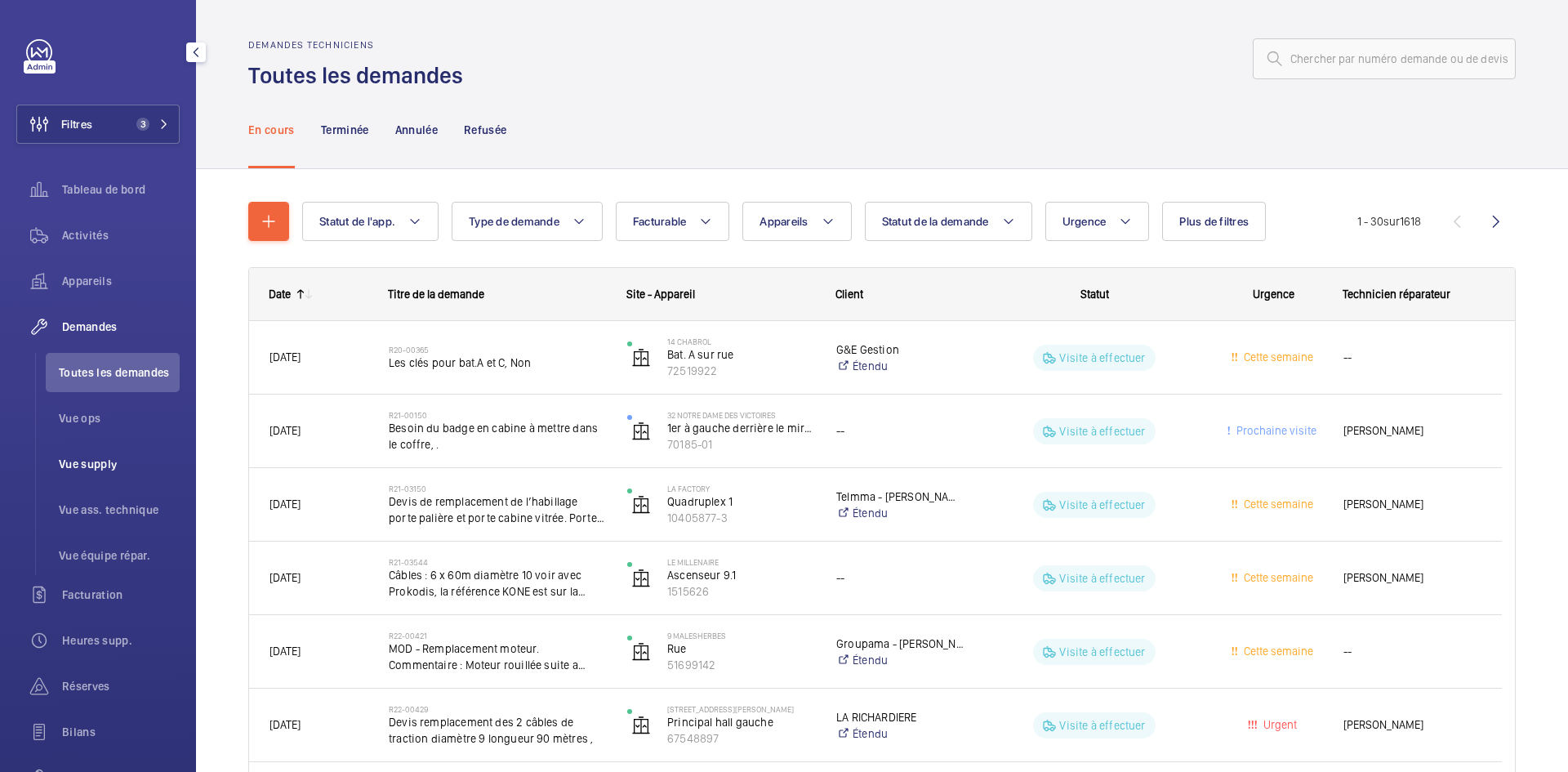
click at [110, 460] on span "Vue supply" at bounding box center [119, 464] width 121 height 16
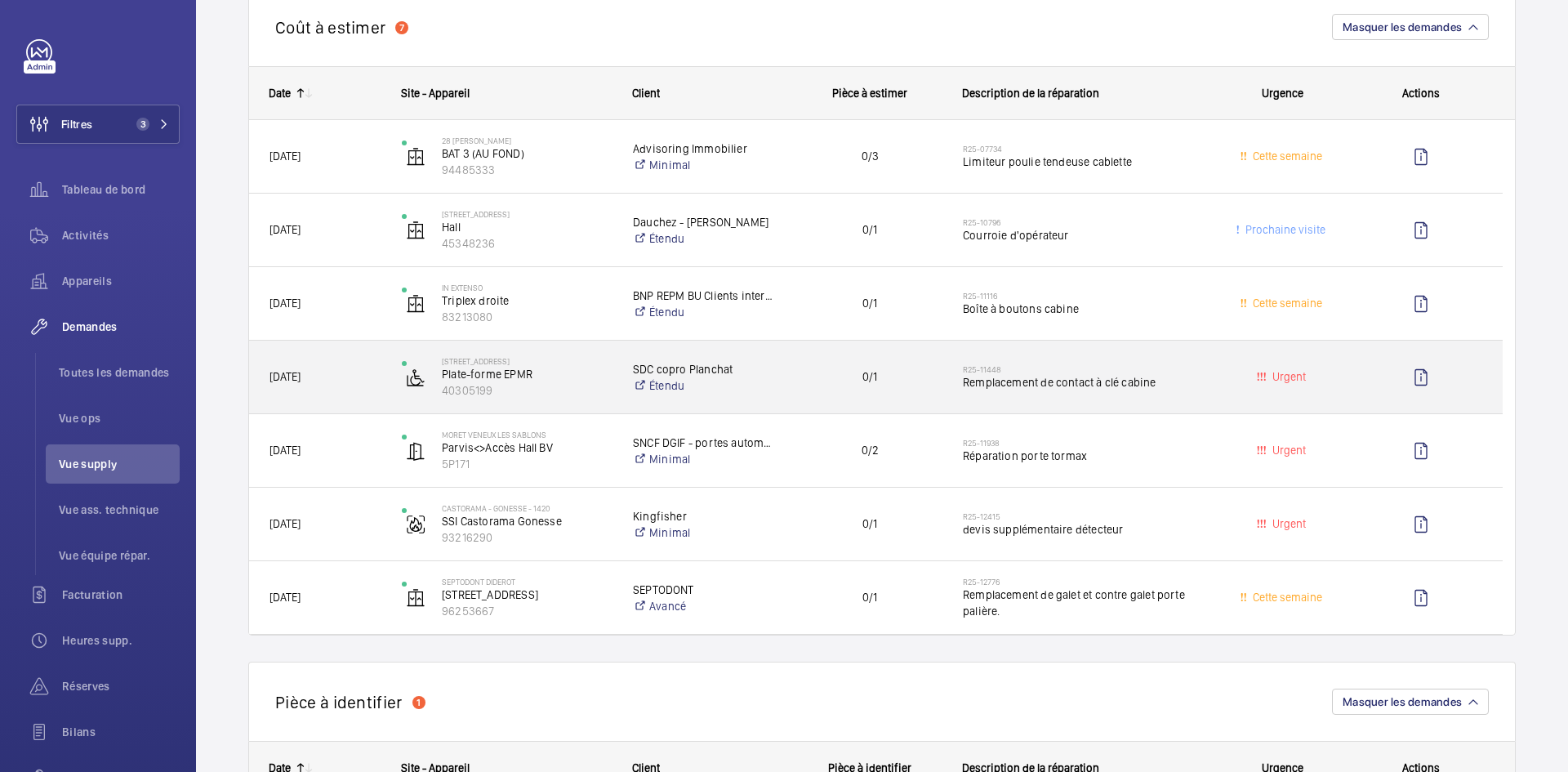
scroll to position [245, 0]
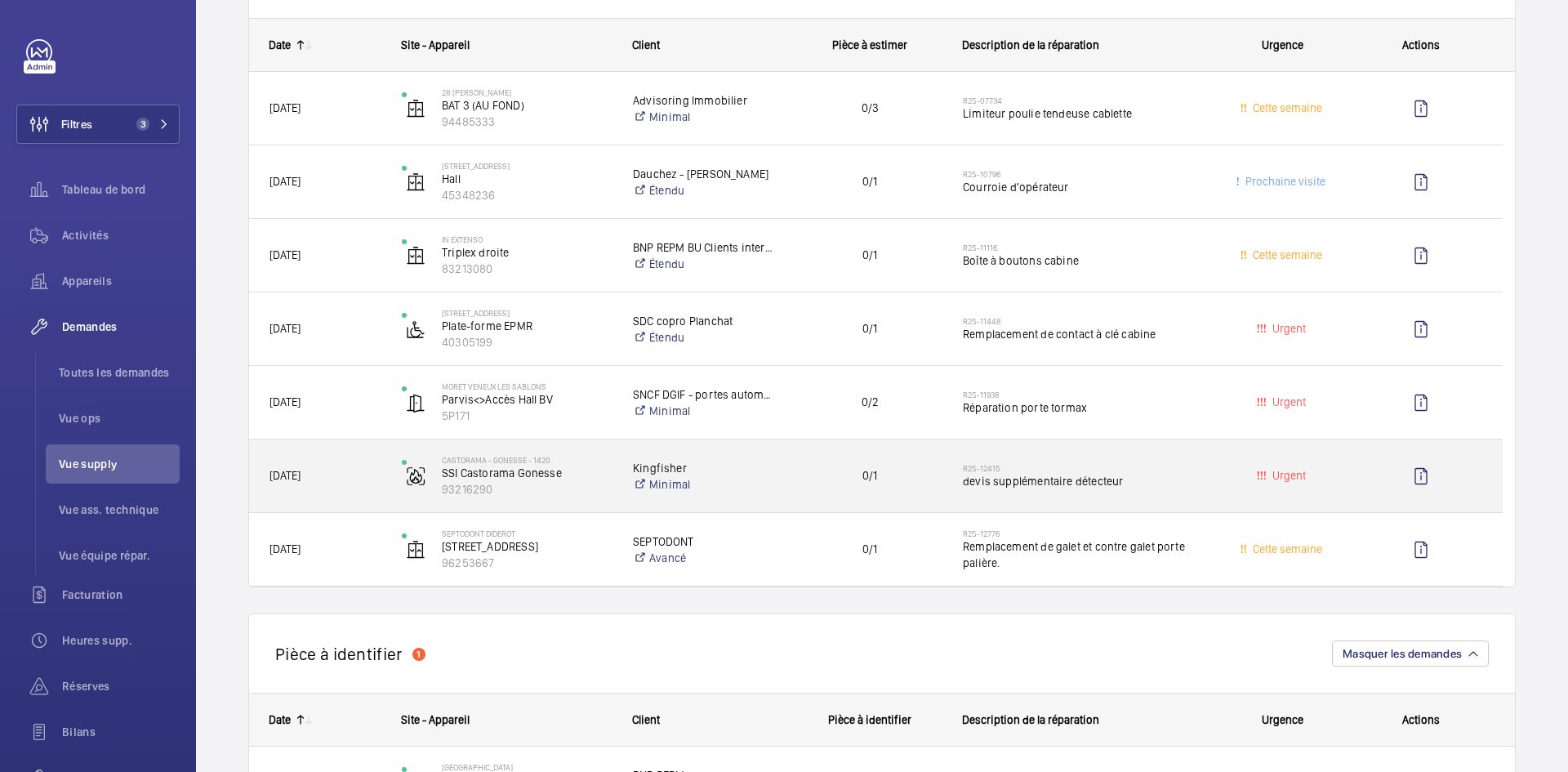
click at [372, 482] on span "[DATE]" at bounding box center [325, 475] width 111 height 19
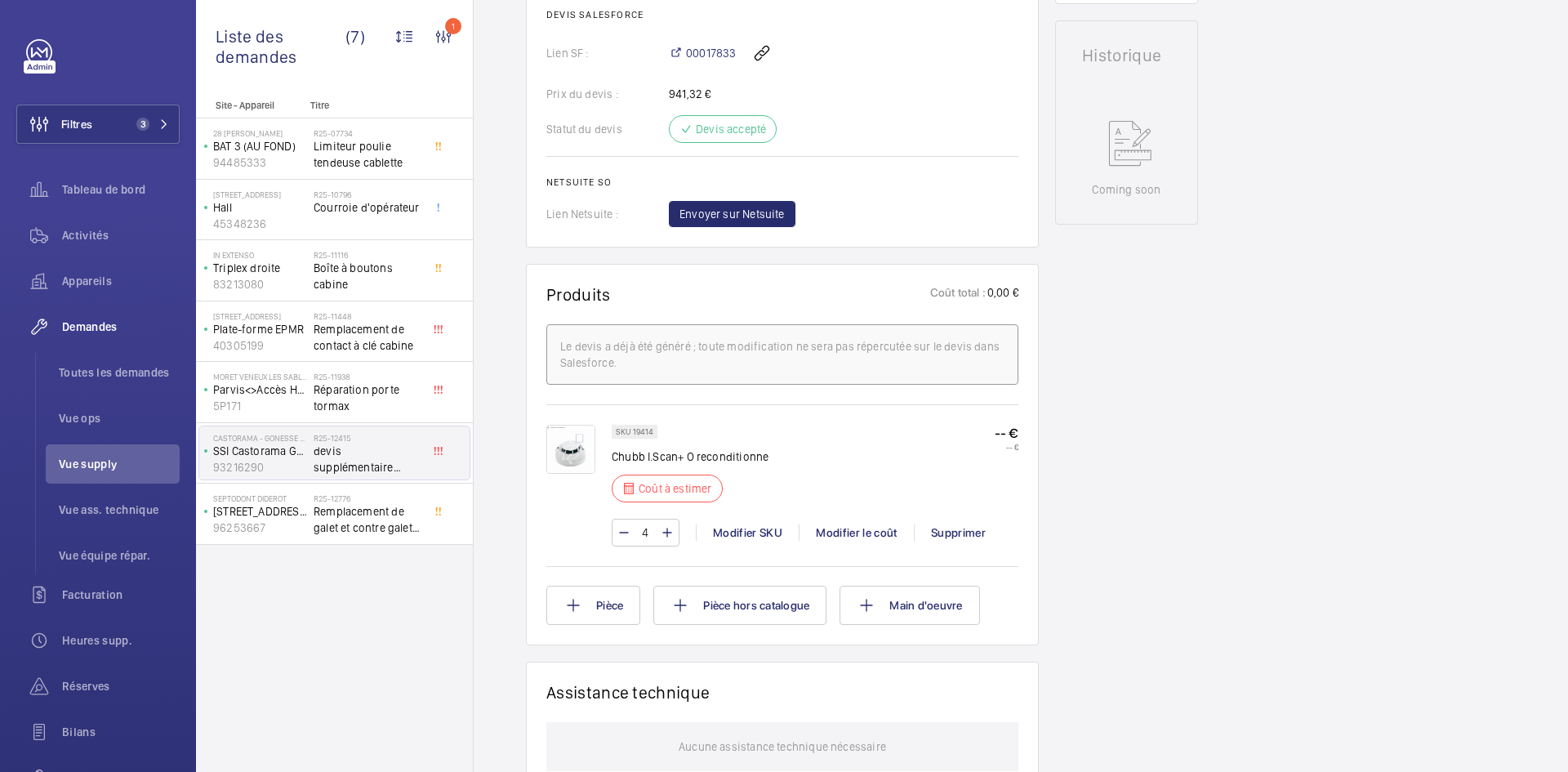
scroll to position [849, 0]
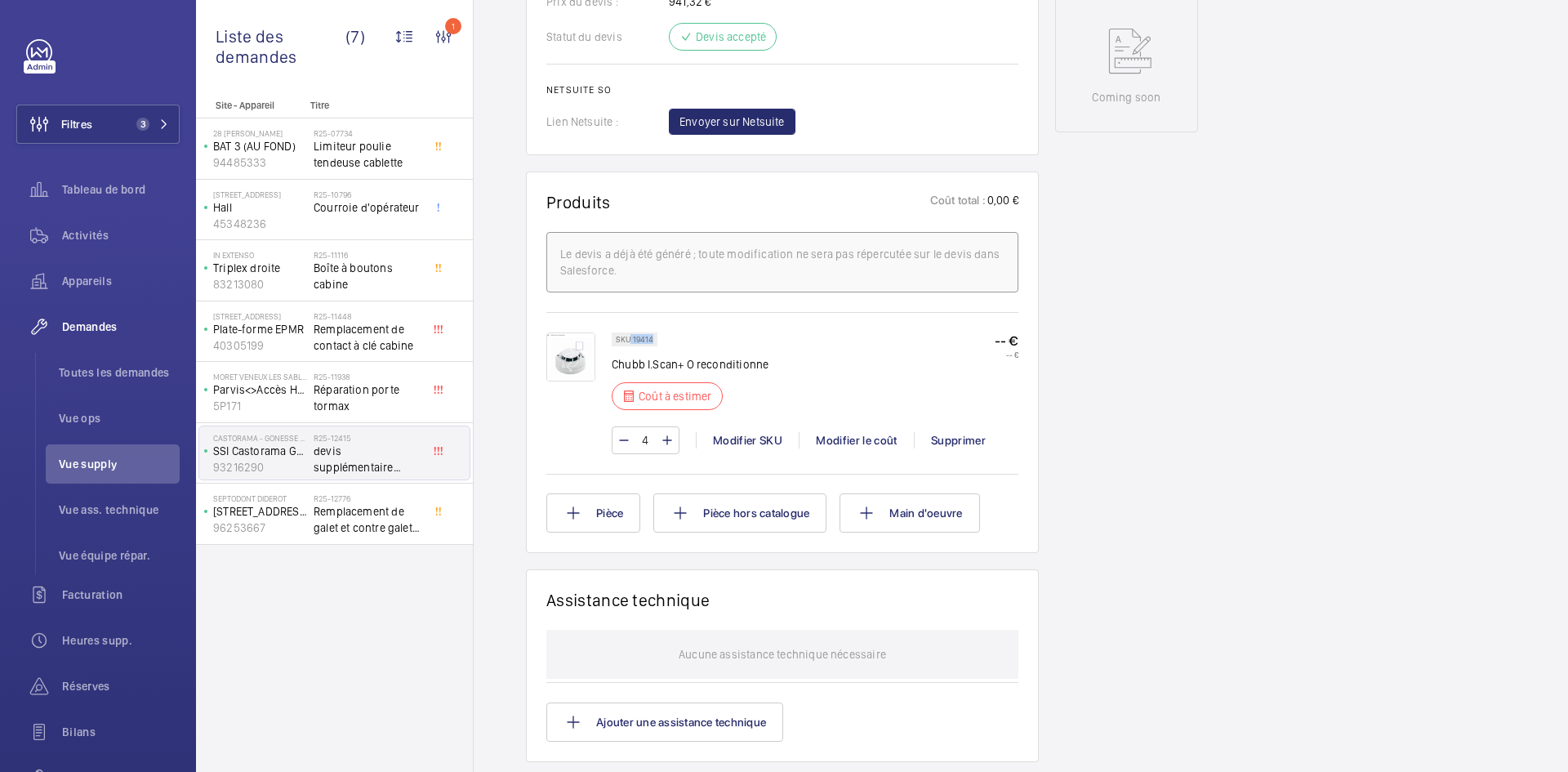
drag, startPoint x: 653, startPoint y: 353, endPoint x: 632, endPoint y: 354, distance: 21.0
click at [632, 342] on p "SKU 19414" at bounding box center [634, 339] width 38 height 5
copy p "19414"
click at [853, 449] on div "Modifier le coût" at bounding box center [856, 440] width 115 height 16
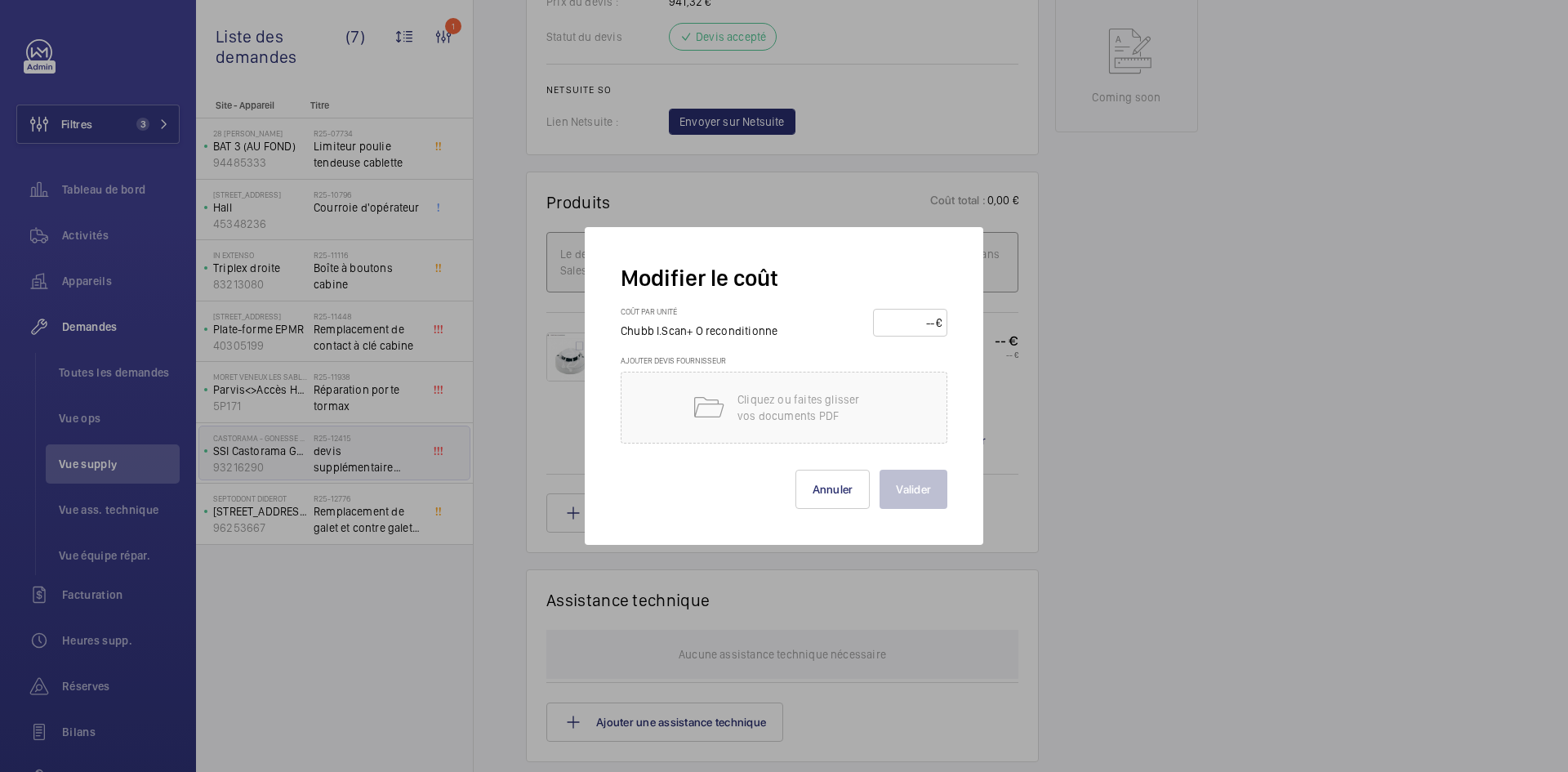
click at [908, 324] on input "number" at bounding box center [907, 322] width 57 height 26
type input "40"
click at [921, 486] on button "Valider" at bounding box center [913, 489] width 68 height 39
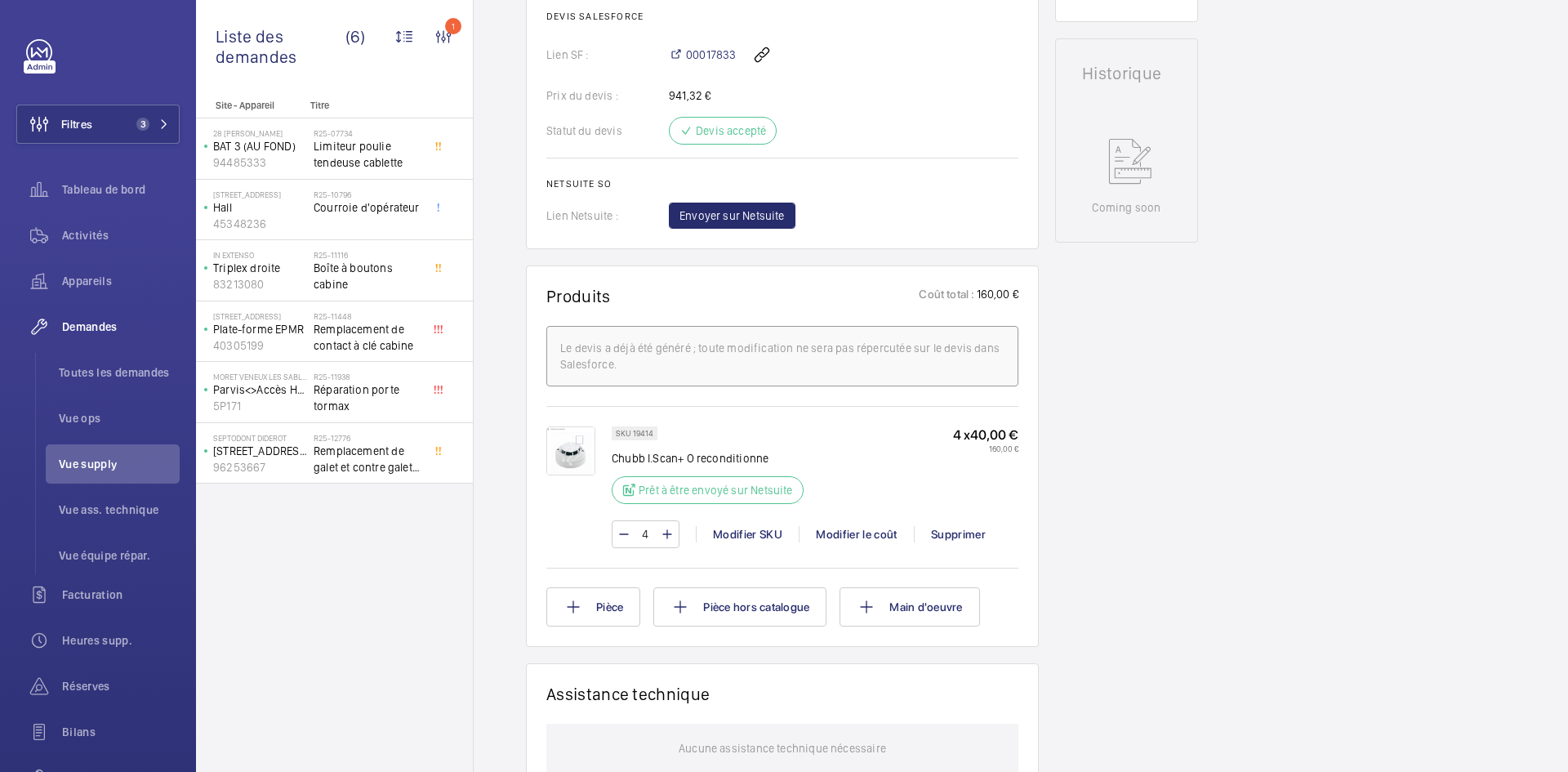
scroll to position [735, 0]
click at [578, 450] on img at bounding box center [570, 454] width 49 height 49
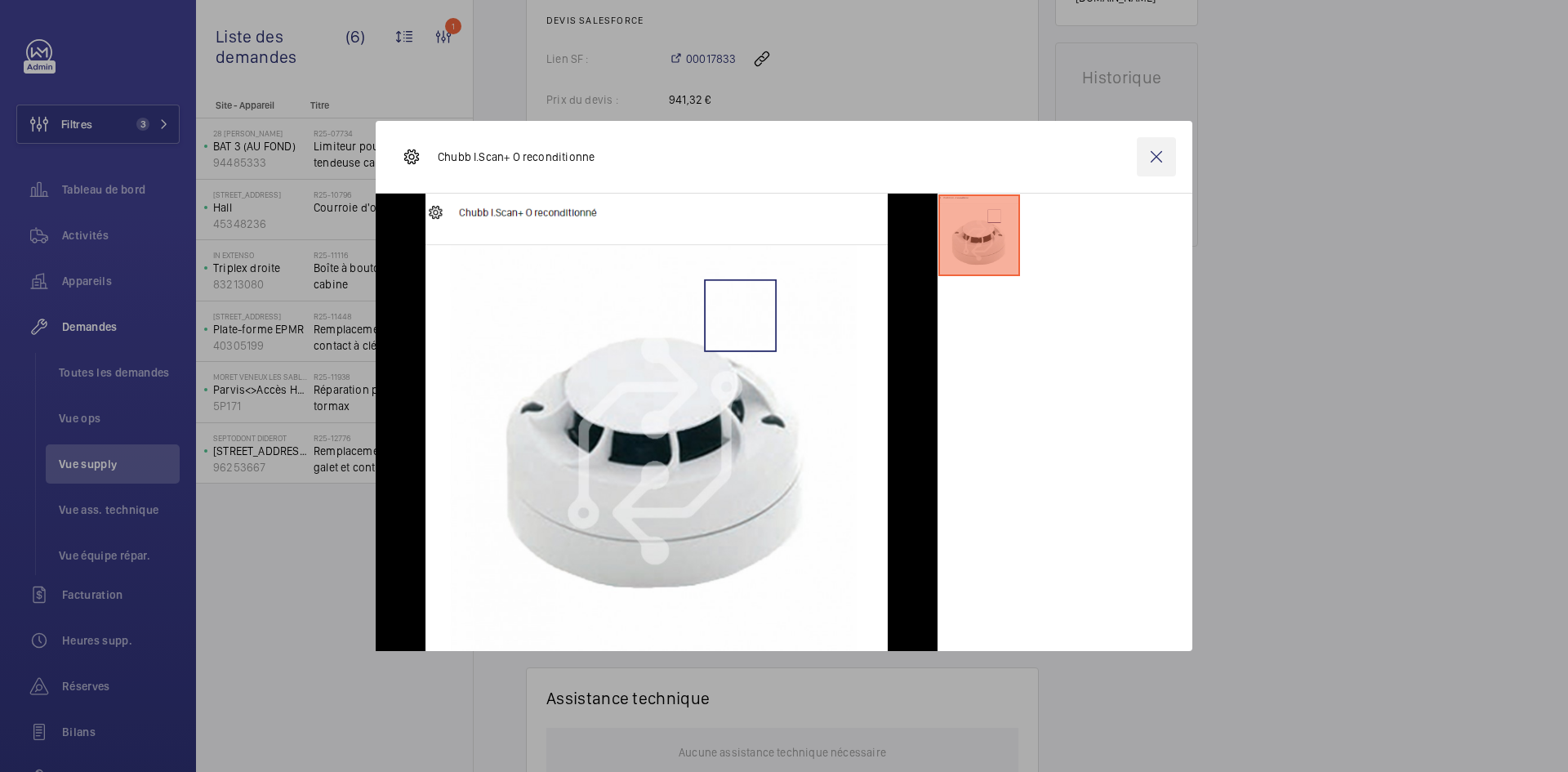
click at [1160, 159] on wm-front-icon-button at bounding box center [1156, 156] width 39 height 39
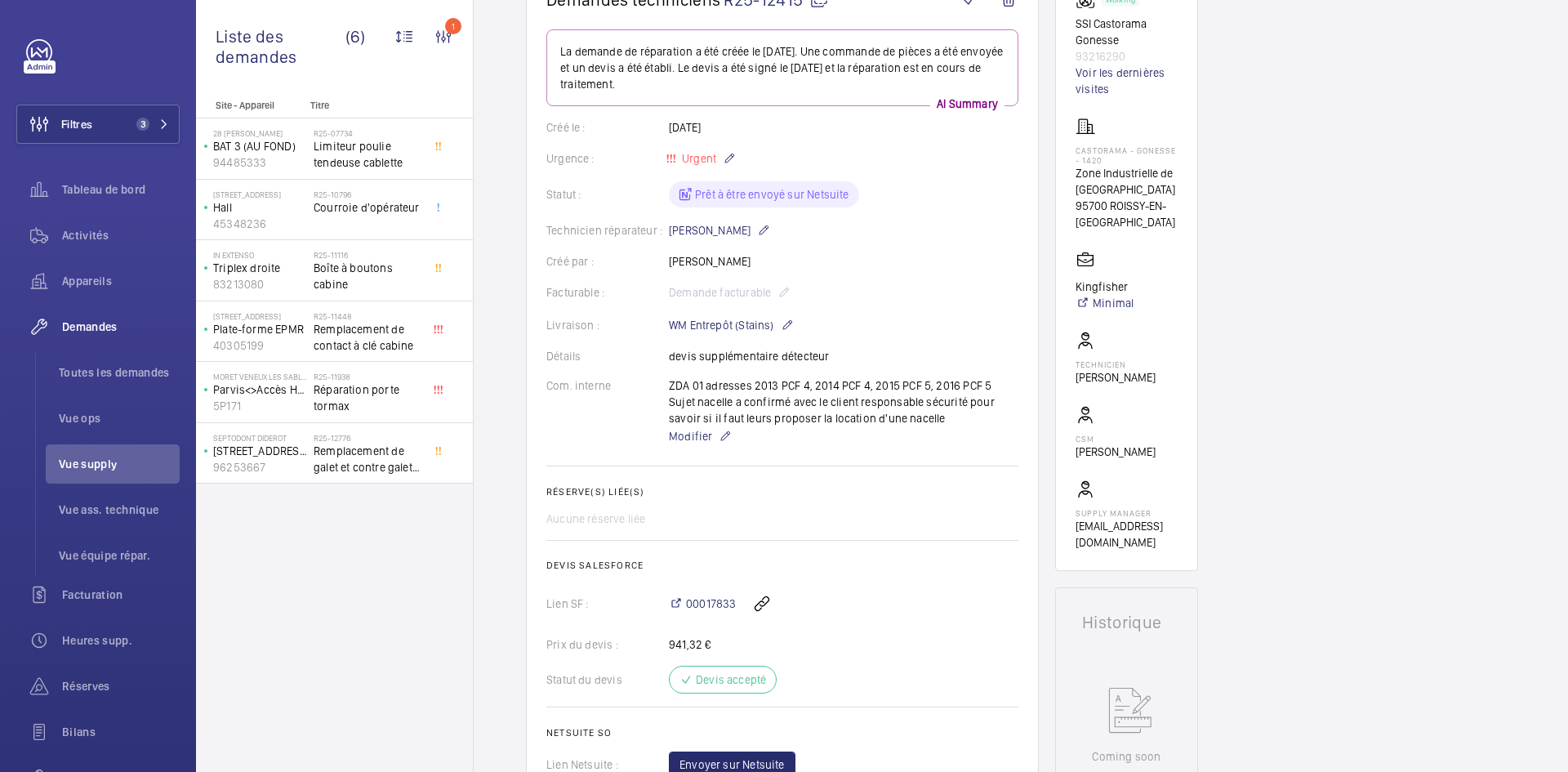
scroll to position [163, 0]
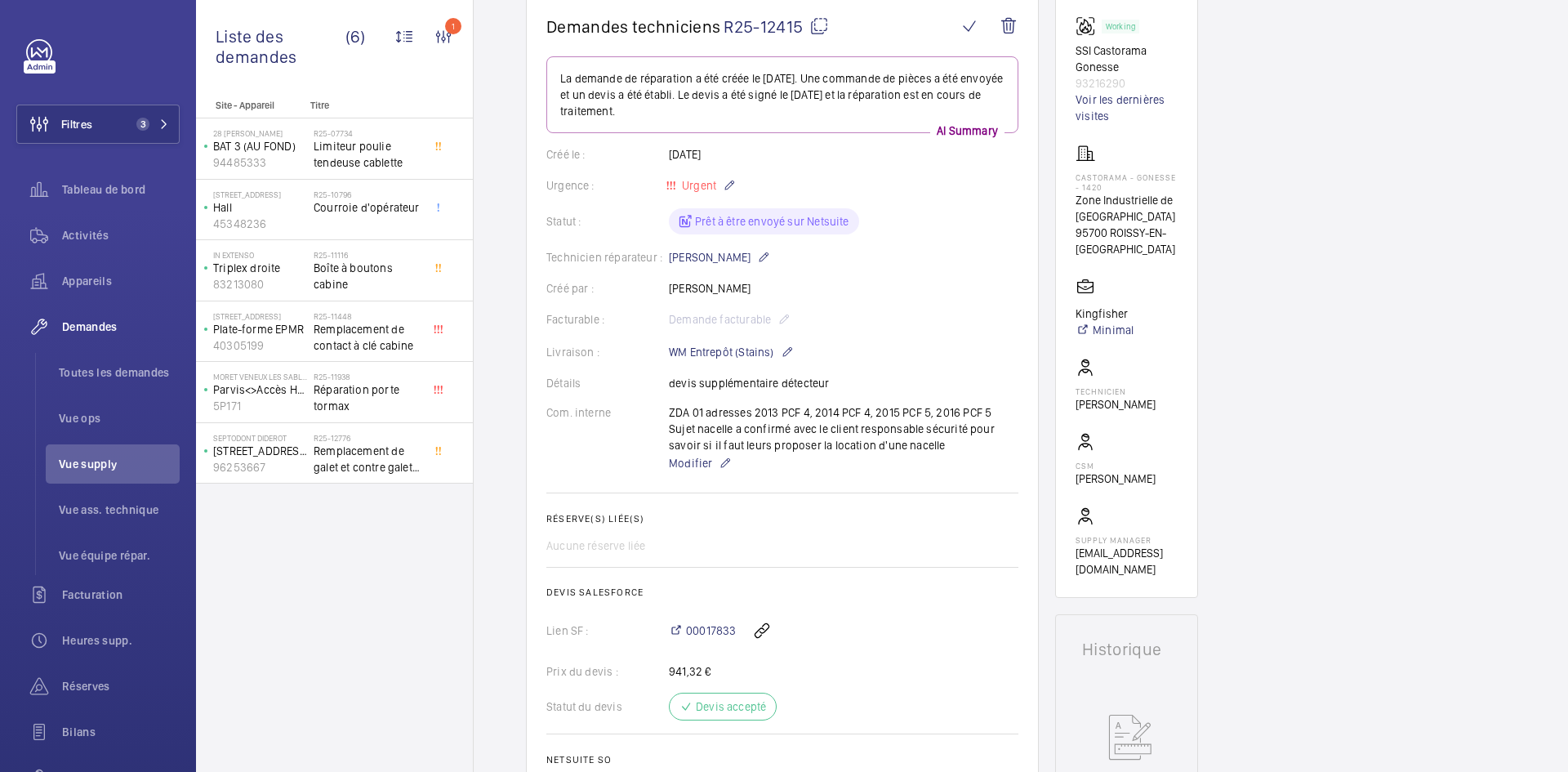
click at [816, 27] on mat-icon at bounding box center [819, 26] width 19 height 19
click at [813, 26] on mat-icon at bounding box center [819, 26] width 19 height 19
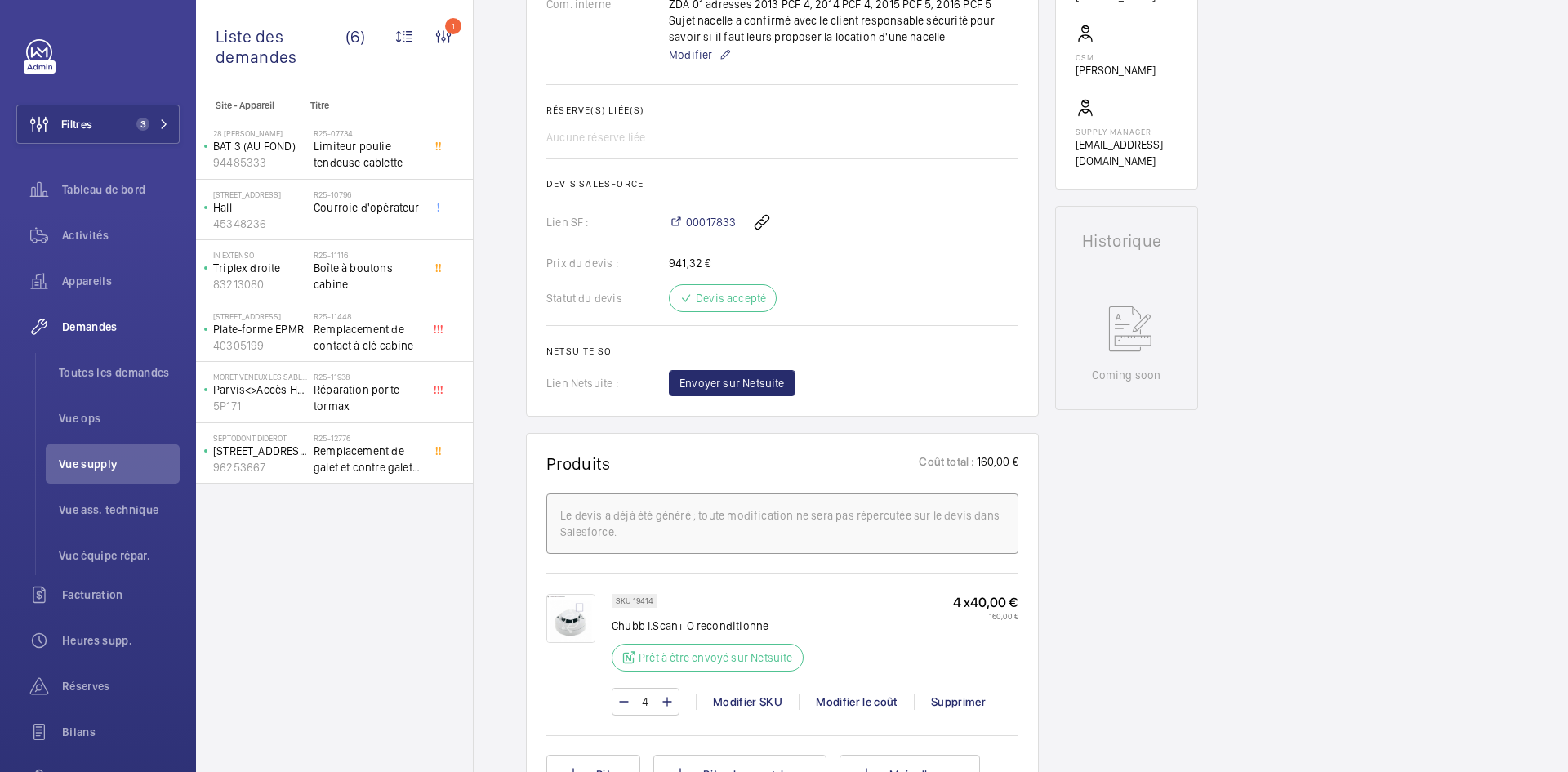
scroll to position [735, 0]
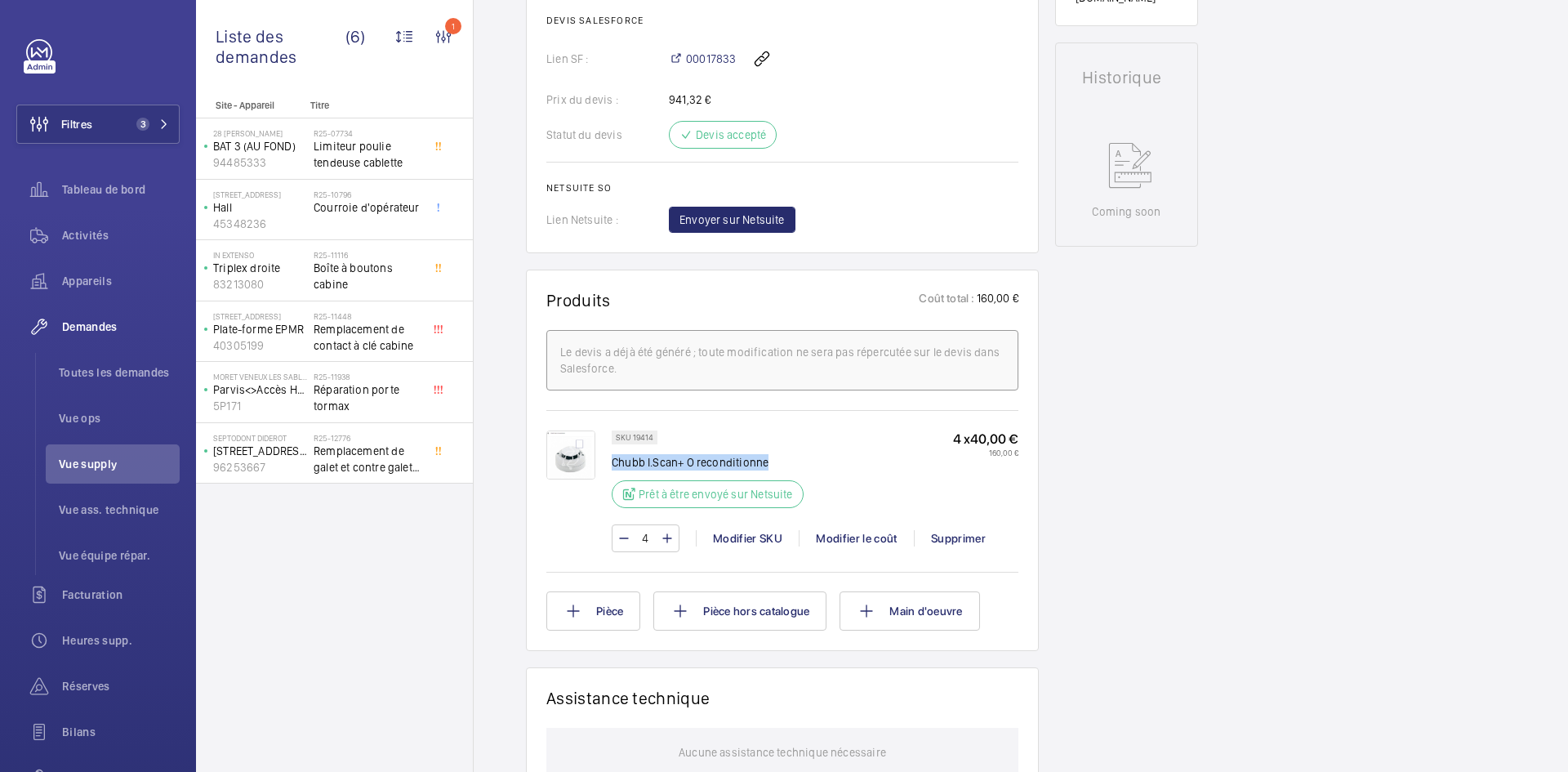
drag, startPoint x: 776, startPoint y: 467, endPoint x: 614, endPoint y: 463, distance: 162.0
click at [614, 463] on p "Chubb I.Scan+ O reconditionne" at bounding box center [707, 462] width 192 height 16
copy p "Chubb I.Scan+ O reconditionne"
click at [570, 454] on img at bounding box center [570, 454] width 49 height 49
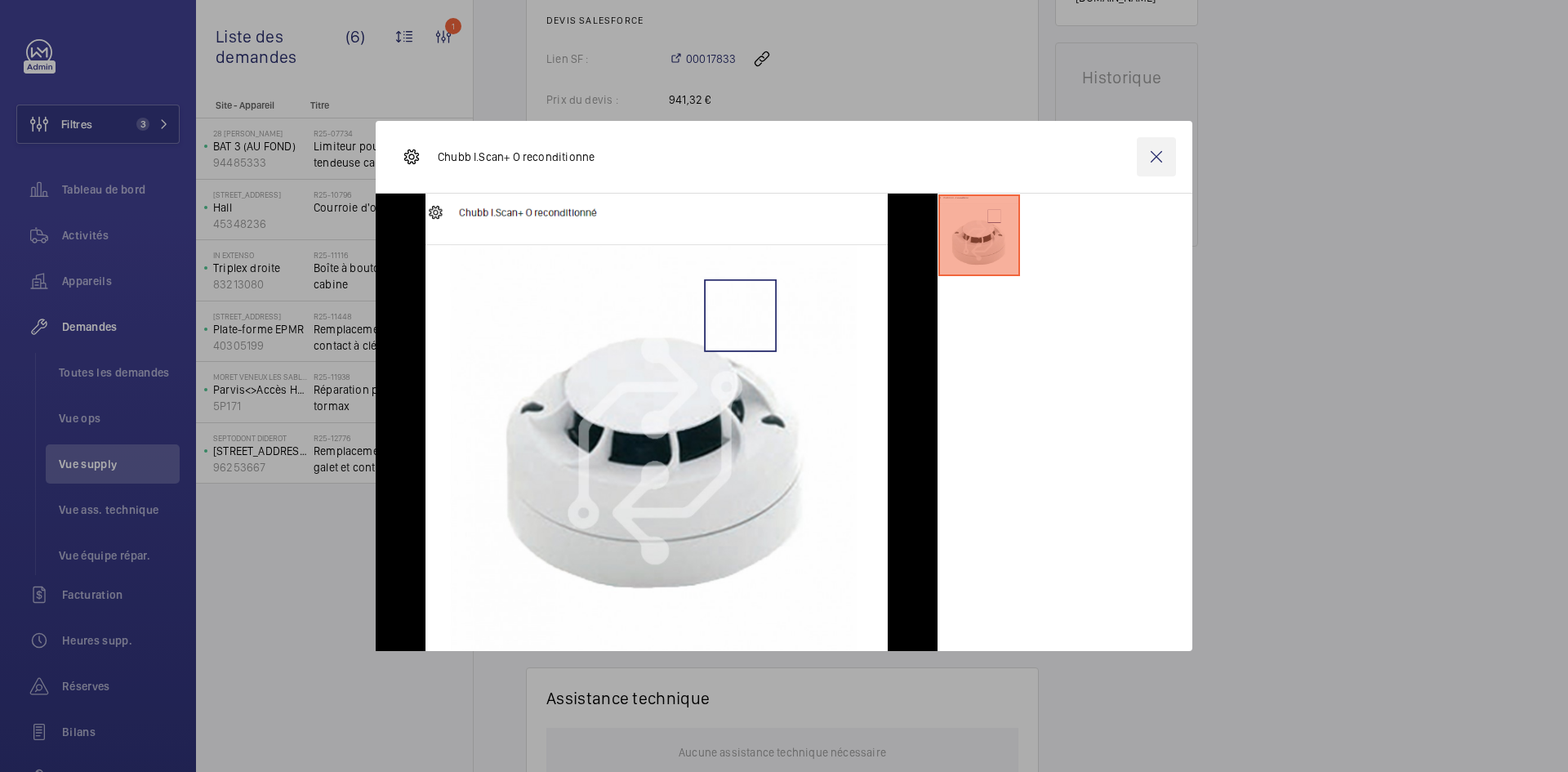
click at [1155, 146] on wm-front-icon-button at bounding box center [1156, 156] width 39 height 39
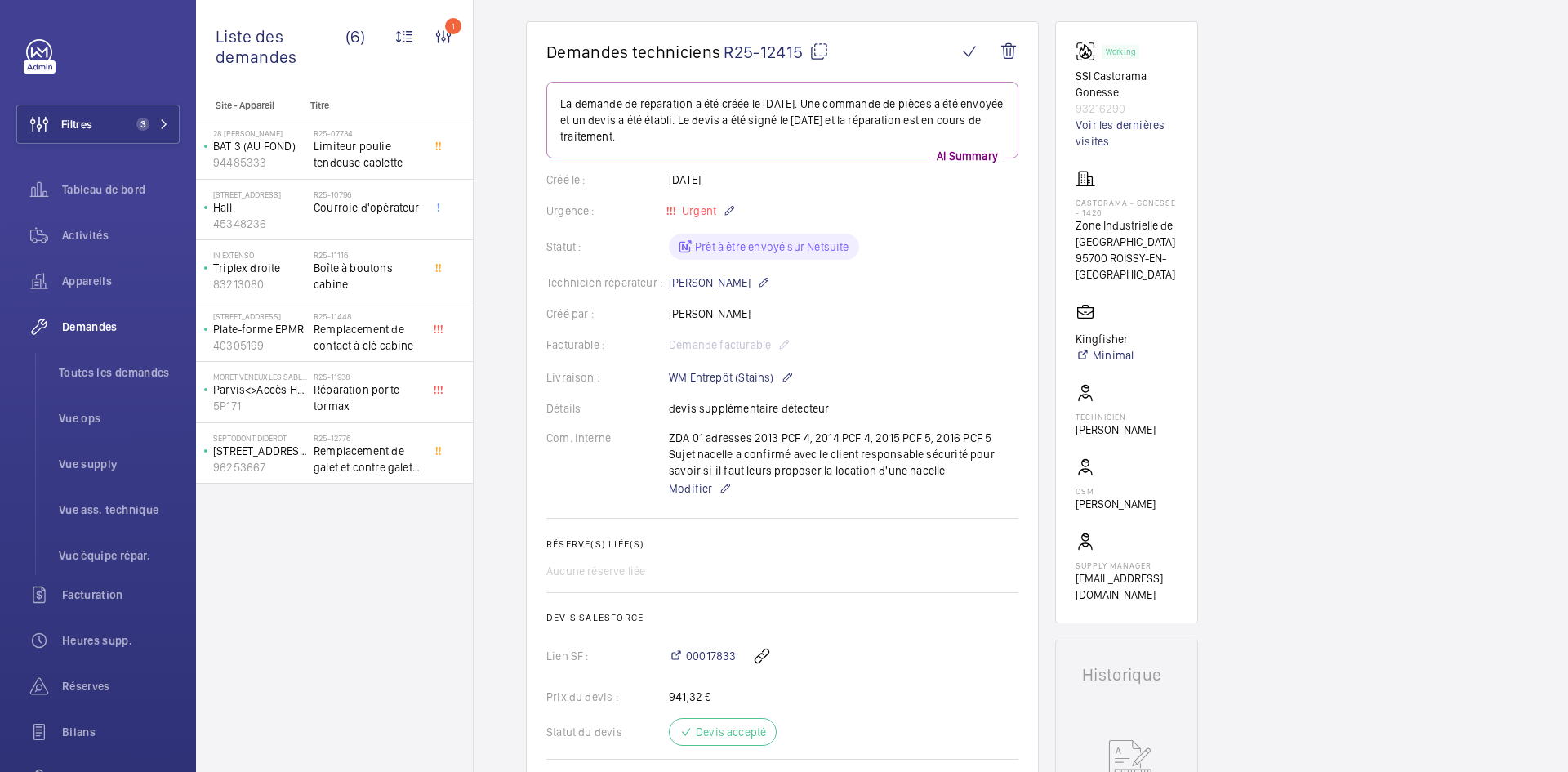
scroll to position [0, 0]
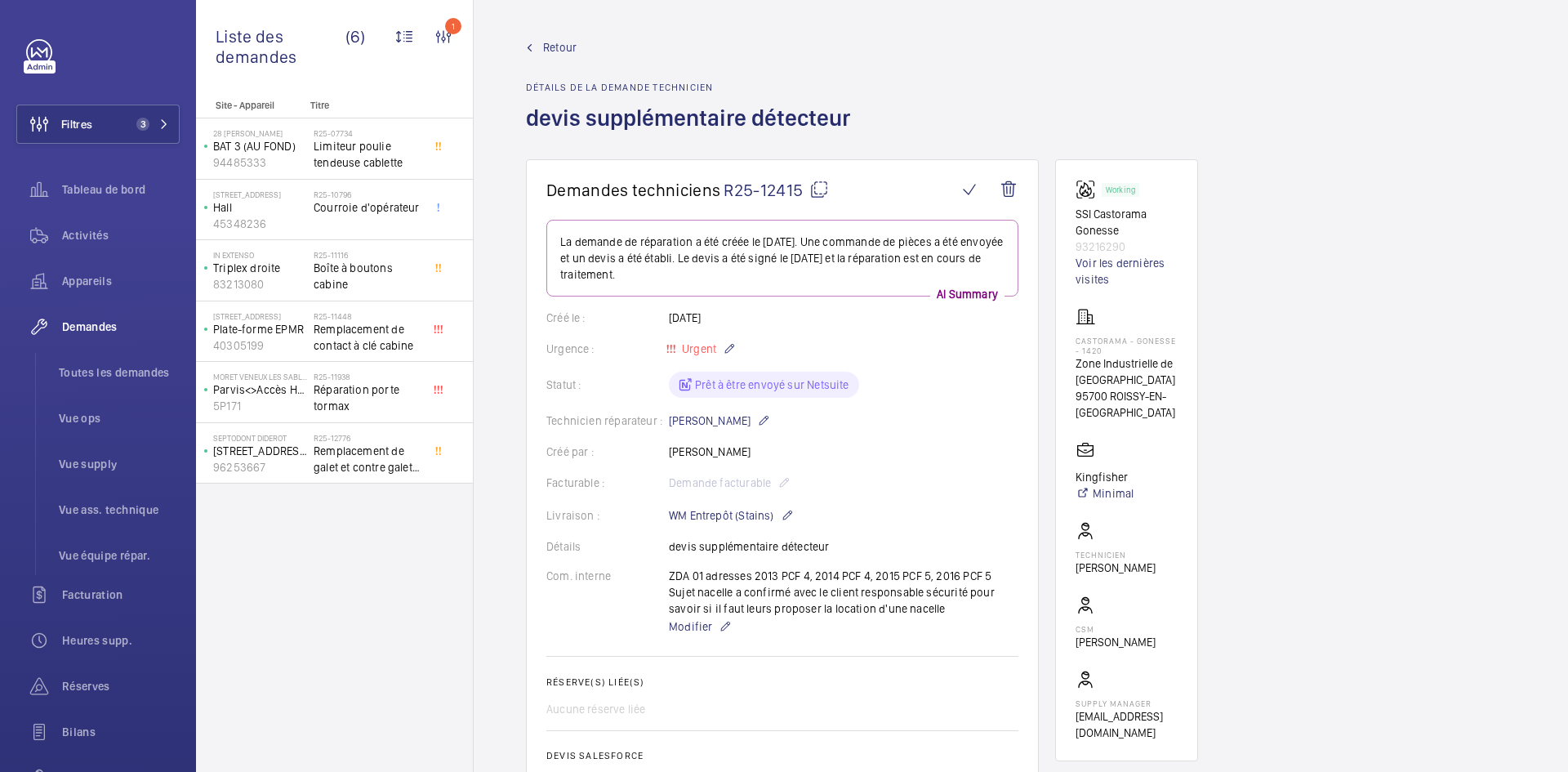
click at [565, 45] on span "Retour" at bounding box center [560, 47] width 34 height 16
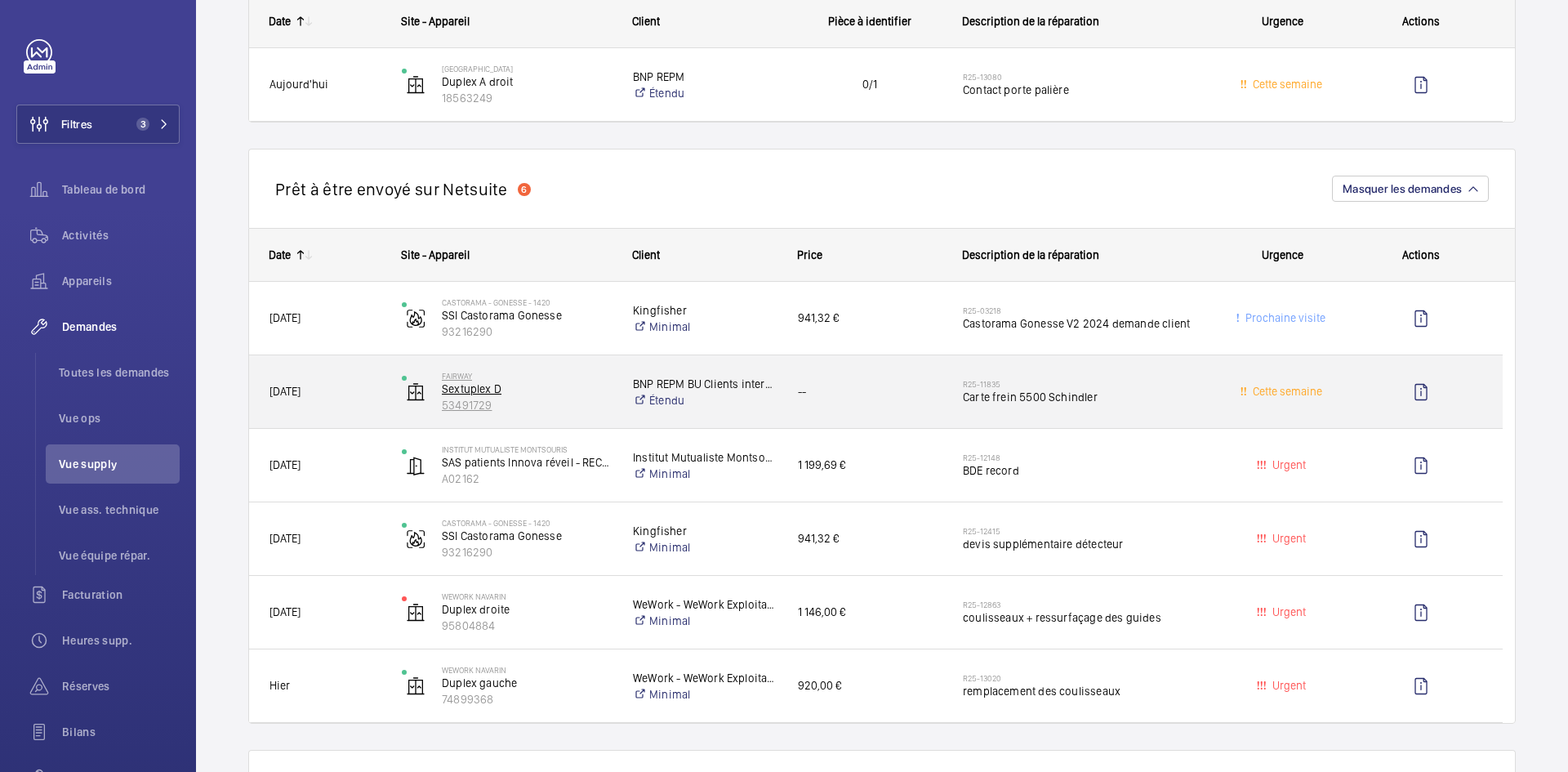
scroll to position [980, 0]
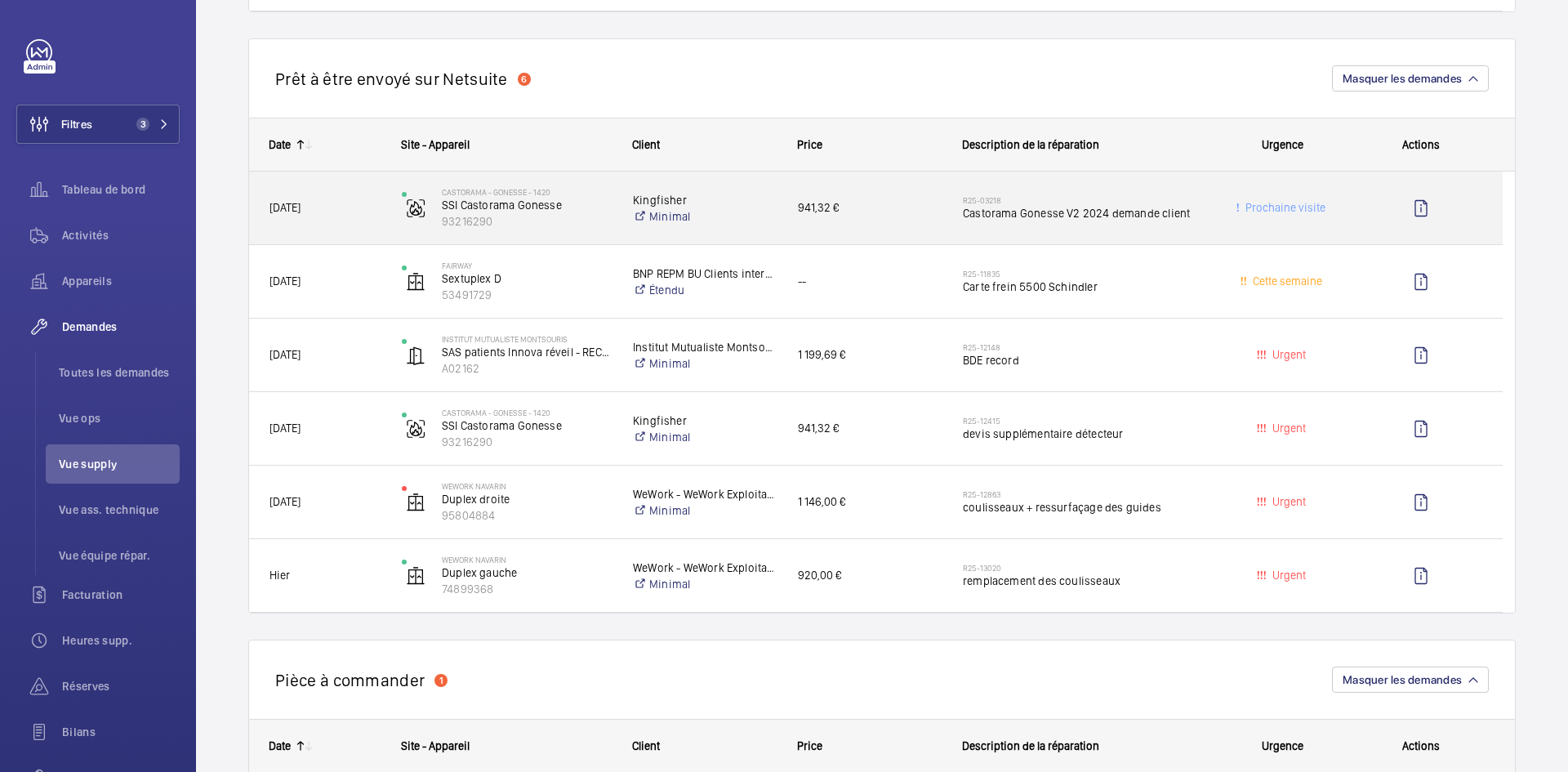
click at [390, 204] on div "Castorama - GONESSE - 1420 SSI Castorama Gonesse 93216290" at bounding box center [497, 208] width 230 height 67
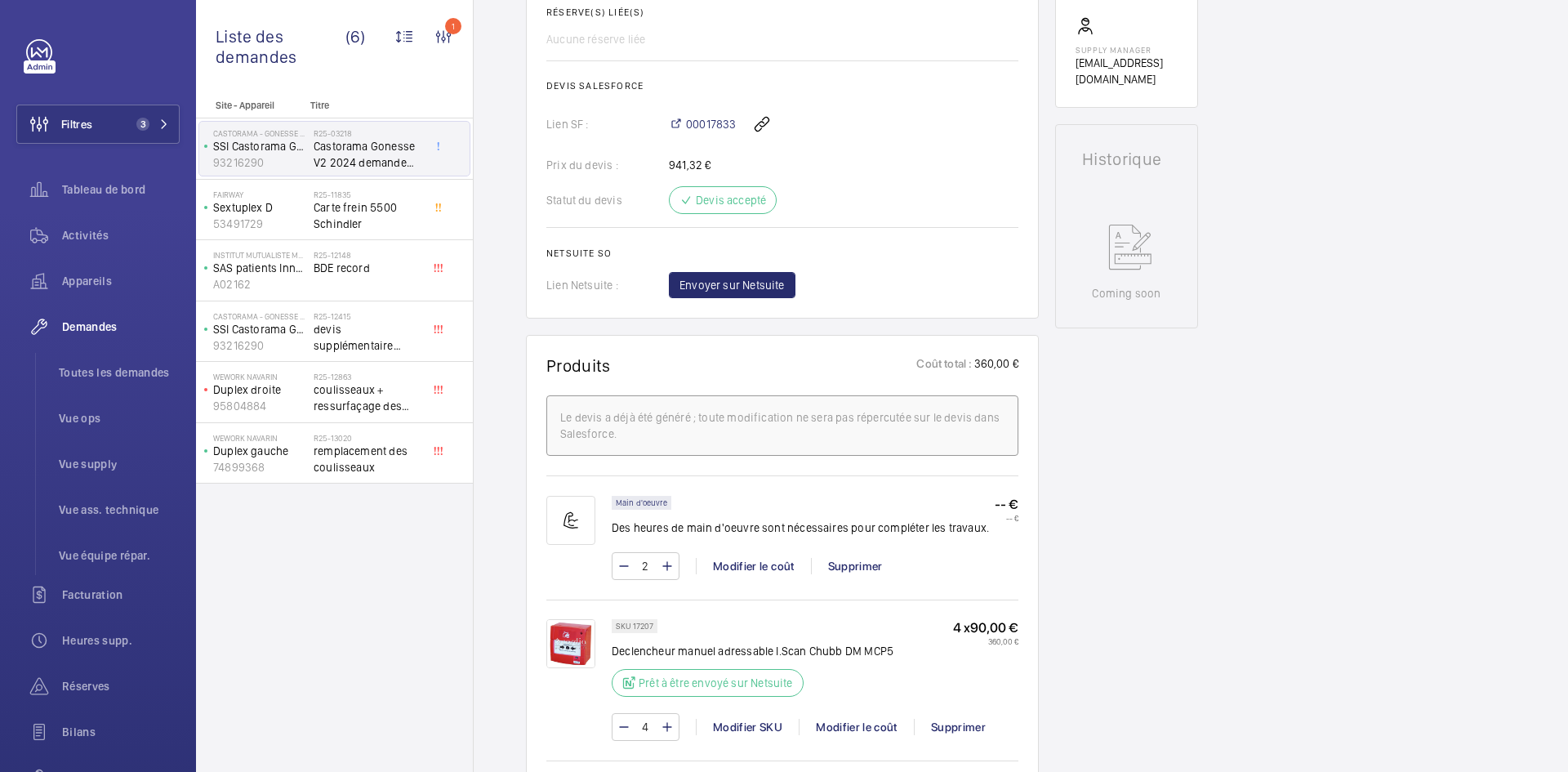
scroll to position [735, 0]
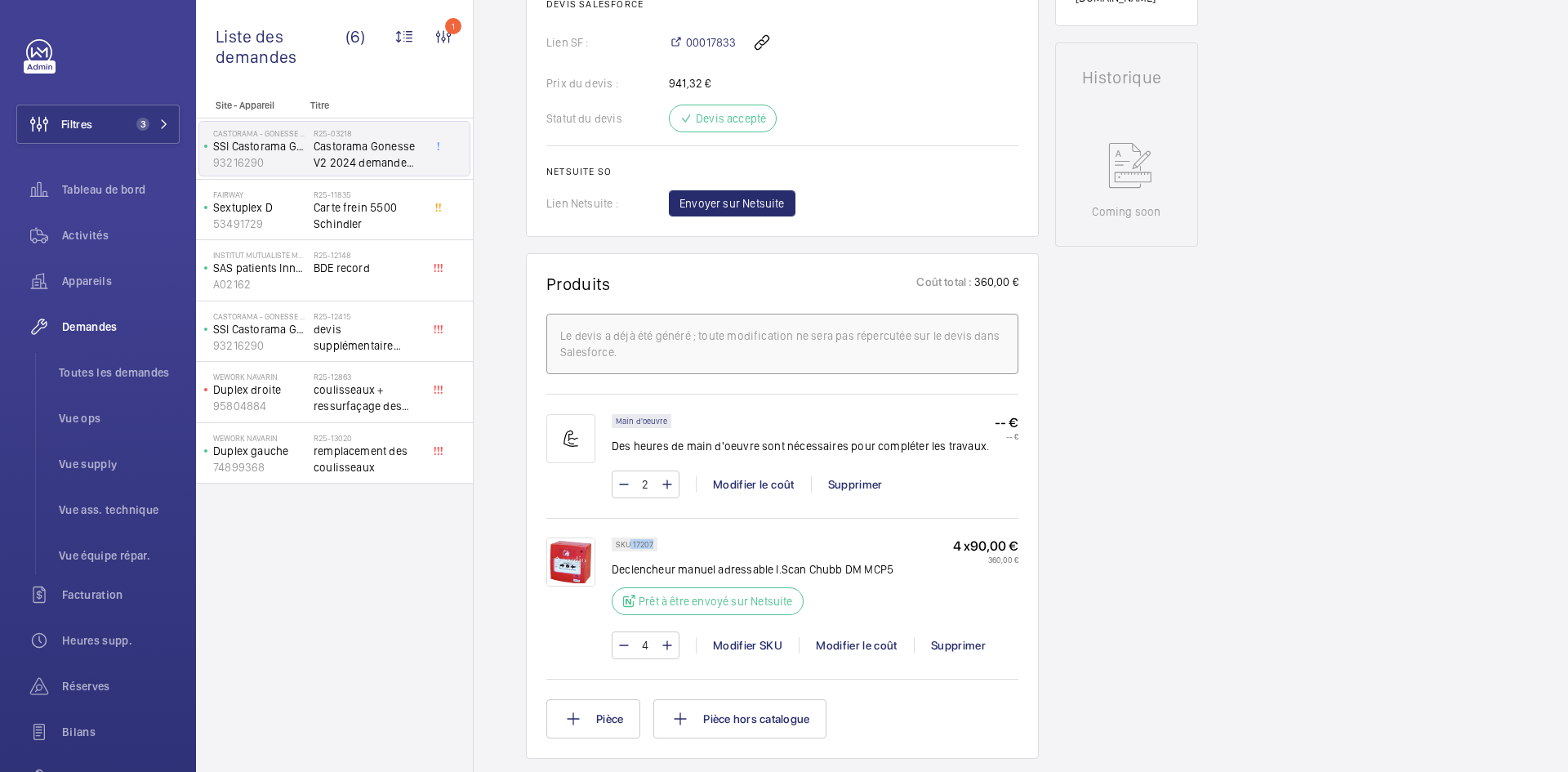
drag, startPoint x: 653, startPoint y: 541, endPoint x: 630, endPoint y: 543, distance: 23.1
click at [630, 543] on p "SKU 17207" at bounding box center [634, 544] width 38 height 5
copy p "17207"
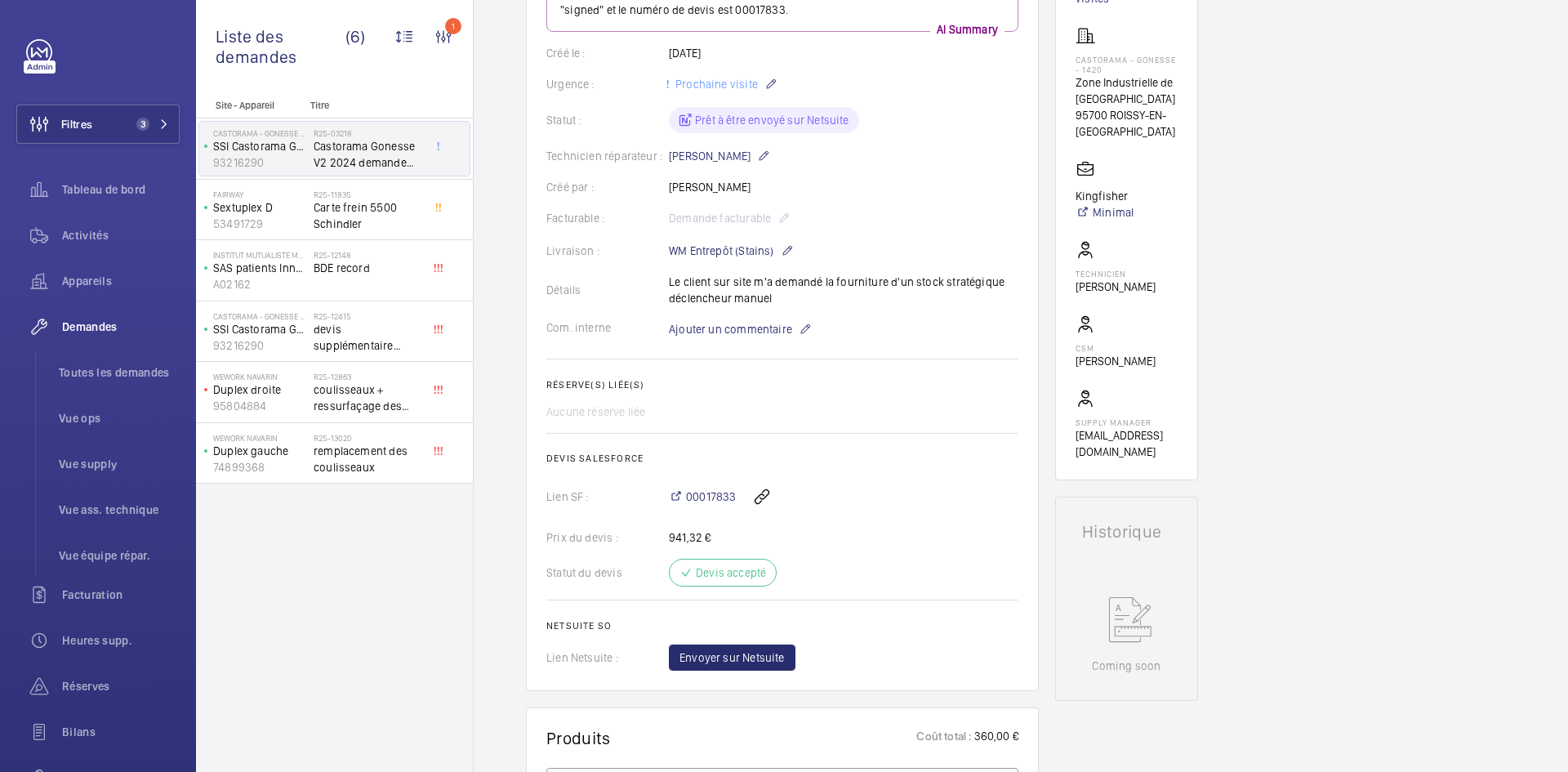
scroll to position [245, 0]
